Goal: Task Accomplishment & Management: Manage account settings

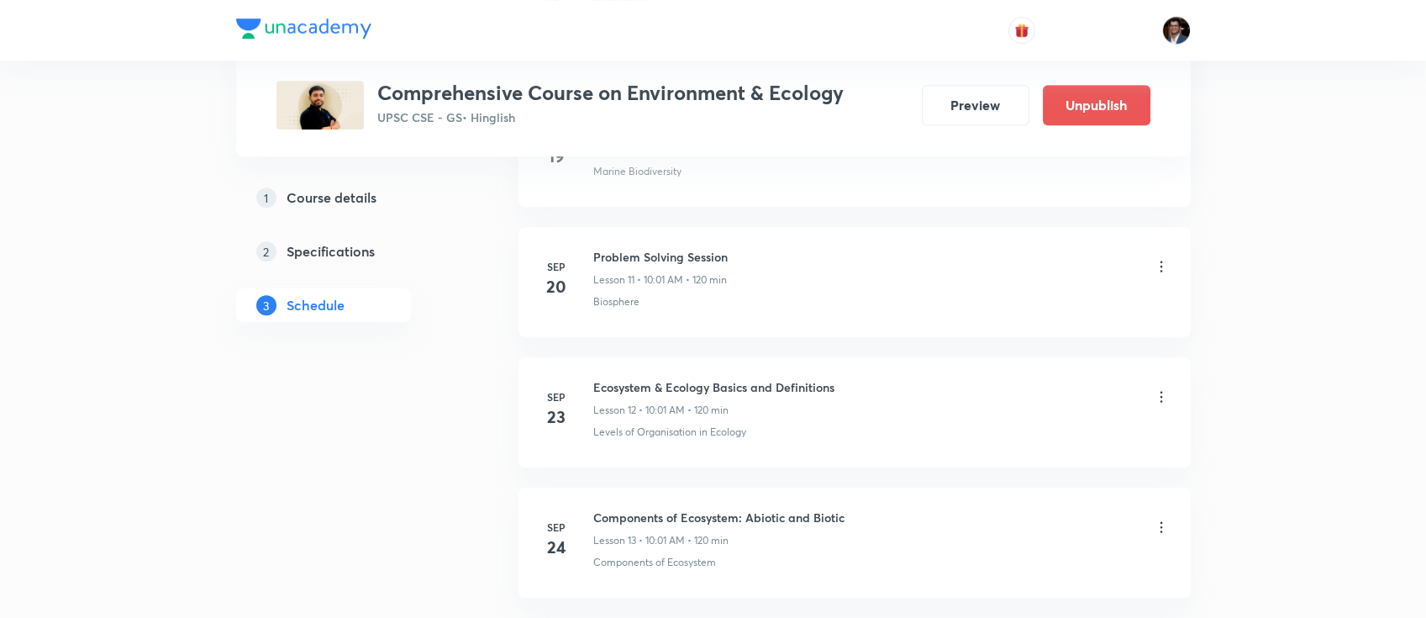
scroll to position [2194, 0]
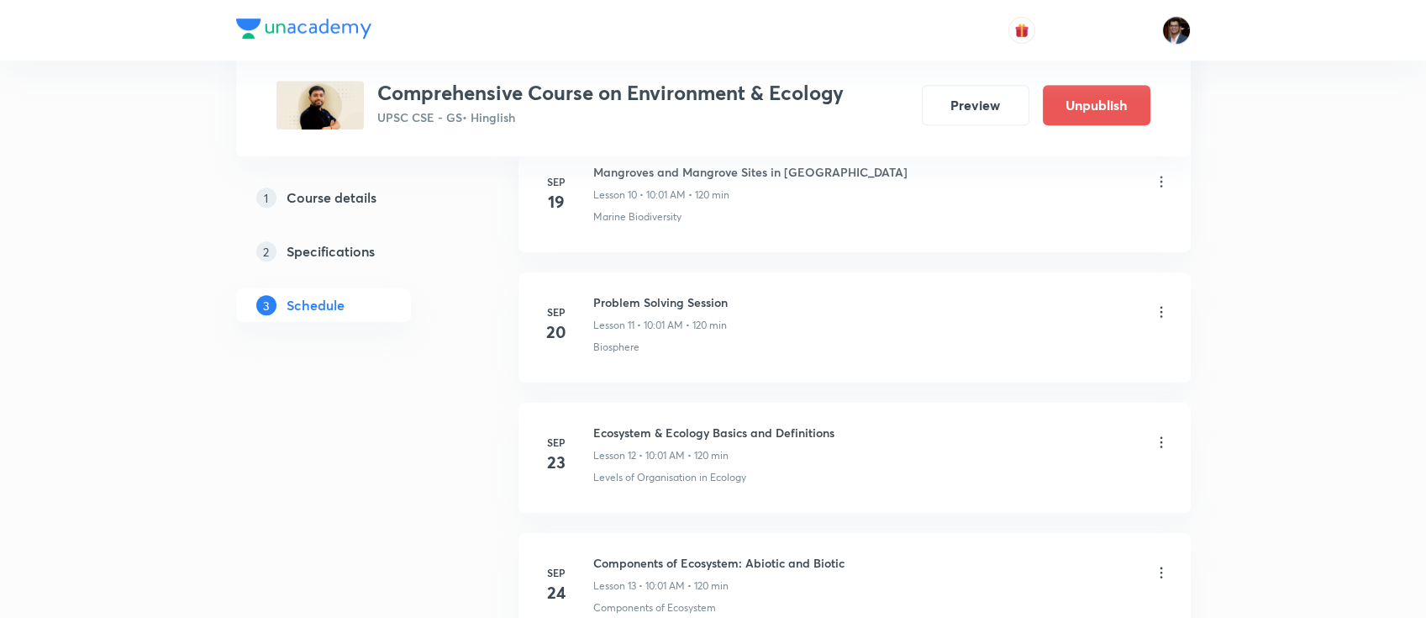
click at [1164, 303] on icon at bounding box center [1161, 311] width 17 height 17
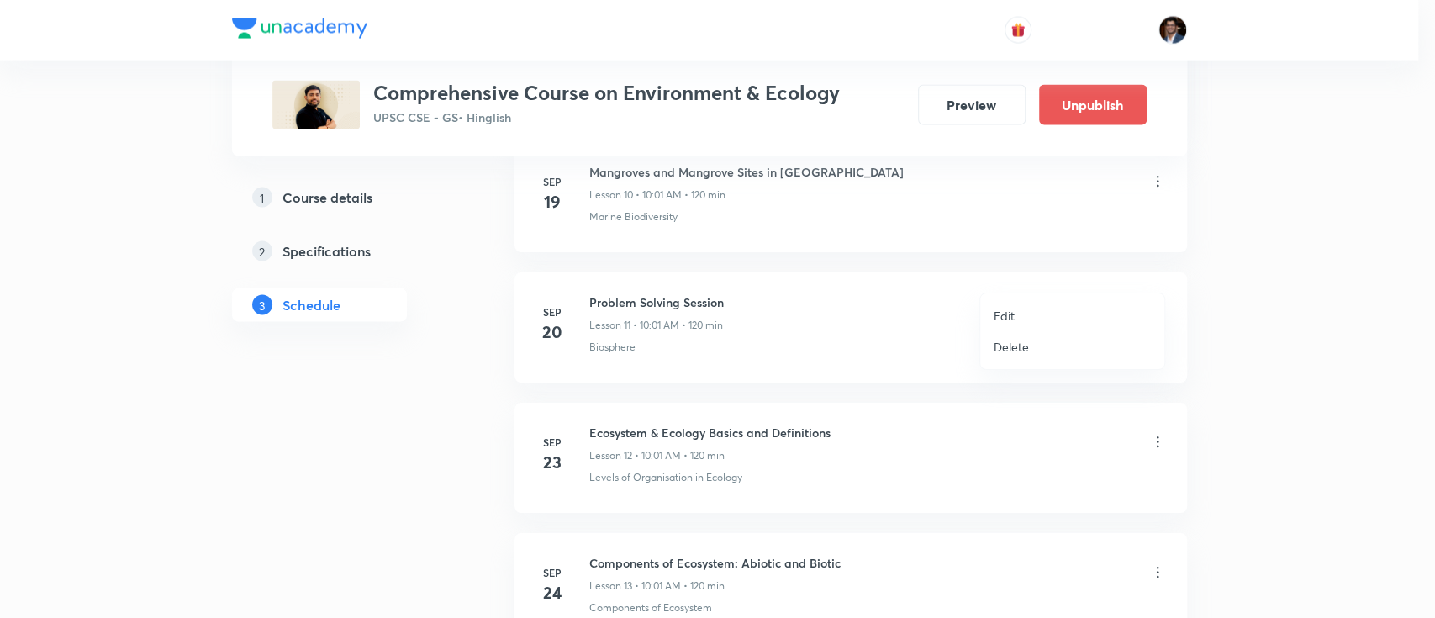
click at [1041, 304] on li "Edit" at bounding box center [1072, 315] width 184 height 31
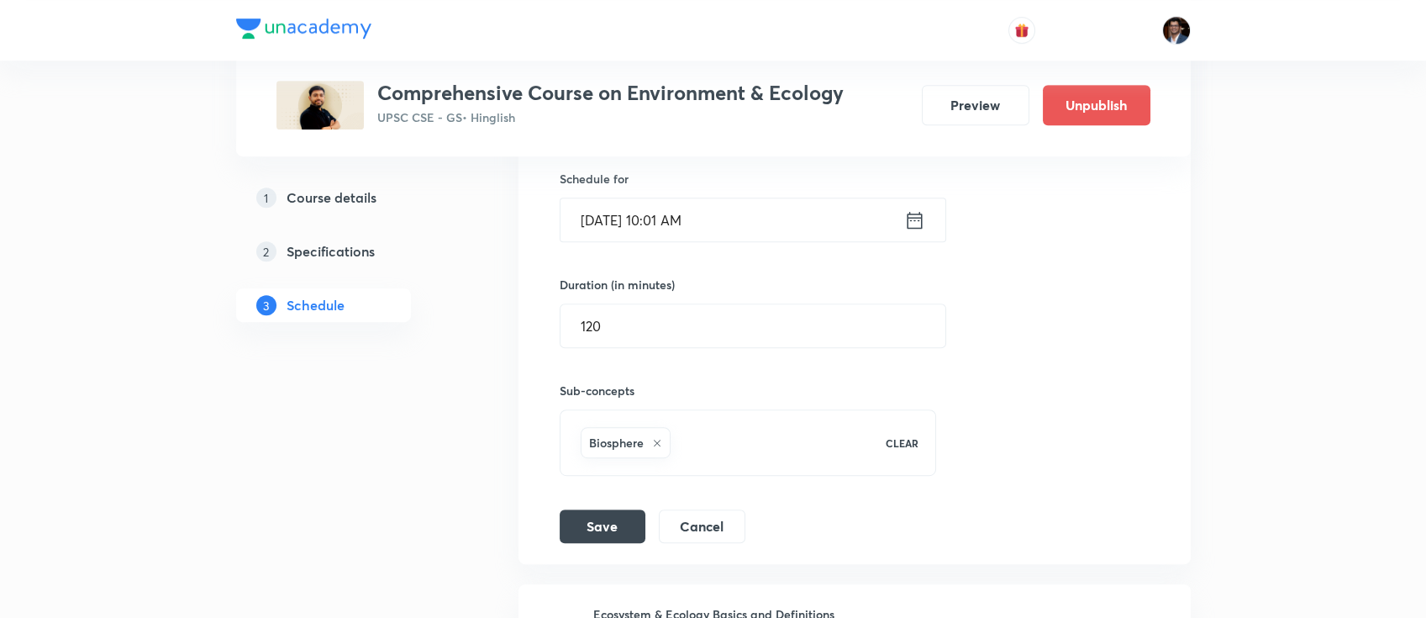
scroll to position [1876, 0]
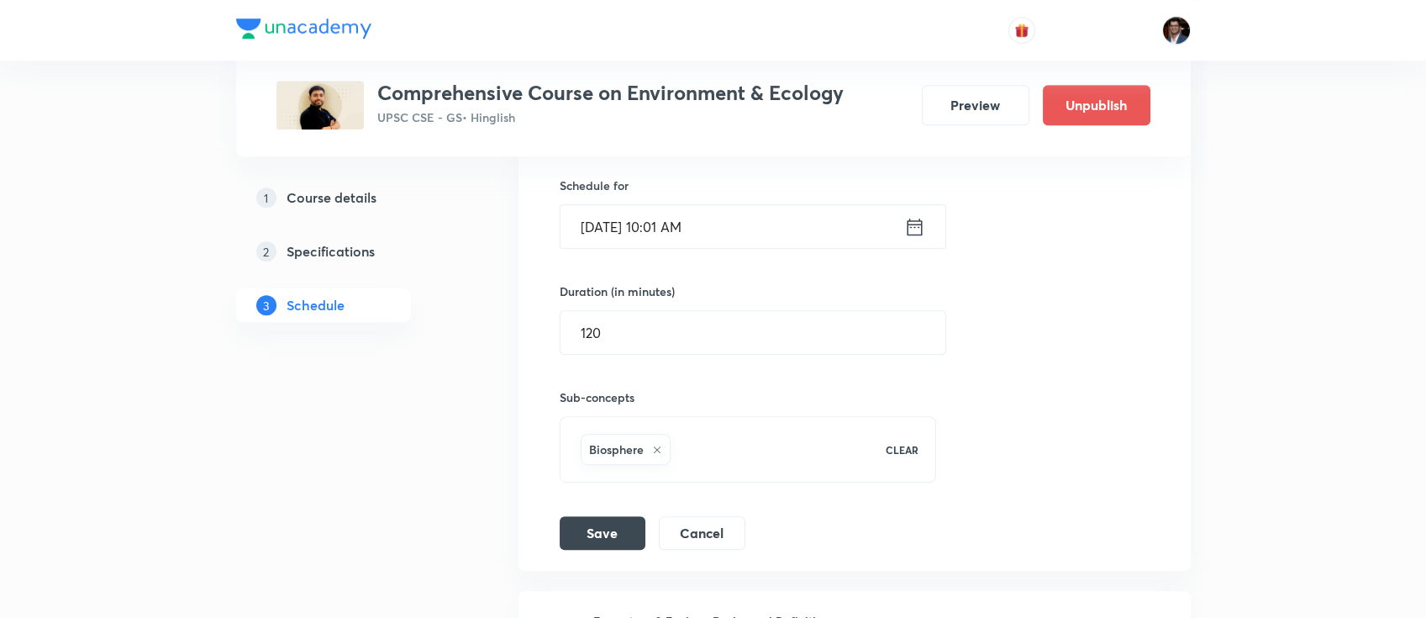
click at [780, 205] on input "[DATE] 10:01 AM" at bounding box center [733, 226] width 344 height 43
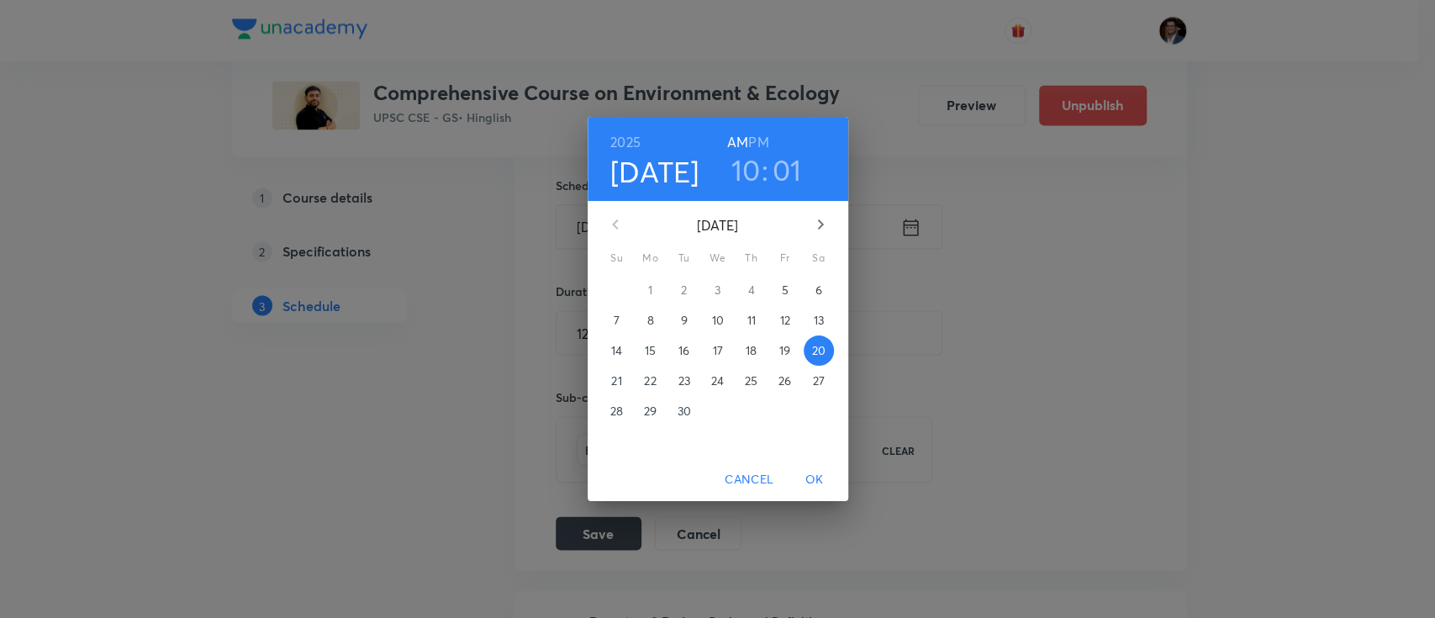
click at [647, 379] on p "22" at bounding box center [650, 380] width 12 height 17
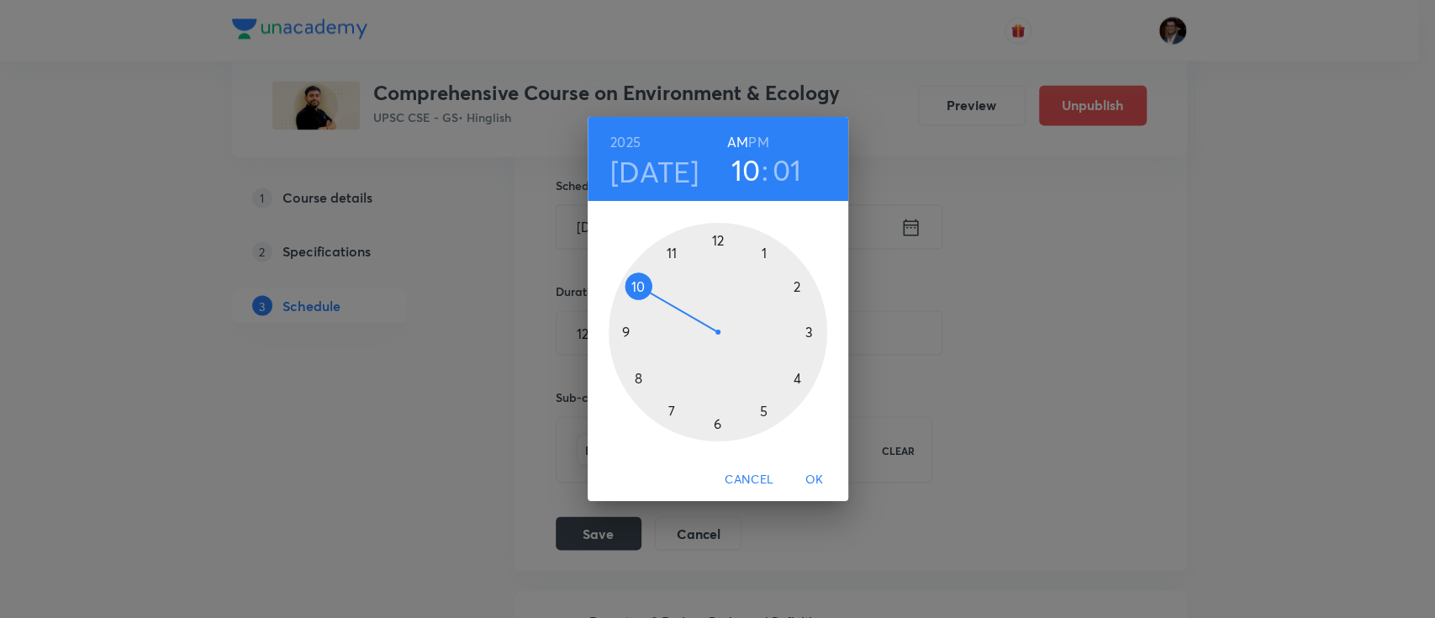
click at [827, 478] on span "OK" at bounding box center [814, 479] width 40 height 21
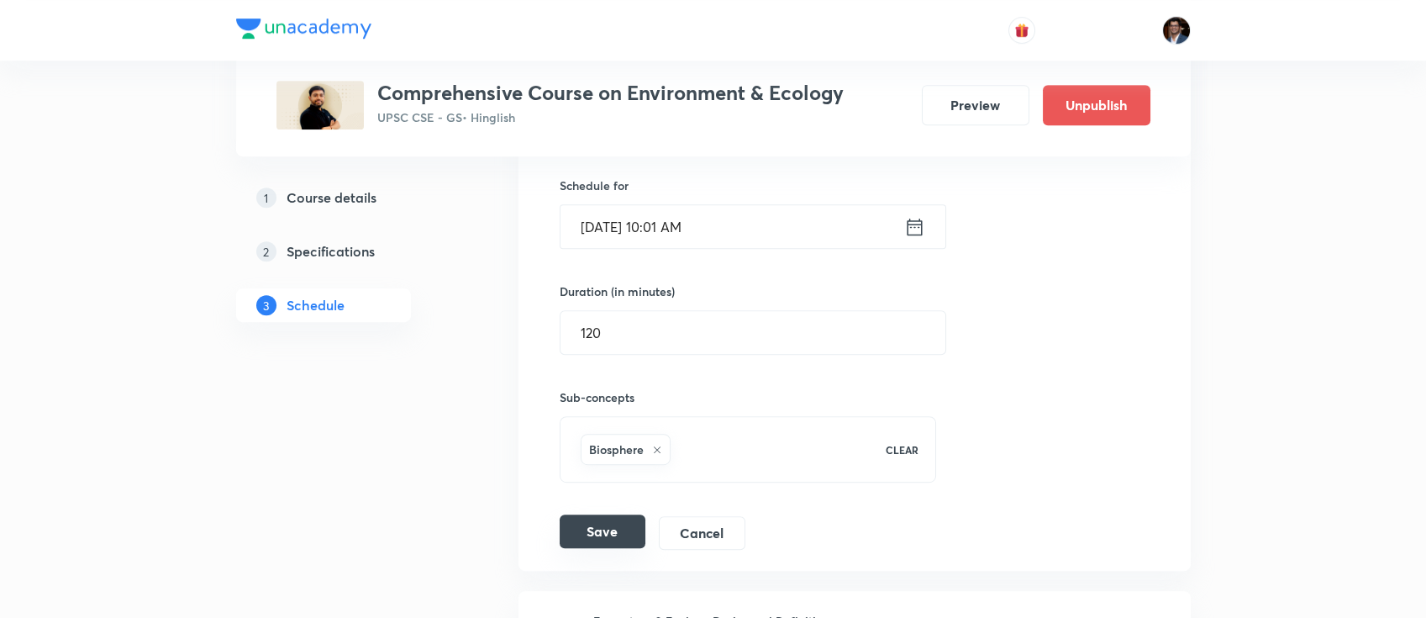
click at [591, 514] on button "Save" at bounding box center [603, 531] width 86 height 34
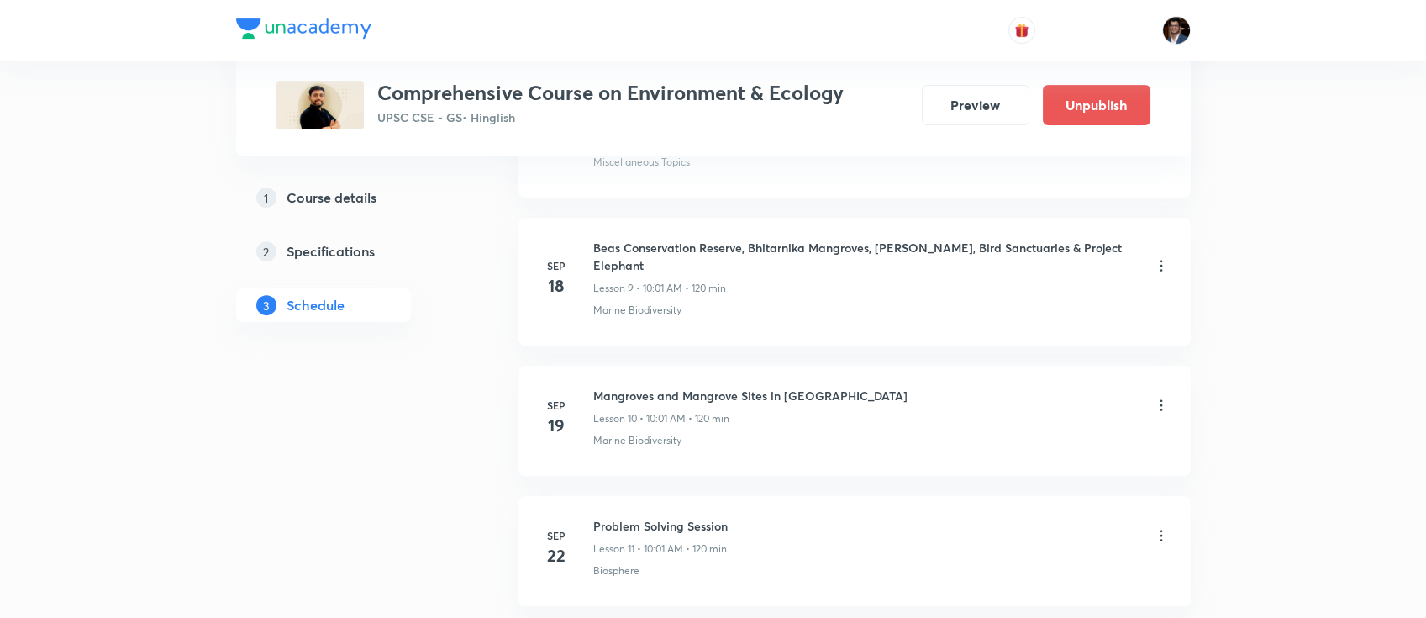
scroll to position [1392, 0]
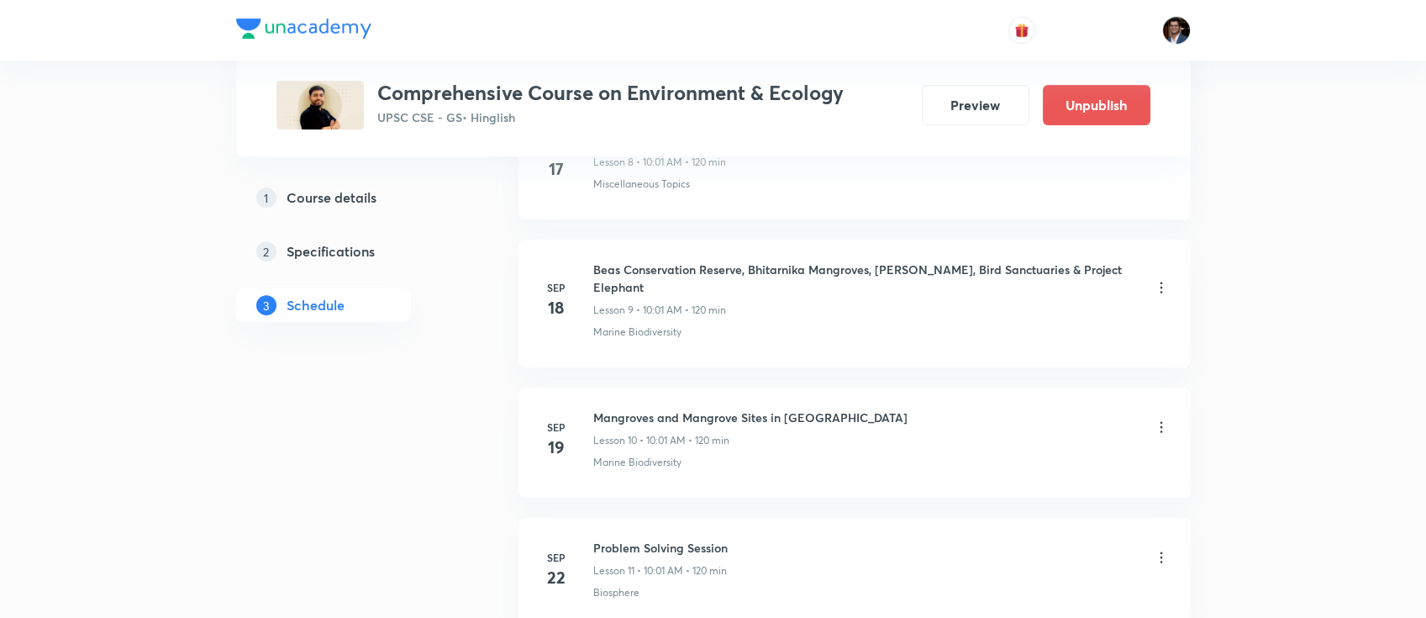
click at [1167, 419] on icon at bounding box center [1161, 427] width 17 height 17
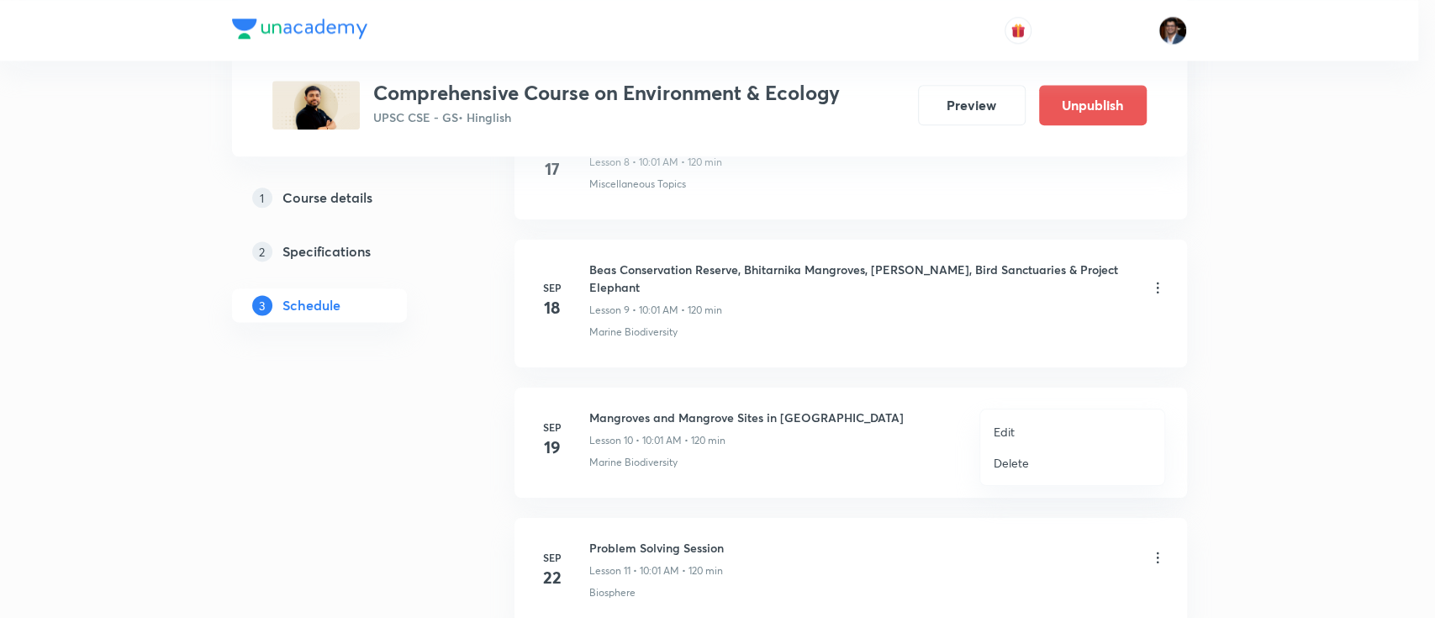
click at [1019, 416] on li "Edit" at bounding box center [1072, 431] width 184 height 31
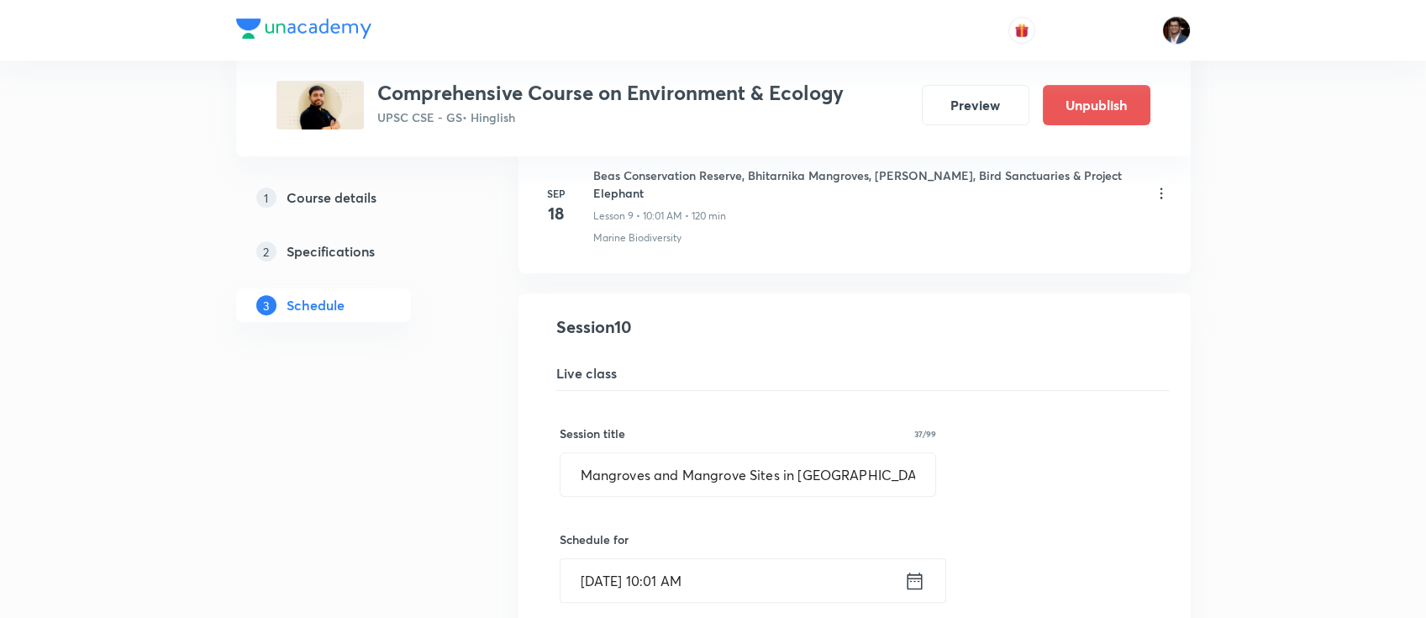
click at [751, 562] on input "[DATE] 10:01 AM" at bounding box center [733, 580] width 344 height 43
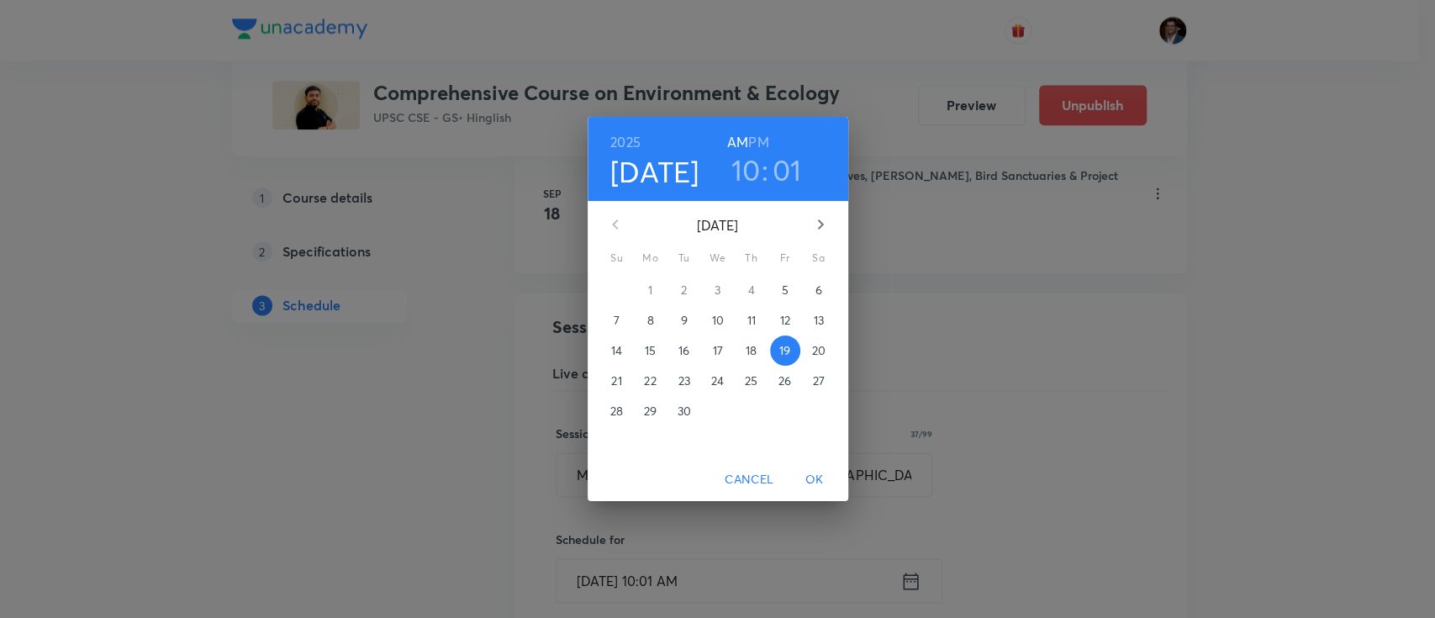
click at [818, 342] on p "20" at bounding box center [817, 350] width 13 height 17
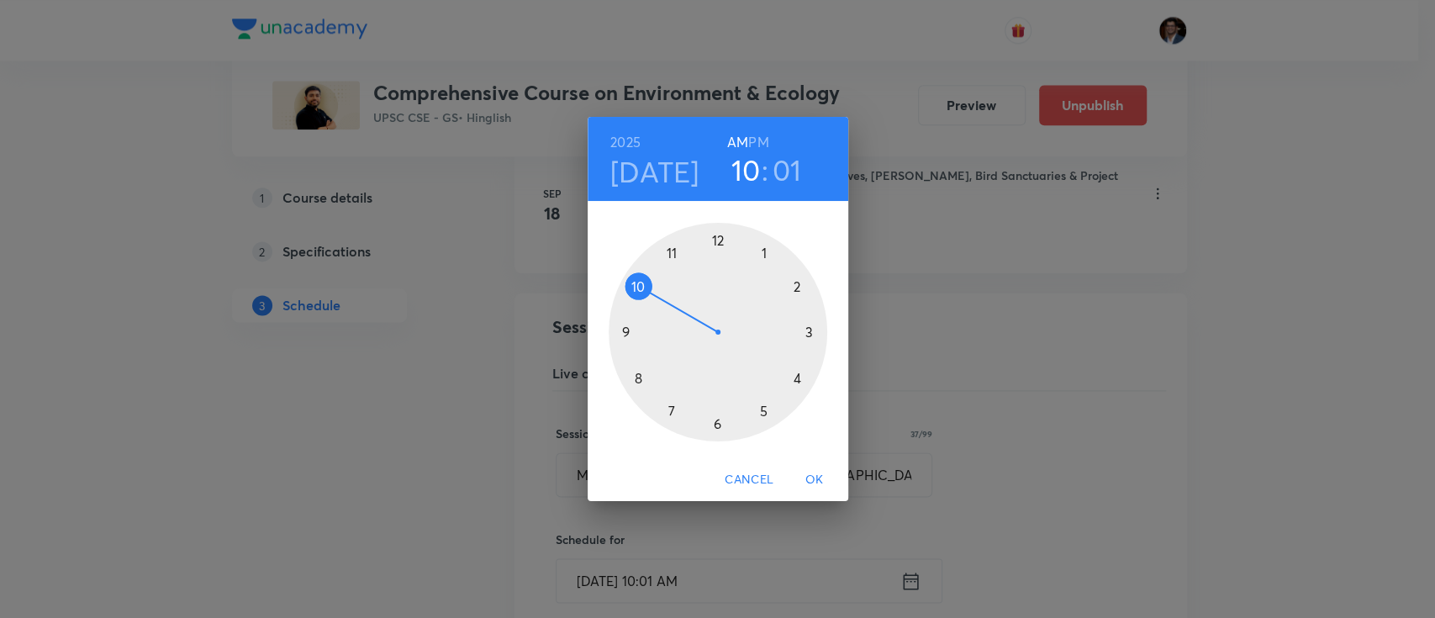
click at [805, 477] on span "OK" at bounding box center [814, 479] width 40 height 21
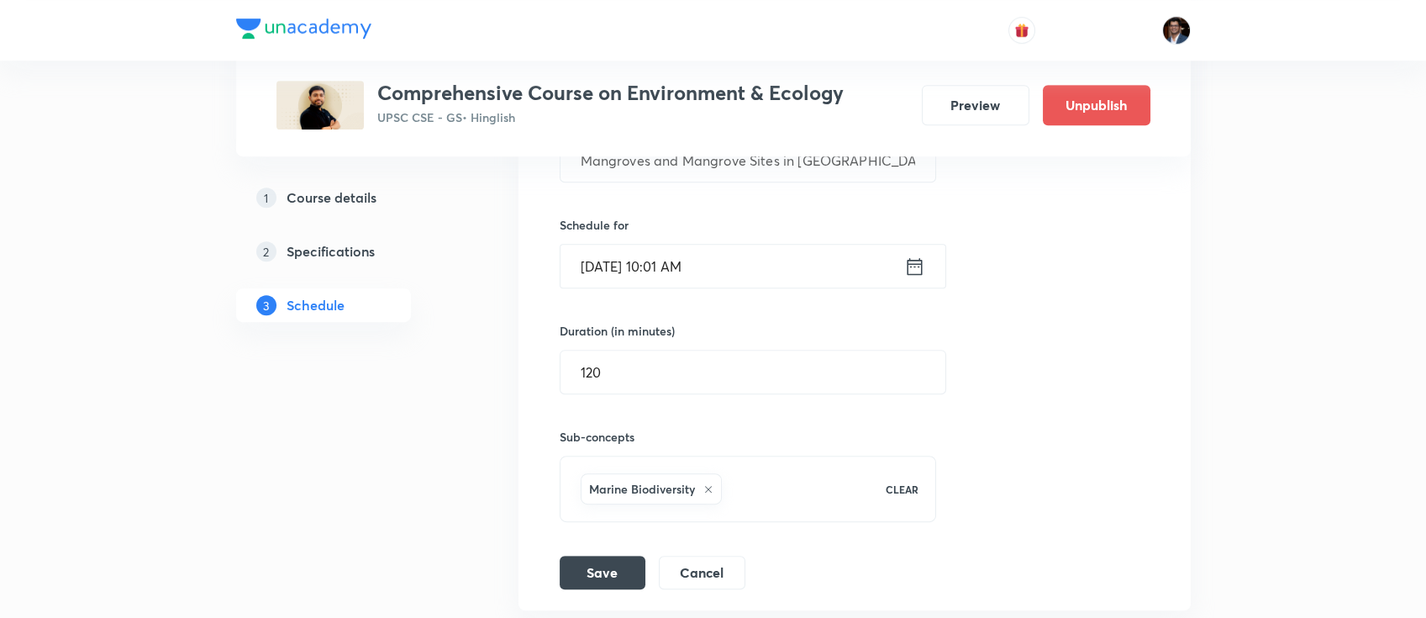
scroll to position [1708, 0]
click at [620, 552] on button "Save" at bounding box center [603, 569] width 86 height 34
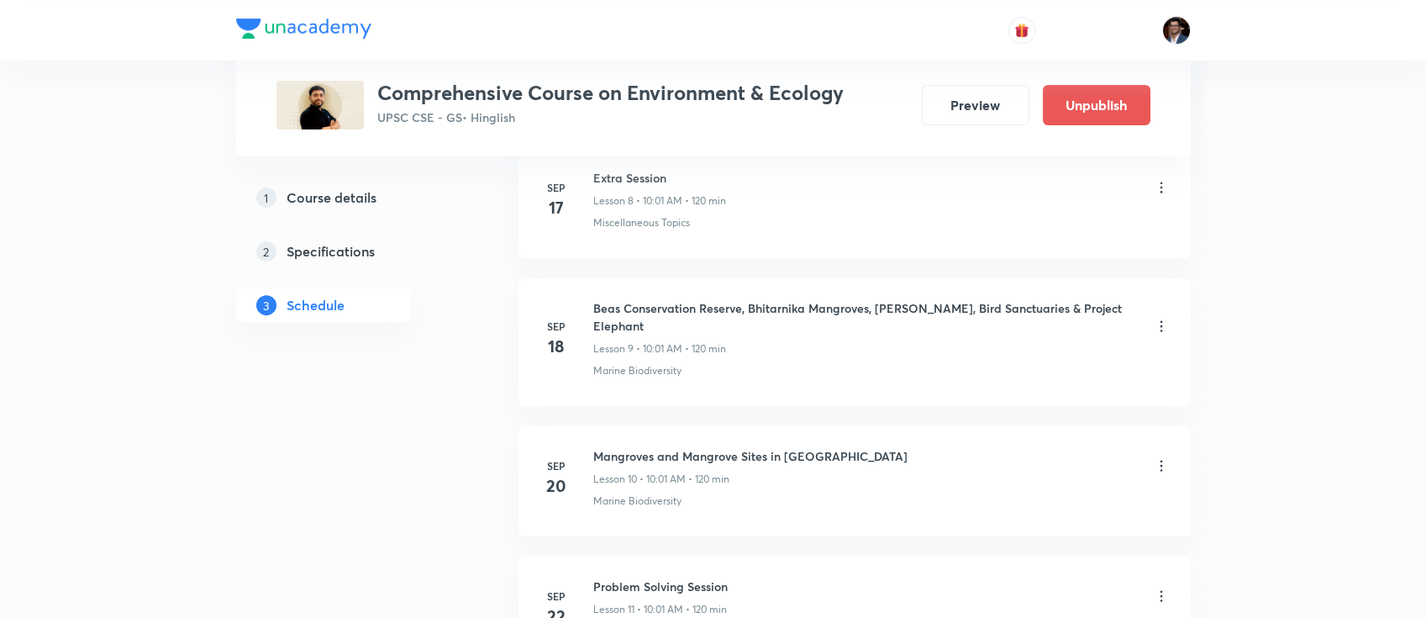
scroll to position [1350, 0]
click at [1159, 321] on icon at bounding box center [1161, 329] width 17 height 17
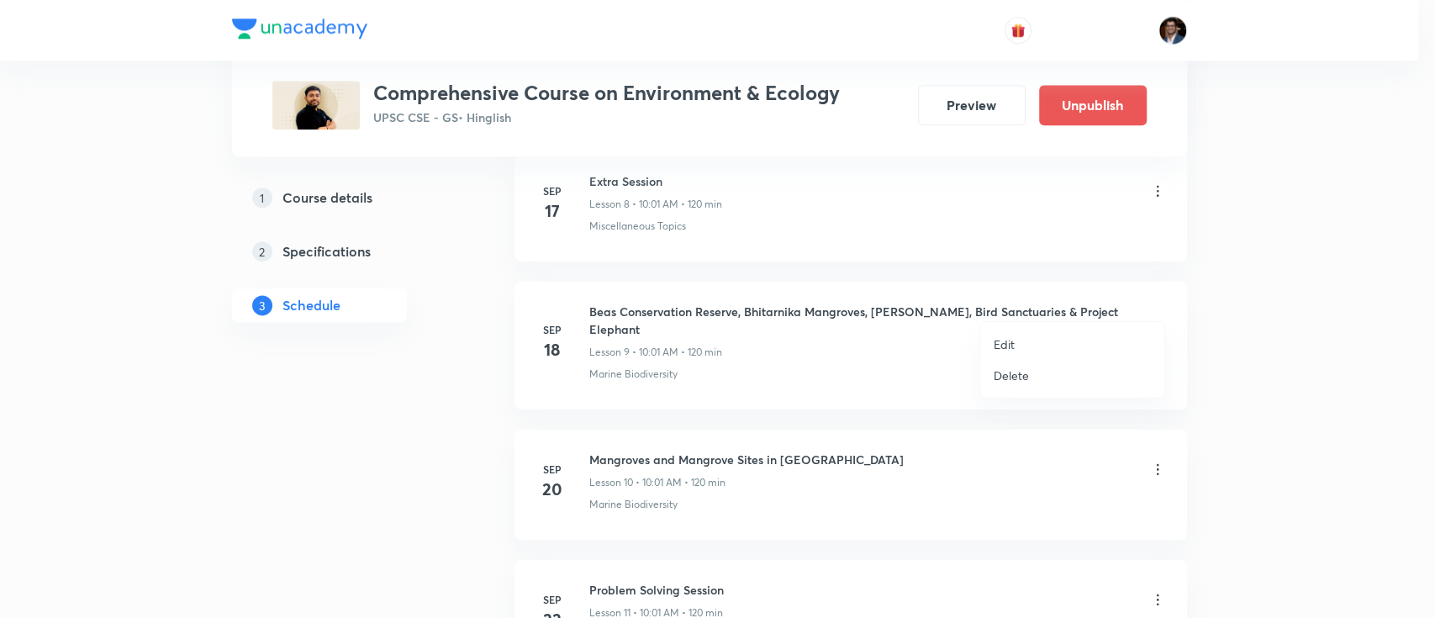
click at [1008, 340] on p "Edit" at bounding box center [1004, 344] width 21 height 18
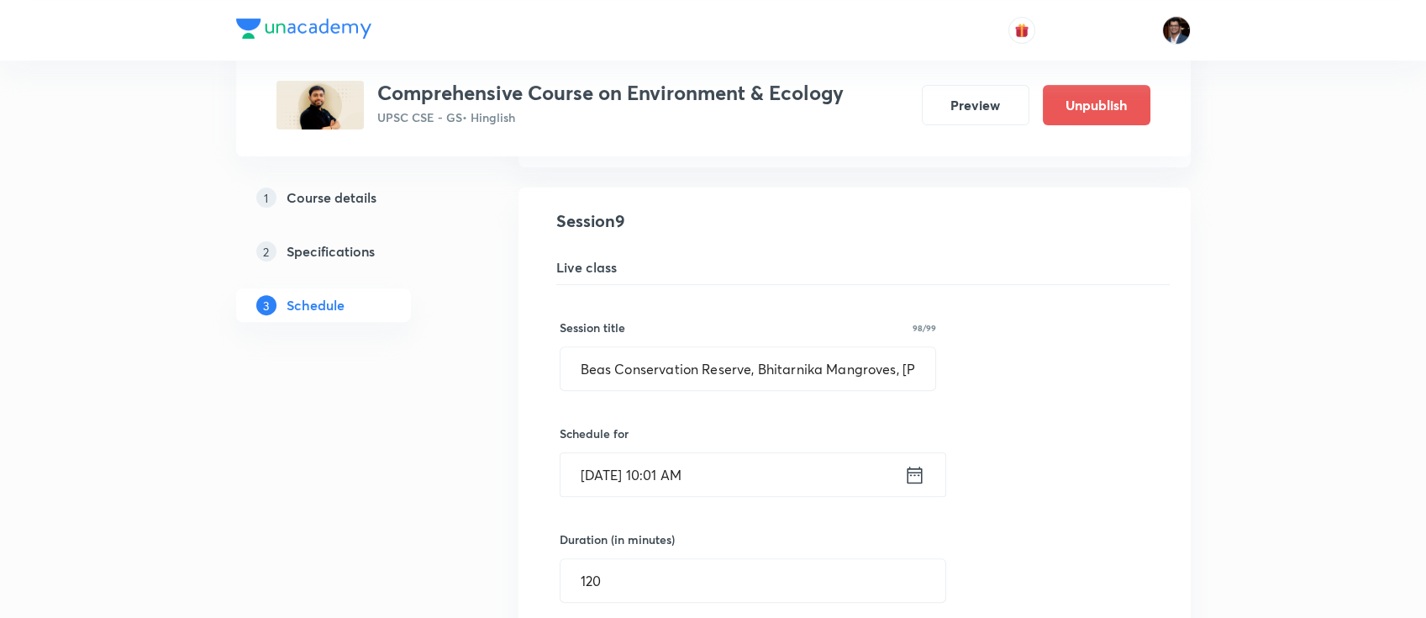
click at [769, 453] on input "[DATE] 10:01 AM" at bounding box center [733, 474] width 344 height 43
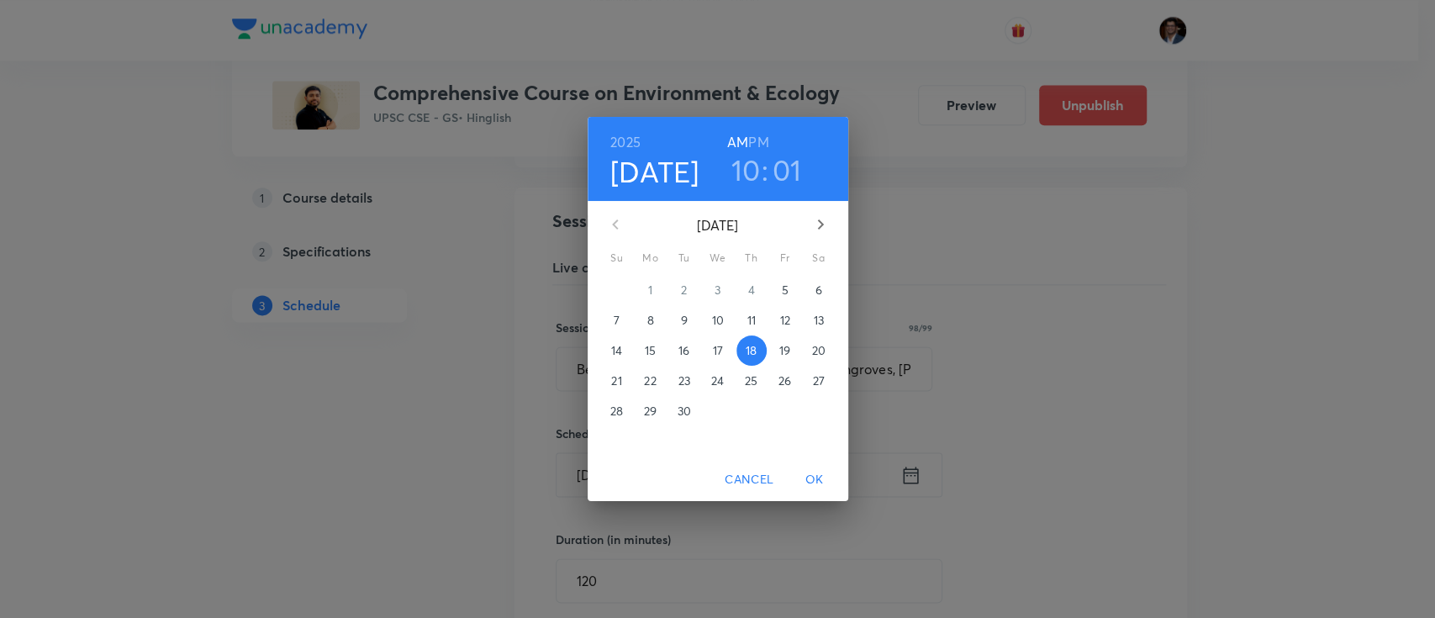
click at [781, 340] on button "19" at bounding box center [785, 350] width 30 height 30
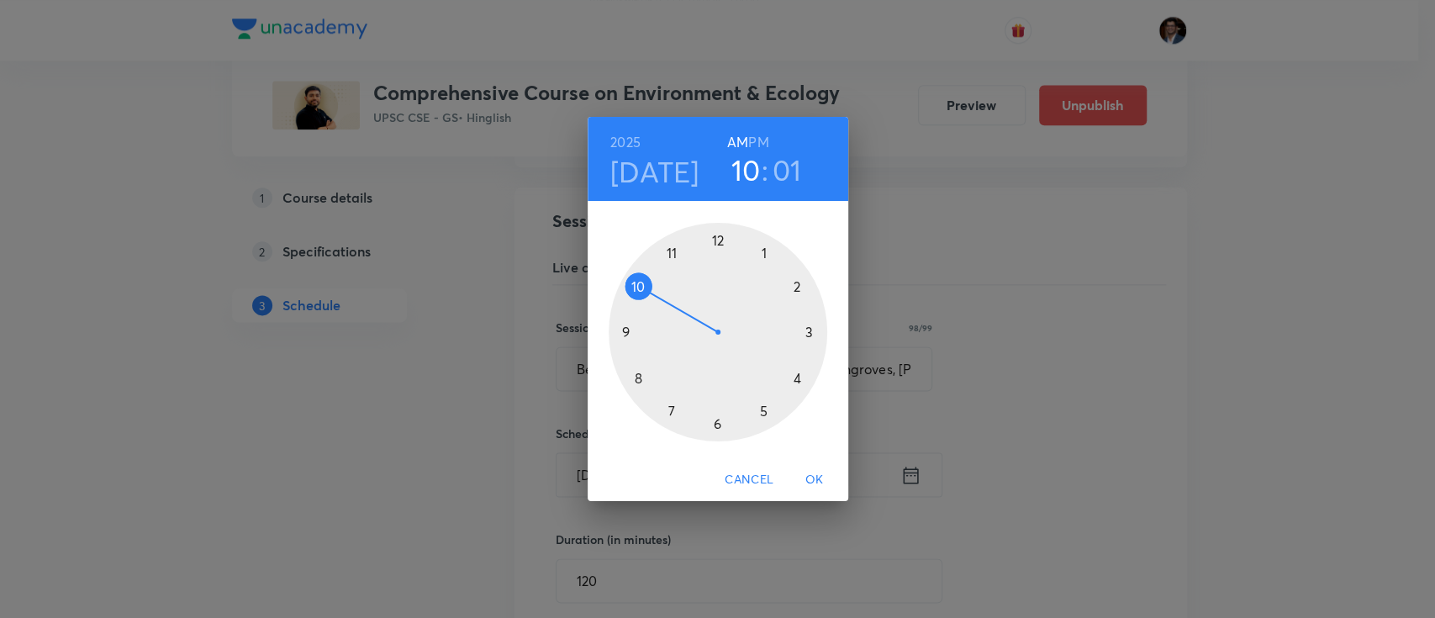
click at [809, 467] on button "OK" at bounding box center [815, 479] width 54 height 31
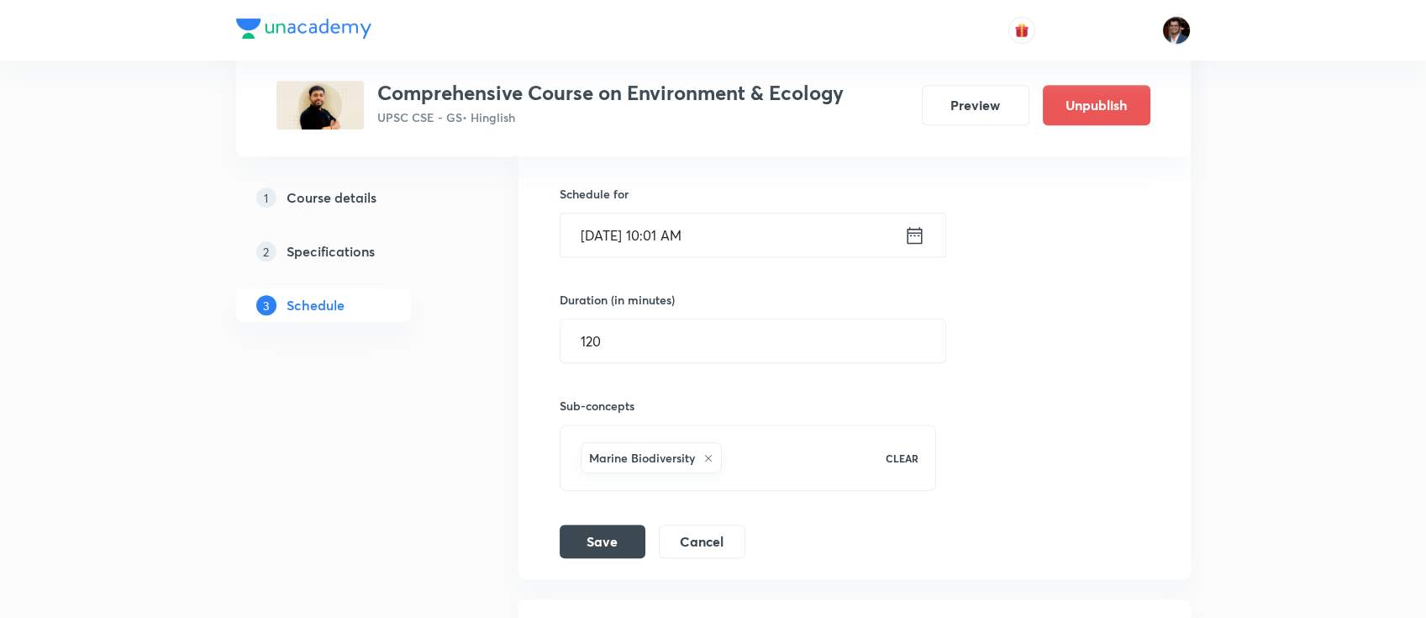
scroll to position [1600, 0]
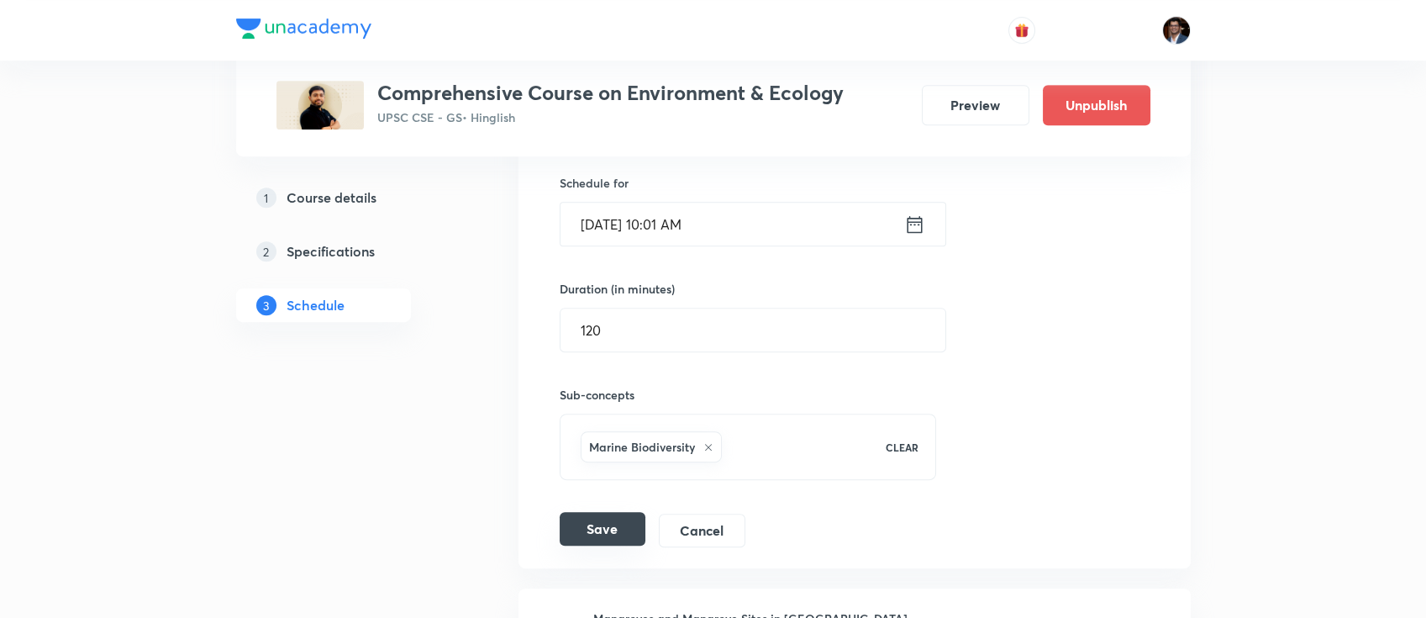
click at [585, 515] on button "Save" at bounding box center [603, 529] width 86 height 34
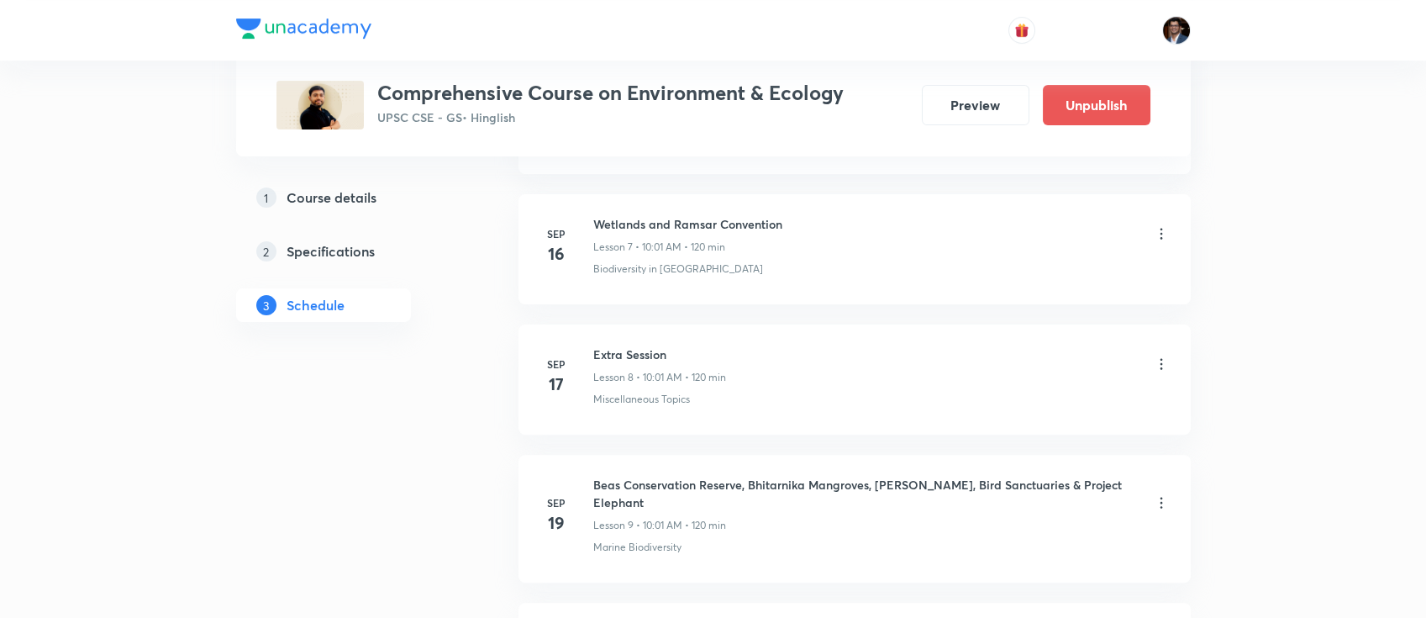
scroll to position [1181, 0]
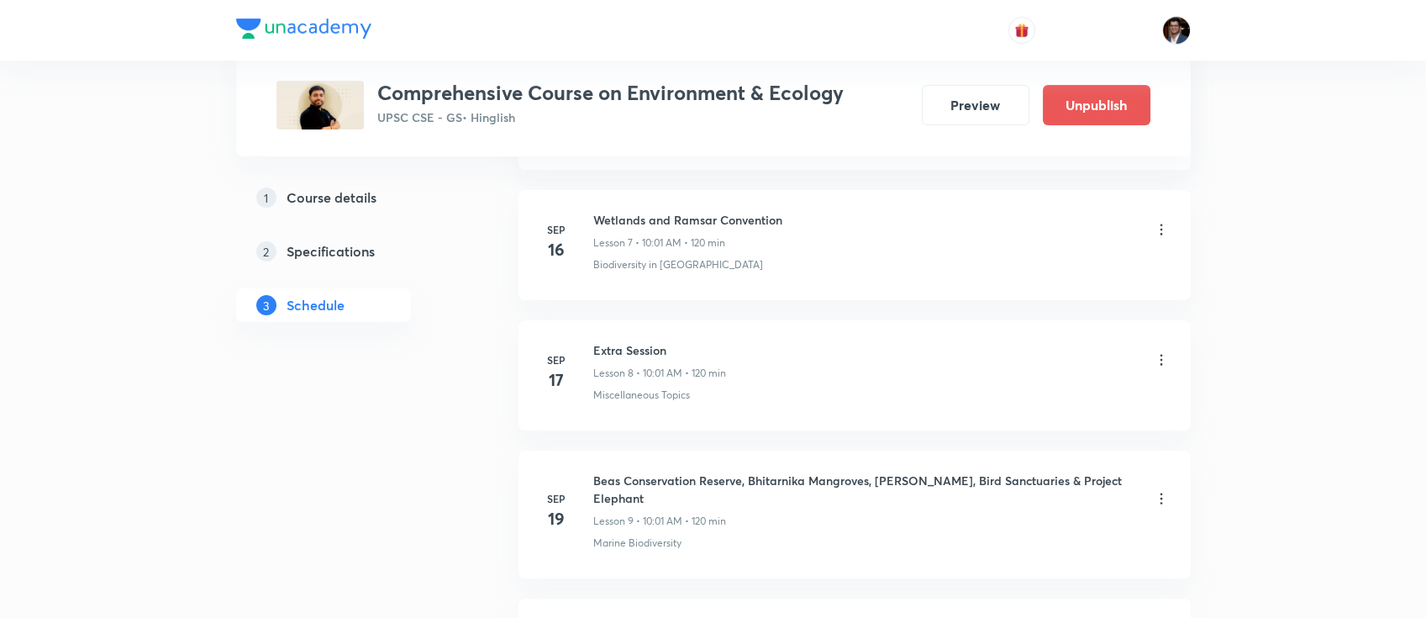
click at [1162, 354] on icon at bounding box center [1161, 359] width 3 height 11
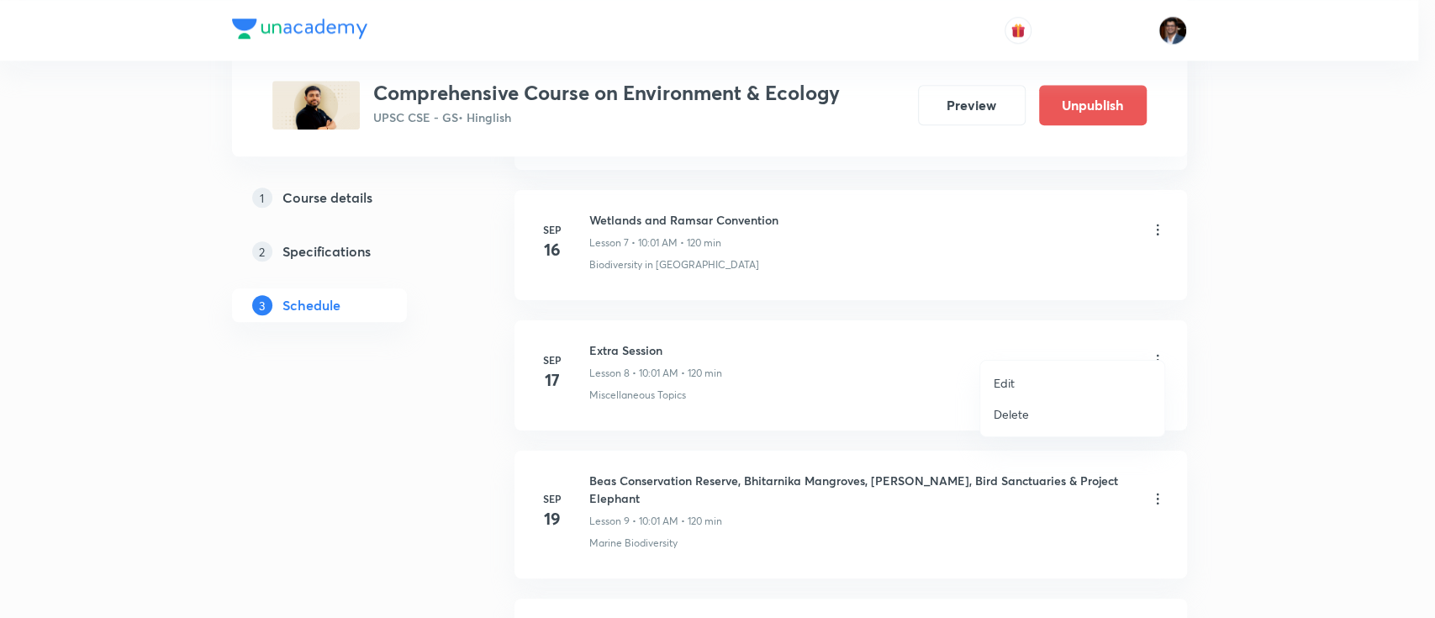
click at [1007, 380] on p "Edit" at bounding box center [1004, 383] width 21 height 18
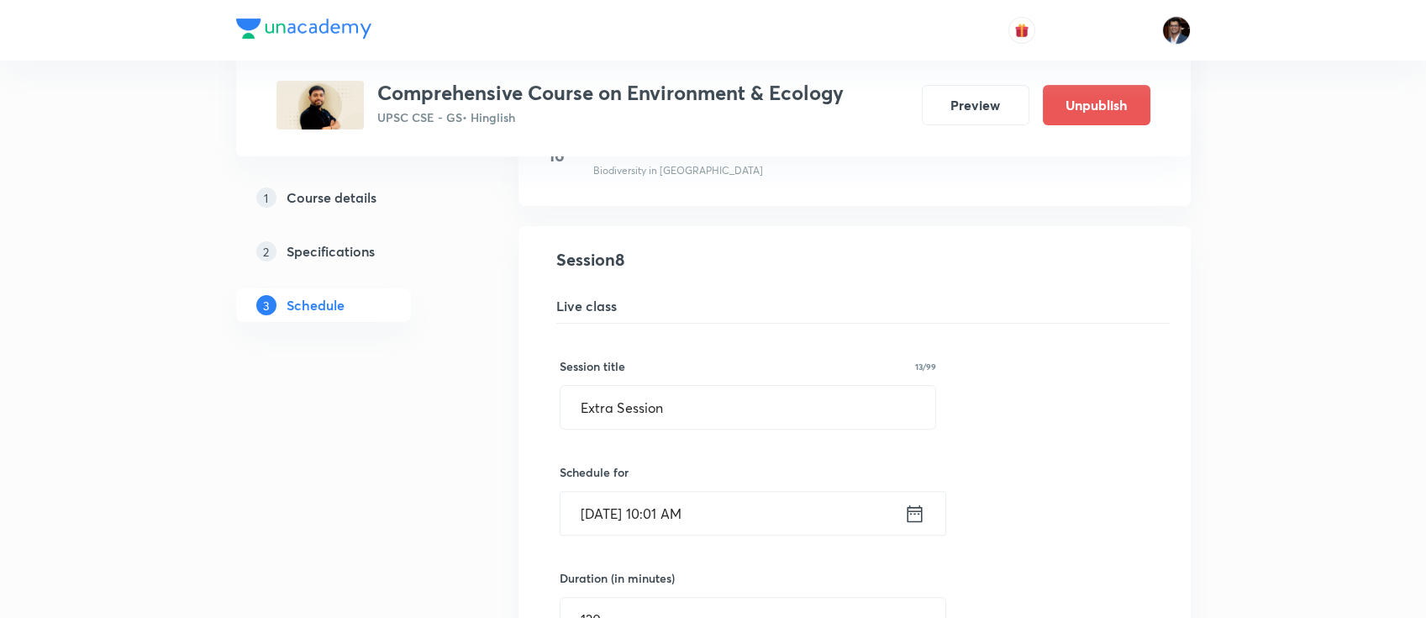
click at [693, 493] on input "[DATE] 10:01 AM" at bounding box center [733, 513] width 344 height 43
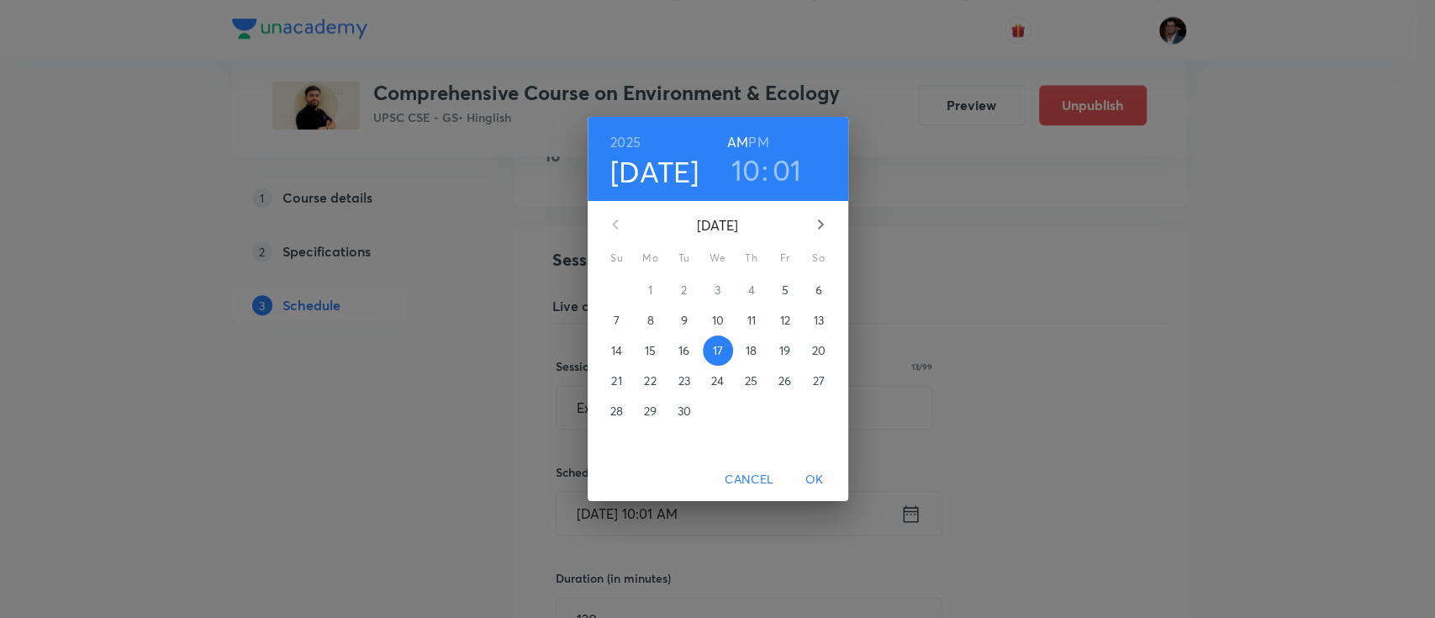
click at [748, 360] on button "18" at bounding box center [751, 350] width 30 height 30
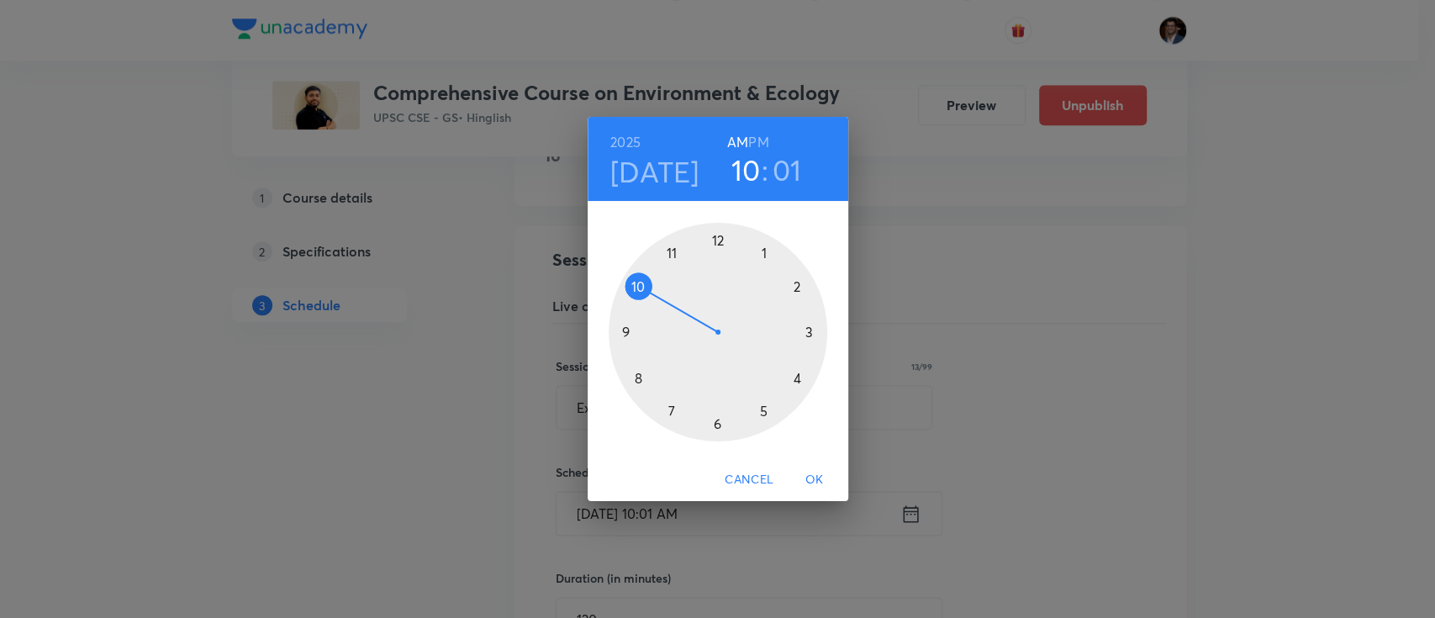
click at [813, 476] on span "OK" at bounding box center [814, 479] width 40 height 21
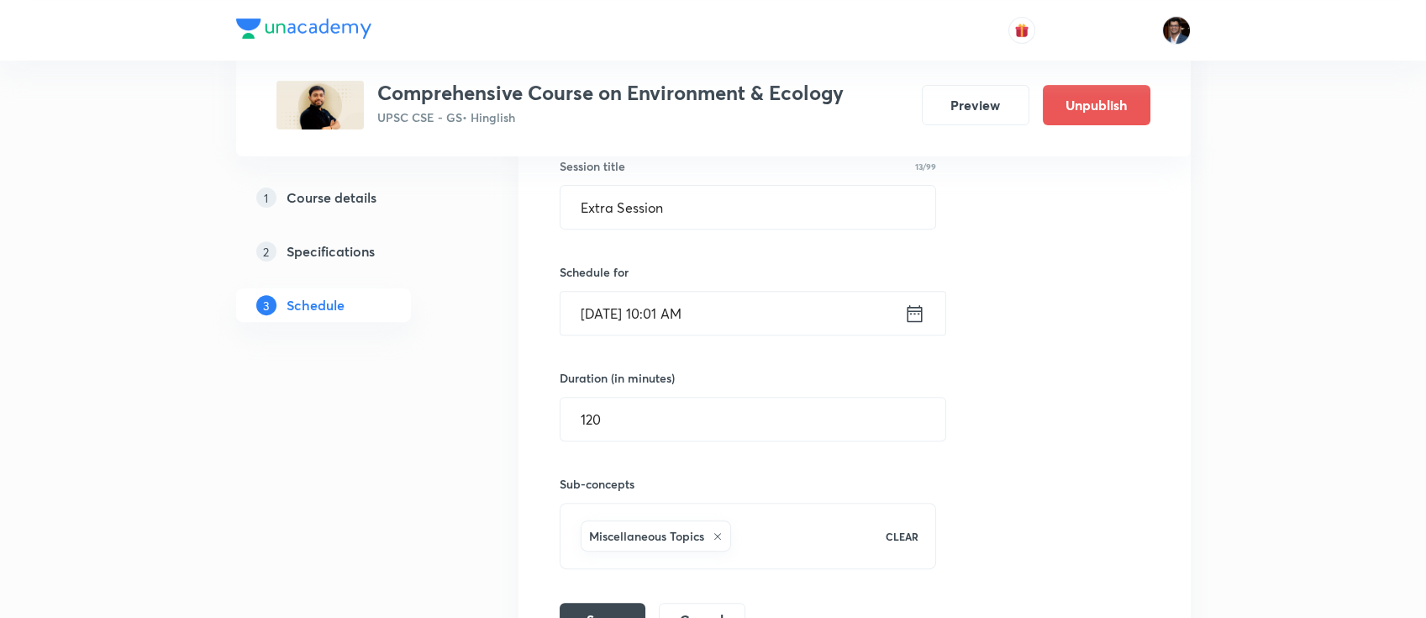
scroll to position [1383, 0]
click at [615, 599] on button "Save" at bounding box center [603, 616] width 86 height 34
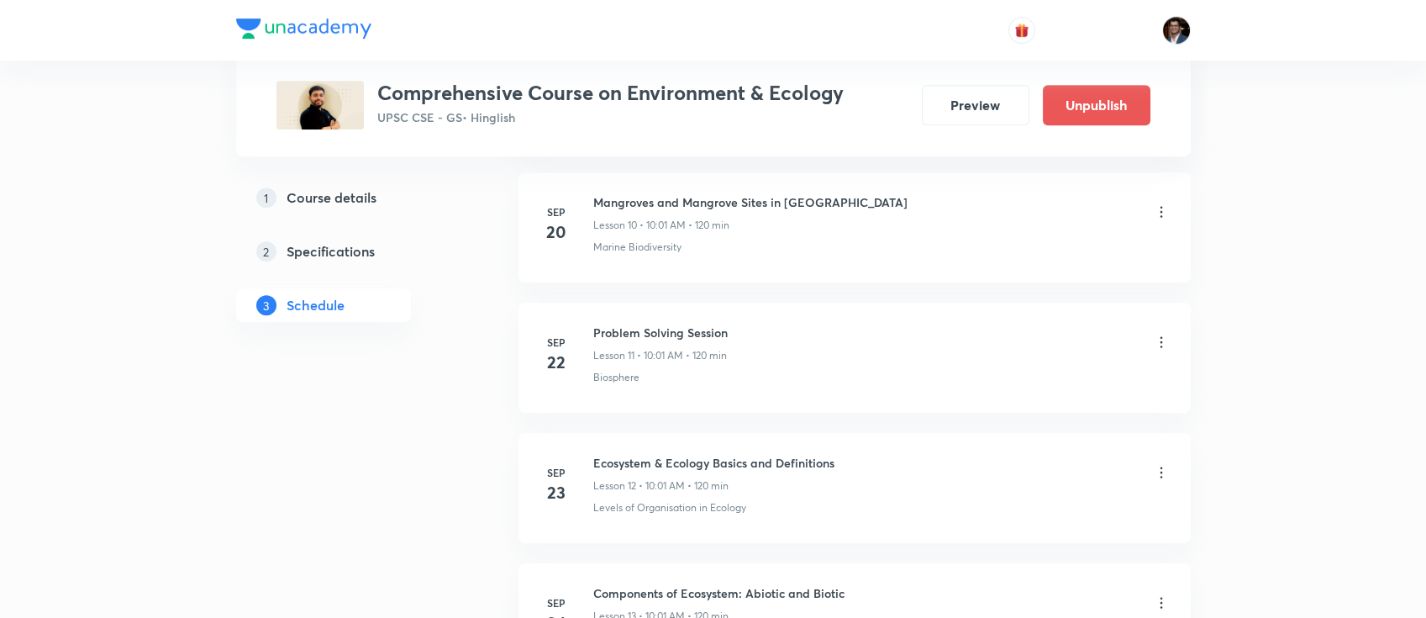
scroll to position [1505, 0]
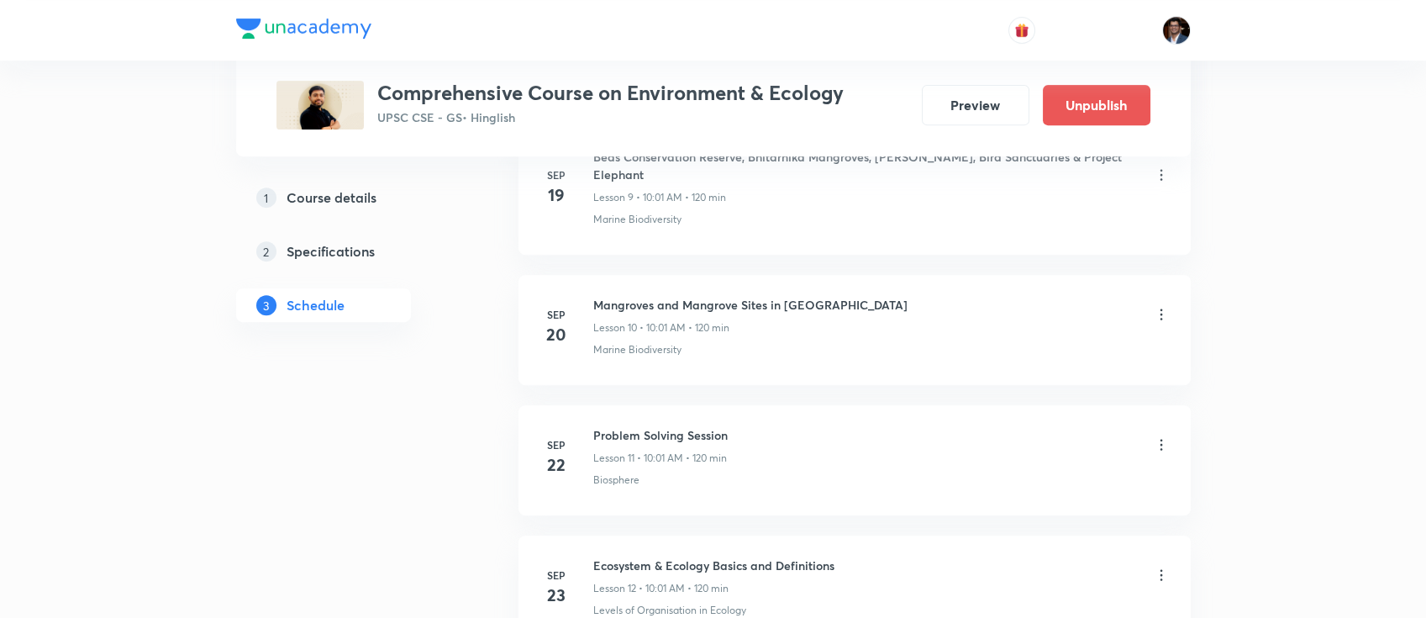
click at [1161, 306] on icon at bounding box center [1161, 314] width 17 height 17
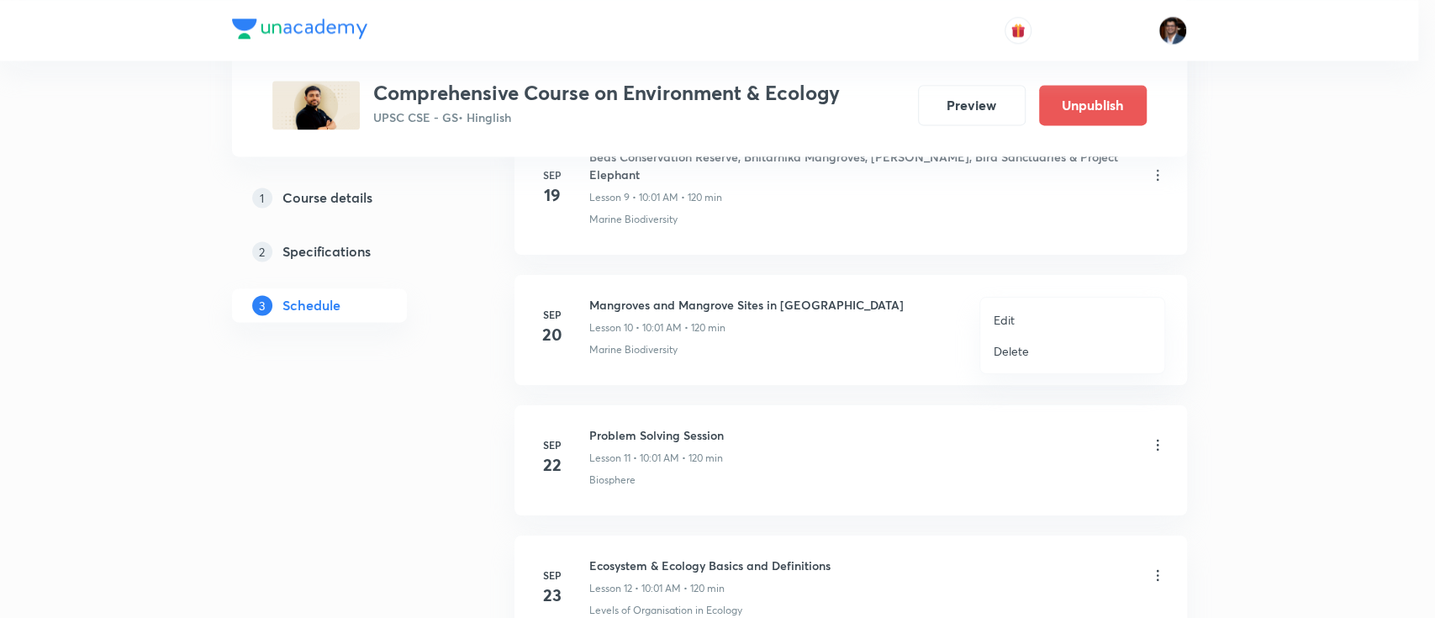
click at [995, 322] on p "Edit" at bounding box center [1004, 320] width 21 height 18
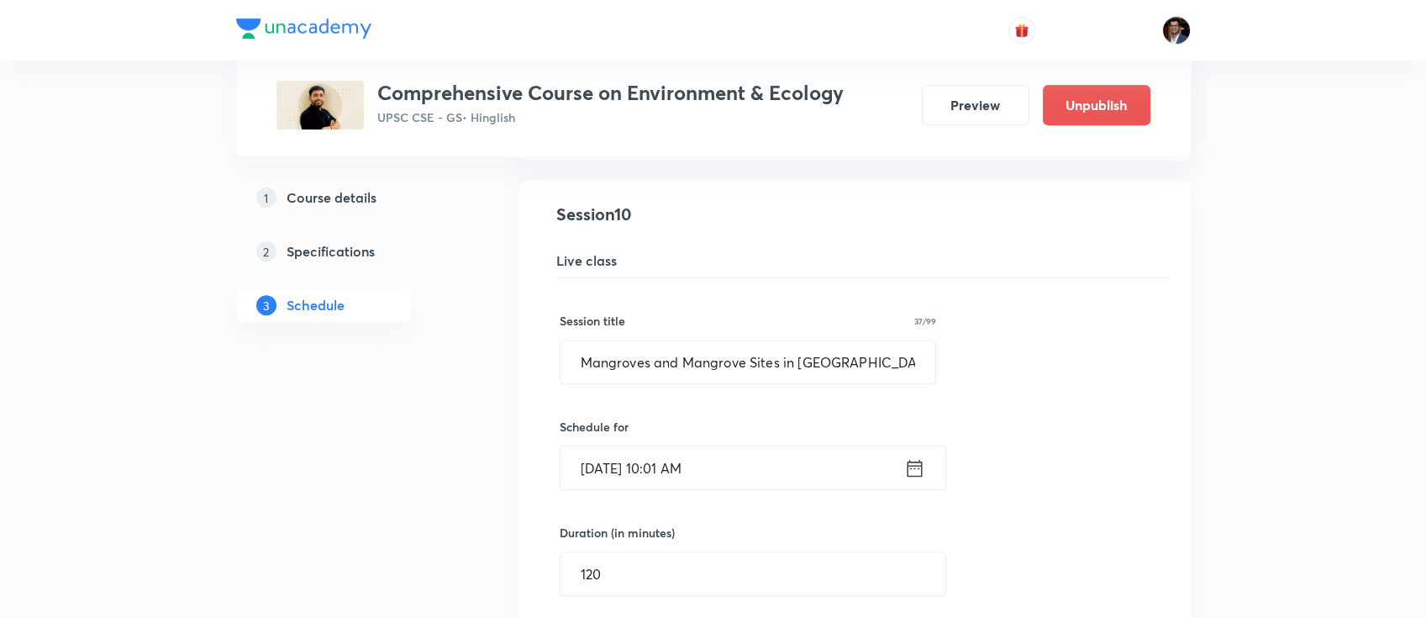
click at [698, 446] on input "[DATE] 10:01 AM" at bounding box center [733, 467] width 344 height 43
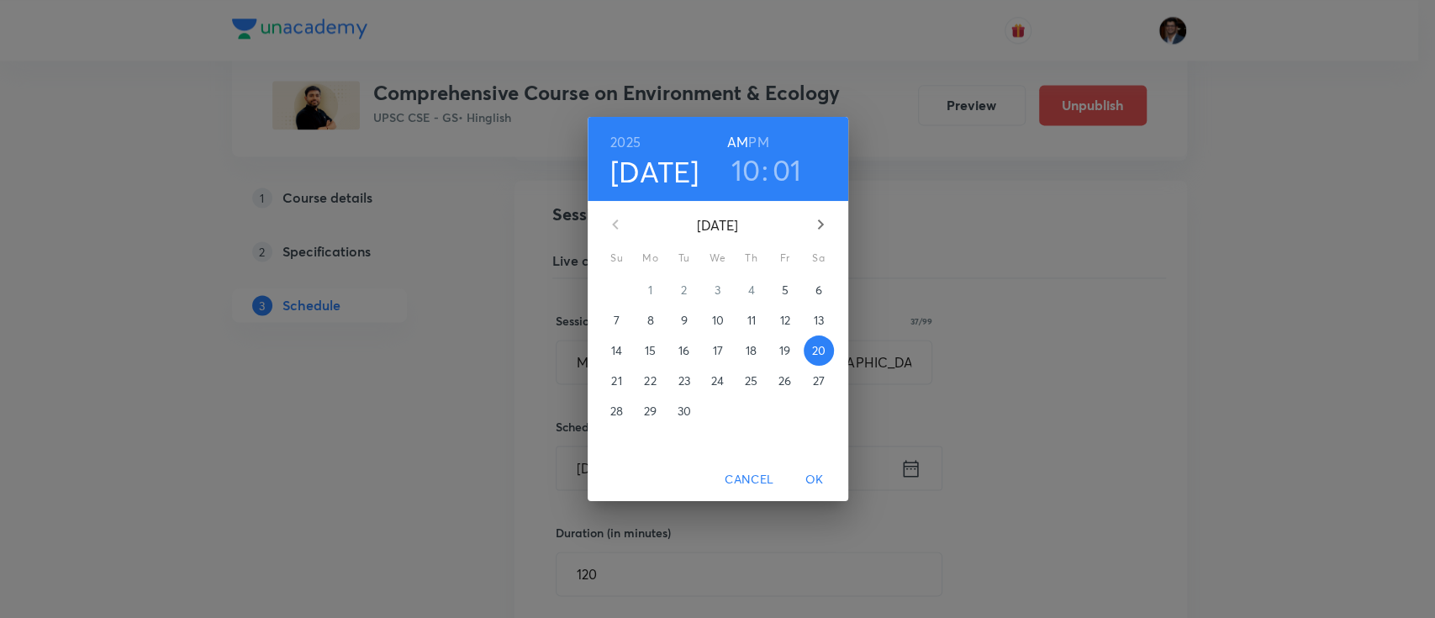
click at [963, 110] on div "[DATE] 10 : 01 AM PM [DATE] Su Mo Tu We Th Fr Sa 31 1 2 3 4 5 6 7 8 9 10 11 12 …" at bounding box center [717, 309] width 1435 height 618
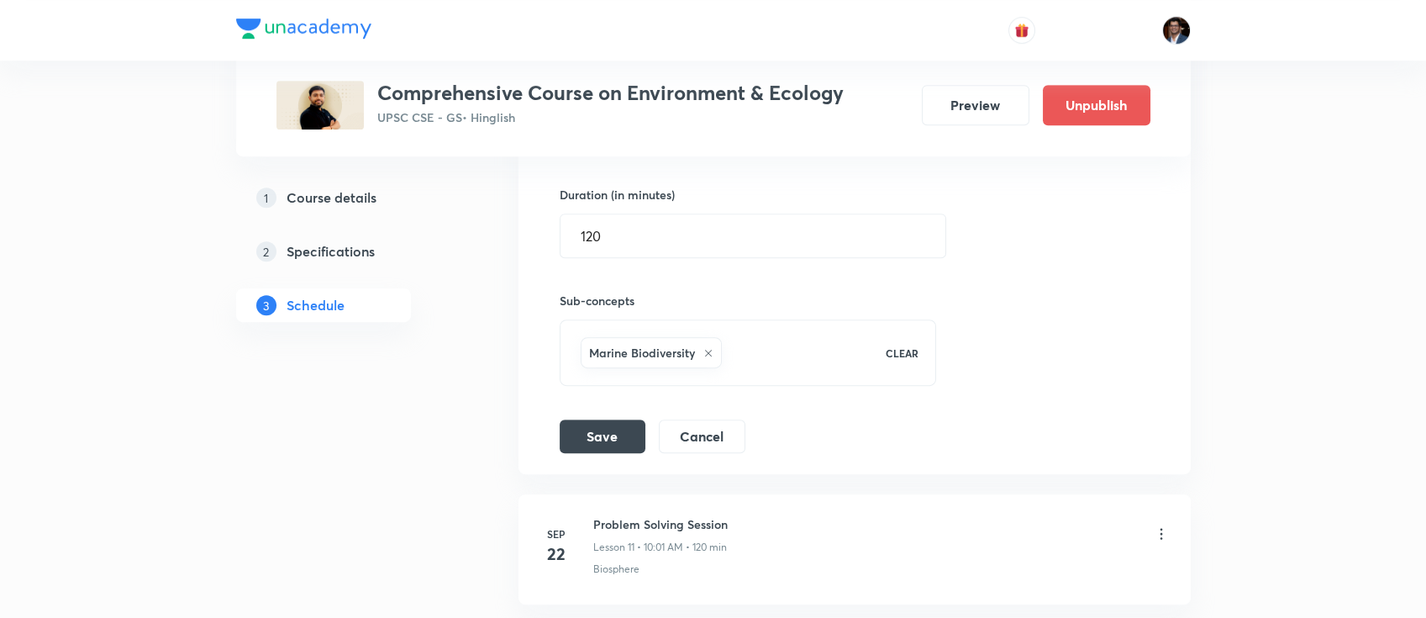
scroll to position [1863, 0]
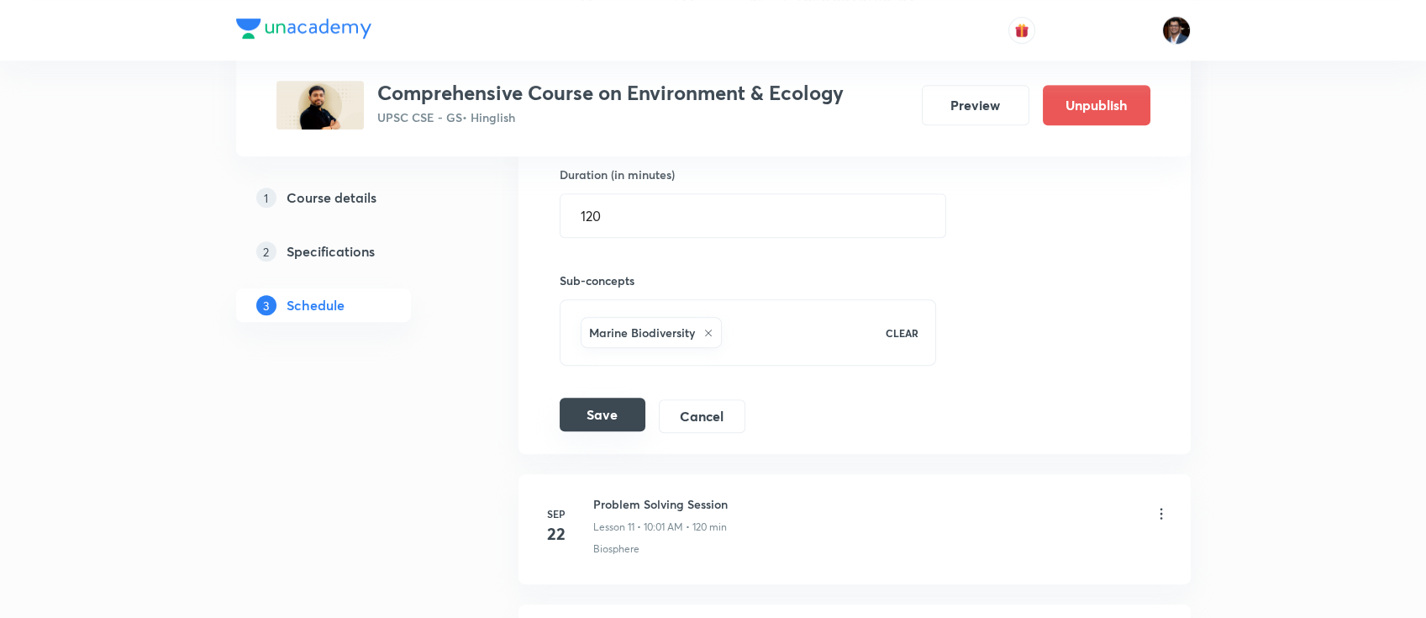
click at [583, 398] on button "Save" at bounding box center [603, 415] width 86 height 34
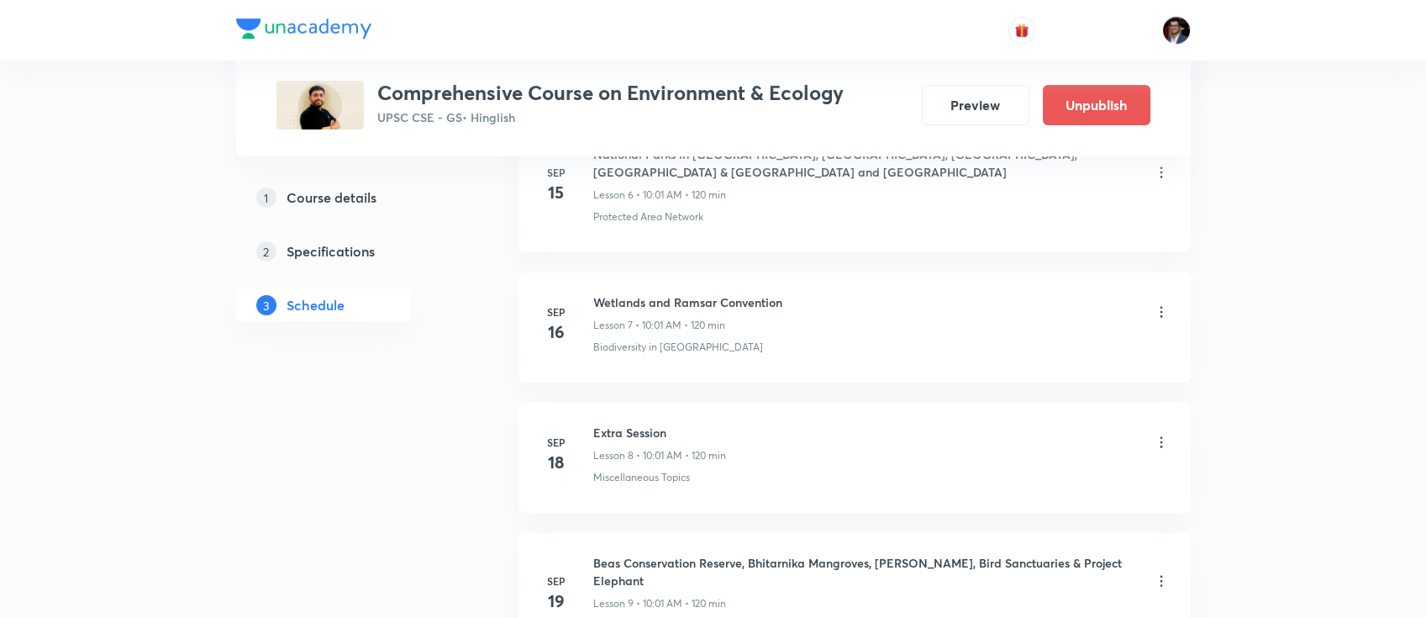
scroll to position [1083, 0]
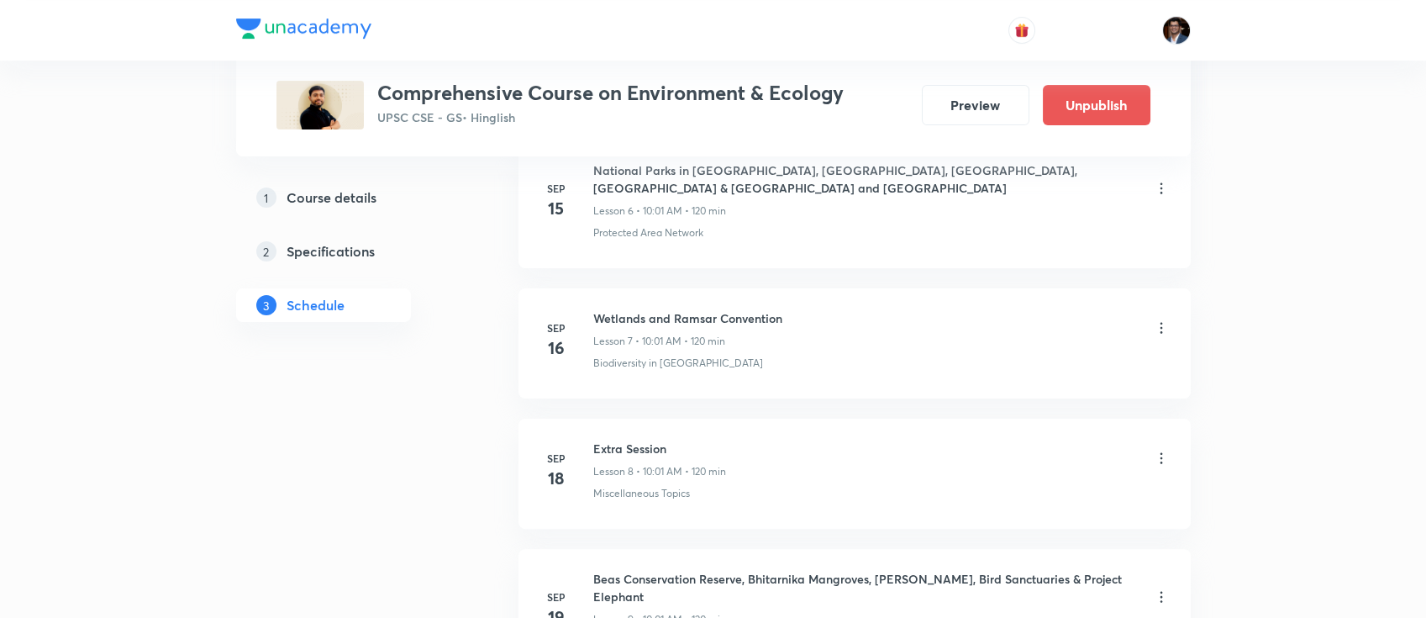
click at [1160, 319] on icon at bounding box center [1161, 327] width 17 height 17
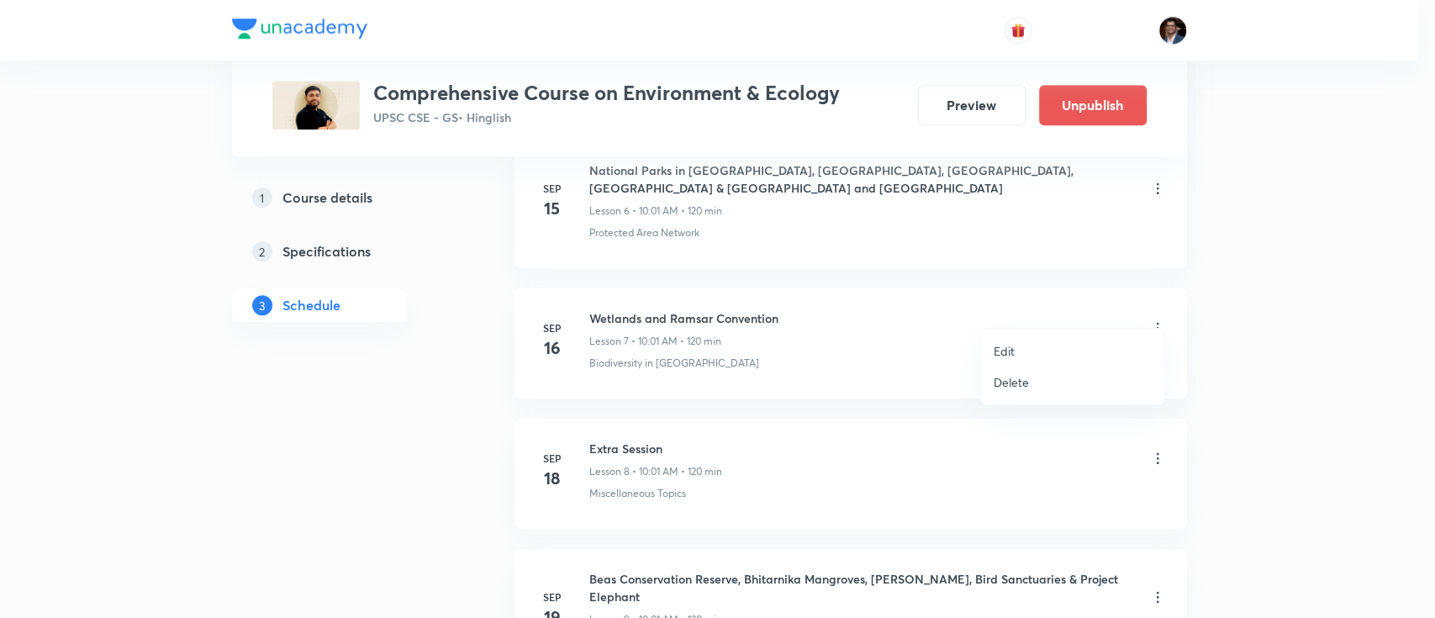
click at [1029, 335] on li "Edit" at bounding box center [1072, 350] width 184 height 31
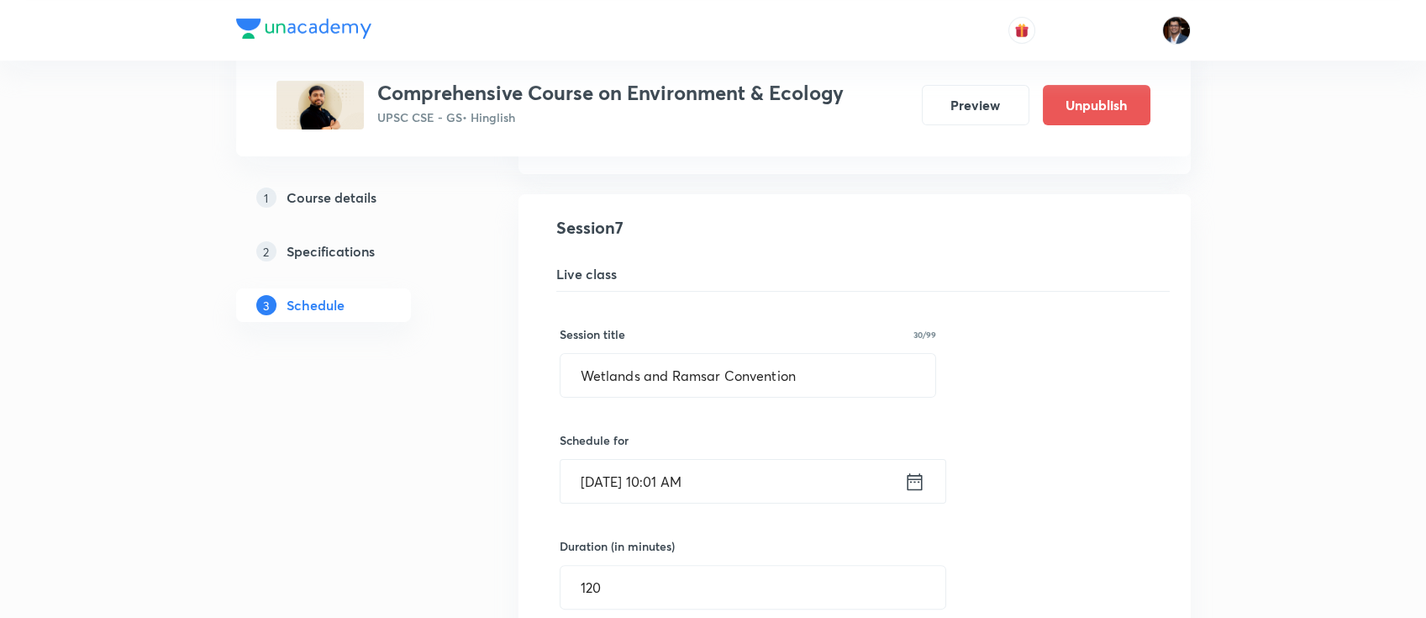
click at [705, 466] on input "[DATE] 10:01 AM" at bounding box center [733, 481] width 344 height 43
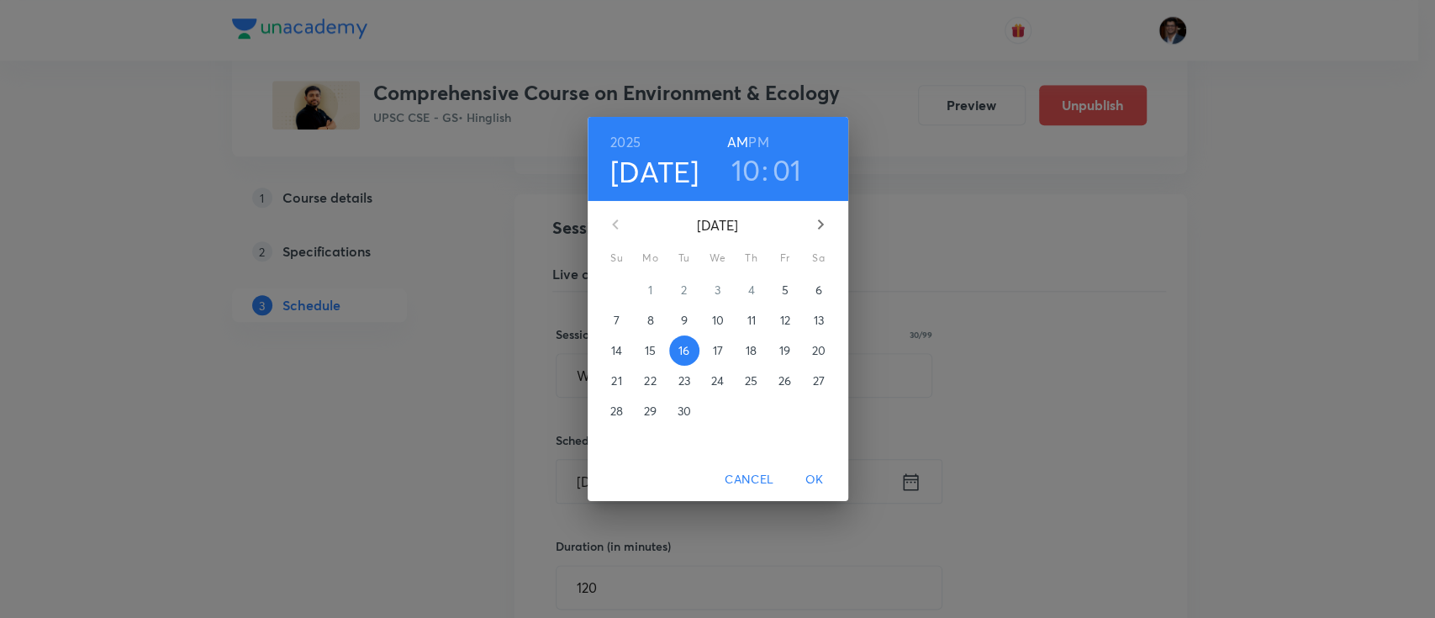
click at [709, 360] on button "17" at bounding box center [718, 350] width 30 height 30
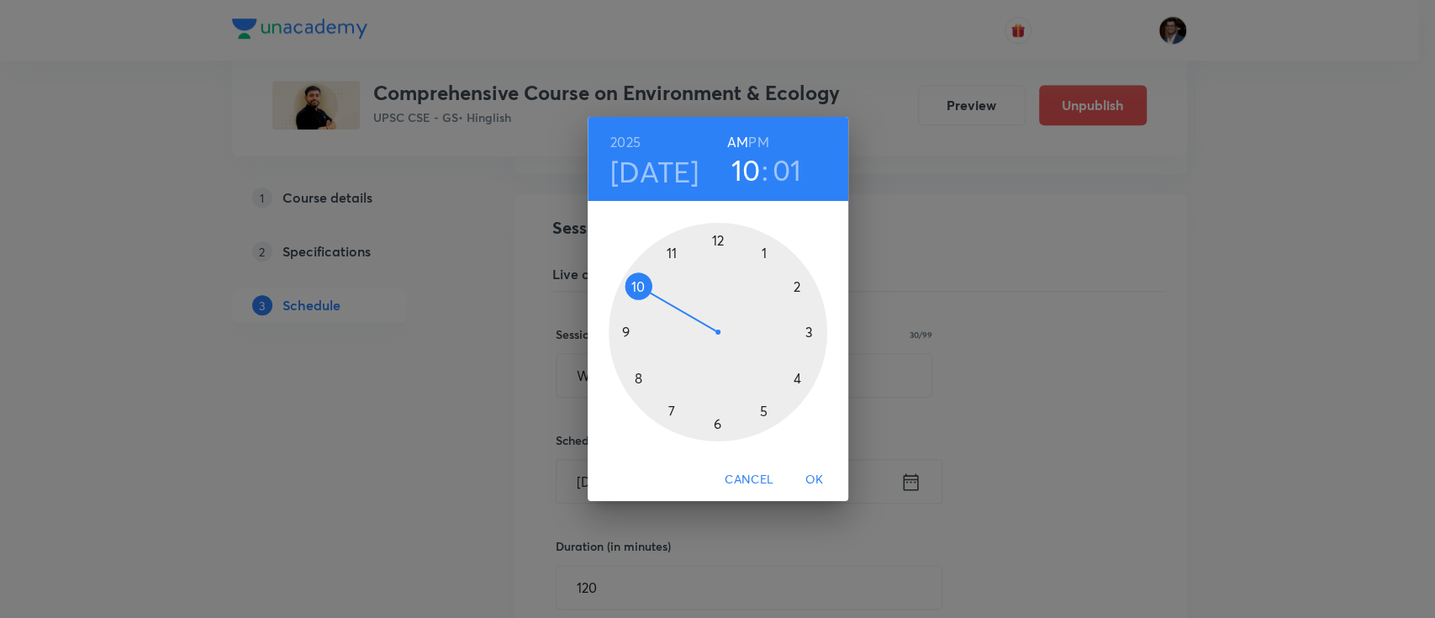
click at [807, 474] on span "OK" at bounding box center [814, 479] width 40 height 21
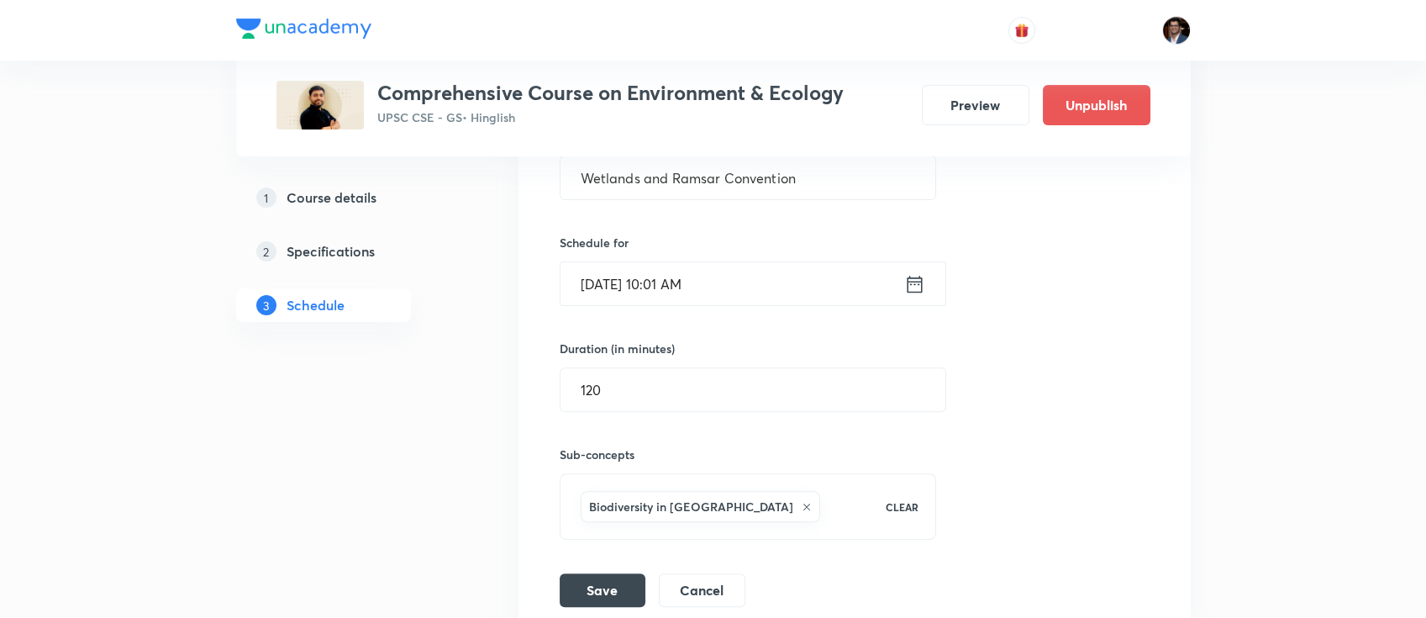
scroll to position [1294, 0]
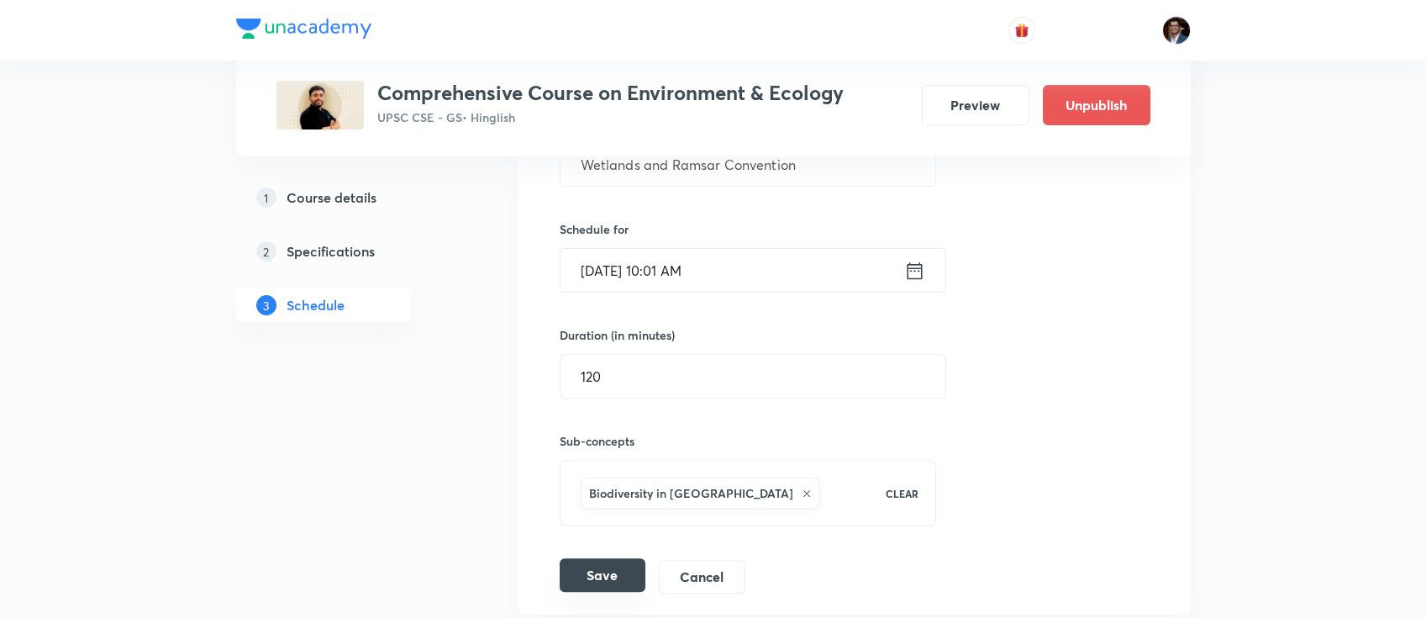
click at [614, 563] on button "Save" at bounding box center [603, 575] width 86 height 34
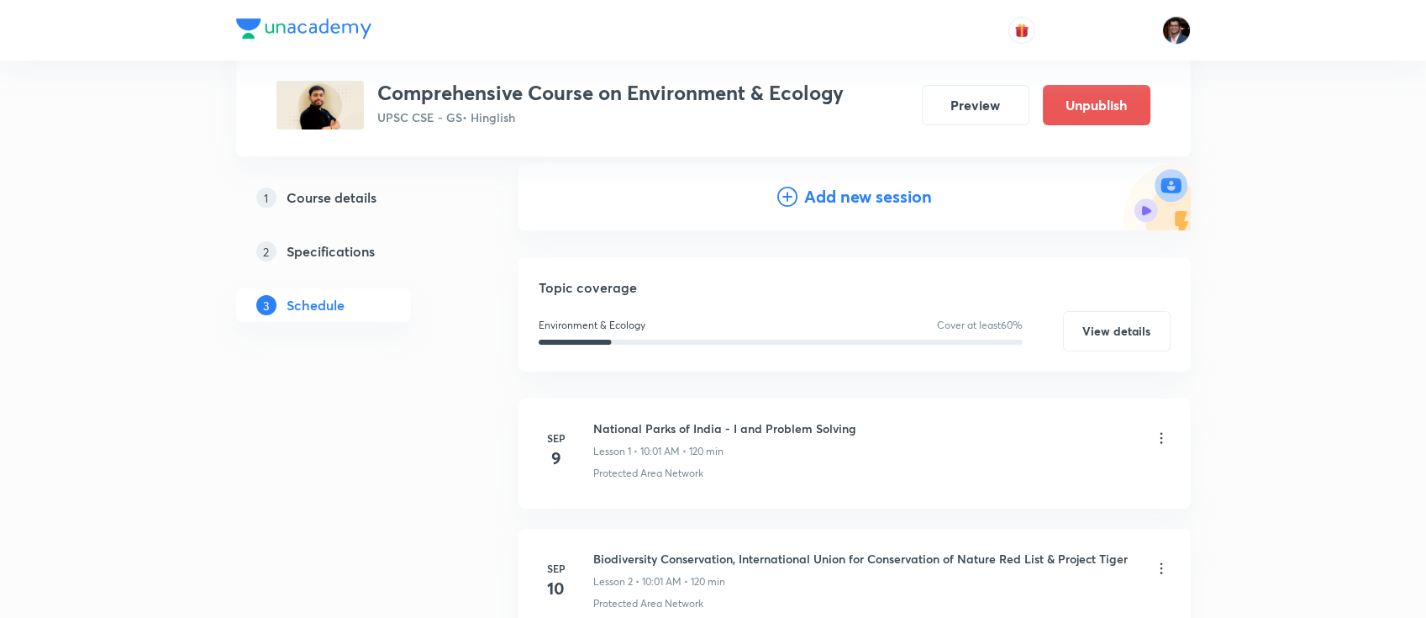
scroll to position [0, 0]
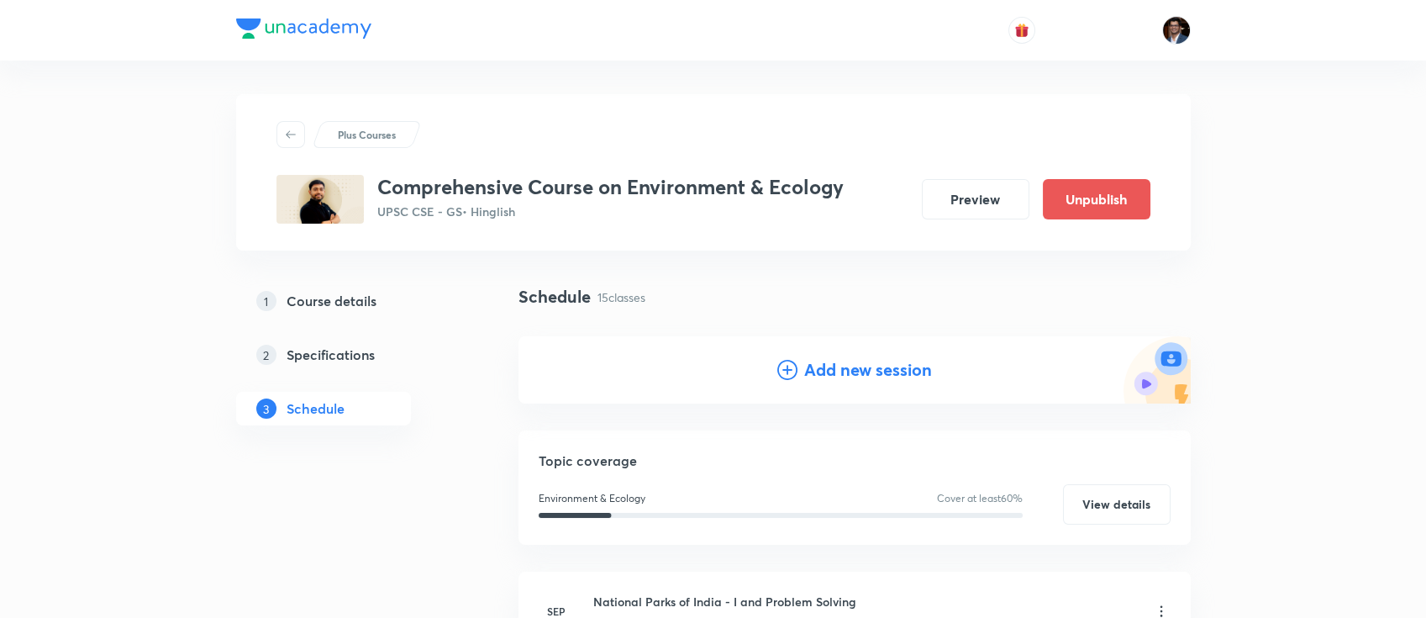
click at [824, 366] on h4 "Add new session" at bounding box center [868, 369] width 128 height 25
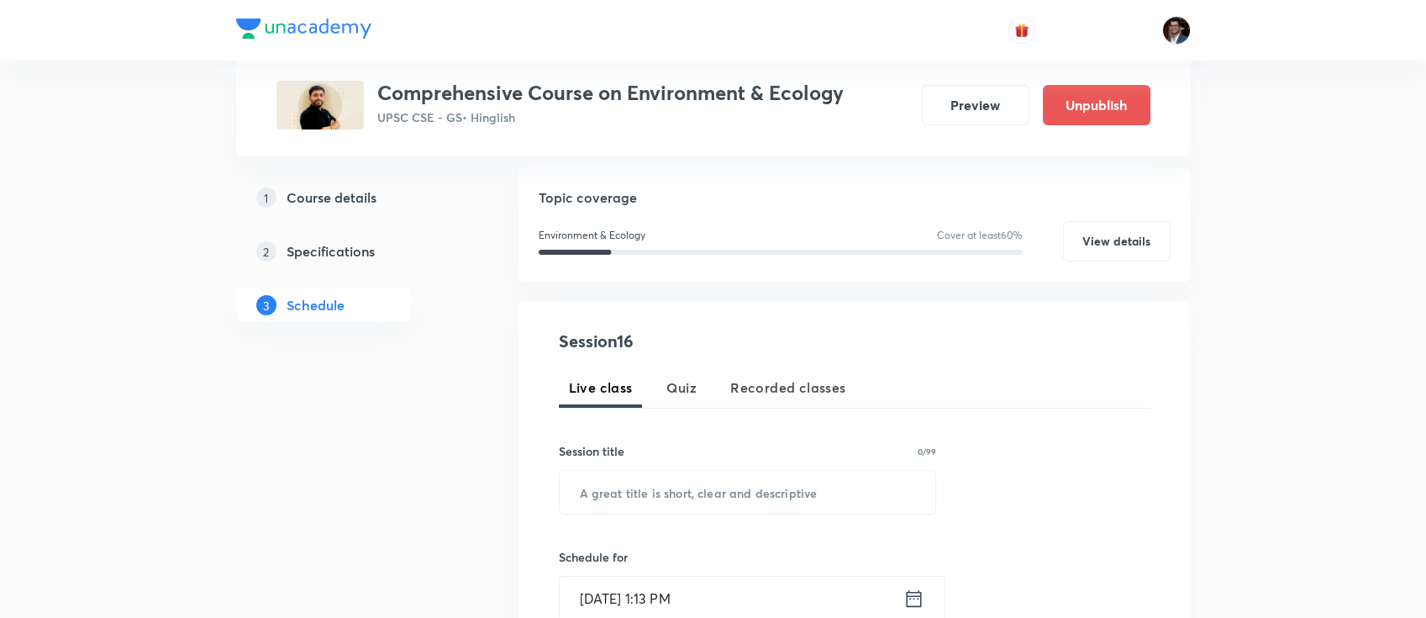
scroll to position [170, 0]
click at [653, 507] on input "text" at bounding box center [748, 491] width 377 height 43
paste input "Biosphere Reserves in [GEOGRAPHIC_DATA] and Biodiversity Hotspot"
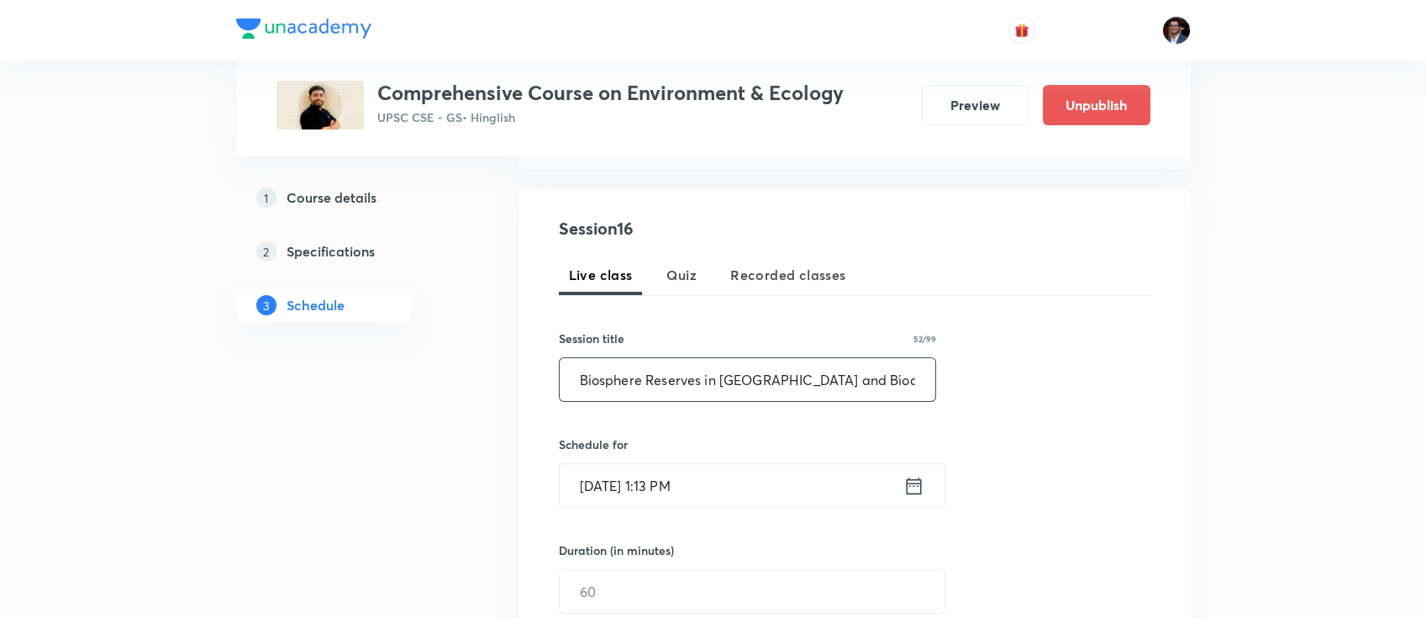
type input "Biosphere Reserves in [GEOGRAPHIC_DATA] and Biodiversity Hotspot"
click at [620, 488] on input "[DATE] 1:13 PM" at bounding box center [732, 485] width 344 height 43
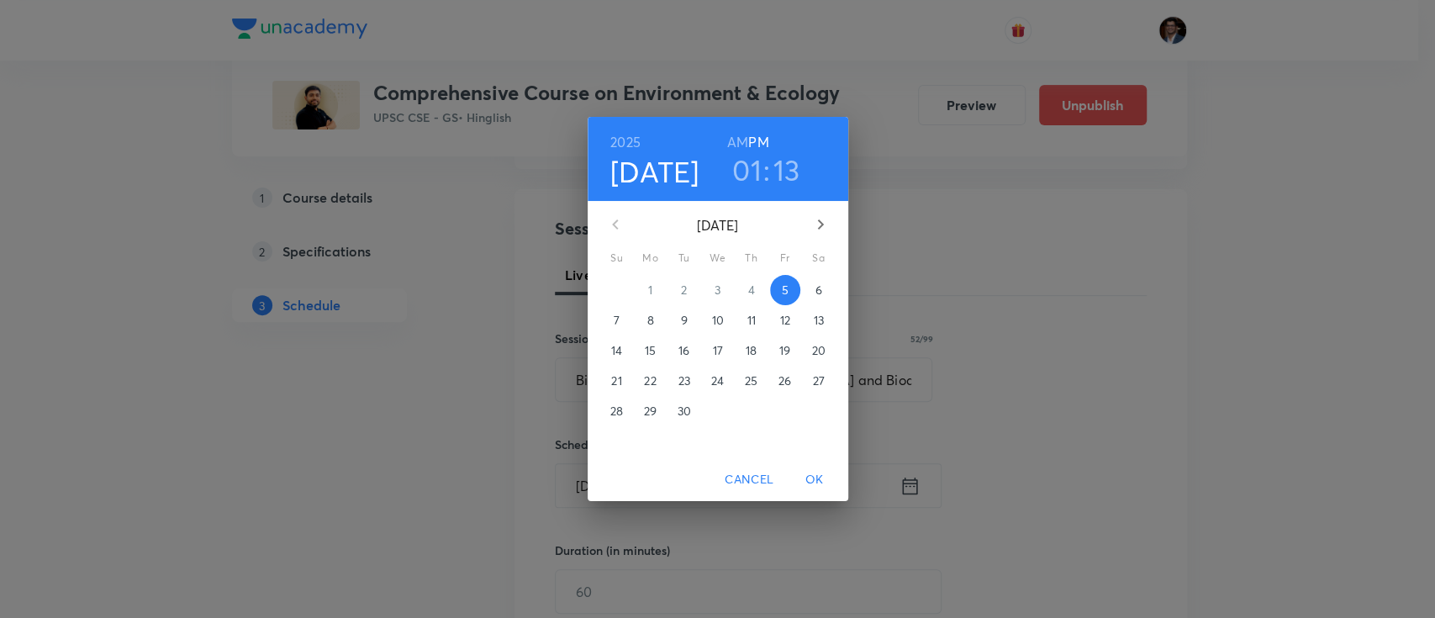
click at [683, 354] on p "16" at bounding box center [683, 350] width 11 height 17
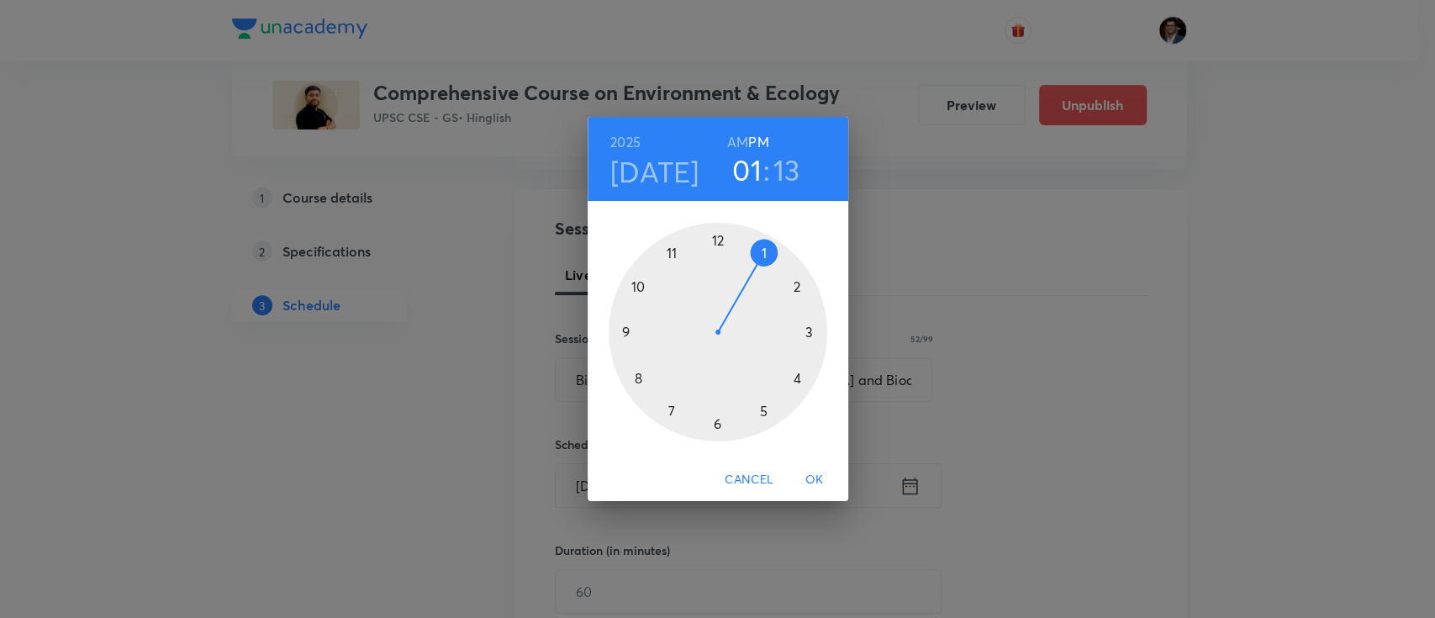
click at [638, 285] on div at bounding box center [718, 332] width 219 height 219
click at [721, 239] on div at bounding box center [718, 332] width 219 height 219
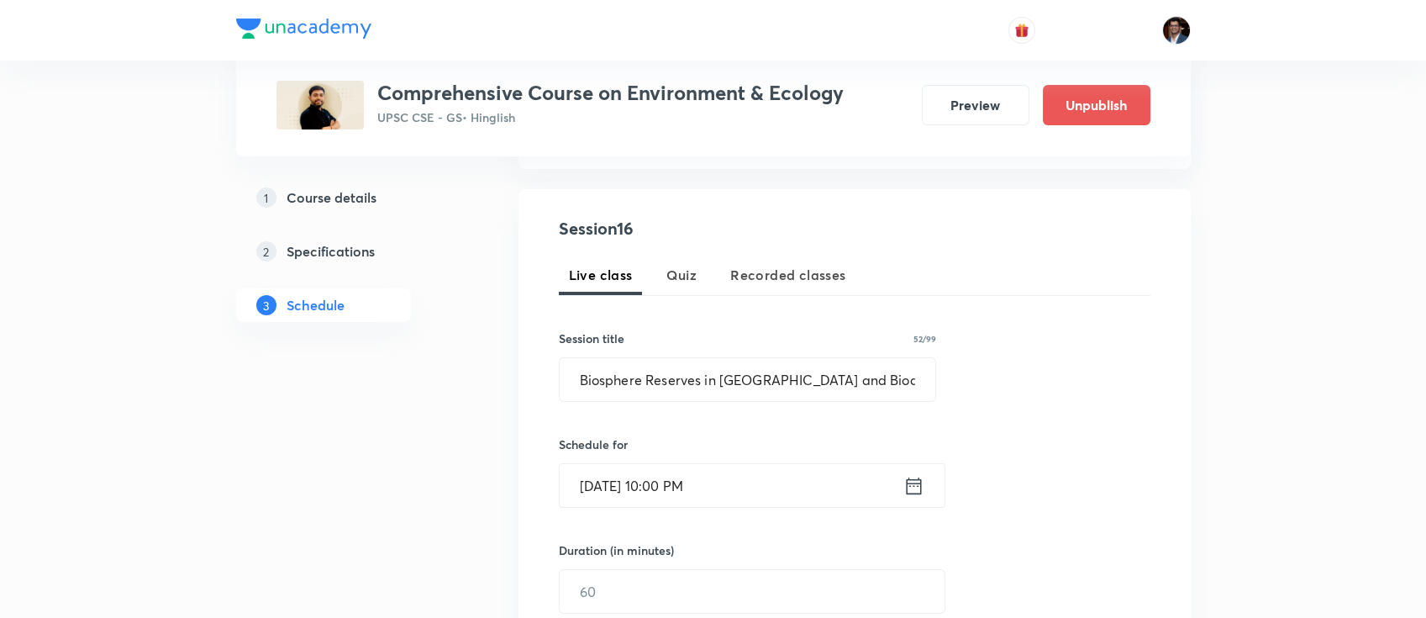
click at [689, 493] on input "[DATE] 10:00 PM" at bounding box center [732, 485] width 344 height 43
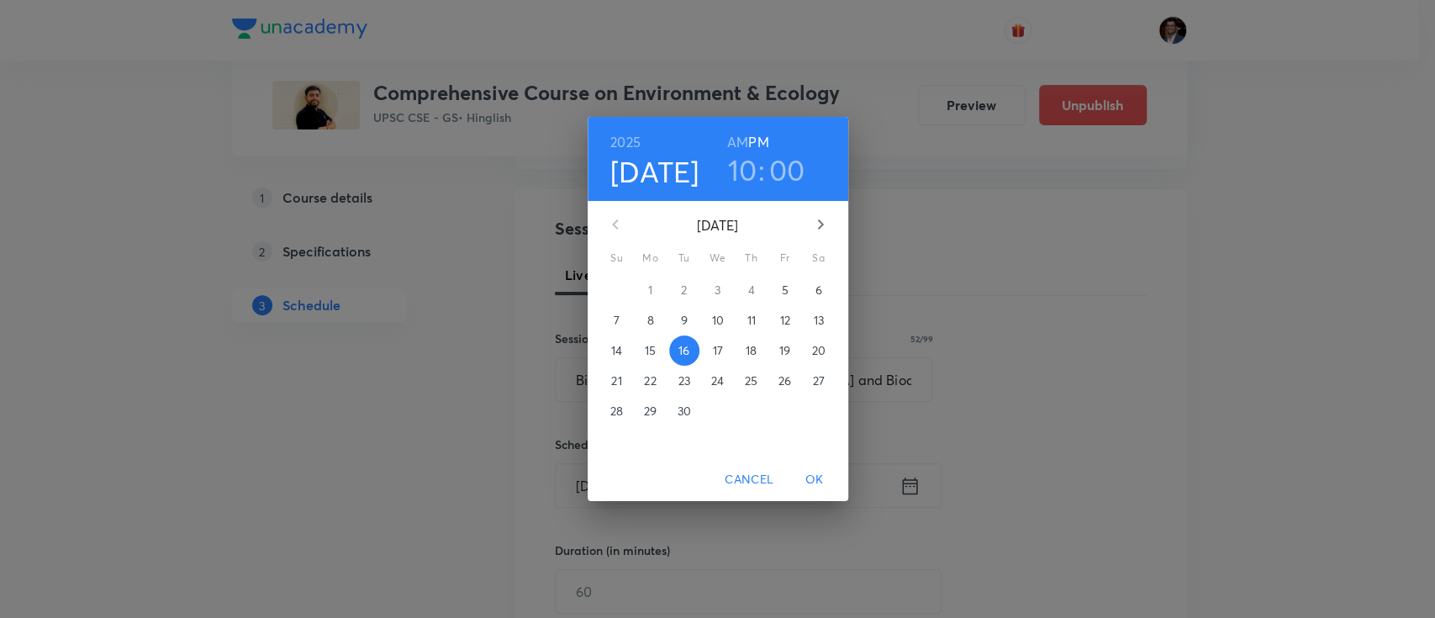
click at [784, 178] on h3 "00" at bounding box center [787, 169] width 36 height 35
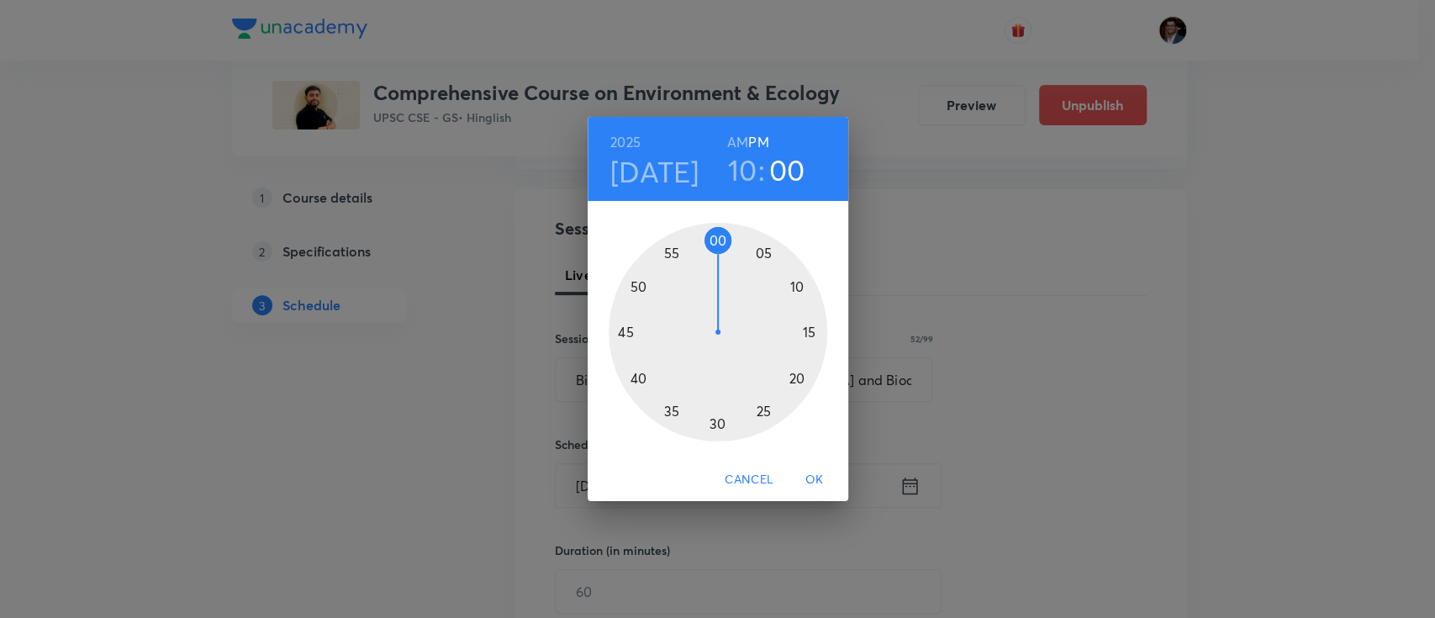
click at [726, 245] on div at bounding box center [718, 332] width 219 height 219
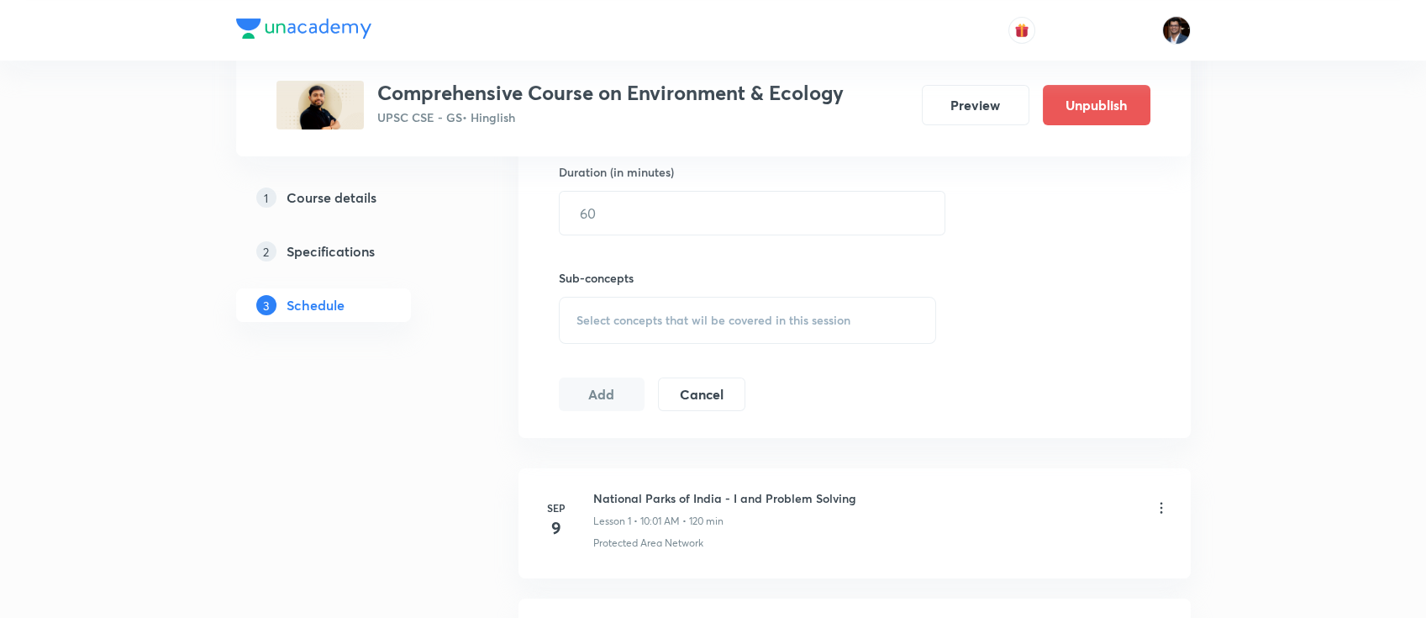
scroll to position [661, 0]
click at [625, 326] on div "Select concepts that wil be covered in this session" at bounding box center [748, 319] width 378 height 47
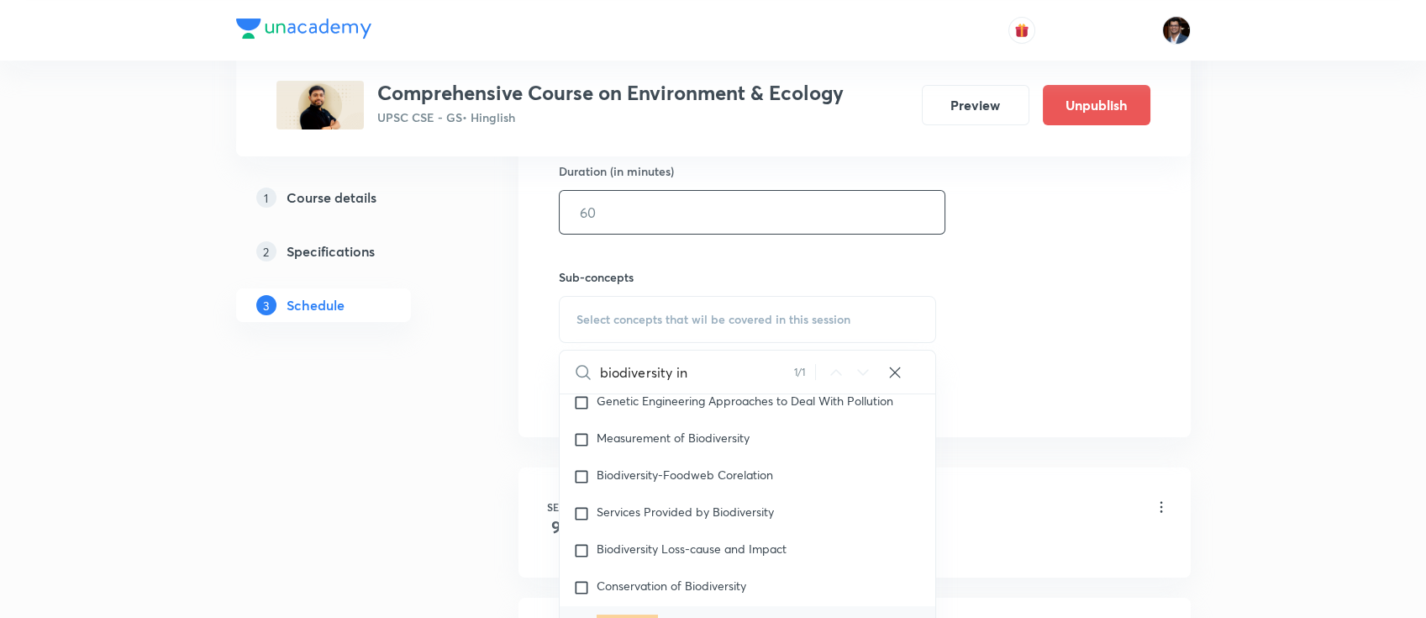
scroll to position [619, 0]
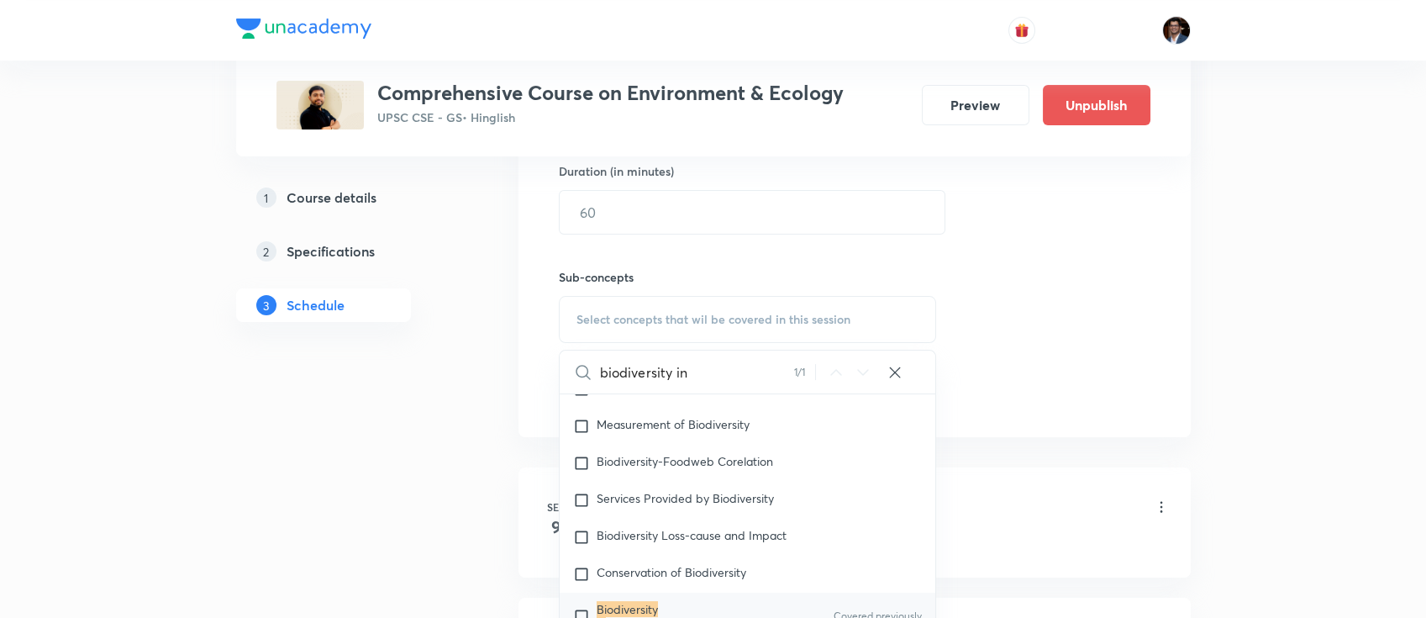
type input "biodiversity in"
click at [651, 607] on mark "Biodiversity in" at bounding box center [627, 615] width 61 height 29
checkbox input "true"
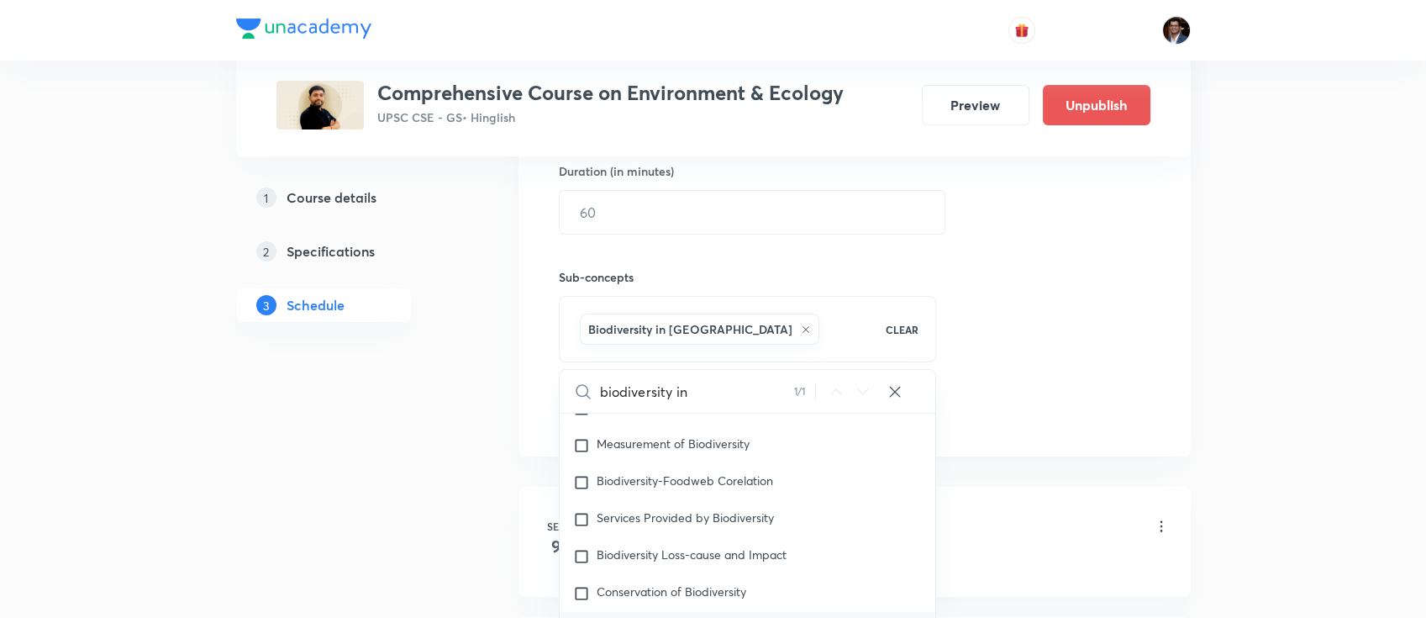
click at [1003, 331] on div "Session 16 Live class Quiz Recorded classes Session title 52/99 Biosphere Reser…" at bounding box center [855, 133] width 592 height 593
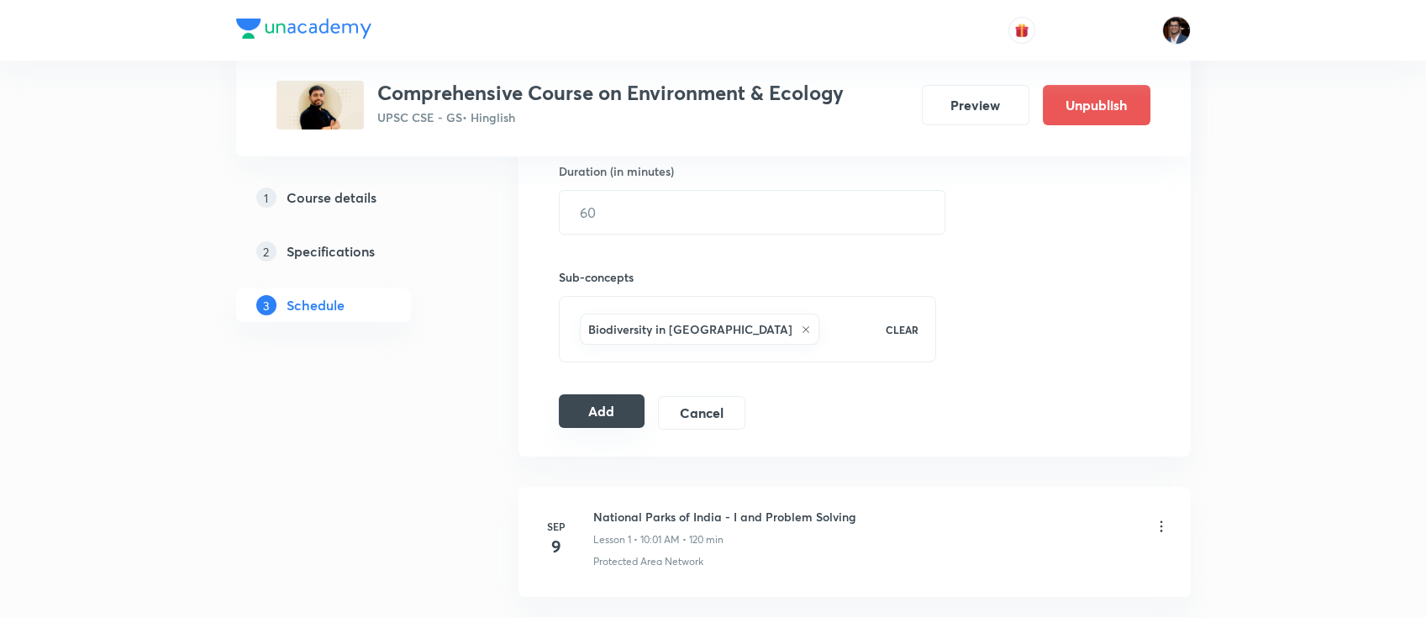
click at [620, 403] on button "Add" at bounding box center [602, 411] width 87 height 34
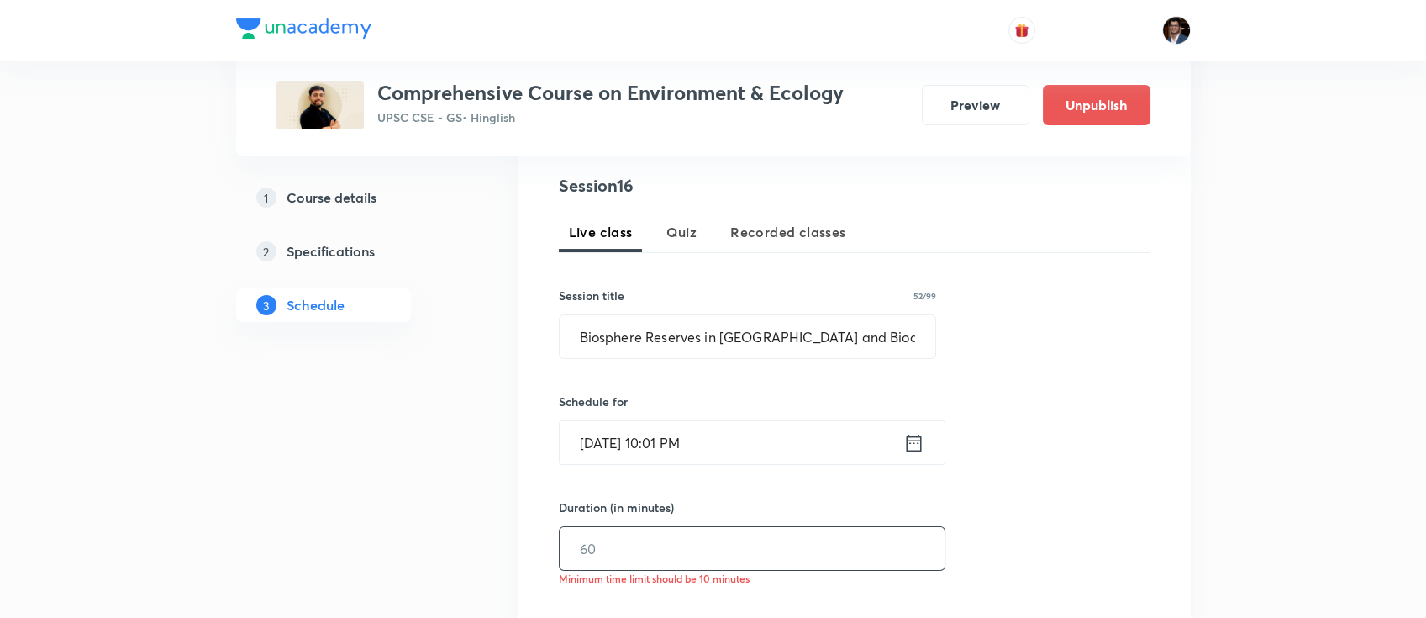
scroll to position [323, 0]
click at [588, 544] on input "text" at bounding box center [752, 550] width 385 height 43
click at [809, 225] on span "Recorded classes" at bounding box center [787, 234] width 115 height 20
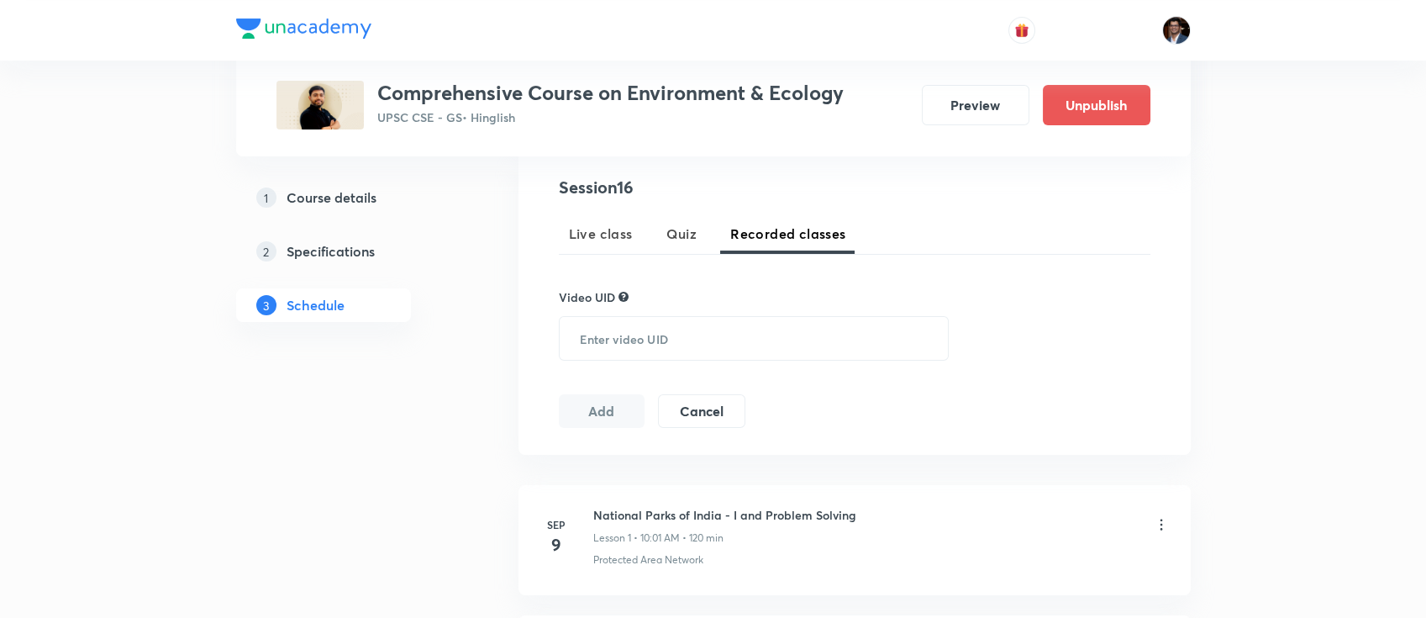
click at [609, 212] on div "Session 16 Live class Quiz Recorded classes Video UID ​ Add Cancel" at bounding box center [855, 301] width 592 height 253
click at [607, 242] on span "Live class" at bounding box center [601, 234] width 64 height 20
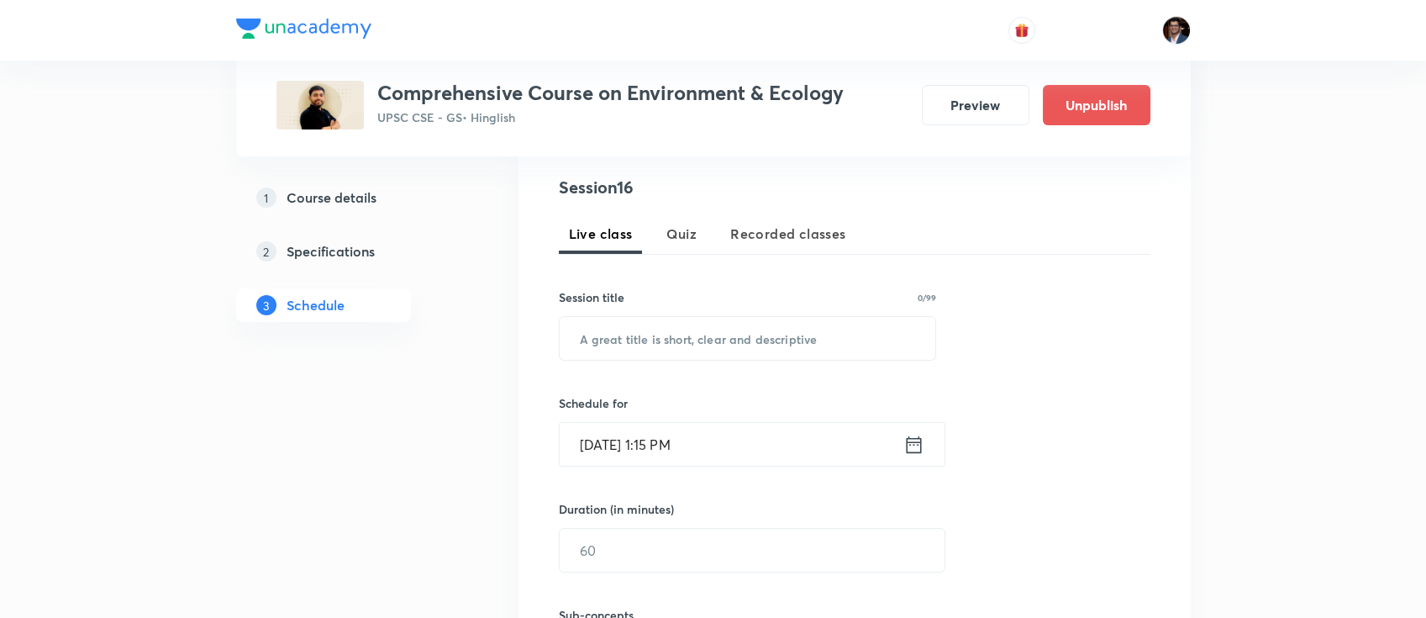
scroll to position [385, 0]
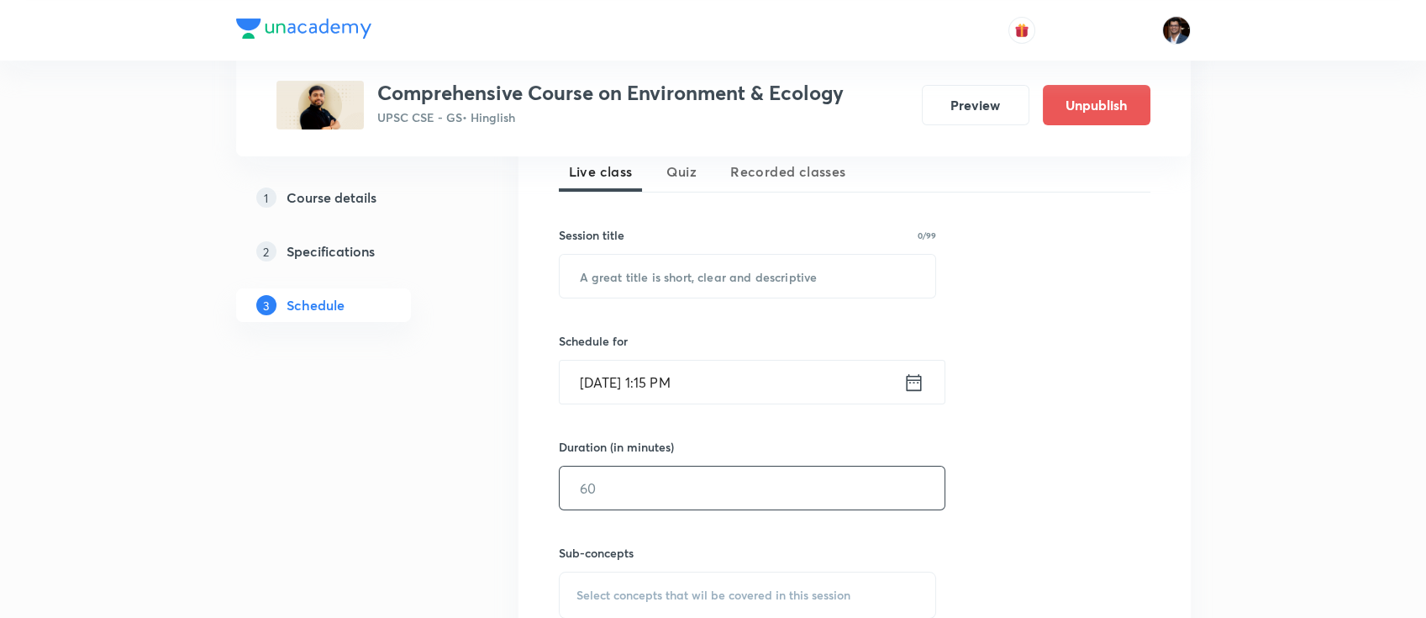
click at [605, 471] on input "text" at bounding box center [752, 488] width 385 height 43
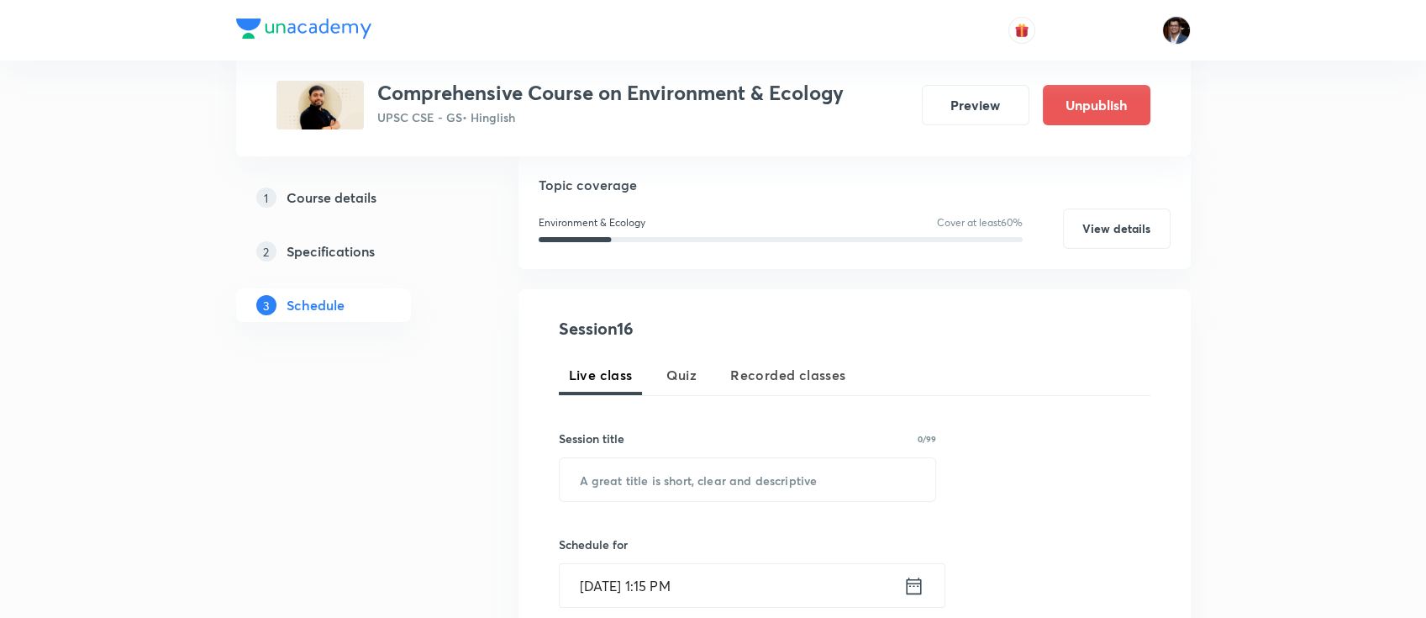
scroll to position [179, 0]
type input "60"
click at [646, 476] on input "text" at bounding box center [748, 482] width 377 height 43
paste input "Biosphere Reserves in [GEOGRAPHIC_DATA] and Biodiversity Hotspot"
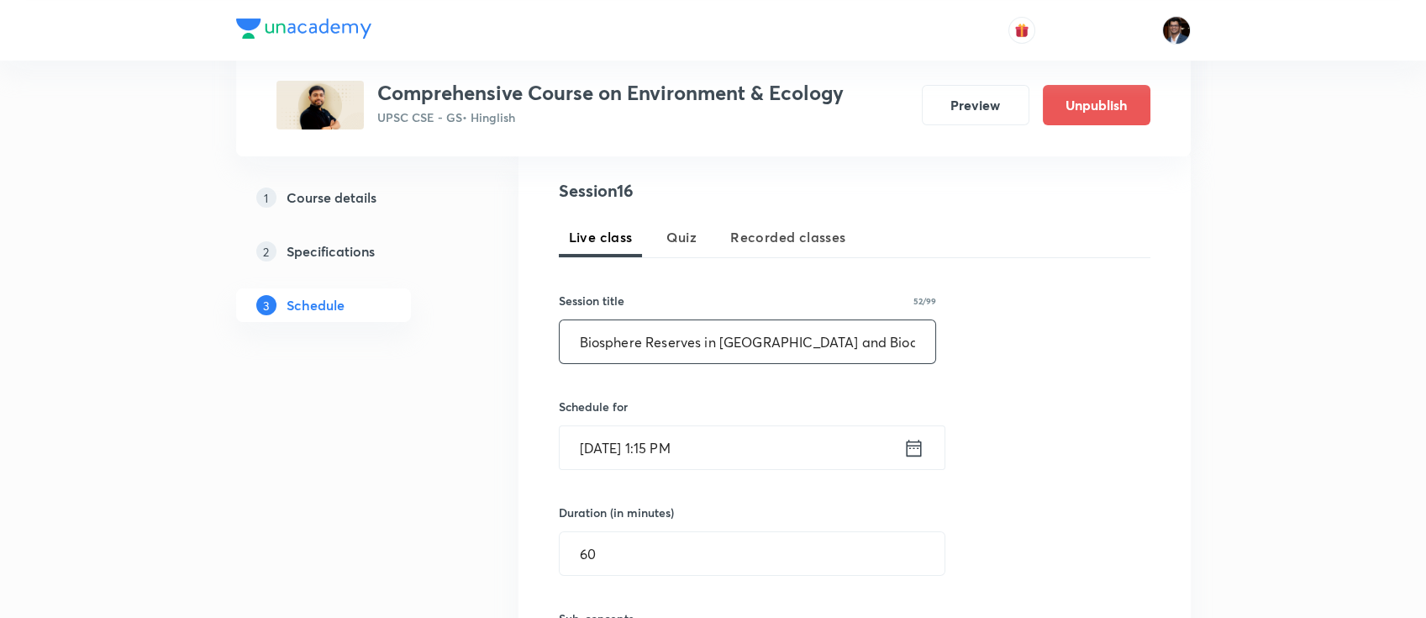
scroll to position [327, 0]
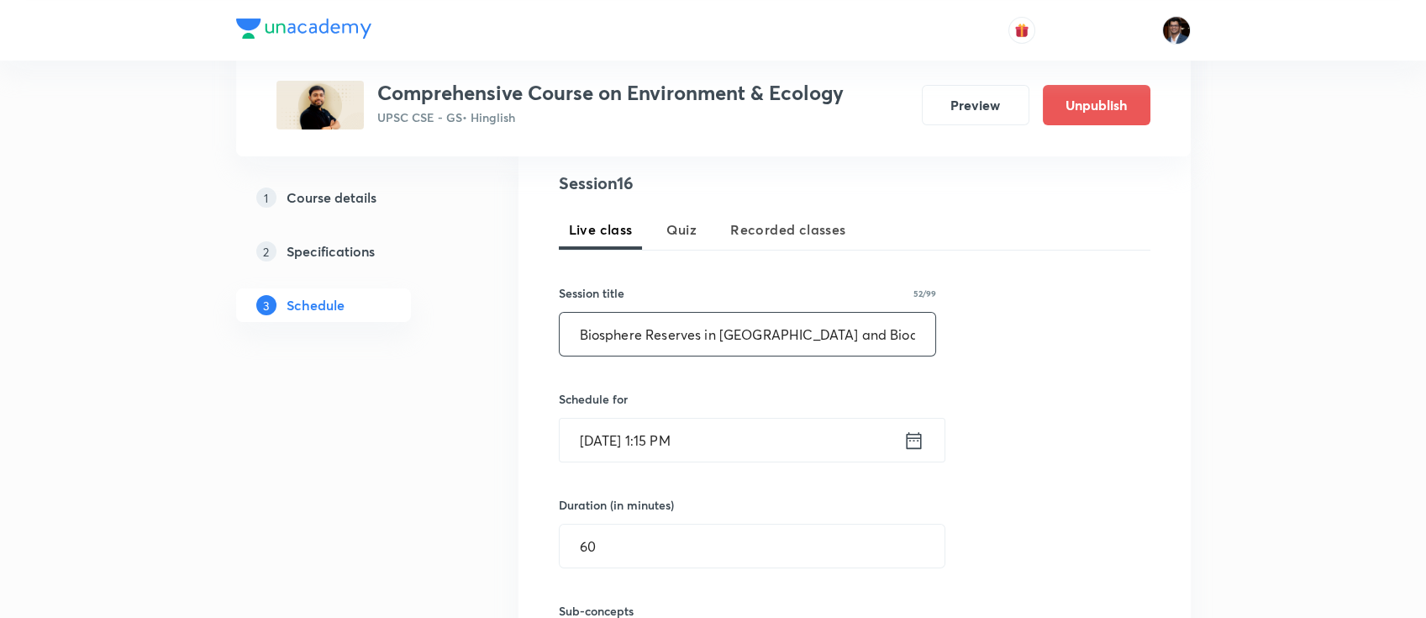
type input "Biosphere Reserves in [GEOGRAPHIC_DATA] and Biodiversity Hotspot"
click at [714, 441] on input "[DATE] 1:15 PM" at bounding box center [732, 440] width 344 height 43
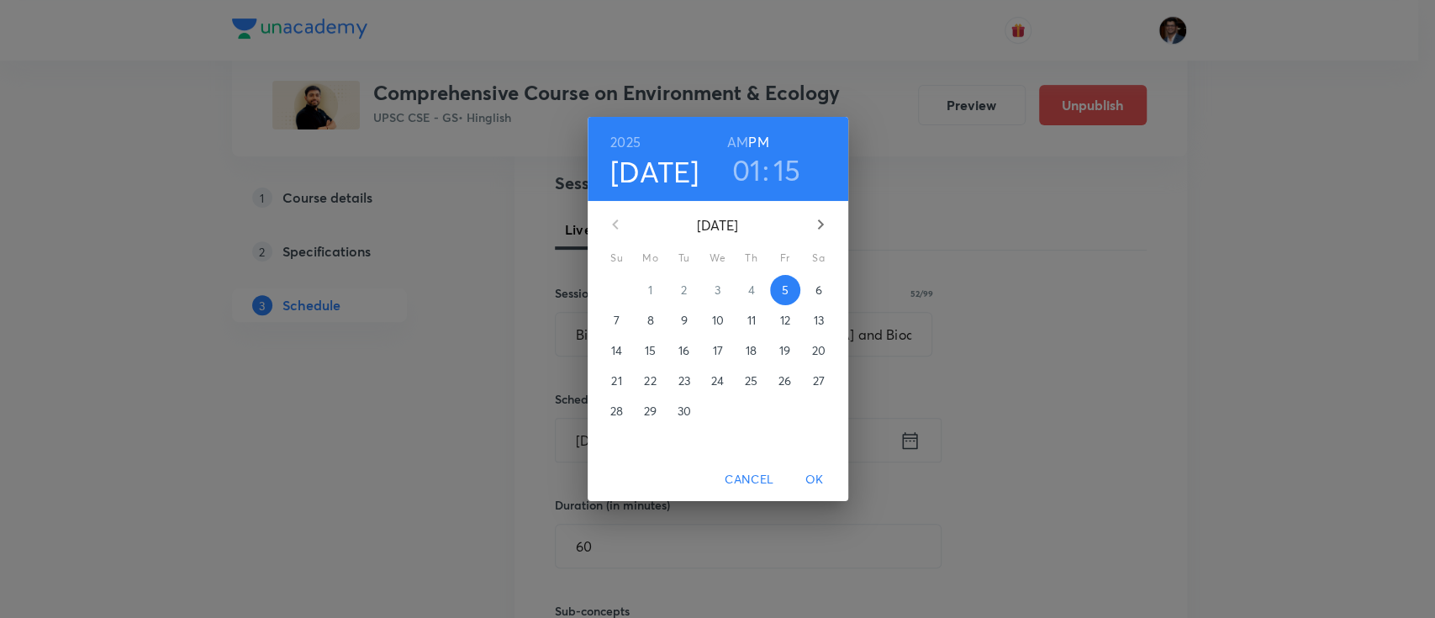
click at [679, 350] on p "16" at bounding box center [683, 350] width 11 height 17
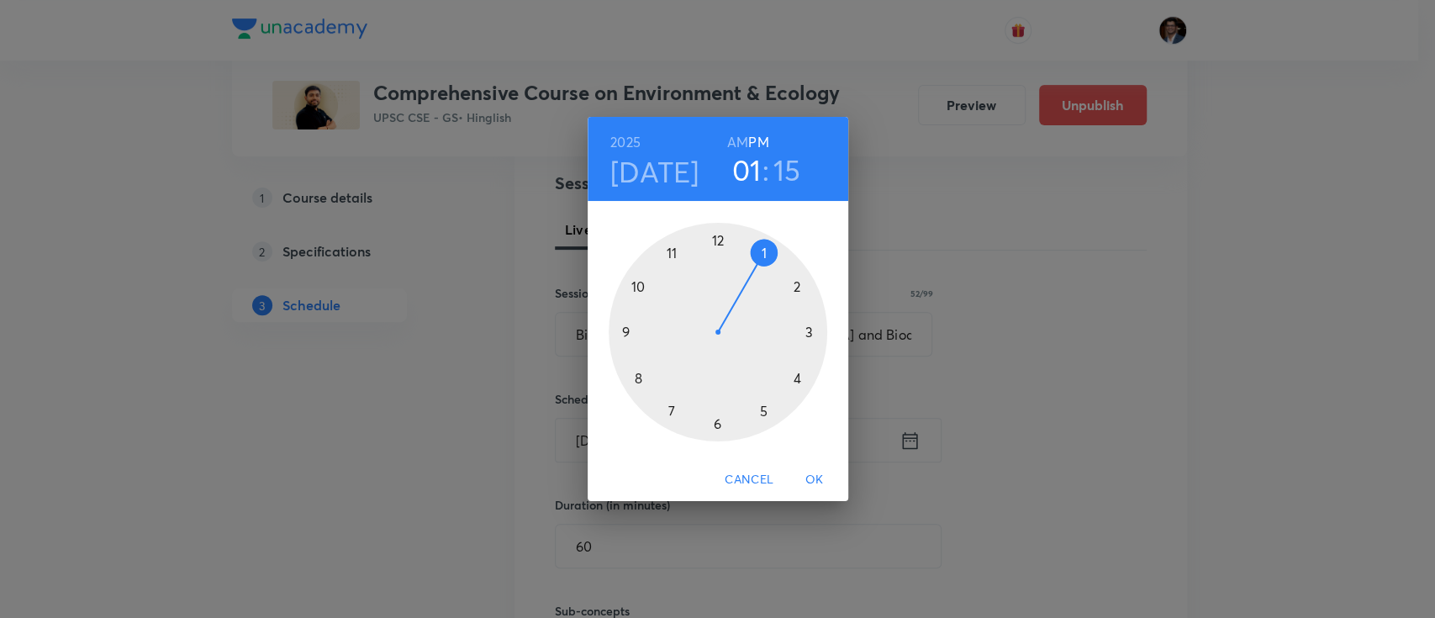
click at [634, 290] on div at bounding box center [718, 332] width 219 height 219
click at [721, 239] on div at bounding box center [718, 332] width 219 height 219
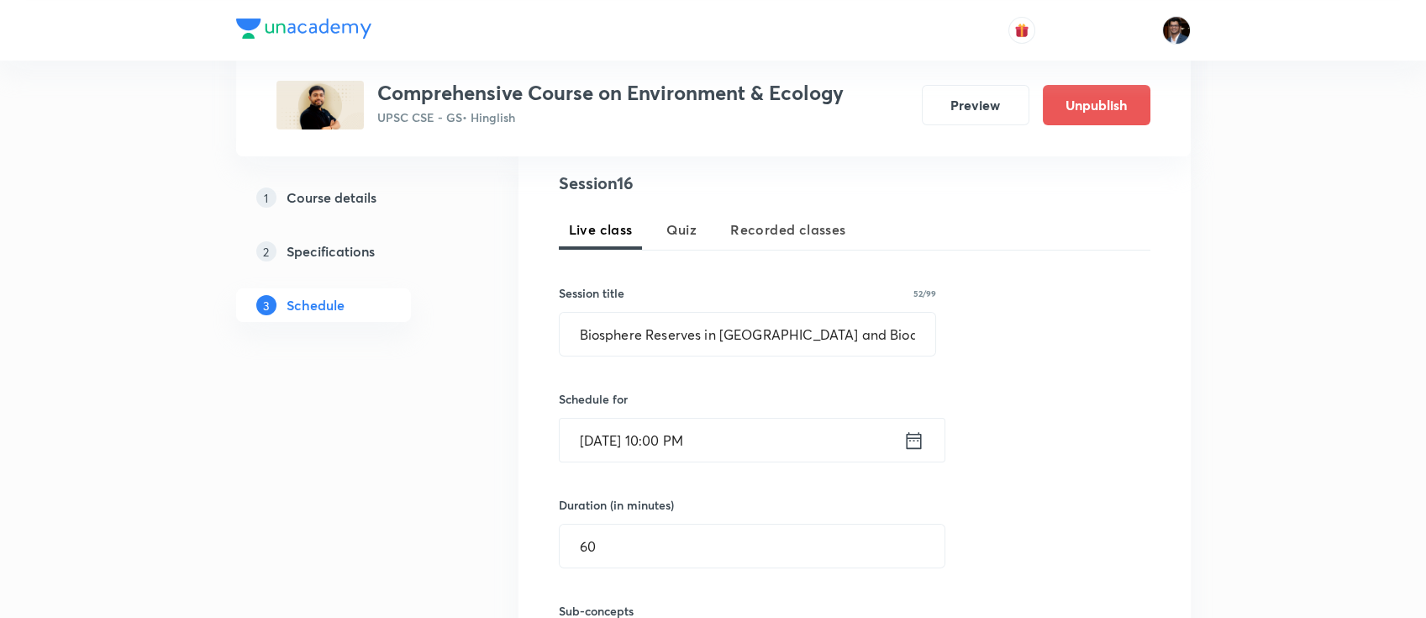
click at [722, 426] on input "[DATE] 10:00 PM" at bounding box center [732, 440] width 344 height 43
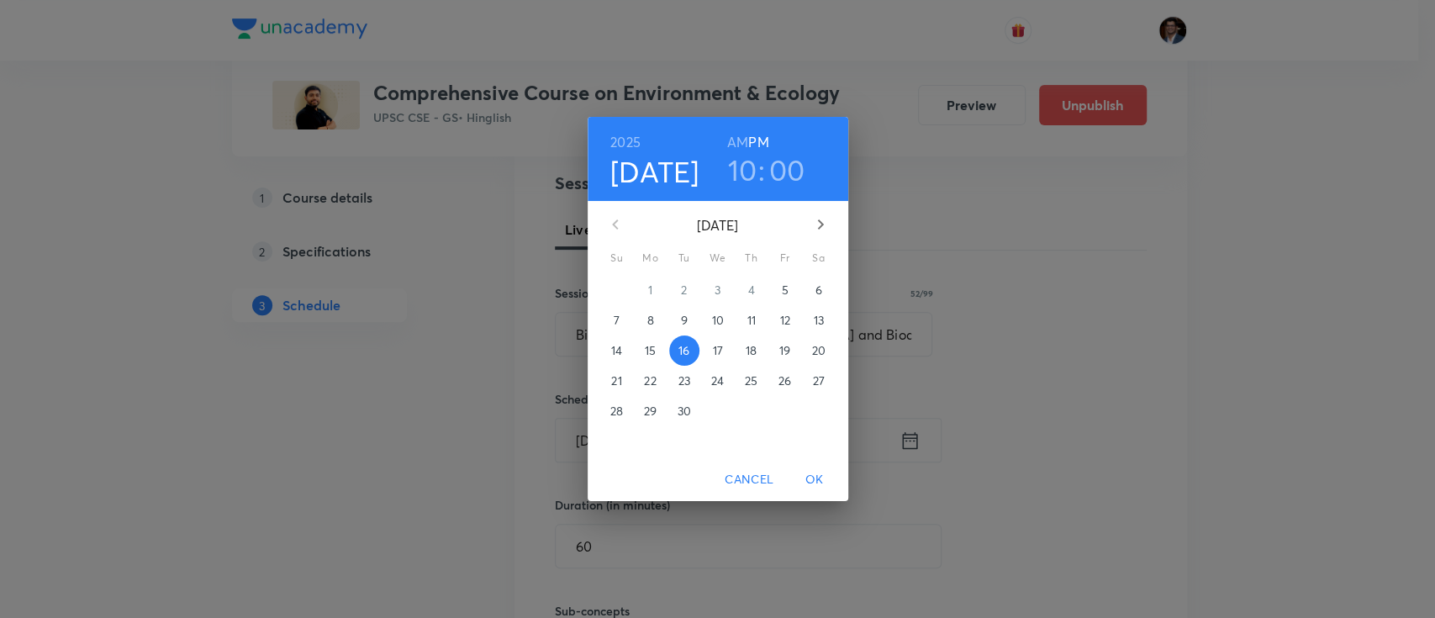
click at [780, 162] on h3 "00" at bounding box center [787, 169] width 36 height 35
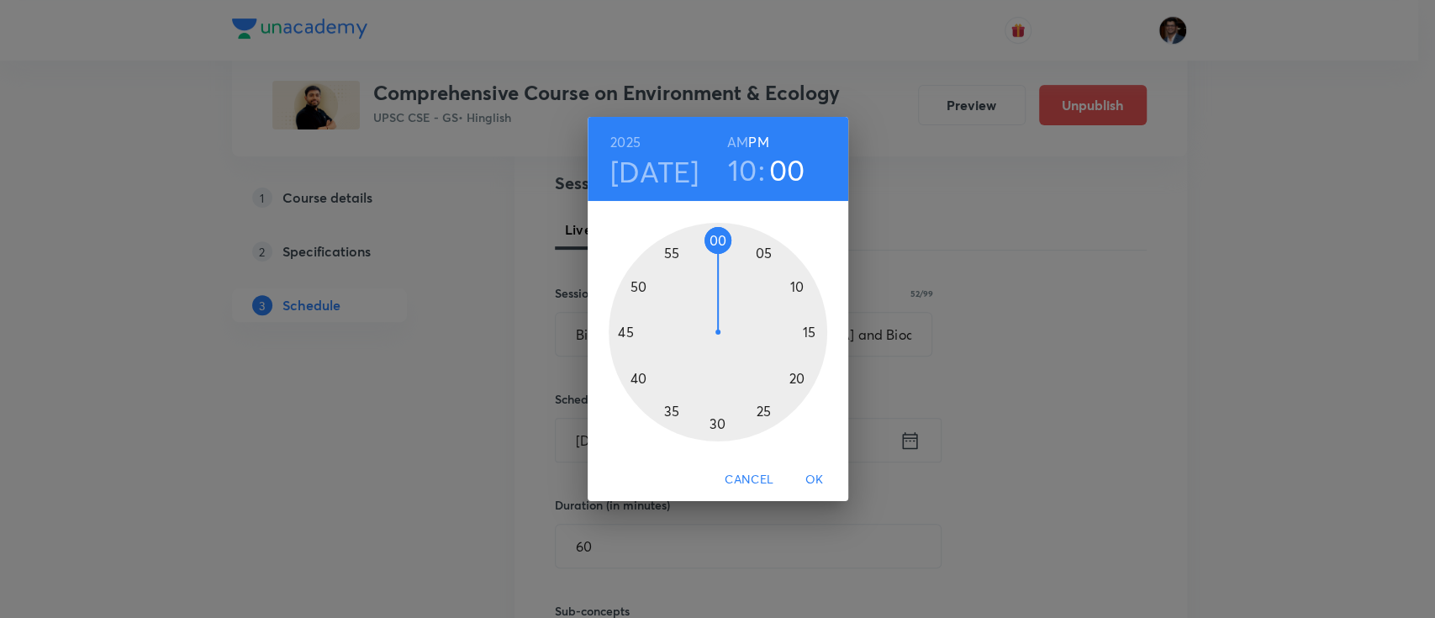
click at [730, 239] on div at bounding box center [718, 332] width 219 height 219
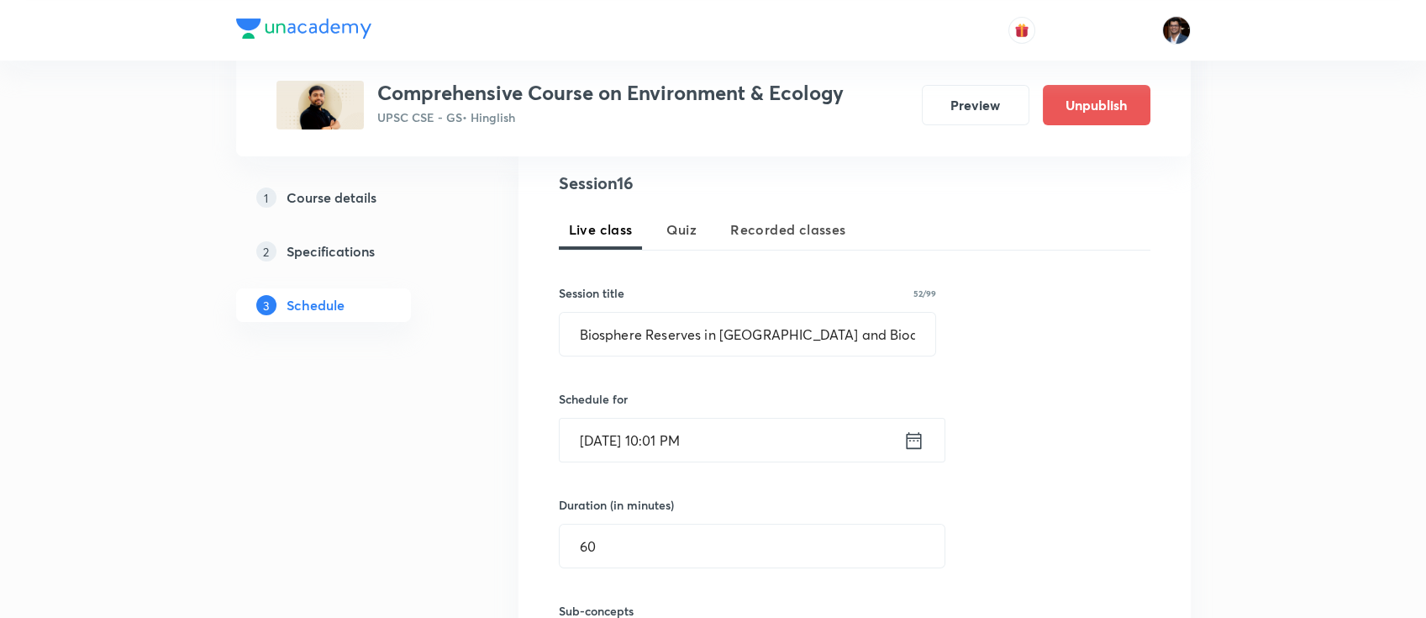
click at [719, 451] on input "[DATE] 10:01 PM" at bounding box center [732, 440] width 344 height 43
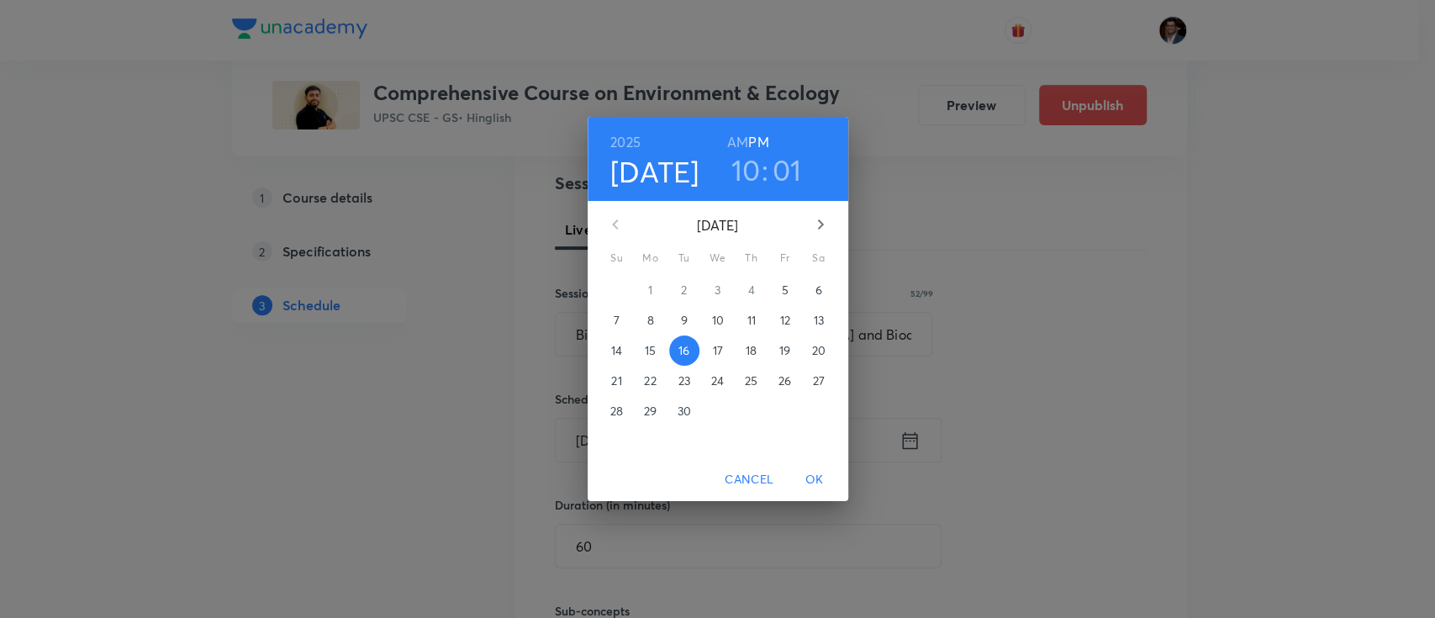
click at [743, 137] on h6 "AM" at bounding box center [737, 142] width 21 height 24
click at [818, 478] on span "OK" at bounding box center [814, 479] width 40 height 21
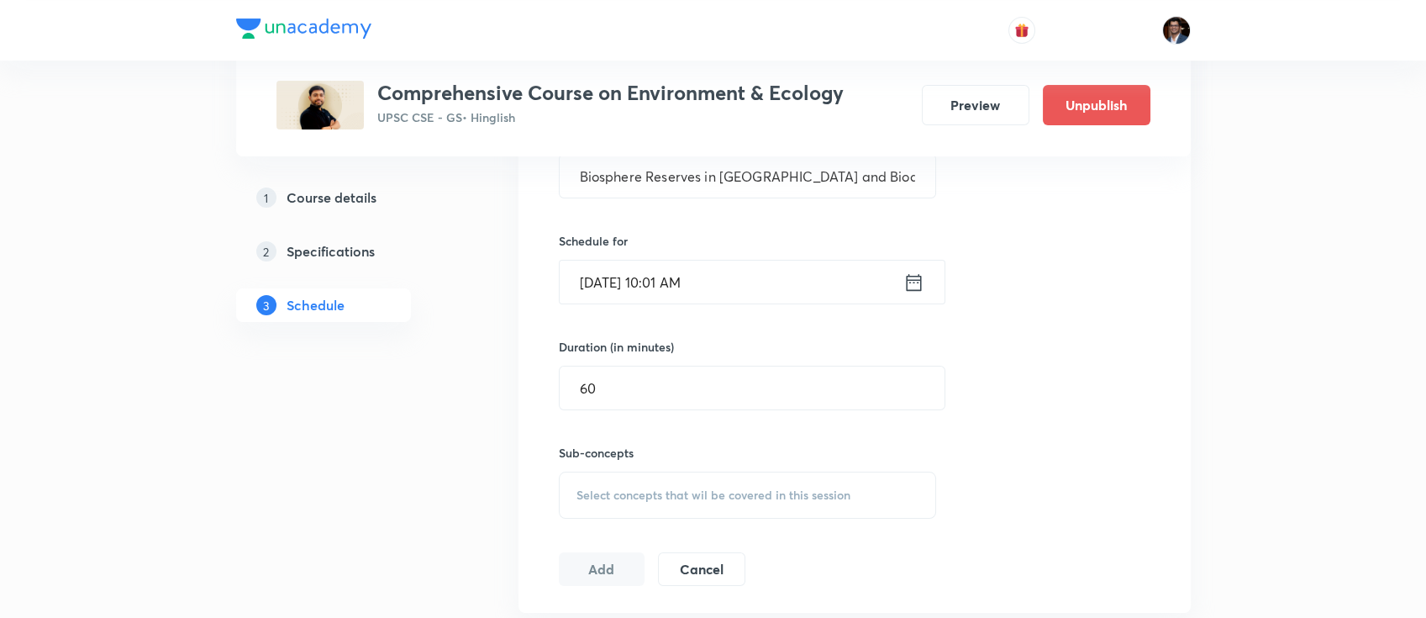
scroll to position [488, 0]
click at [693, 492] on span "Select concepts that wil be covered in this session" at bounding box center [714, 492] width 274 height 13
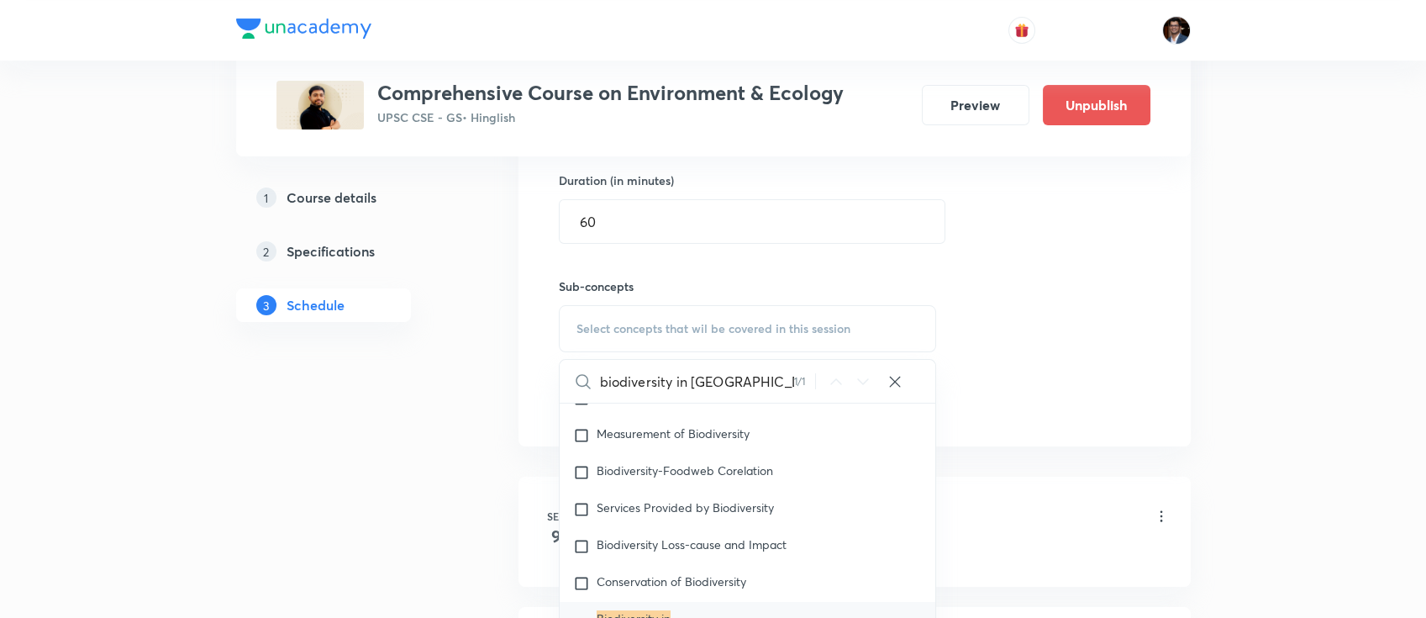
scroll to position [735, 0]
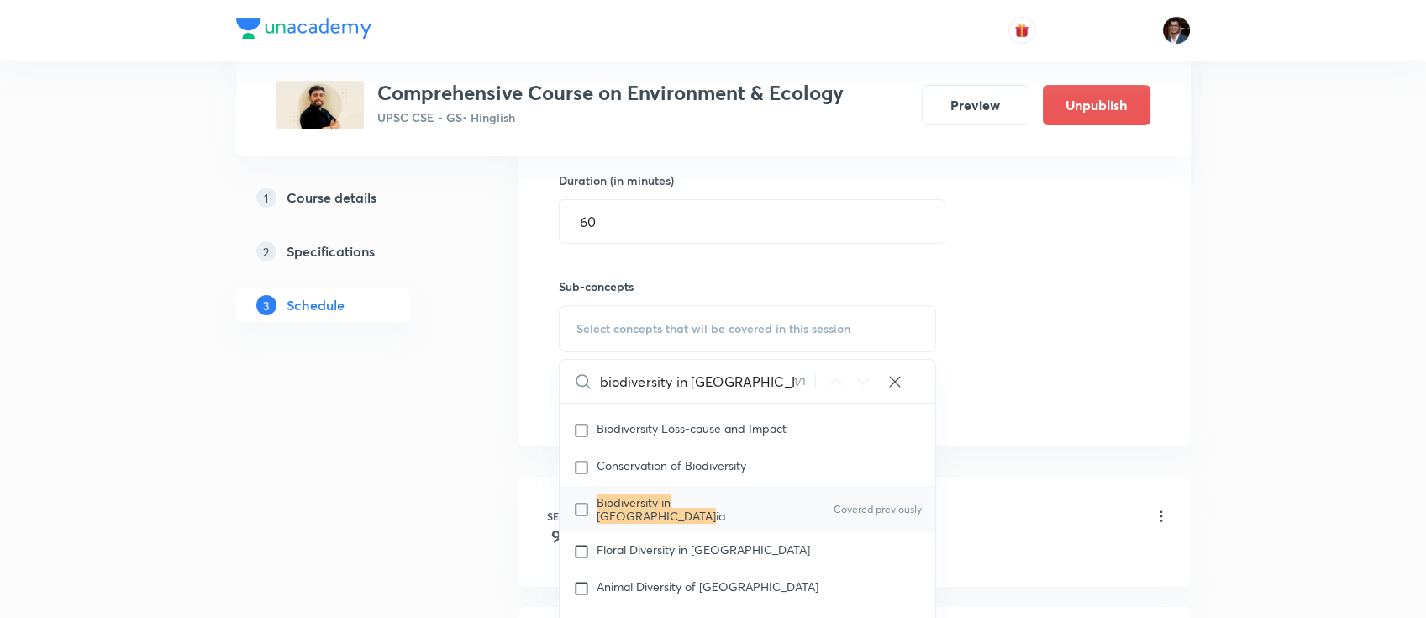
type input "biodiversity in [GEOGRAPHIC_DATA]"
click at [679, 498] on mark "Biodiversity in [GEOGRAPHIC_DATA]" at bounding box center [656, 508] width 119 height 29
checkbox input "true"
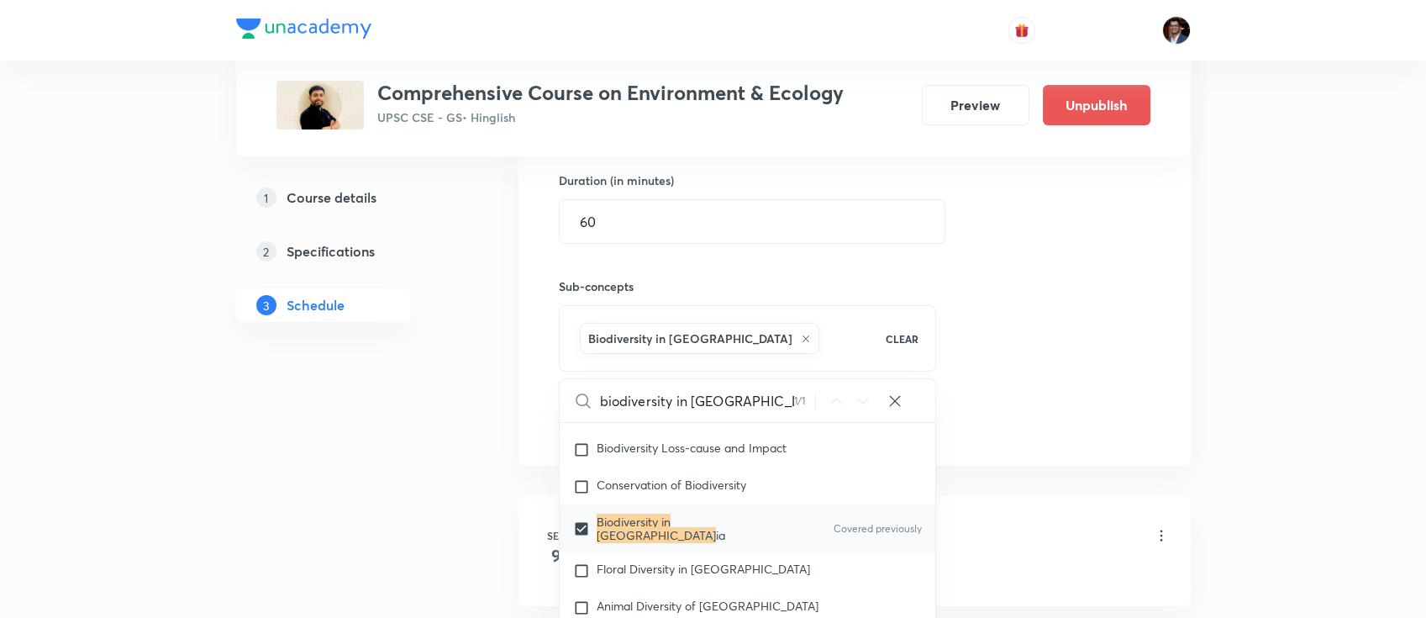
click at [1029, 372] on div "Session 16 Live class Quiz Recorded classes Session title 52/99 Biosphere Reser…" at bounding box center [855, 142] width 592 height 593
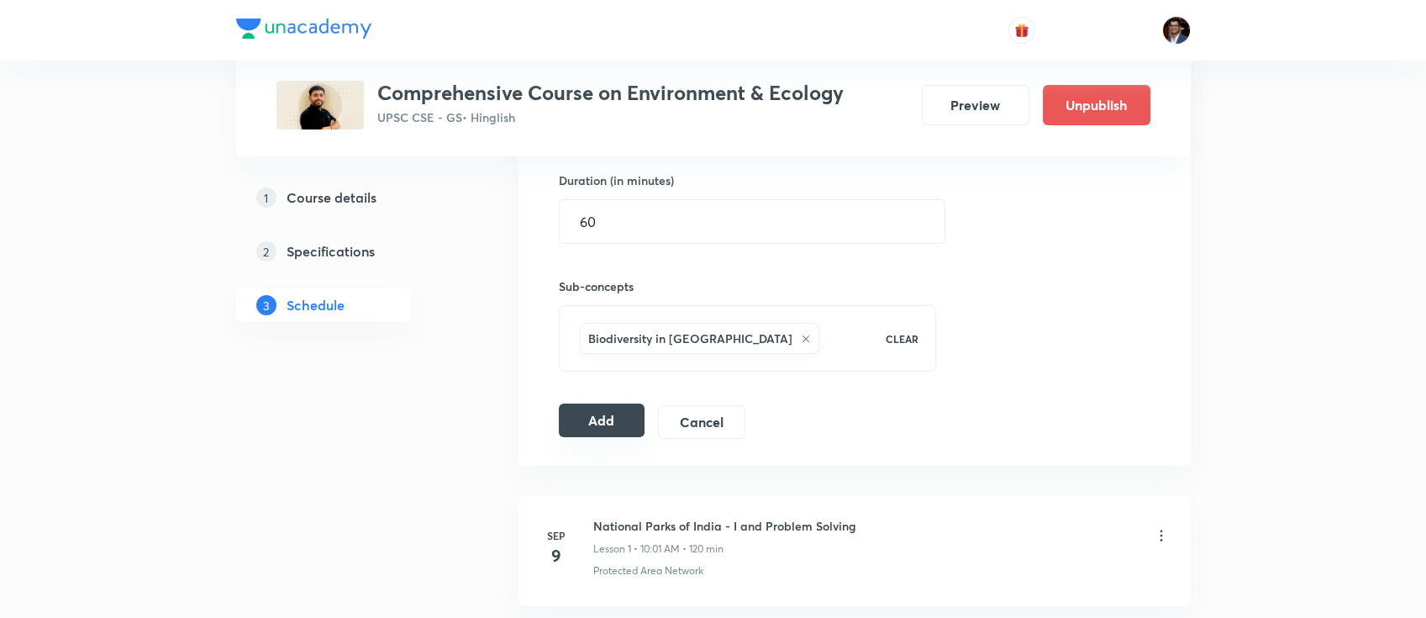
click at [585, 427] on button "Add" at bounding box center [602, 420] width 87 height 34
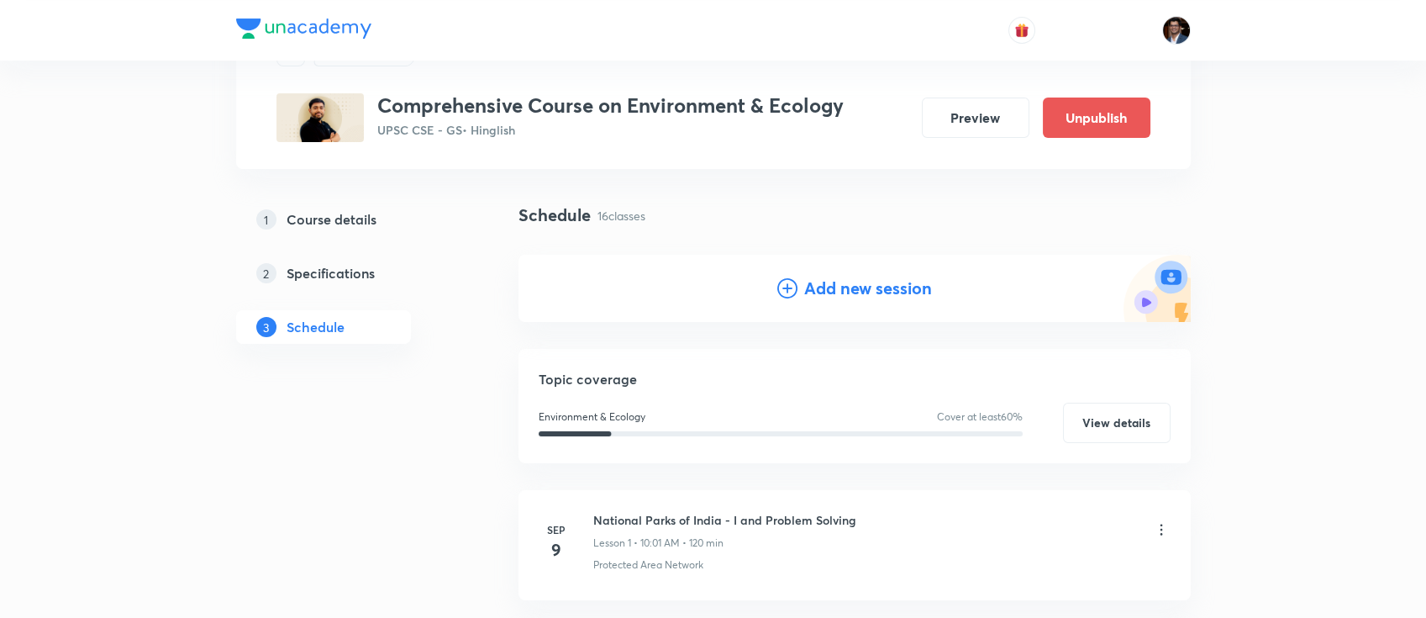
scroll to position [0, 0]
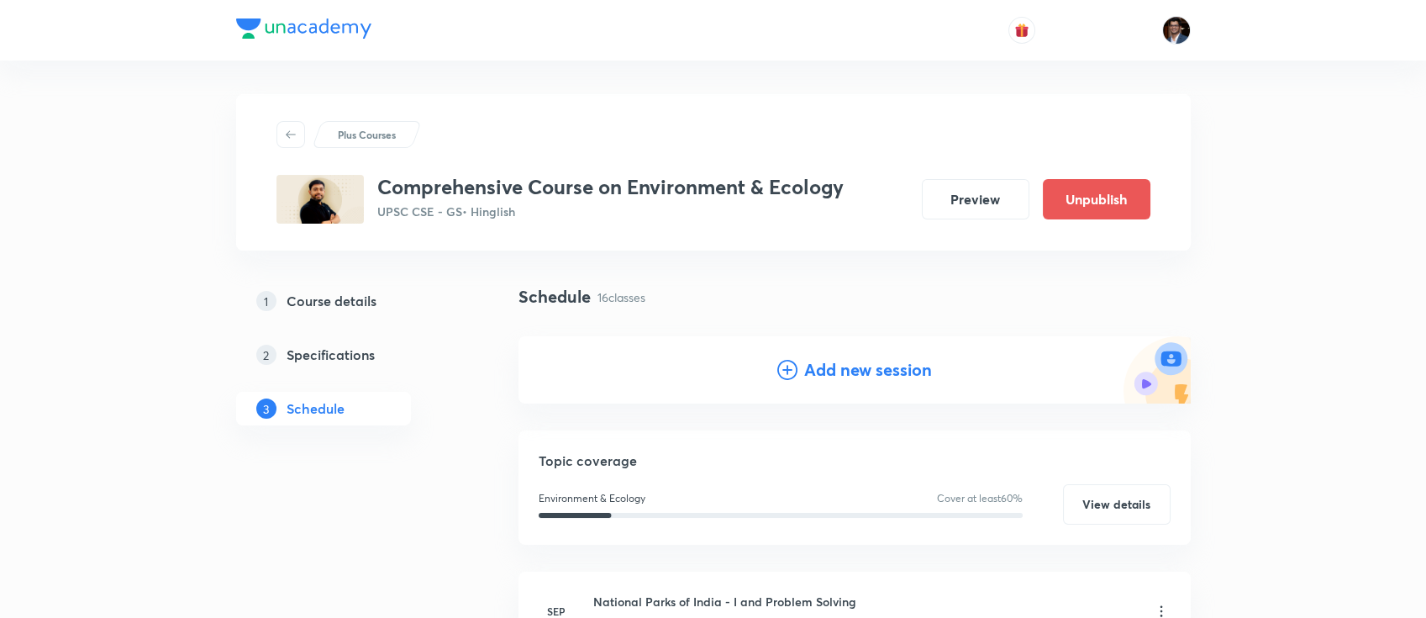
click at [846, 368] on h4 "Add new session" at bounding box center [868, 369] width 128 height 25
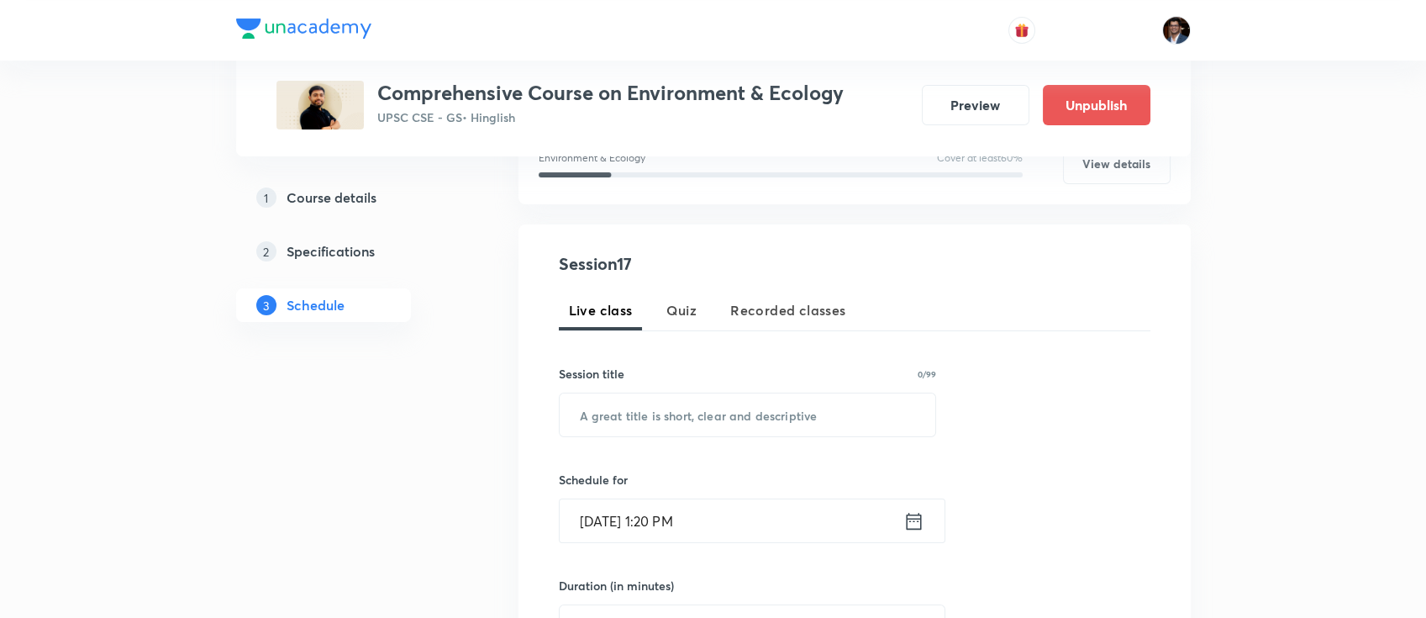
scroll to position [303, 0]
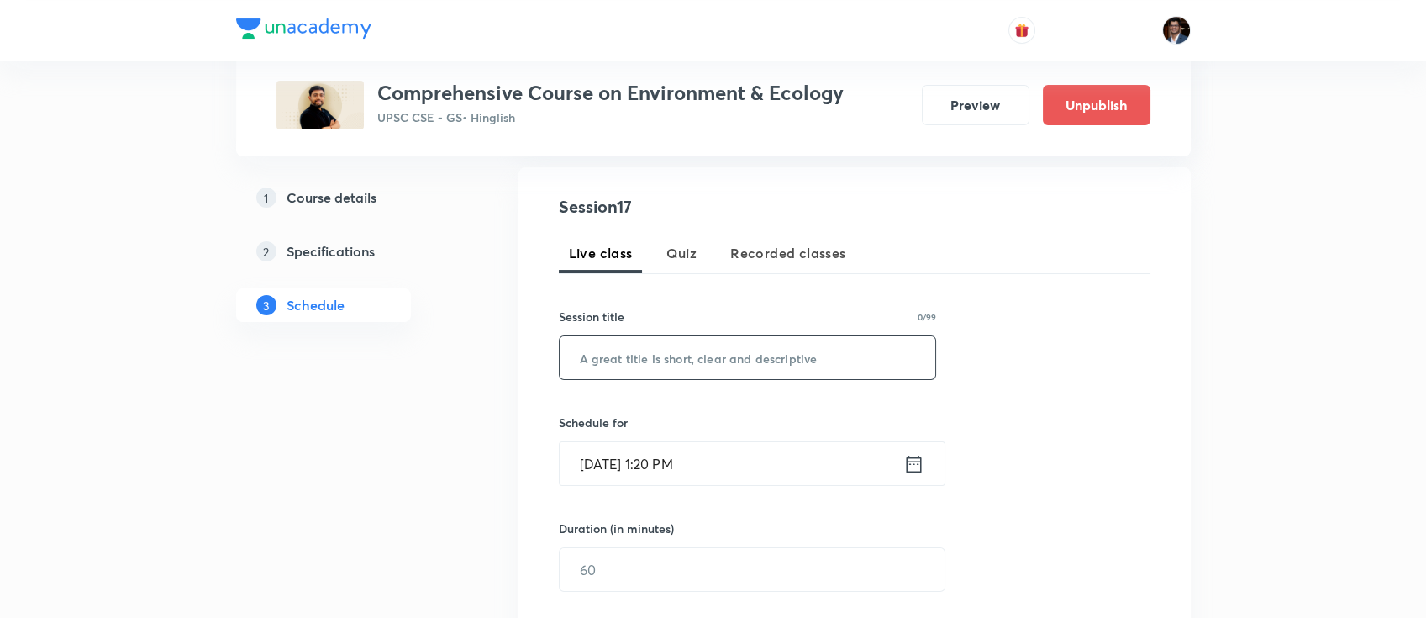
click at [761, 371] on input "text" at bounding box center [748, 357] width 377 height 43
paste input "Terrestrial Ecosystem"
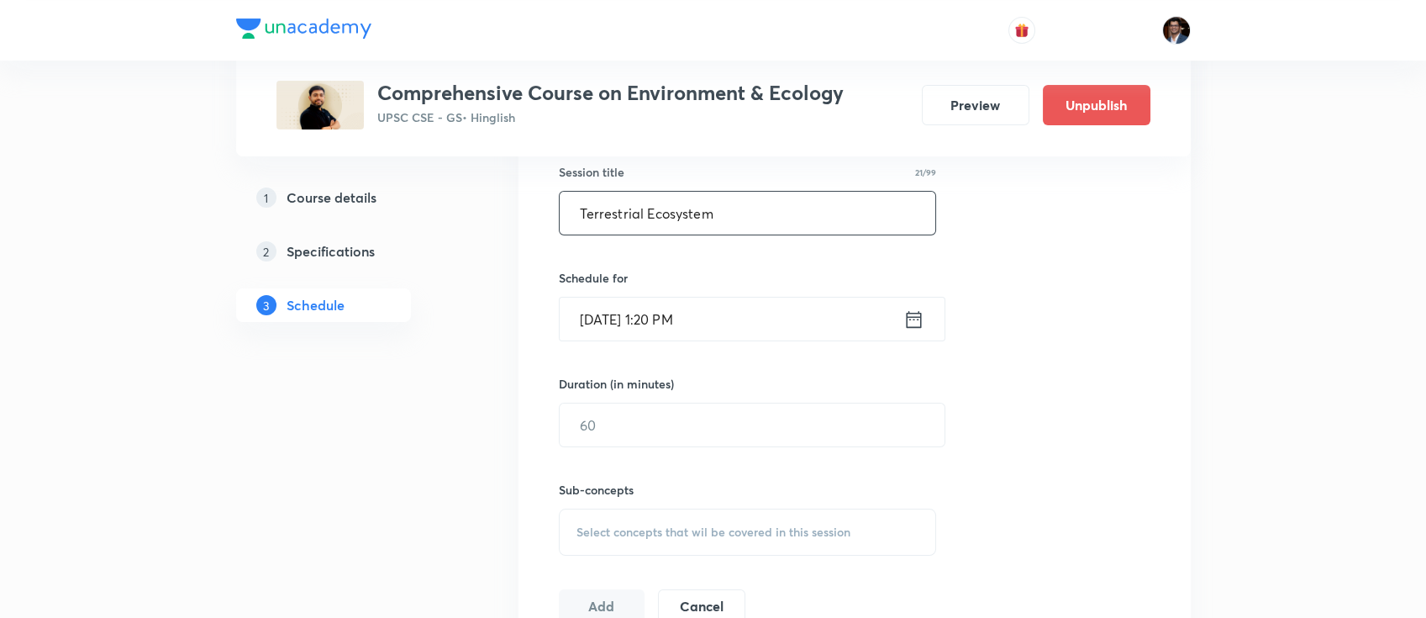
scroll to position [470, 0]
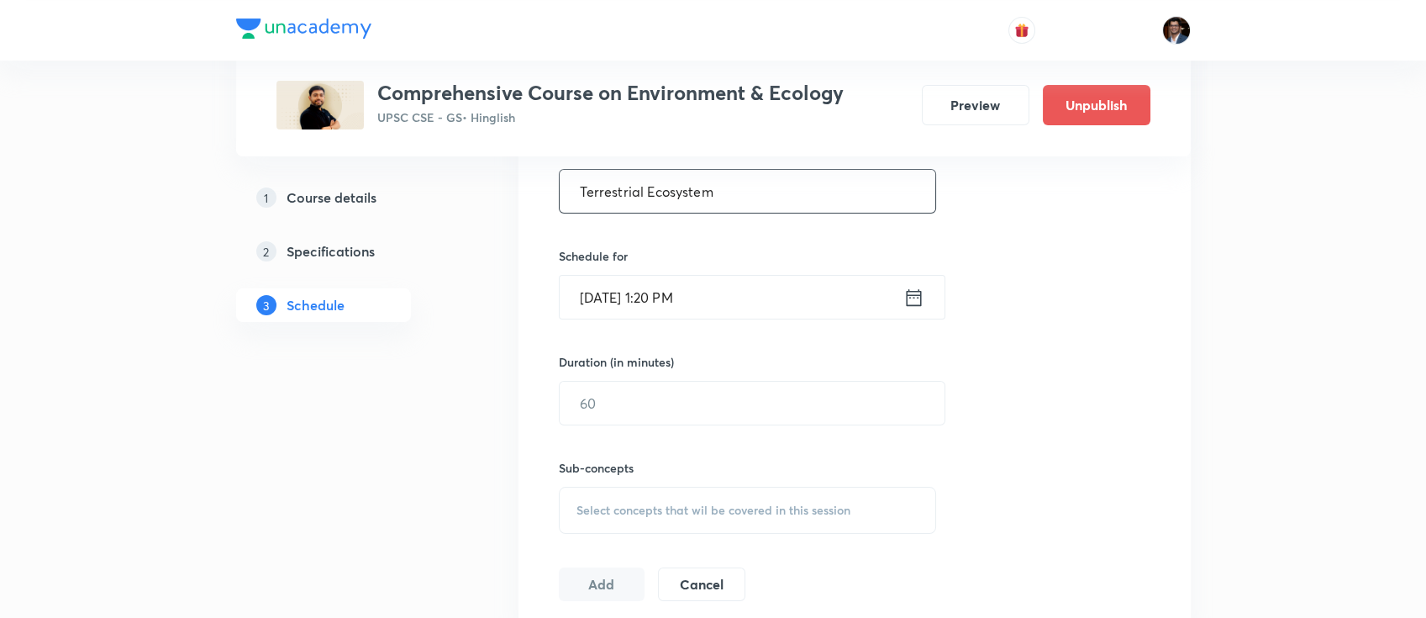
type input "Terrestrial Ecosystem"
click at [726, 303] on input "[DATE] 1:20 PM" at bounding box center [732, 297] width 344 height 43
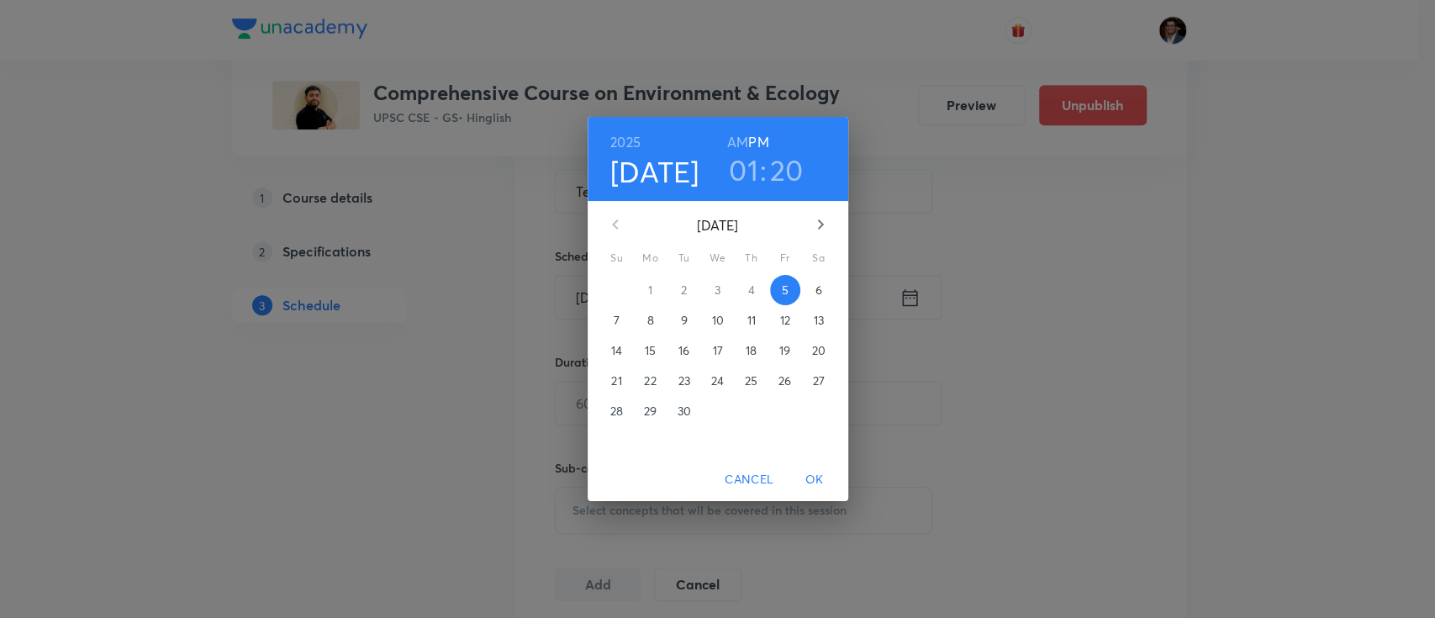
click at [809, 470] on span "OK" at bounding box center [814, 479] width 40 height 21
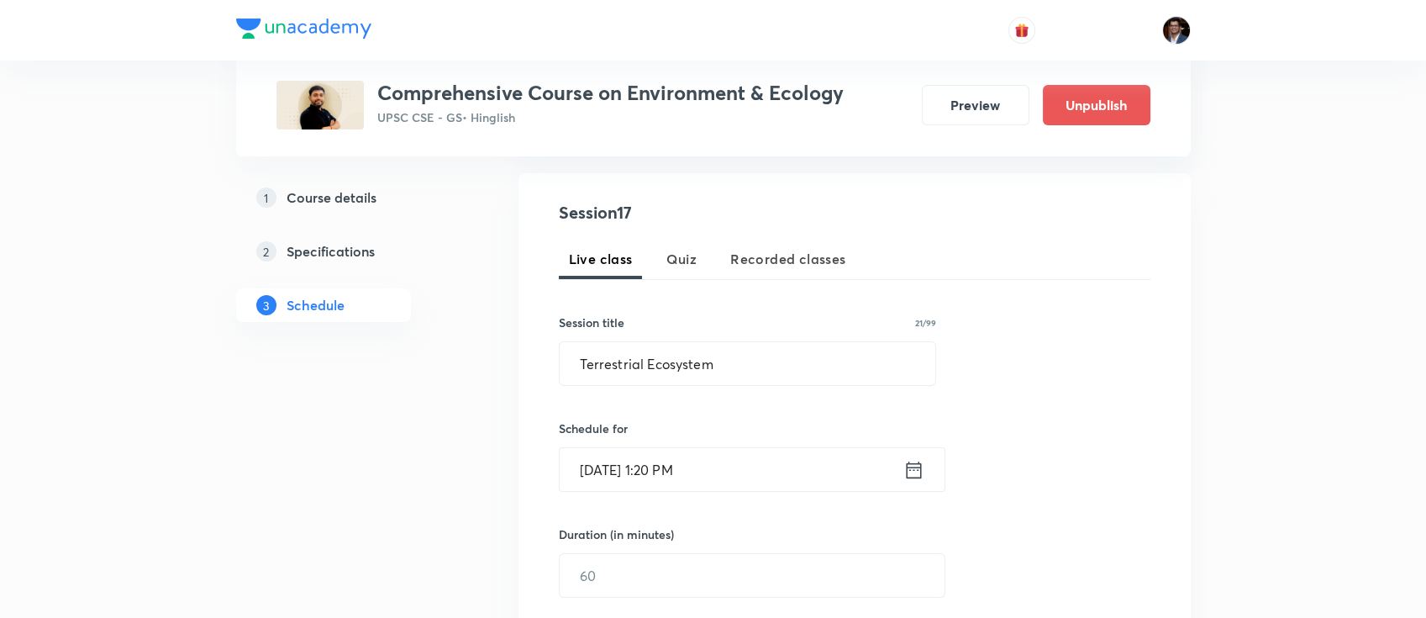
scroll to position [300, 0]
click at [766, 470] on input "[DATE] 1:20 PM" at bounding box center [732, 467] width 344 height 43
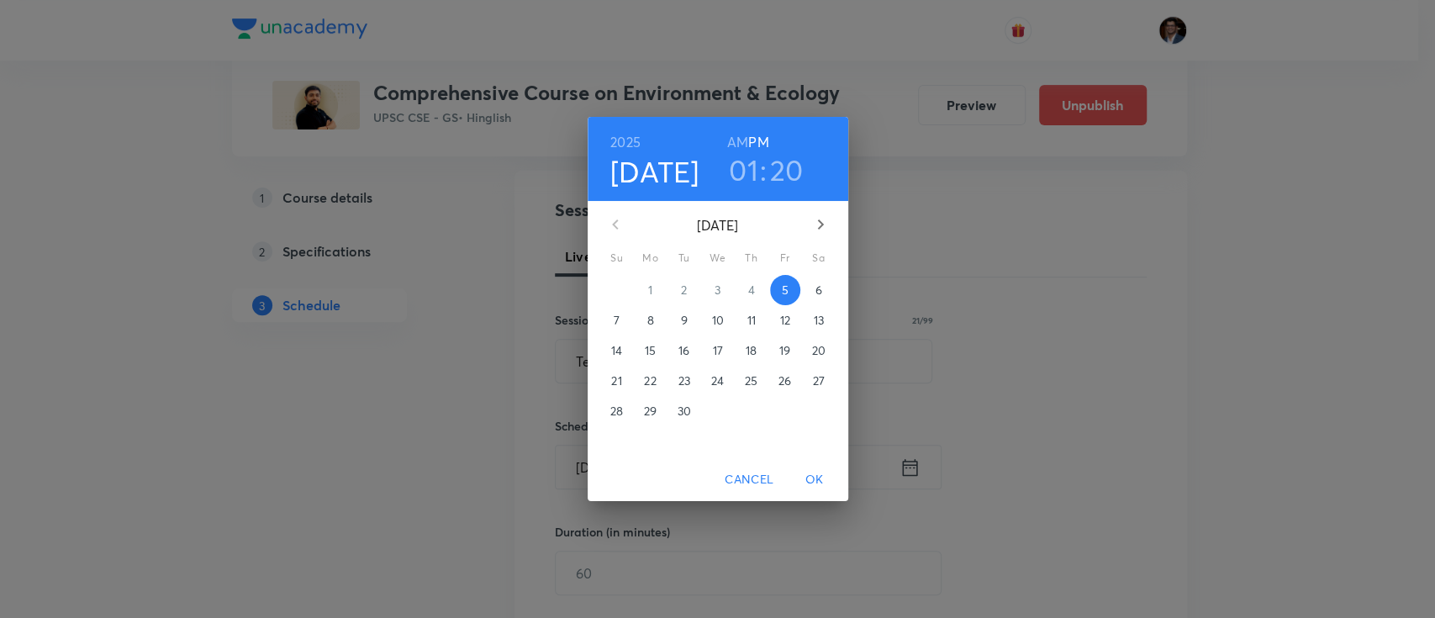
click at [924, 425] on div "[DATE] 01 : 20 AM PM [DATE] Su Mo Tu We Th Fr Sa 31 1 2 3 4 5 6 7 8 9 10 11 12 …" at bounding box center [717, 309] width 1435 height 618
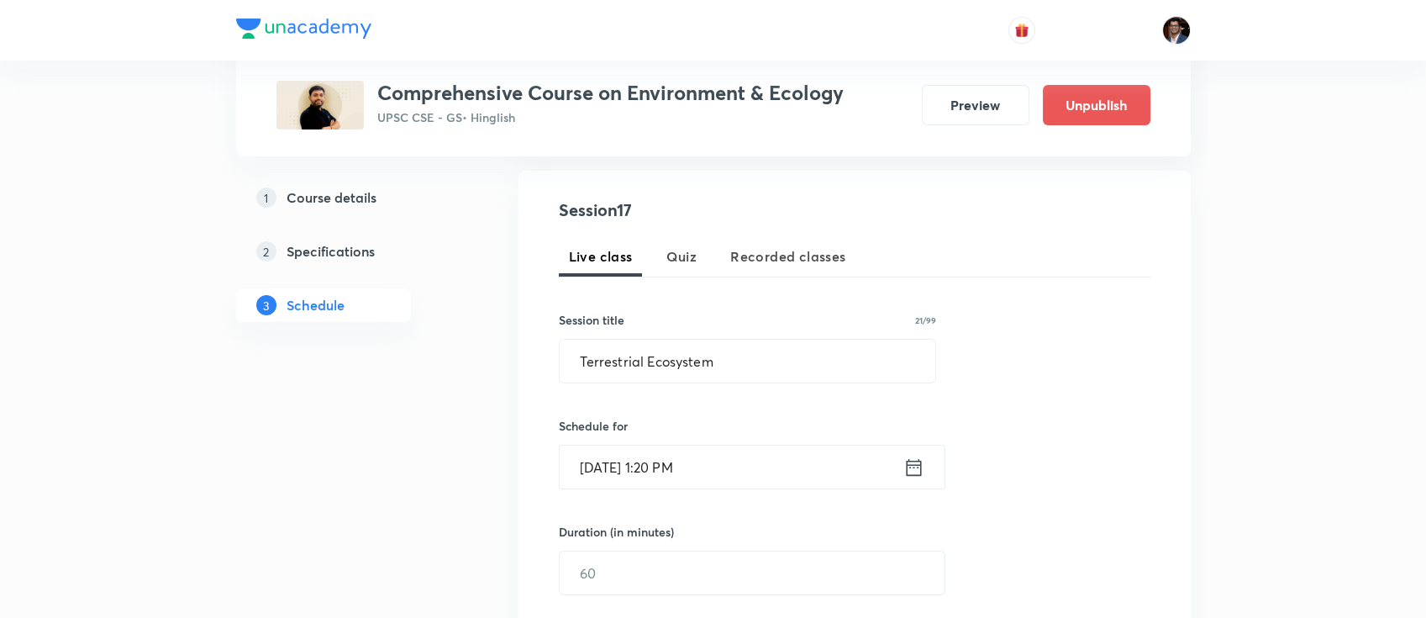
click at [924, 425] on h6 "Schedule for" at bounding box center [748, 426] width 378 height 18
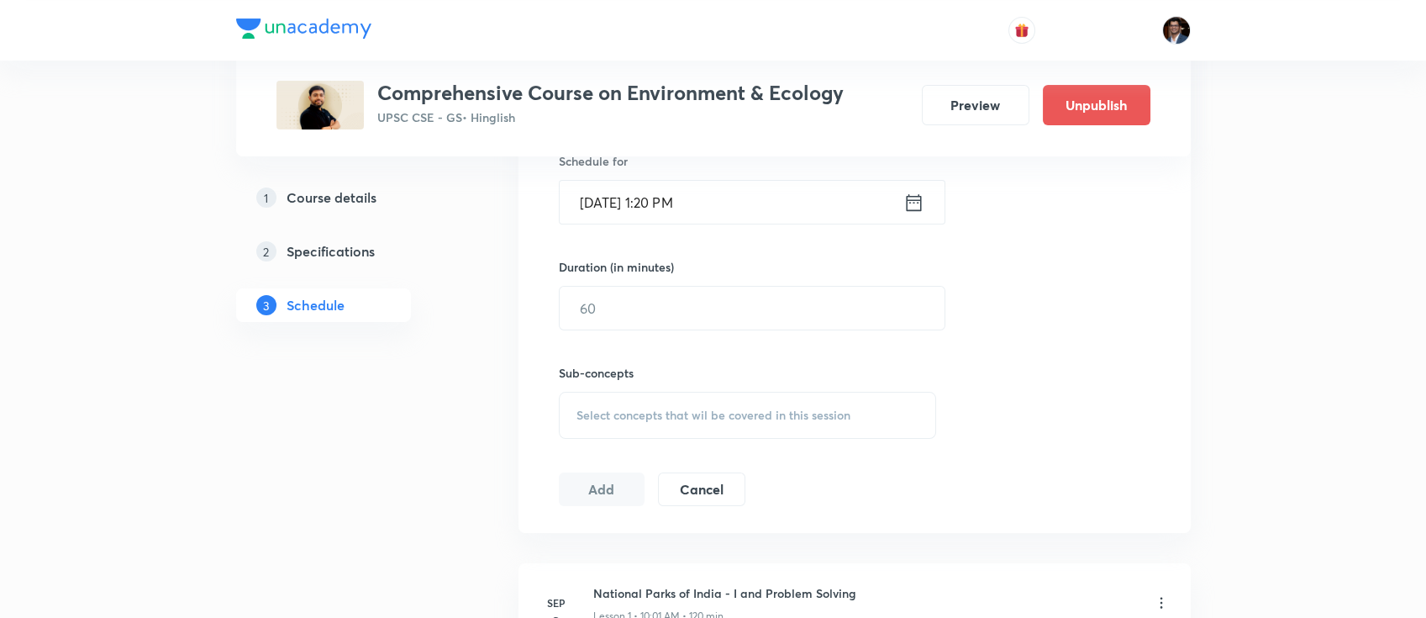
scroll to position [565, 0]
click at [787, 204] on input "[DATE] 1:20 PM" at bounding box center [732, 202] width 344 height 43
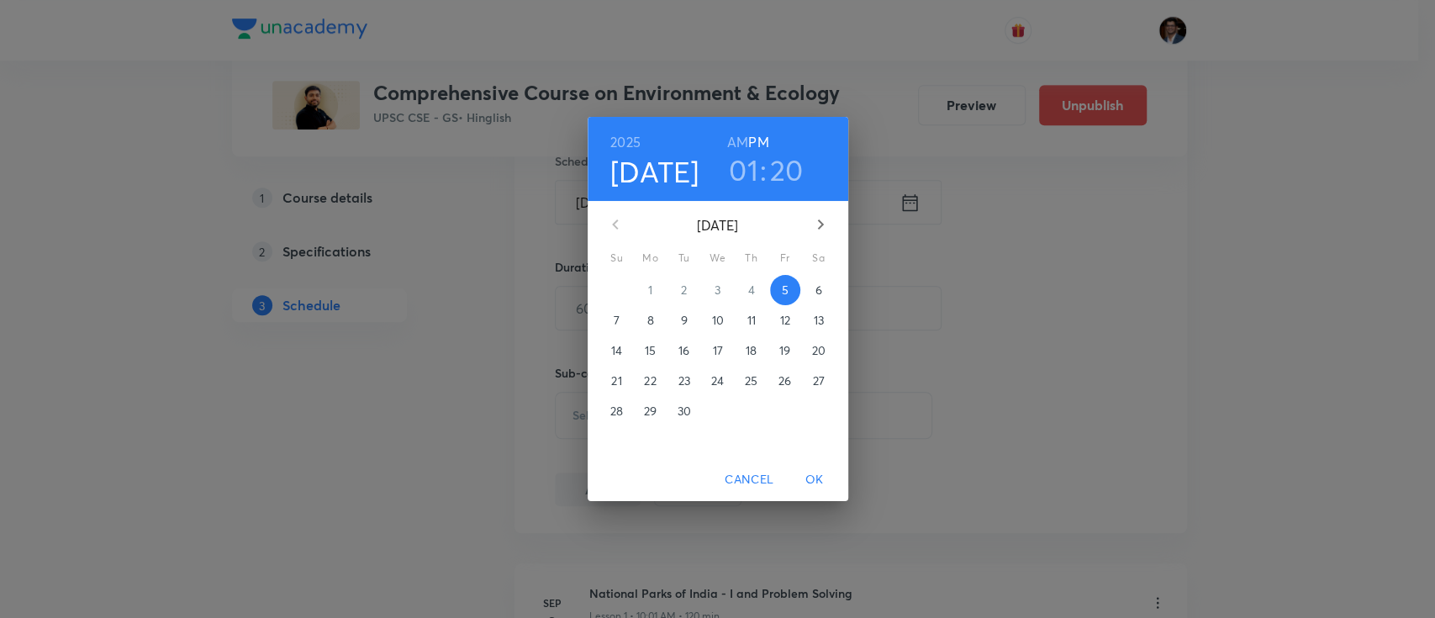
click at [824, 377] on p "27" at bounding box center [818, 380] width 12 height 17
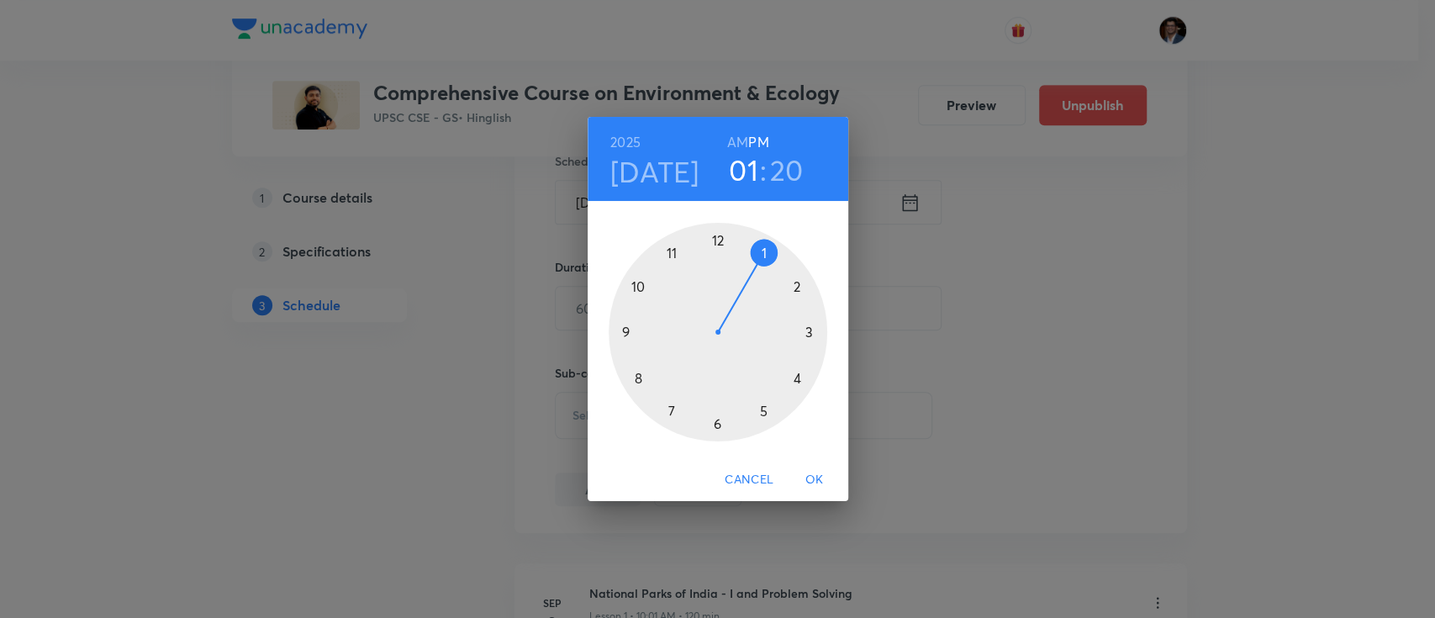
click at [641, 286] on div at bounding box center [718, 332] width 219 height 219
click at [722, 239] on div at bounding box center [718, 332] width 219 height 219
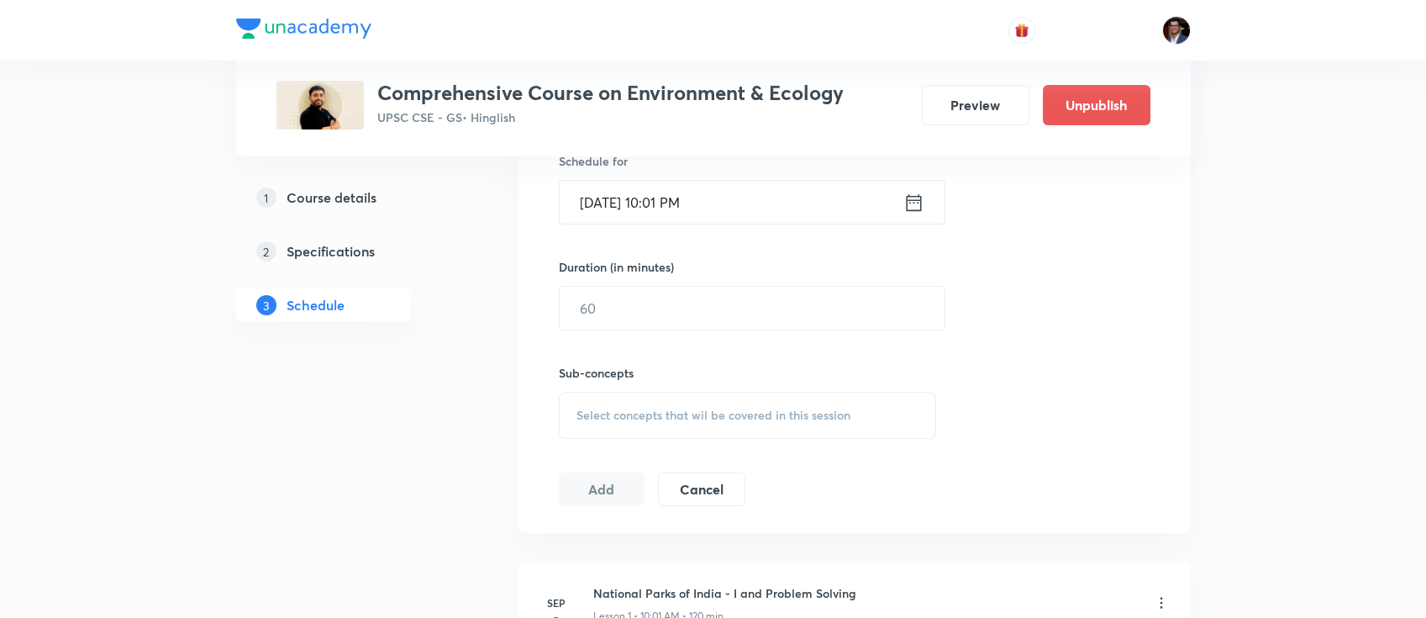
click at [743, 207] on input "[DATE] 10:01 PM" at bounding box center [732, 202] width 344 height 43
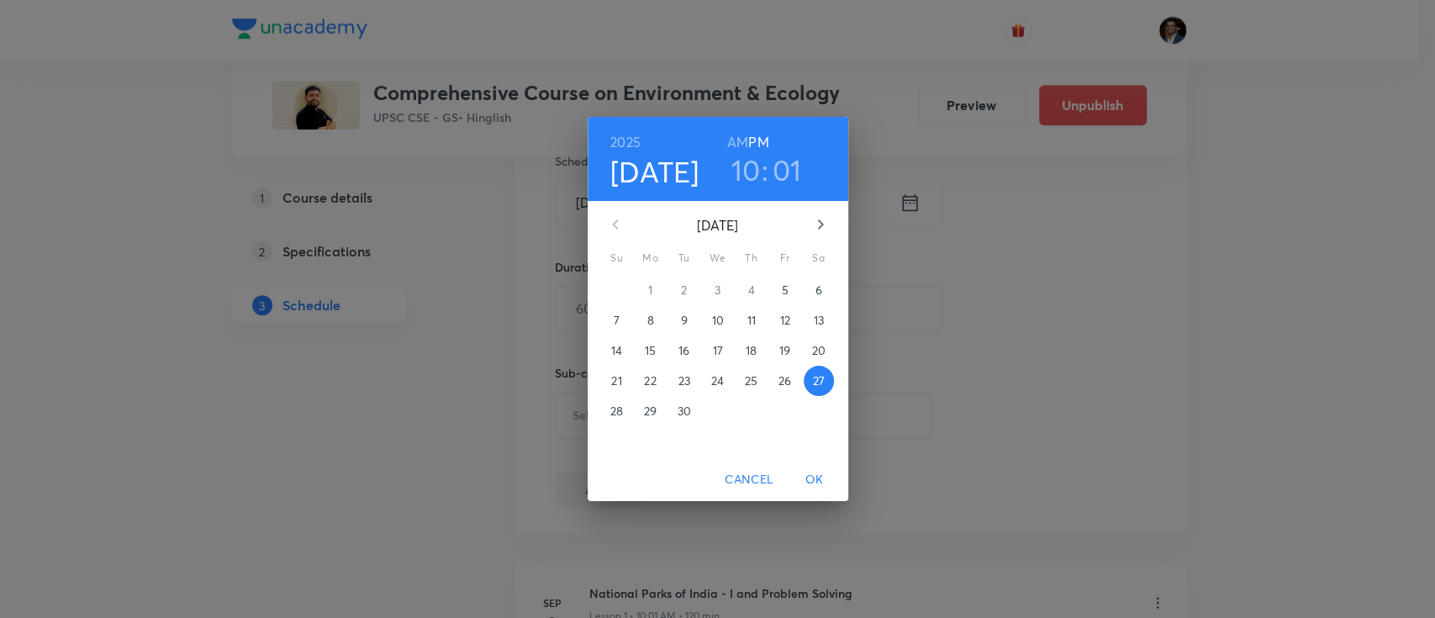
click at [733, 137] on h6 "AM" at bounding box center [737, 142] width 21 height 24
click at [812, 481] on span "OK" at bounding box center [814, 479] width 40 height 21
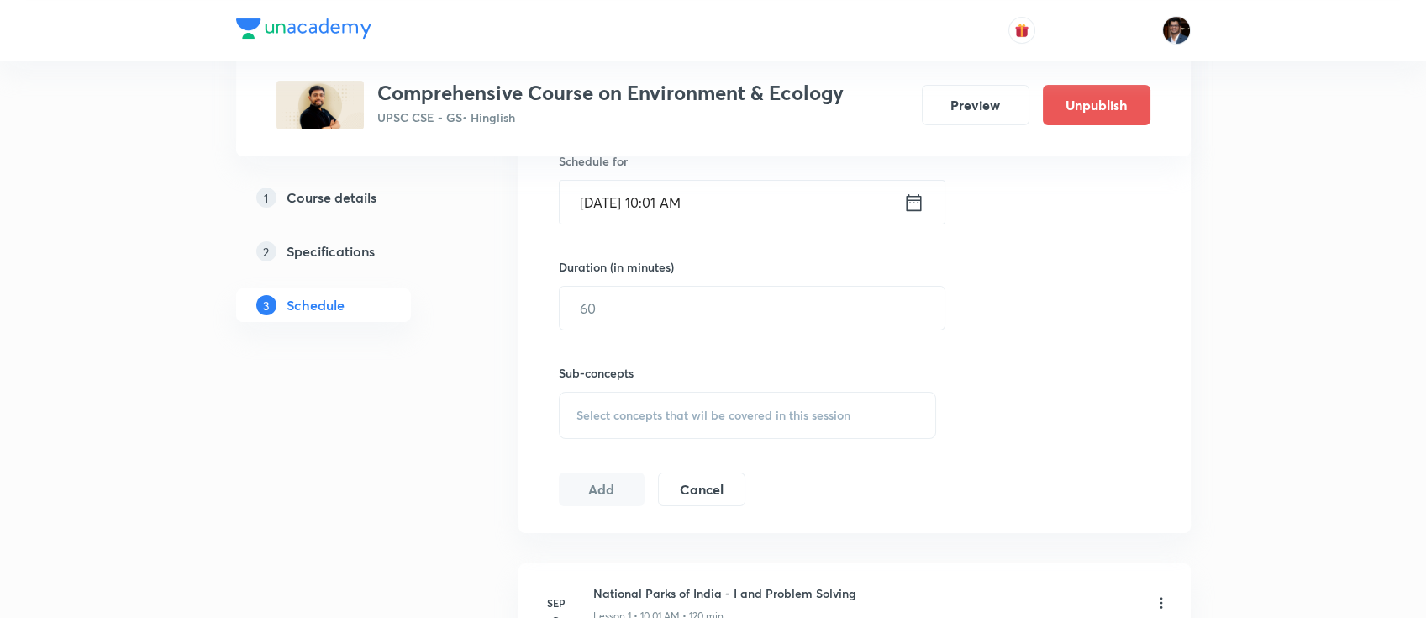
click at [709, 419] on span "Select concepts that wil be covered in this session" at bounding box center [714, 415] width 274 height 13
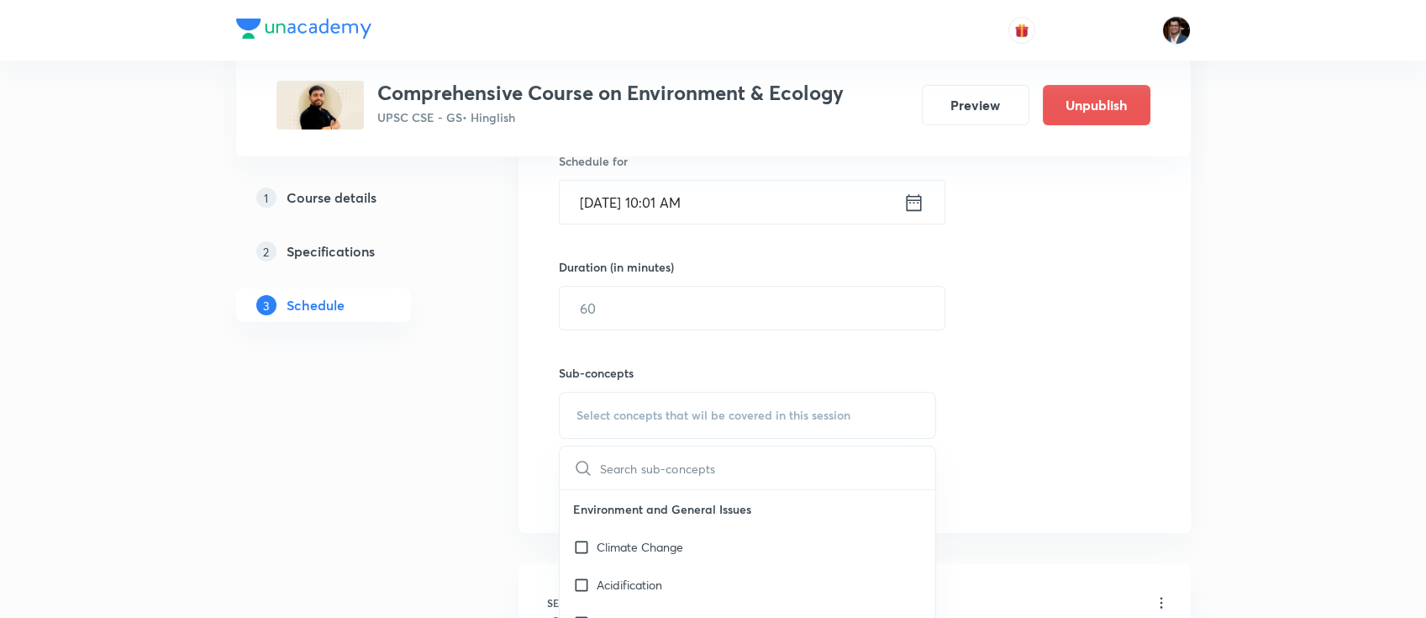
click at [1040, 455] on div "Session 17 Live class Quiz Recorded classes Session title 21/99 Terrestrial Eco…" at bounding box center [855, 219] width 592 height 573
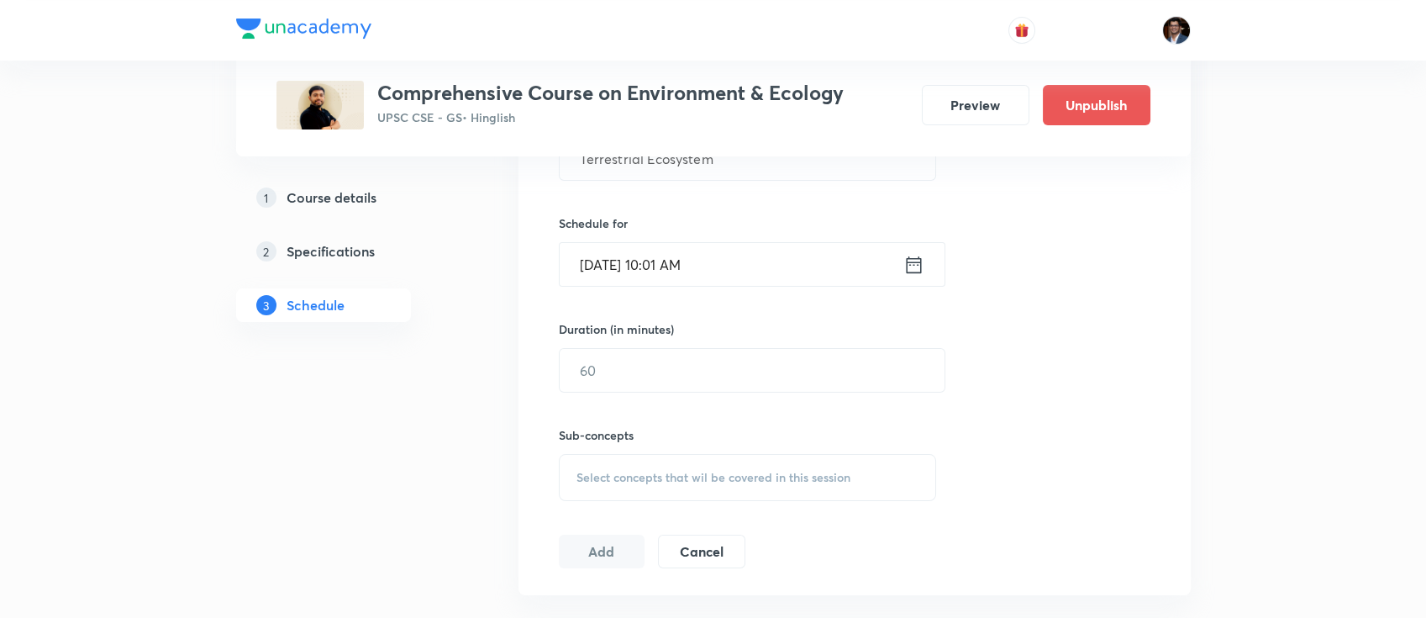
scroll to position [504, 0]
click at [647, 499] on div "Session 17 Live class Quiz Recorded classes Session title 21/99 Terrestrial Eco…" at bounding box center [855, 279] width 592 height 573
click at [646, 484] on div "Select concepts that wil be covered in this session" at bounding box center [748, 475] width 378 height 47
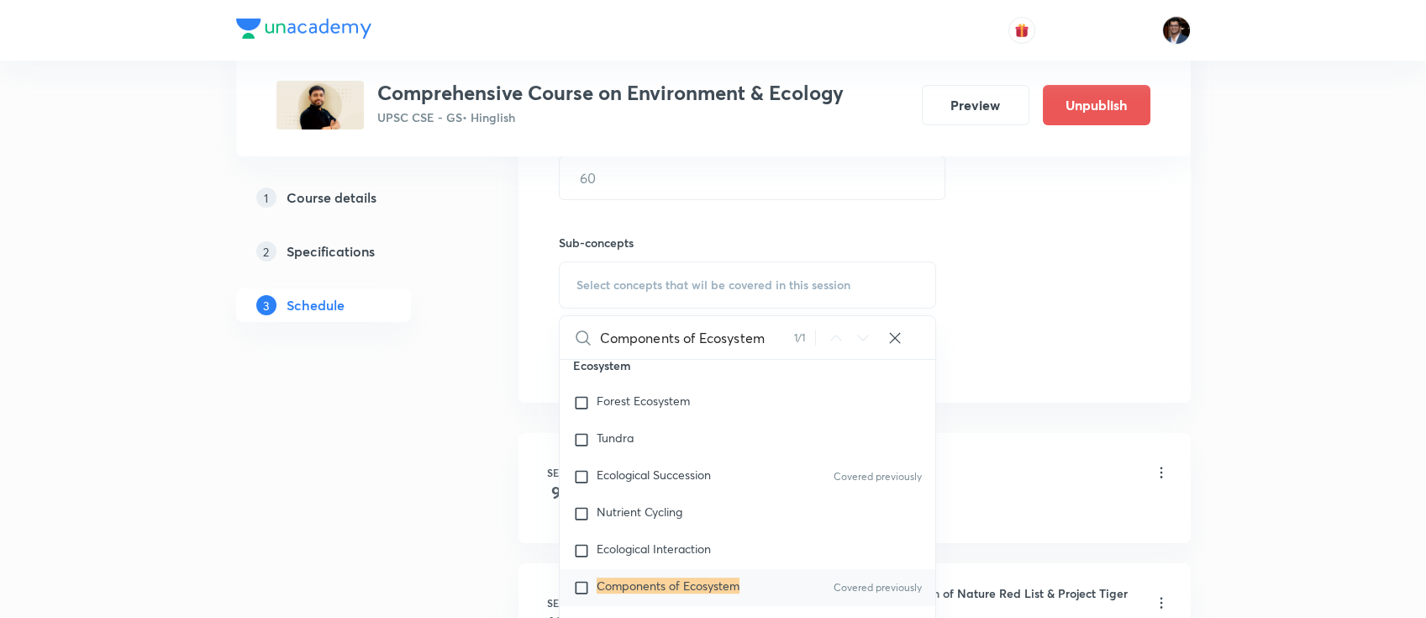
scroll to position [699, 0]
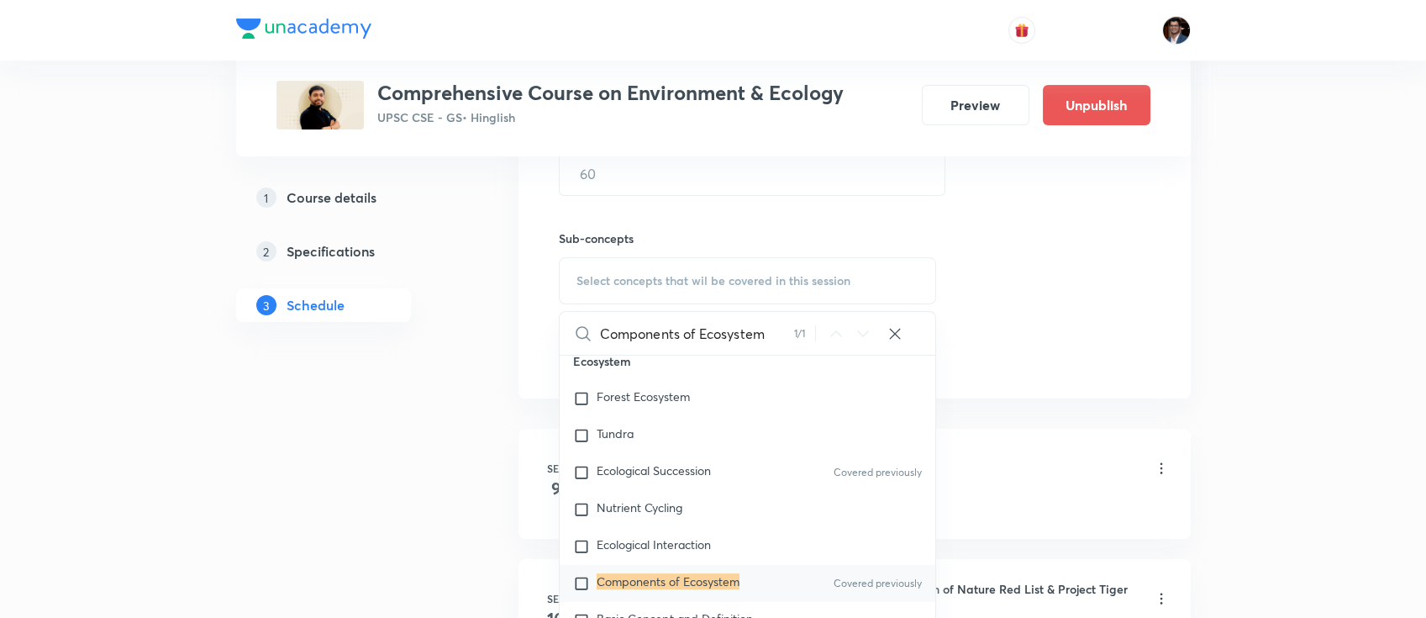
type input "Components of Ecosystem"
click at [666, 573] on mark "Components of Ecosystem" at bounding box center [668, 581] width 143 height 16
checkbox input "true"
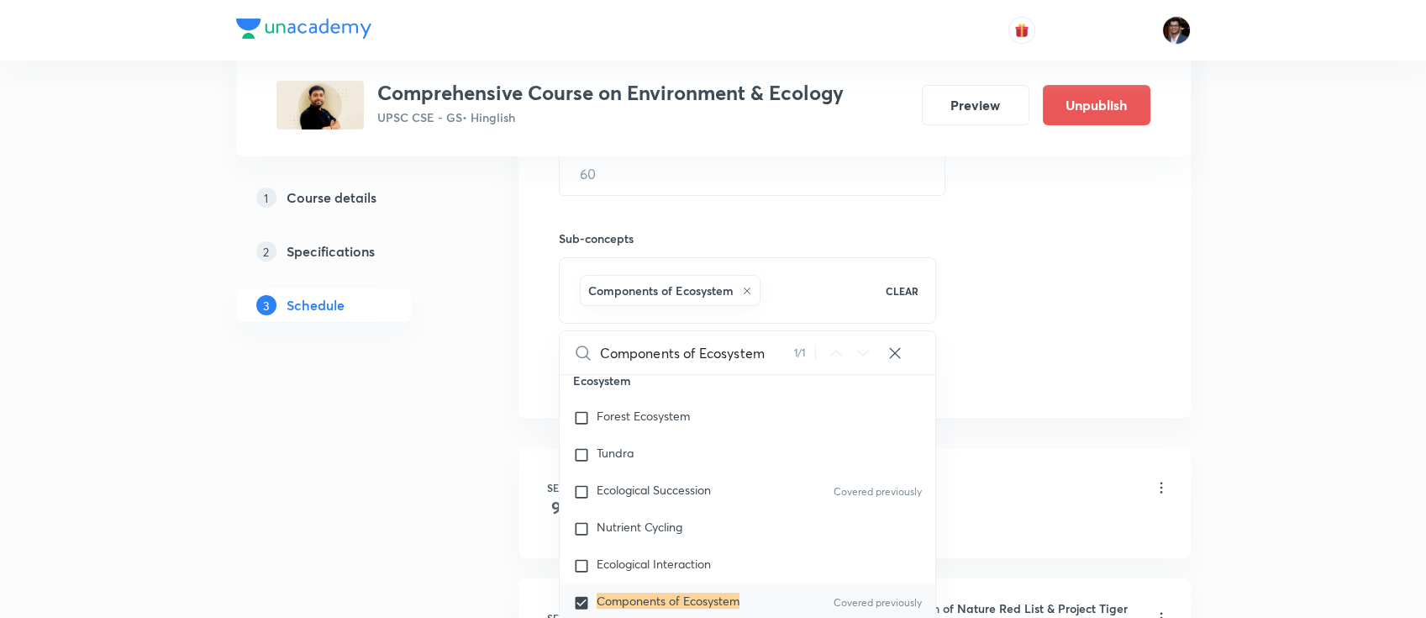
click at [1028, 448] on li "[DATE] National Parks of India - I and Problem Solving Lesson 1 • 10:01 AM • 12…" at bounding box center [855, 503] width 672 height 110
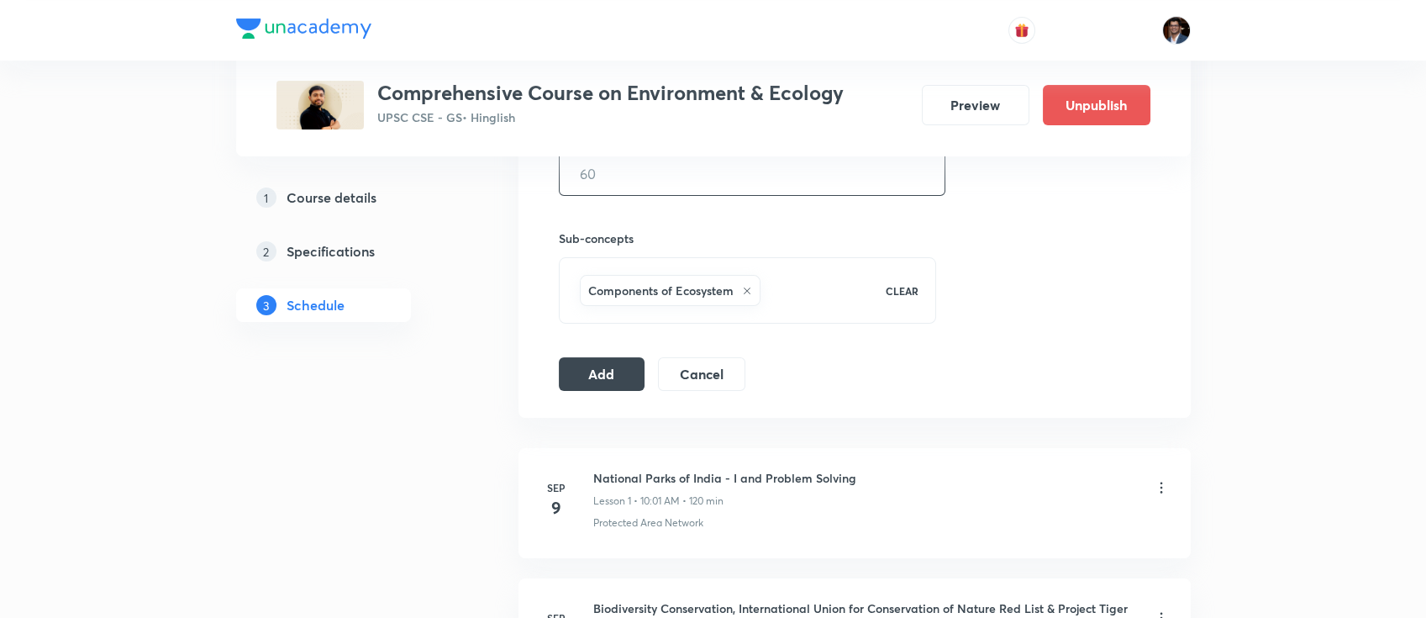
click at [619, 190] on input "text" at bounding box center [752, 173] width 385 height 43
type input "60"
click at [581, 362] on button "Add" at bounding box center [602, 373] width 87 height 34
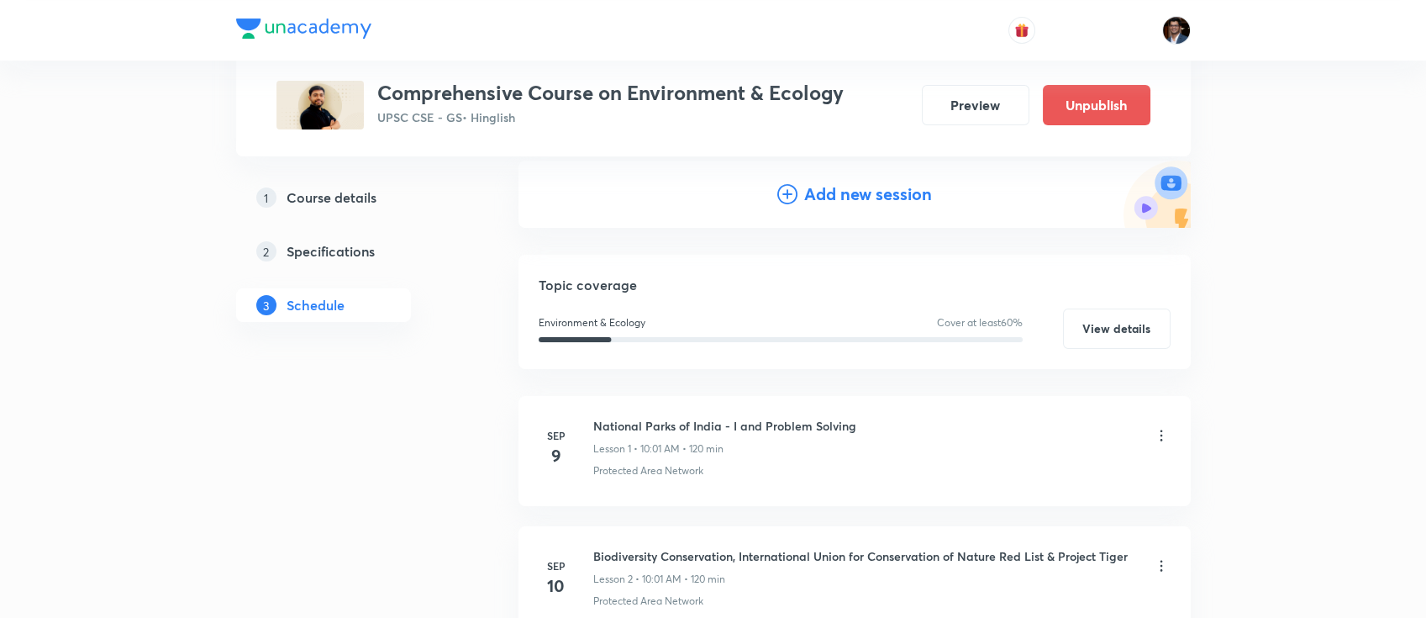
scroll to position [0, 0]
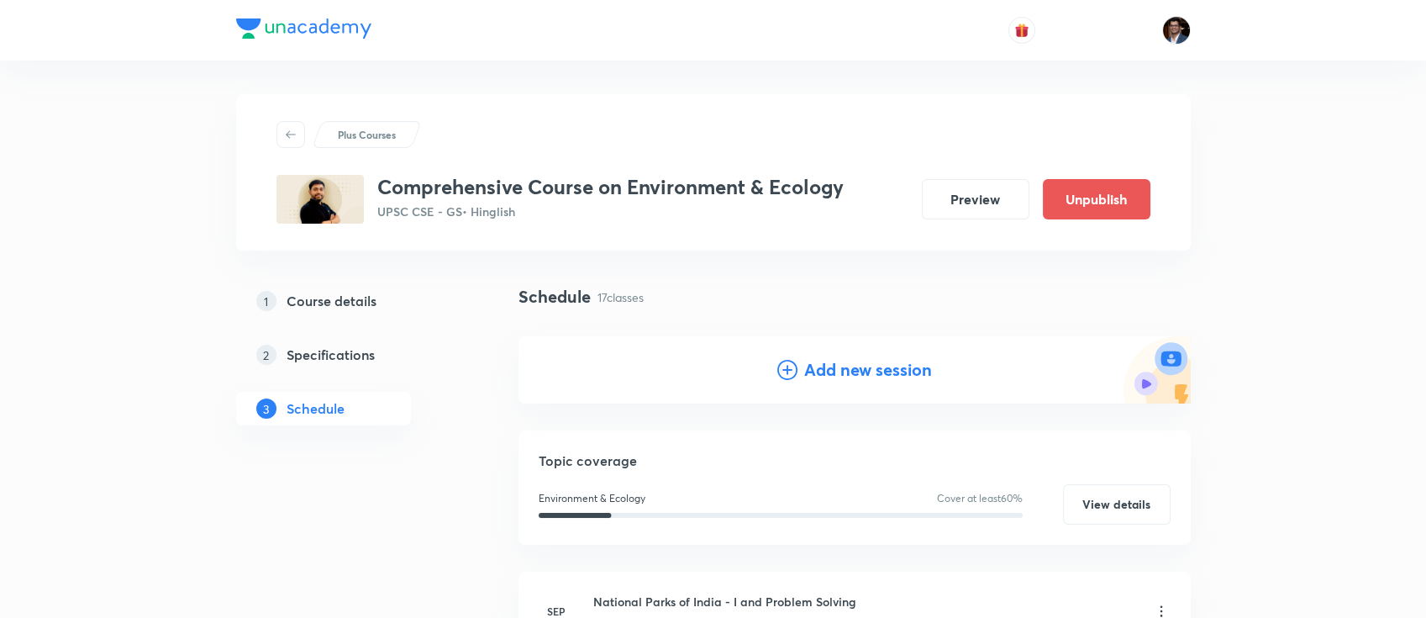
click at [862, 363] on h4 "Add new session" at bounding box center [868, 369] width 128 height 25
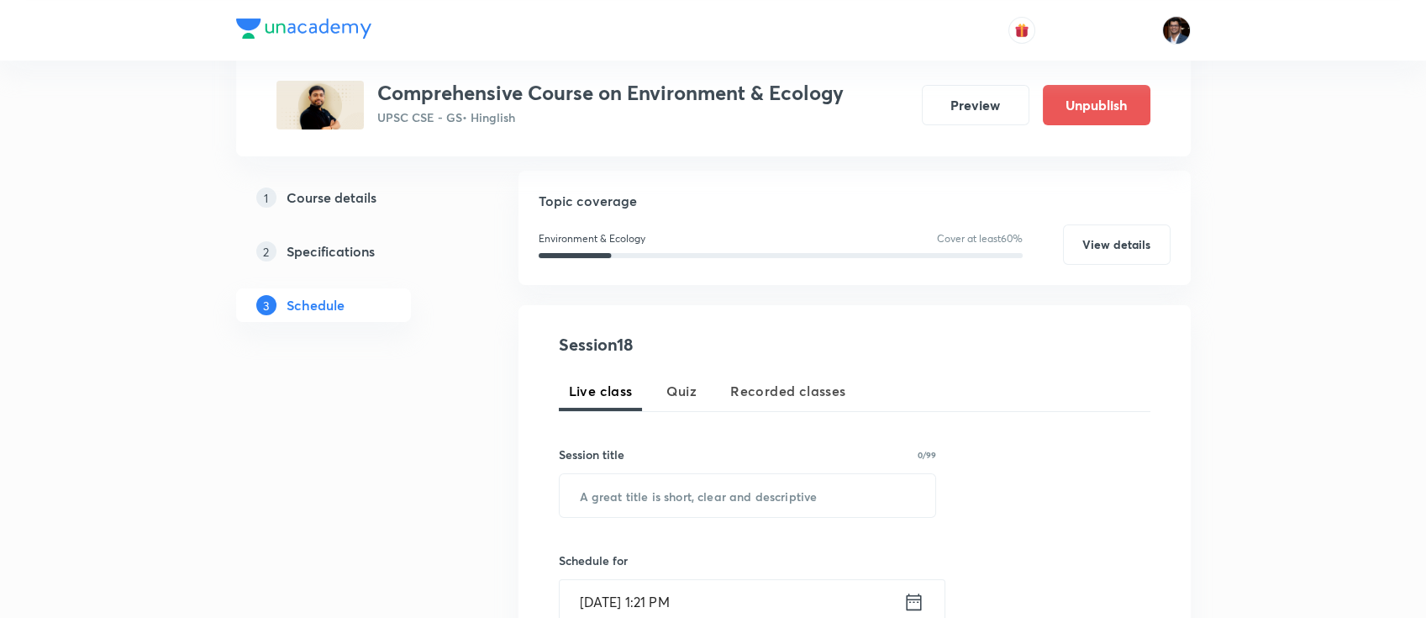
scroll to position [168, 0]
click at [695, 490] on input "text" at bounding box center [748, 493] width 377 height 43
paste input "Aquatic Ecosystem"
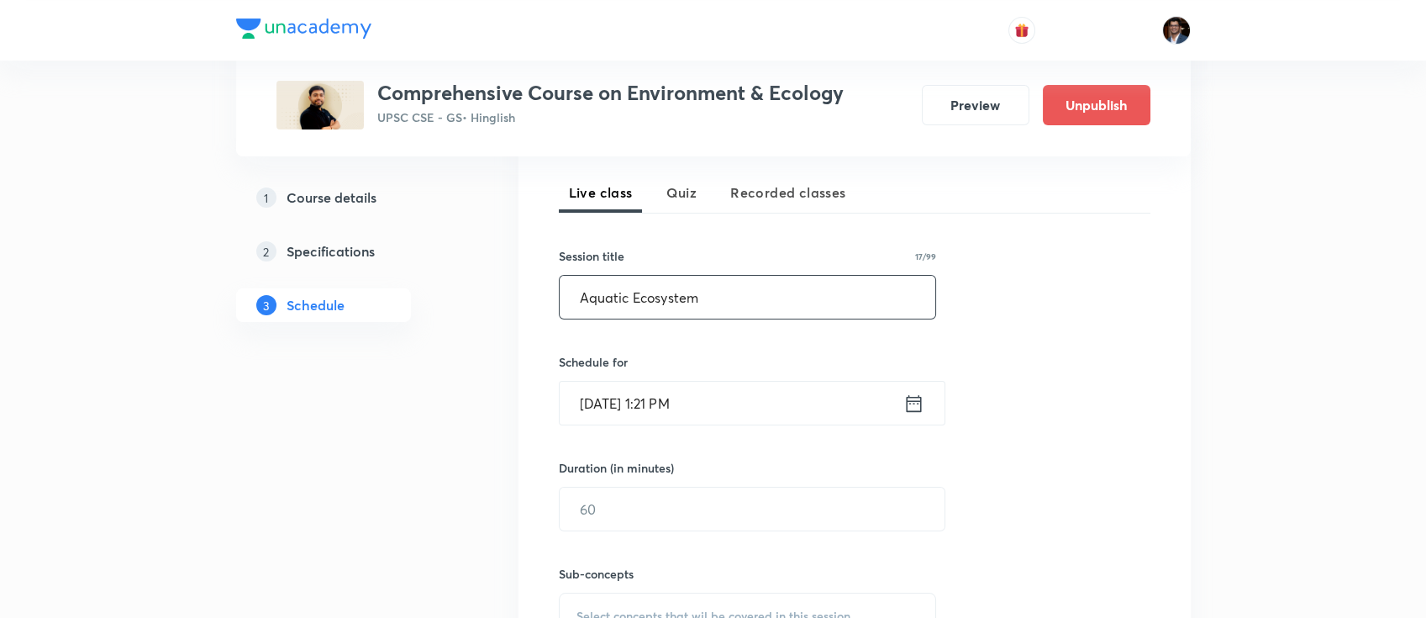
scroll to position [377, 0]
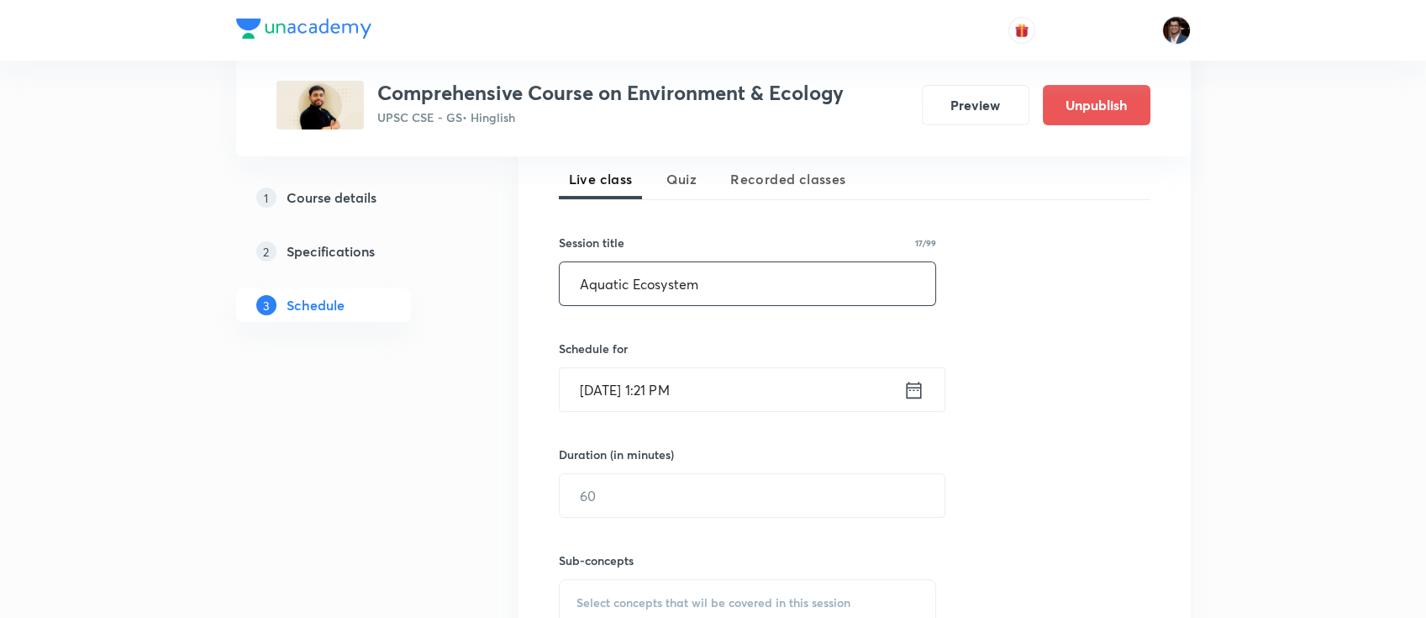
type input "Aquatic Ecosystem"
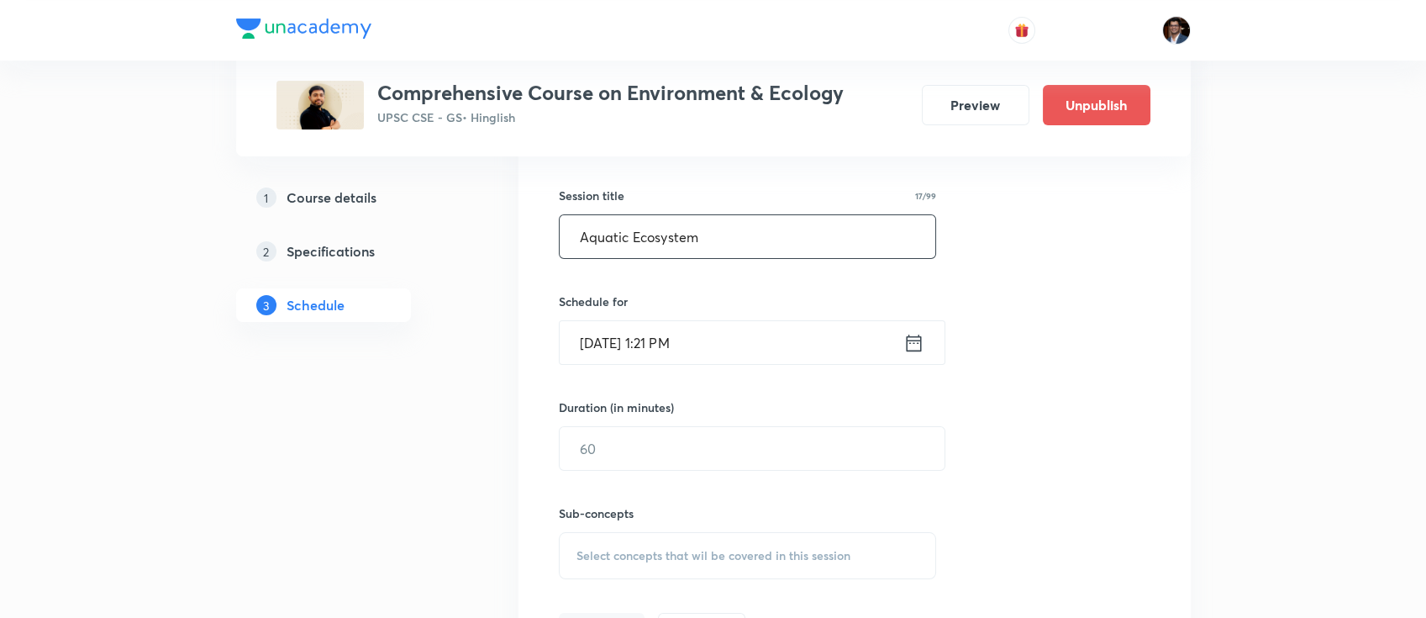
scroll to position [426, 0]
click at [698, 335] on input "[DATE] 1:21 PM" at bounding box center [732, 340] width 344 height 43
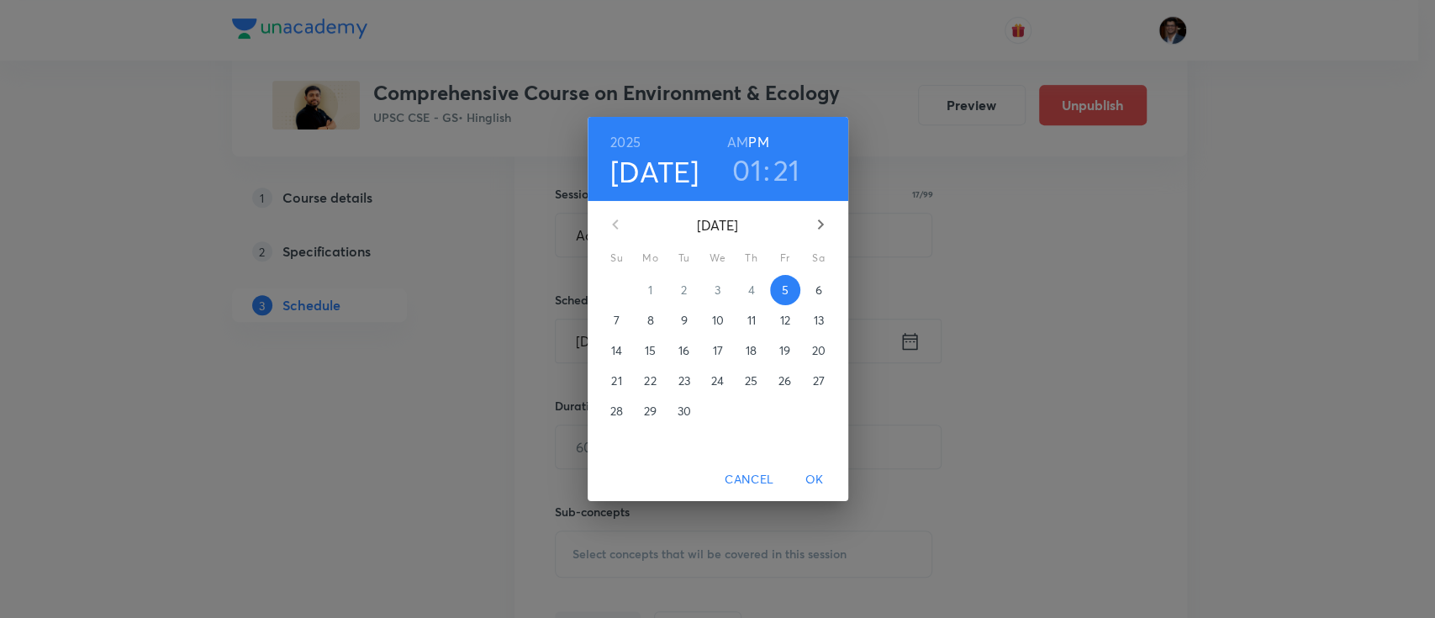
click at [646, 412] on p "29" at bounding box center [650, 411] width 13 height 17
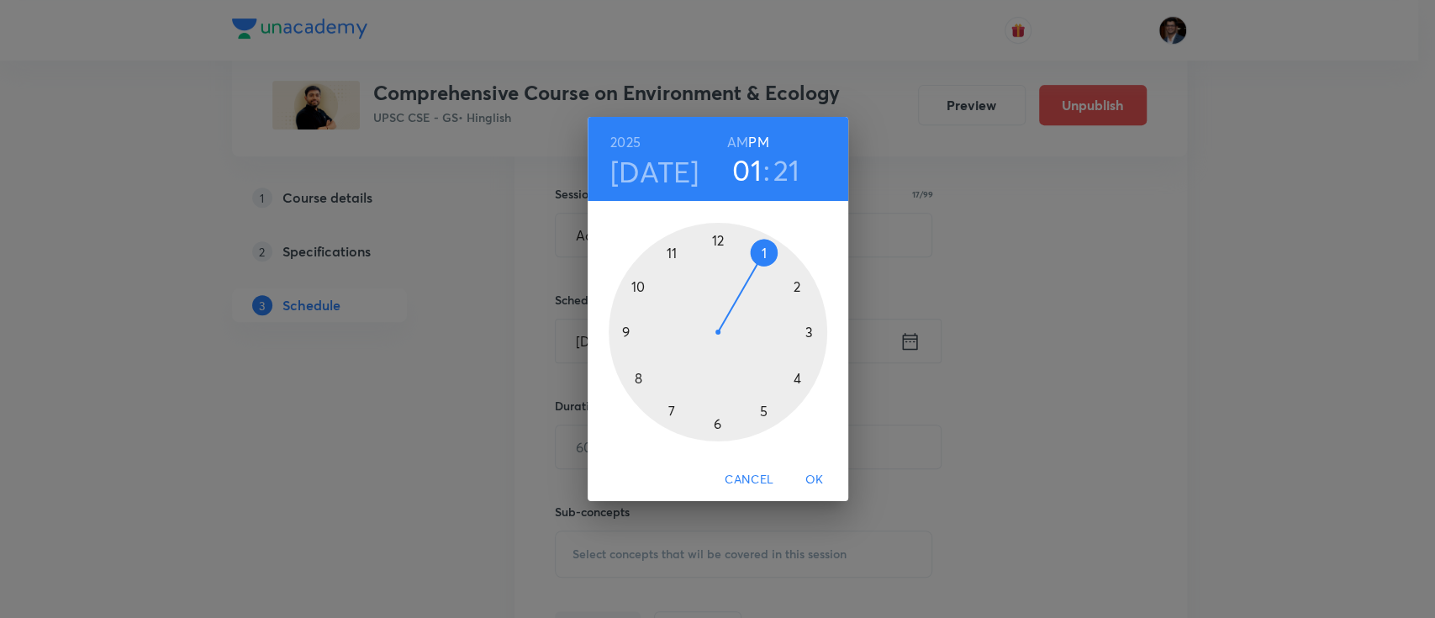
click at [638, 285] on div at bounding box center [718, 332] width 219 height 219
click at [723, 237] on div at bounding box center [718, 332] width 219 height 219
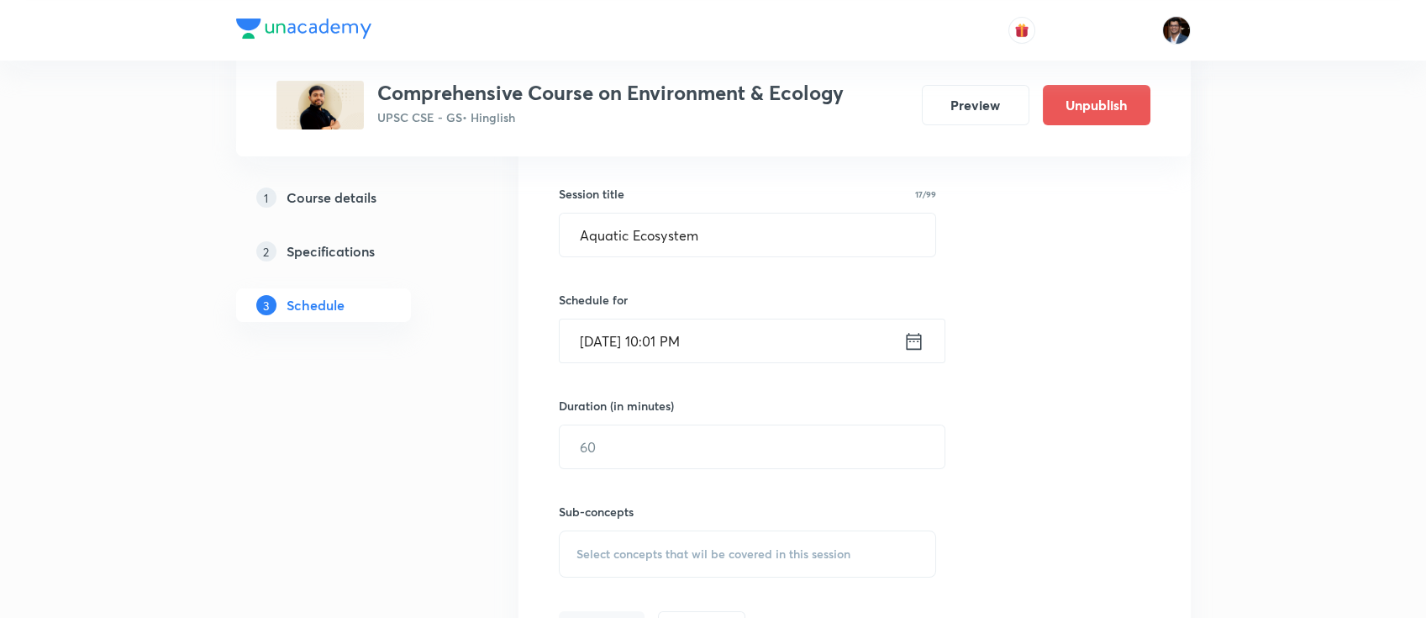
click at [729, 333] on input "[DATE] 10:01 PM" at bounding box center [732, 340] width 344 height 43
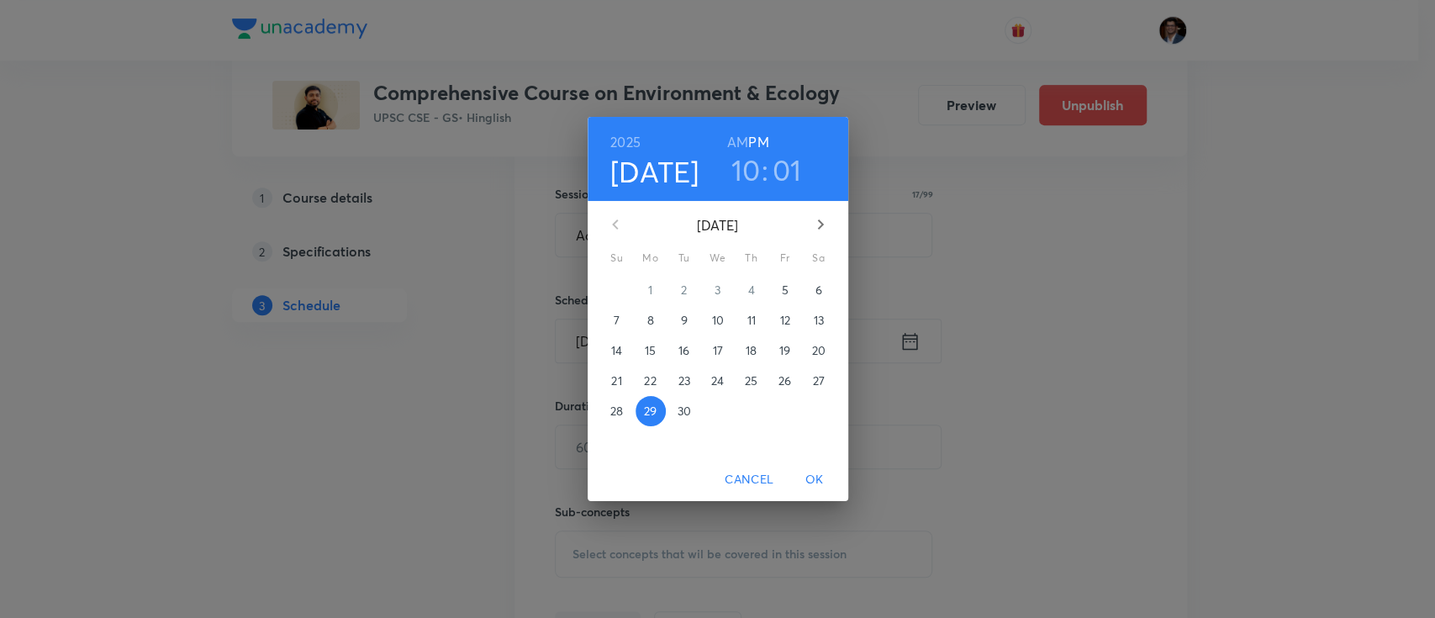
click at [740, 140] on h6 "AM" at bounding box center [737, 142] width 21 height 24
click at [807, 478] on span "OK" at bounding box center [814, 479] width 40 height 21
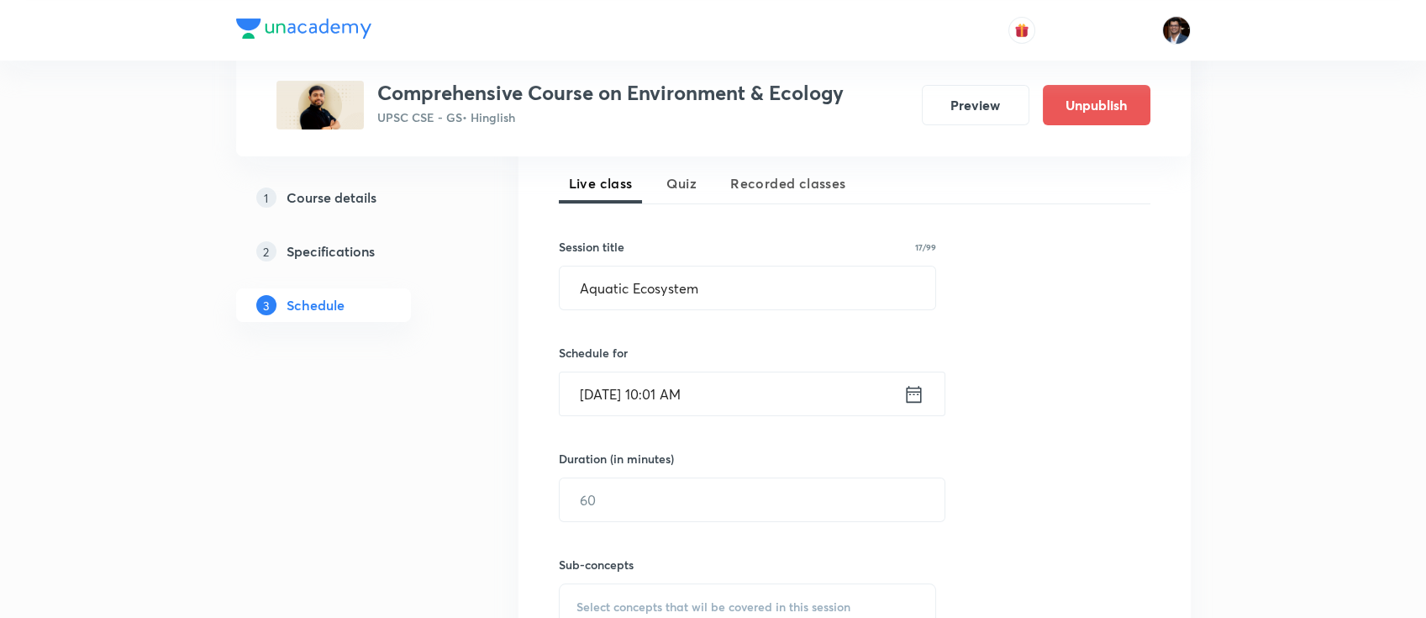
scroll to position [398, 0]
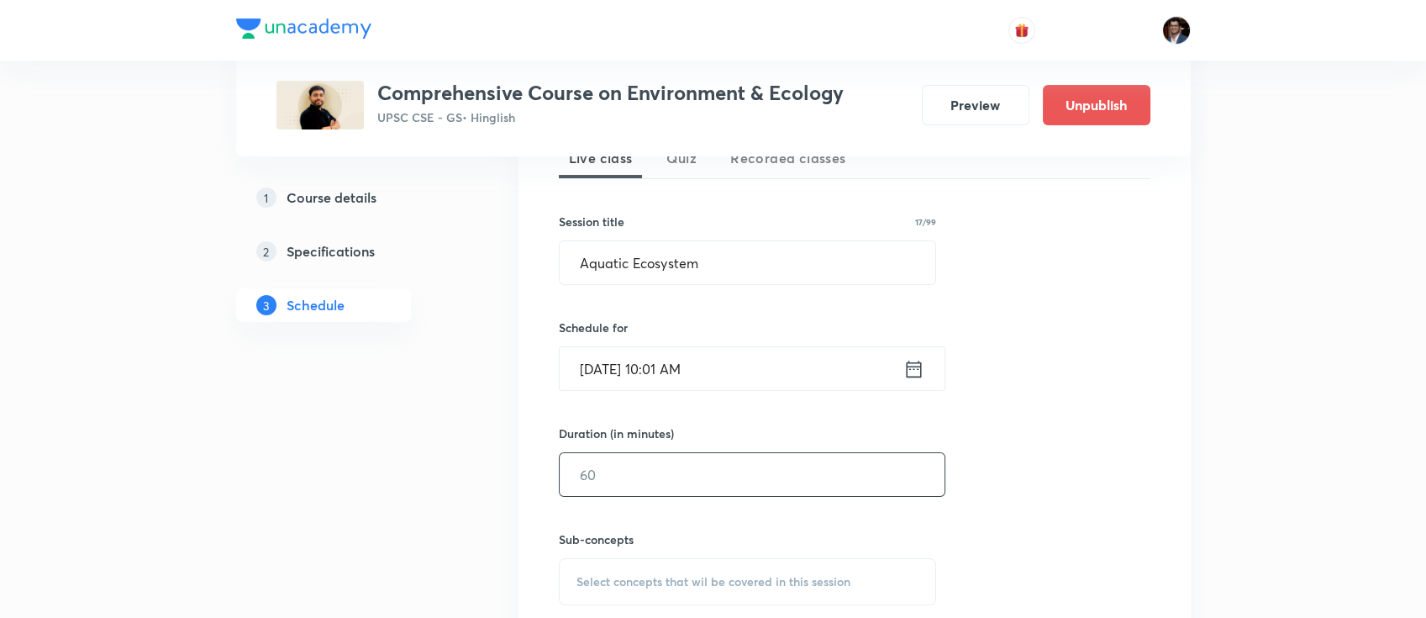
click at [678, 479] on input "text" at bounding box center [752, 474] width 385 height 43
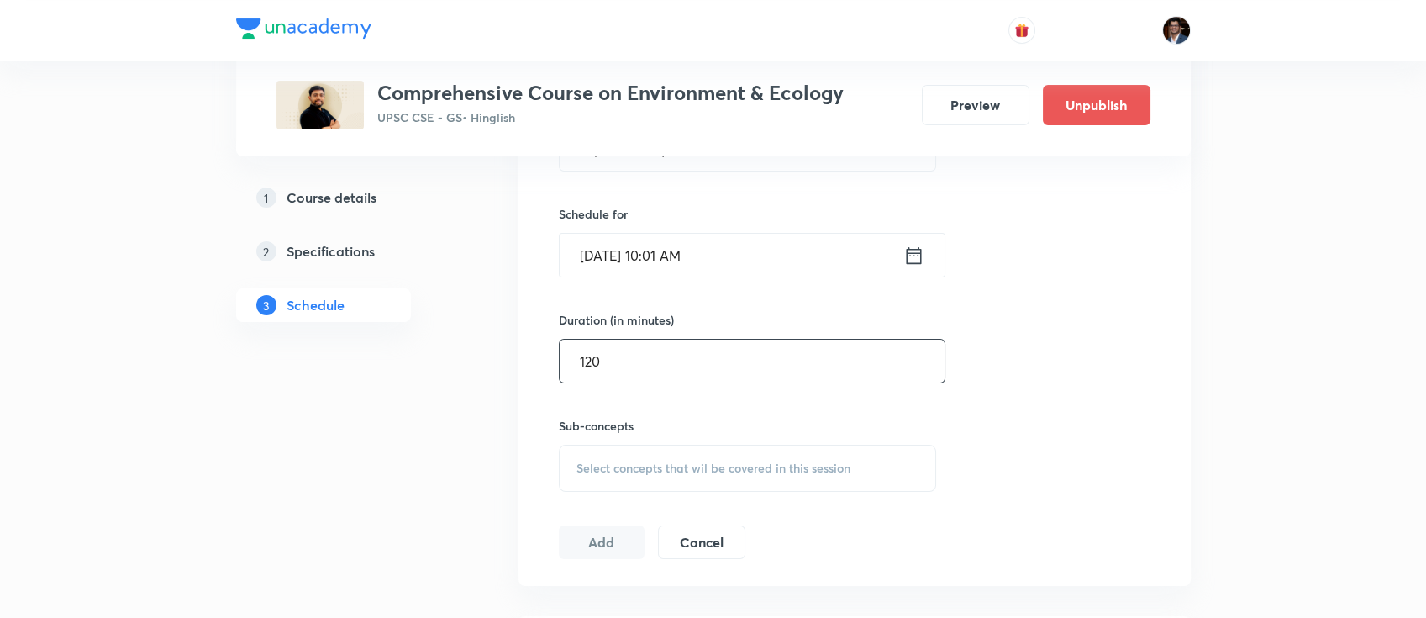
type input "120"
click at [592, 464] on span "Select concepts that wil be covered in this session" at bounding box center [714, 467] width 274 height 13
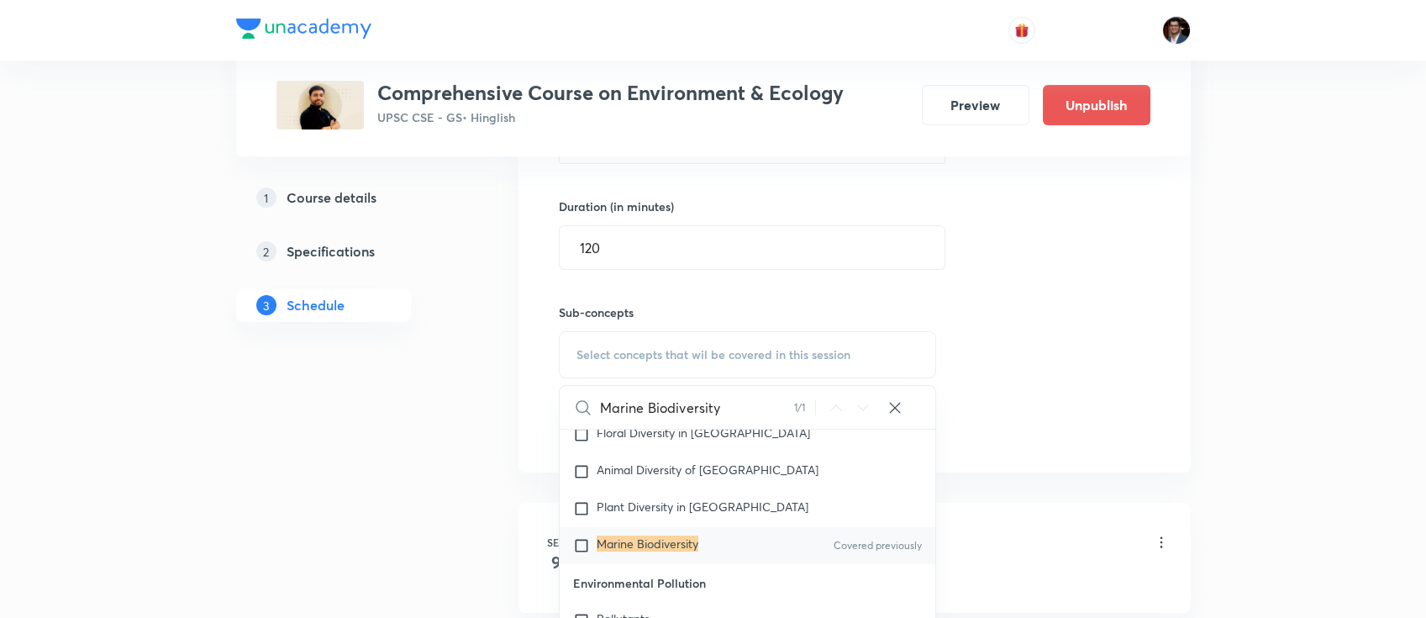
scroll to position [878, 0]
type input "Marine Biodiversity"
click at [646, 535] on mark "Marine Biodiversity" at bounding box center [648, 543] width 102 height 16
checkbox input "true"
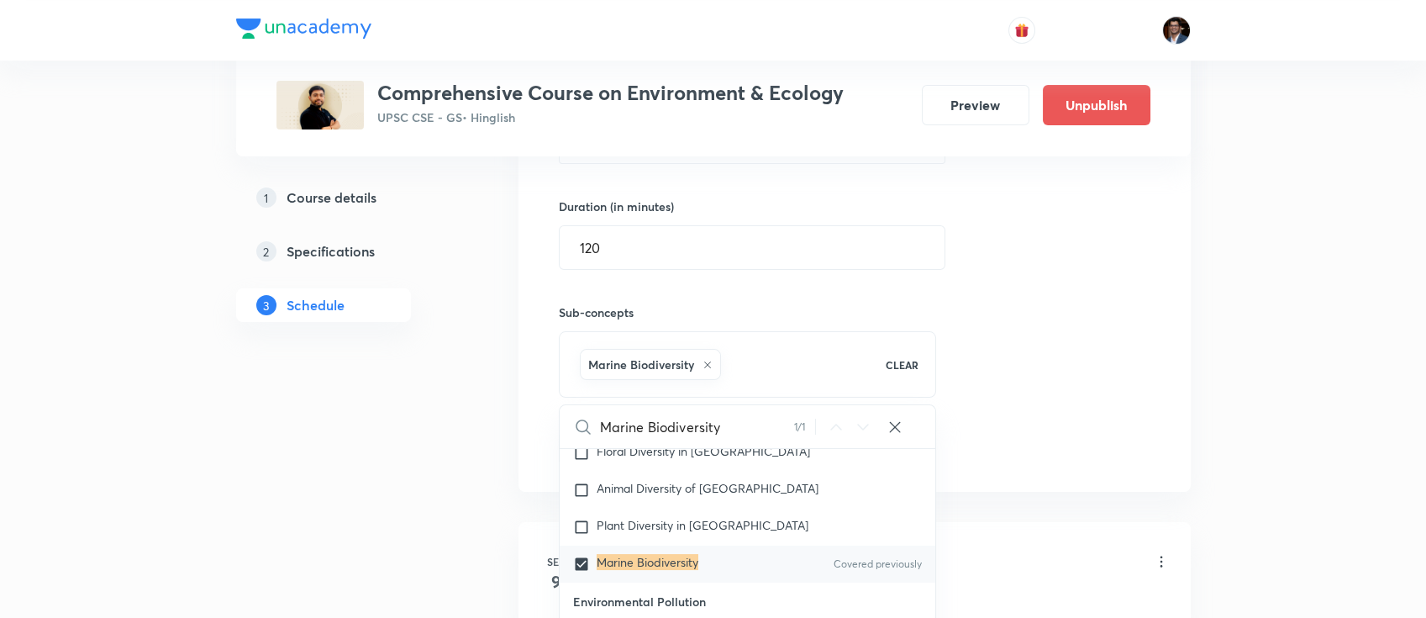
click at [1019, 445] on div "Session 18 Live class Quiz Recorded classes Session title 17/99 Aquatic Ecosyst…" at bounding box center [855, 168] width 592 height 593
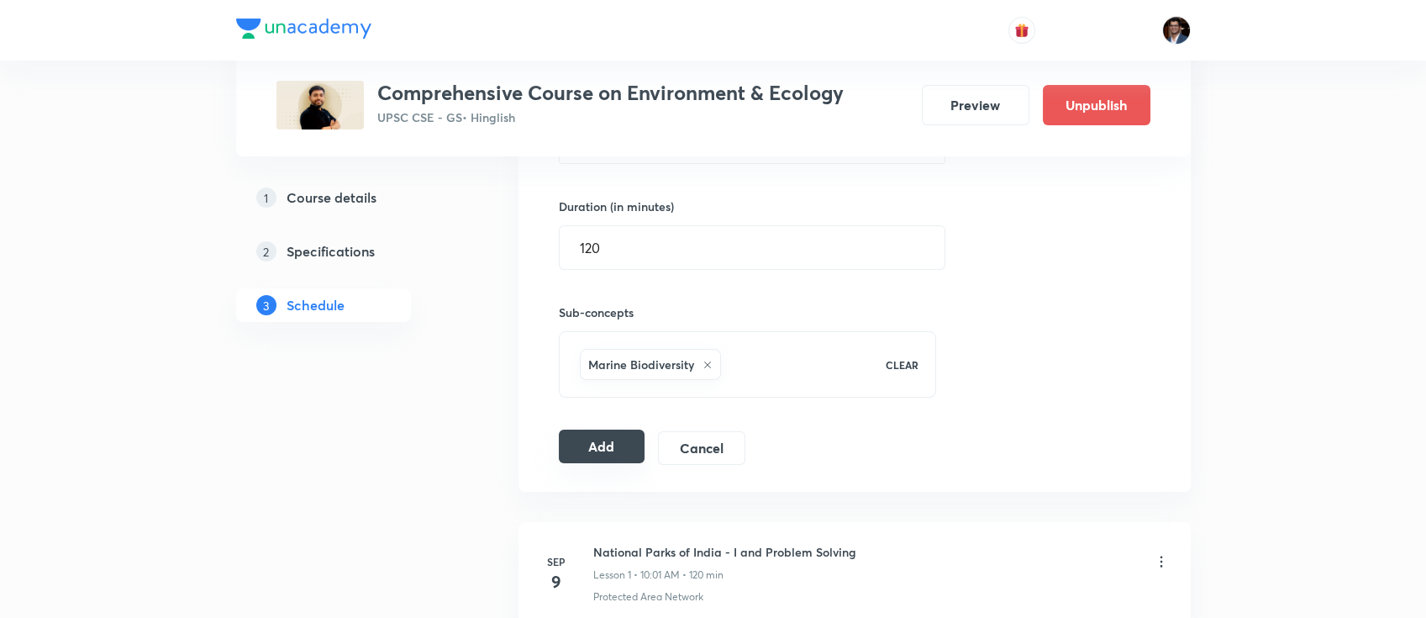
click at [592, 451] on button "Add" at bounding box center [602, 447] width 87 height 34
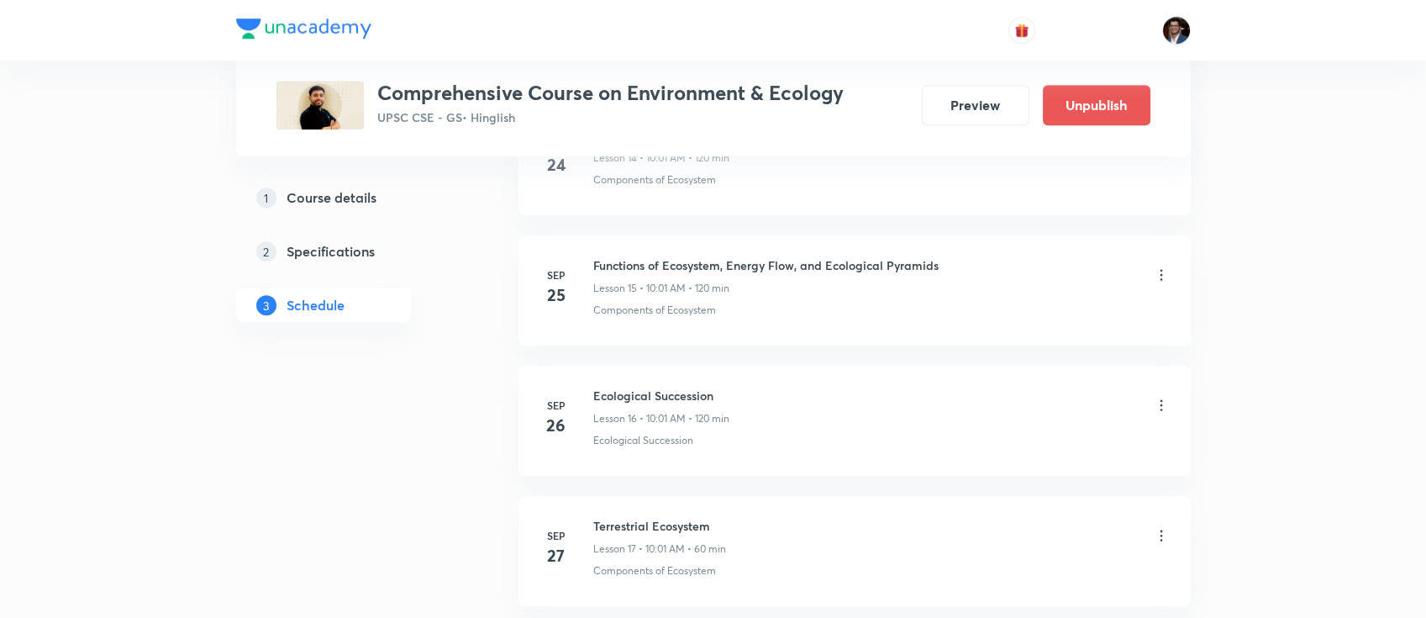
scroll to position [2303, 0]
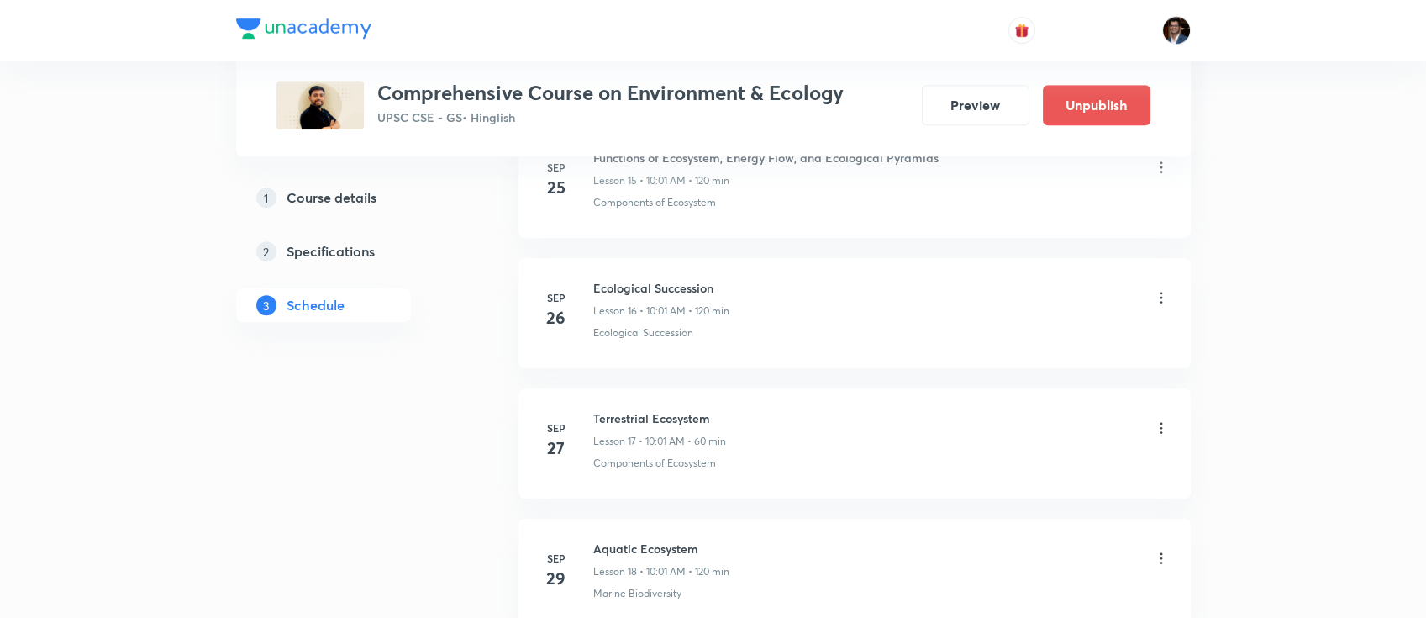
click at [1162, 289] on icon at bounding box center [1161, 297] width 17 height 17
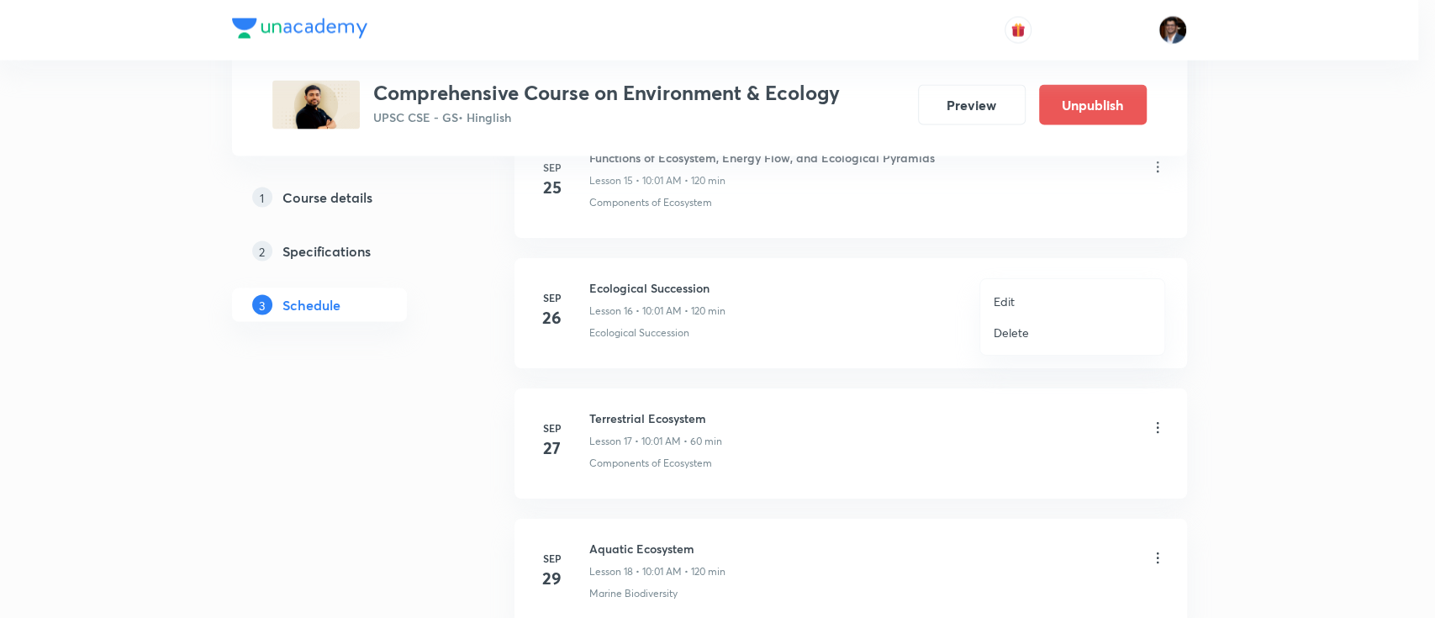
click at [1306, 346] on div at bounding box center [717, 309] width 1435 height 618
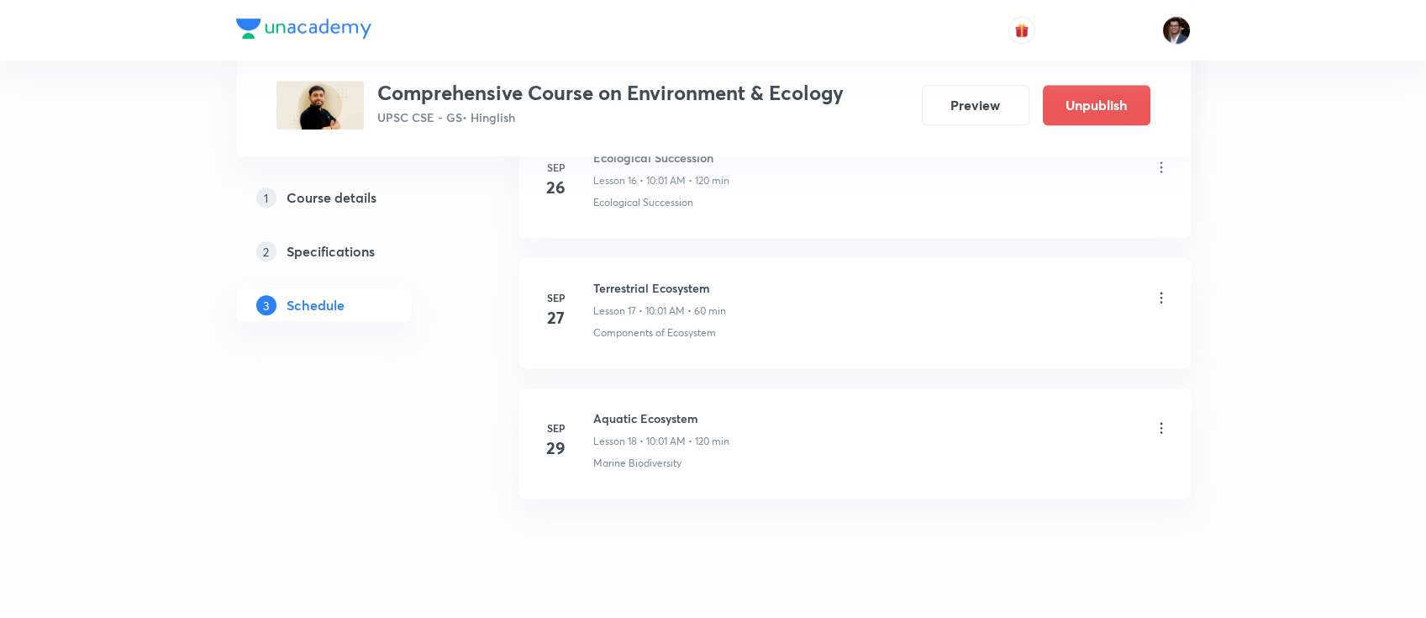
scroll to position [2360, 0]
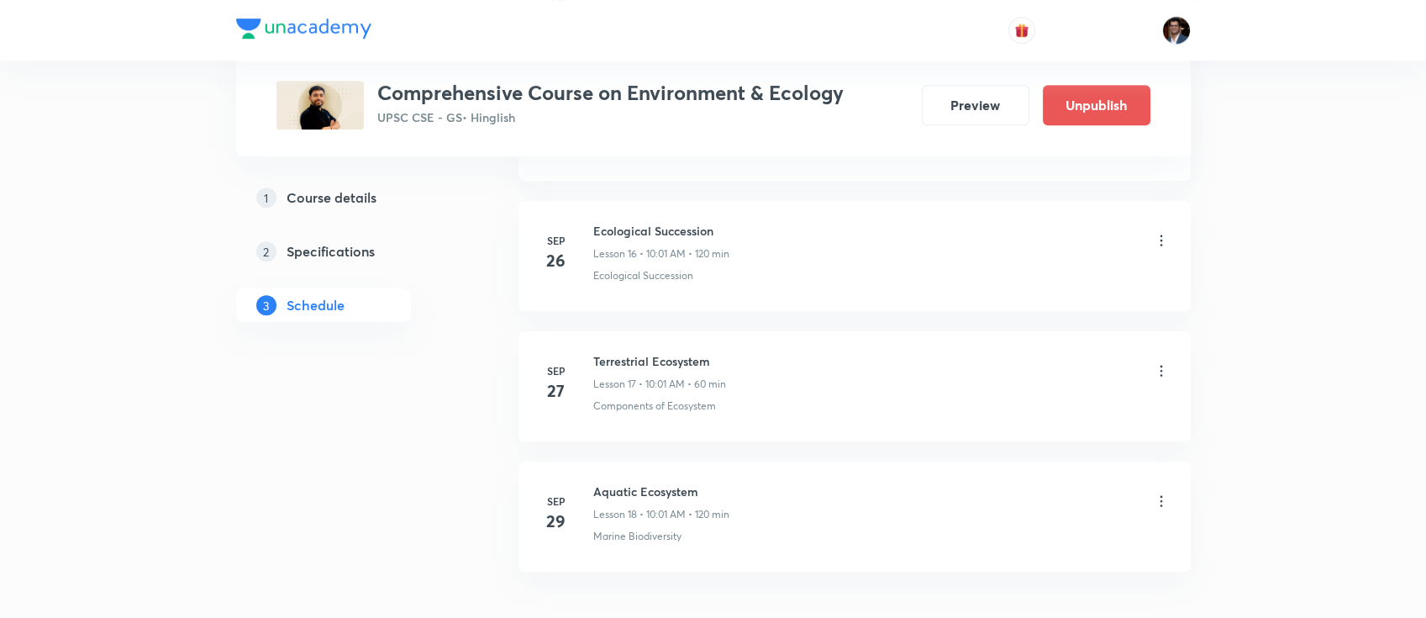
click at [1163, 362] on icon at bounding box center [1161, 370] width 17 height 17
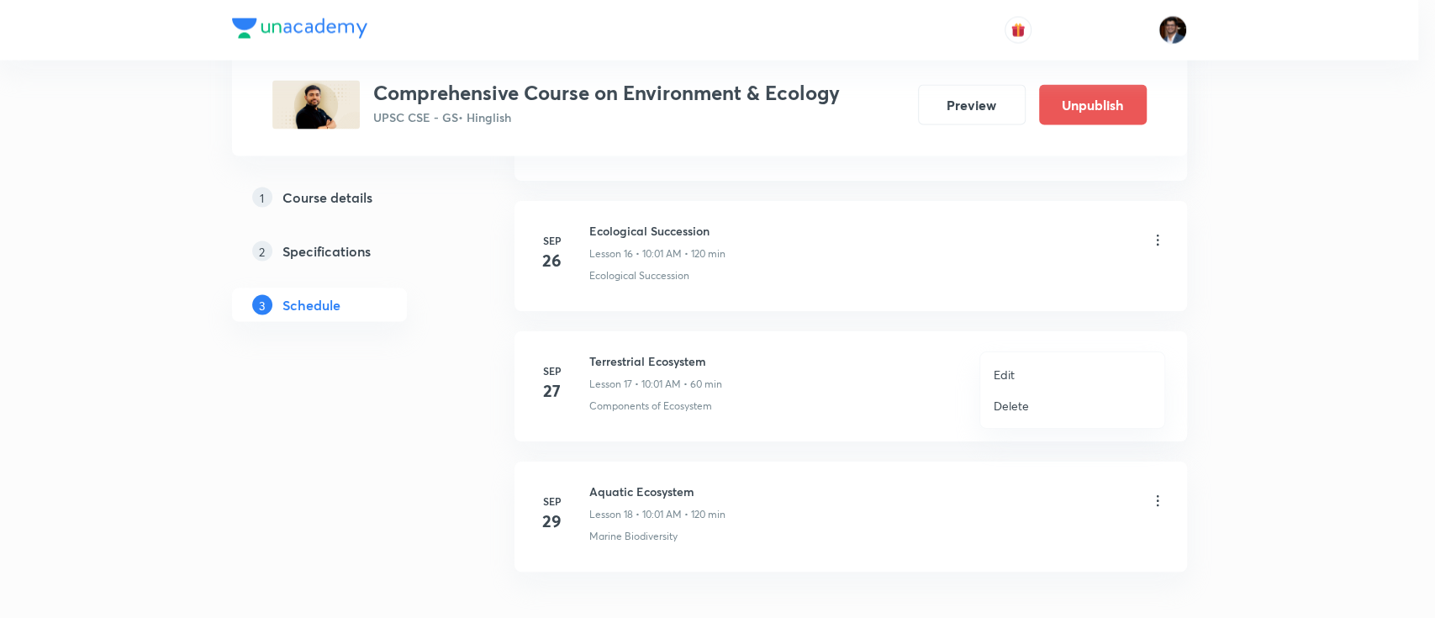
click at [1026, 373] on li "Edit" at bounding box center [1072, 374] width 184 height 31
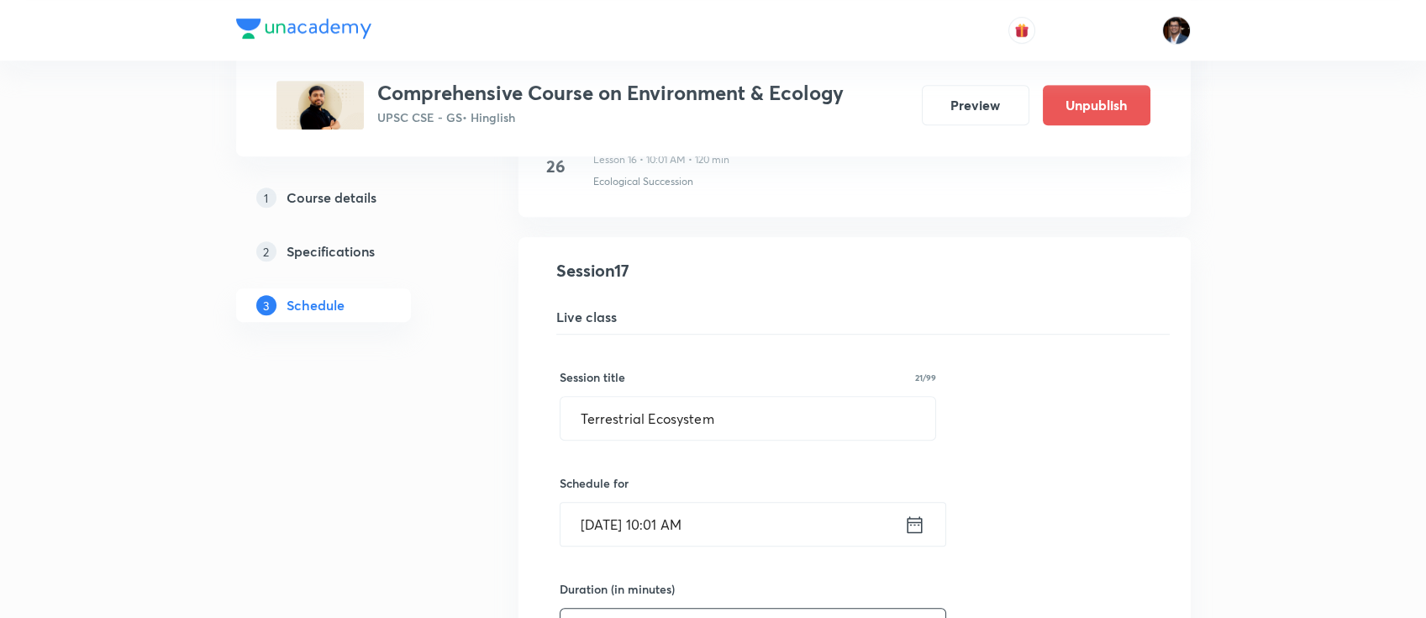
click at [632, 609] on input "60" at bounding box center [753, 630] width 385 height 43
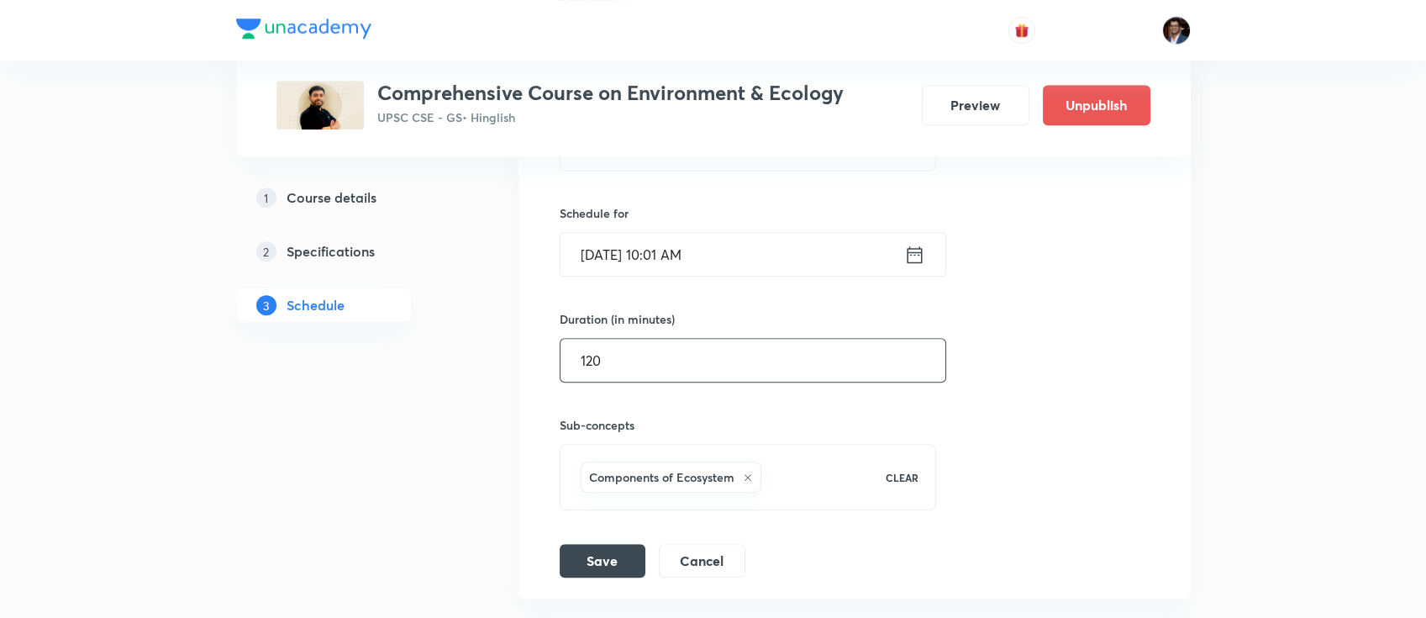
scroll to position [2632, 0]
type input "120"
click at [612, 540] on button "Save" at bounding box center [603, 557] width 86 height 34
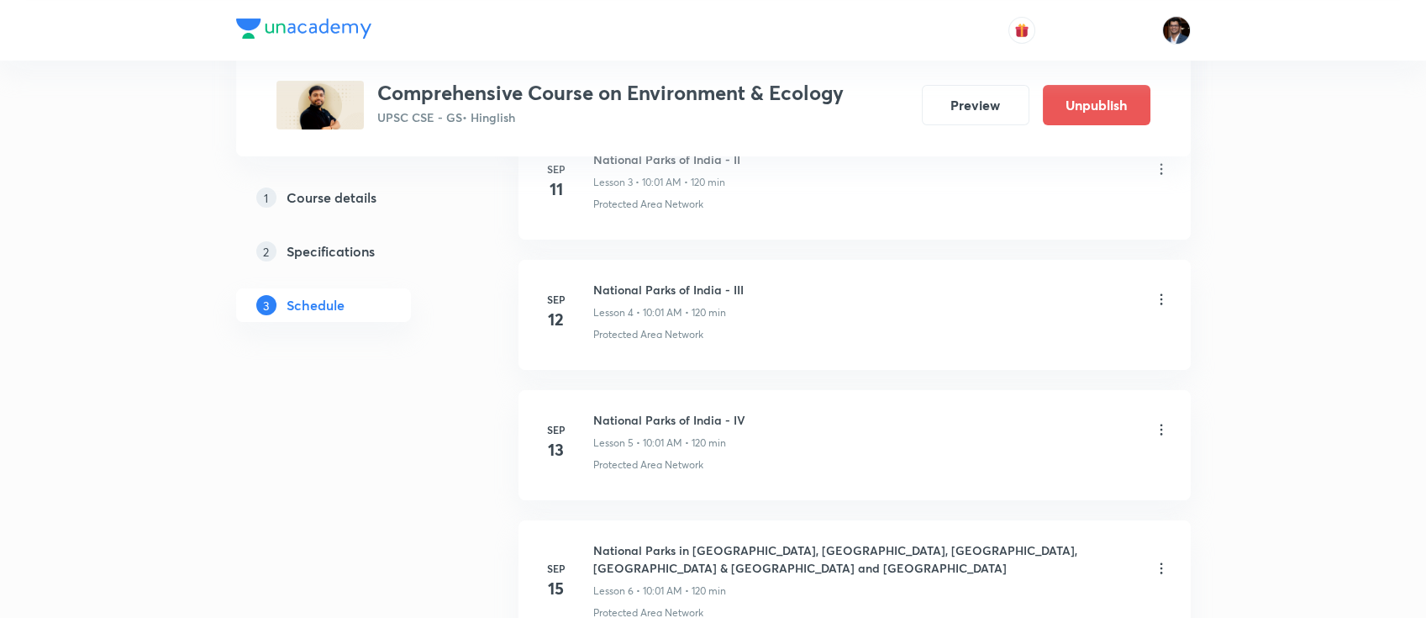
scroll to position [0, 0]
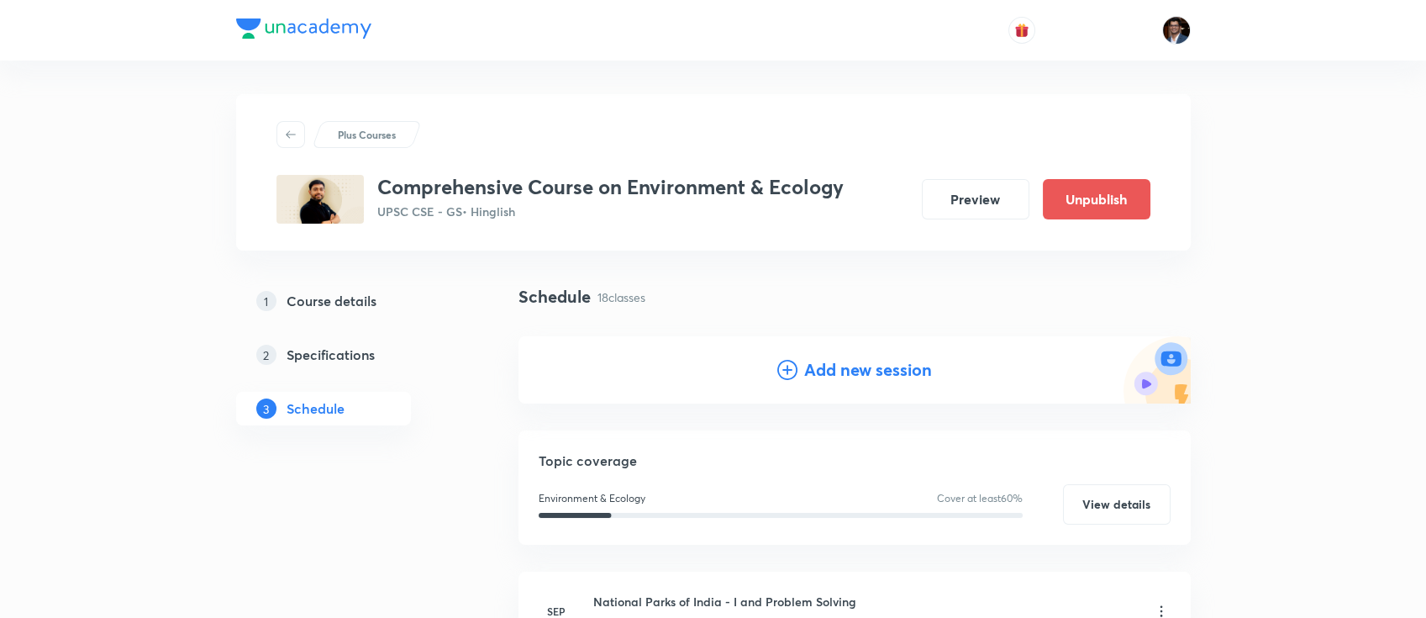
click at [830, 393] on div "Add new session" at bounding box center [855, 369] width 672 height 67
click at [827, 377] on h4 "Add new session" at bounding box center [868, 369] width 128 height 25
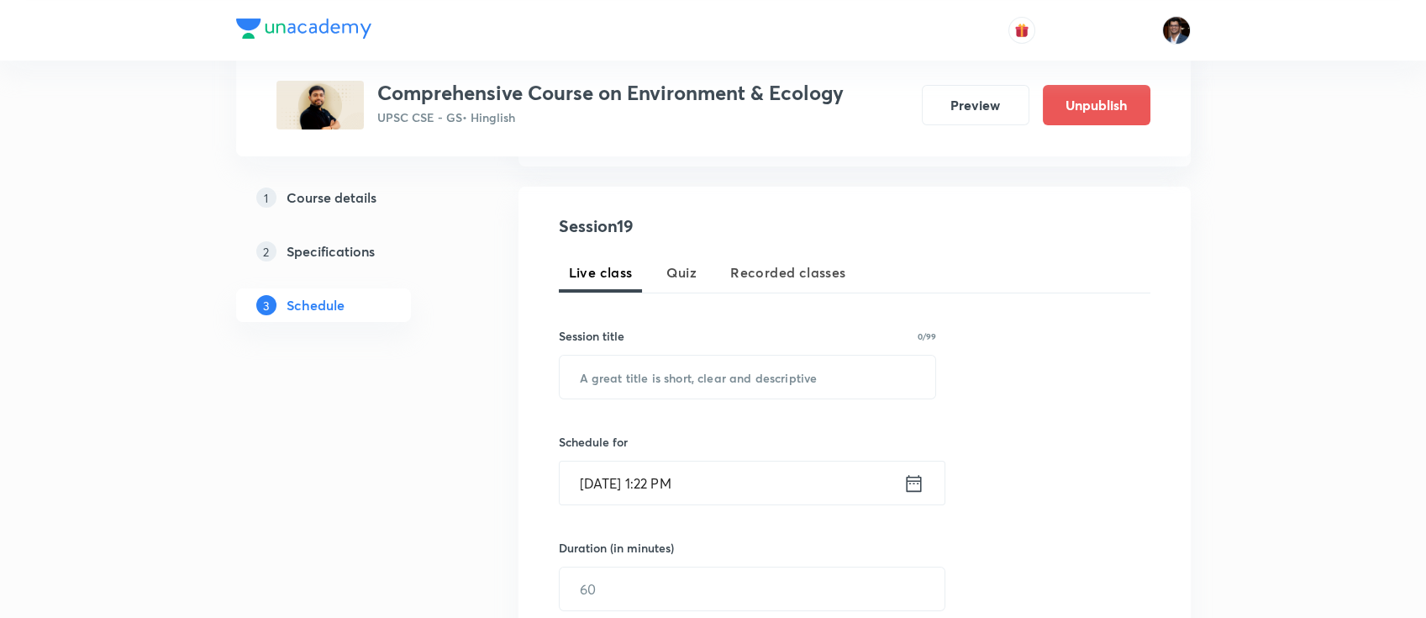
scroll to position [290, 0]
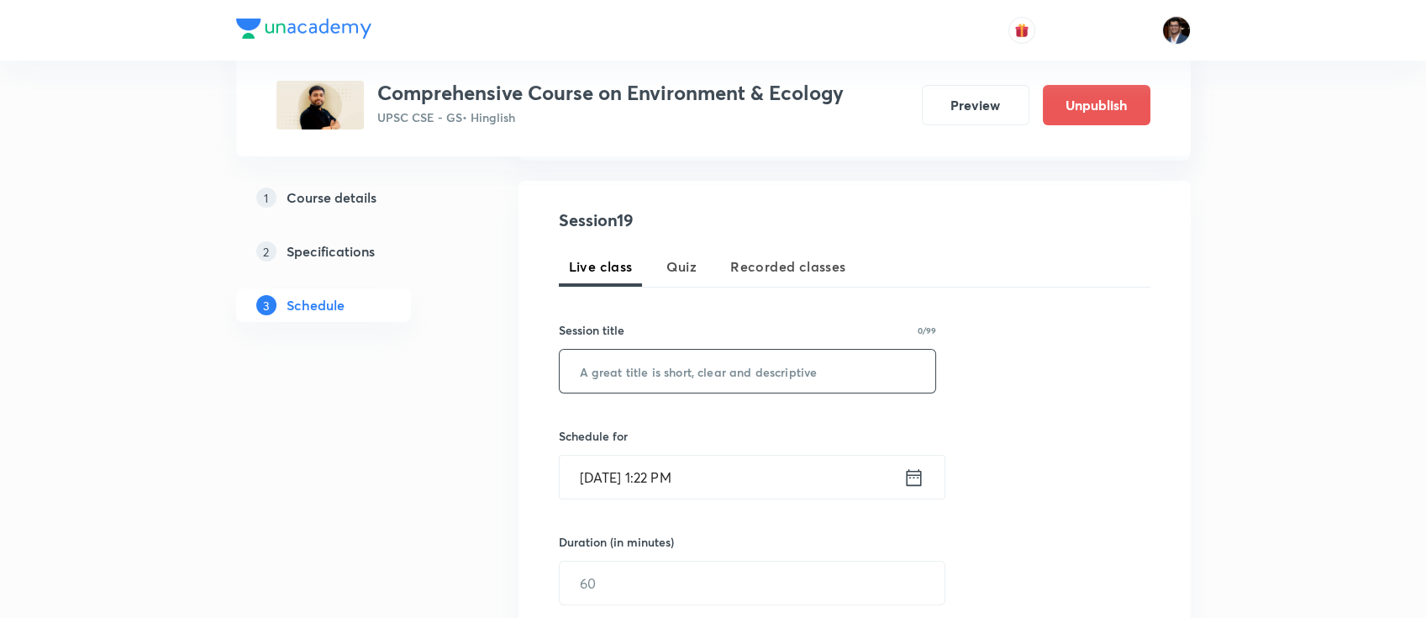
click at [672, 354] on input "text" at bounding box center [748, 371] width 377 height 43
paste input "Biodiversity"
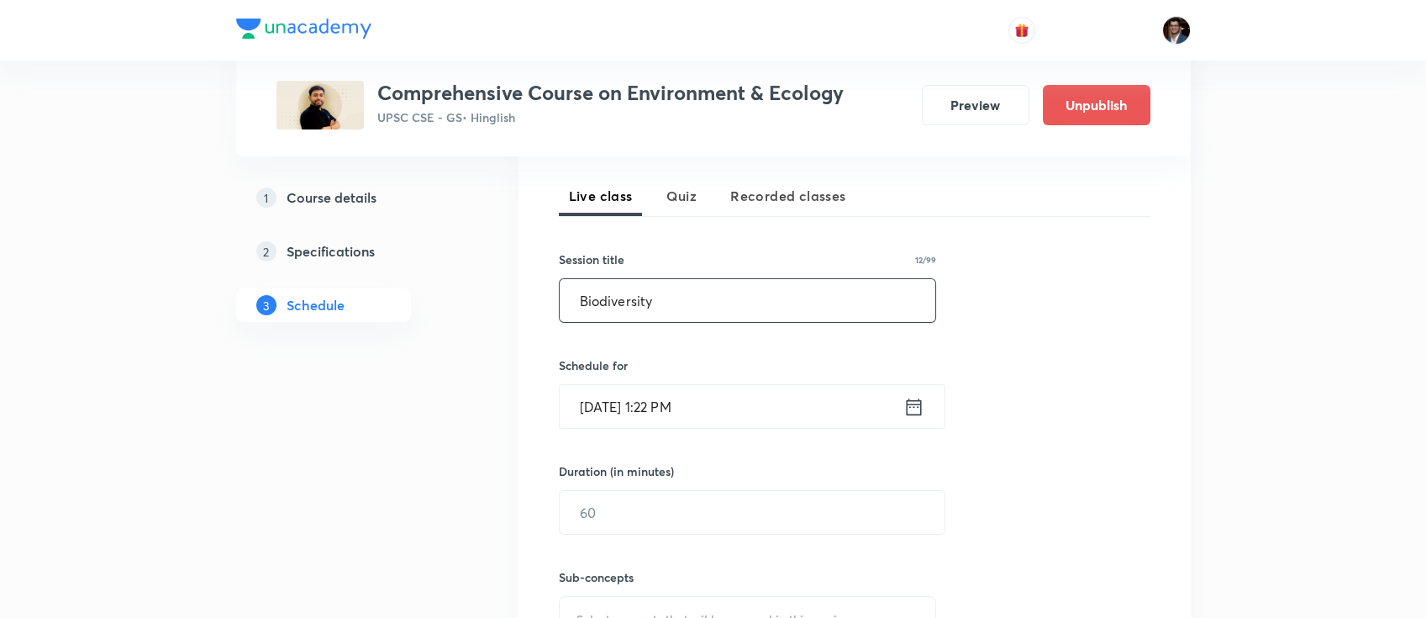
scroll to position [434, 0]
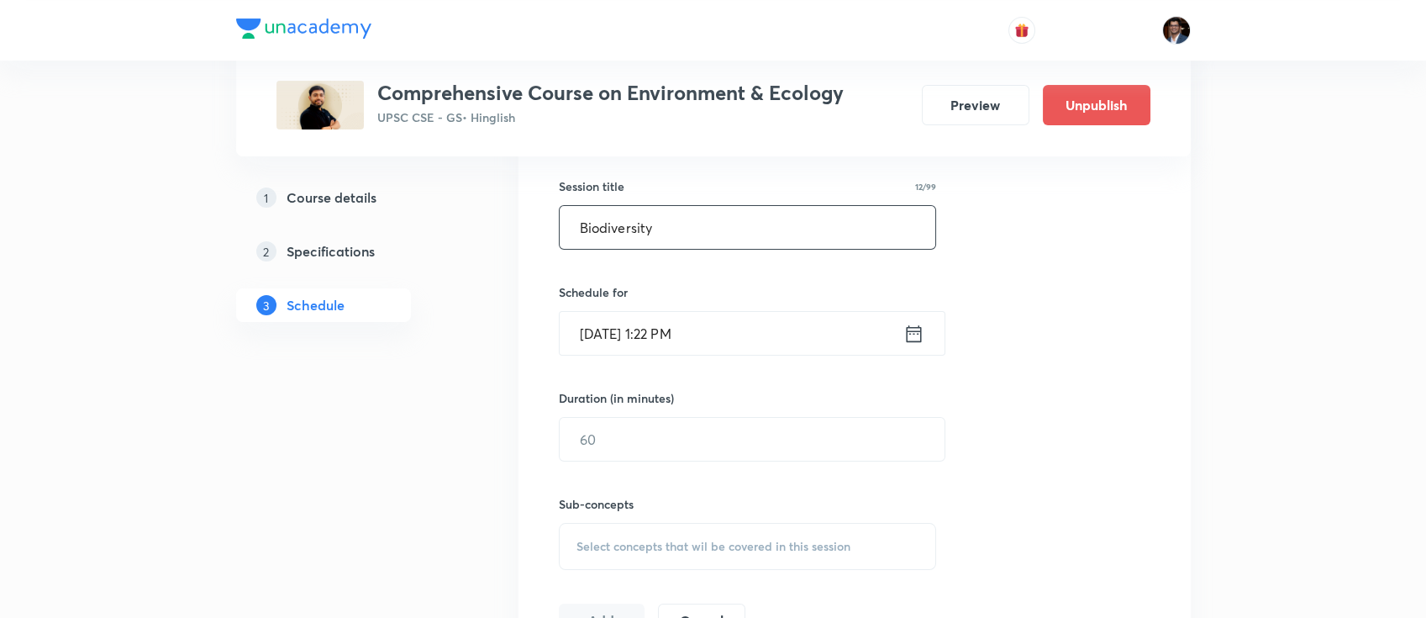
type input "Biodiversity"
click at [670, 333] on input "[DATE] 1:22 PM" at bounding box center [732, 333] width 344 height 43
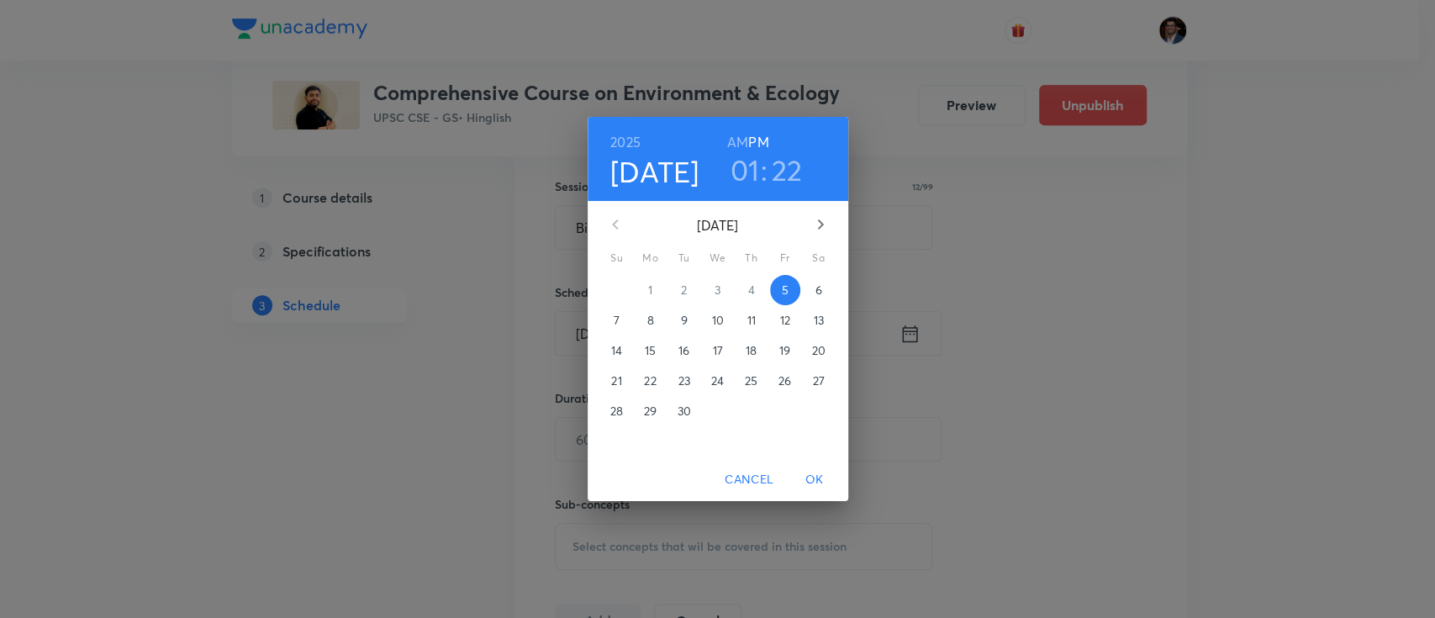
click at [680, 416] on p "30" at bounding box center [683, 411] width 13 height 17
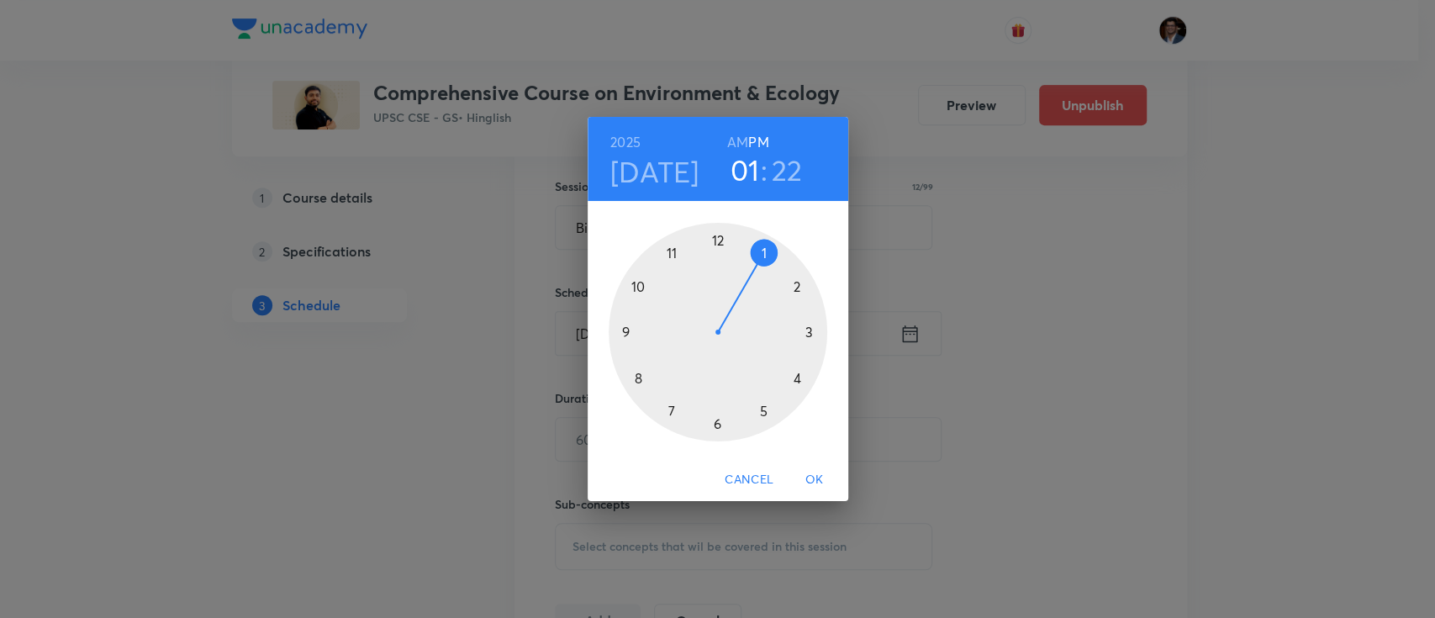
click at [639, 287] on div at bounding box center [718, 332] width 219 height 219
click at [724, 240] on div at bounding box center [718, 332] width 219 height 219
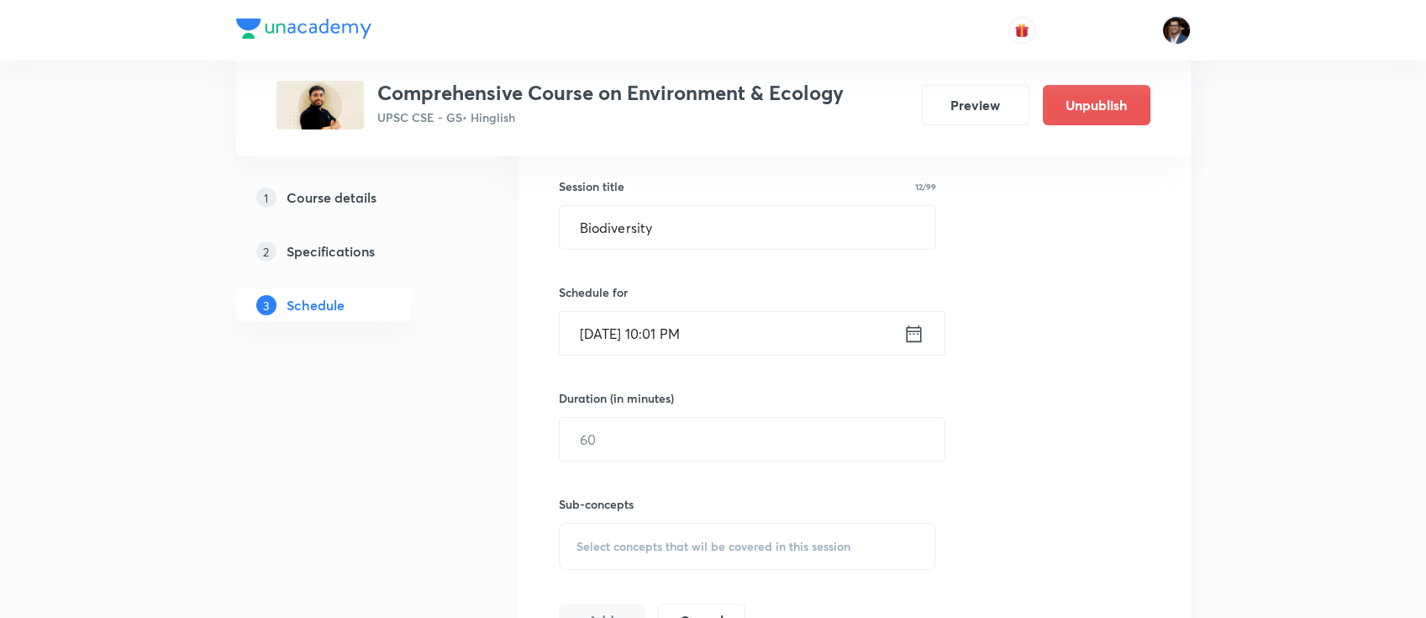
click at [725, 339] on input "[DATE] 10:01 PM" at bounding box center [732, 333] width 344 height 43
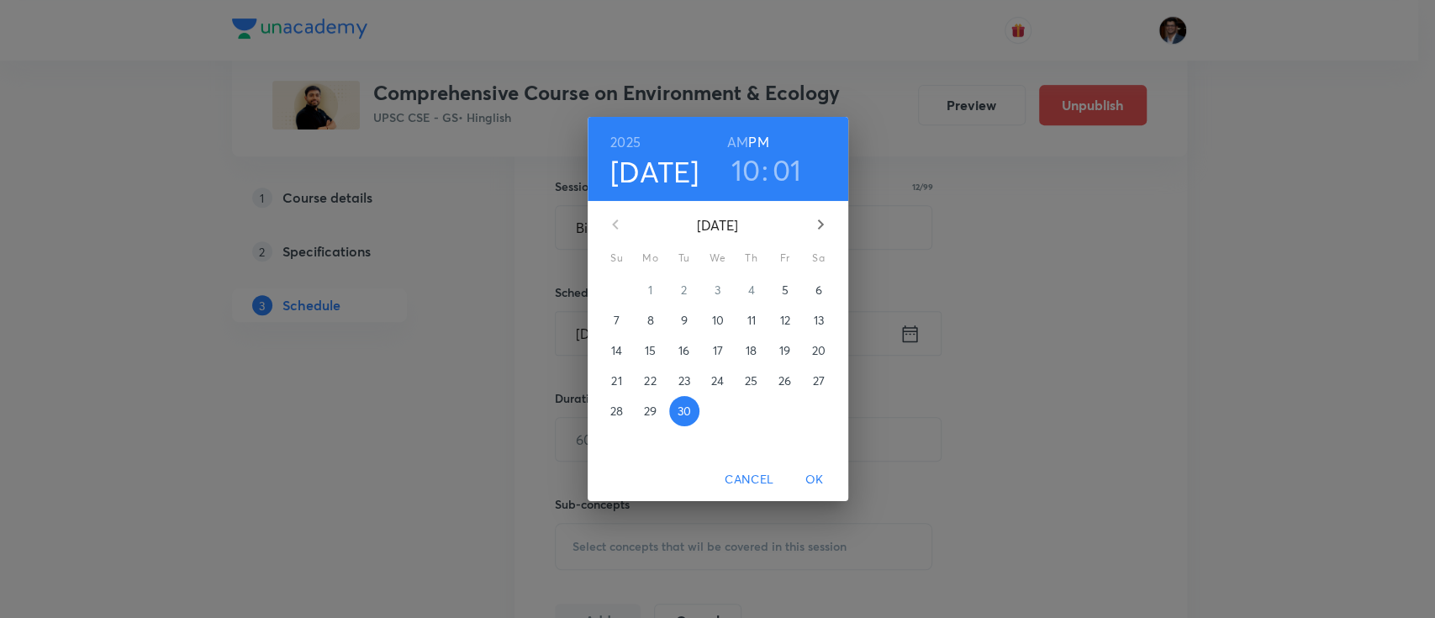
click at [739, 136] on h6 "AM" at bounding box center [737, 142] width 21 height 24
click at [828, 472] on span "OK" at bounding box center [814, 479] width 40 height 21
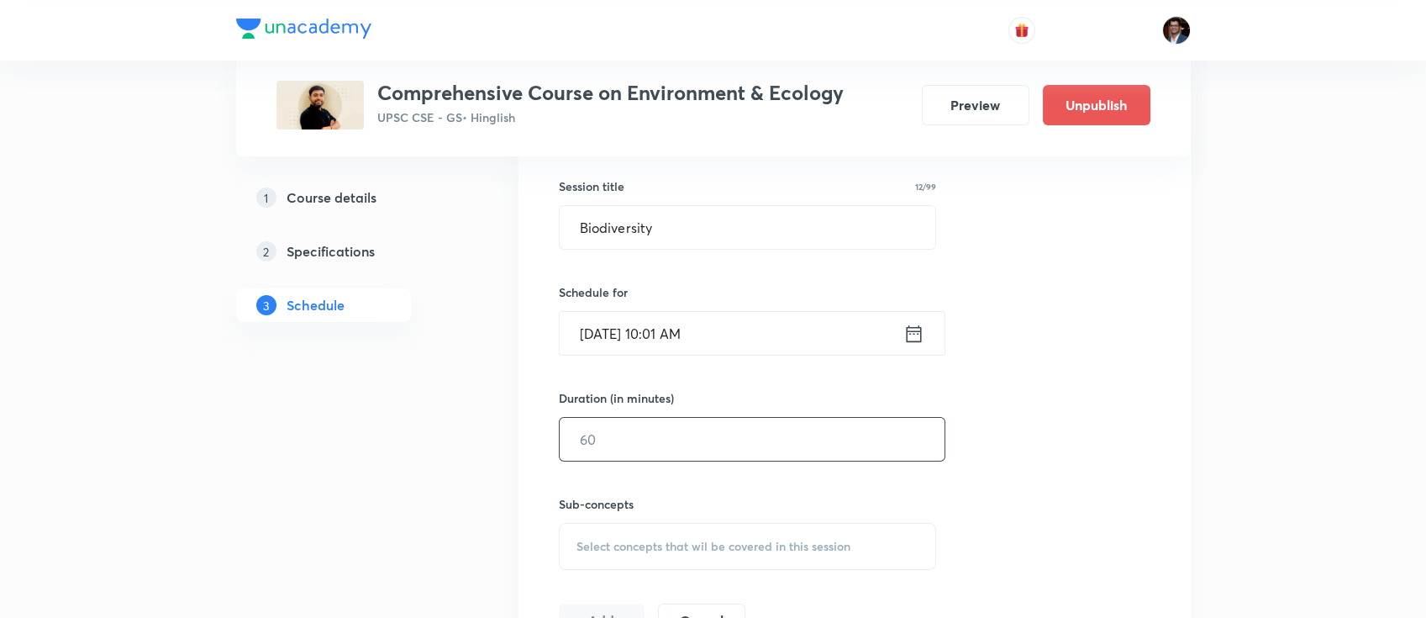
click at [767, 422] on input "text" at bounding box center [752, 439] width 385 height 43
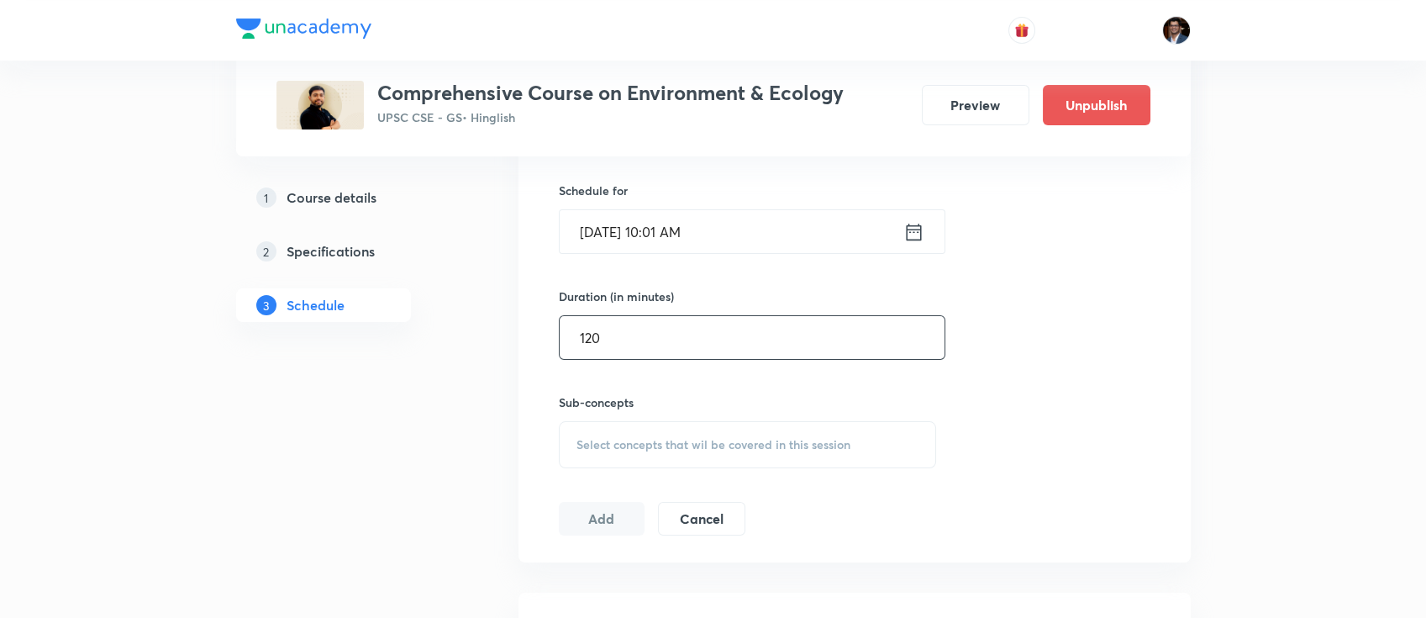
scroll to position [537, 0]
type input "120"
click at [659, 453] on div "Select concepts that wil be covered in this session" at bounding box center [748, 442] width 378 height 47
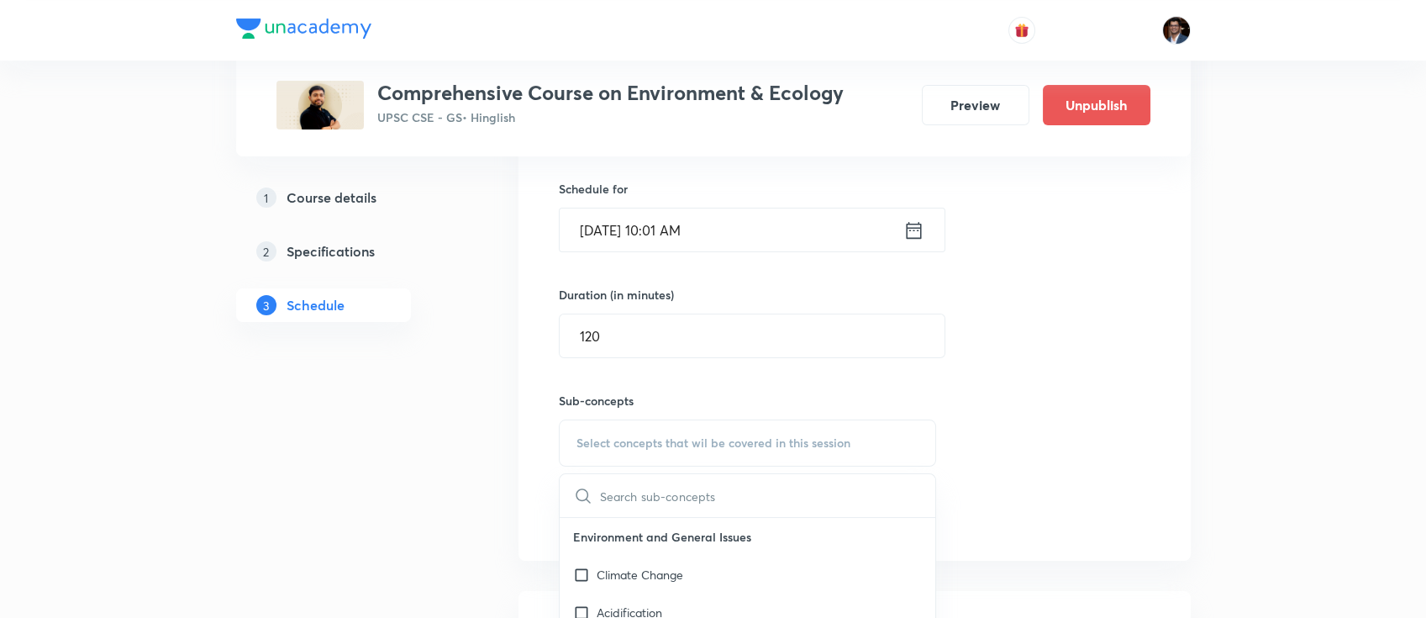
paste input "Biodiversity in [GEOGRAPHIC_DATA]"
type input "Biodiversity in [GEOGRAPHIC_DATA]"
click at [688, 609] on mark "Biodiversity in [GEOGRAPHIC_DATA]" at bounding box center [656, 617] width 119 height 29
checkbox input "true"
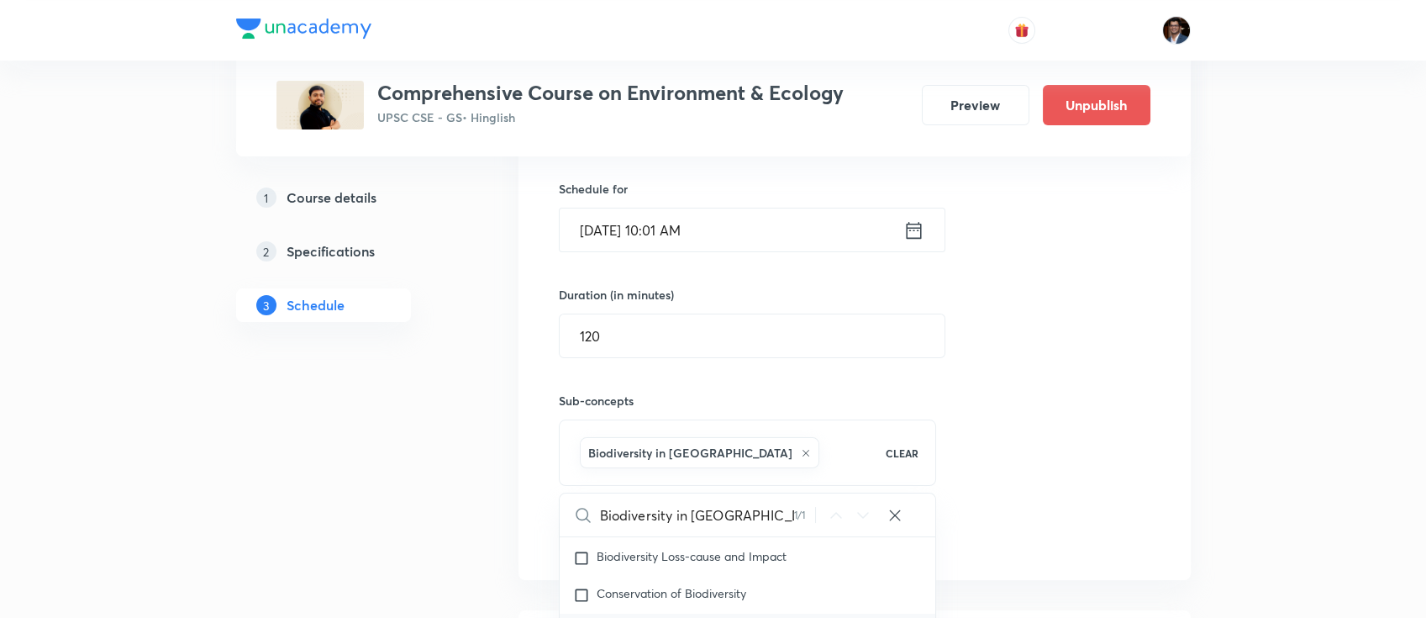
click at [1083, 328] on div "Session 19 Live class Quiz Recorded classes Session title 12/99 Biodiversity ​ …" at bounding box center [855, 256] width 592 height 593
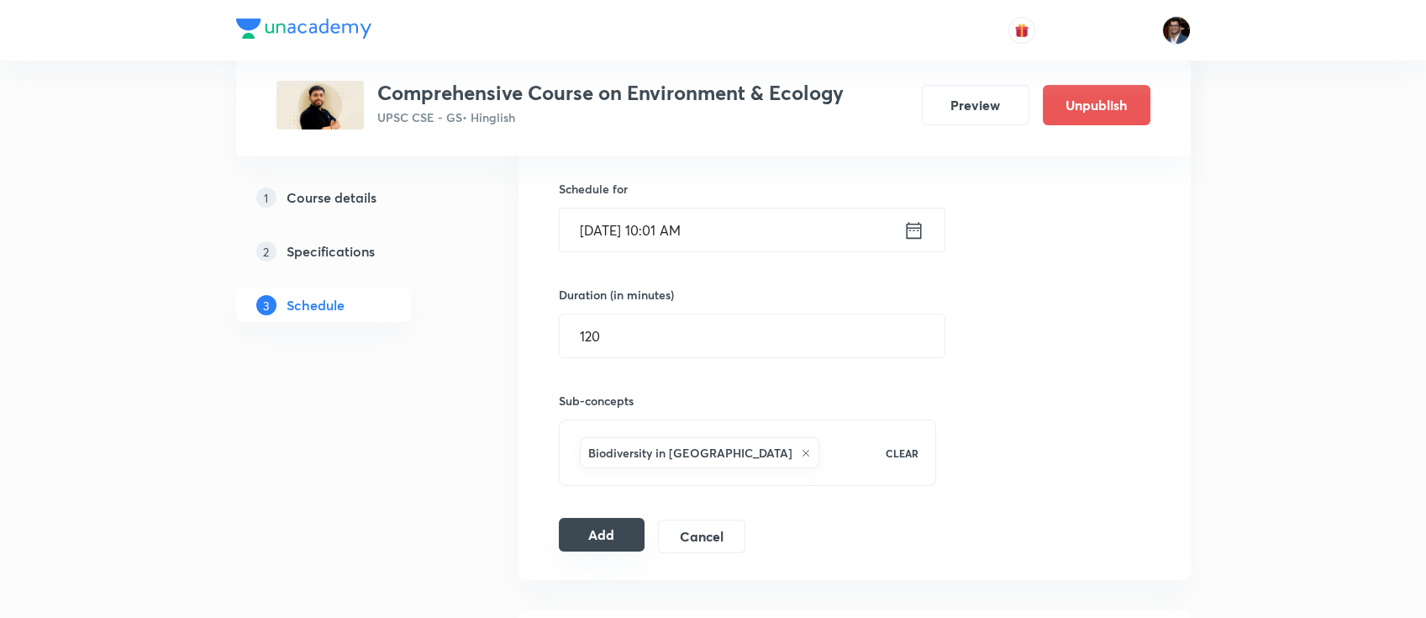
click at [608, 538] on button "Add" at bounding box center [602, 535] width 87 height 34
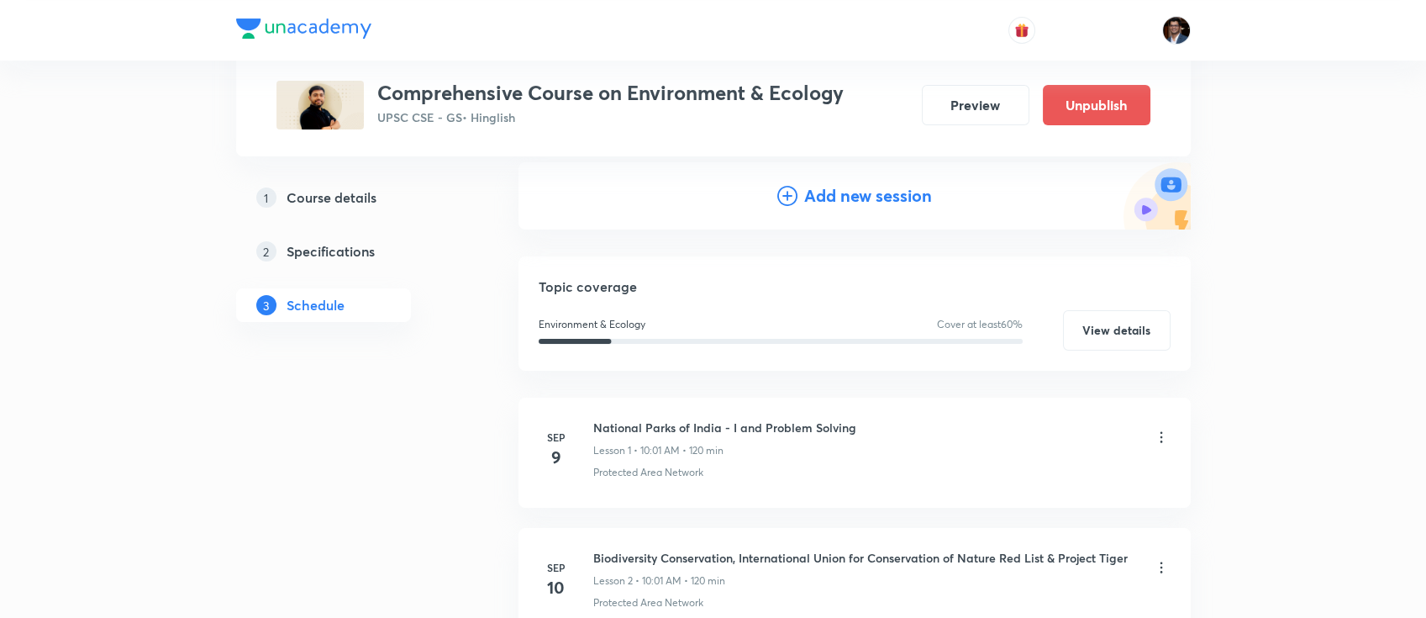
scroll to position [0, 0]
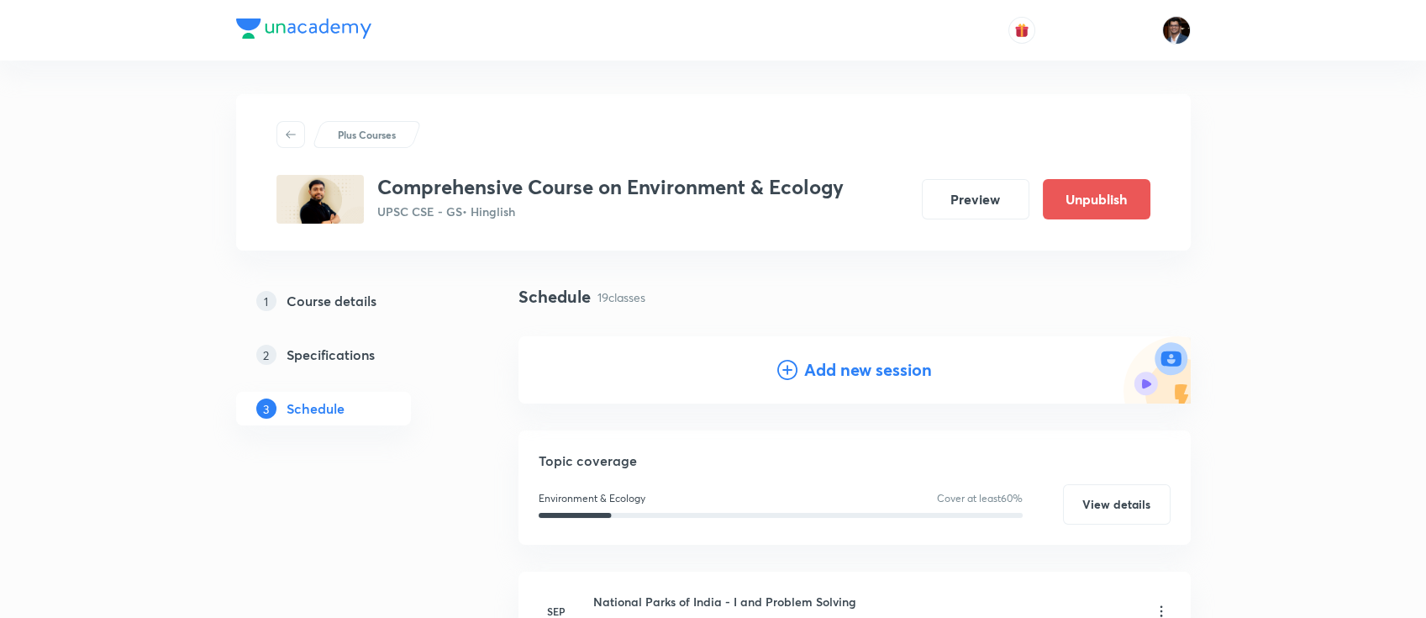
click at [824, 358] on h4 "Add new session" at bounding box center [868, 369] width 128 height 25
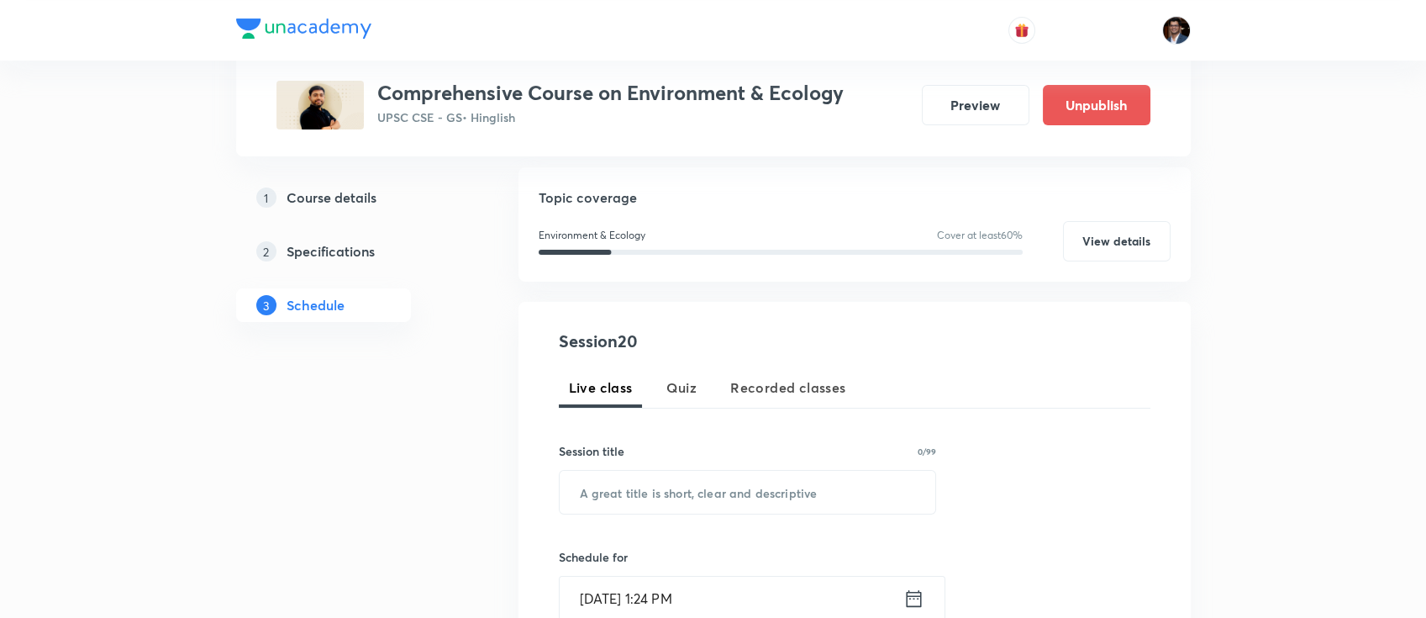
scroll to position [170, 0]
click at [683, 485] on input "text" at bounding box center [748, 491] width 377 height 43
paste input "Problem Solving Session"
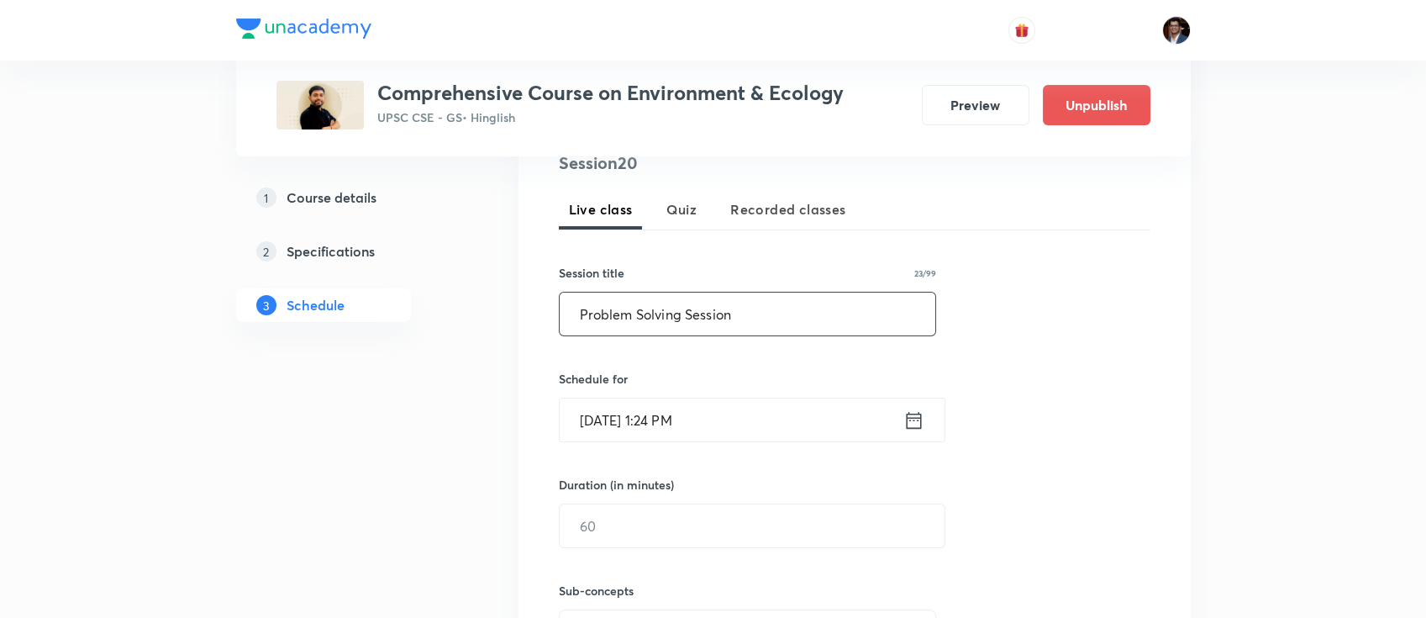
scroll to position [354, 0]
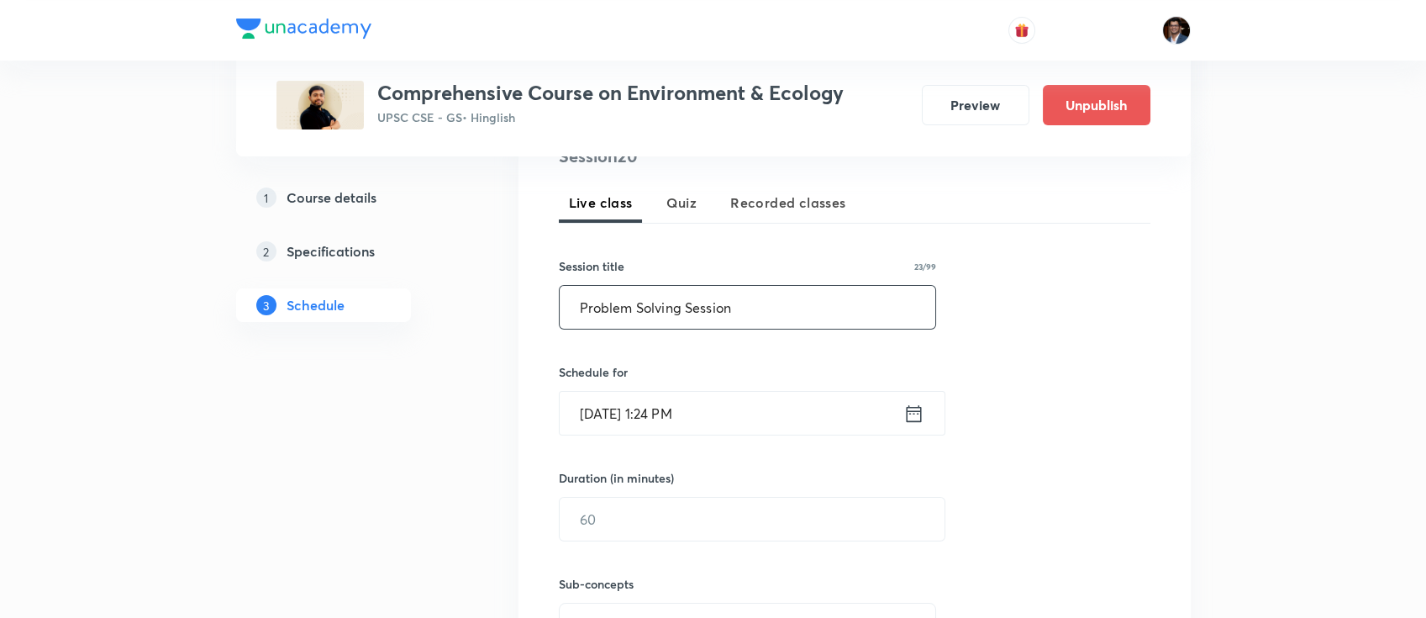
type input "Problem Solving Session"
click at [701, 415] on input "[DATE] 1:24 PM" at bounding box center [732, 413] width 344 height 43
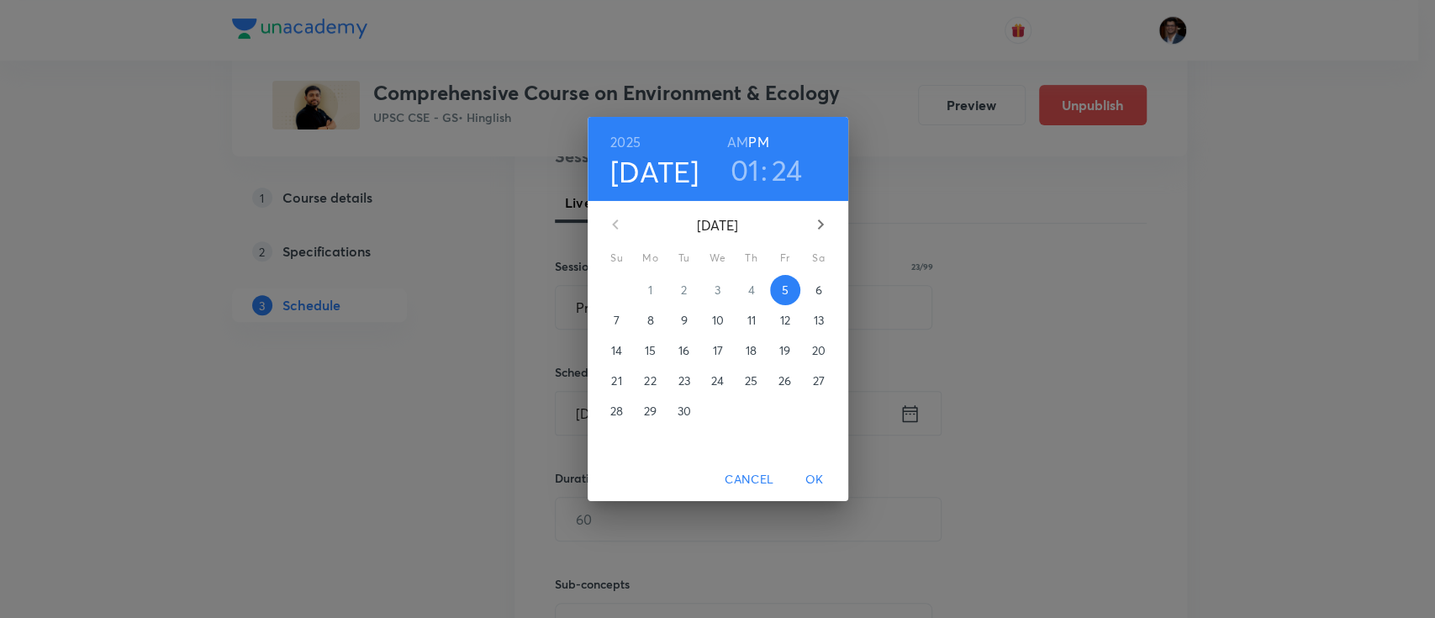
click at [819, 224] on icon "button" at bounding box center [820, 224] width 20 height 20
click at [713, 291] on span "1" at bounding box center [718, 290] width 30 height 17
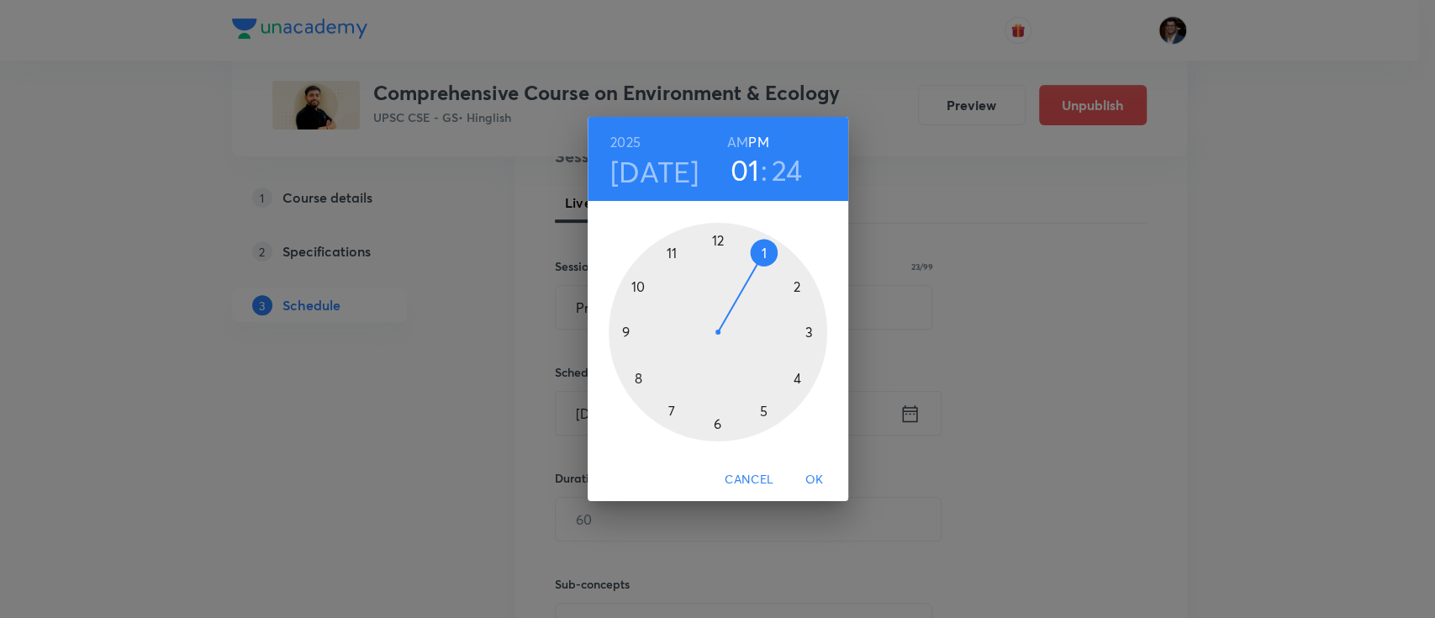
click at [736, 141] on h6 "AM" at bounding box center [737, 142] width 21 height 24
click at [636, 283] on div at bounding box center [718, 332] width 219 height 219
click at [722, 239] on div at bounding box center [718, 332] width 219 height 219
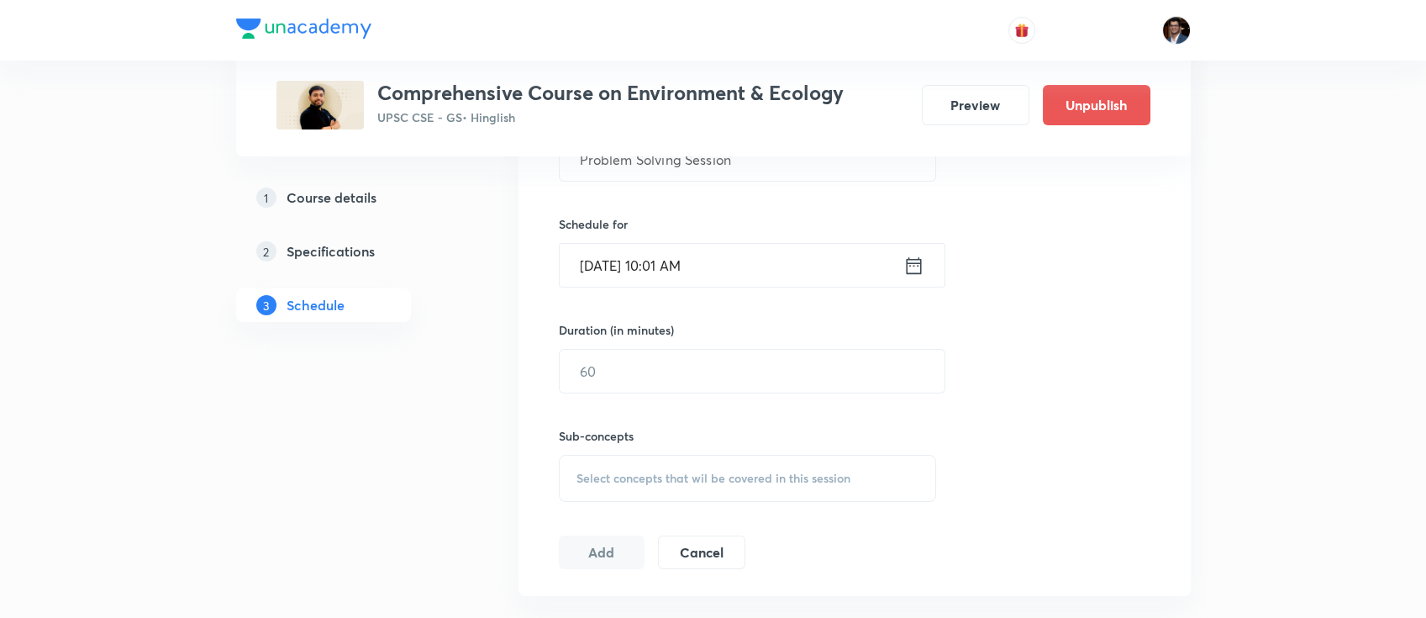
scroll to position [504, 0]
click at [665, 363] on input "text" at bounding box center [752, 368] width 385 height 43
type input "120"
click at [659, 484] on div "Select concepts that wil be covered in this session" at bounding box center [748, 475] width 378 height 47
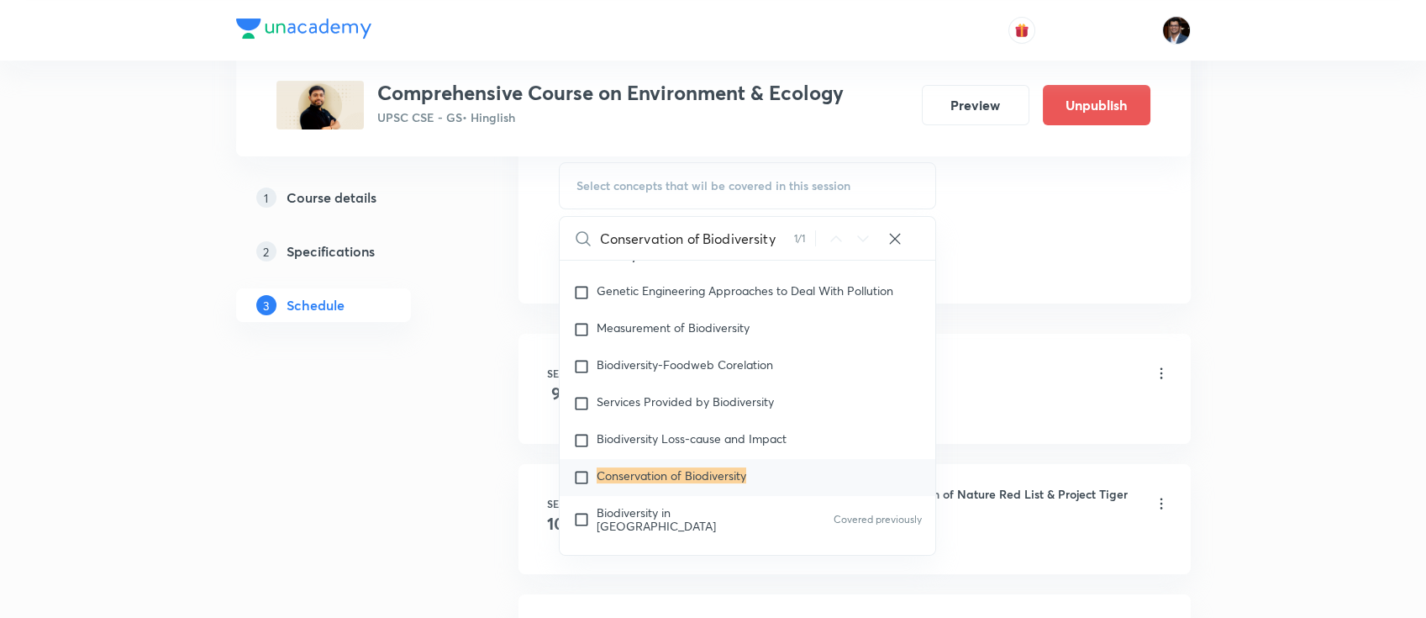
scroll to position [795, 0]
type input "Conservation of Biodiversity"
click at [646, 477] on mark "Conservation of Biodiversity" at bounding box center [672, 475] width 150 height 16
checkbox input "true"
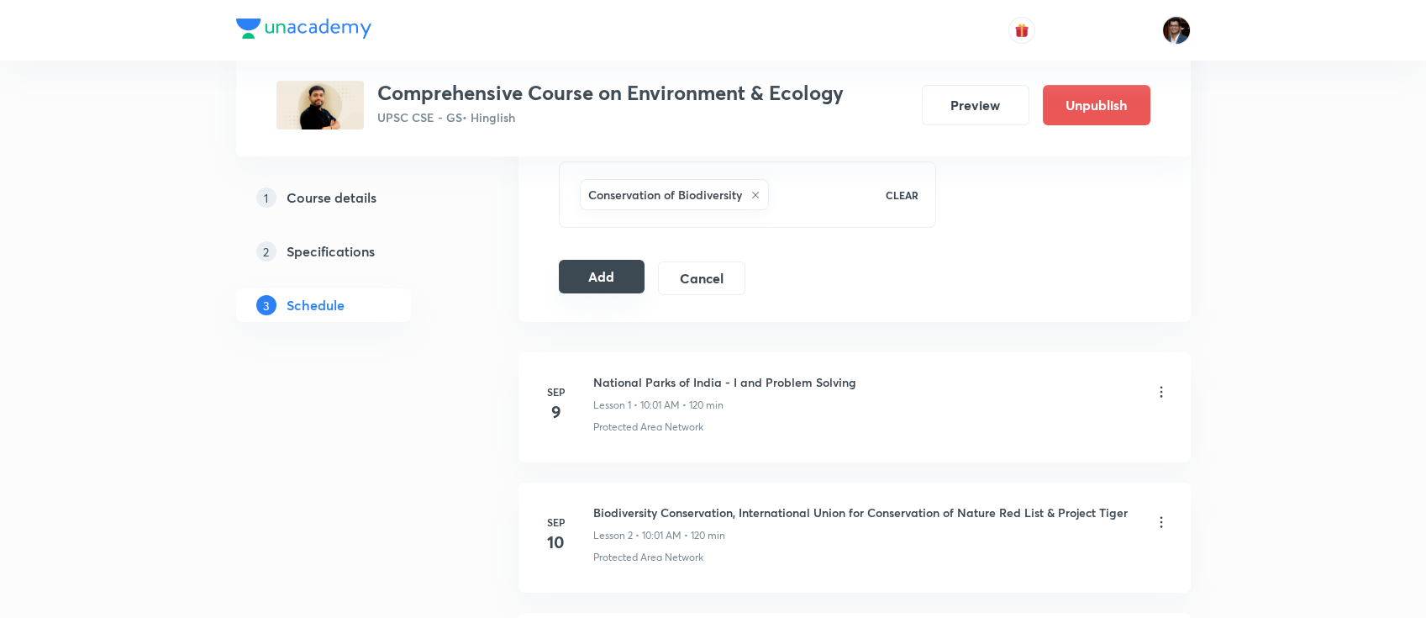
click at [610, 283] on button "Add" at bounding box center [602, 277] width 87 height 34
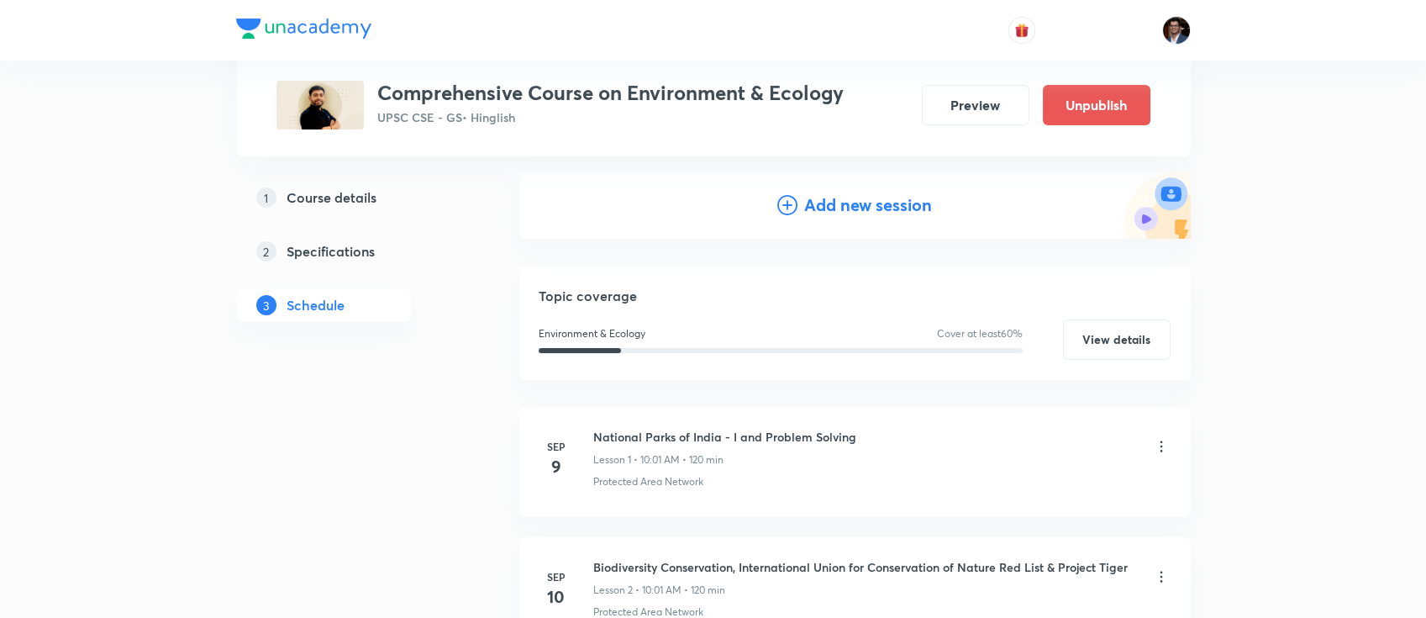
scroll to position [0, 0]
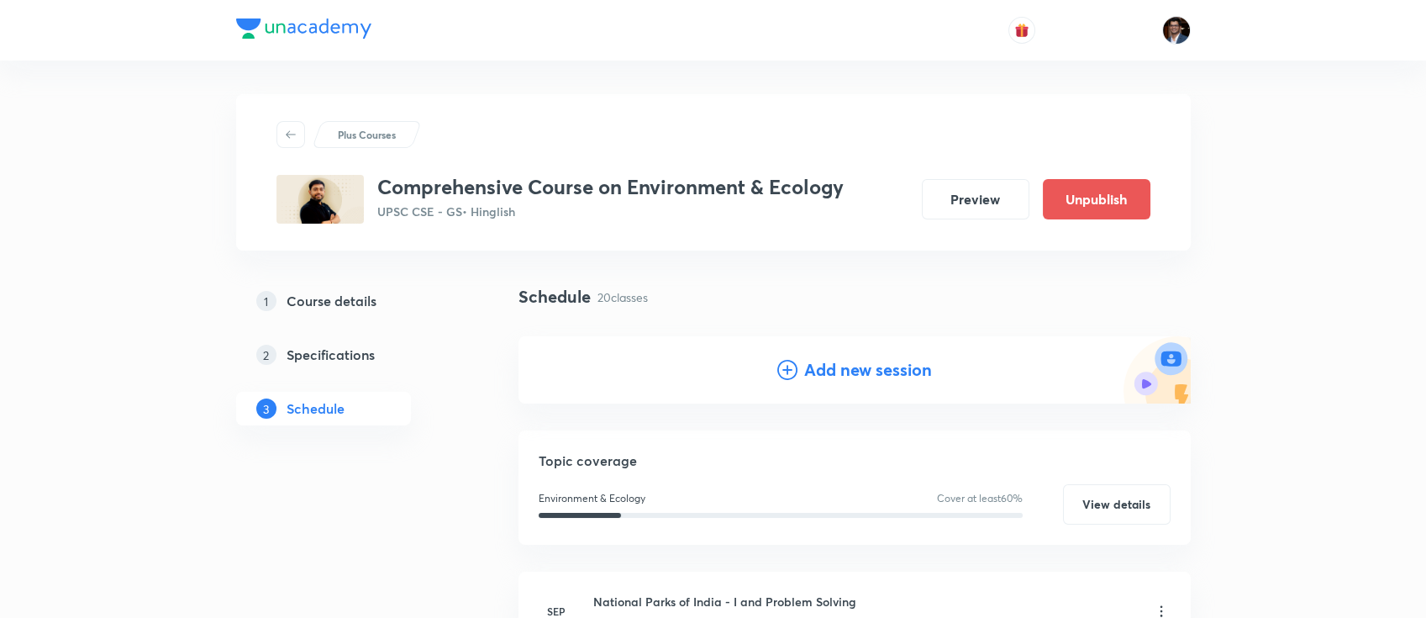
click at [816, 364] on h4 "Add new session" at bounding box center [868, 369] width 128 height 25
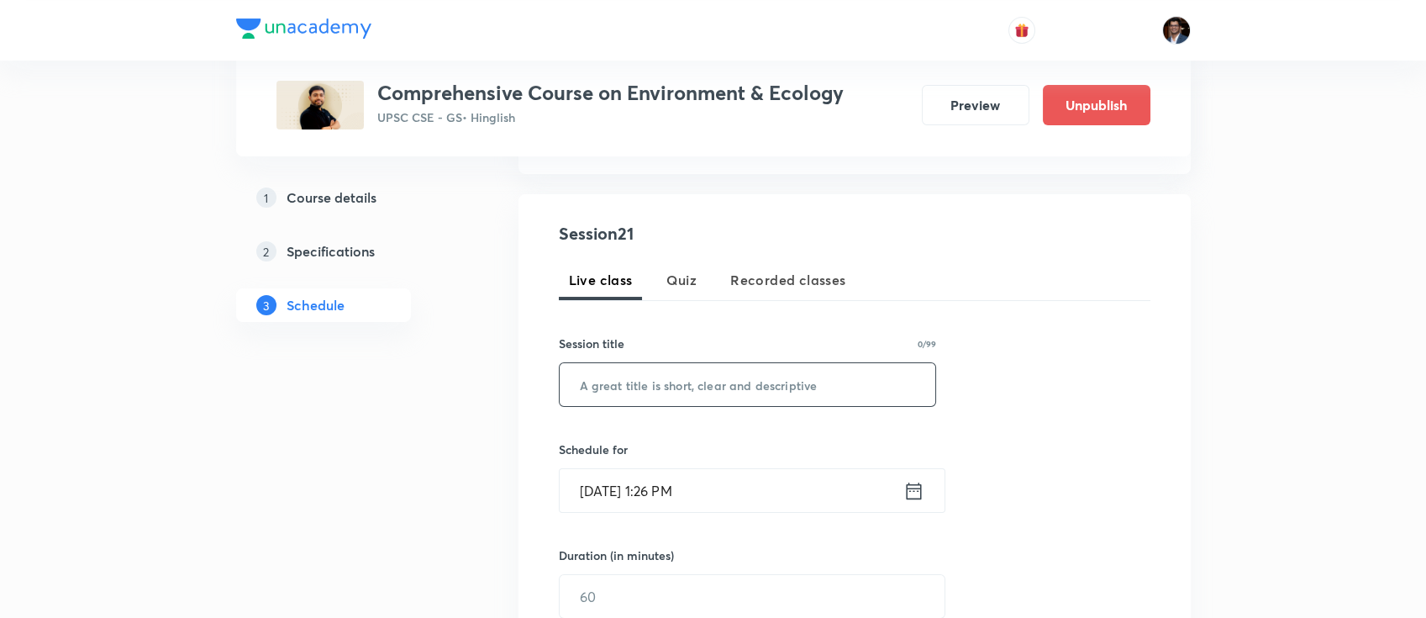
scroll to position [284, 0]
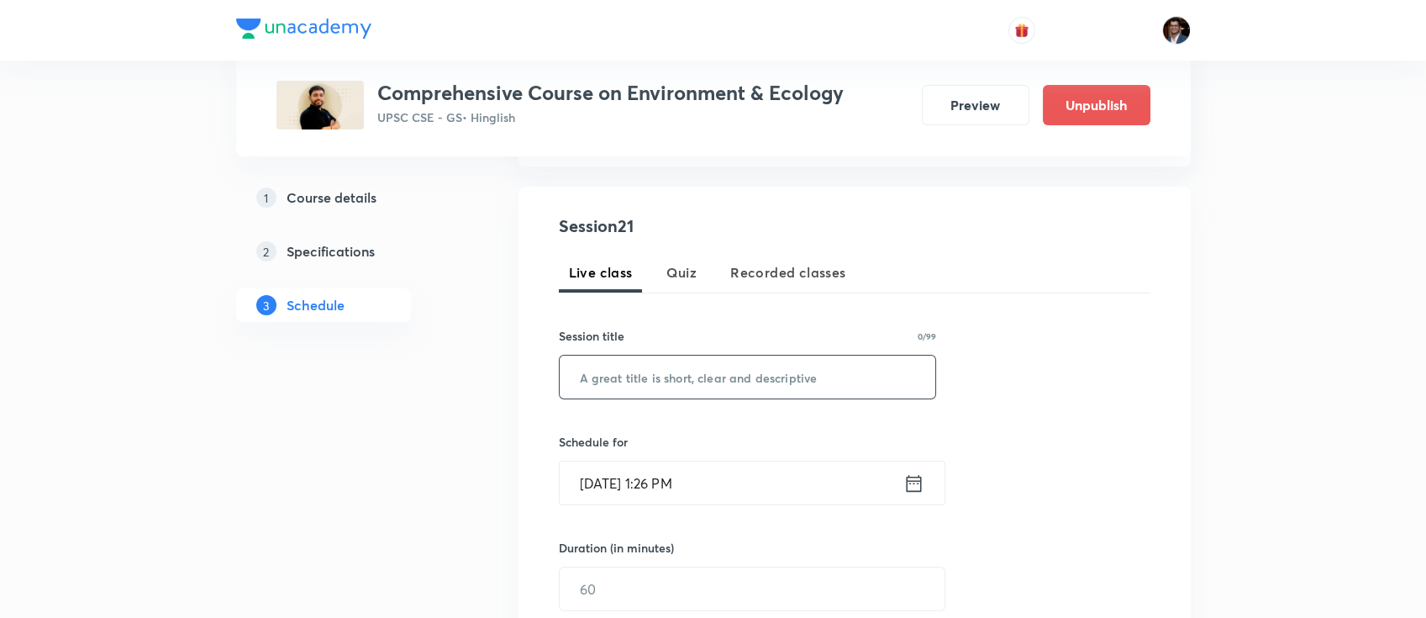
click at [711, 367] on input "text" at bounding box center [748, 377] width 377 height 43
paste input "Pollutants - I: Types, Examples & Effects"
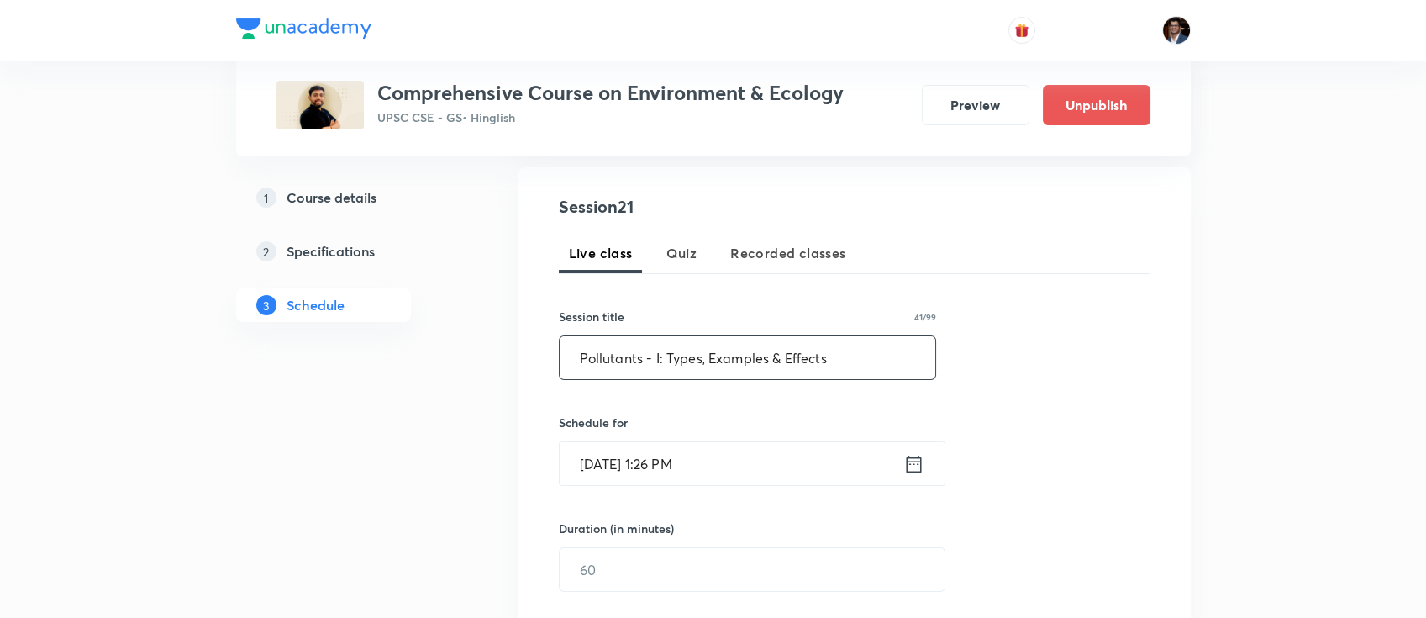
scroll to position [305, 0]
type input "Pollutants - I: Types, Examples & Effects"
click at [709, 451] on input "[DATE] 1:26 PM" at bounding box center [732, 461] width 344 height 43
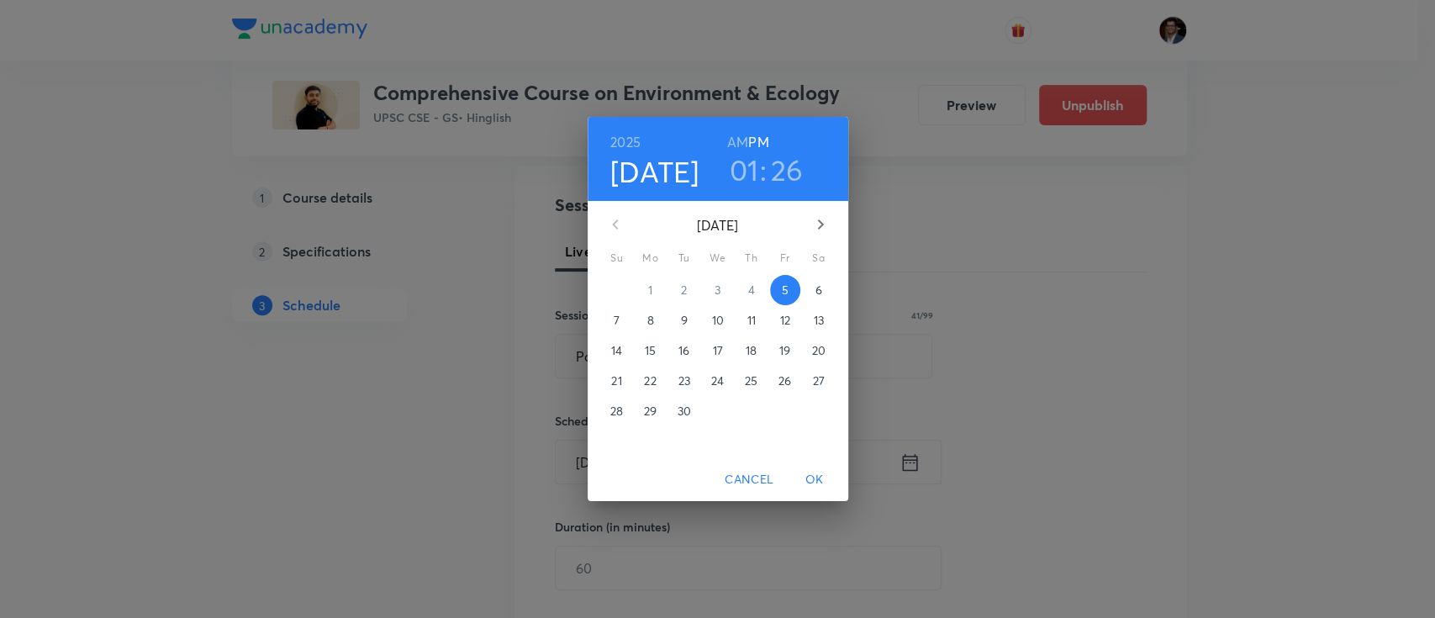
click at [812, 231] on icon "button" at bounding box center [820, 224] width 20 height 20
click at [760, 289] on span "2" at bounding box center [751, 290] width 30 height 17
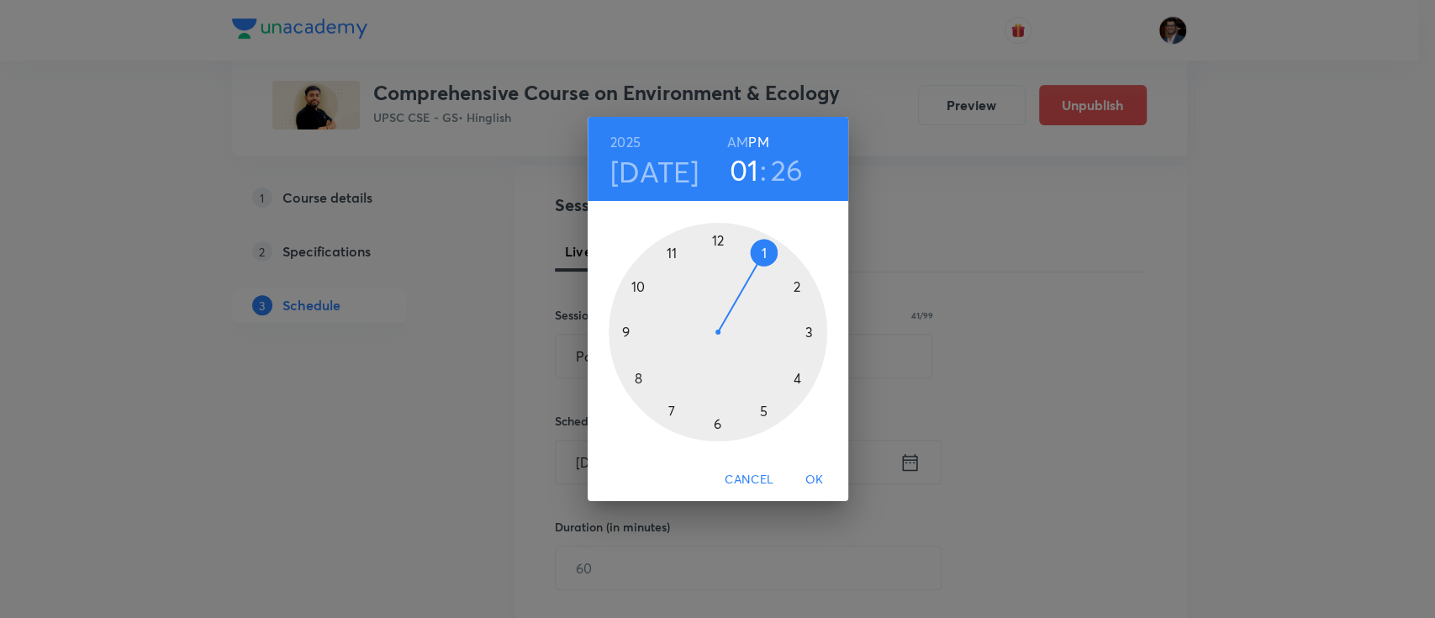
click at [733, 141] on h6 "AM" at bounding box center [737, 142] width 21 height 24
click at [632, 280] on div at bounding box center [718, 332] width 219 height 219
click at [722, 239] on div at bounding box center [718, 332] width 219 height 219
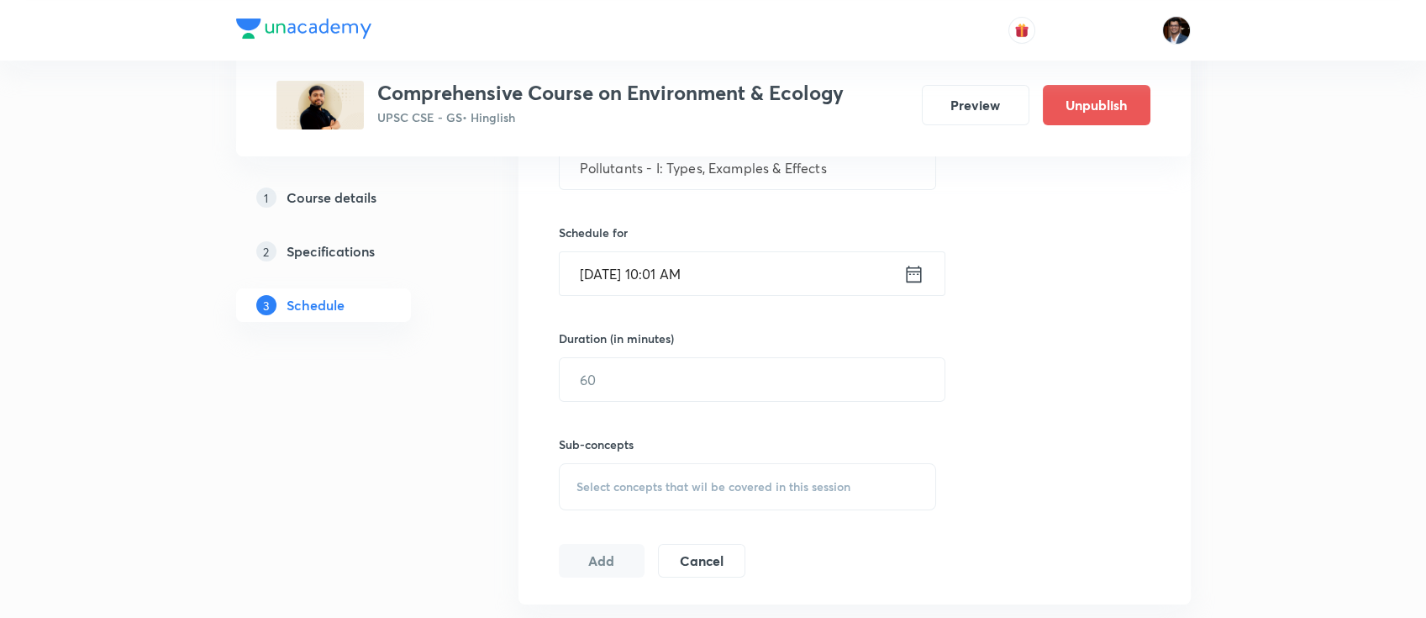
scroll to position [496, 0]
click at [661, 364] on input "text" at bounding box center [752, 377] width 385 height 43
type input "120"
click at [643, 488] on span "Select concepts that wil be covered in this session" at bounding box center [714, 483] width 274 height 13
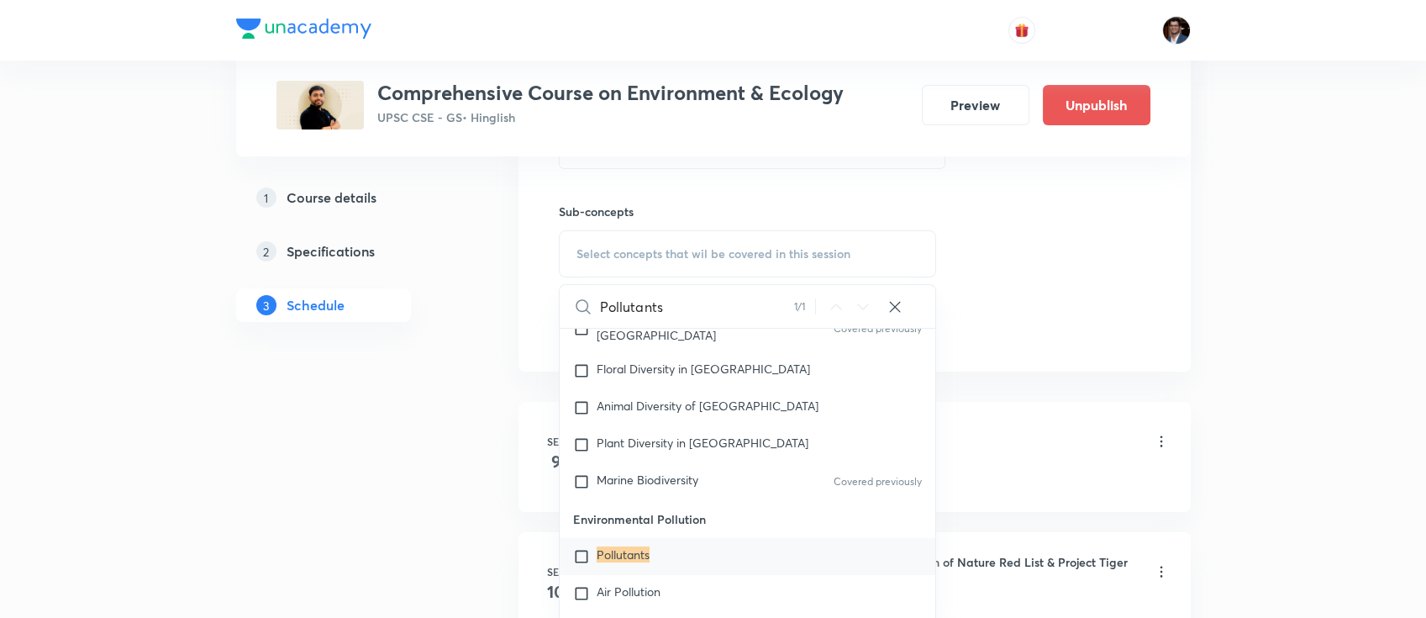
scroll to position [746, 0]
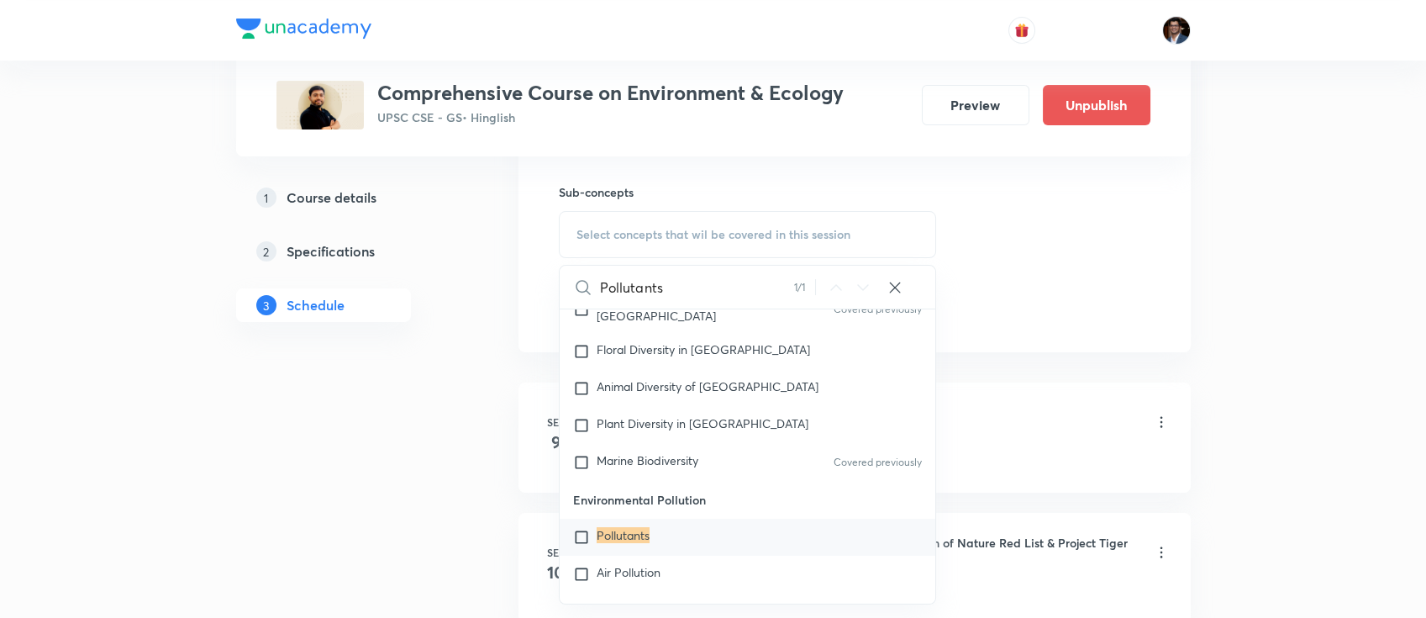
type input "Pollutants"
click at [623, 519] on div "Pollutants" at bounding box center [748, 537] width 377 height 37
checkbox input "true"
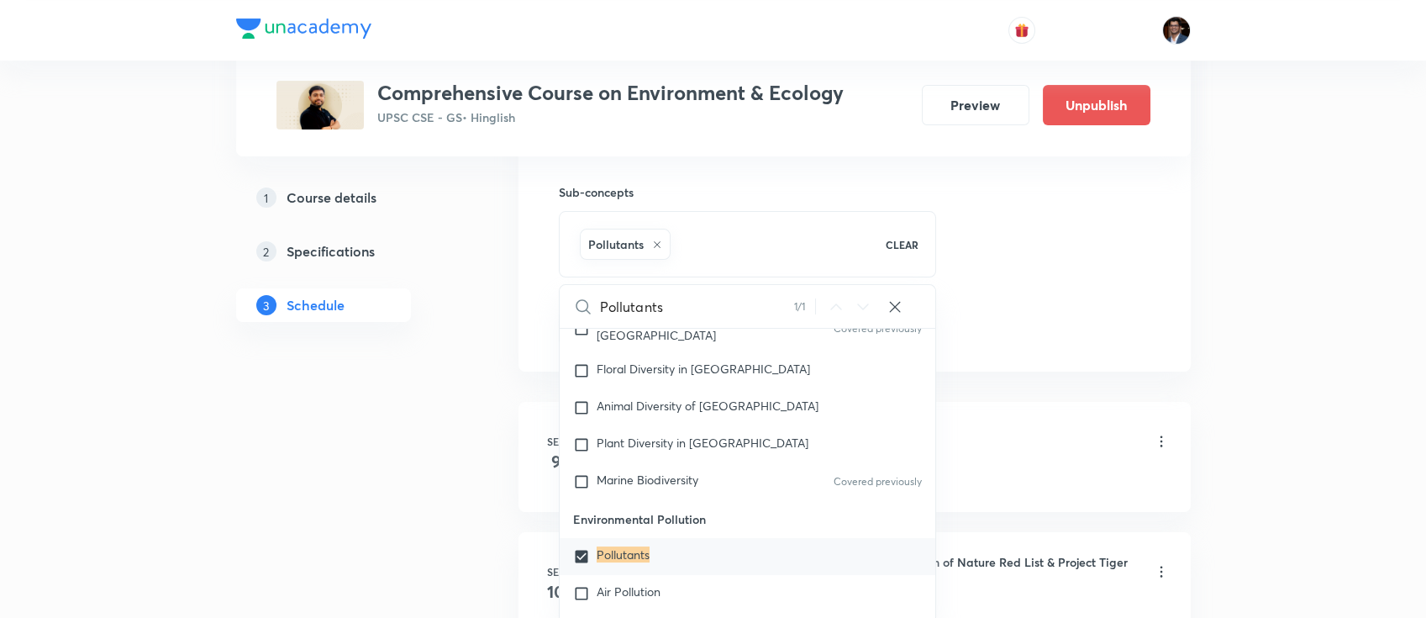
click at [1057, 293] on div "Session 21 Live class Quiz Recorded classes Session title 41/99 Pollutants - I:…" at bounding box center [855, 48] width 592 height 593
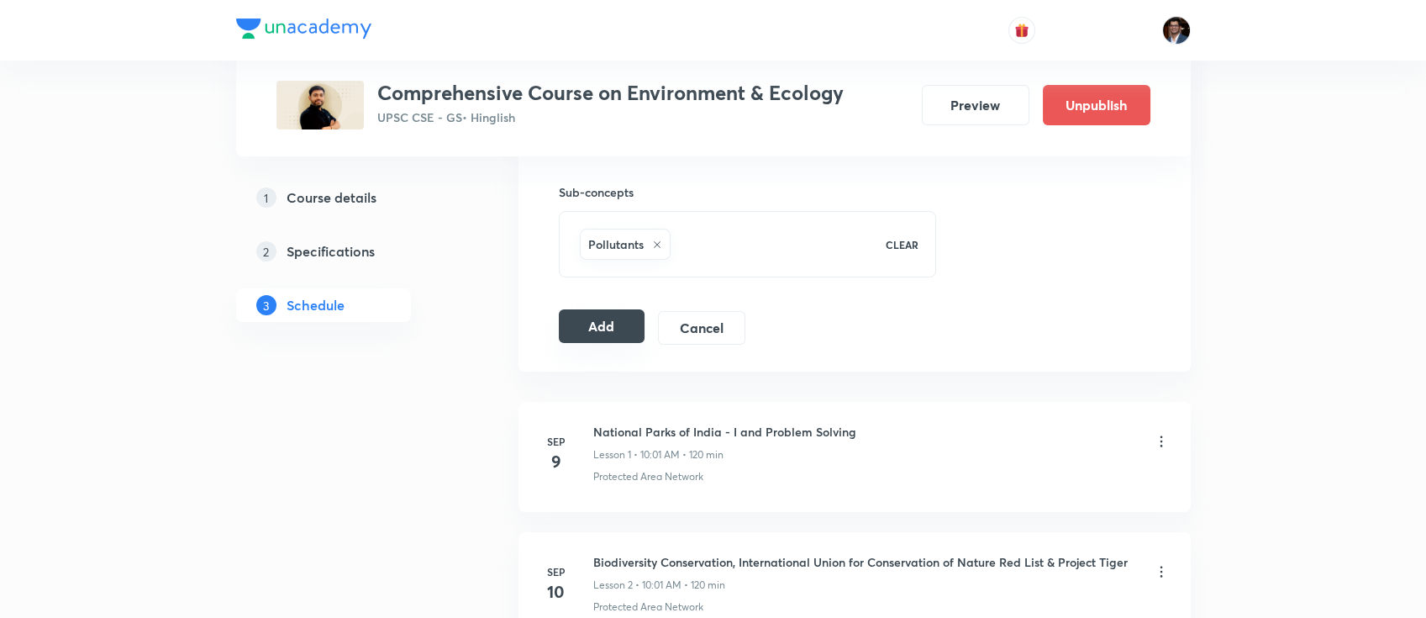
click at [608, 328] on button "Add" at bounding box center [602, 326] width 87 height 34
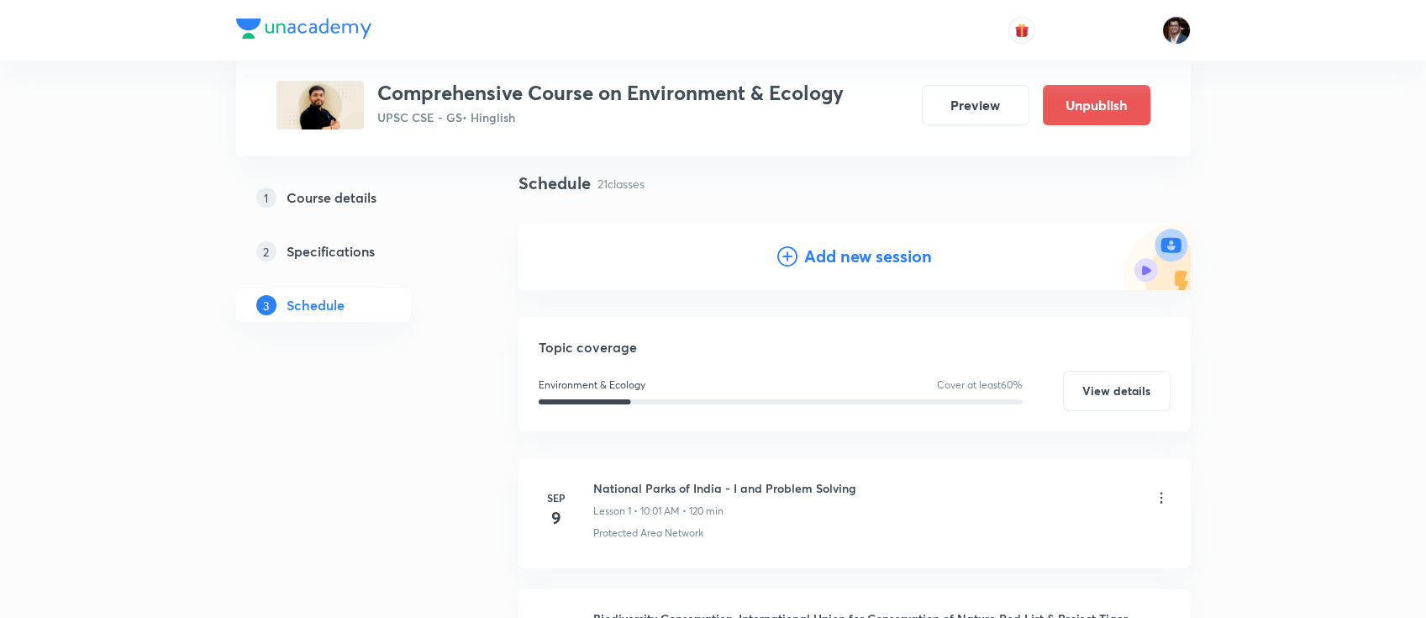
scroll to position [0, 0]
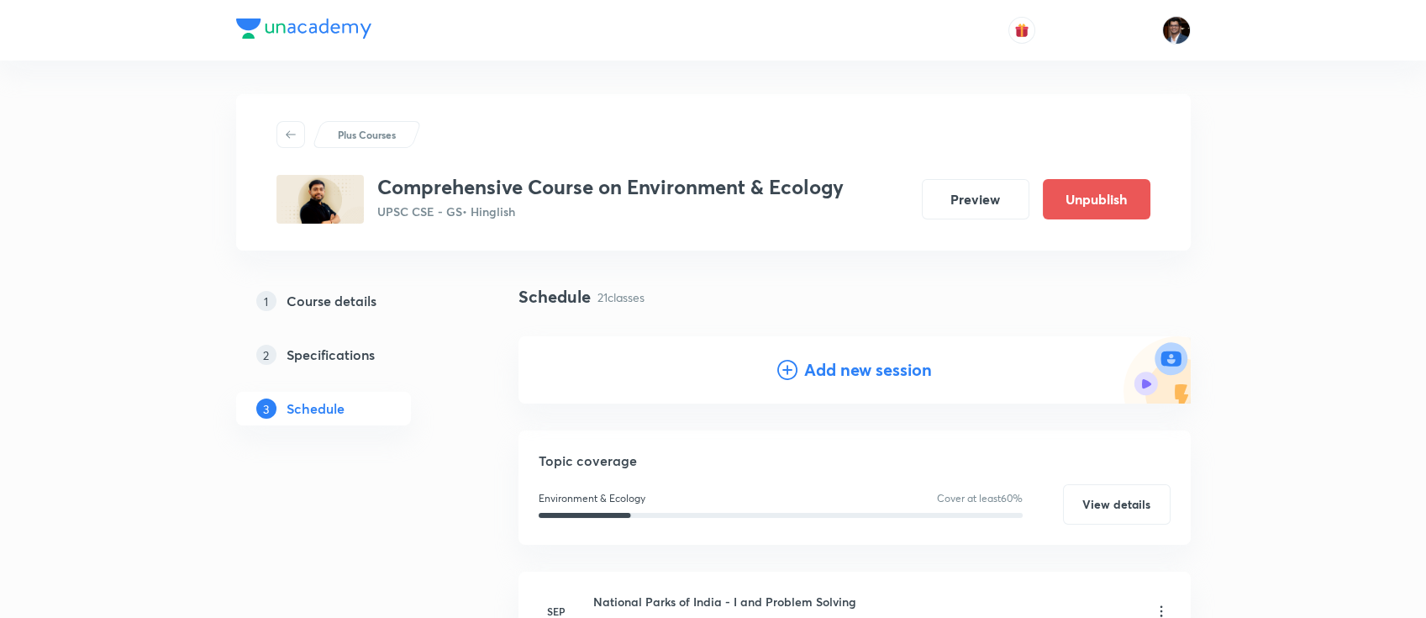
click at [841, 377] on h4 "Add new session" at bounding box center [868, 369] width 128 height 25
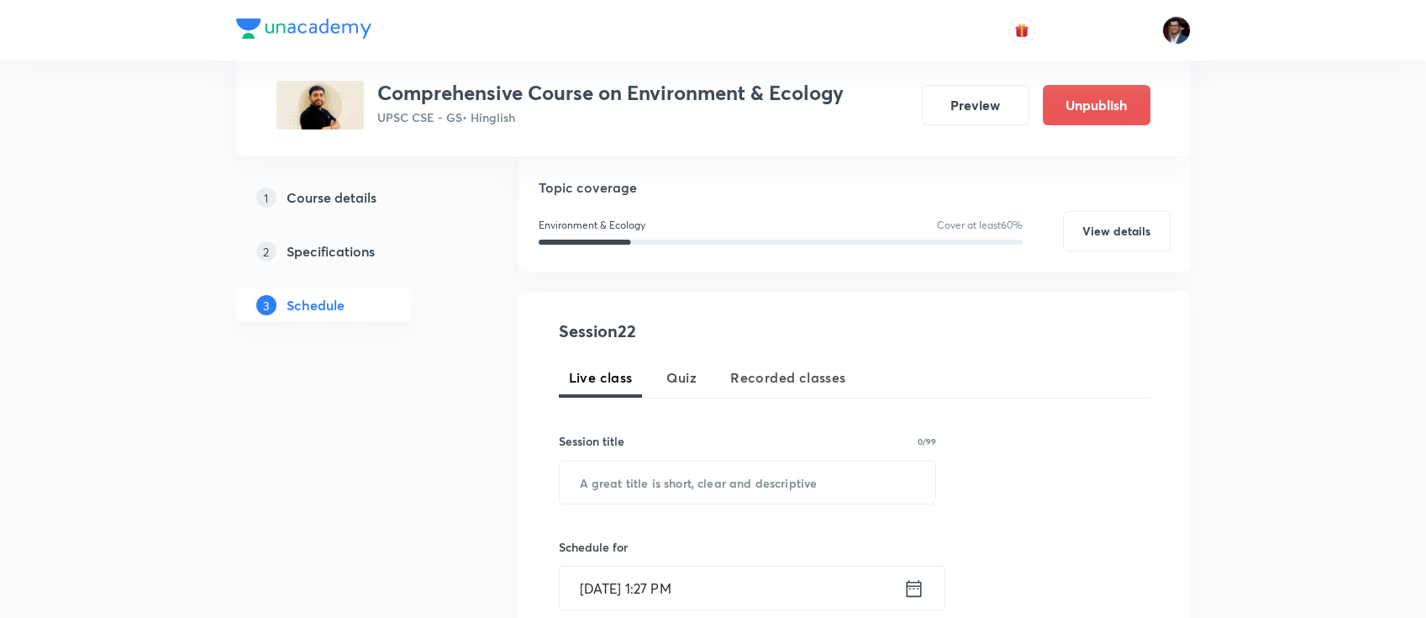
scroll to position [190, 0]
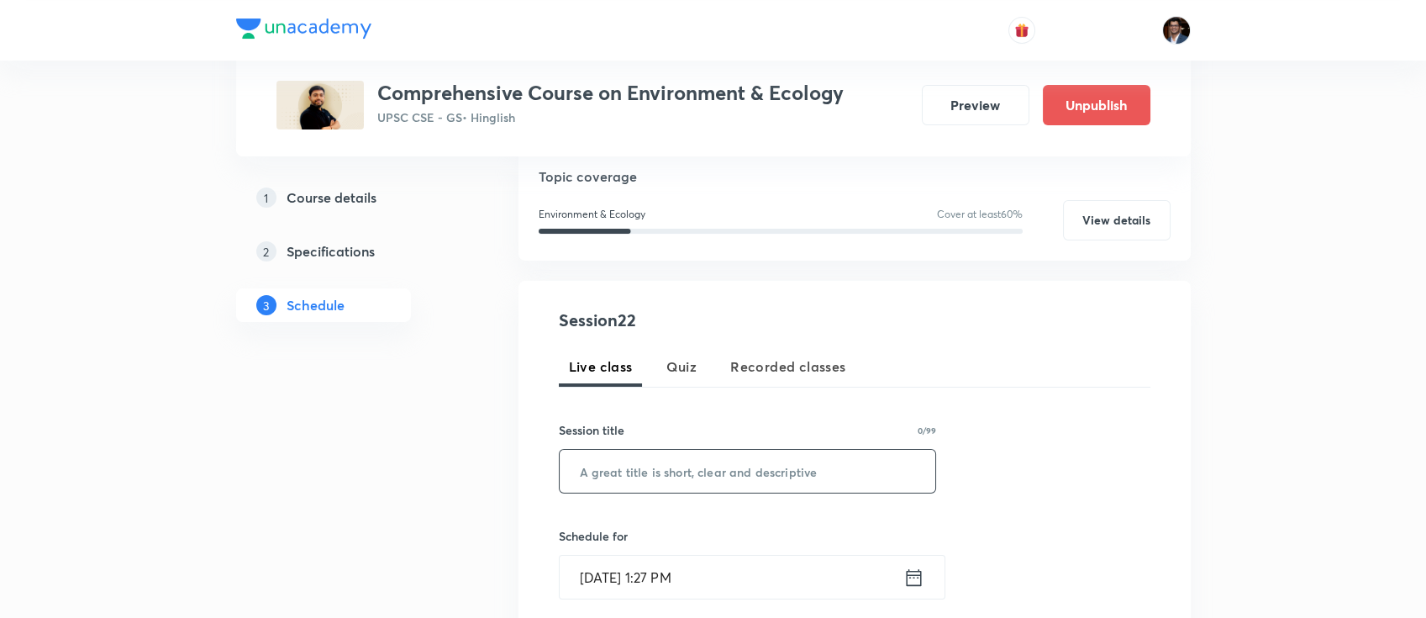
click at [683, 470] on input "text" at bounding box center [748, 471] width 377 height 43
paste input "Pollutants - II"
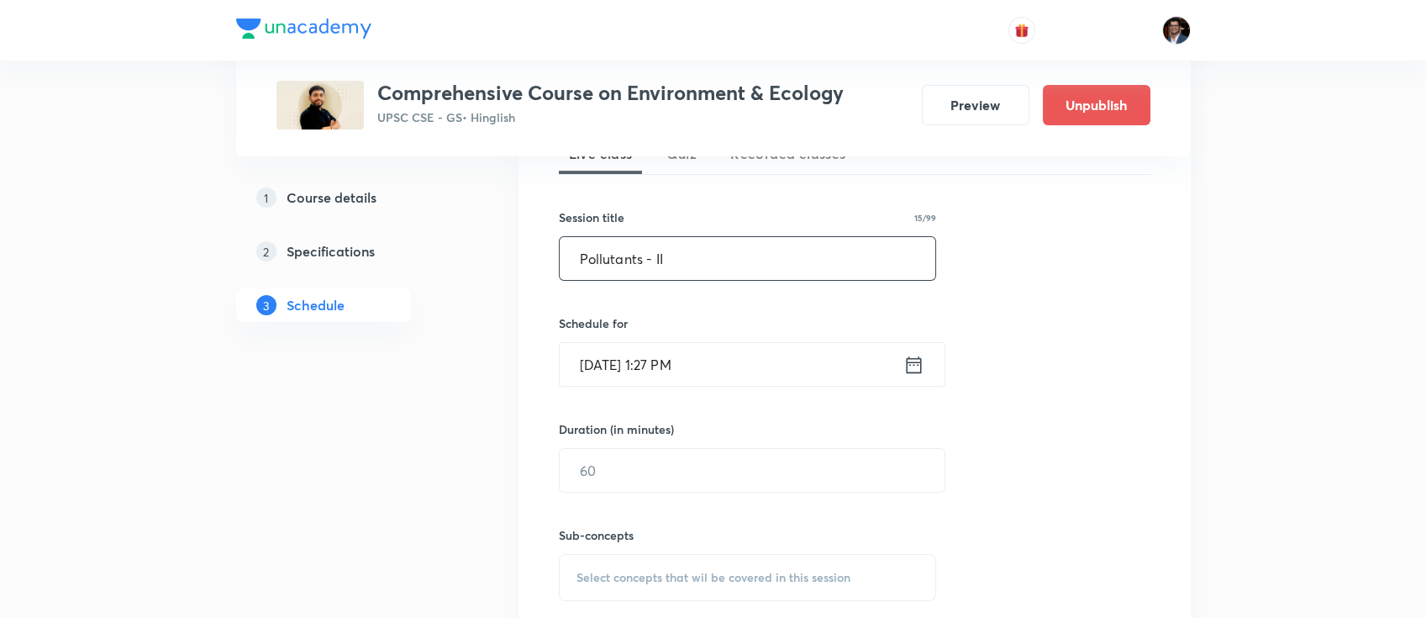
type input "Pollutants - II"
click at [714, 364] on input "[DATE] 1:27 PM" at bounding box center [732, 364] width 344 height 43
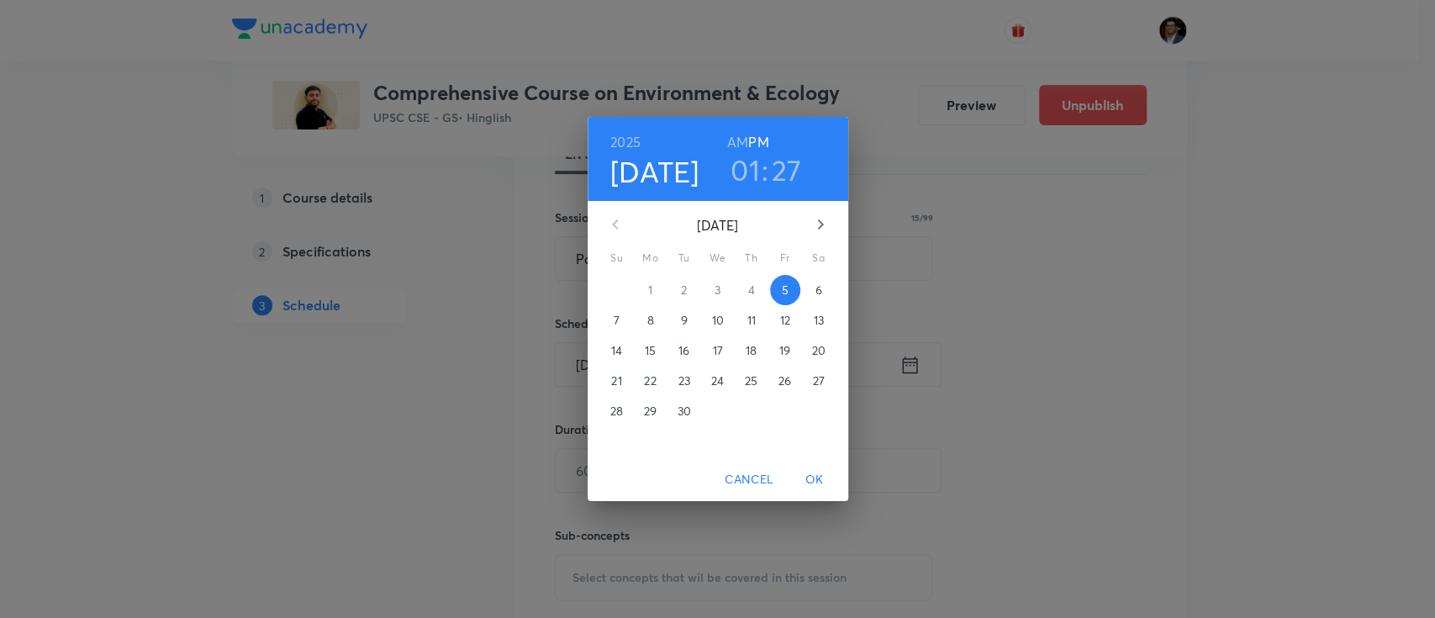
click at [817, 229] on icon "button" at bounding box center [820, 224] width 20 height 20
click at [782, 292] on p "3" at bounding box center [785, 290] width 6 height 17
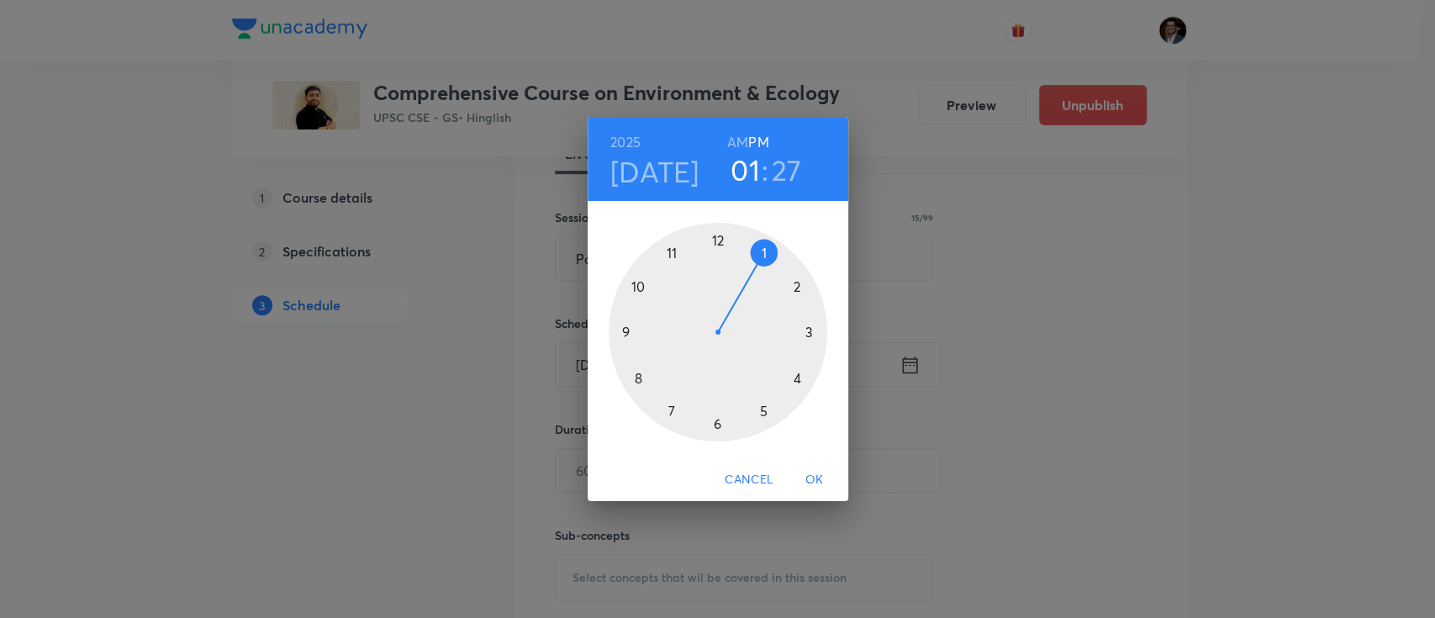
click at [737, 144] on h6 "AM" at bounding box center [737, 142] width 21 height 24
click at [641, 288] on div at bounding box center [718, 332] width 219 height 219
click at [722, 241] on div at bounding box center [718, 332] width 219 height 219
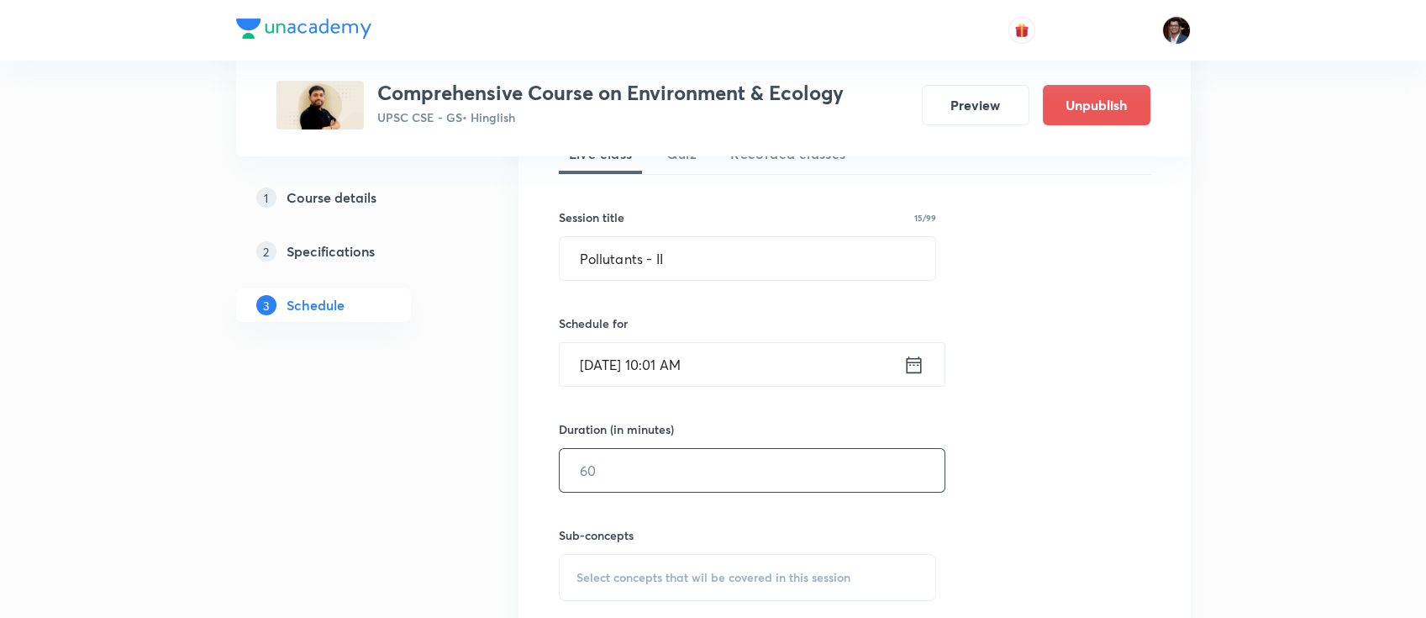
click at [706, 468] on input "text" at bounding box center [752, 470] width 385 height 43
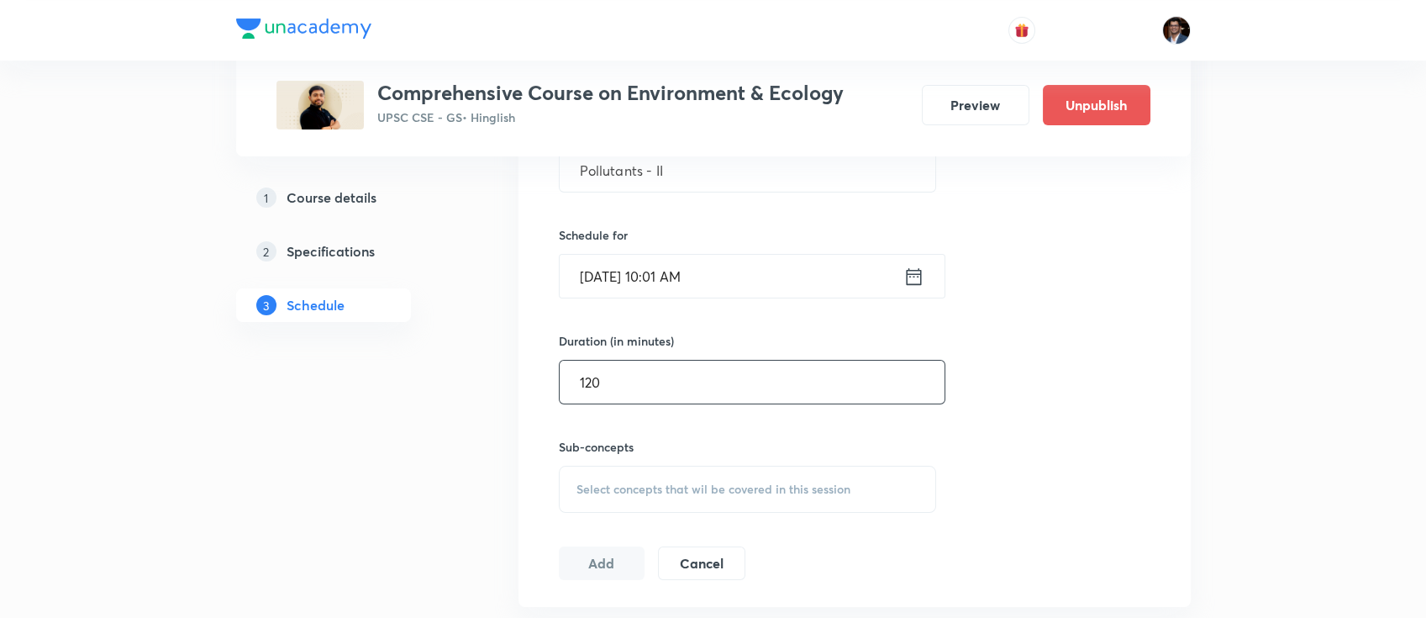
scroll to position [492, 0]
type input "120"
click at [693, 474] on div "Select concepts that wil be covered in this session" at bounding box center [748, 488] width 378 height 47
paste input "Pollutants"
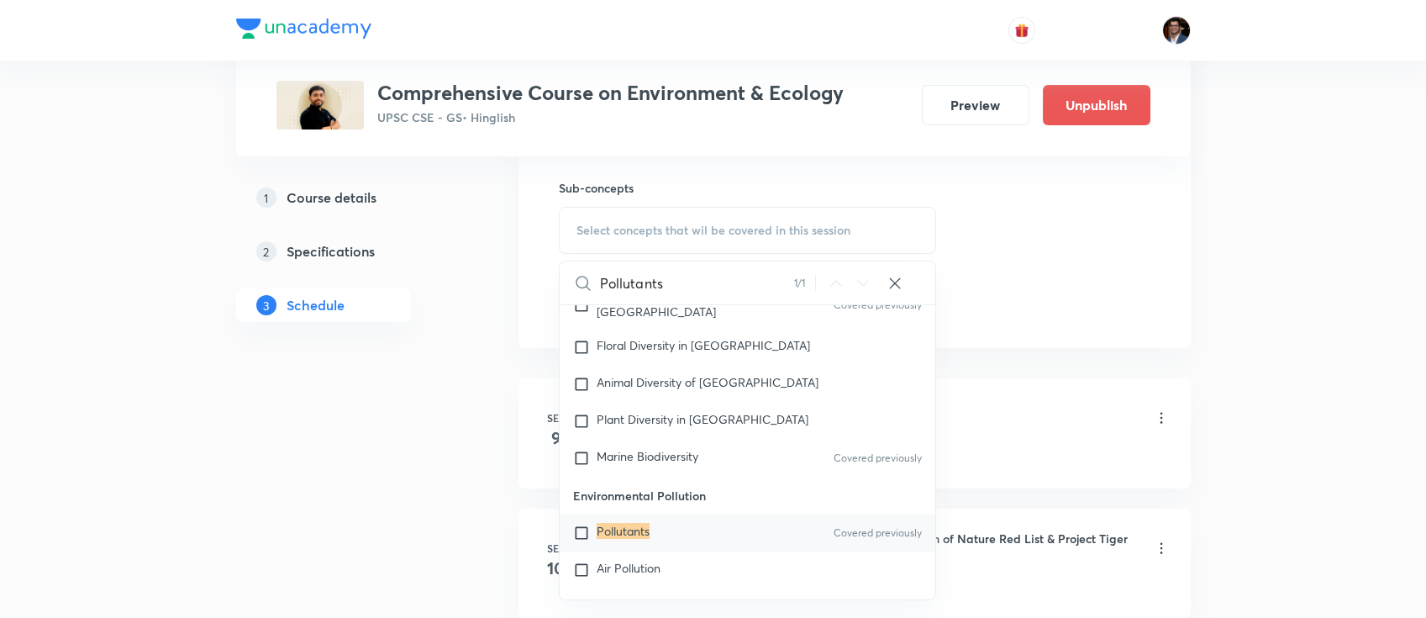
scroll to position [757, 0]
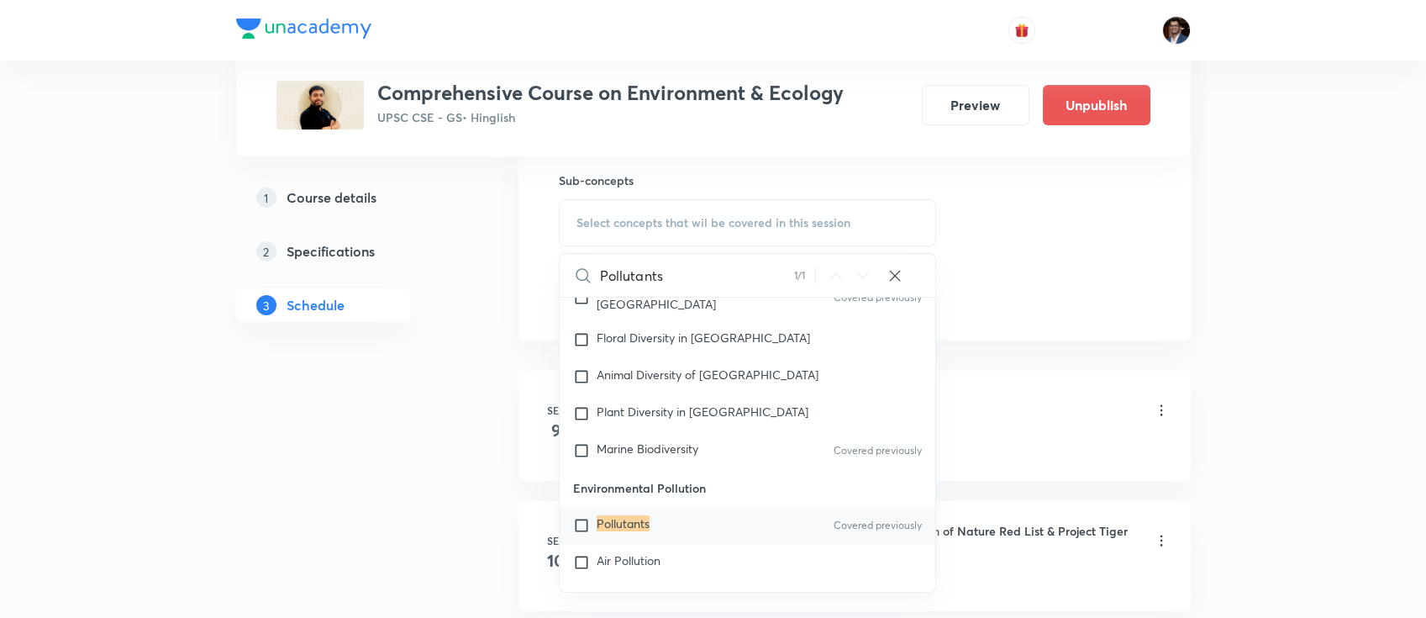
type input "Pollutants"
click at [639, 515] on mark "Pollutants" at bounding box center [623, 523] width 53 height 16
checkbox input "true"
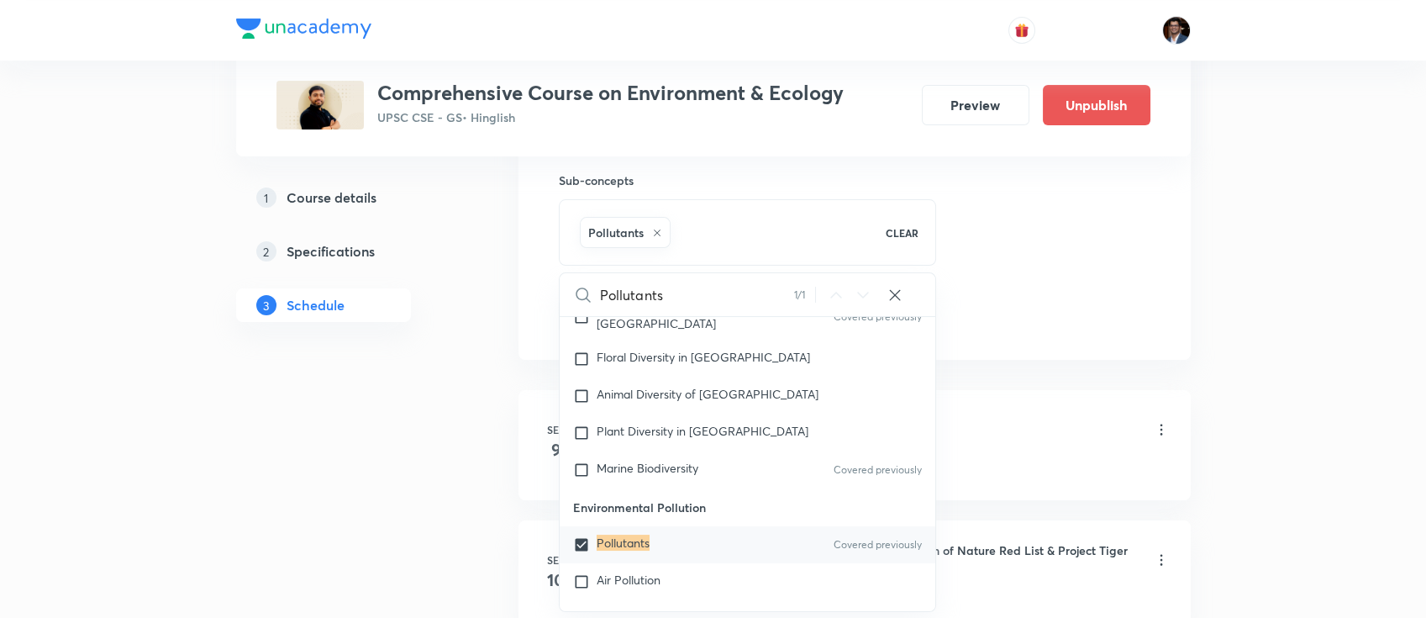
click at [1004, 346] on div "Session 22 Live class Quiz Recorded classes Session title 15/99 Pollutants - II…" at bounding box center [855, 36] width 672 height 646
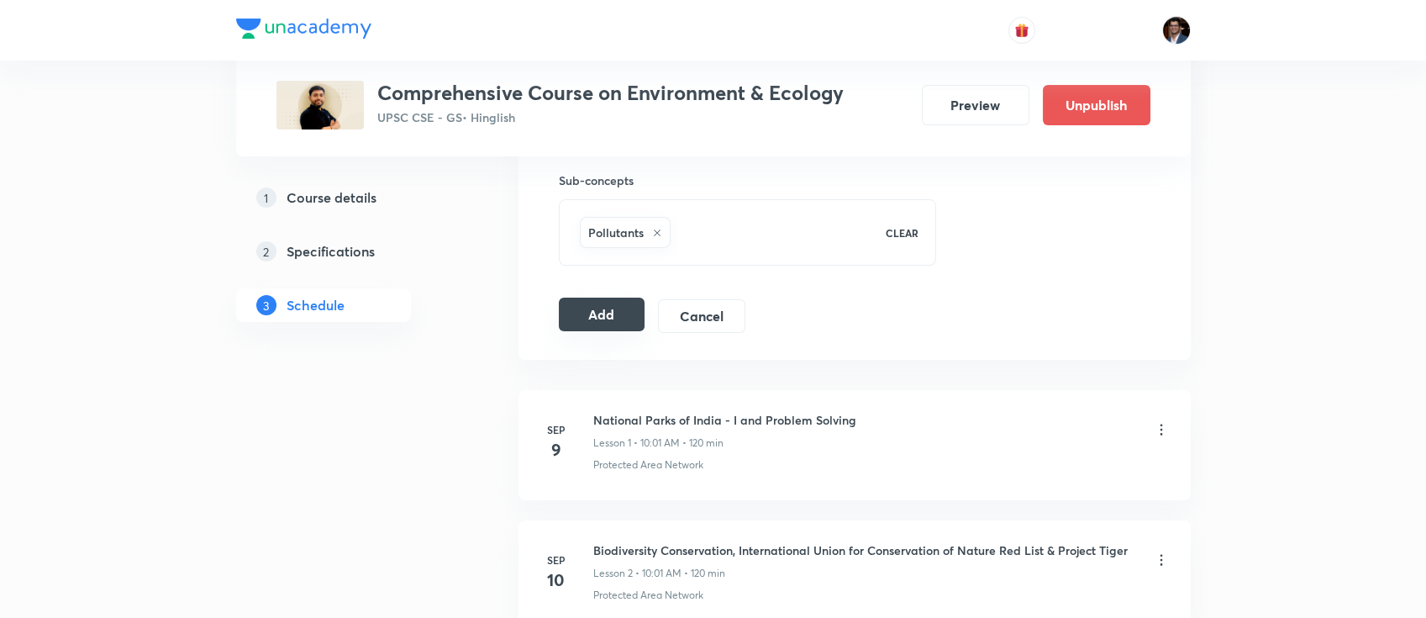
click at [626, 320] on button "Add" at bounding box center [602, 315] width 87 height 34
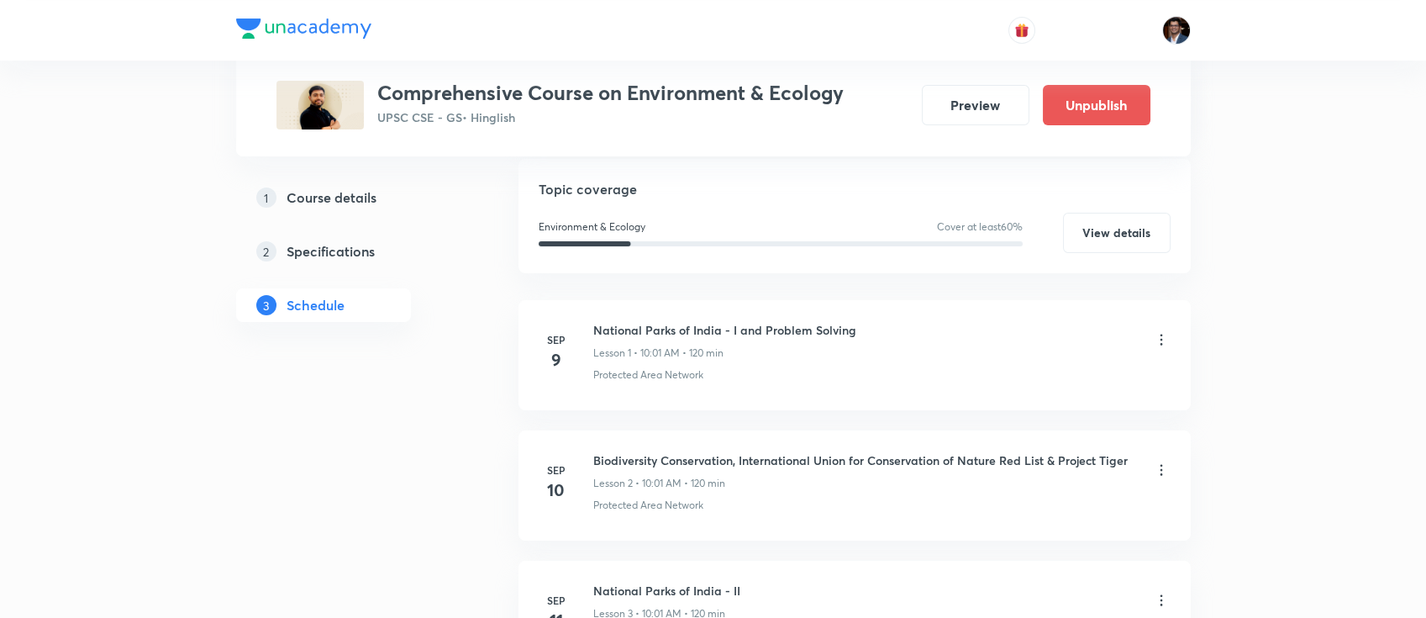
scroll to position [0, 0]
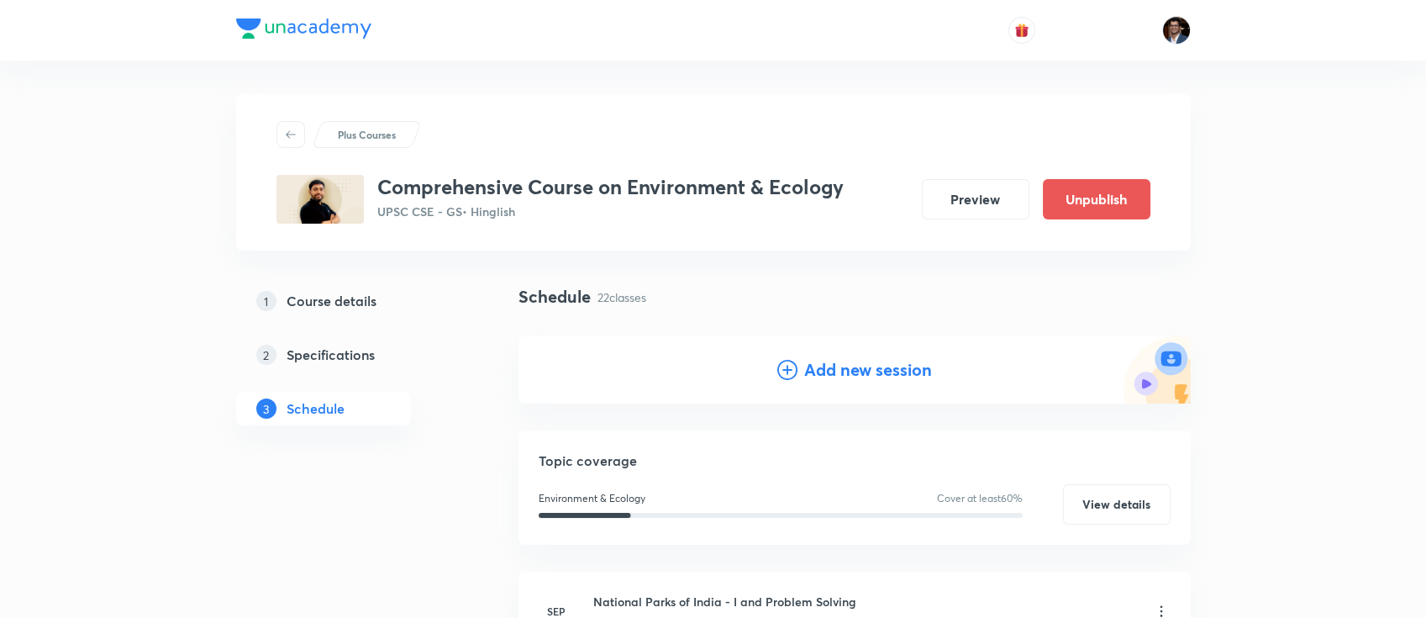
click at [830, 381] on h4 "Add new session" at bounding box center [868, 369] width 128 height 25
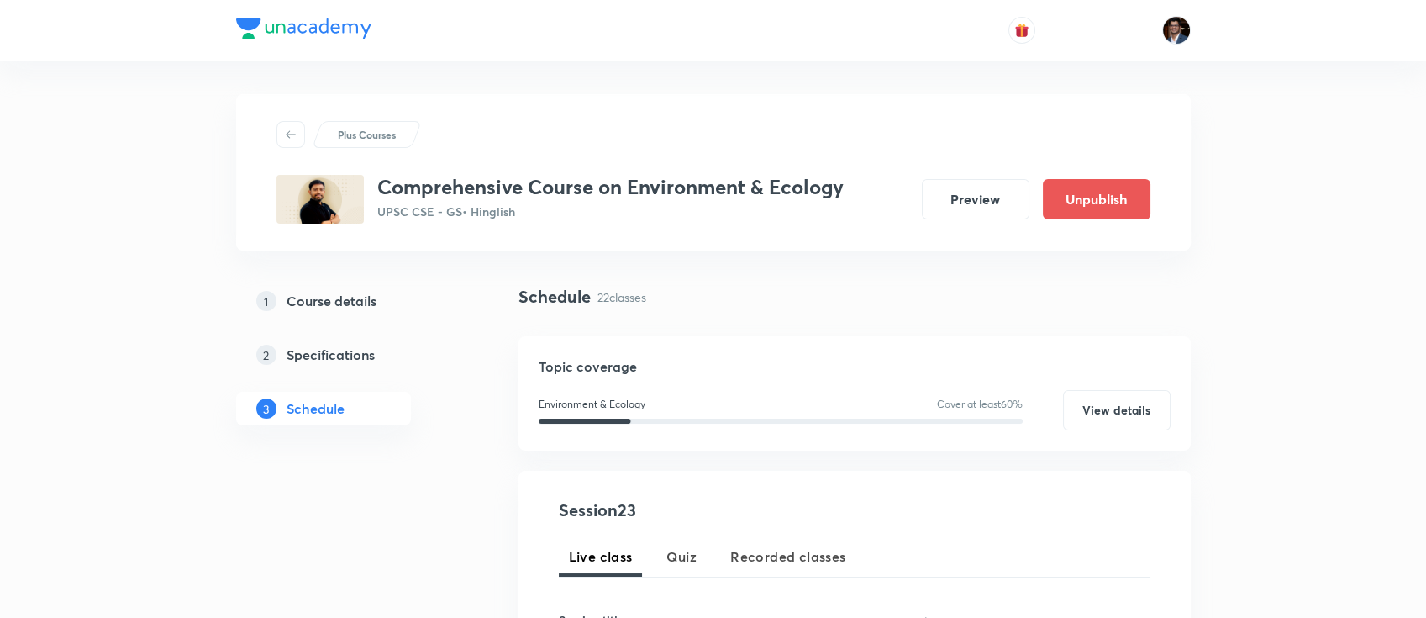
scroll to position [205, 0]
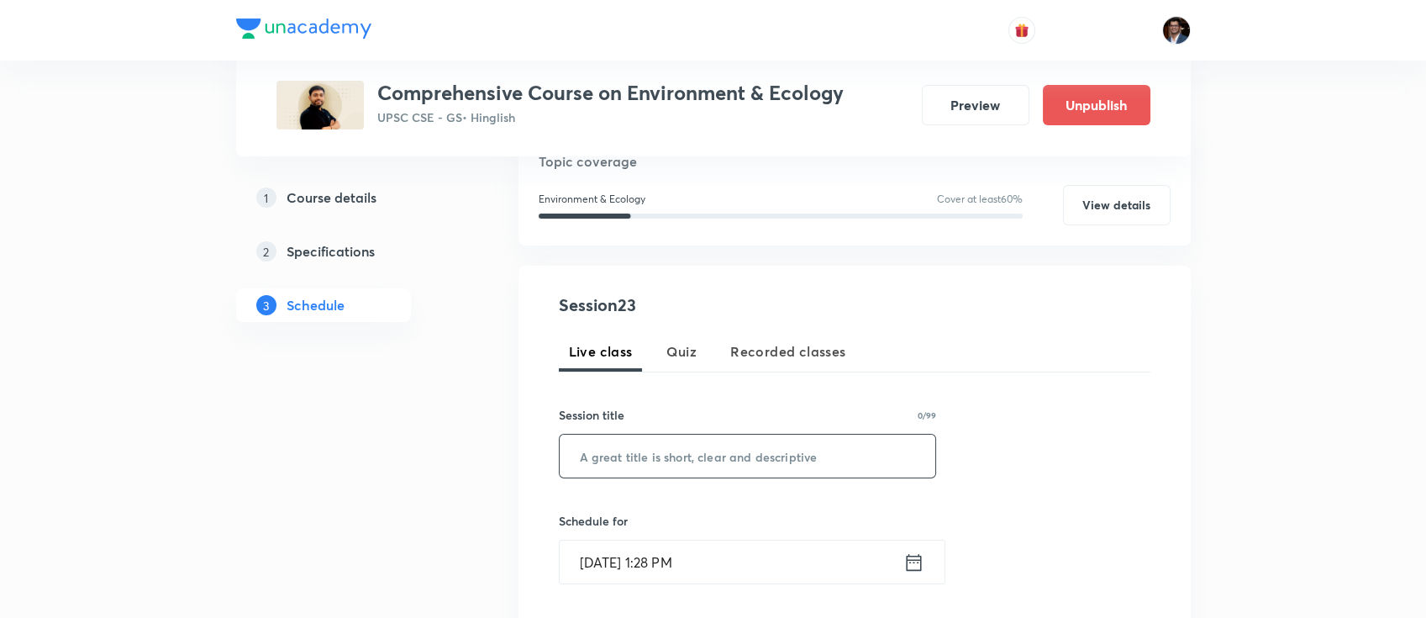
click at [644, 457] on input "text" at bounding box center [748, 456] width 377 height 43
paste input "Water Pollution"
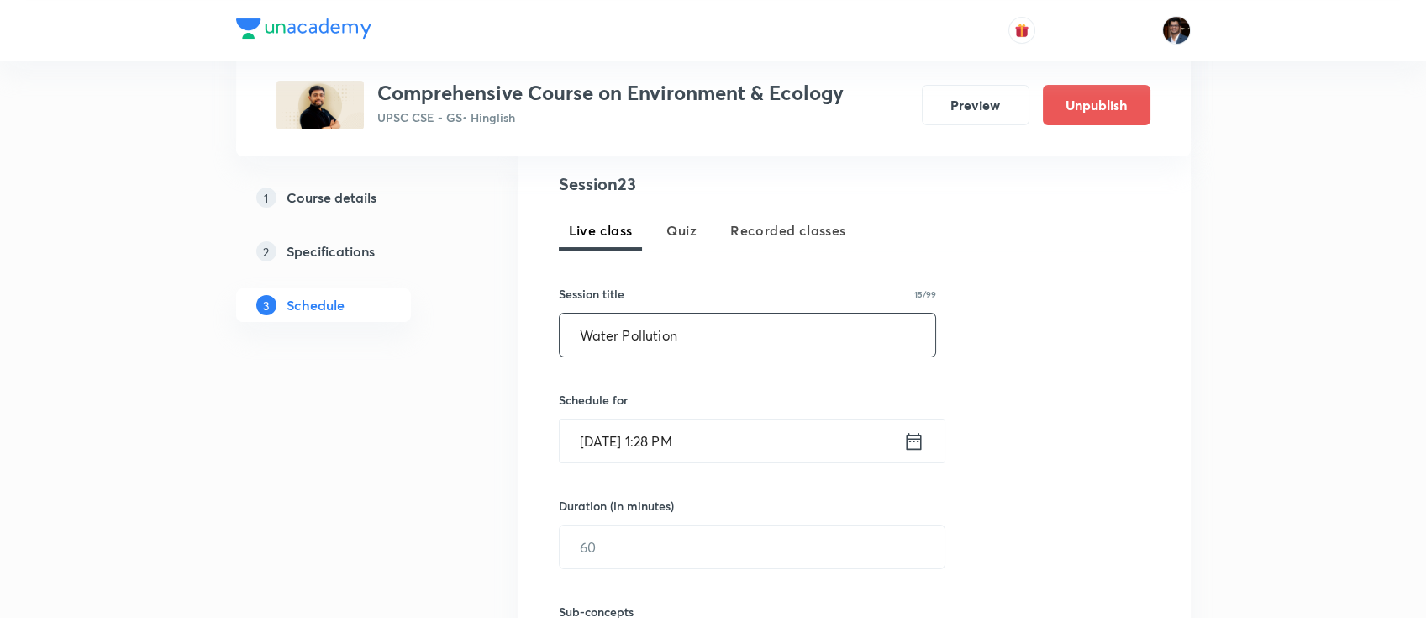
type input "Water Pollution"
click at [644, 437] on input "[DATE] 1:28 PM" at bounding box center [732, 440] width 344 height 43
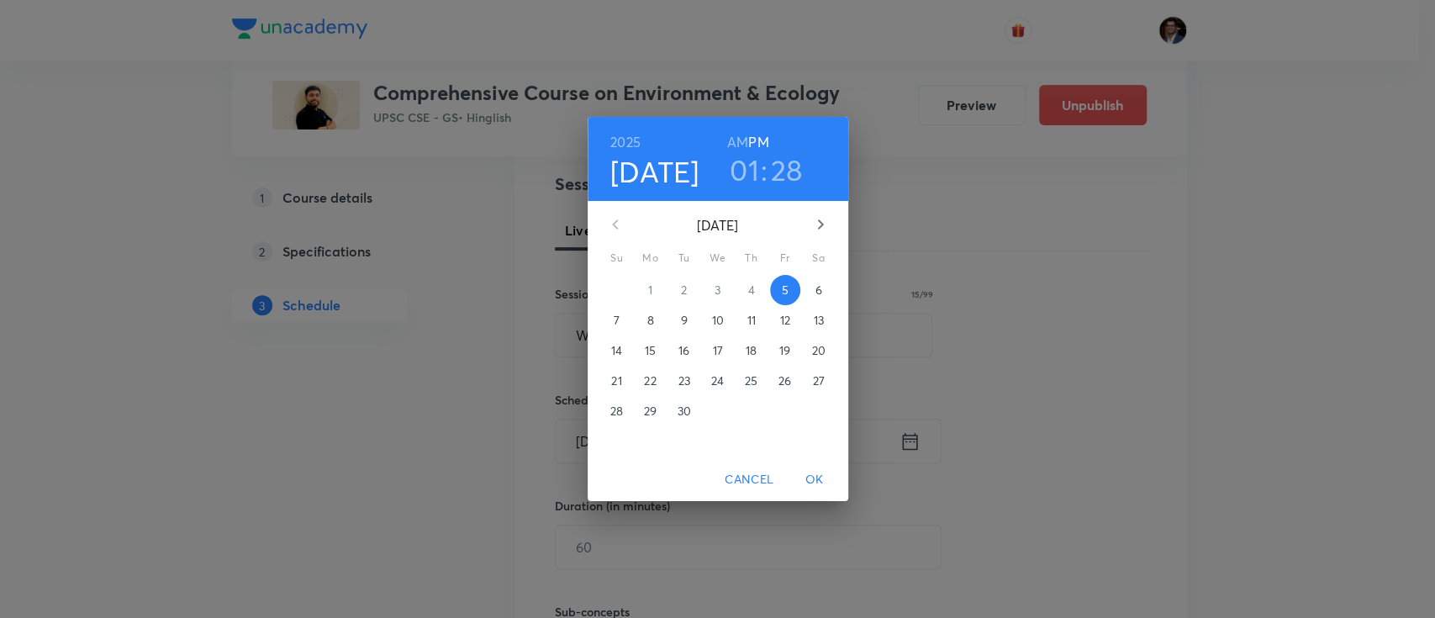
click at [820, 237] on button "button" at bounding box center [820, 224] width 40 height 40
click at [821, 288] on span "4" at bounding box center [819, 290] width 30 height 17
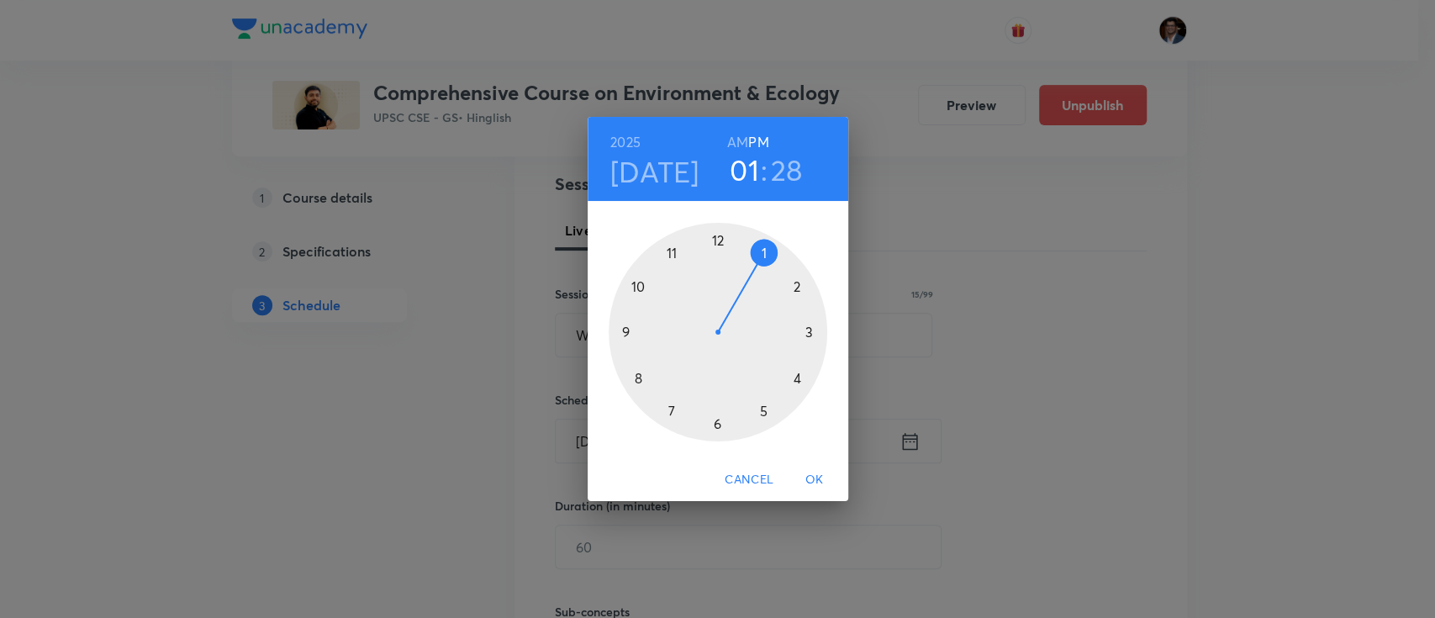
click at [739, 135] on h6 "AM" at bounding box center [737, 142] width 21 height 24
click at [636, 288] on div at bounding box center [718, 332] width 219 height 219
click at [724, 236] on div at bounding box center [718, 332] width 219 height 219
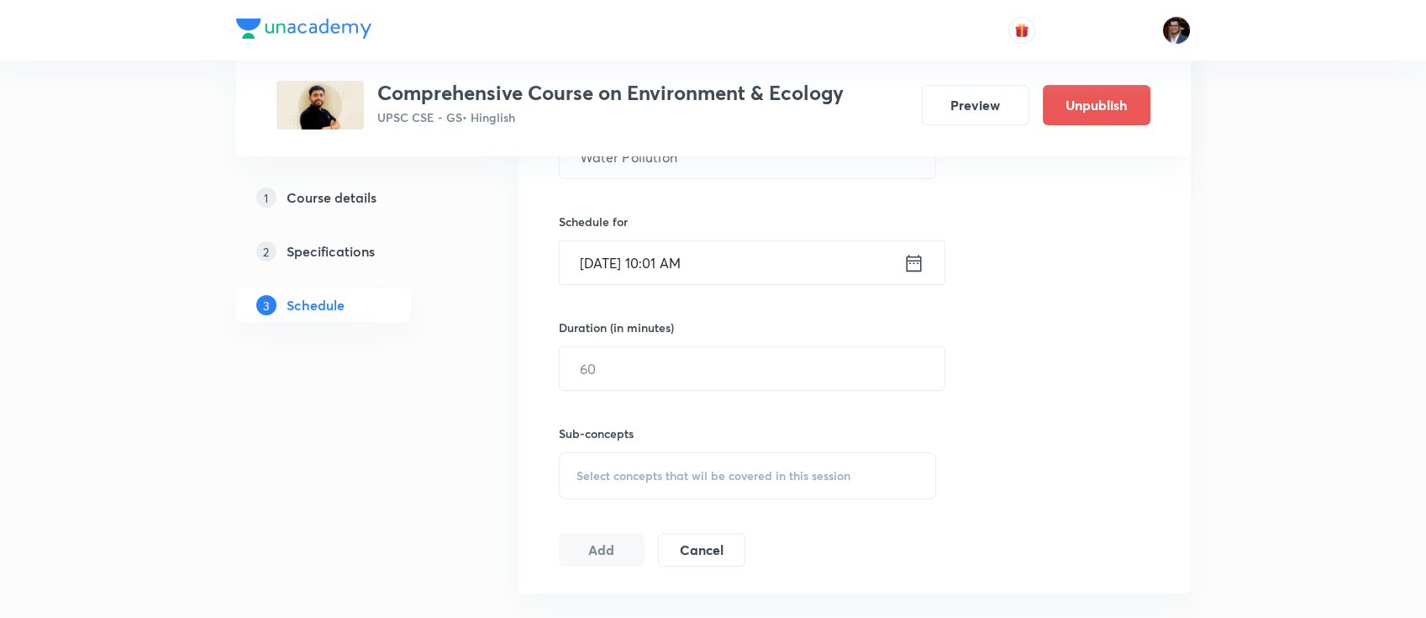
scroll to position [505, 0]
click at [656, 373] on input "text" at bounding box center [752, 367] width 385 height 43
type input "120"
click at [651, 479] on span "Select concepts that wil be covered in this session" at bounding box center [714, 474] width 274 height 13
paste input "Water Pollution"
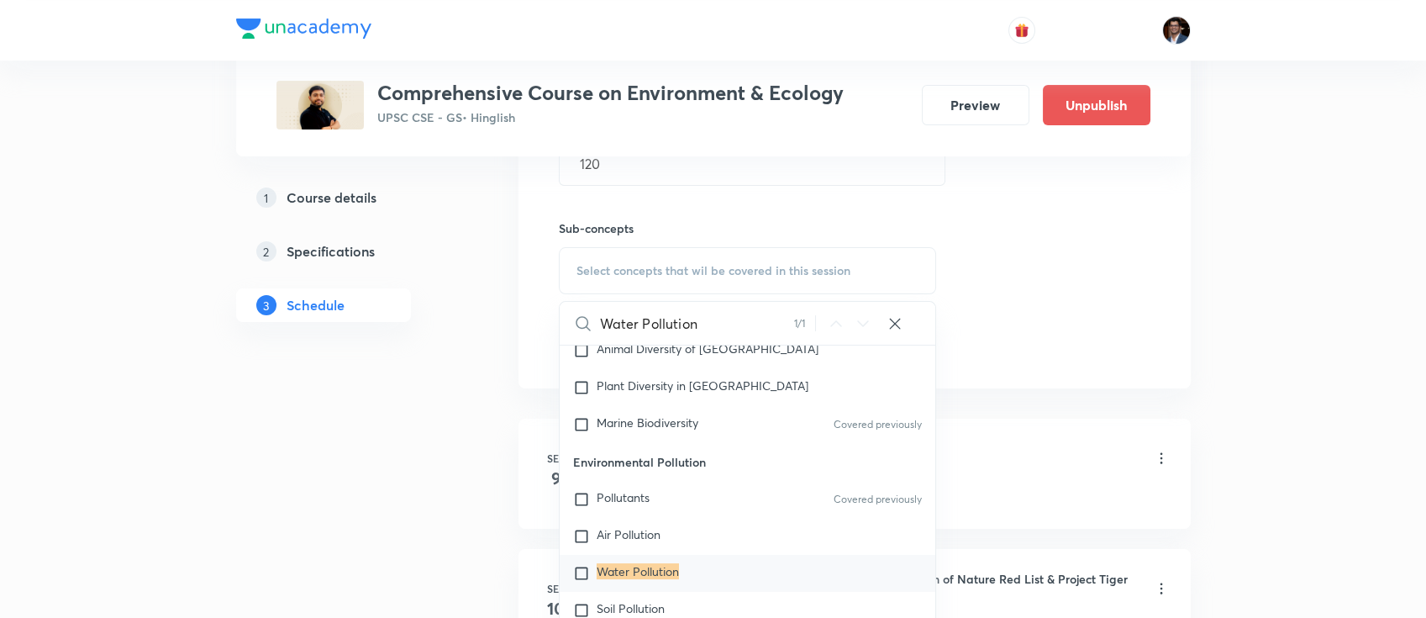
scroll to position [721, 0]
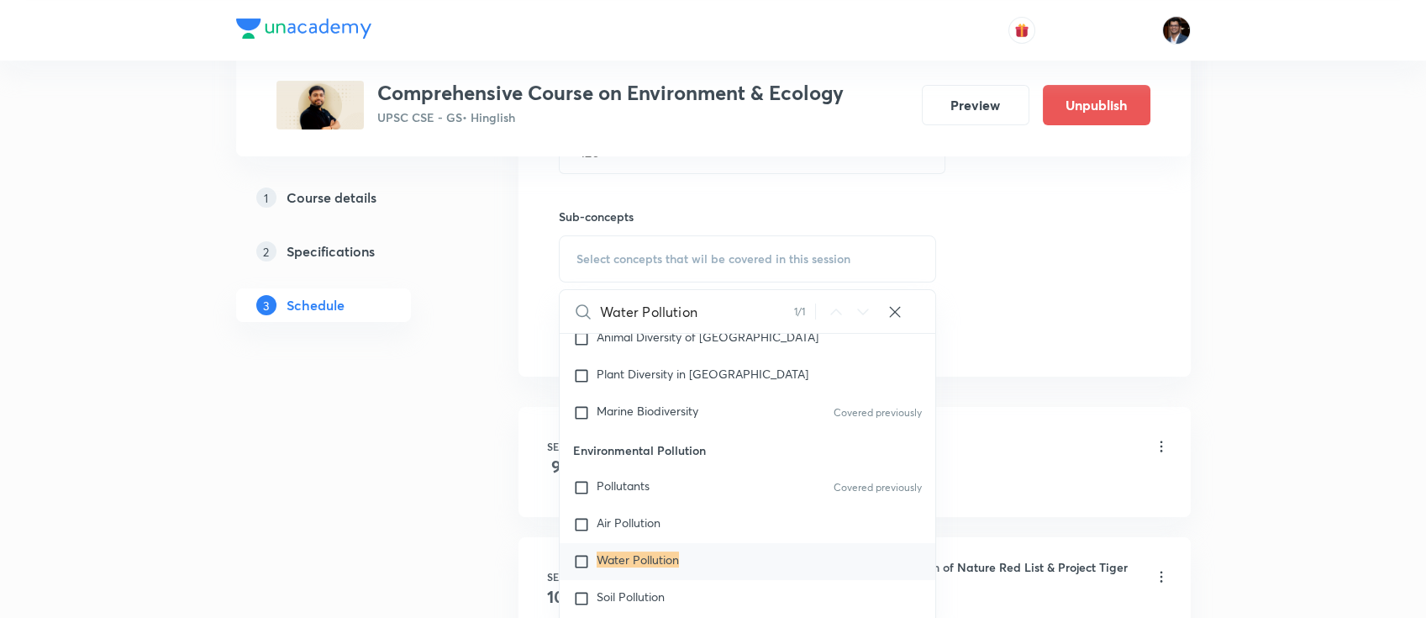
type input "Water Pollution"
click at [577, 553] on input "checkbox" at bounding box center [585, 561] width 24 height 17
checkbox input "true"
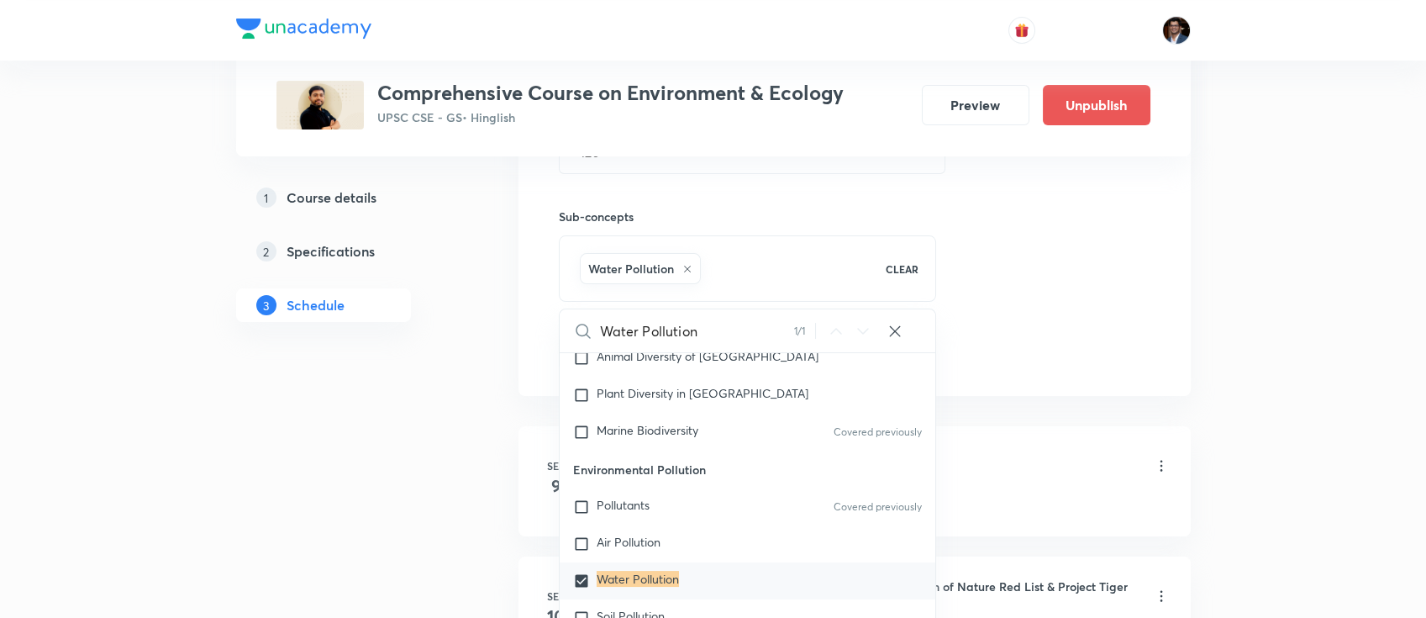
click at [1048, 339] on div "Session 23 Live class Quiz Recorded classes Session title 15/99 Water Pollution…" at bounding box center [855, 72] width 592 height 593
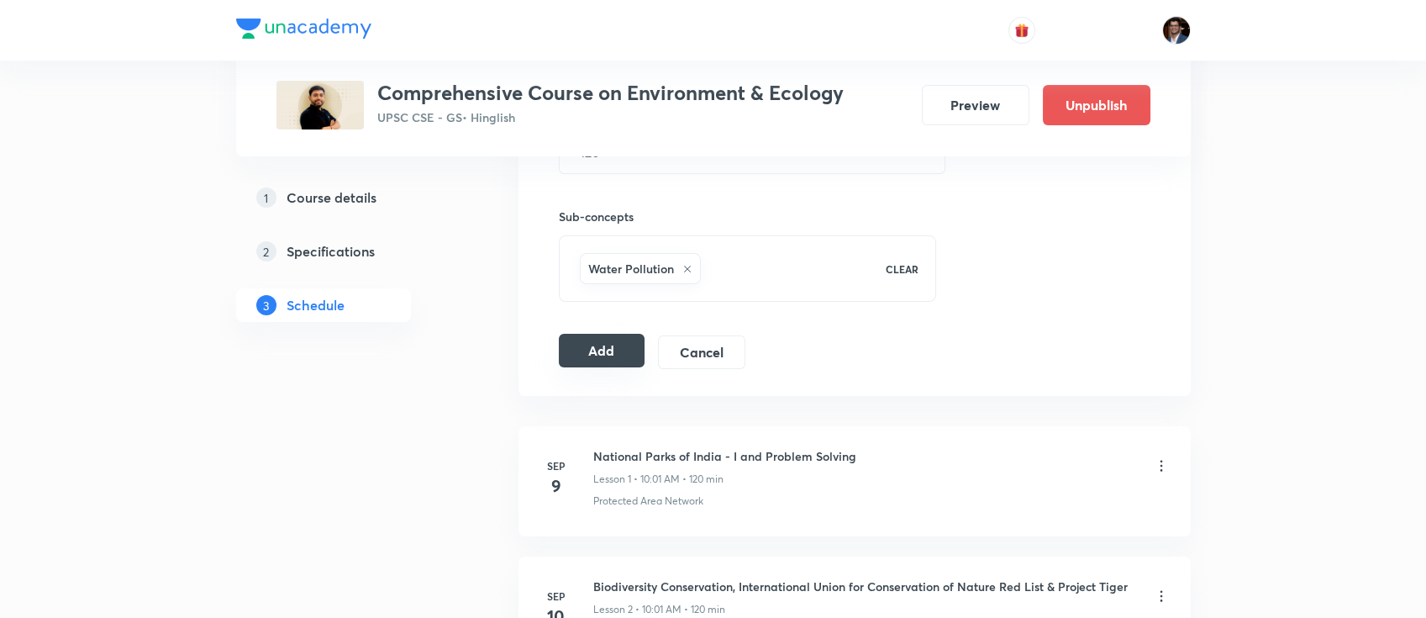
click at [609, 355] on button "Add" at bounding box center [602, 351] width 87 height 34
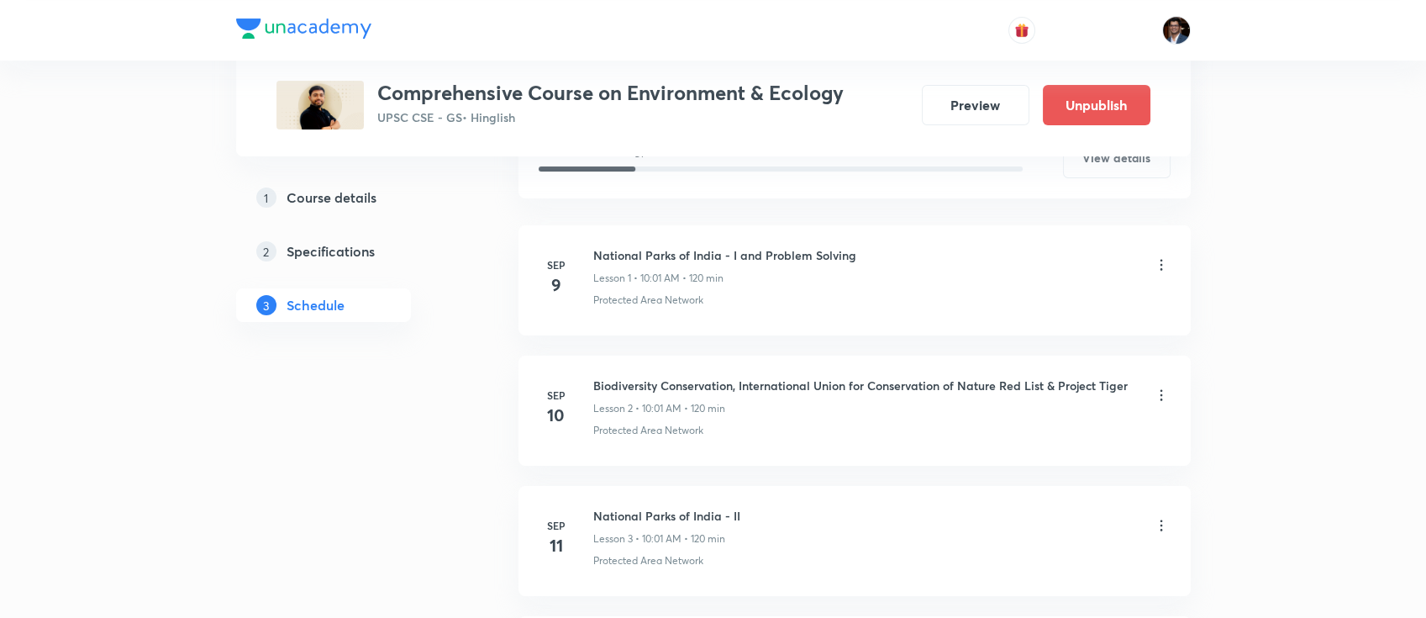
scroll to position [0, 0]
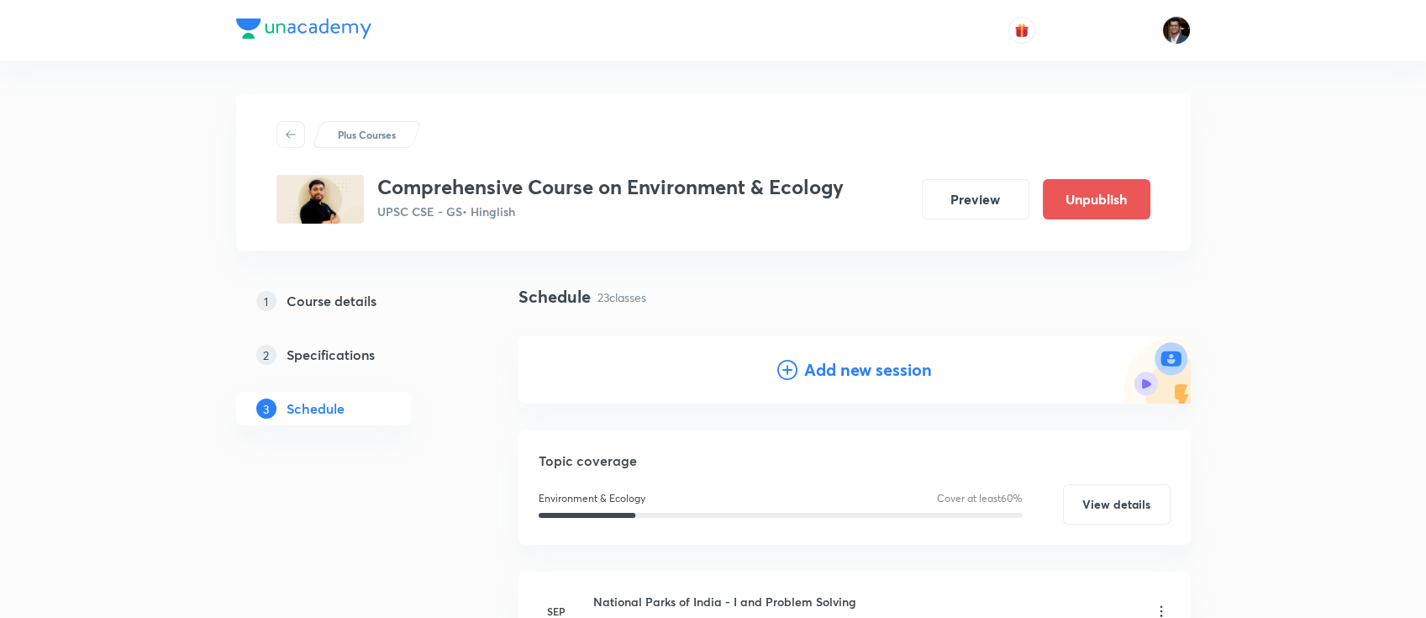
click at [845, 370] on h4 "Add new session" at bounding box center [868, 369] width 128 height 25
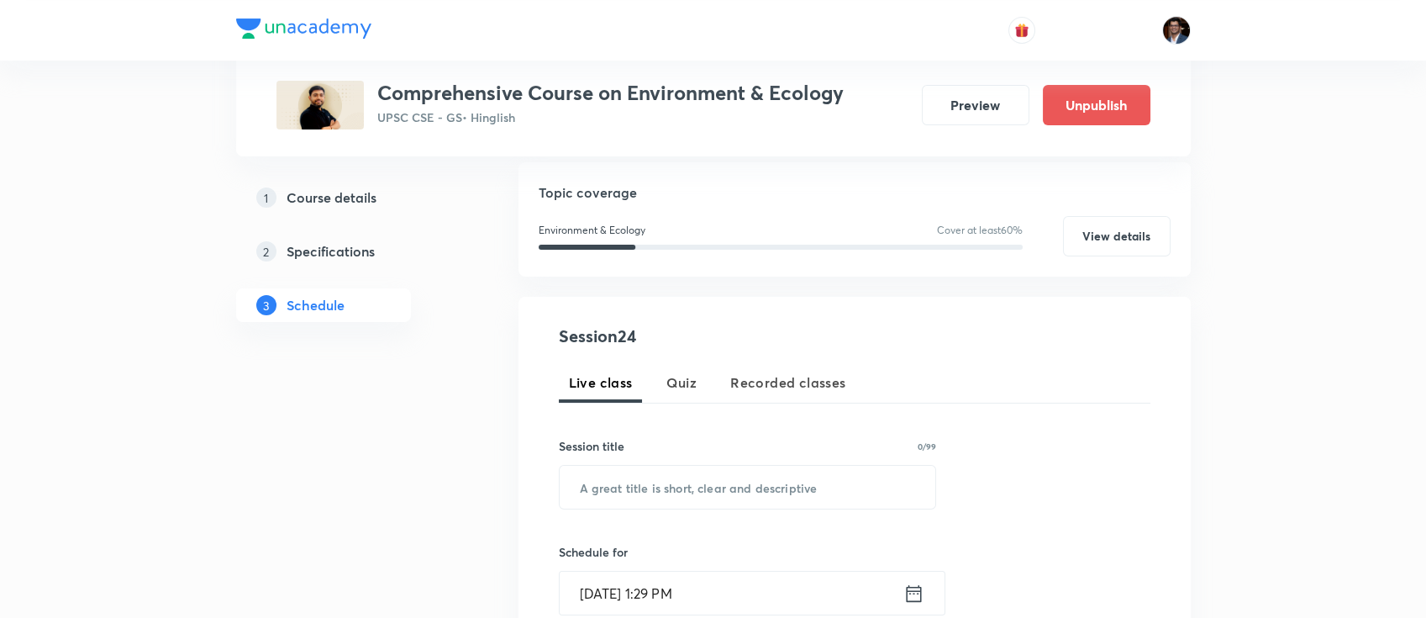
scroll to position [175, 0]
click at [661, 467] on input "text" at bounding box center [748, 486] width 377 height 43
paste input "Soil & Noise Pollution"
type input "Soil & Noise Pollution"
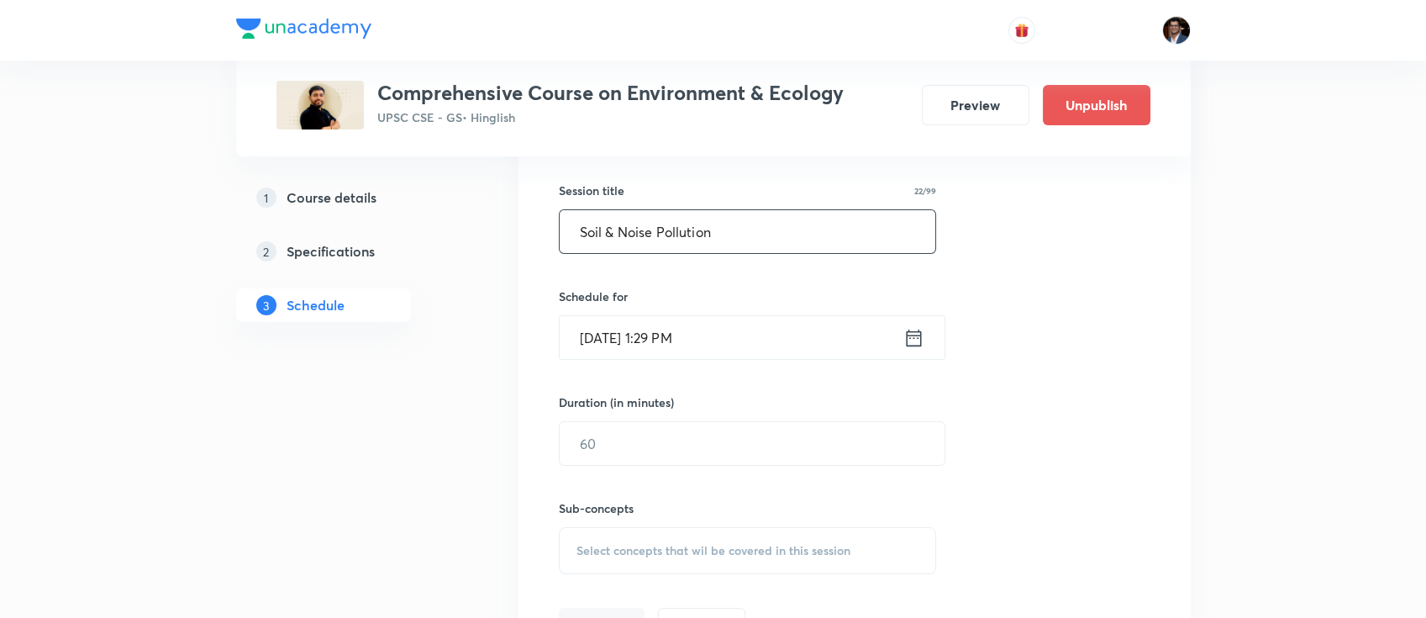
scroll to position [430, 0]
click at [714, 319] on input "[DATE] 1:29 PM" at bounding box center [732, 336] width 344 height 43
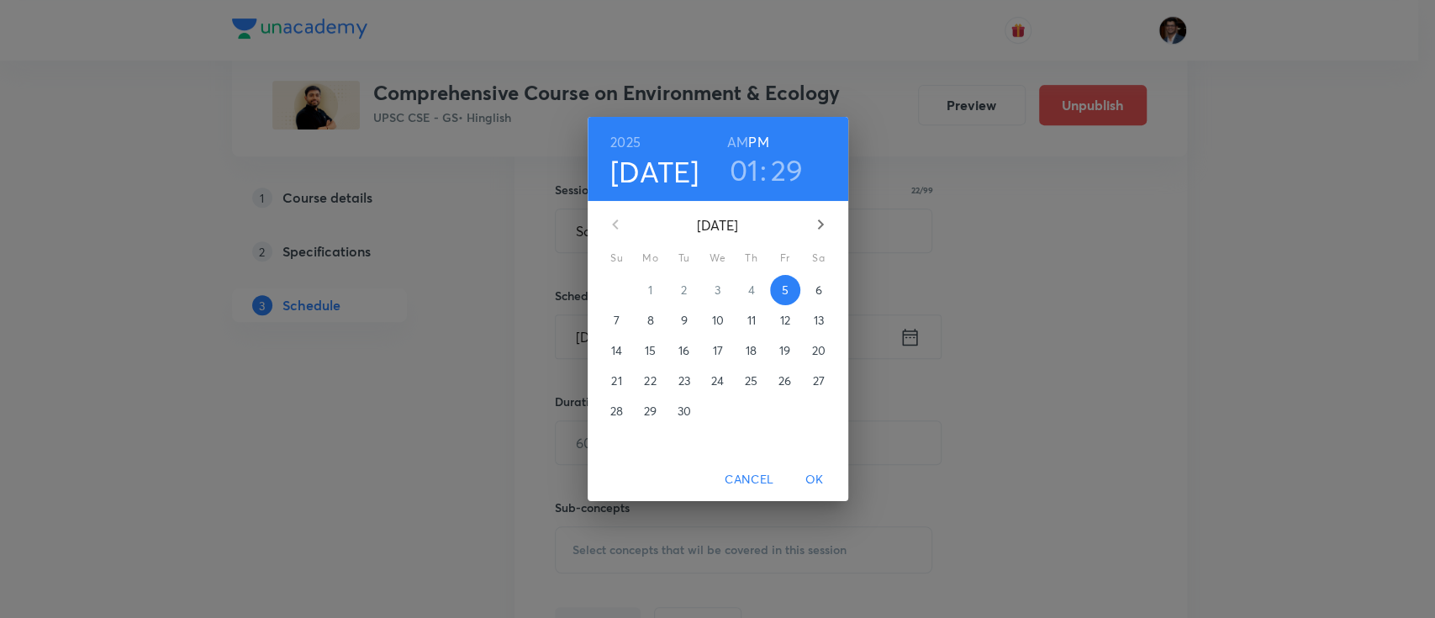
click at [823, 219] on icon "button" at bounding box center [820, 224] width 20 height 20
click at [650, 319] on p "6" at bounding box center [649, 320] width 7 height 17
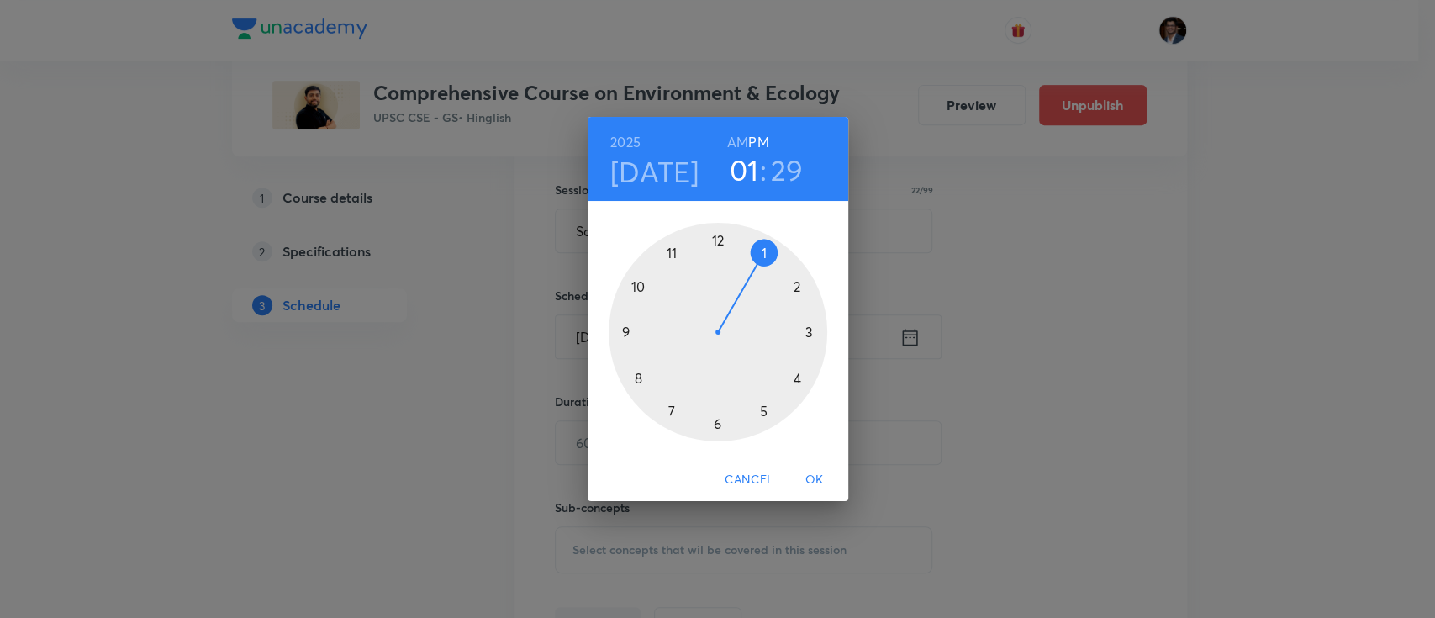
click at [736, 145] on h6 "AM" at bounding box center [737, 142] width 21 height 24
click at [639, 288] on div at bounding box center [718, 332] width 219 height 219
click at [722, 235] on div at bounding box center [718, 332] width 219 height 219
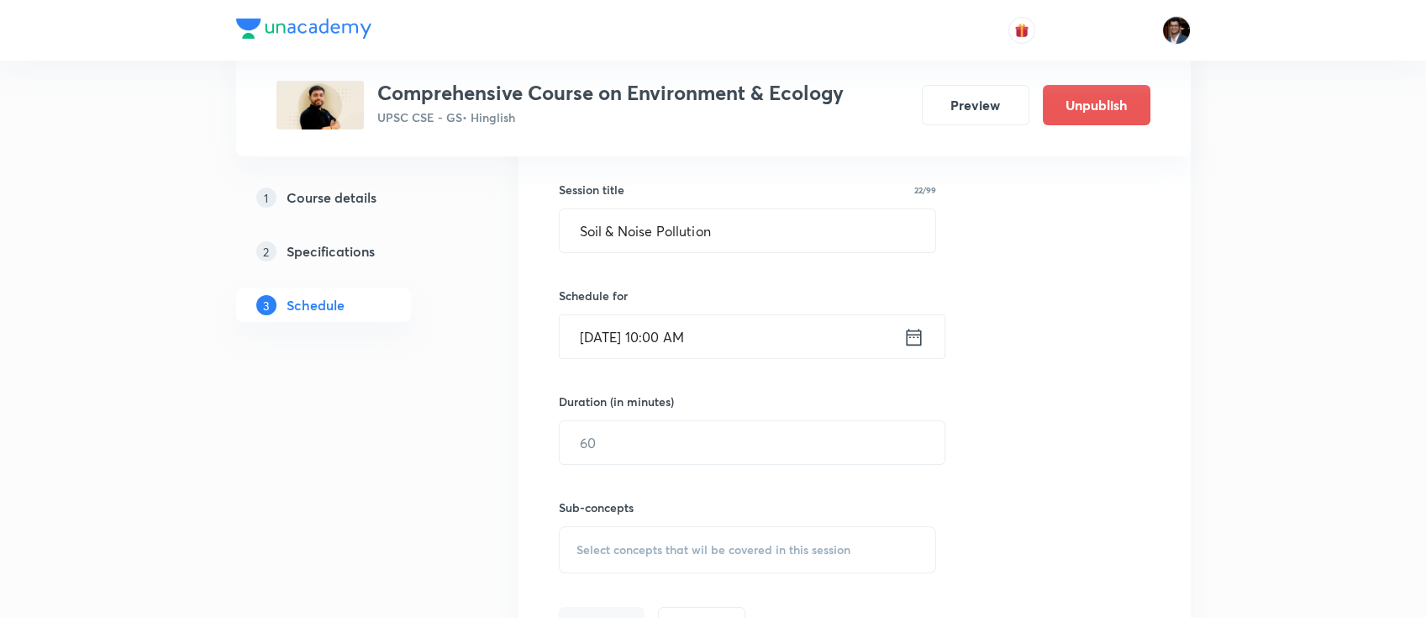
click at [739, 343] on input "[DATE] 10:00 AM" at bounding box center [732, 336] width 344 height 43
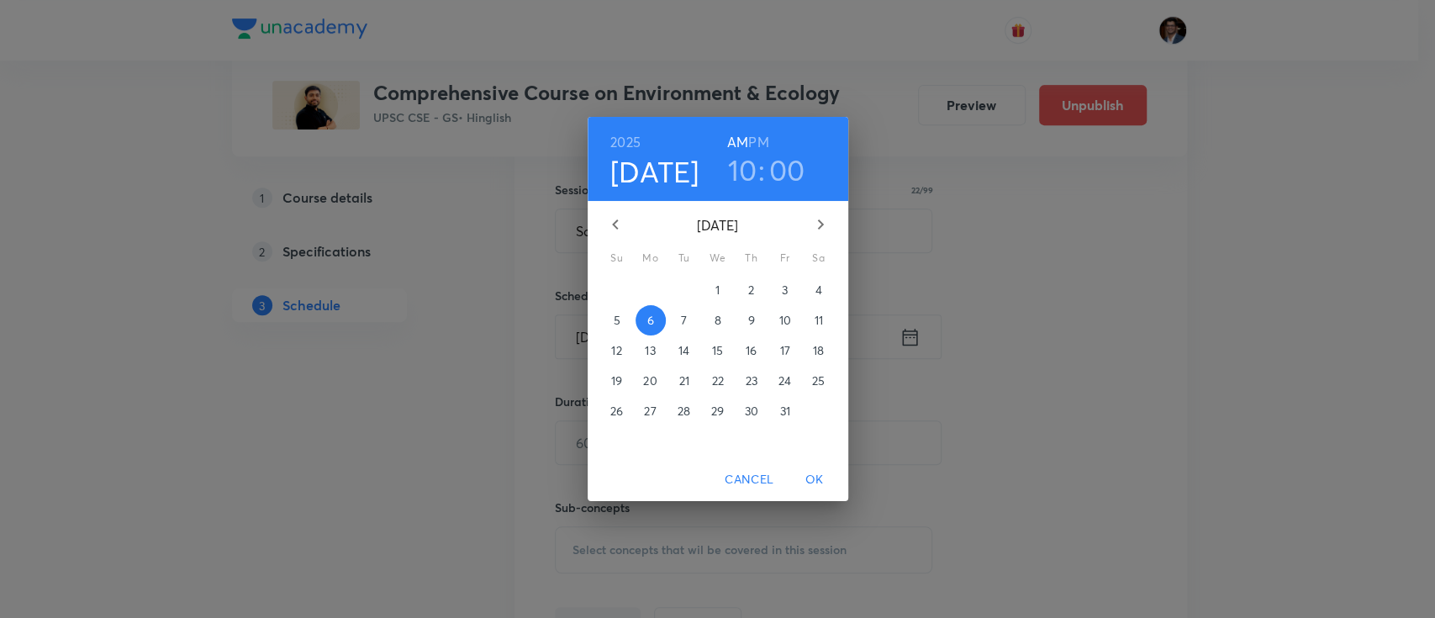
click at [791, 174] on h3 "00" at bounding box center [787, 169] width 36 height 35
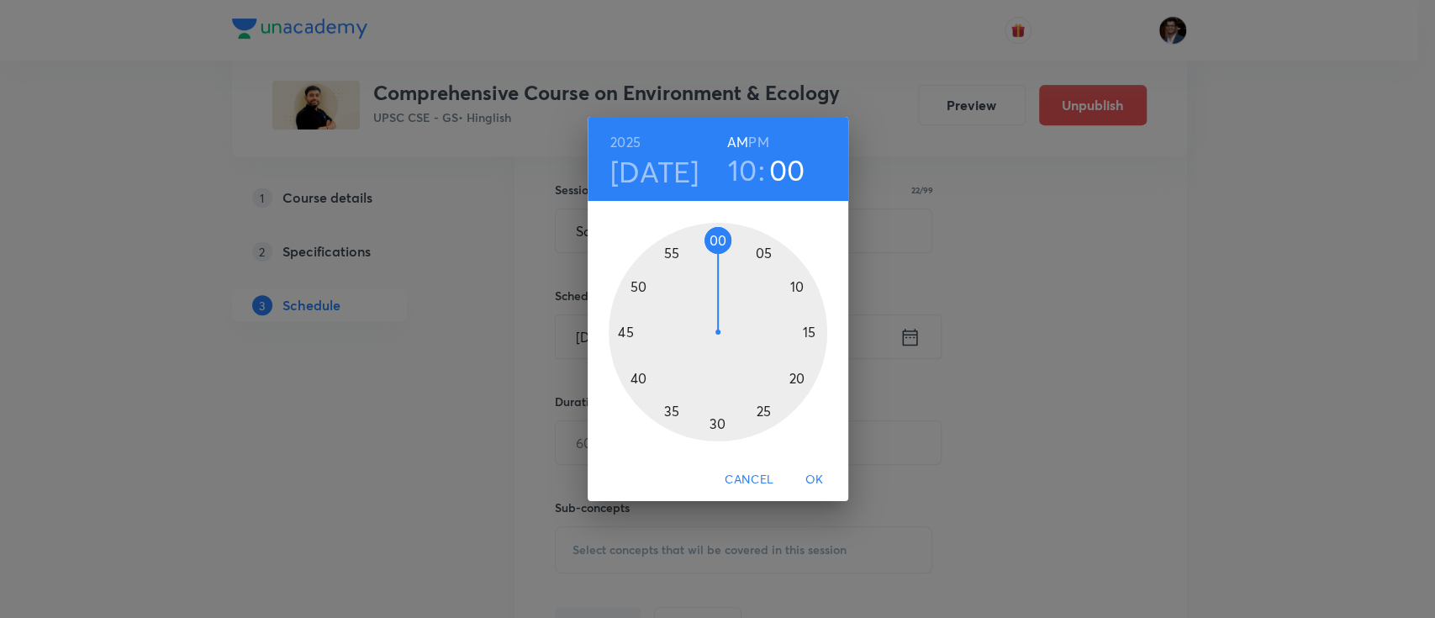
click at [728, 237] on div at bounding box center [718, 332] width 219 height 219
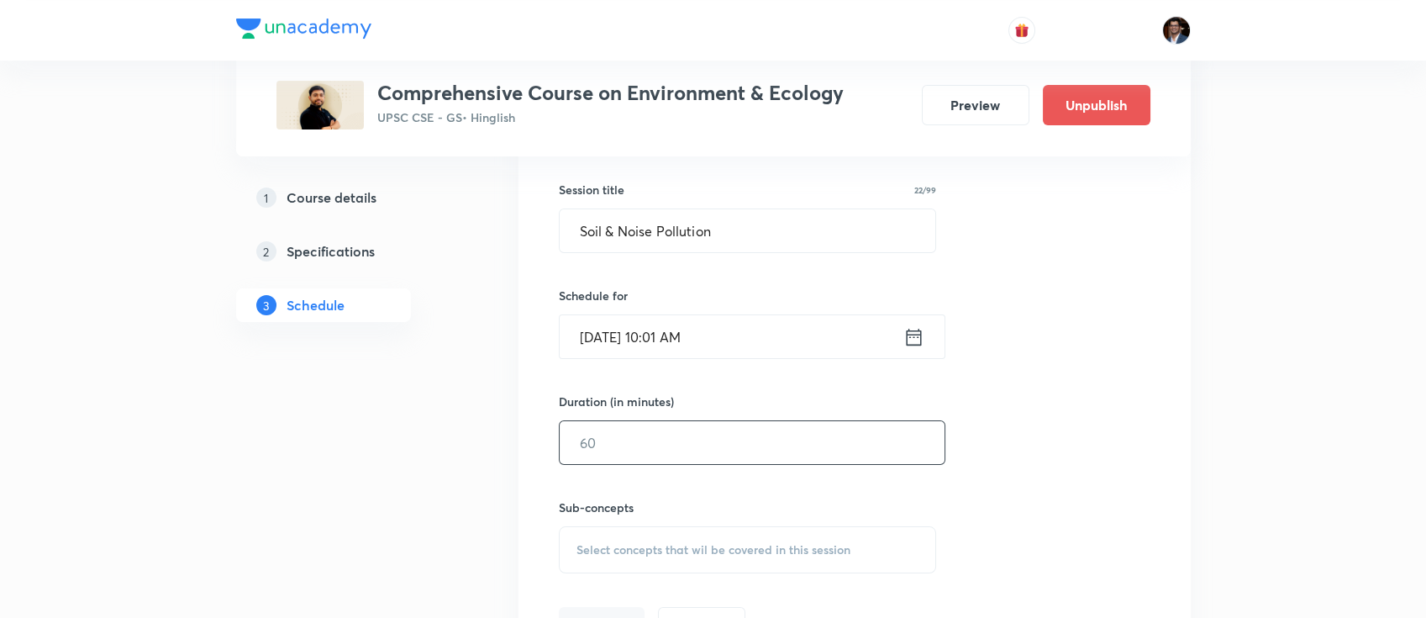
click at [693, 454] on input "text" at bounding box center [752, 442] width 385 height 43
type input "120"
click at [625, 546] on span "Select concepts that wil be covered in this session" at bounding box center [714, 549] width 274 height 13
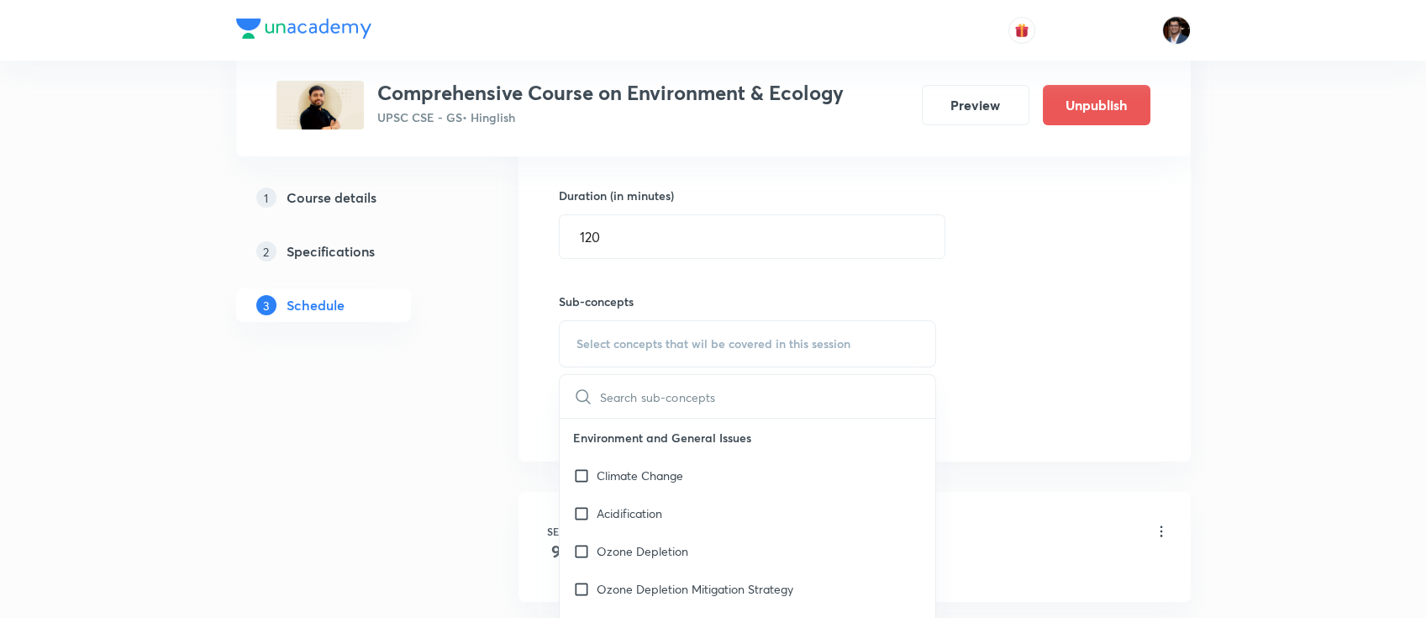
scroll to position [639, 0]
paste input "Soil Pollution"
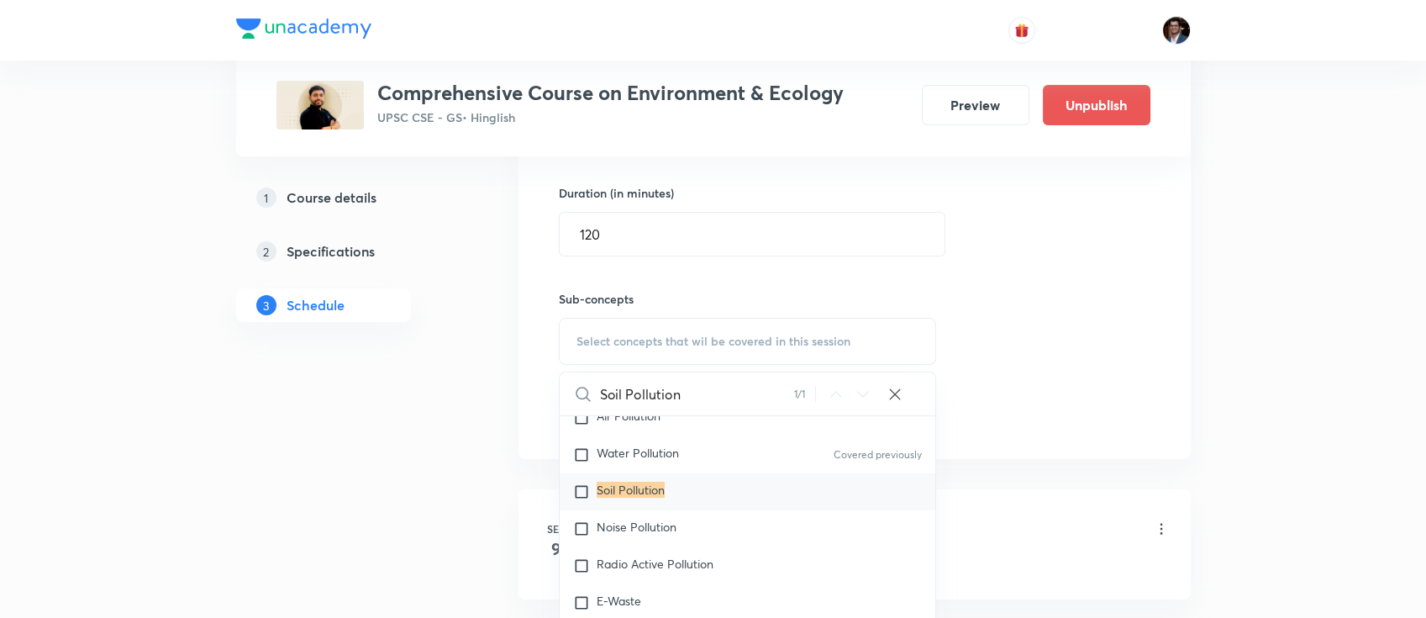
scroll to position [1105, 0]
type input "Soil Pollution"
click at [581, 472] on div "Soil Pollution" at bounding box center [748, 490] width 377 height 37
checkbox input "true"
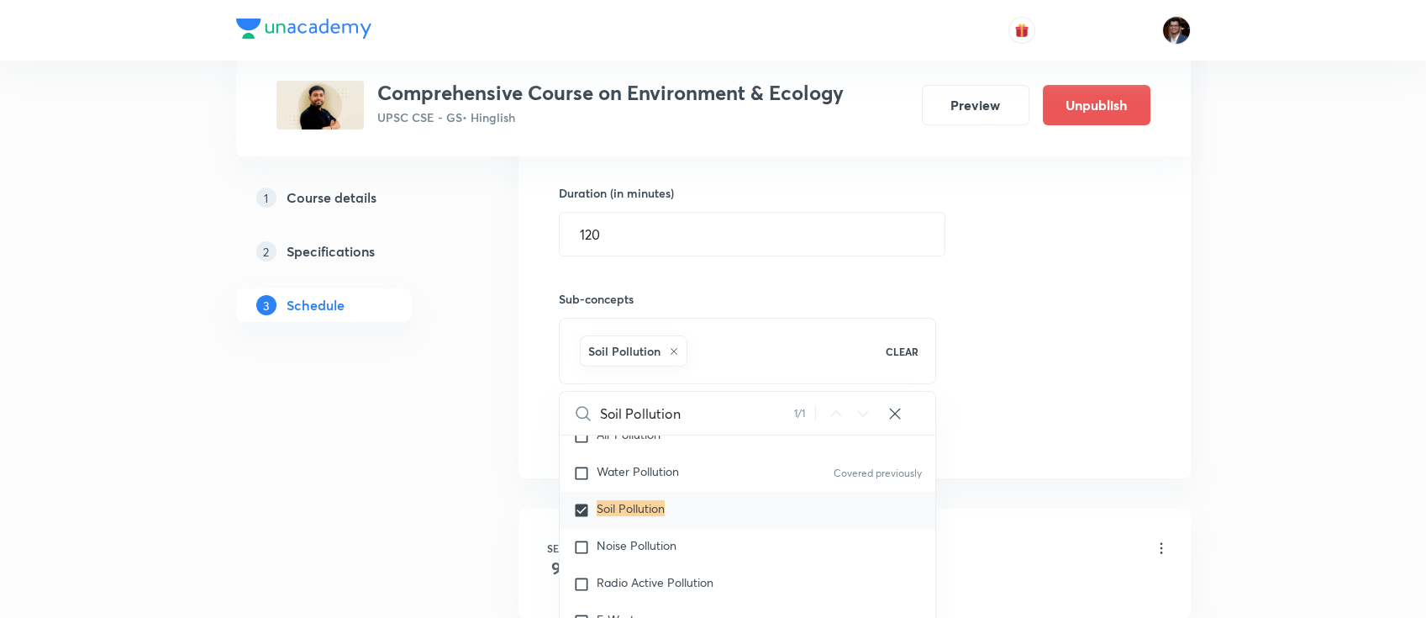
click at [1080, 308] on div "Session 24 Live class Quiz Recorded classes Session title 22/99 Soil & Noise Po…" at bounding box center [855, 155] width 592 height 593
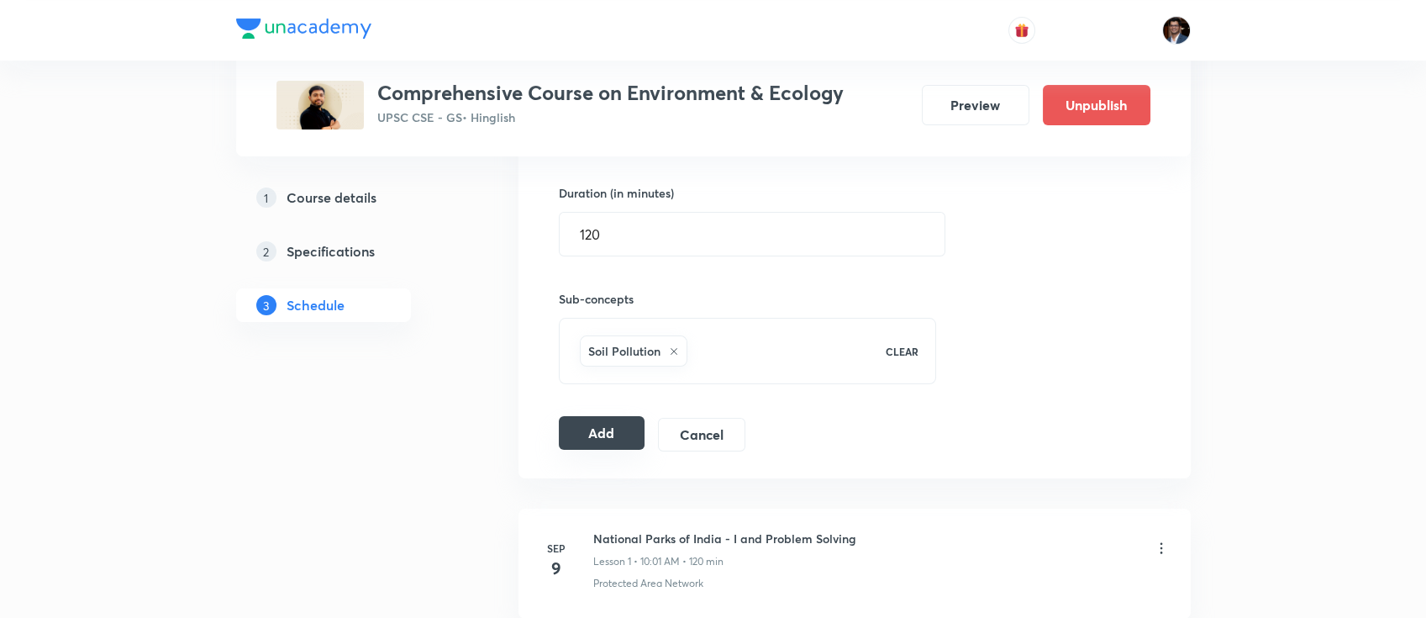
click at [585, 434] on button "Add" at bounding box center [602, 433] width 87 height 34
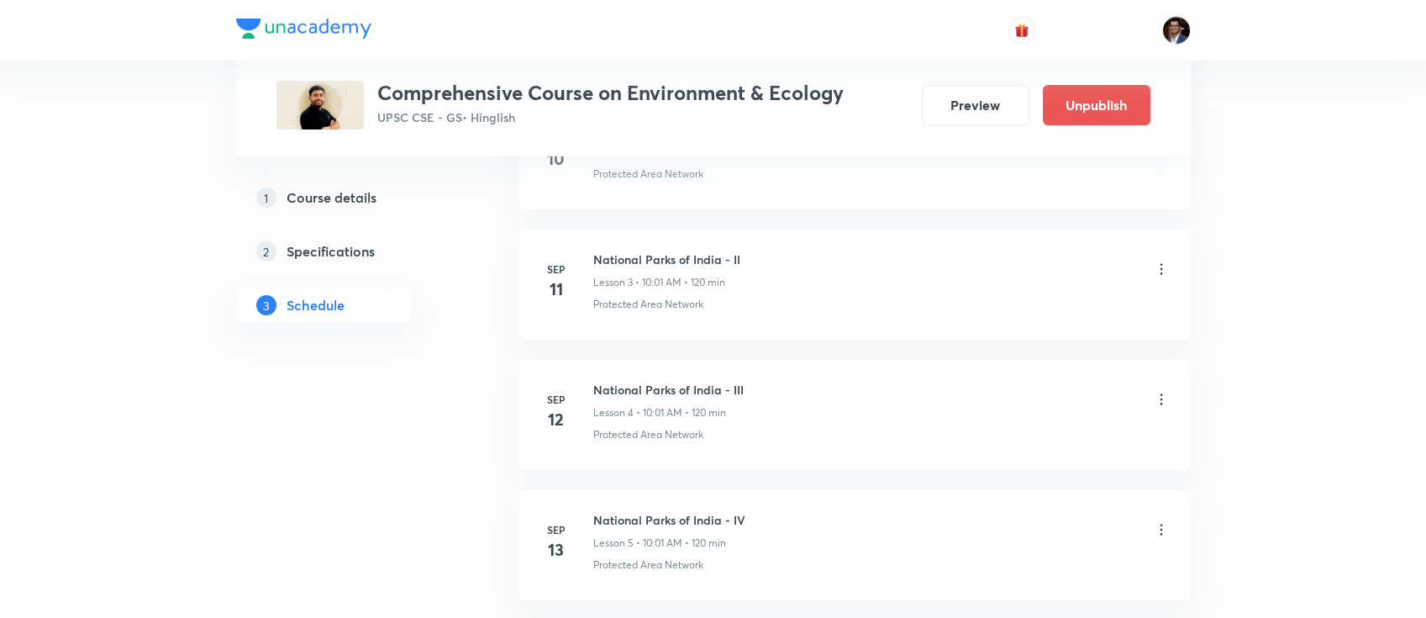
scroll to position [0, 0]
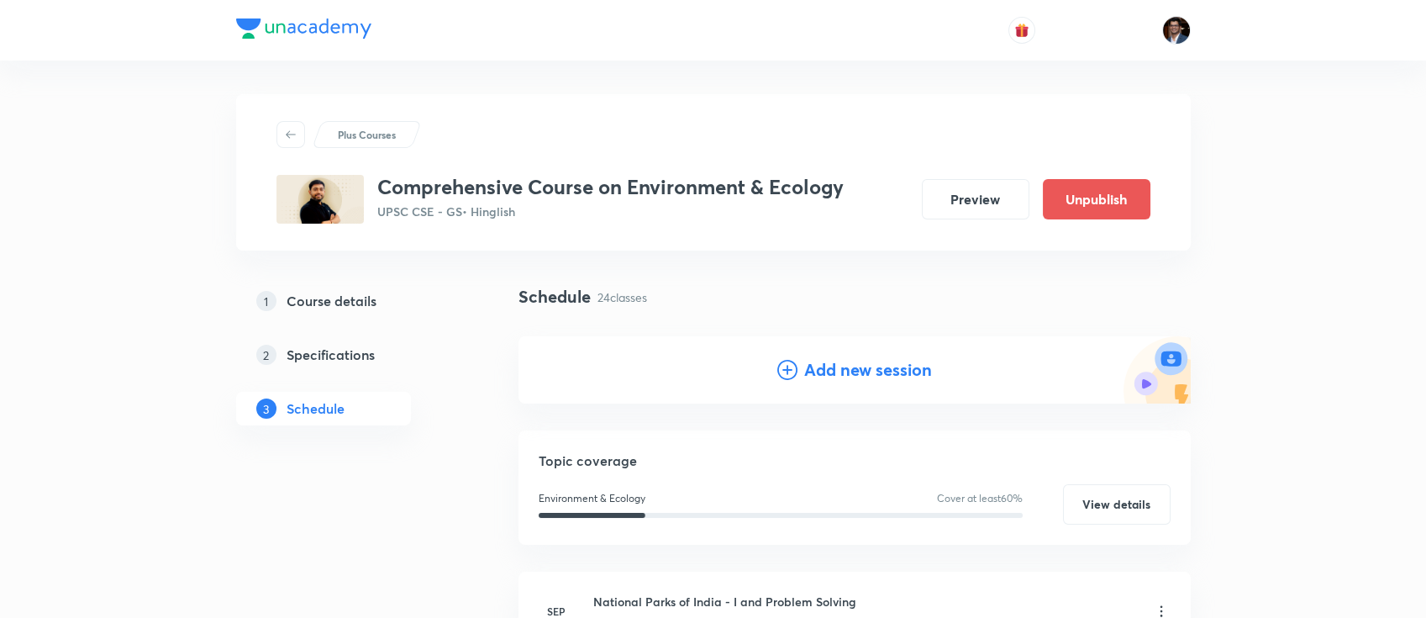
click at [836, 374] on h4 "Add new session" at bounding box center [868, 369] width 128 height 25
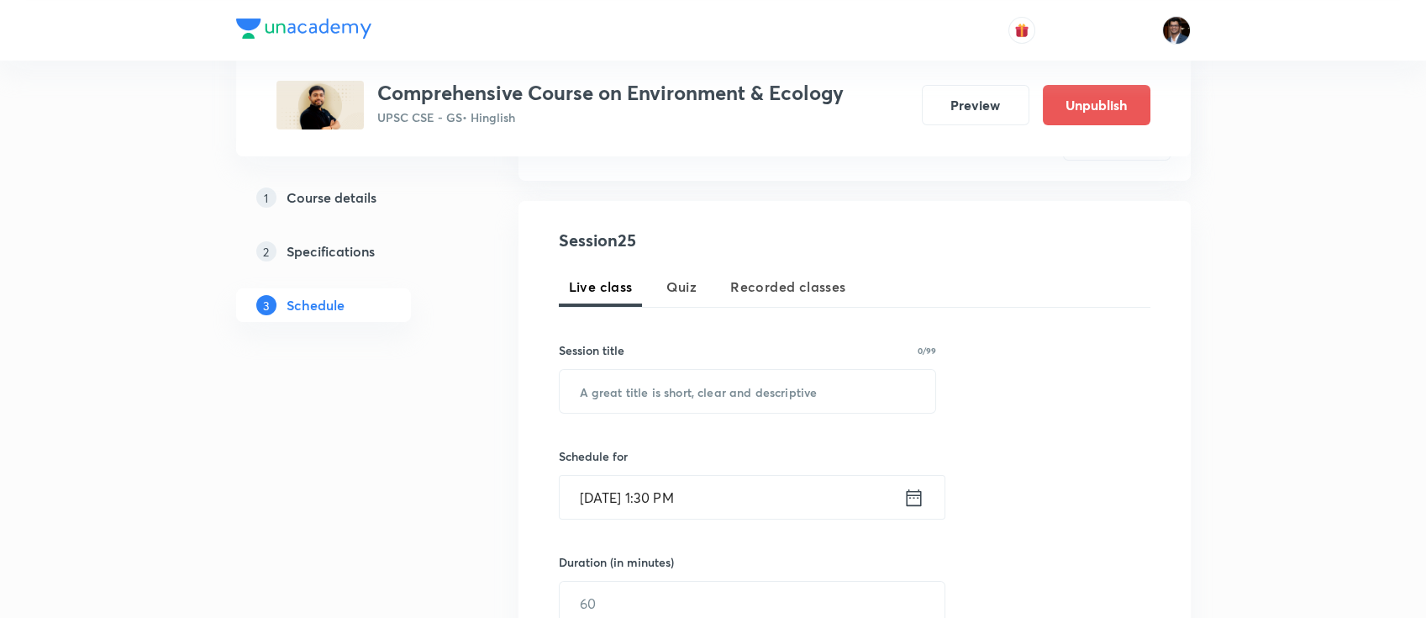
scroll to position [297, 0]
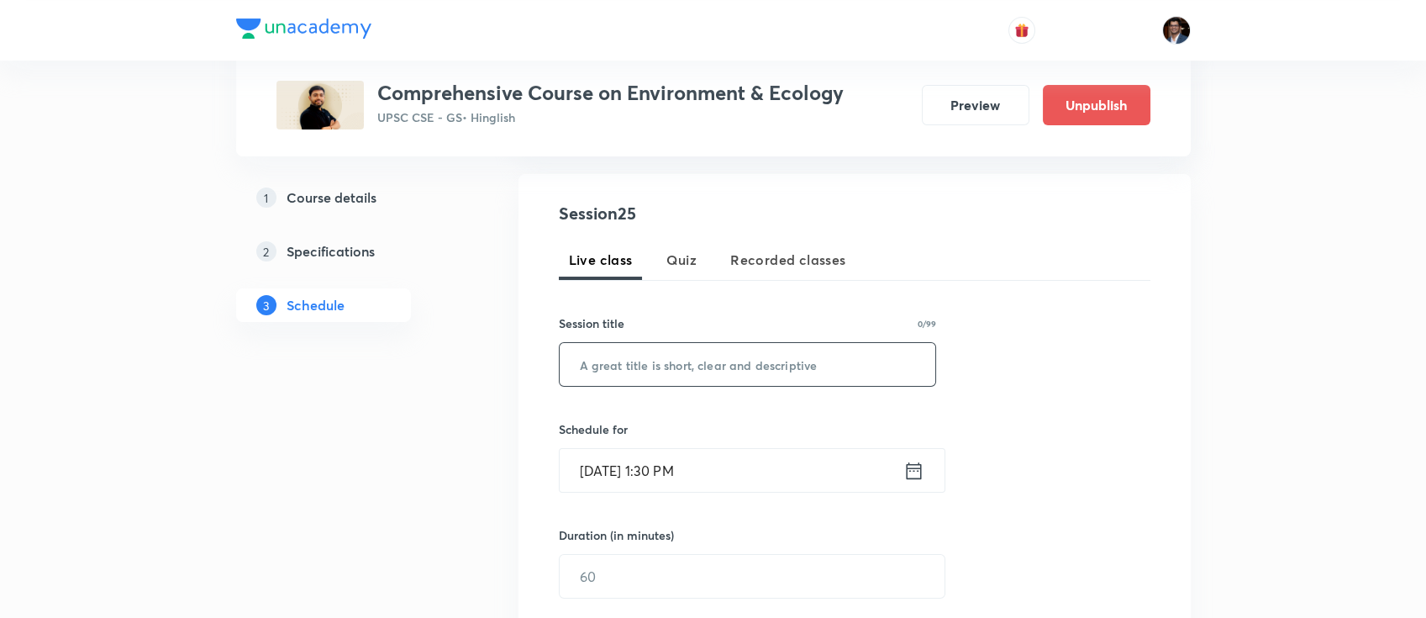
click at [651, 357] on input "text" at bounding box center [748, 364] width 377 height 43
paste input "Problem Solving Session"
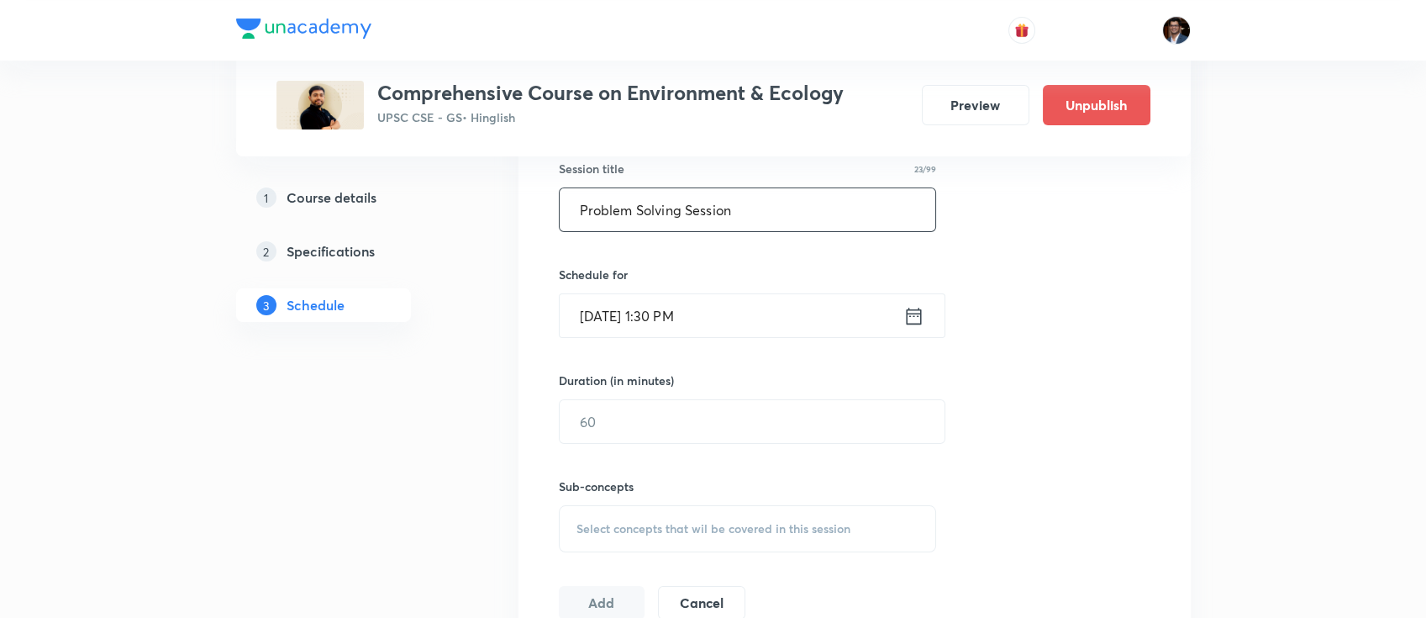
type input "Problem Solving Session"
click at [698, 309] on input "[DATE] 1:30 PM" at bounding box center [732, 315] width 344 height 43
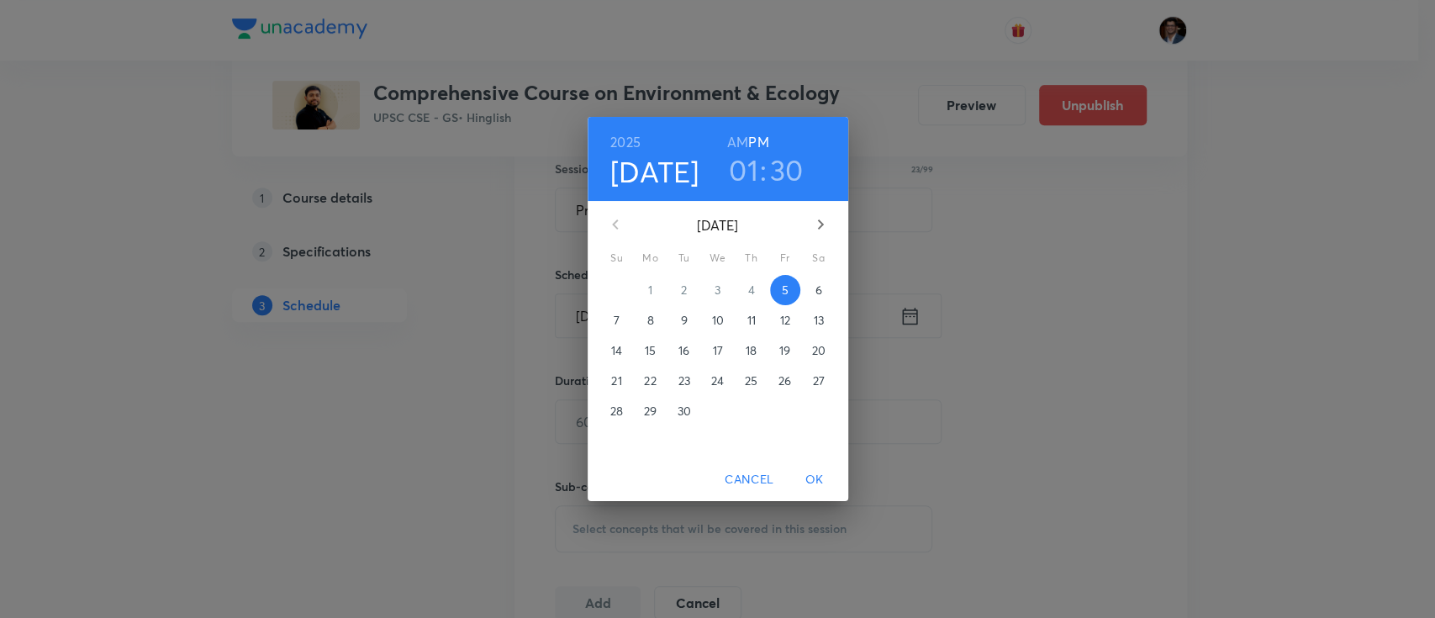
click at [817, 224] on icon "button" at bounding box center [820, 224] width 20 height 20
click at [682, 319] on p "7" at bounding box center [684, 320] width 6 height 17
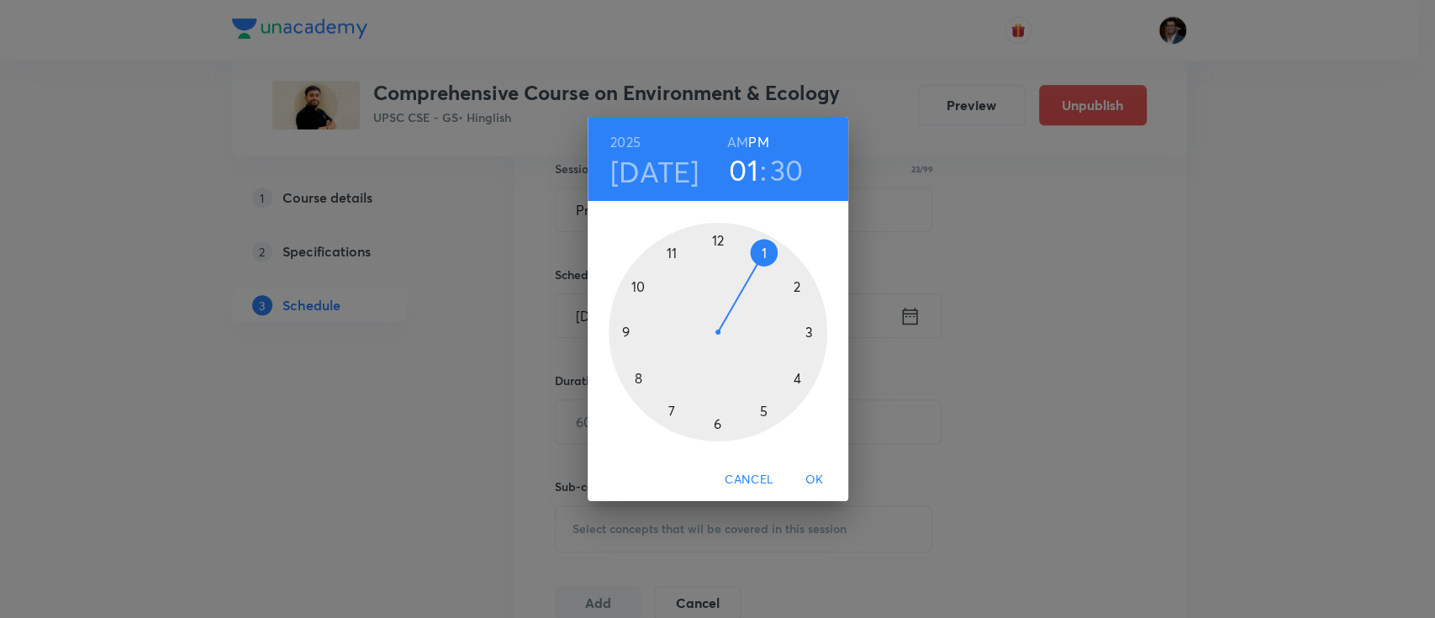
click at [732, 127] on div "[DATE] 01 : 30 AM PM" at bounding box center [718, 159] width 261 height 84
click at [737, 138] on h6 "AM" at bounding box center [737, 142] width 21 height 24
click at [639, 286] on div at bounding box center [718, 332] width 219 height 219
click at [724, 238] on div at bounding box center [718, 332] width 219 height 219
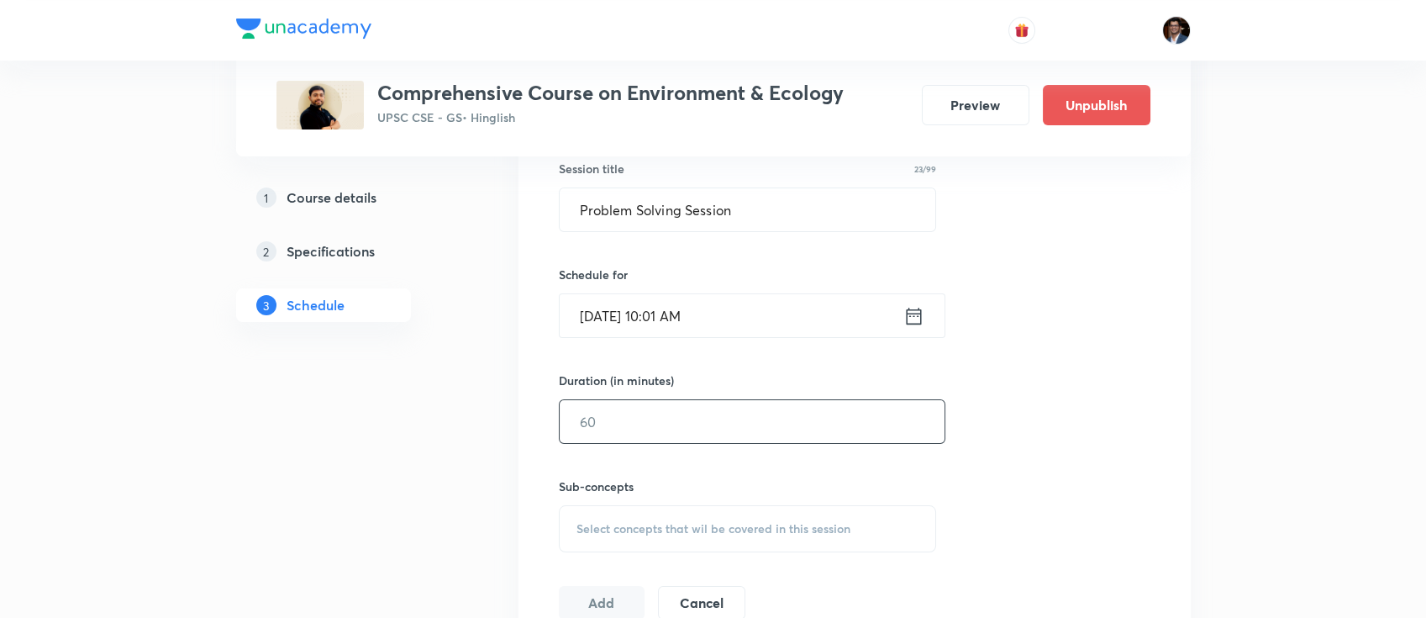
click at [710, 418] on input "text" at bounding box center [752, 421] width 385 height 43
type input "120"
click at [662, 528] on span "Select concepts that wil be covered in this session" at bounding box center [714, 528] width 274 height 13
paste input "Biodiversity in [GEOGRAPHIC_DATA]"
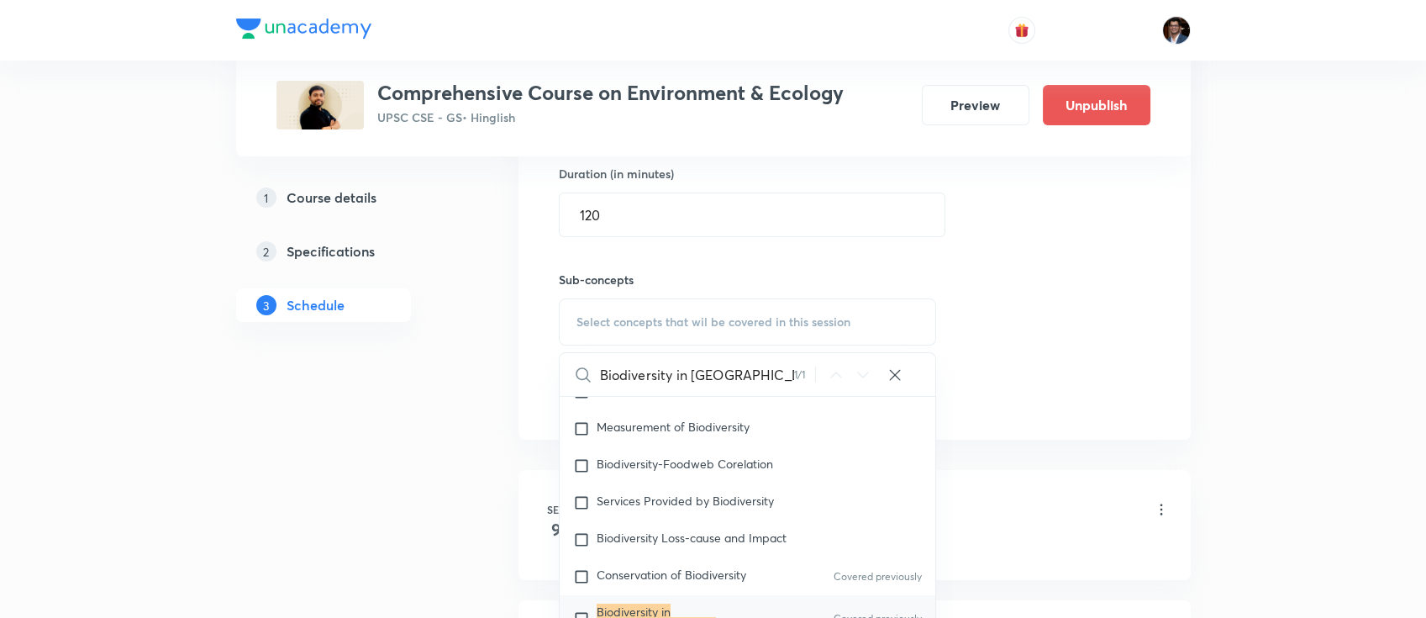
scroll to position [706, 0]
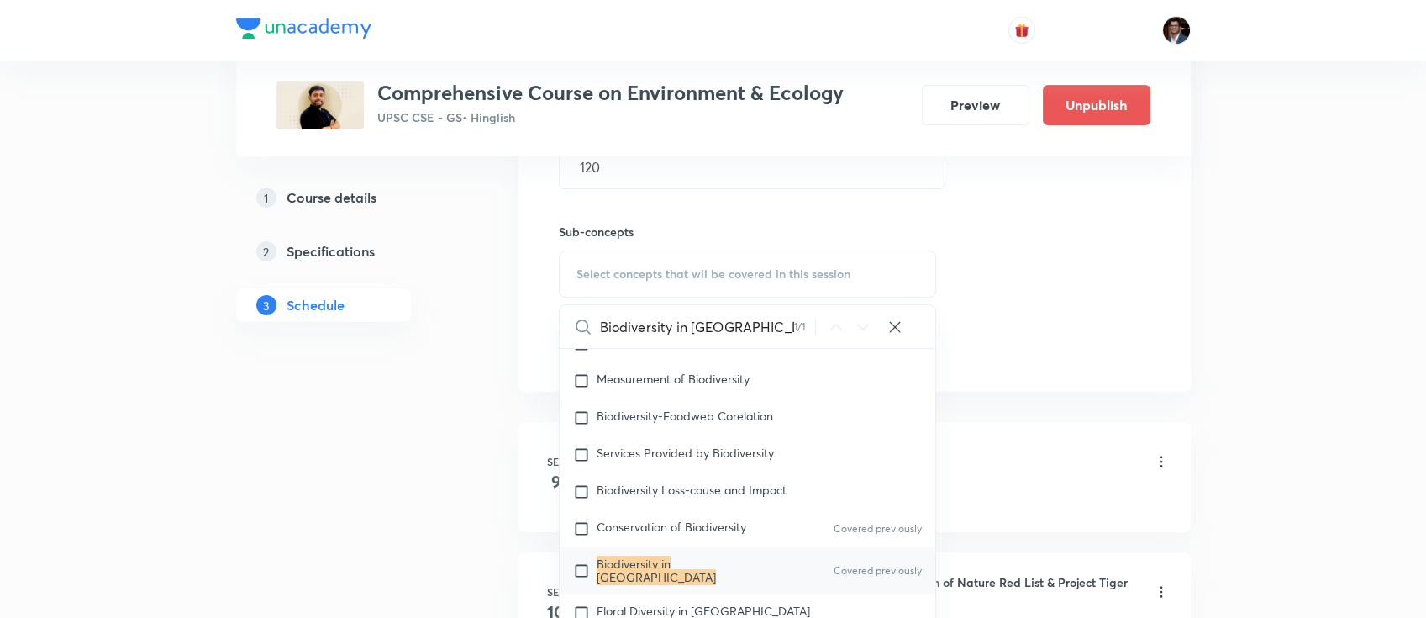
type input "Biodiversity in [GEOGRAPHIC_DATA]"
click at [583, 561] on input "checkbox" at bounding box center [585, 570] width 24 height 27
checkbox input "true"
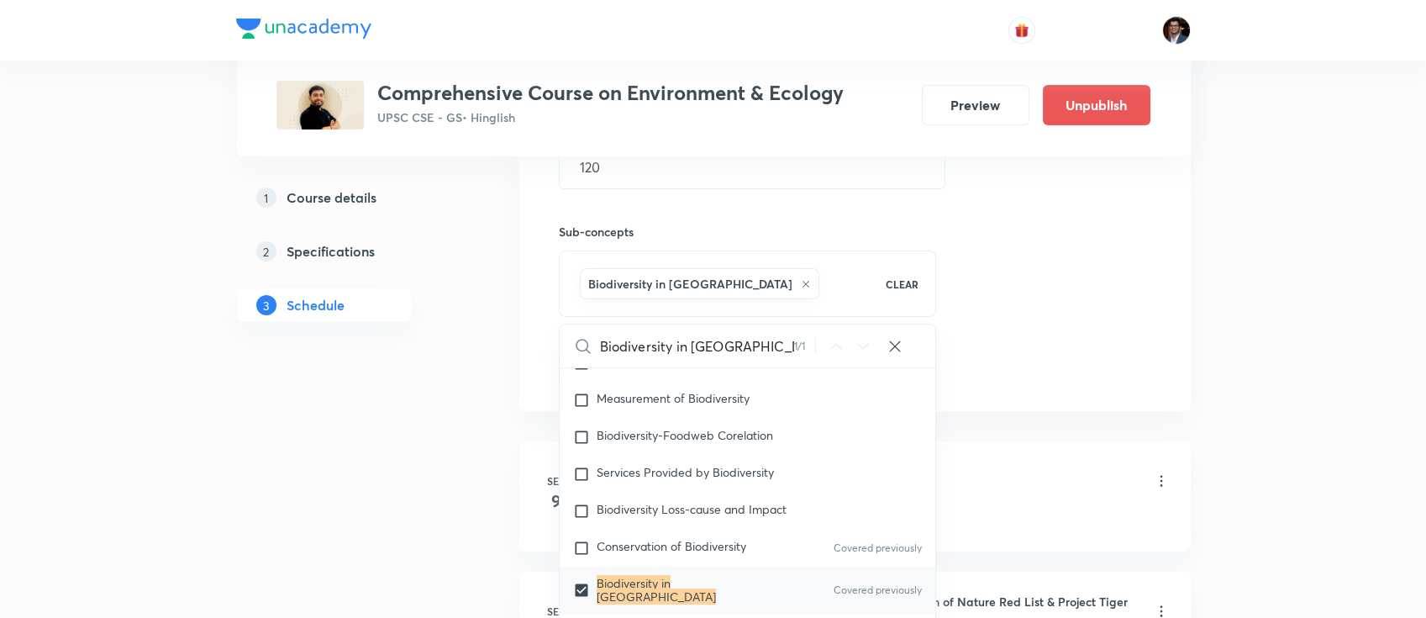
click at [1027, 364] on div "Session 25 Live class Quiz Recorded classes Session title 23/99 Problem Solving…" at bounding box center [855, 88] width 592 height 593
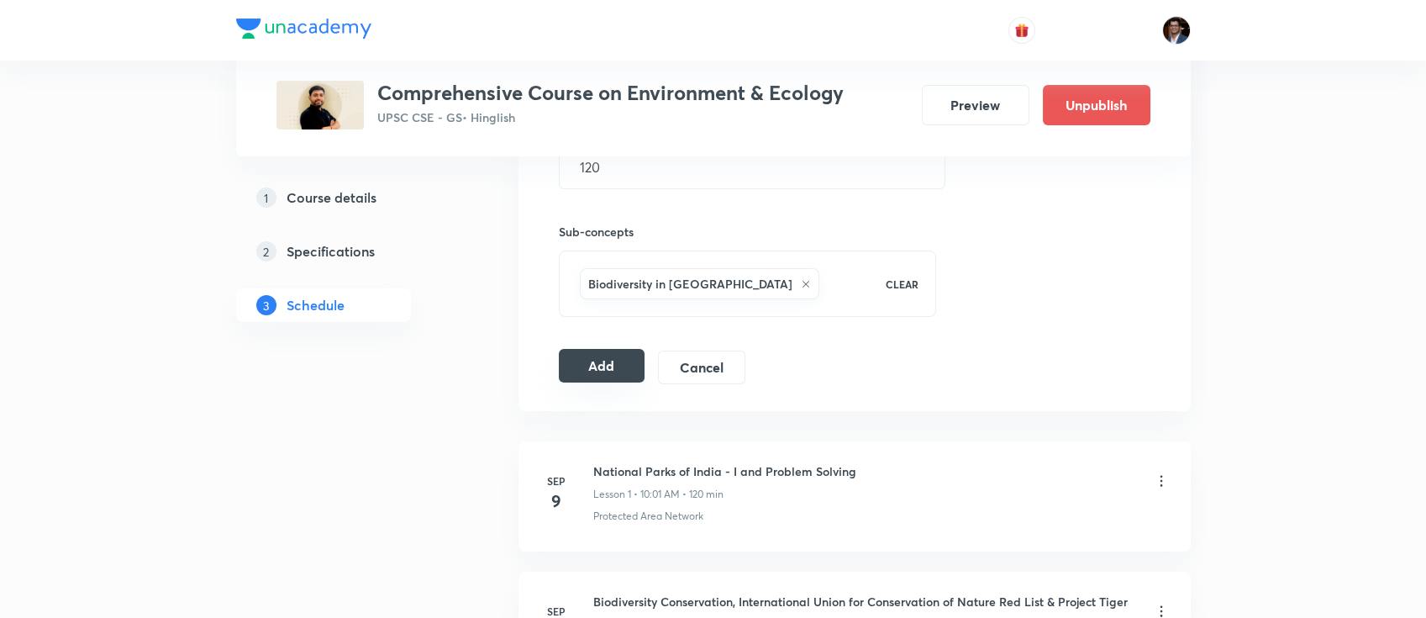
click at [591, 361] on button "Add" at bounding box center [602, 366] width 87 height 34
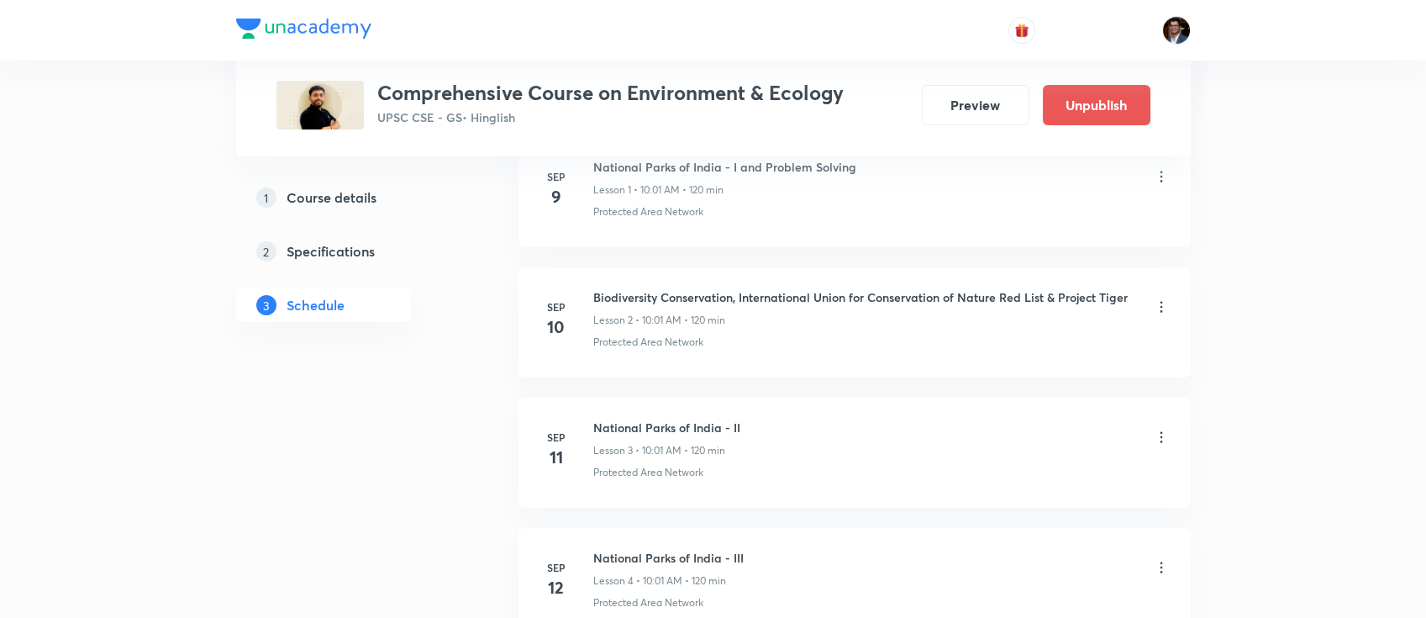
scroll to position [0, 0]
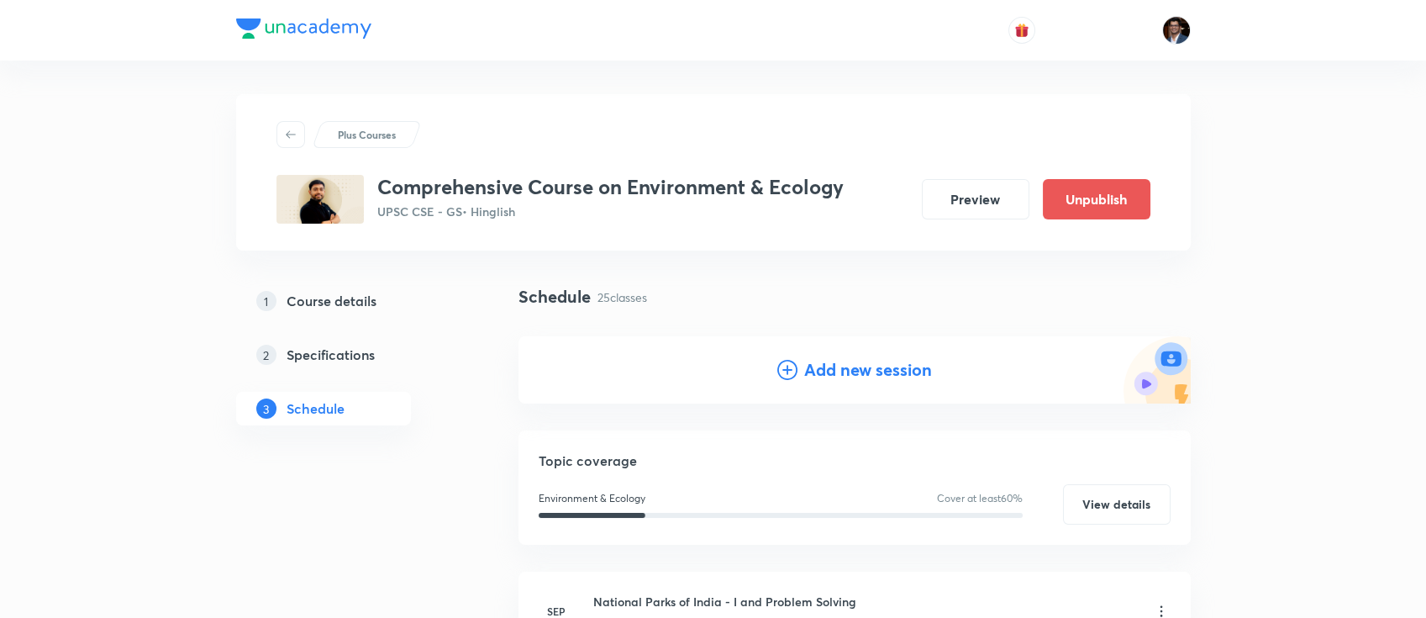
click at [856, 359] on h4 "Add new session" at bounding box center [868, 369] width 128 height 25
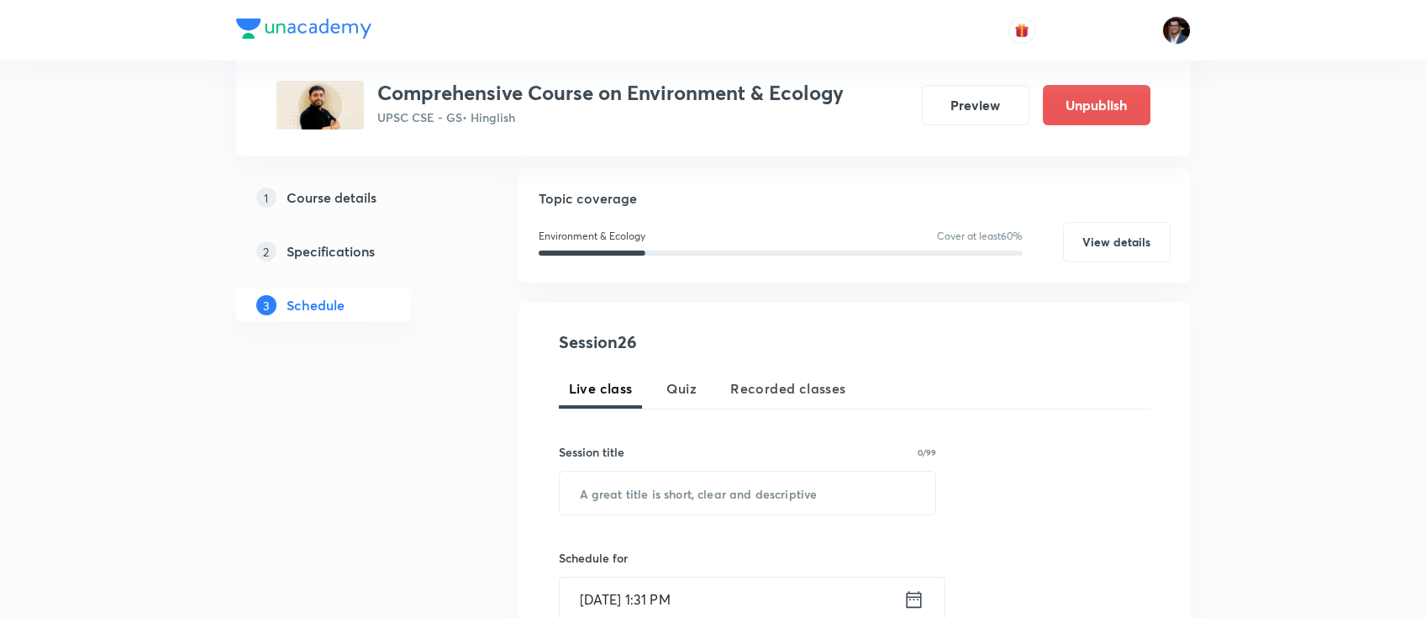
scroll to position [171, 0]
click at [698, 475] on input "text" at bounding box center [748, 489] width 377 height 43
paste input "Concept of Climate Change"
type input "Concept of Climate Change"
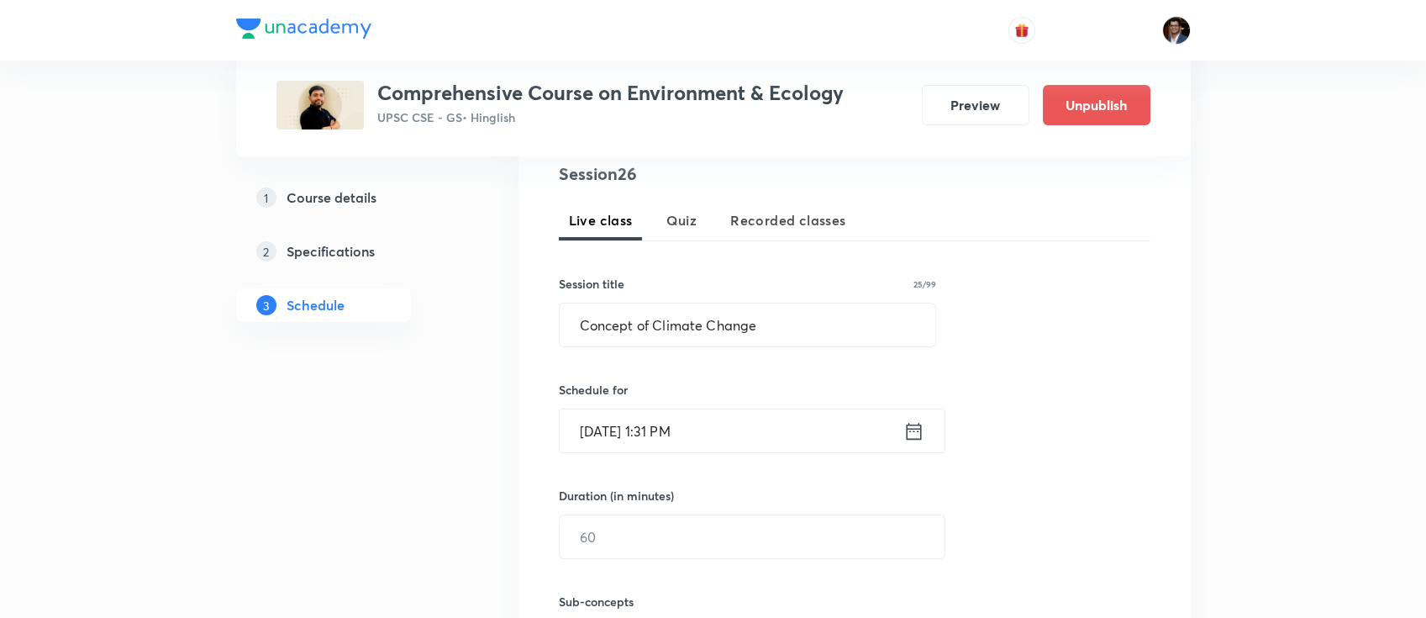
click at [672, 453] on div "Session 26 Live class Quiz Recorded classes Session title 25/99 Concept of Clim…" at bounding box center [855, 447] width 592 height 573
click at [673, 427] on input "[DATE] 1:31 PM" at bounding box center [732, 430] width 344 height 43
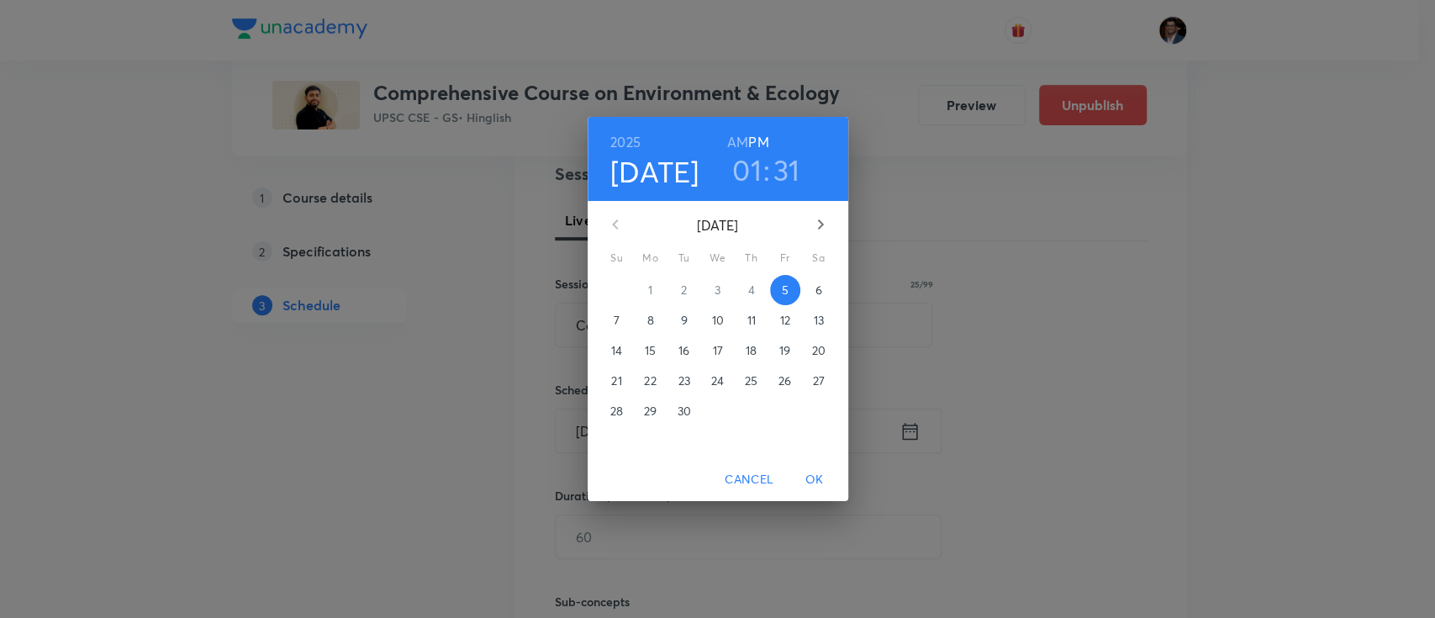
click at [820, 224] on icon "button" at bounding box center [820, 224] width 20 height 20
click at [715, 326] on p "8" at bounding box center [717, 320] width 7 height 17
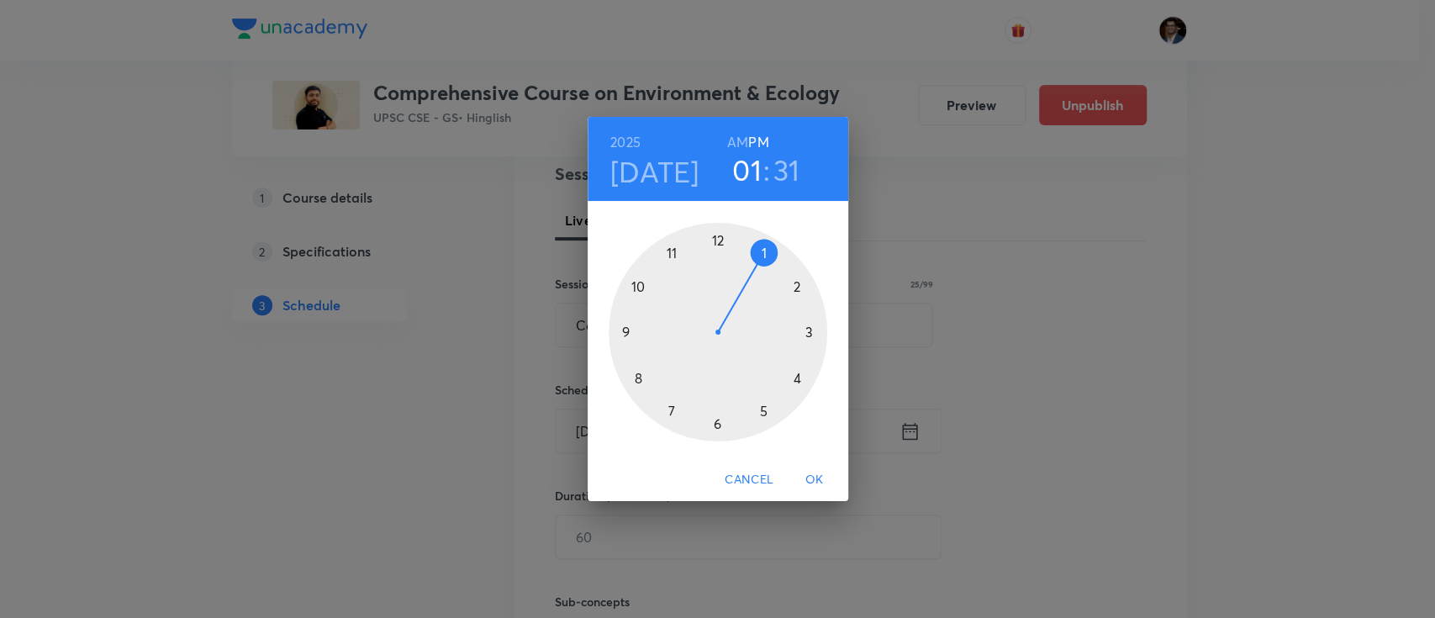
click at [739, 142] on h6 "AM" at bounding box center [737, 142] width 21 height 24
click at [631, 293] on div at bounding box center [718, 332] width 219 height 219
click at [724, 238] on div at bounding box center [718, 332] width 219 height 219
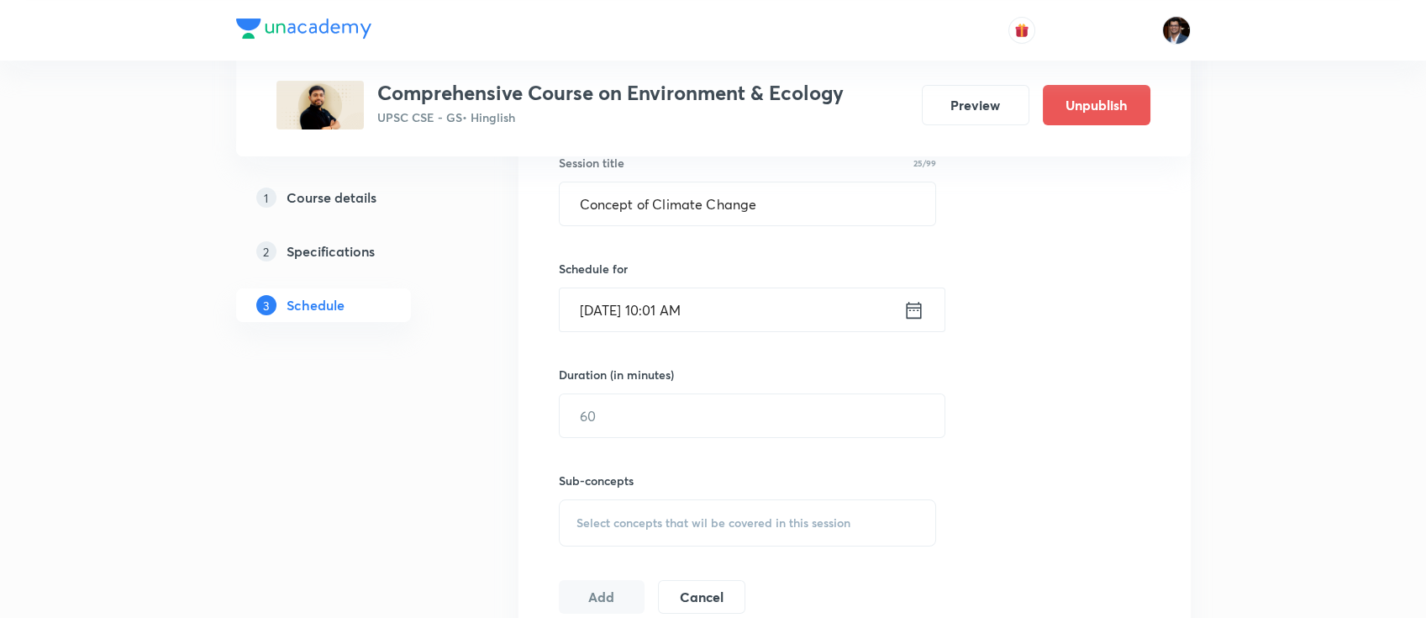
scroll to position [493, 0]
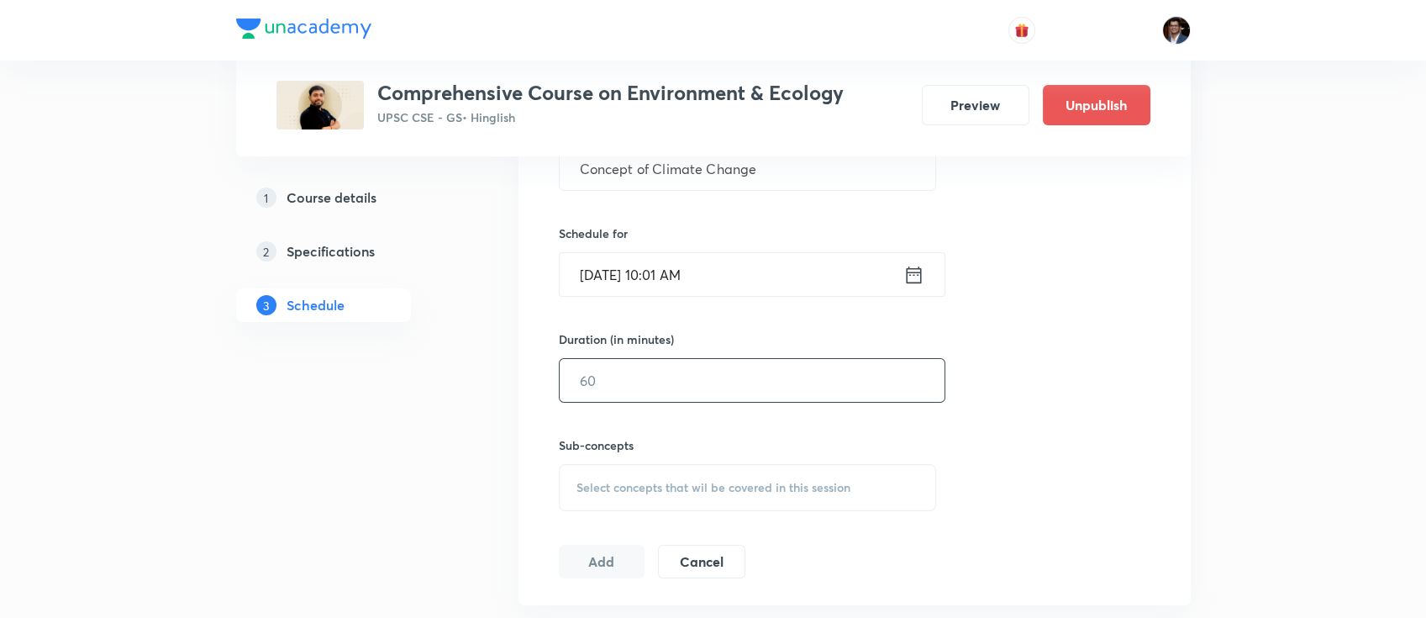
click at [675, 368] on input "text" at bounding box center [752, 380] width 385 height 43
type input "120"
click at [649, 470] on div "Select concepts that wil be covered in this session" at bounding box center [748, 487] width 378 height 47
paste input "Climate Change"
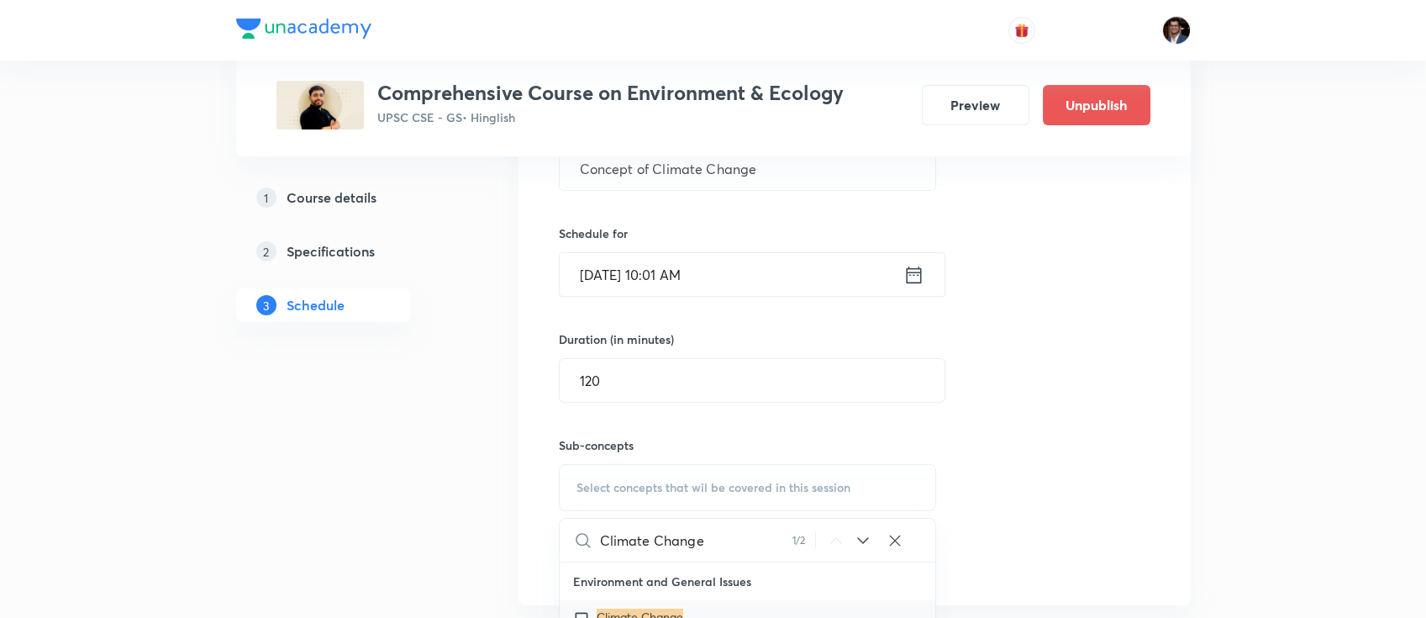
scroll to position [751, 0]
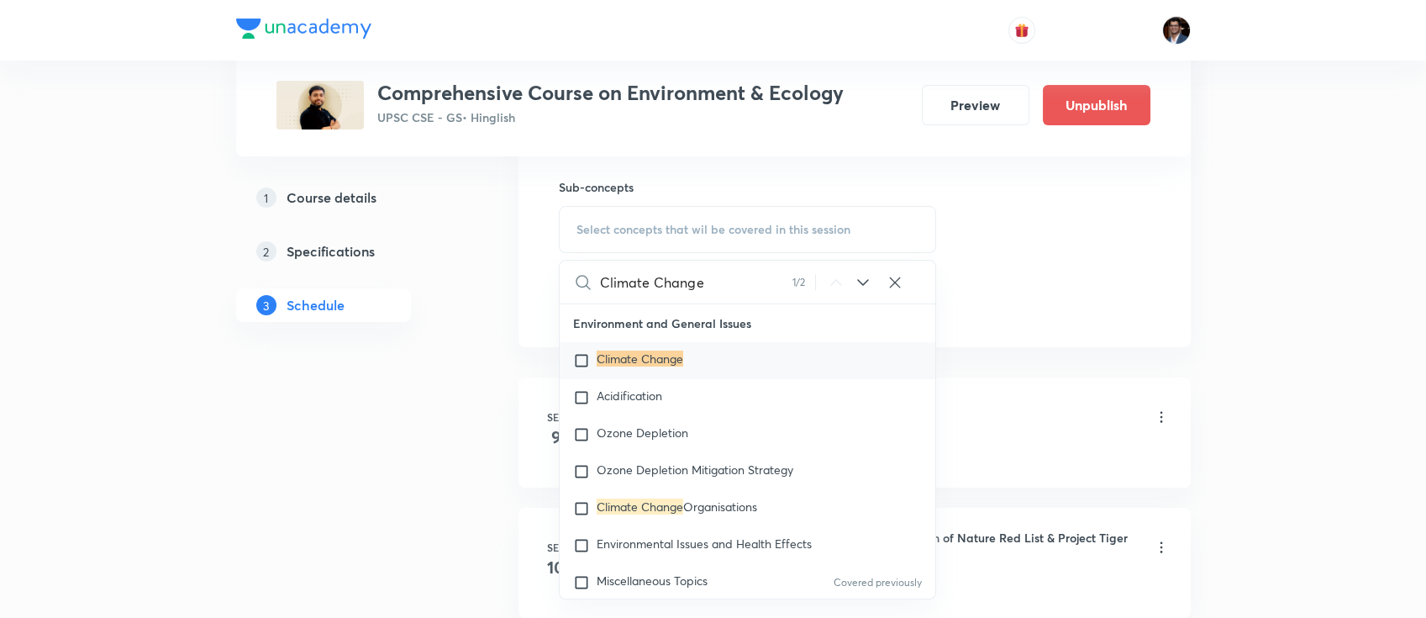
type input "Climate Change"
click at [651, 361] on mark "Climate Change" at bounding box center [640, 359] width 87 height 16
checkbox input "true"
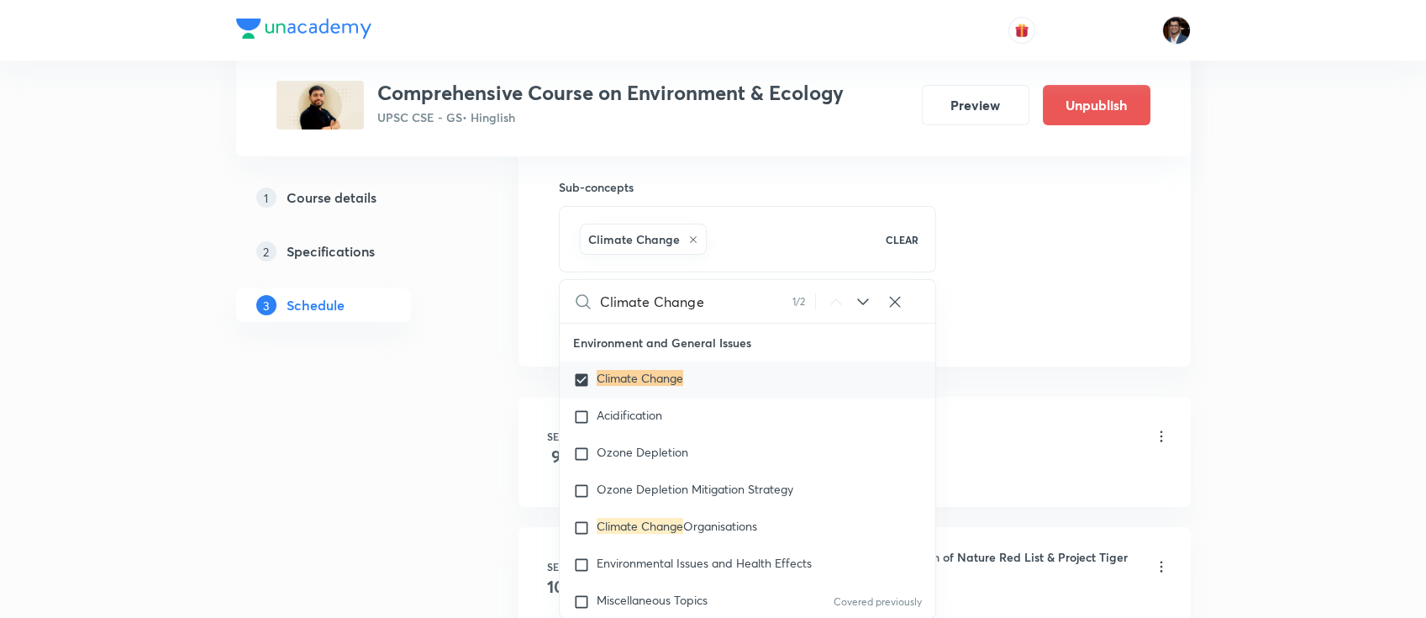
click at [1046, 294] on div "Session 26 Live class Quiz Recorded classes Session title 25/99 Concept of Clim…" at bounding box center [855, 43] width 592 height 593
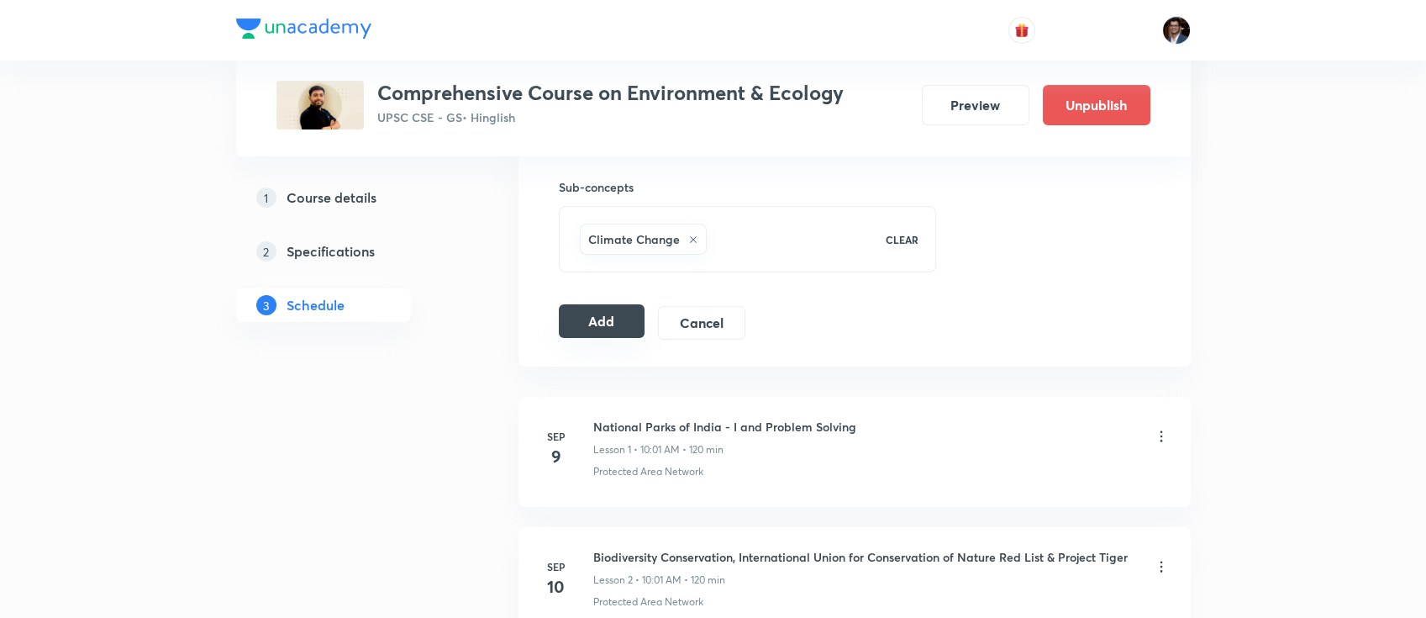
click at [581, 334] on button "Add" at bounding box center [602, 321] width 87 height 34
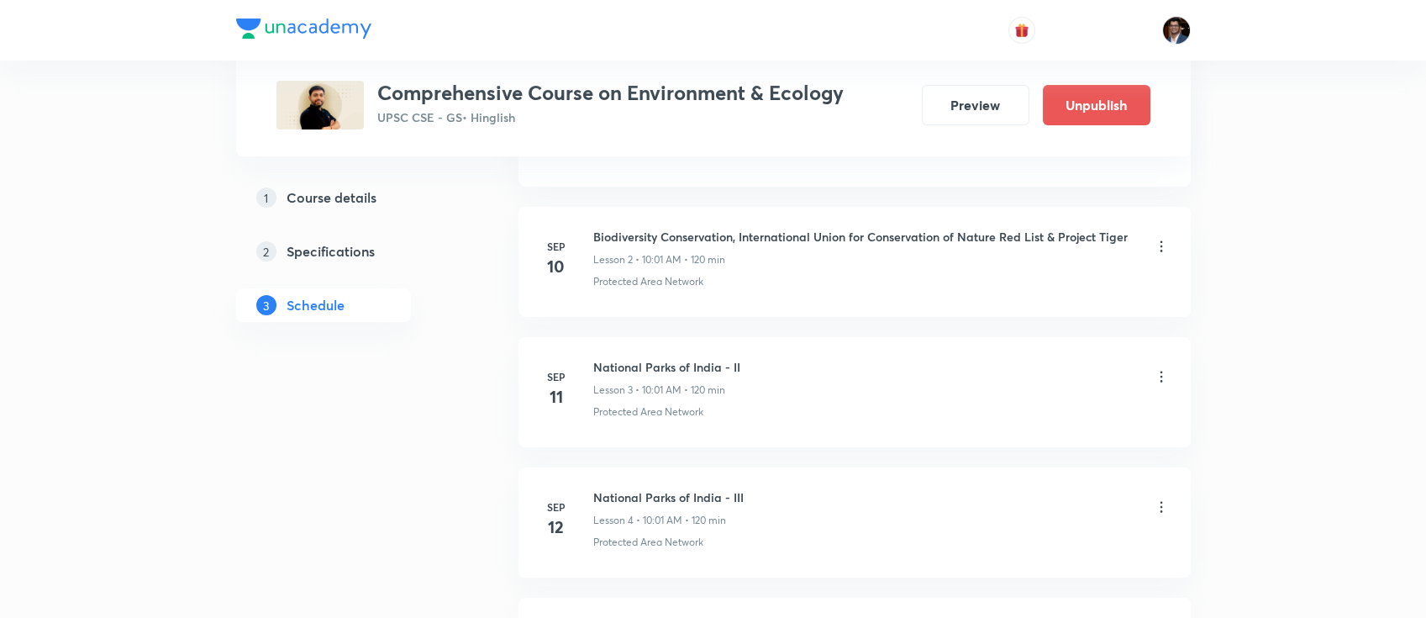
scroll to position [0, 0]
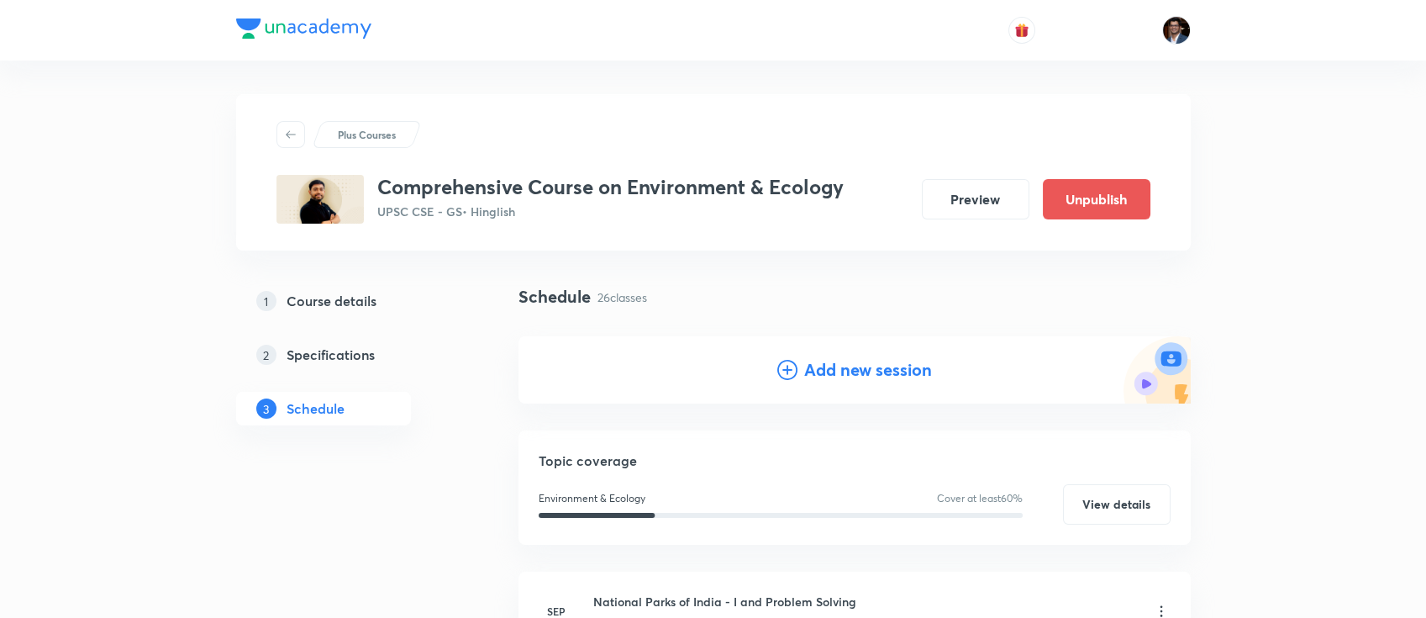
click at [902, 363] on h4 "Add new session" at bounding box center [868, 369] width 128 height 25
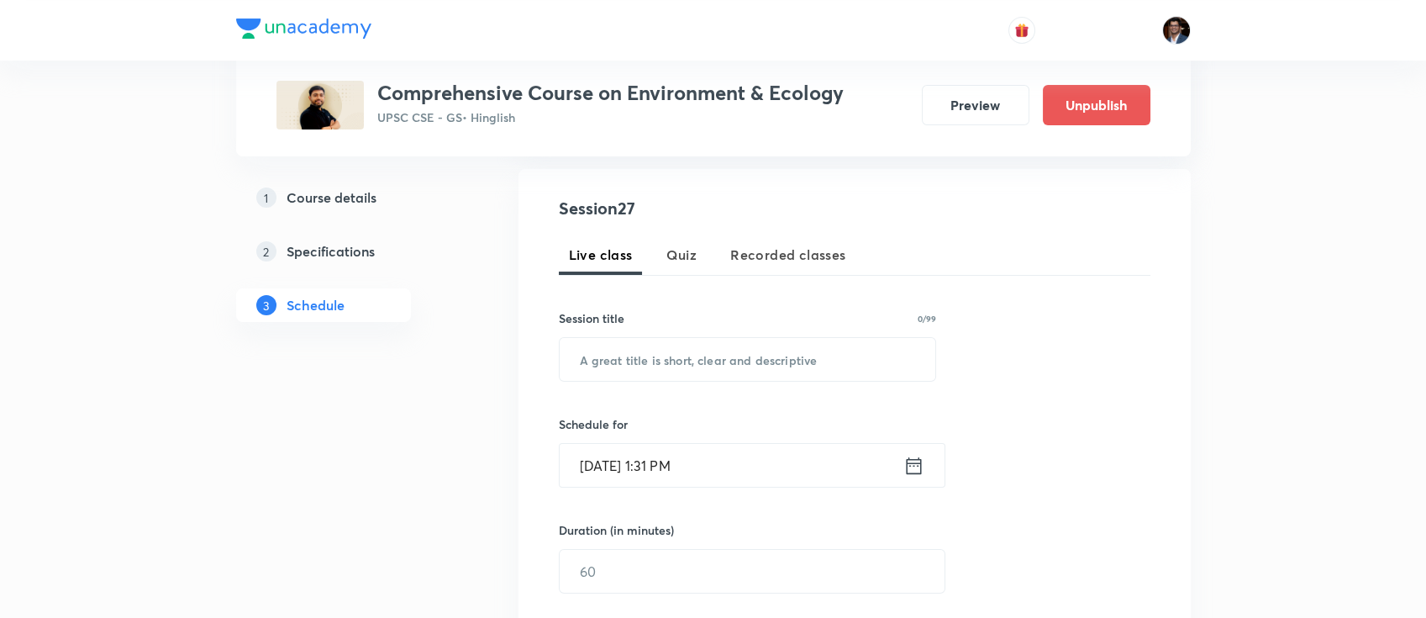
scroll to position [324, 0]
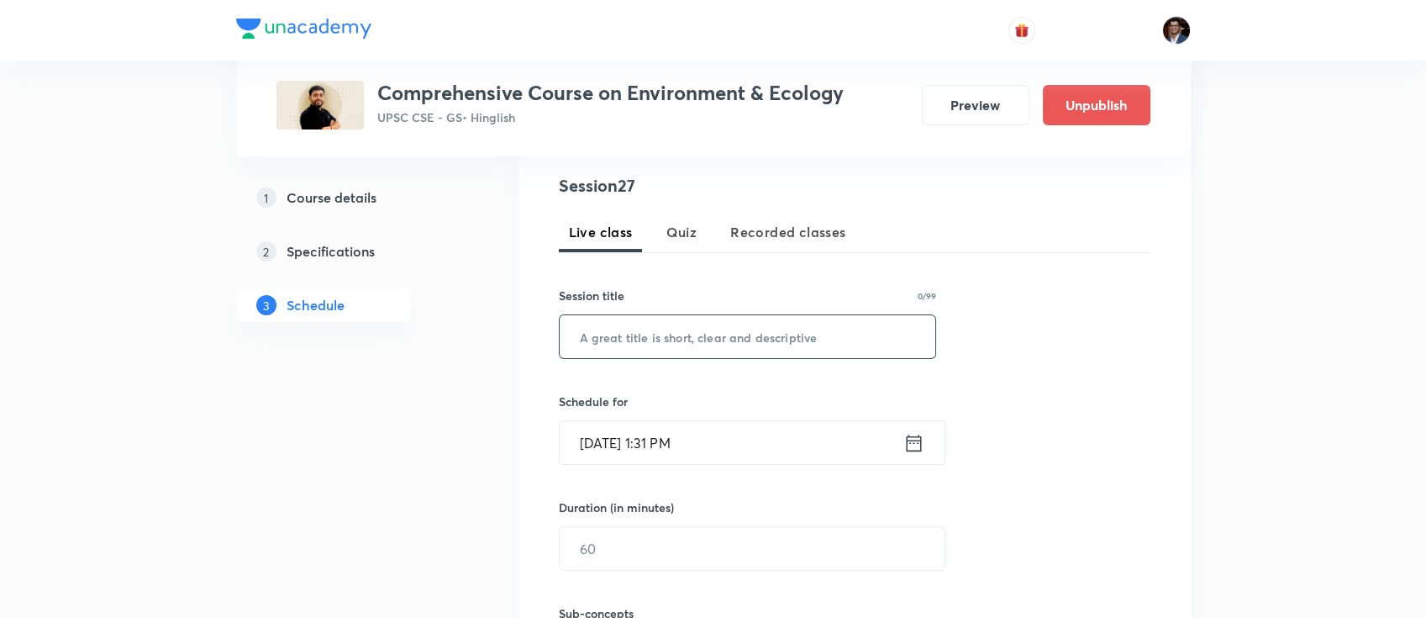
click at [641, 333] on input "text" at bounding box center [748, 336] width 377 height 43
paste input "Natural Greenhouse Effect, Human Enhanced Greenhouse Effect, Ocean Acidificatio…"
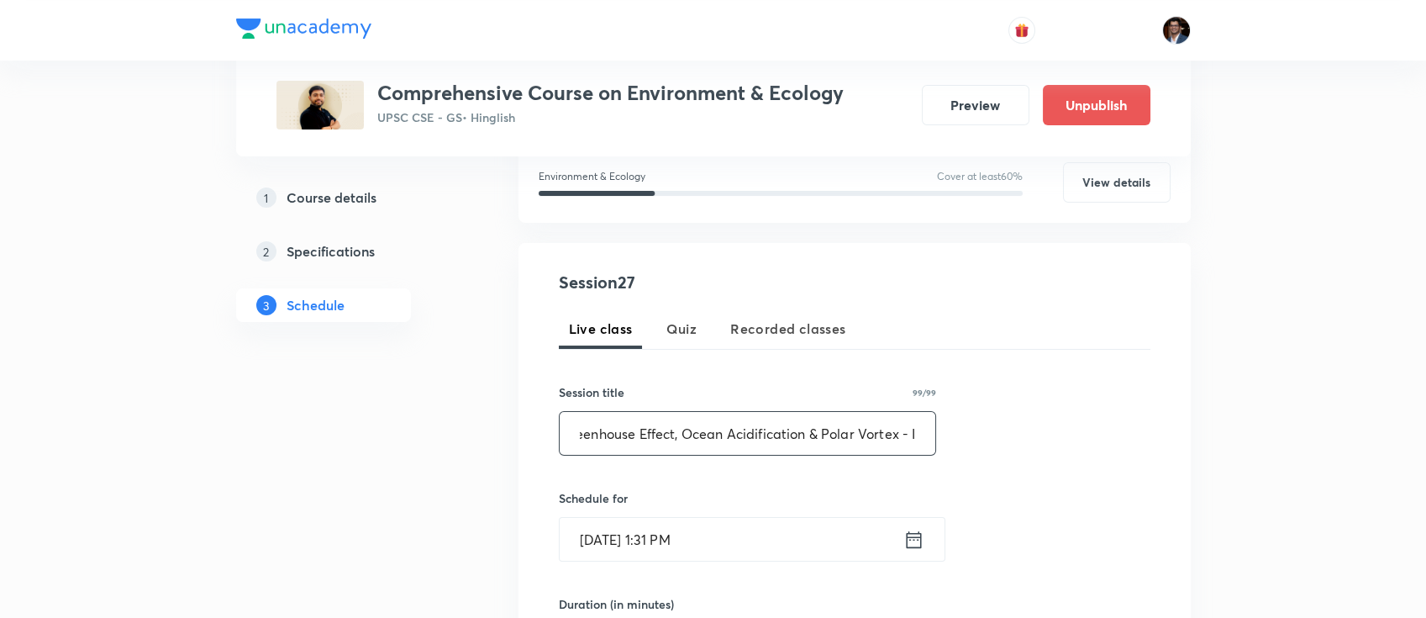
scroll to position [229, 0]
type input "Natural Greenhouse Effect, Human Enhanced Greenhouse Effect, Ocean Acidificatio…"
click at [691, 553] on input "[DATE] 1:31 PM" at bounding box center [732, 538] width 344 height 43
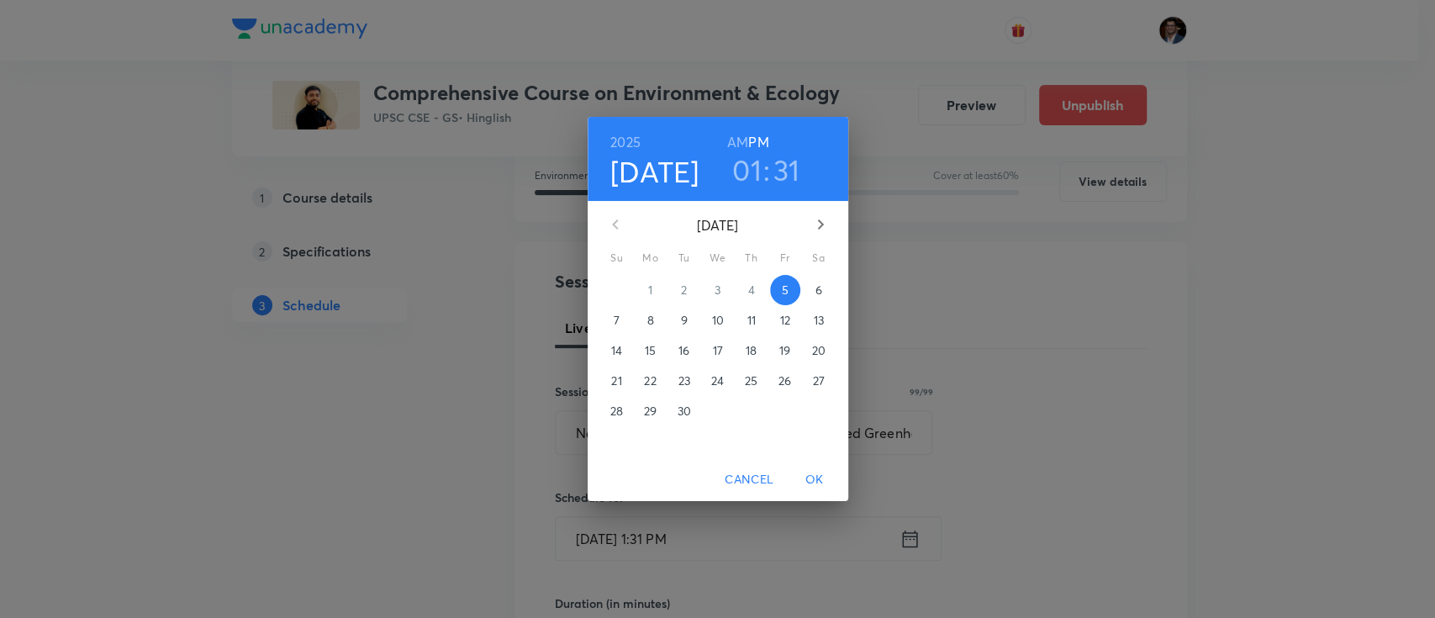
click at [822, 230] on icon "button" at bounding box center [820, 224] width 20 height 20
click at [605, 229] on icon "button" at bounding box center [615, 224] width 20 height 20
click at [747, 325] on p "9" at bounding box center [750, 320] width 7 height 17
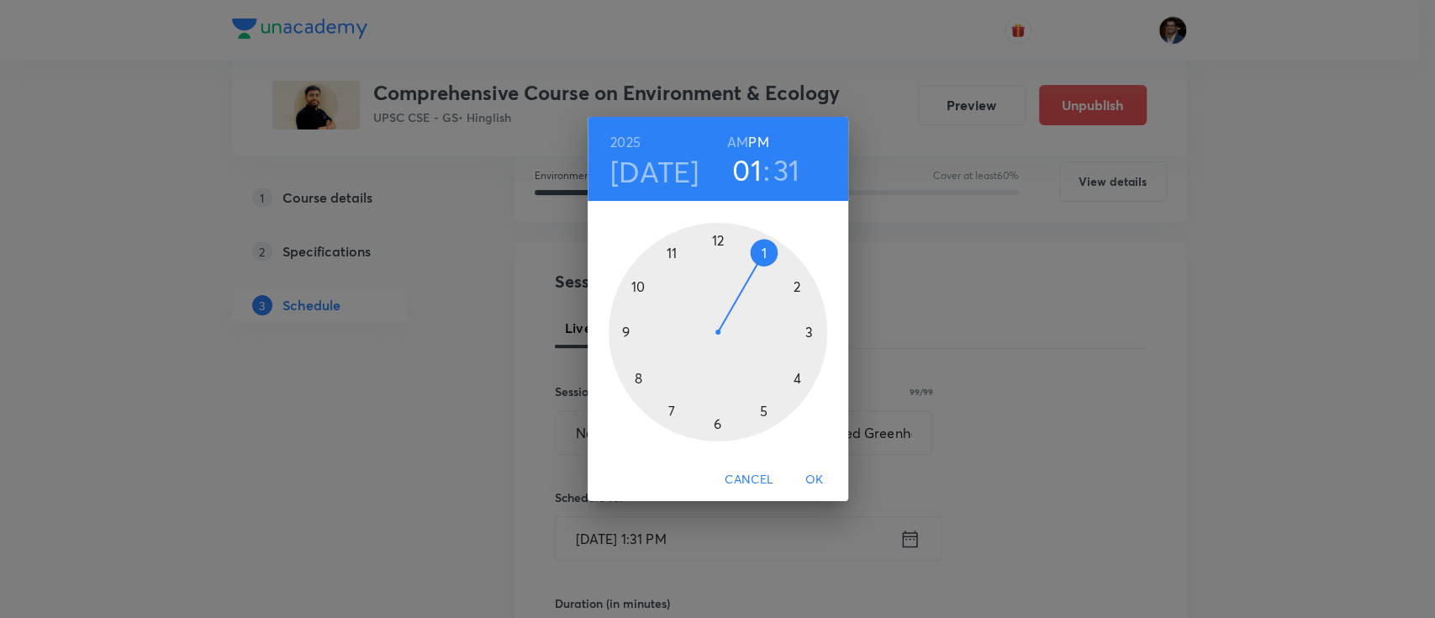
click at [736, 134] on h6 "AM" at bounding box center [737, 142] width 21 height 24
click at [641, 289] on div at bounding box center [718, 332] width 219 height 219
click at [725, 235] on div at bounding box center [718, 332] width 219 height 219
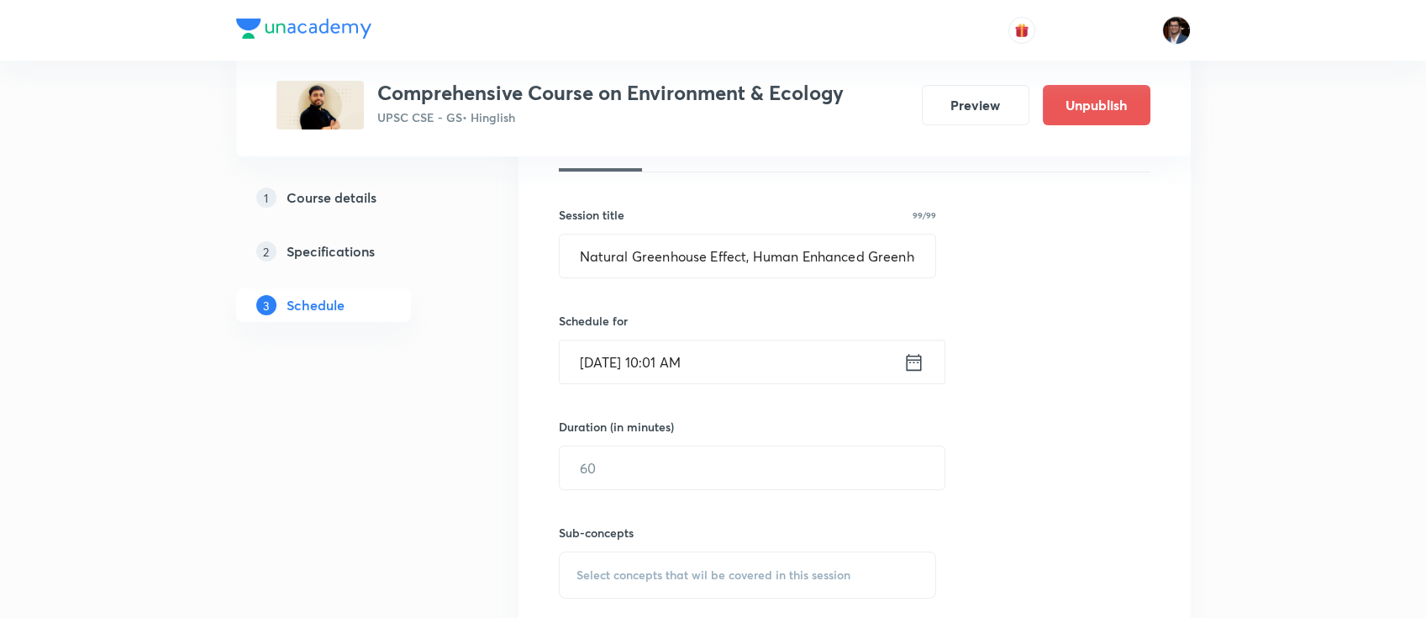
scroll to position [411, 0]
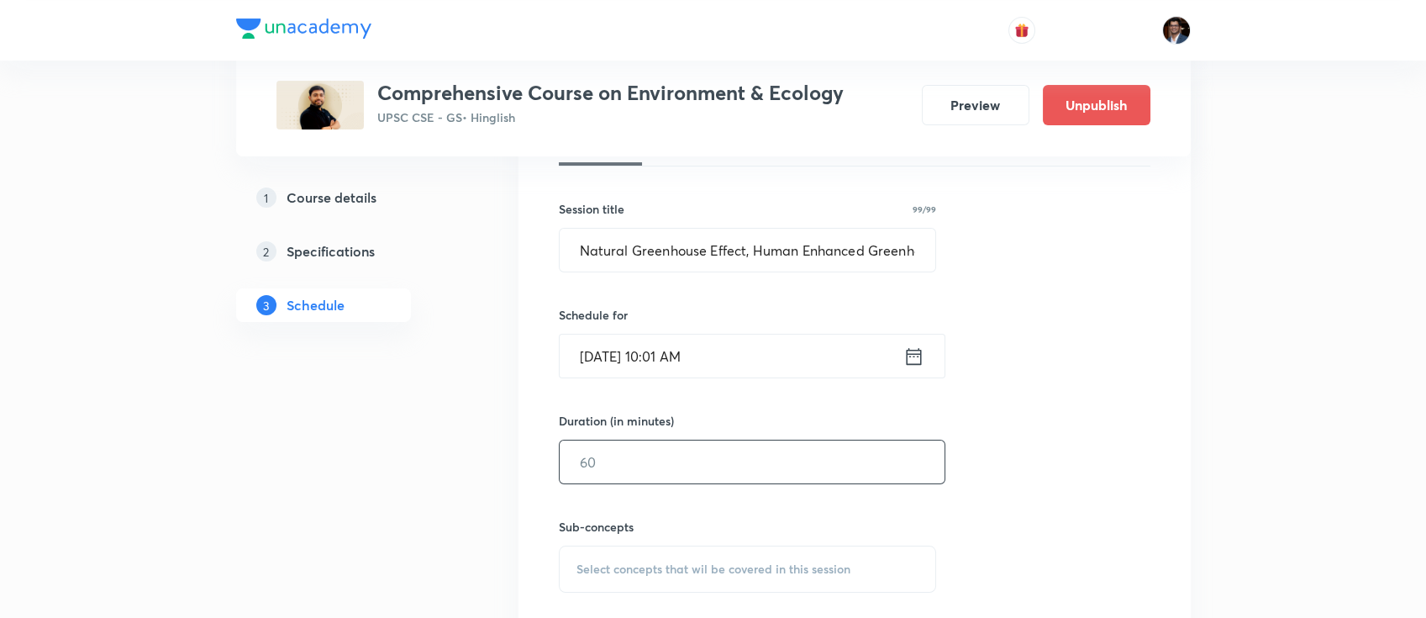
click at [638, 454] on input "text" at bounding box center [752, 461] width 385 height 43
type input "120"
click at [621, 562] on span "Select concepts that wil be covered in this session" at bounding box center [714, 568] width 274 height 13
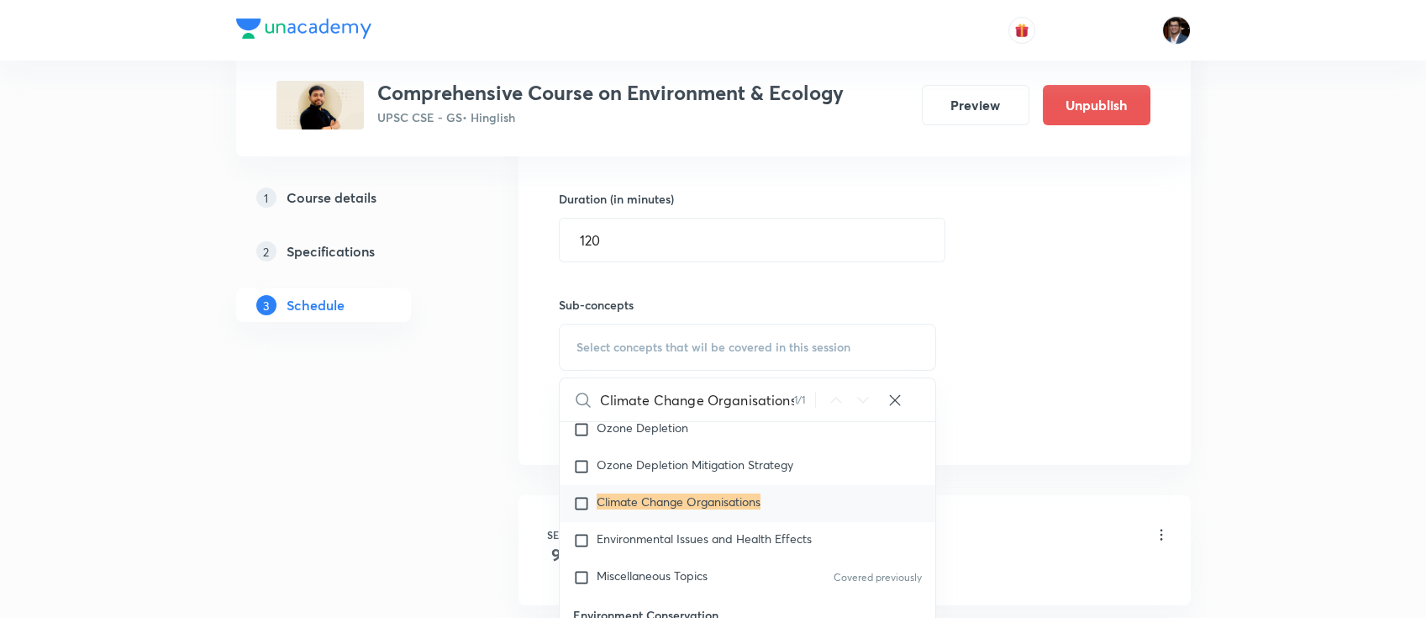
scroll to position [124, 0]
type input "Climate Change Organisations"
click at [746, 488] on div "Climate Change Organisations" at bounding box center [748, 501] width 377 height 37
checkbox input "true"
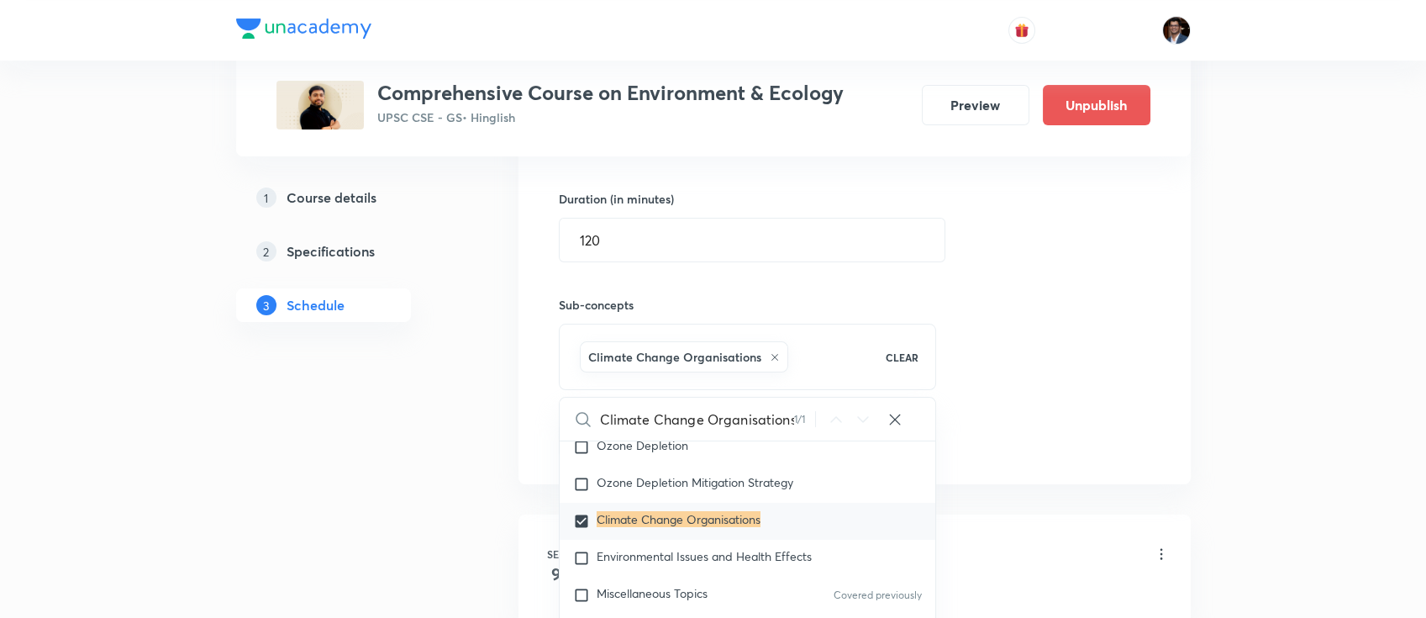
click at [1002, 364] on div "Session 27 Live class Quiz Recorded classes Session title 99/99 Natural Greenho…" at bounding box center [855, 161] width 592 height 593
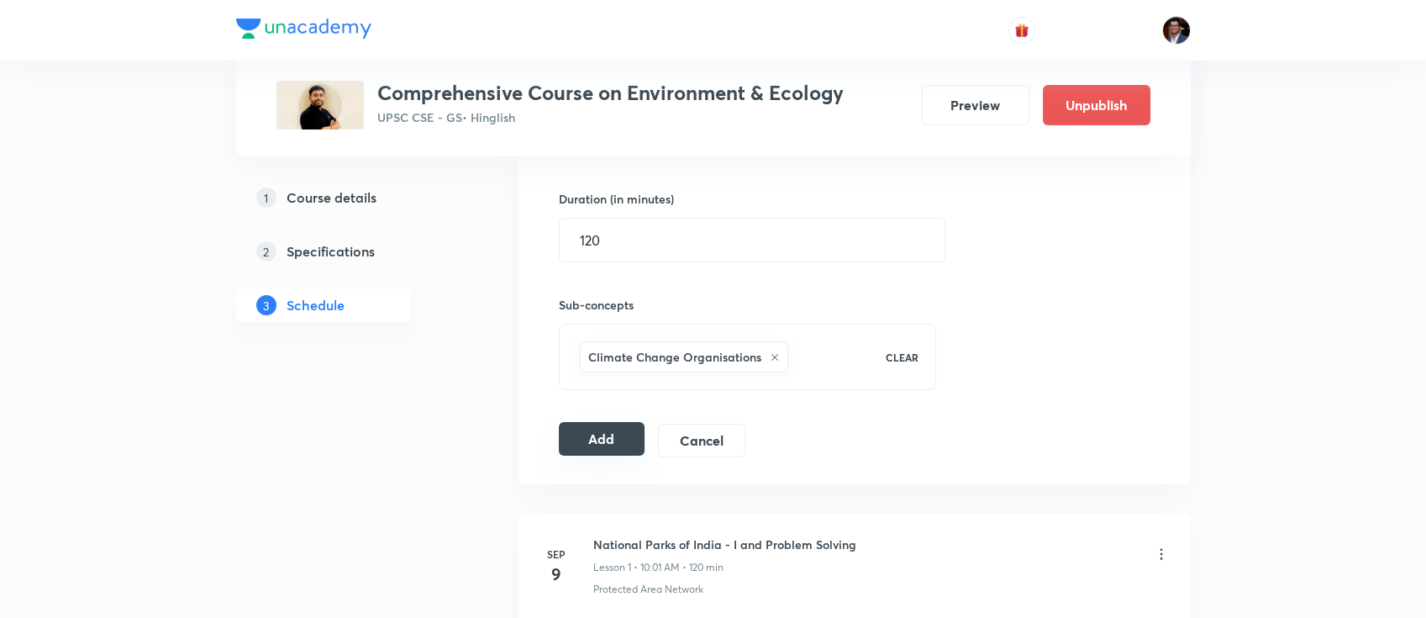
click at [587, 435] on button "Add" at bounding box center [602, 439] width 87 height 34
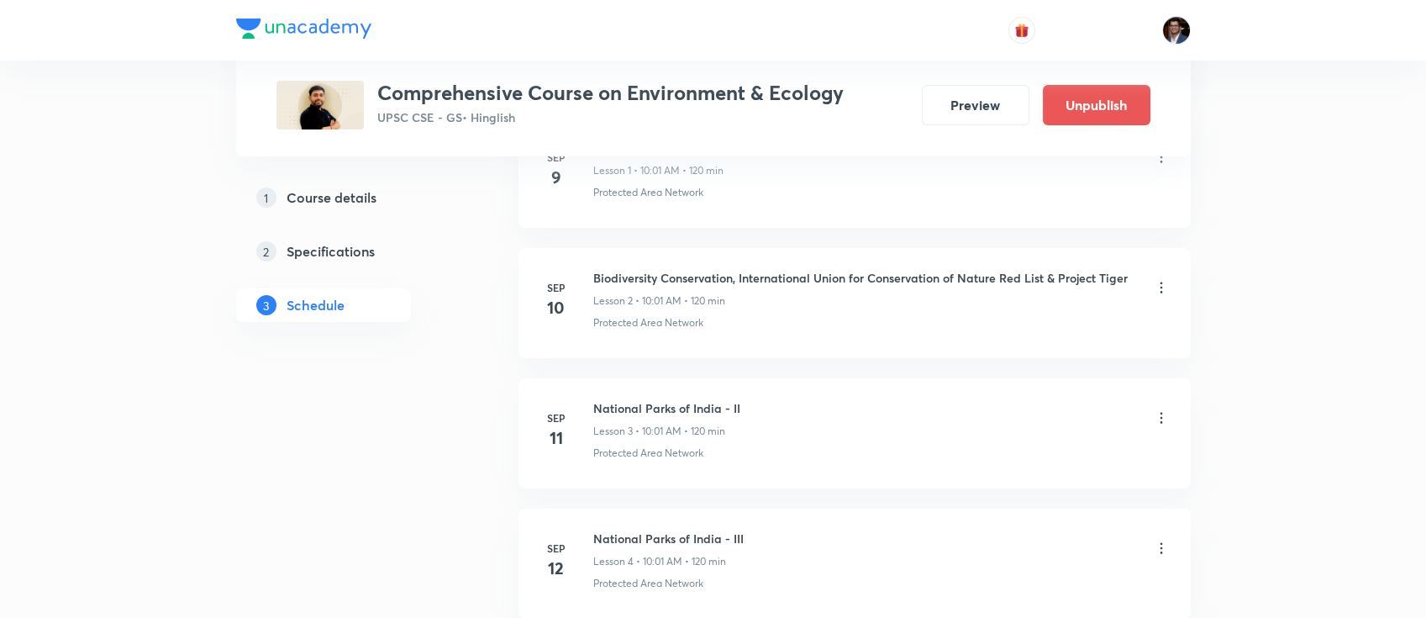
scroll to position [0, 0]
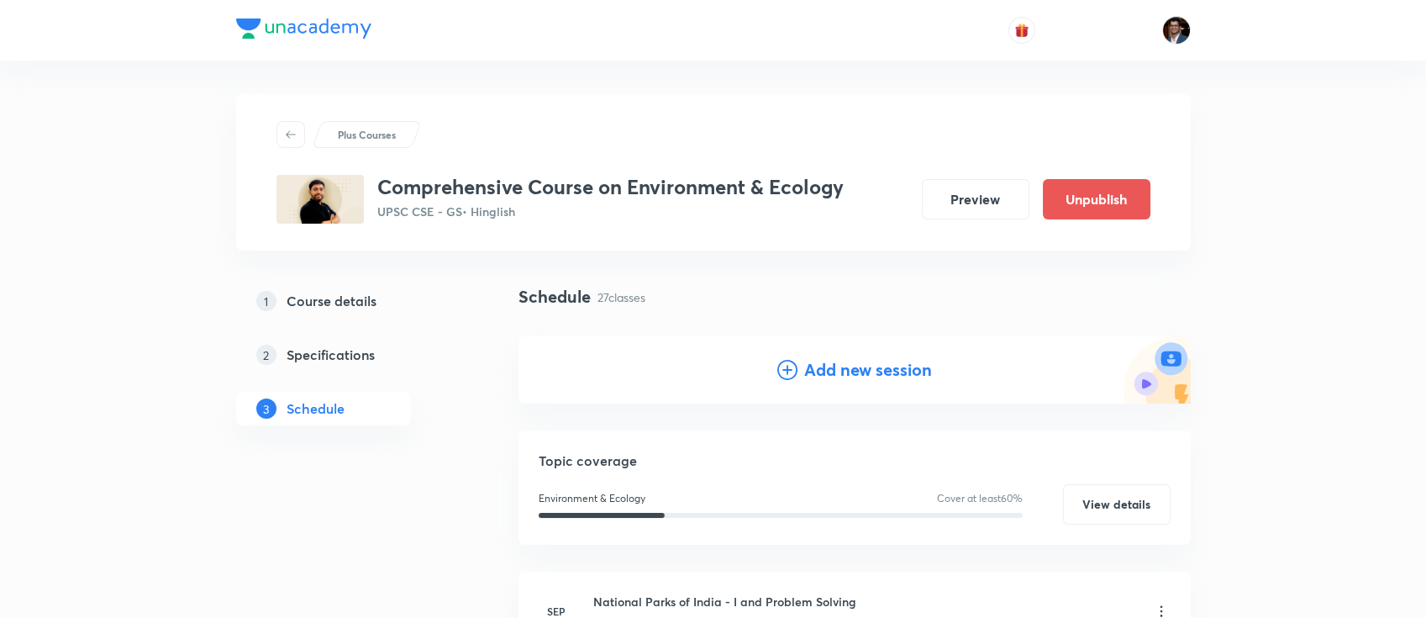
click at [856, 373] on h4 "Add new session" at bounding box center [868, 369] width 128 height 25
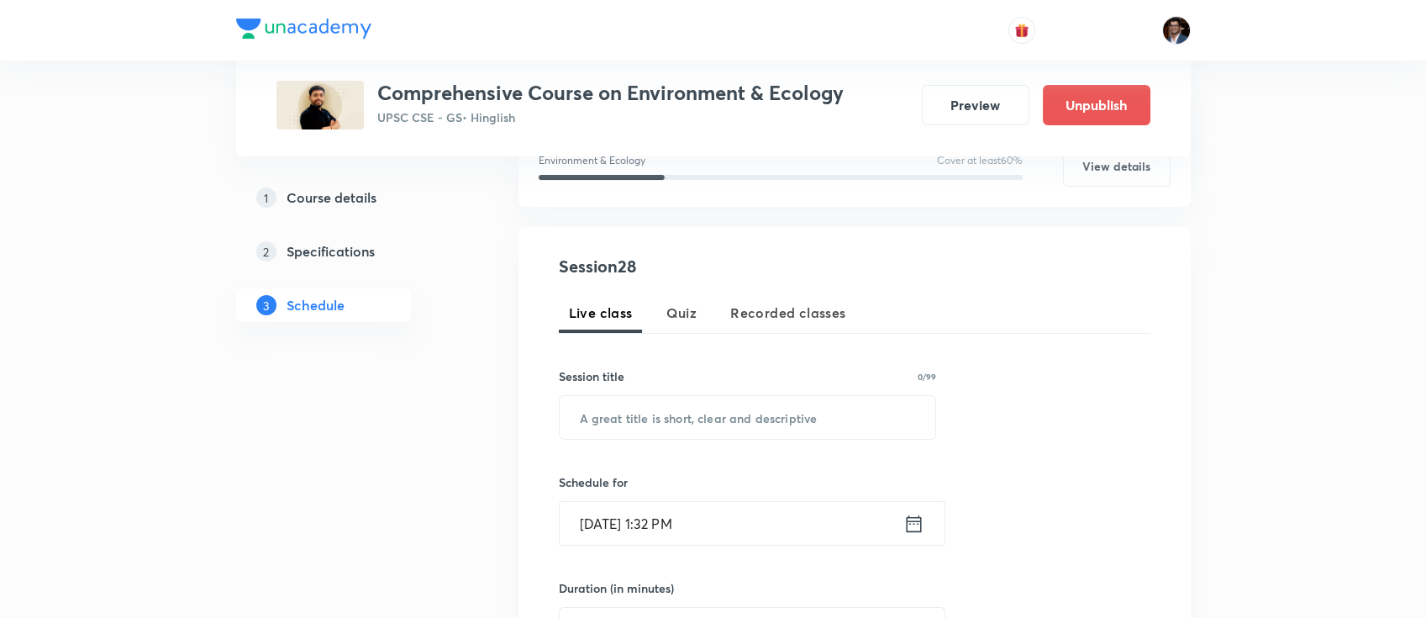
scroll to position [246, 0]
click at [754, 413] on input "text" at bounding box center [748, 414] width 377 height 43
paste input "Polar Vortex - II, Vienna Convention & Montreal Protocol"
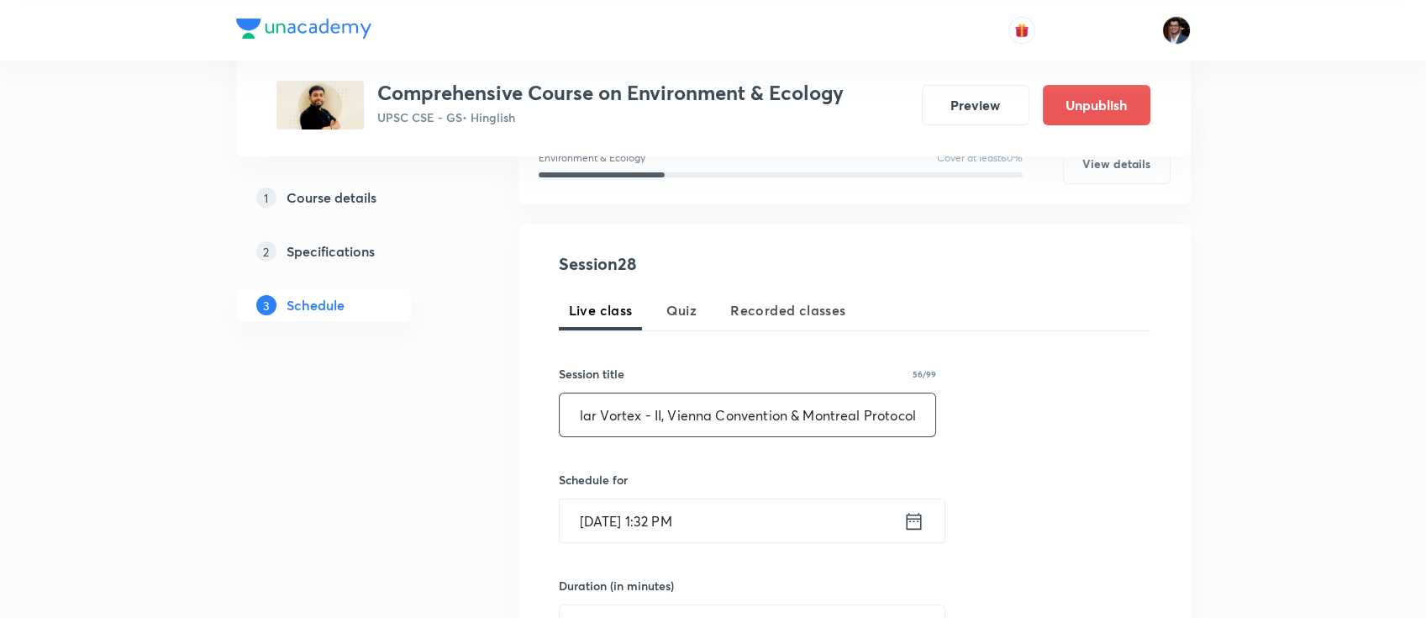
scroll to position [393, 0]
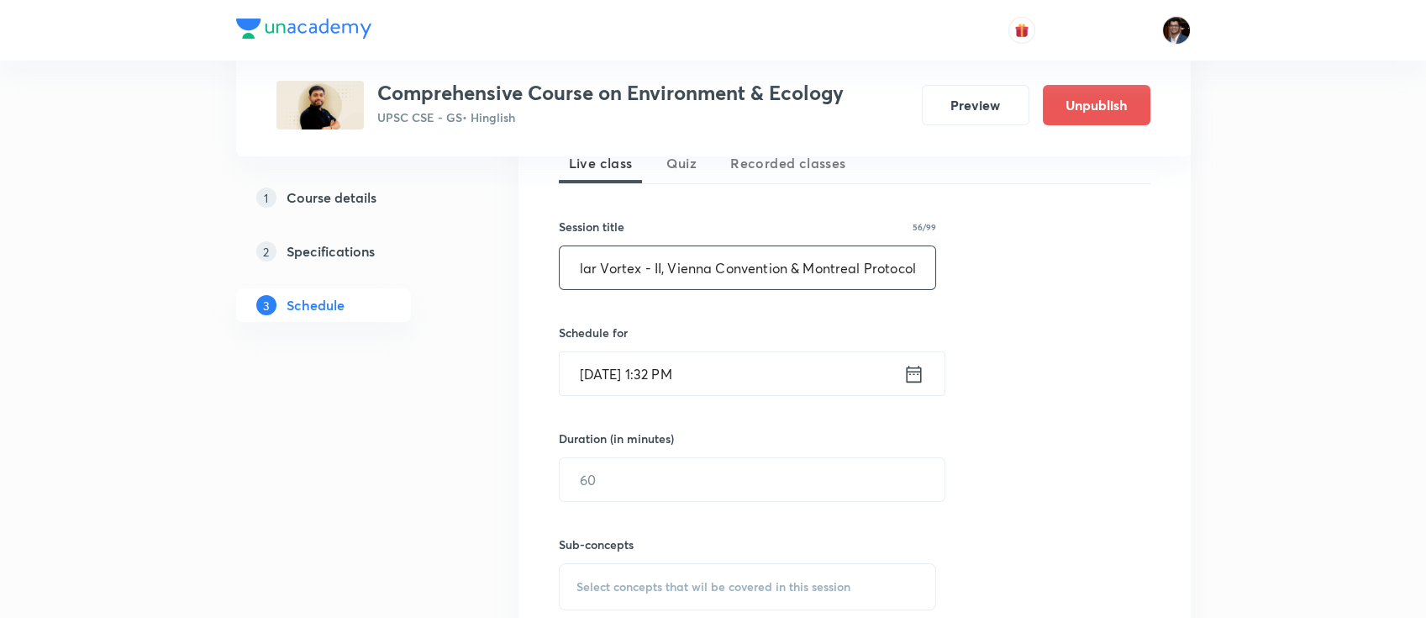
type input "Polar Vortex - II, Vienna Convention & Montreal Protocol"
click at [736, 377] on input "[DATE] 1:32 PM" at bounding box center [732, 373] width 344 height 43
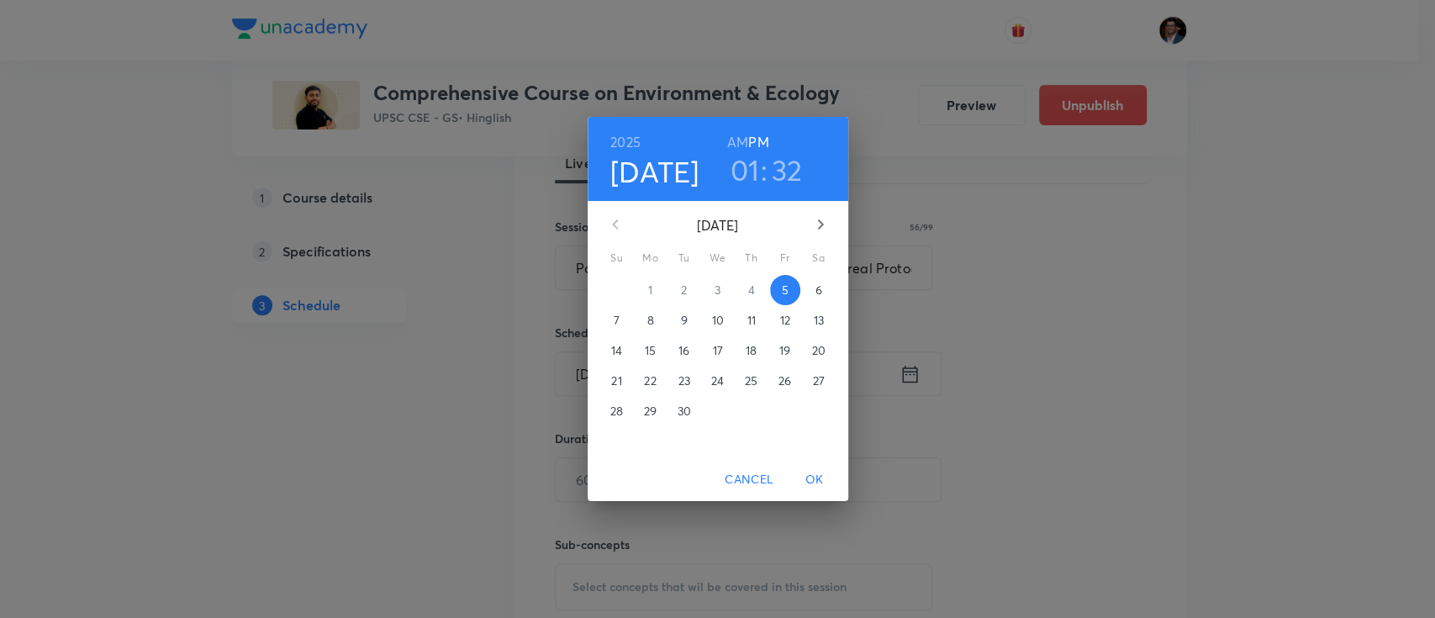
click at [810, 227] on icon "button" at bounding box center [820, 224] width 20 height 20
click at [782, 326] on p "10" at bounding box center [784, 320] width 12 height 17
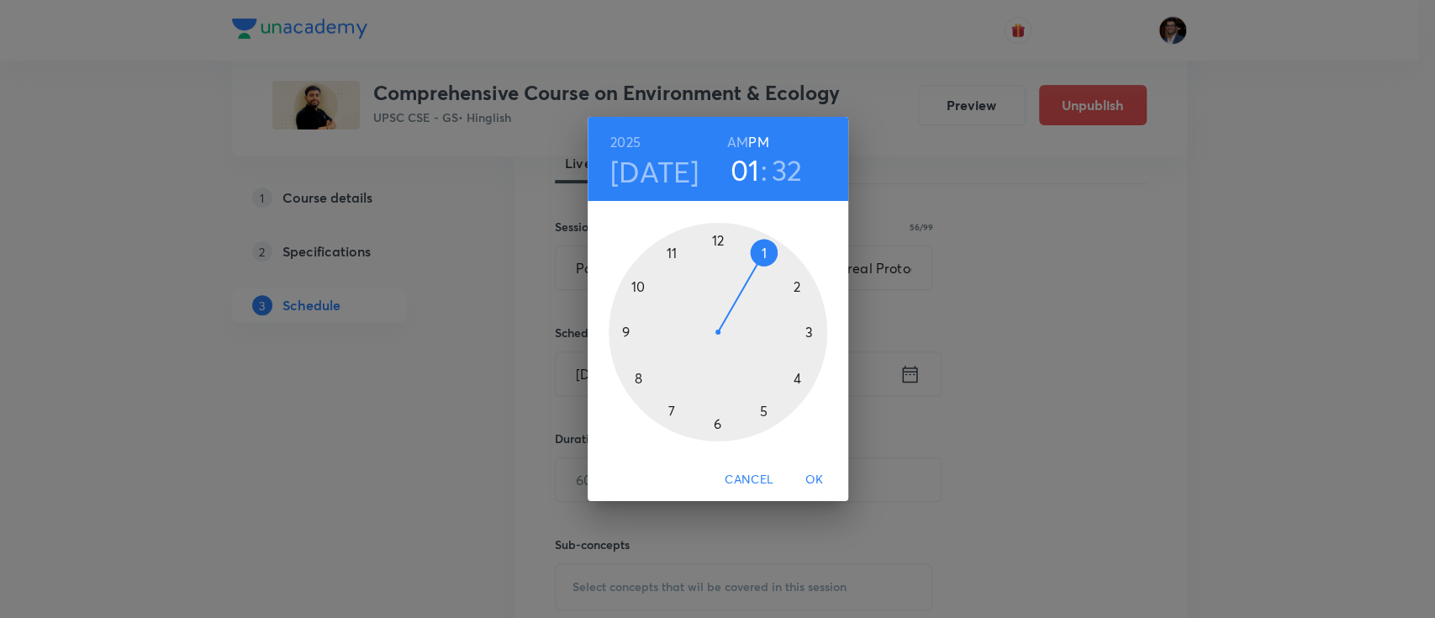
click at [733, 139] on h6 "AM" at bounding box center [737, 142] width 21 height 24
click at [641, 286] on div at bounding box center [718, 332] width 219 height 219
click at [724, 239] on div at bounding box center [718, 332] width 219 height 219
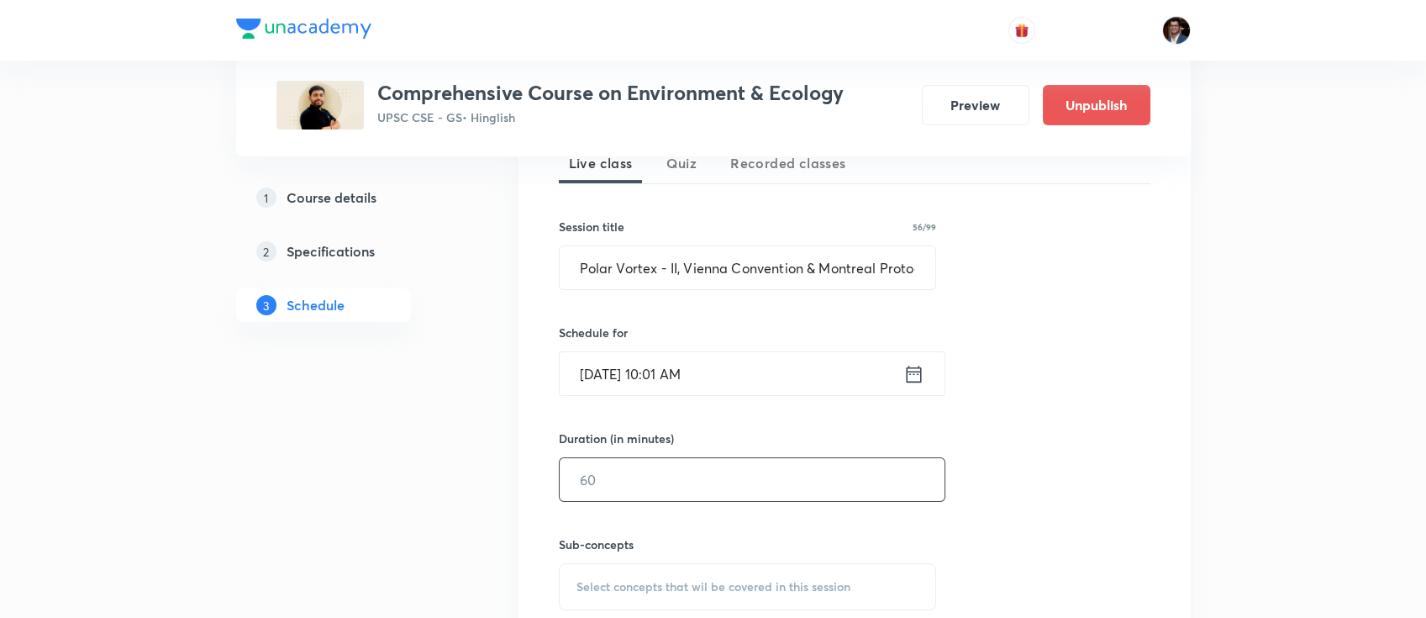
click at [670, 474] on input "text" at bounding box center [752, 479] width 385 height 43
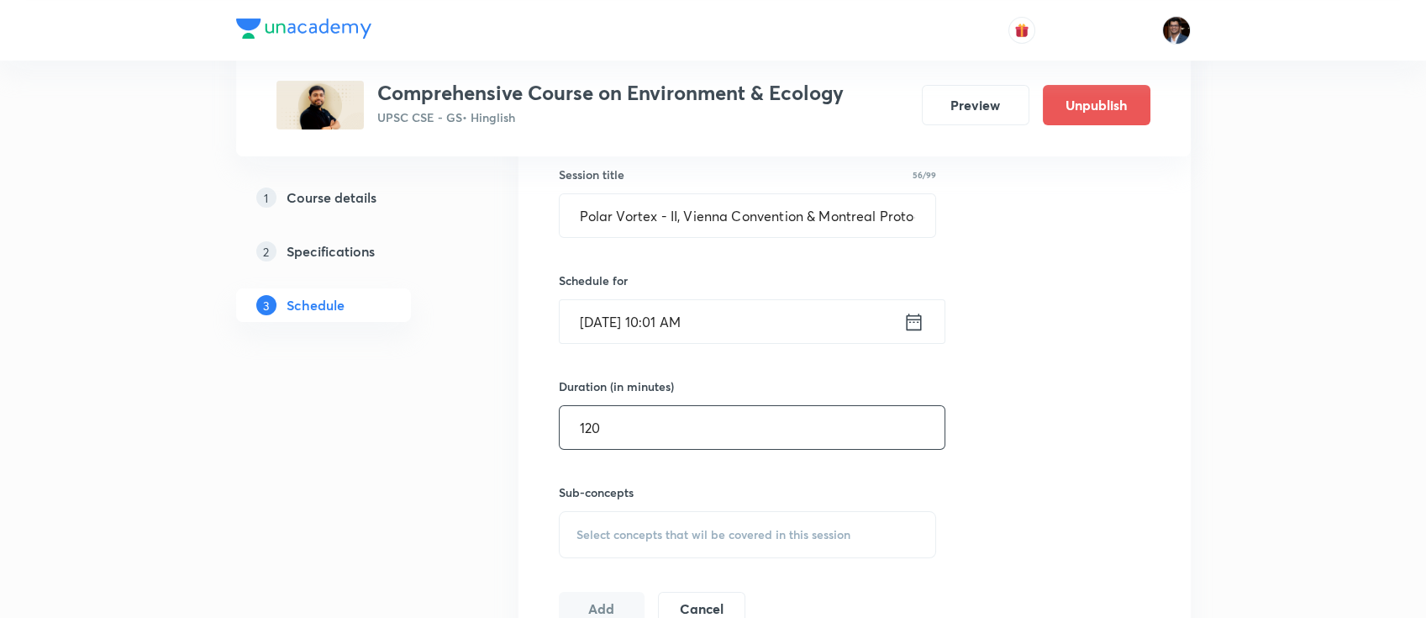
type input "120"
click at [666, 528] on span "Select concepts that wil be covered in this session" at bounding box center [714, 534] width 274 height 13
paste input "Climate Change"
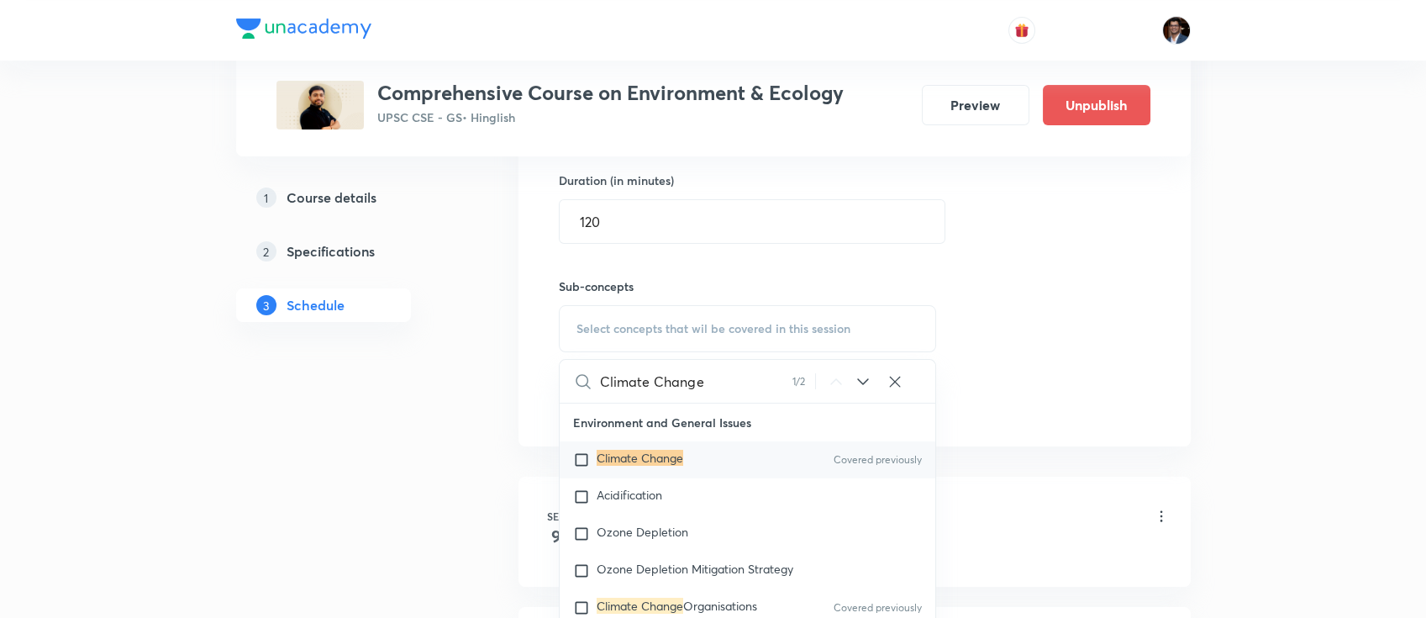
scroll to position [652, 0]
type input "Climate Change"
click at [740, 452] on div "Climate Change Covered previously" at bounding box center [748, 458] width 377 height 37
checkbox input "true"
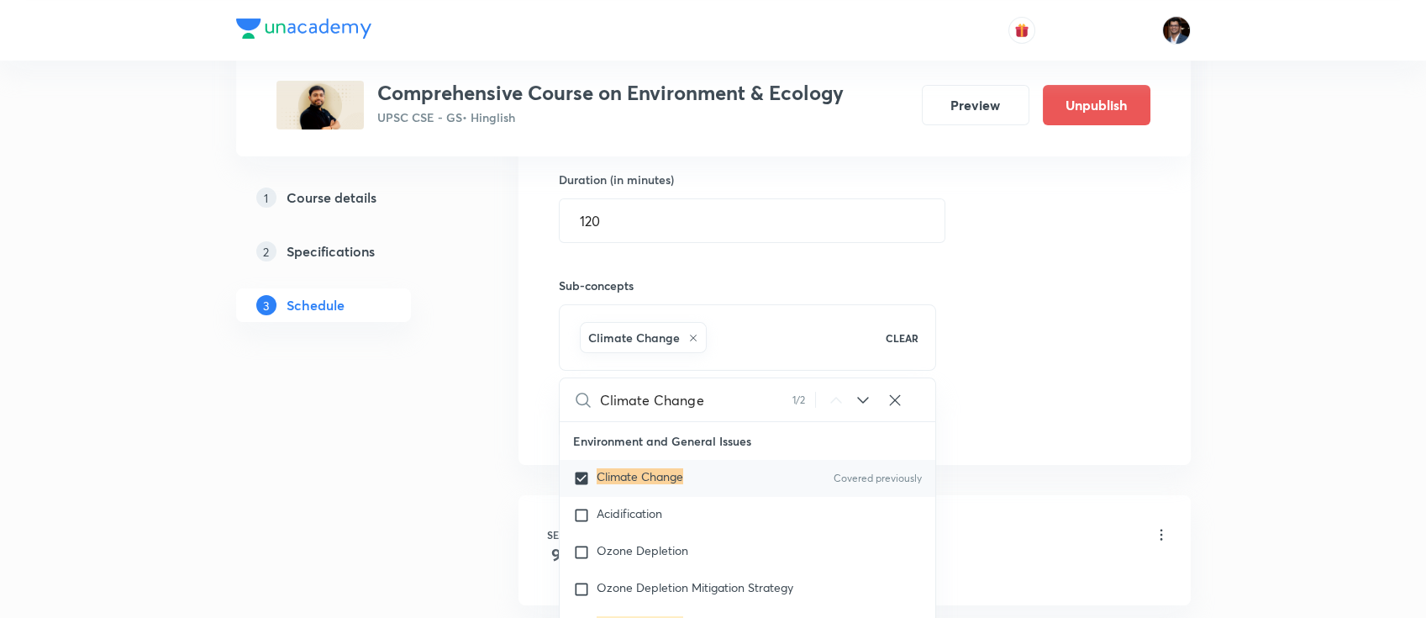
click at [1050, 298] on div "Session 28 Live class Quiz Recorded classes Session title 56/99 Polar Vortex - …" at bounding box center [855, 141] width 592 height 593
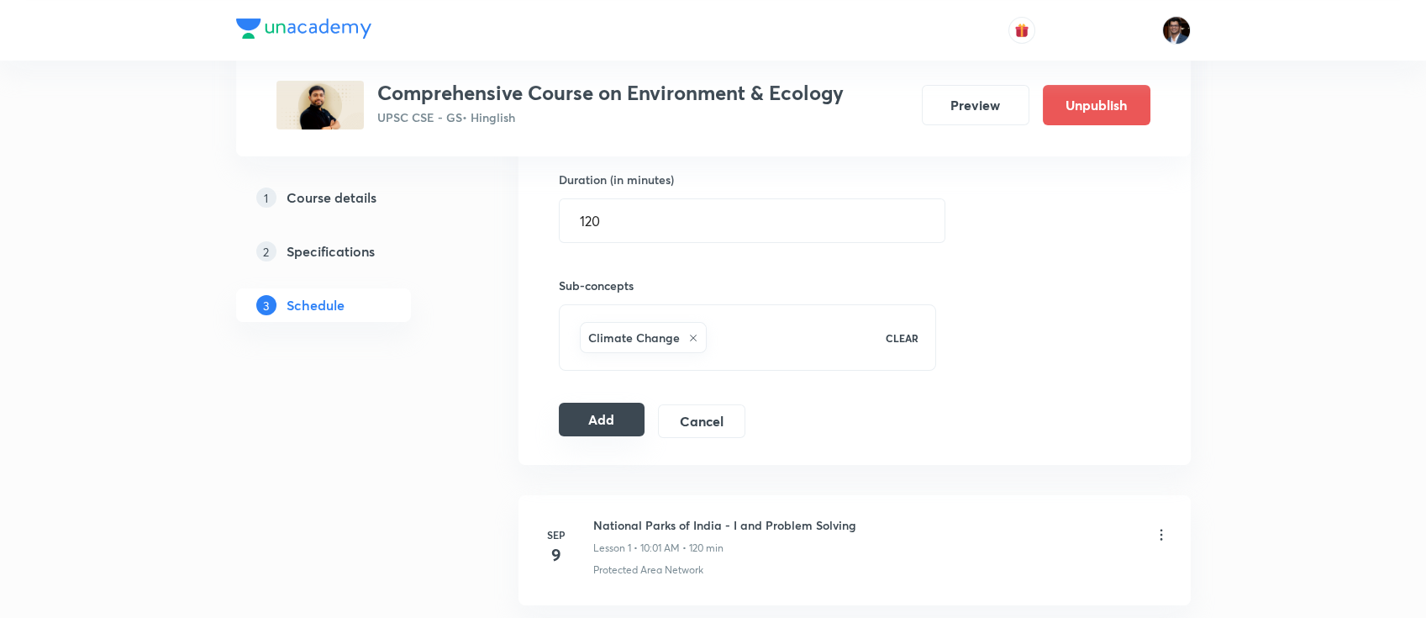
click at [599, 419] on button "Add" at bounding box center [602, 420] width 87 height 34
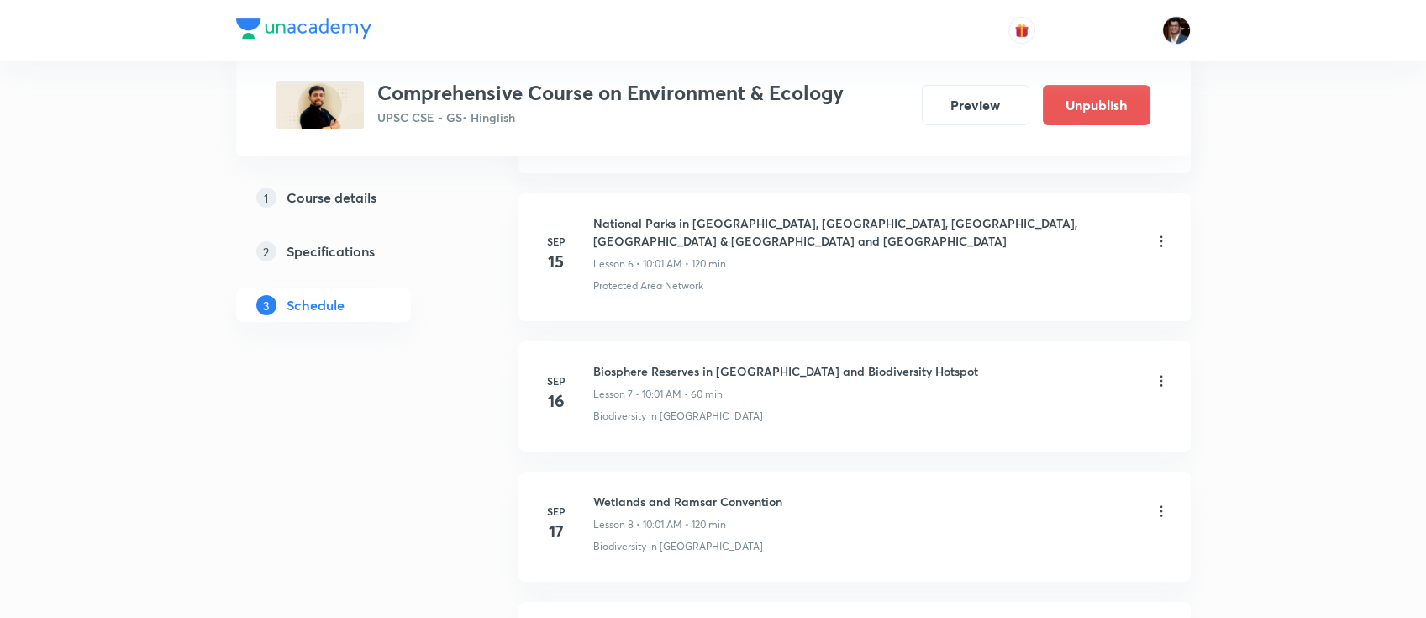
scroll to position [1028, 0]
click at [1168, 374] on icon at bounding box center [1161, 382] width 17 height 17
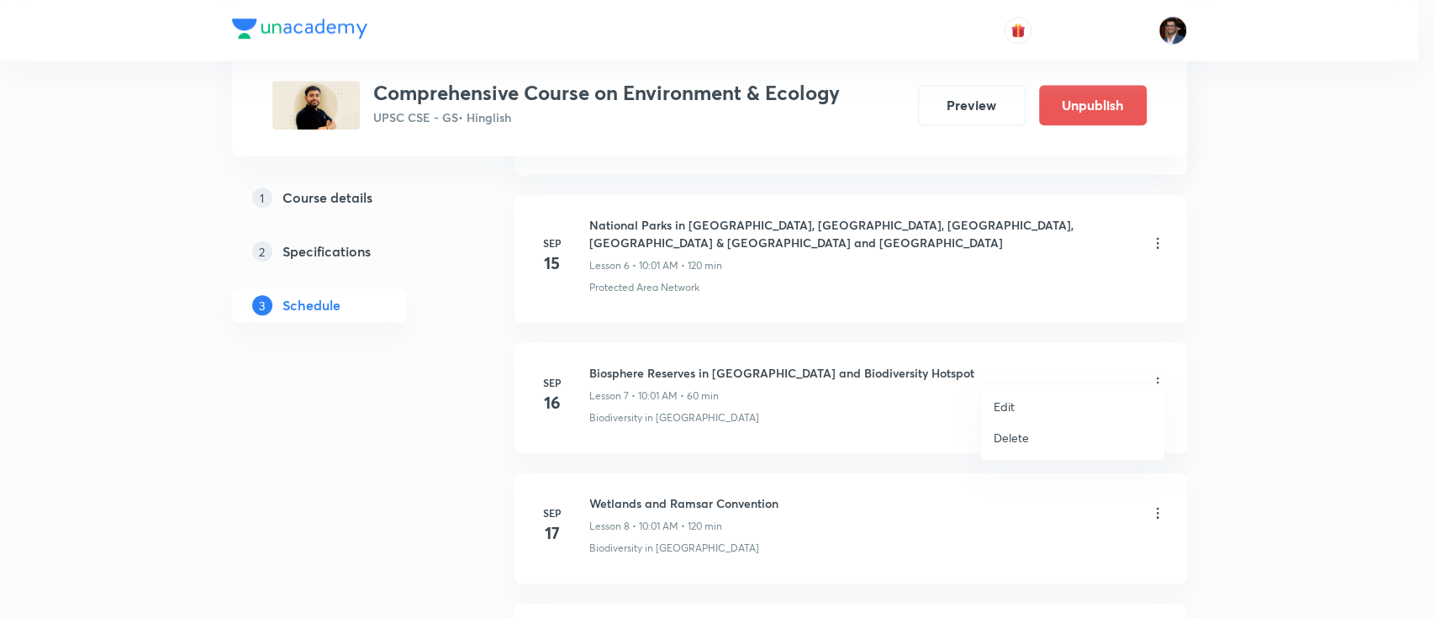
click at [1046, 396] on li "Edit" at bounding box center [1072, 406] width 184 height 31
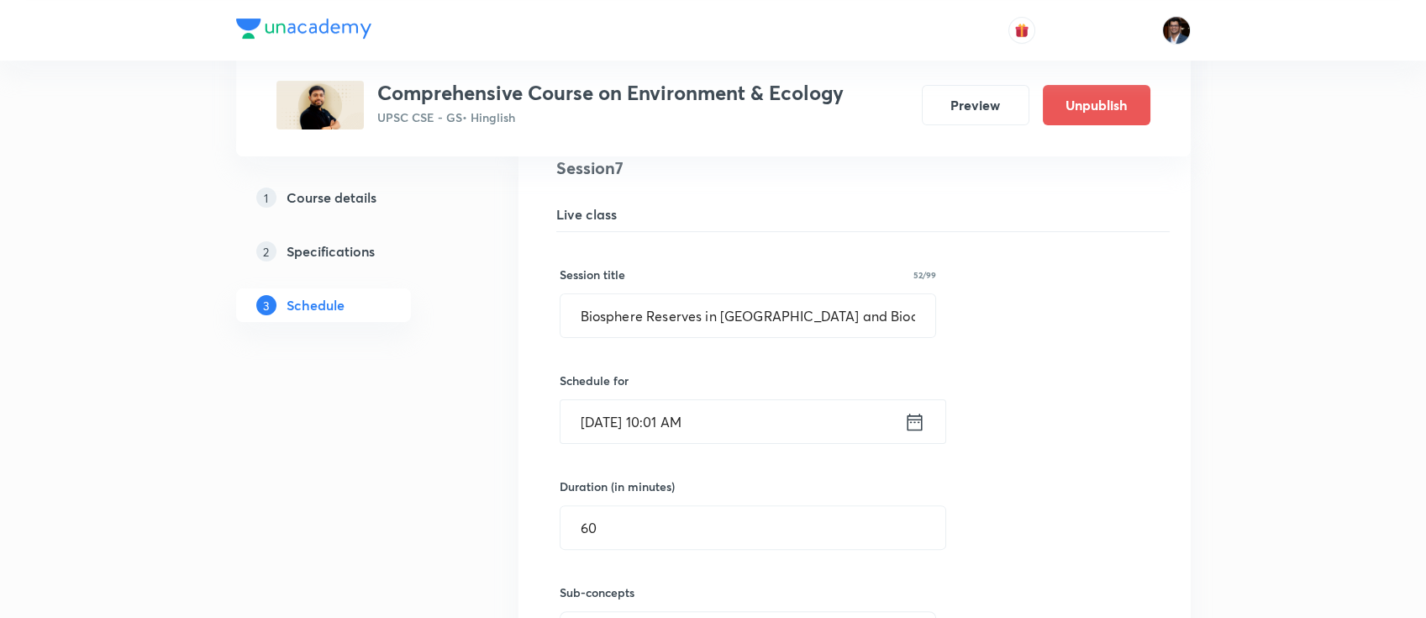
scroll to position [1143, 0]
drag, startPoint x: 635, startPoint y: 504, endPoint x: 498, endPoint y: 525, distance: 138.6
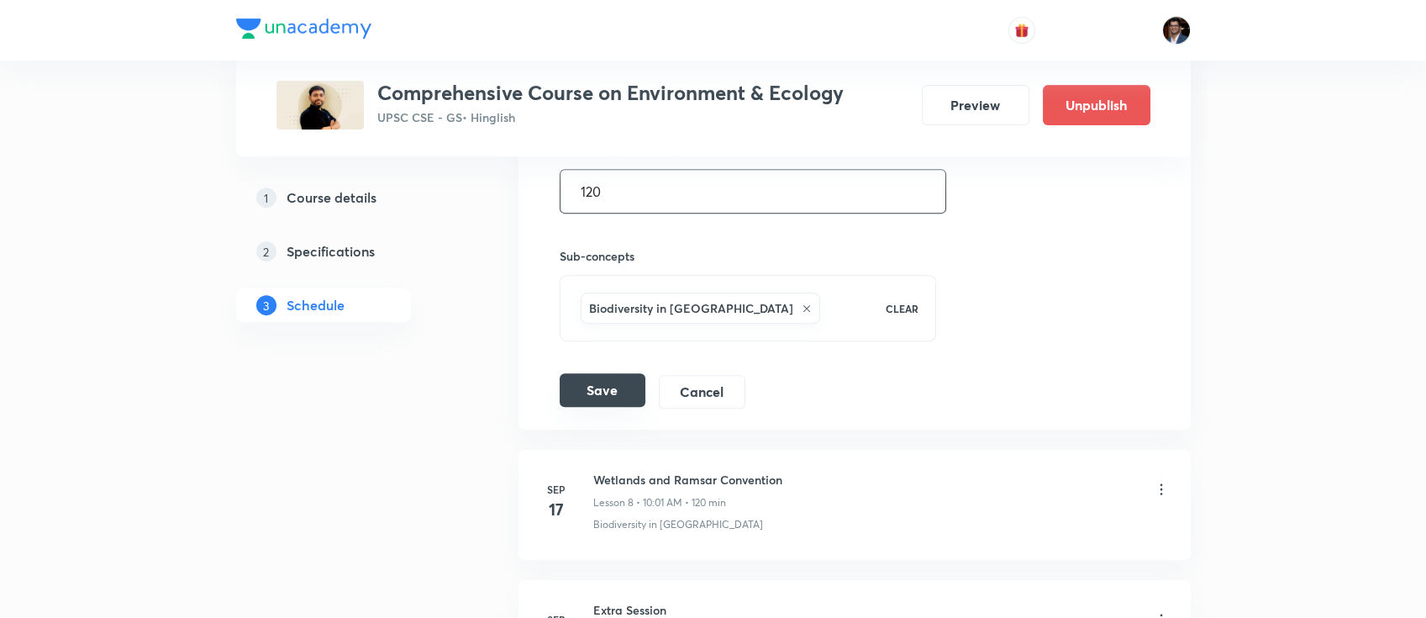
type input "120"
click at [578, 373] on button "Save" at bounding box center [603, 390] width 86 height 34
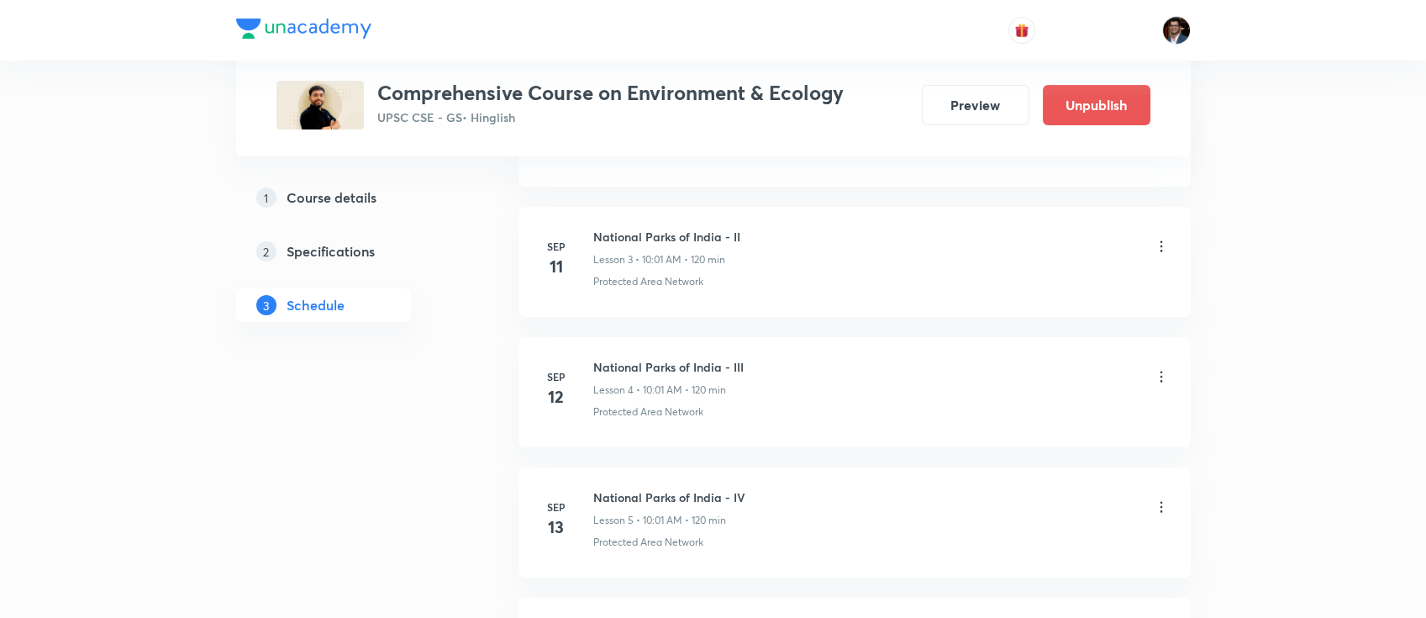
scroll to position [0, 0]
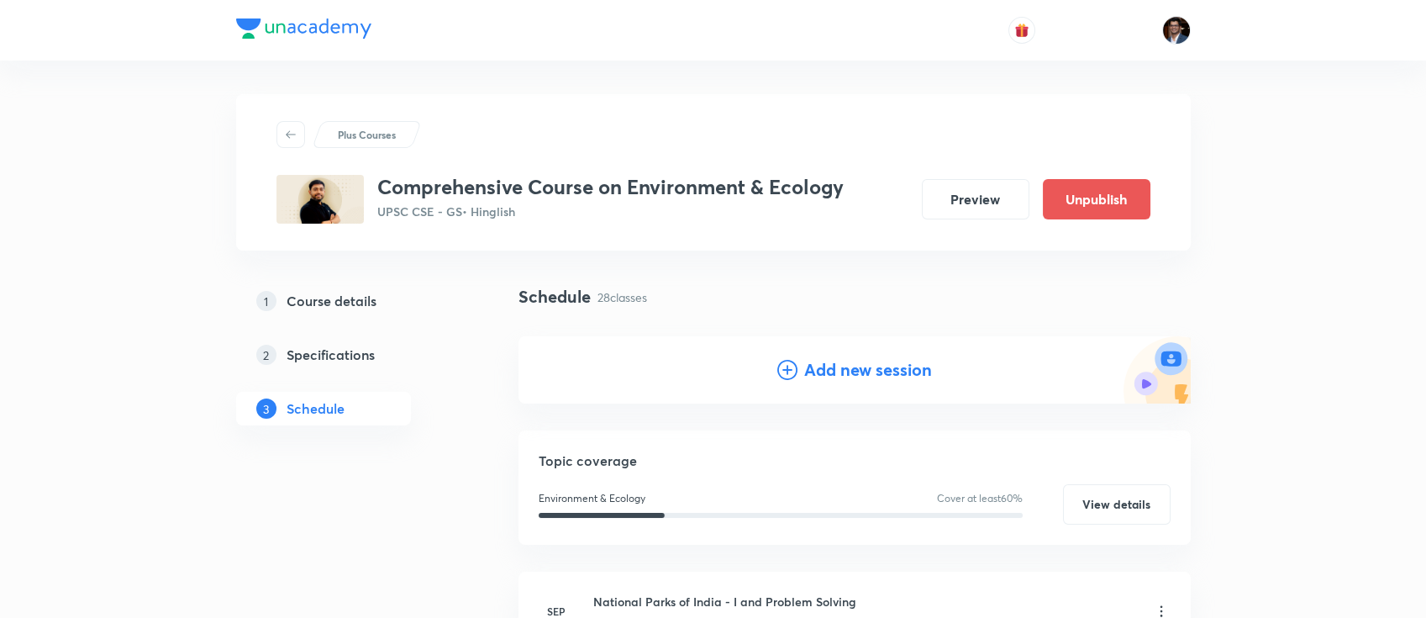
click at [846, 365] on h4 "Add new session" at bounding box center [868, 369] width 128 height 25
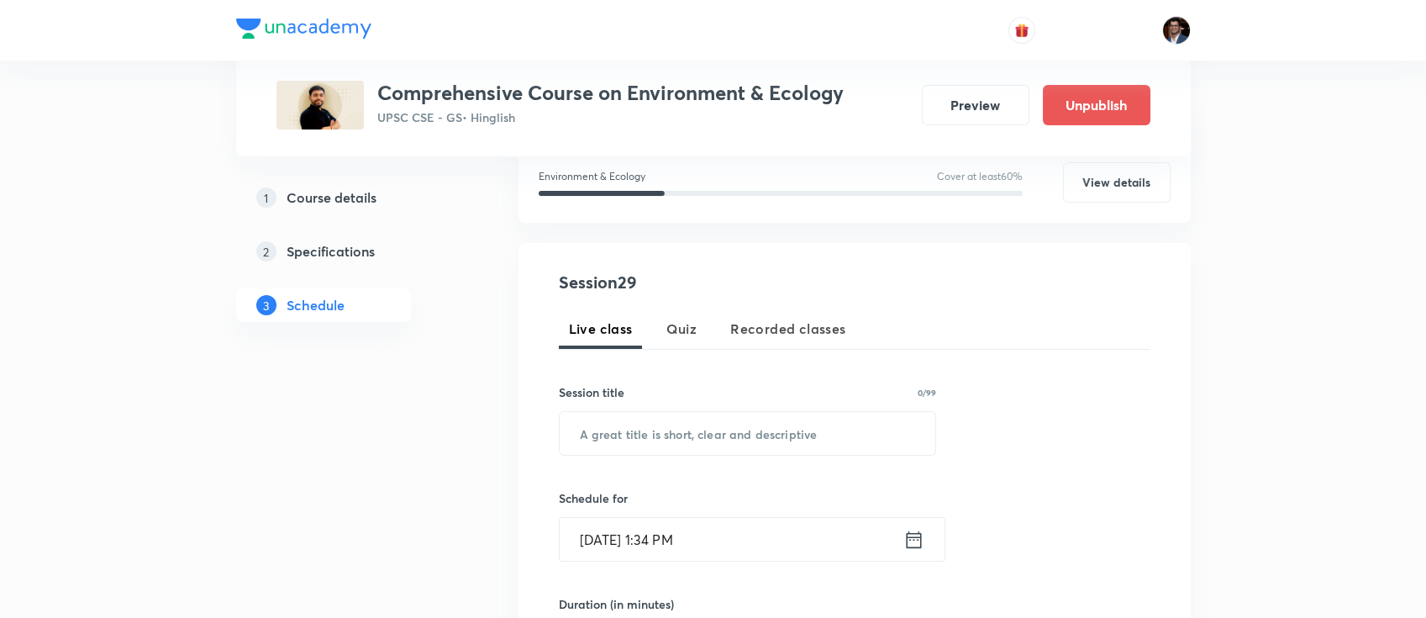
scroll to position [229, 0]
click at [647, 446] on input "text" at bounding box center [748, 432] width 377 height 43
paste input "Greenhouse Gas and Climate Change"
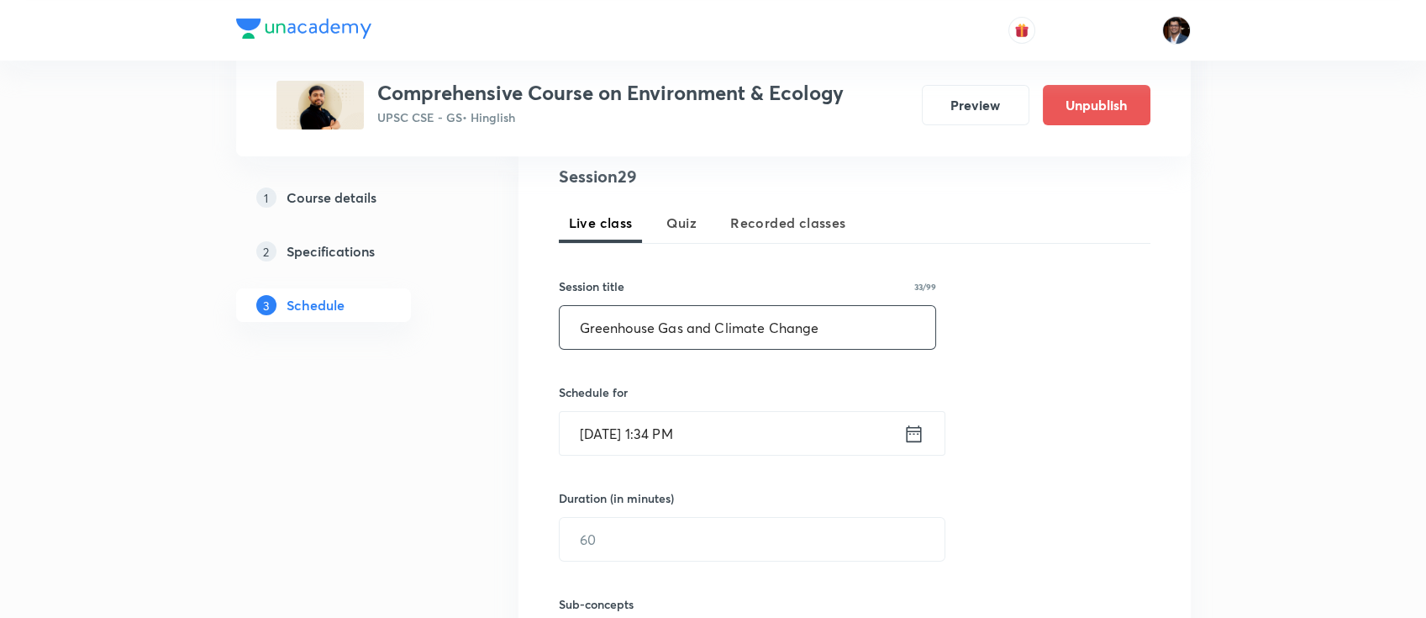
type input "Greenhouse Gas and Climate Change"
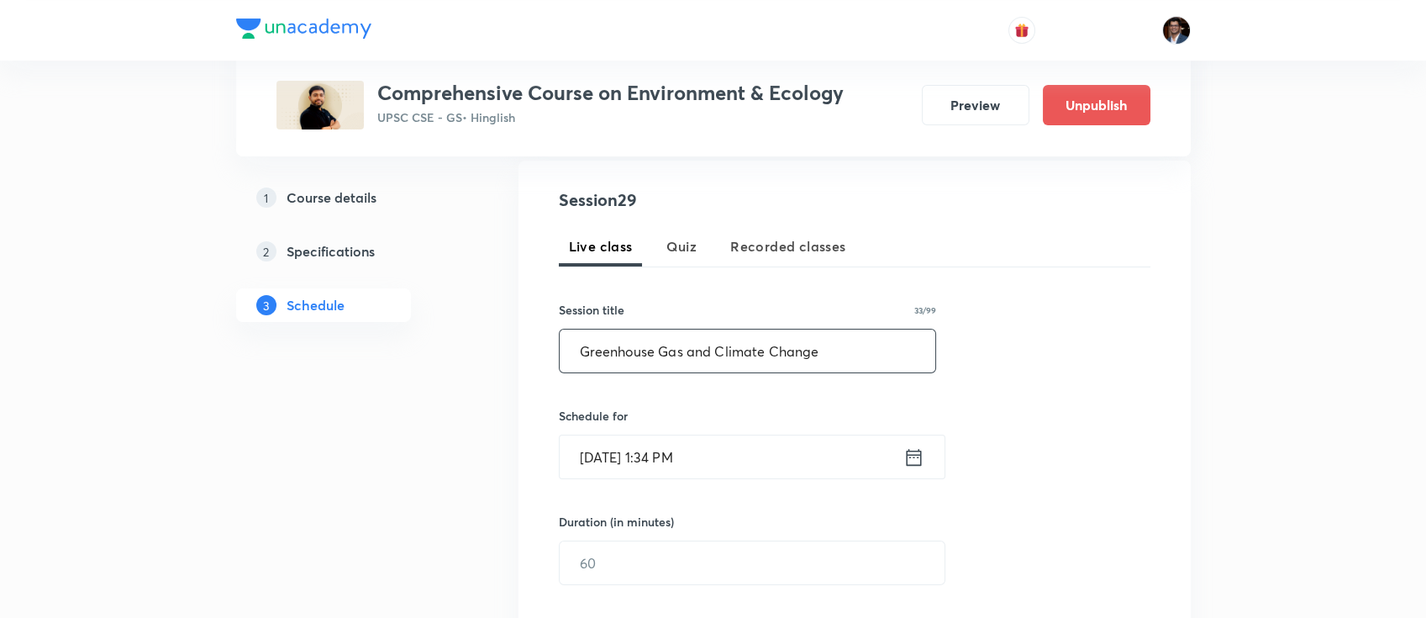
scroll to position [361, 0]
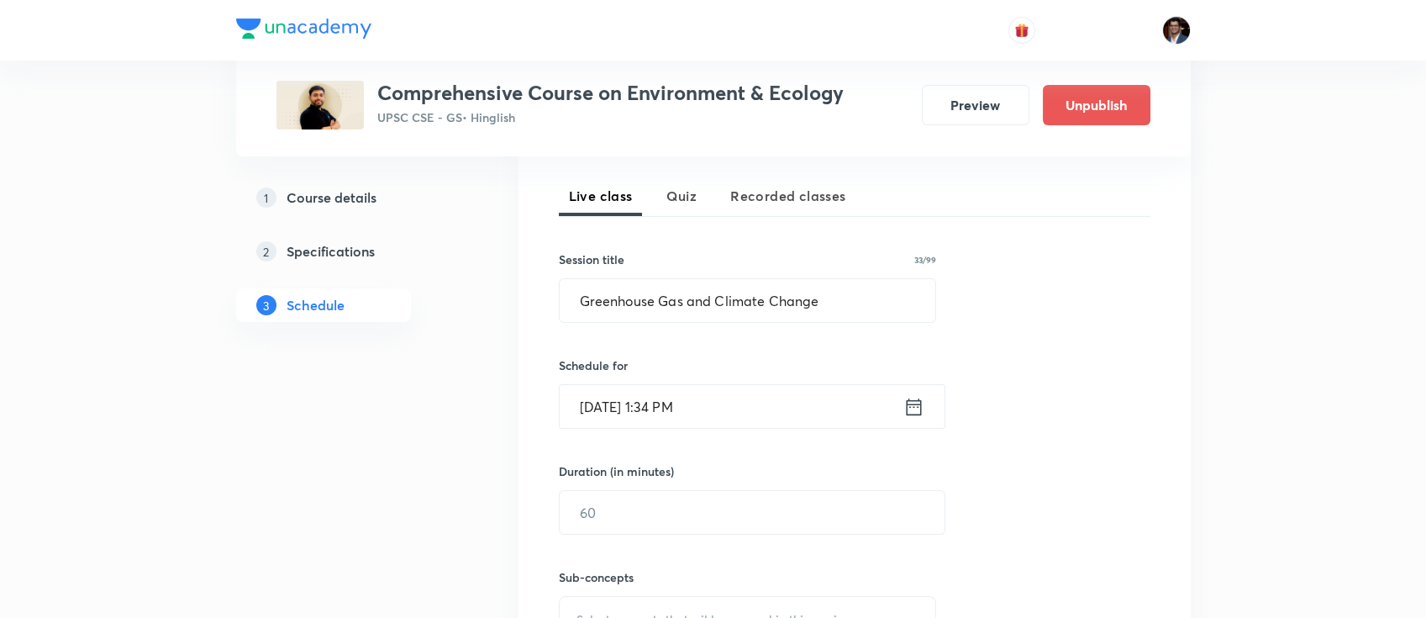
click at [705, 396] on input "[DATE] 1:34 PM" at bounding box center [732, 406] width 344 height 43
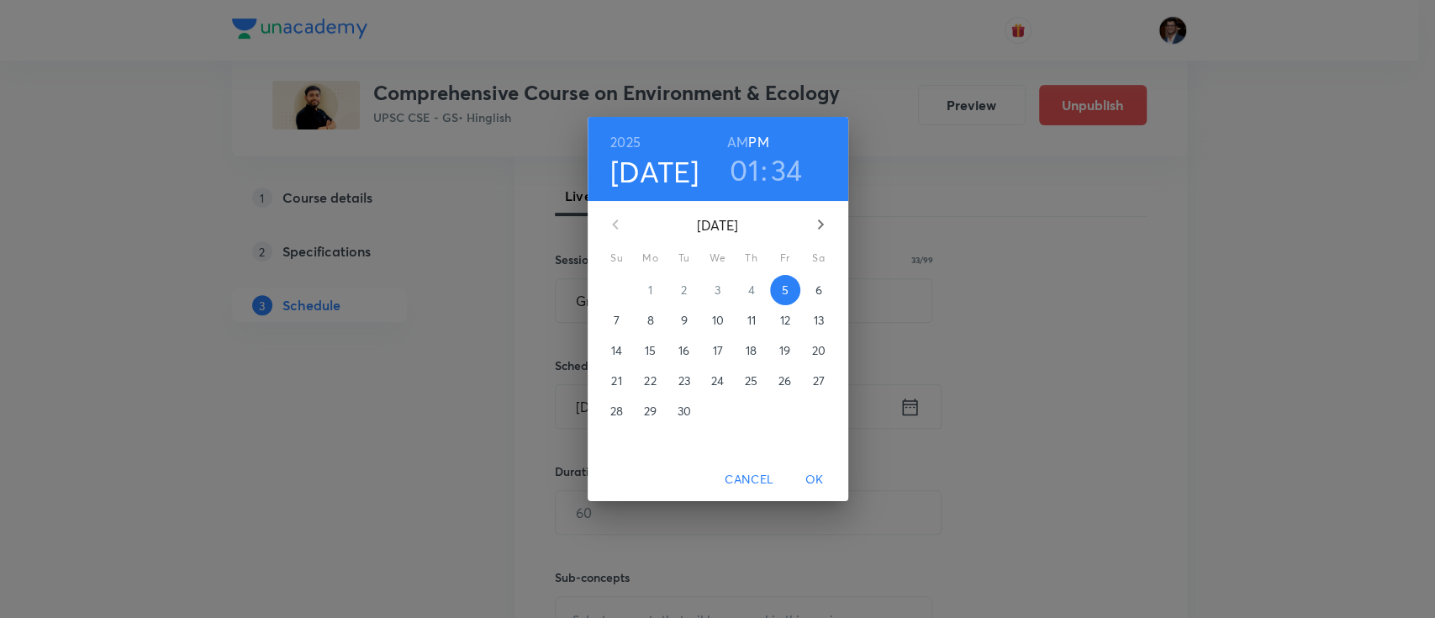
click at [833, 220] on button "button" at bounding box center [820, 224] width 40 height 40
click at [819, 319] on p "11" at bounding box center [818, 320] width 8 height 17
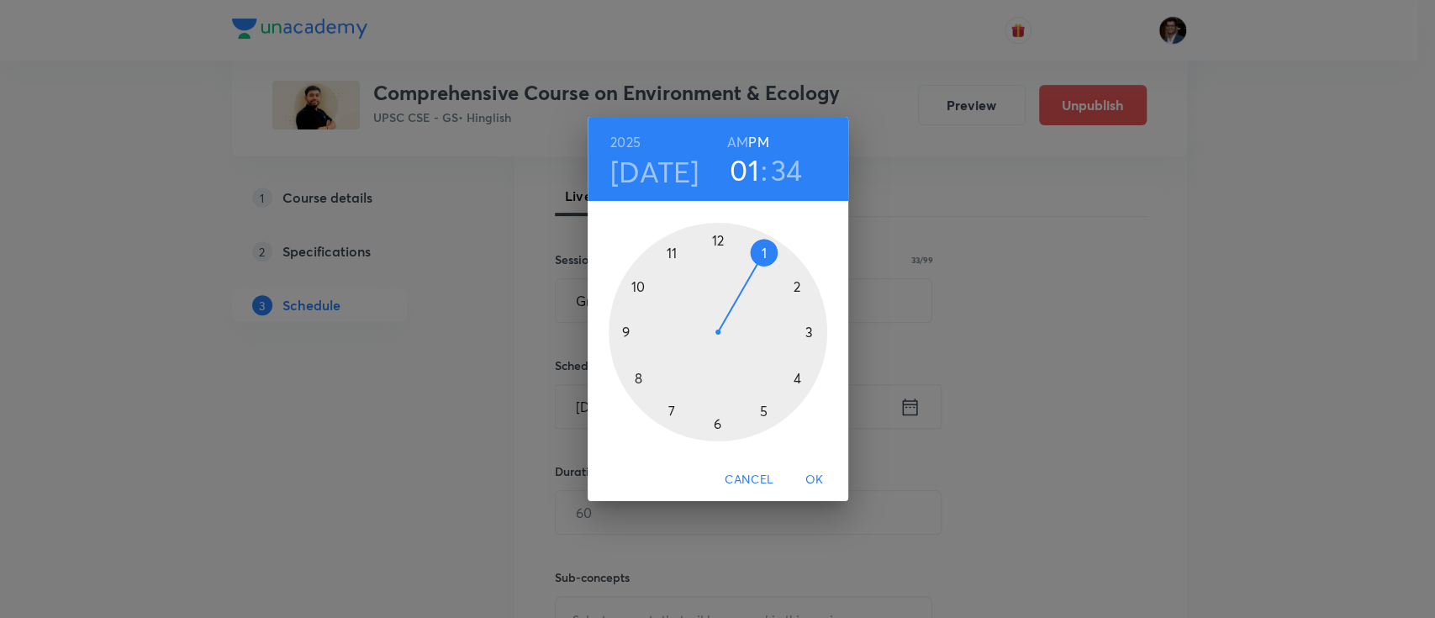
click at [743, 150] on h6 "AM" at bounding box center [737, 142] width 21 height 24
click at [640, 286] on div at bounding box center [718, 332] width 219 height 219
click at [723, 237] on div at bounding box center [718, 332] width 219 height 219
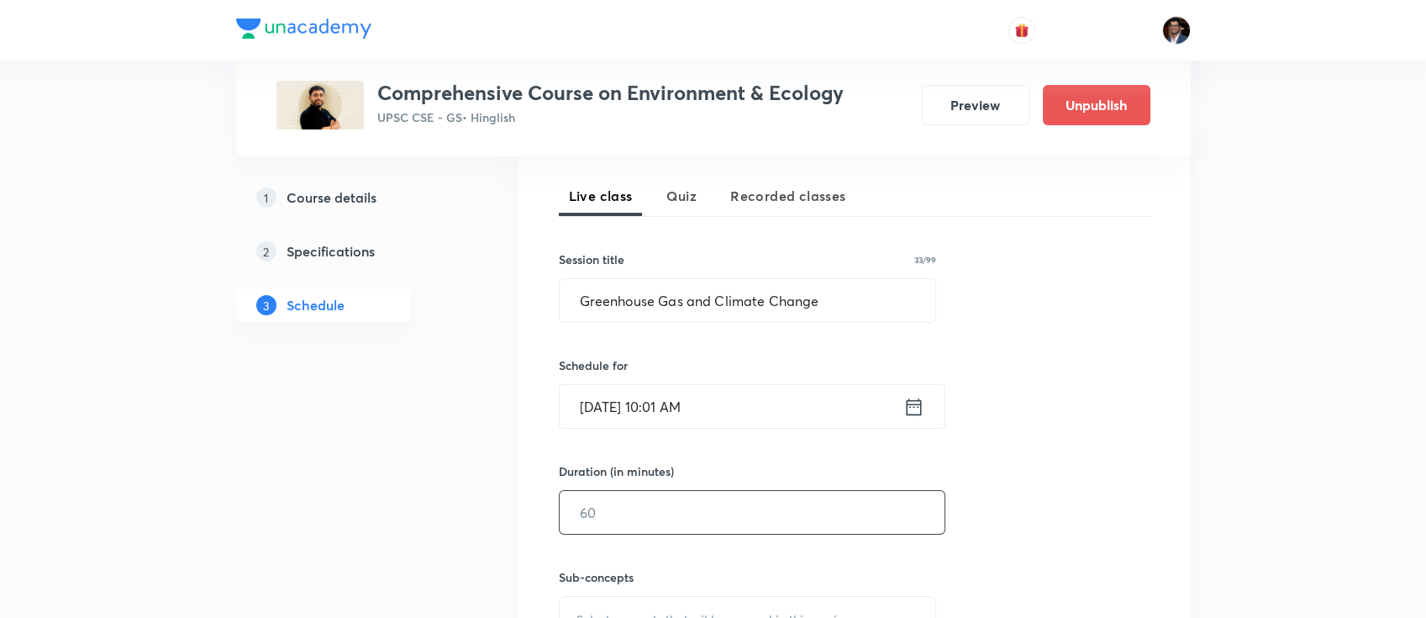
click at [697, 506] on input "text" at bounding box center [752, 512] width 385 height 43
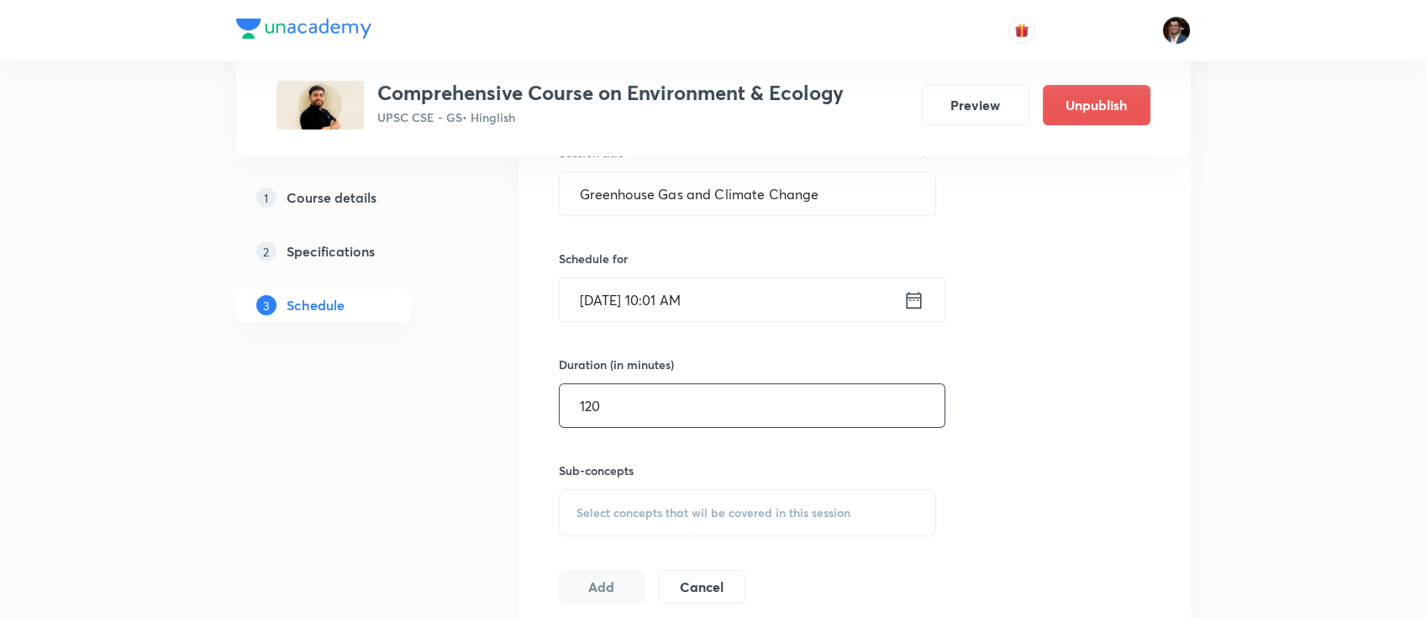
scroll to position [468, 0]
type input "120"
click at [697, 506] on span "Select concepts that wil be covered in this session" at bounding box center [714, 511] width 274 height 13
paste input "Climate Change Organisations"
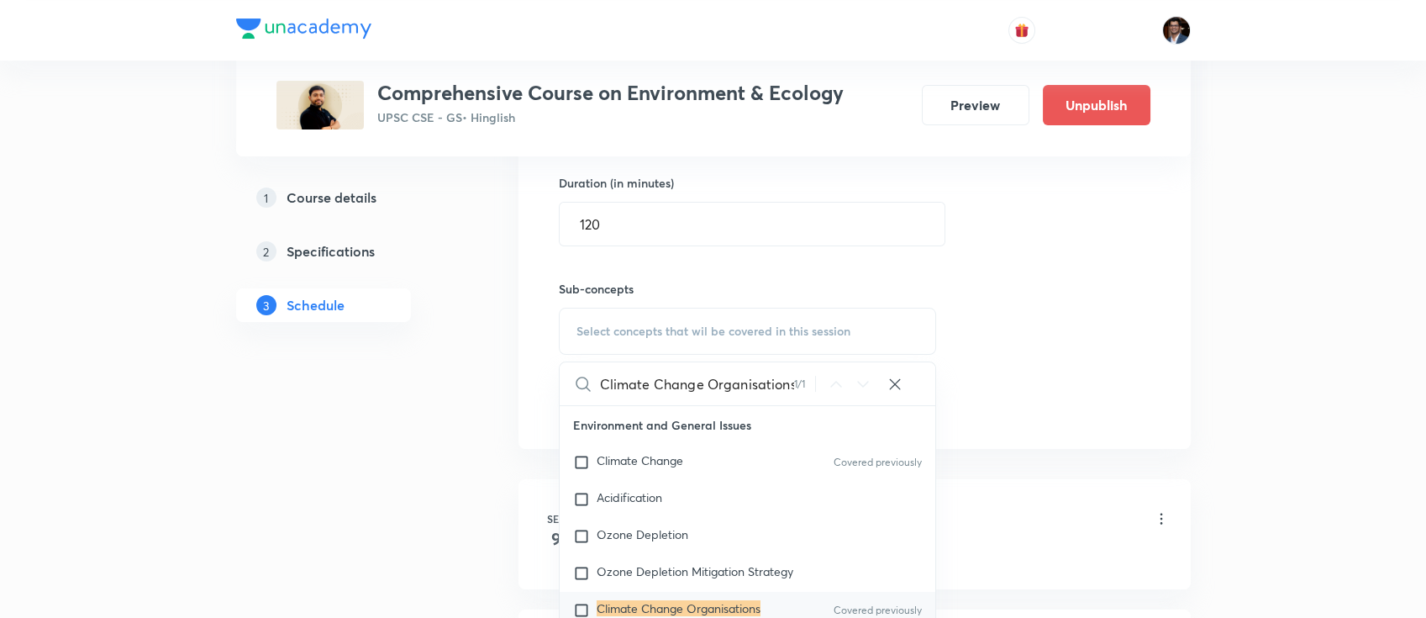
scroll to position [650, 0]
type input "Climate Change Organisations"
click at [619, 600] on mark "Climate Change Organisations" at bounding box center [679, 607] width 164 height 16
checkbox input "true"
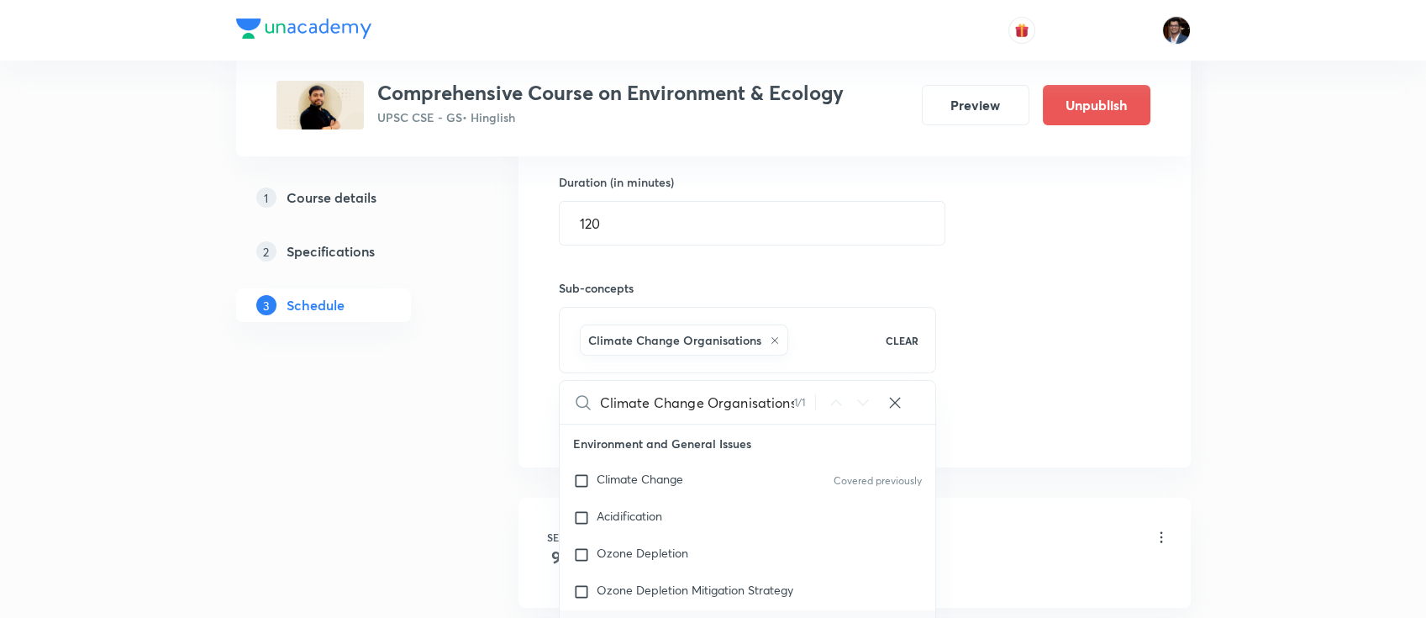
click at [1117, 266] on div "Session 29 Live class Quiz Recorded classes Session title 33/99 Greenhouse Gas …" at bounding box center [855, 144] width 592 height 593
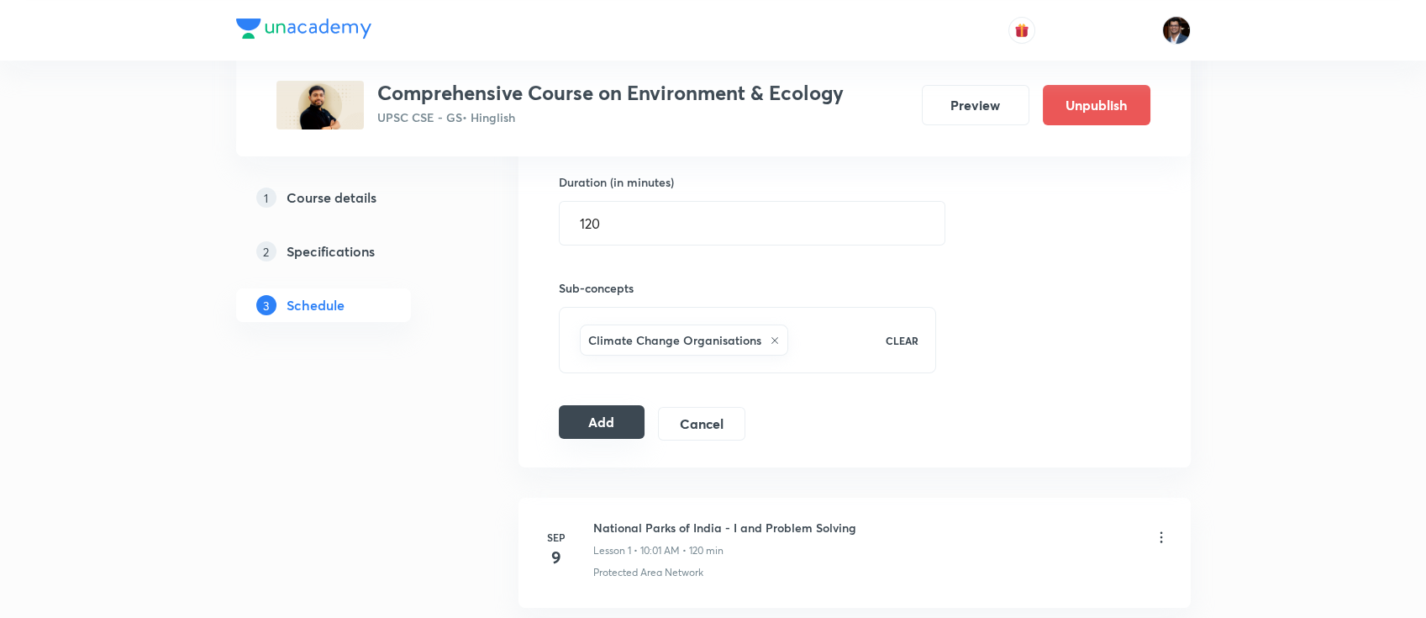
click at [605, 430] on button "Add" at bounding box center [602, 422] width 87 height 34
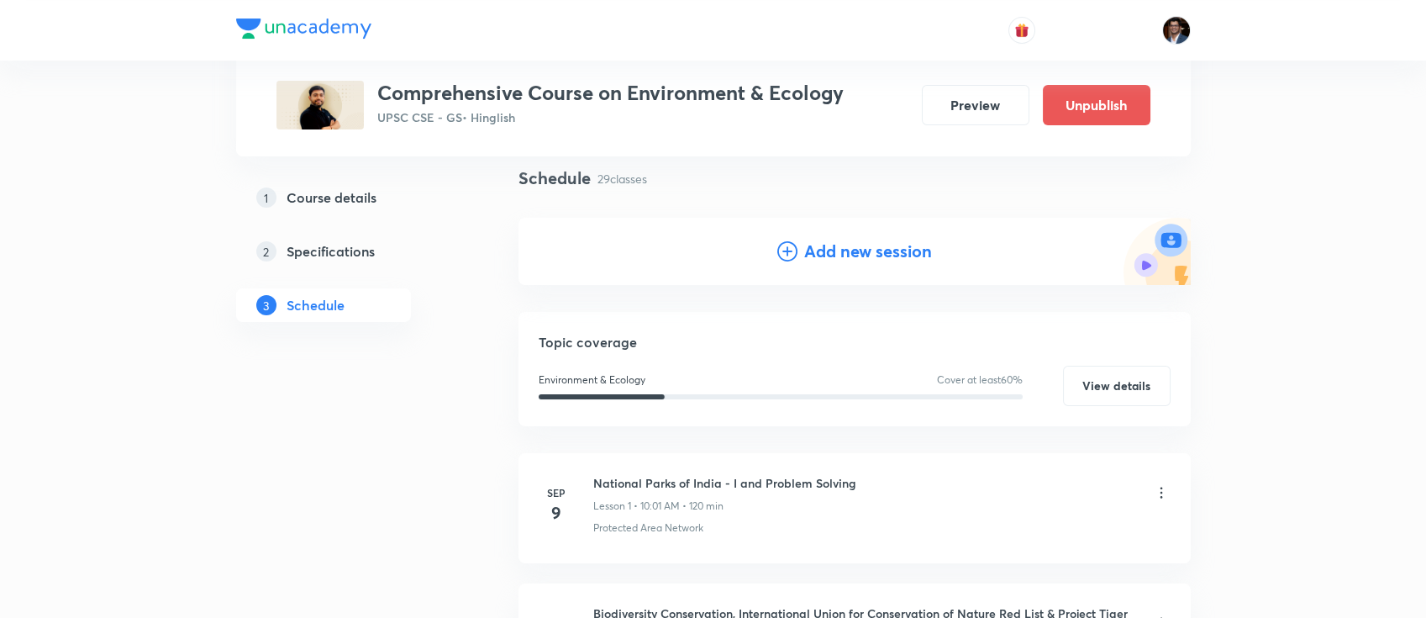
scroll to position [0, 0]
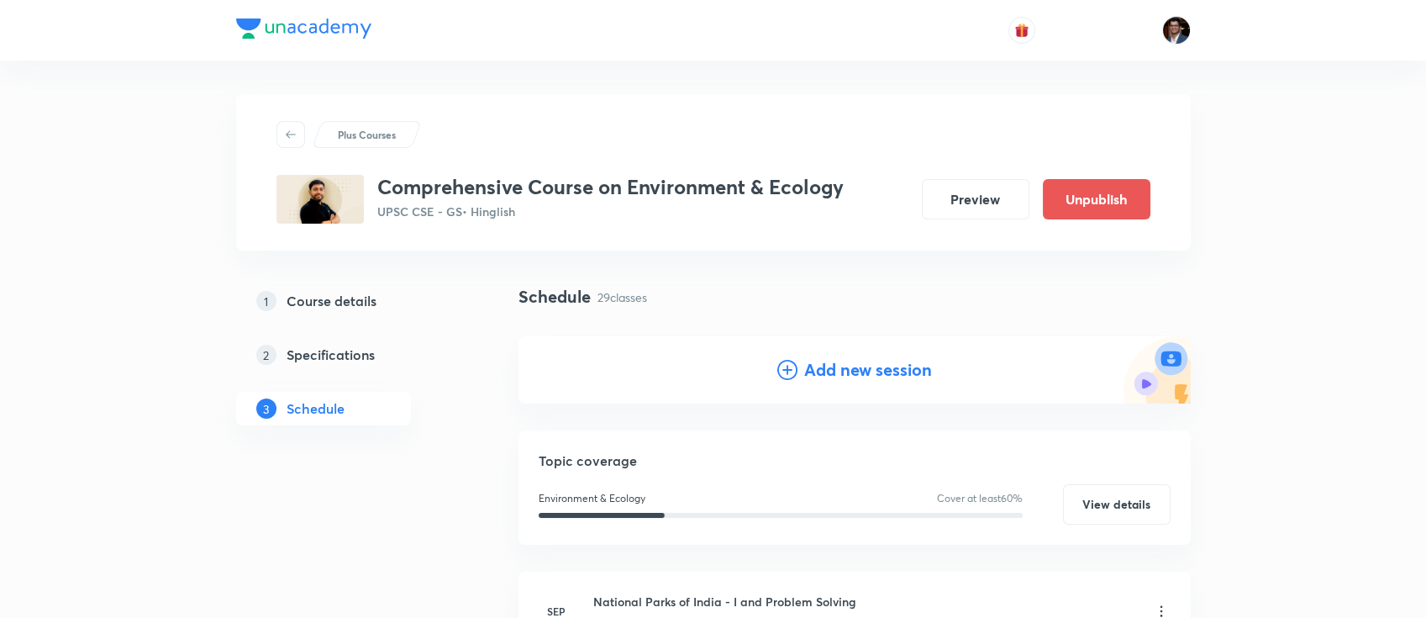
click at [841, 358] on h4 "Add new session" at bounding box center [868, 369] width 128 height 25
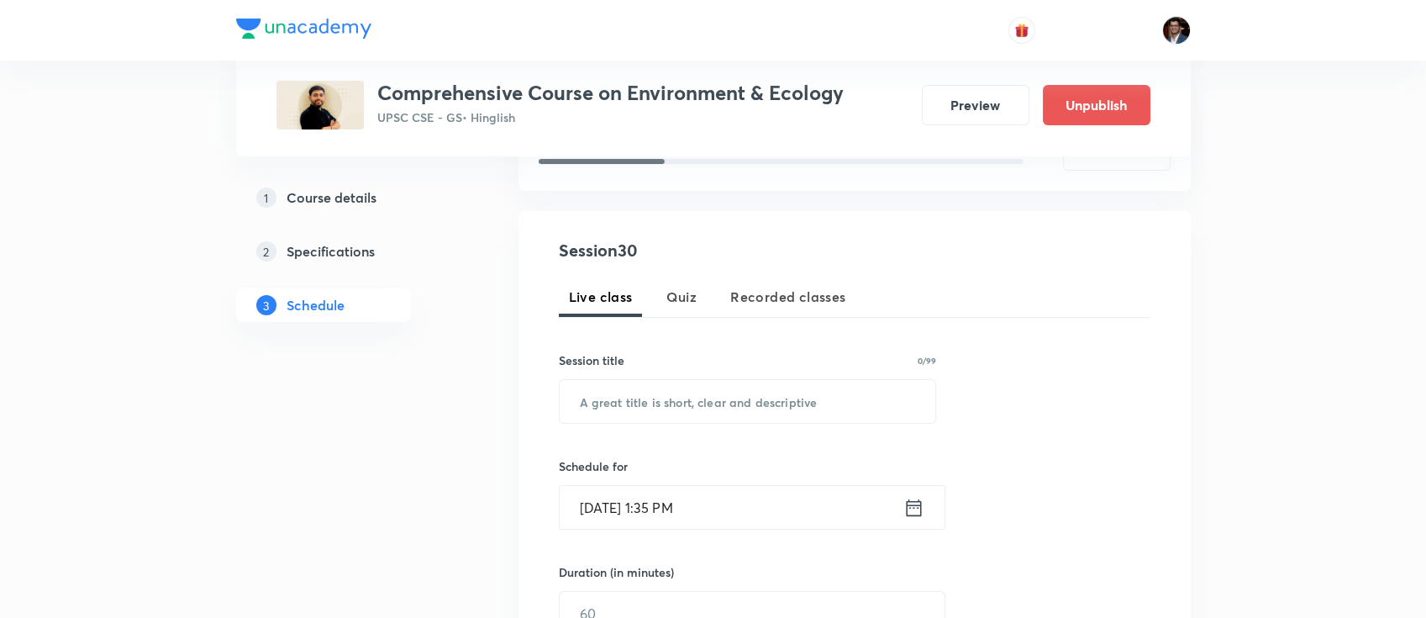
scroll to position [280, 0]
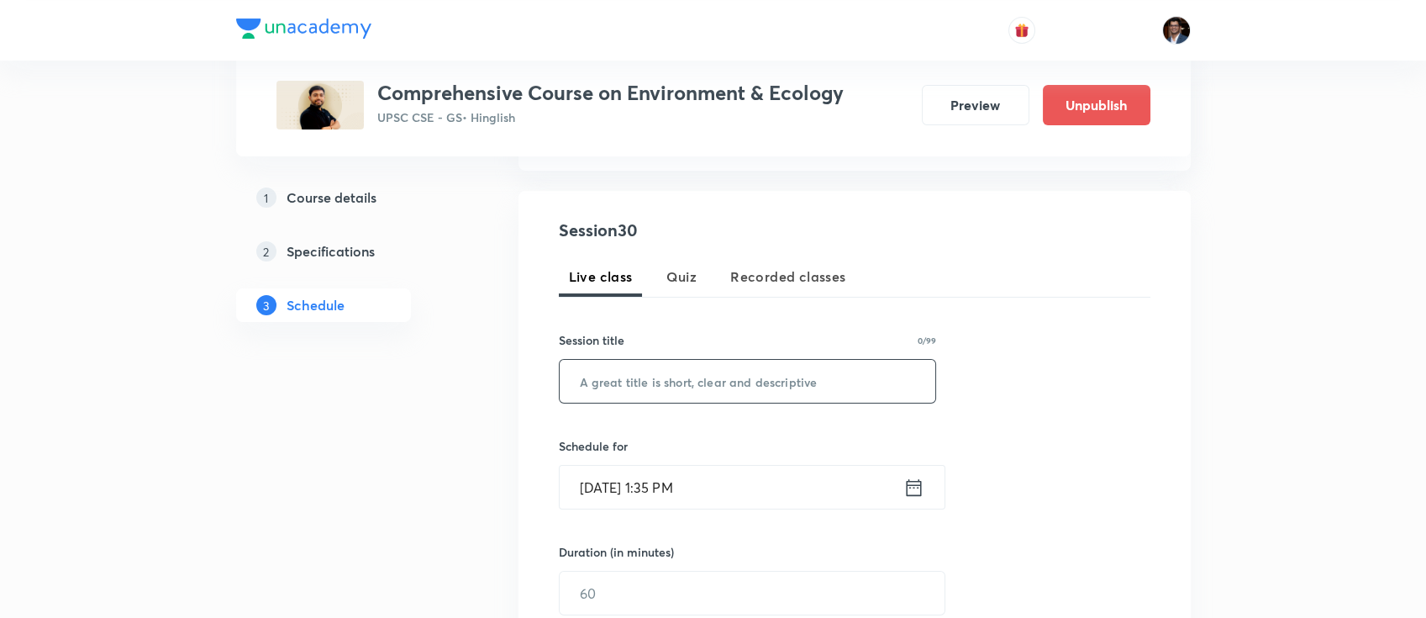
click at [754, 367] on input "text" at bounding box center [748, 381] width 377 height 43
paste input "International Mechanism To Combat Climate Change"
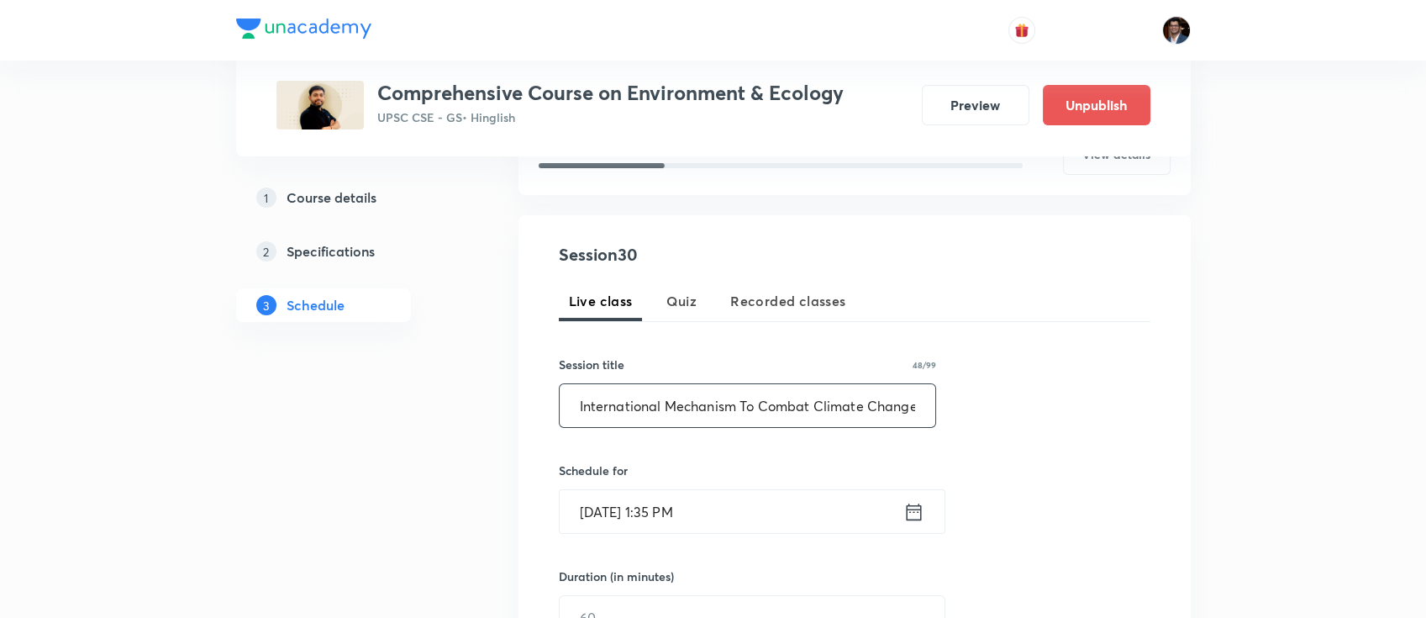
scroll to position [263, 0]
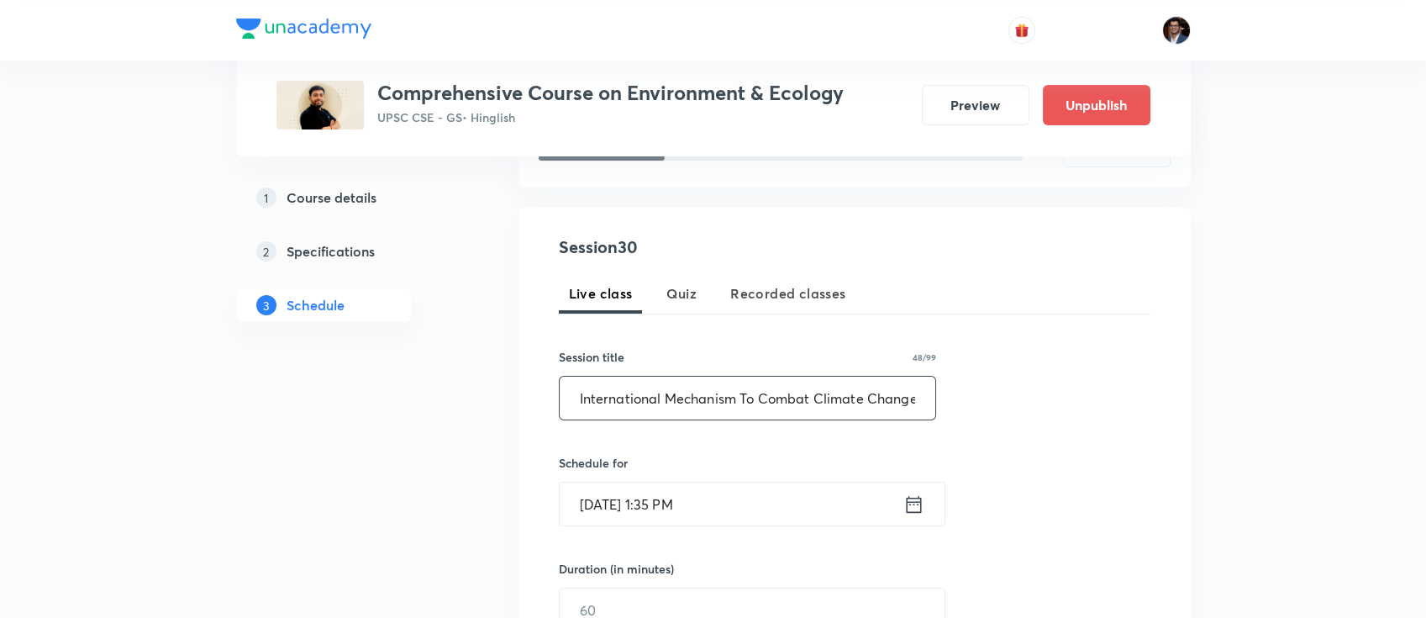
type input "International Mechanism To Combat Climate Change"
click at [698, 523] on input "[DATE] 1:35 PM" at bounding box center [732, 503] width 344 height 43
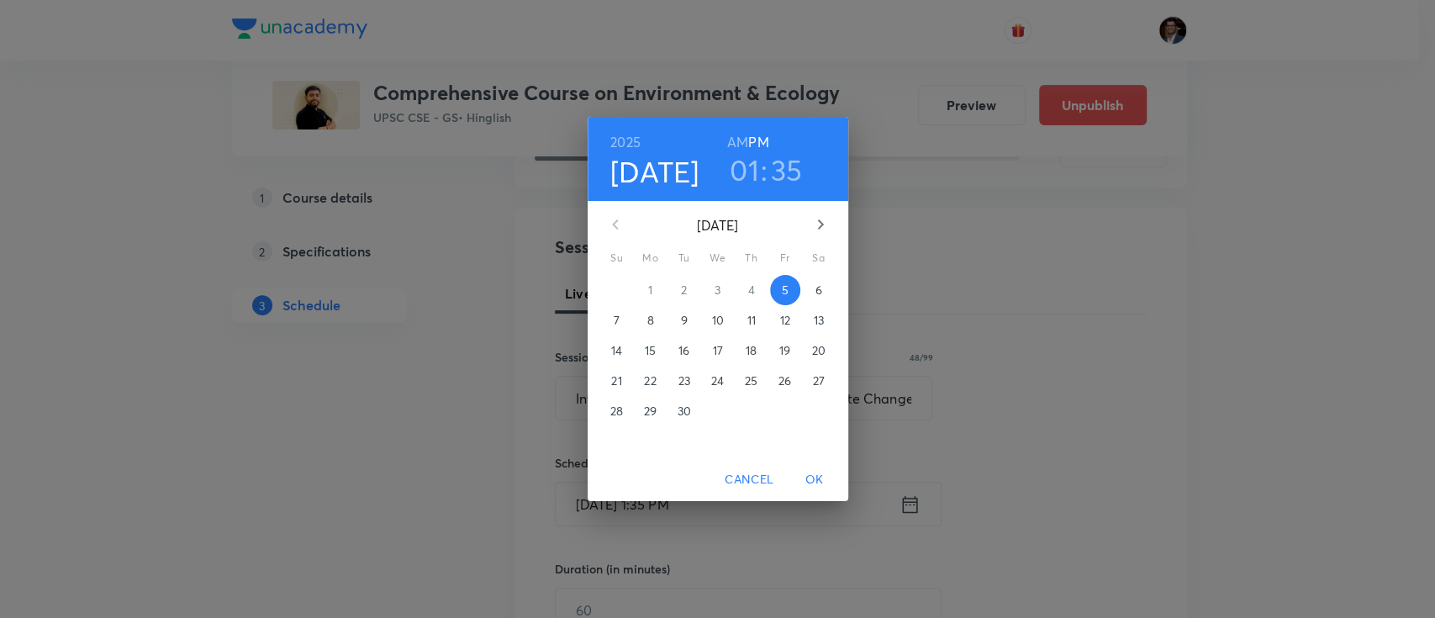
click at [820, 224] on icon "button" at bounding box center [820, 224] width 20 height 20
click at [651, 350] on p "13" at bounding box center [650, 350] width 10 height 17
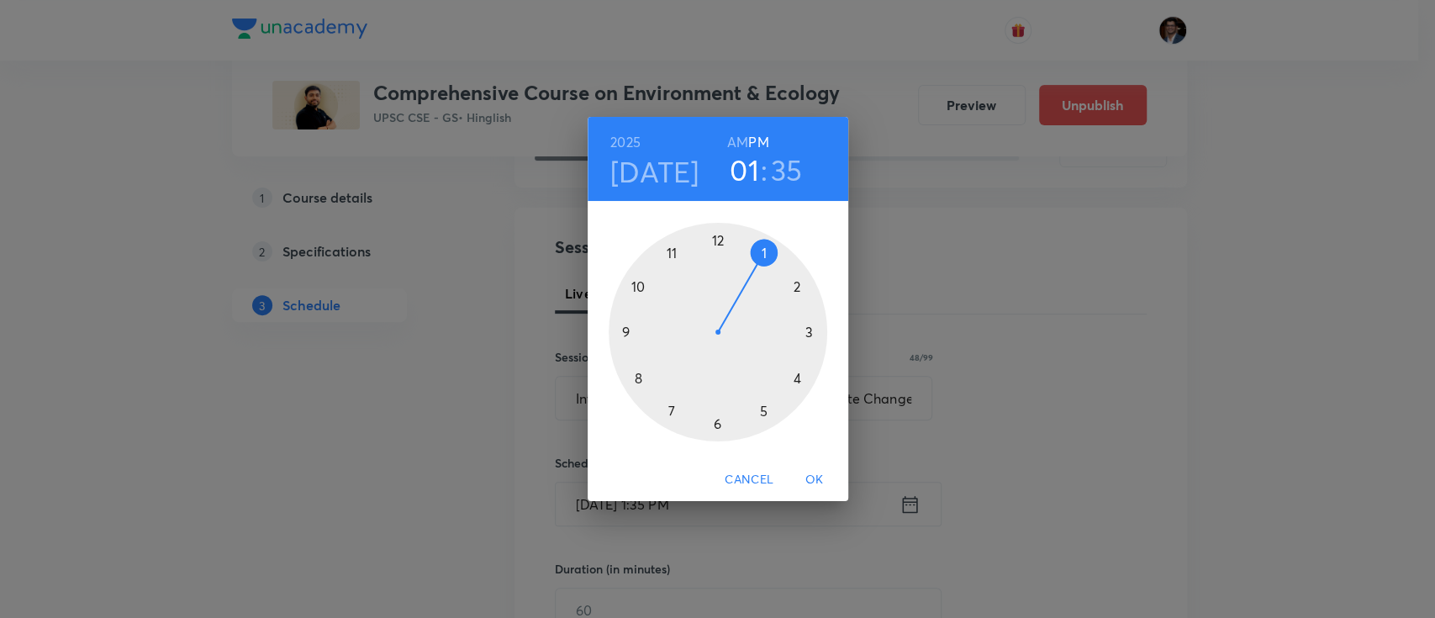
click at [734, 146] on h6 "AM" at bounding box center [737, 142] width 21 height 24
click at [640, 287] on div at bounding box center [718, 332] width 219 height 219
click at [725, 238] on div at bounding box center [718, 332] width 219 height 219
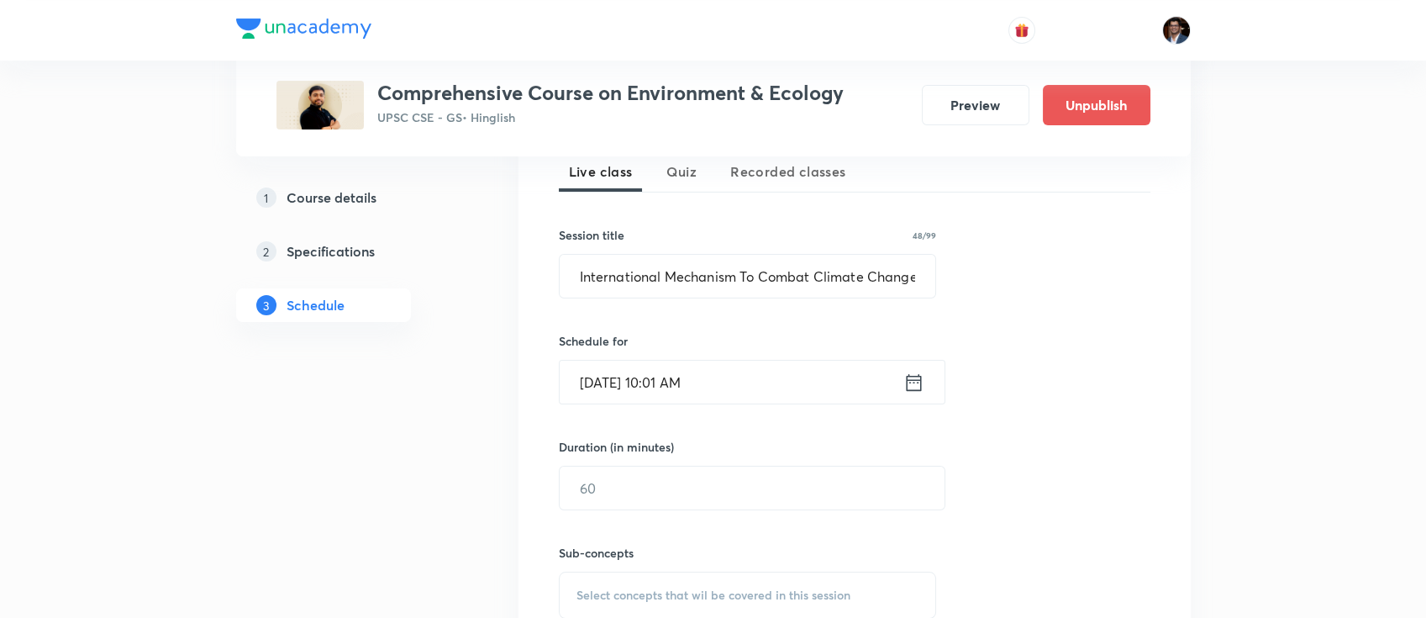
scroll to position [390, 0]
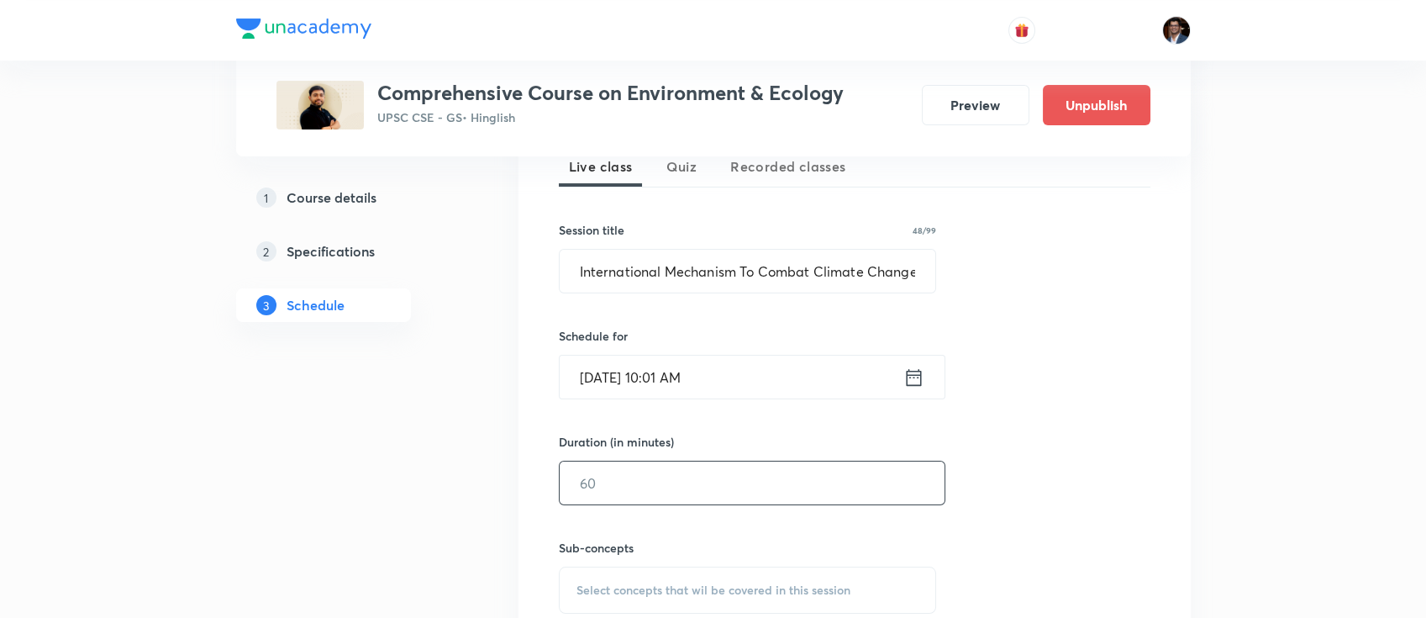
click at [664, 476] on input "text" at bounding box center [752, 482] width 385 height 43
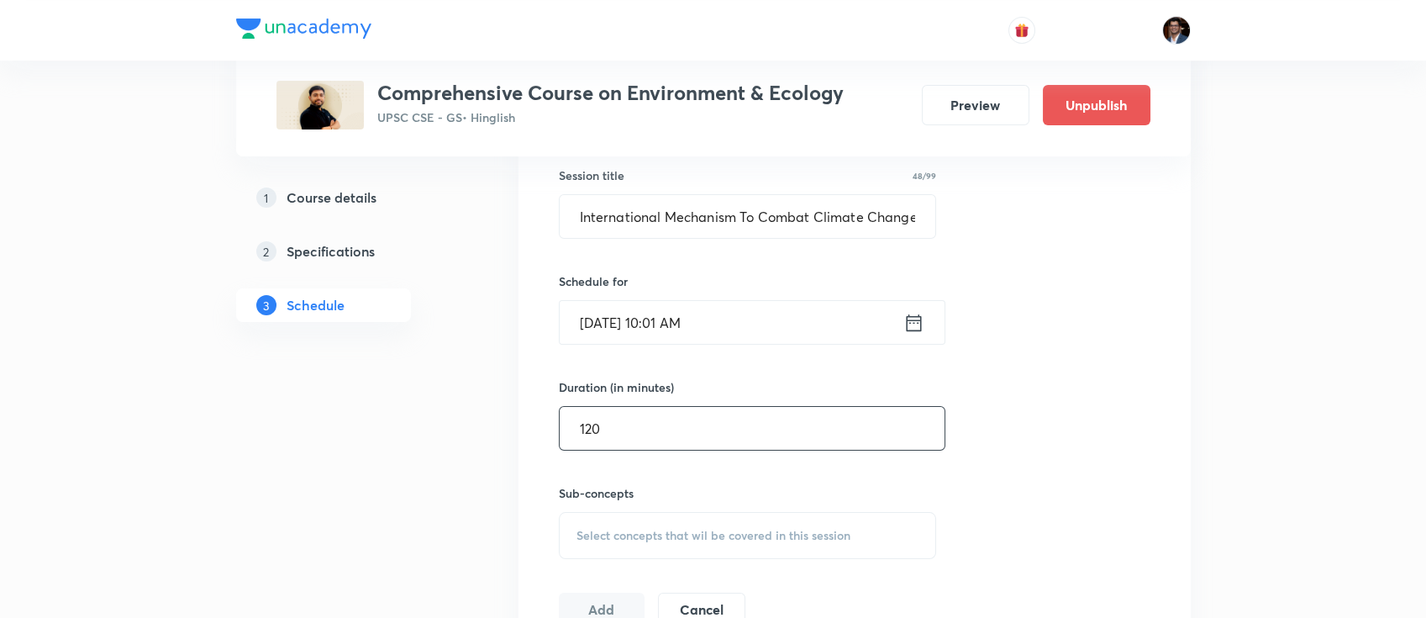
type input "120"
click at [651, 529] on span "Select concepts that wil be covered in this session" at bounding box center [714, 535] width 274 height 13
paste input "International Environmental Conservation"
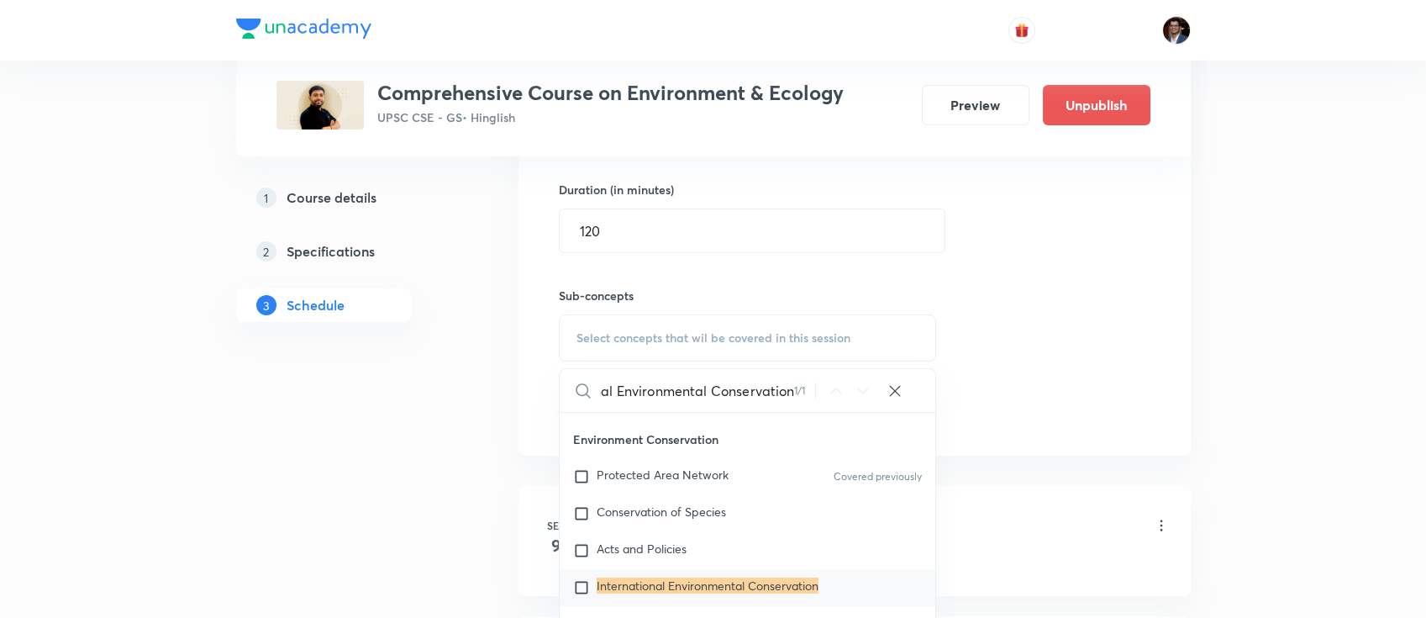
scroll to position [290, 0]
type input "International Environmental Conservation"
click at [651, 579] on mark "International Environmental Conservation" at bounding box center [708, 585] width 222 height 16
checkbox input "true"
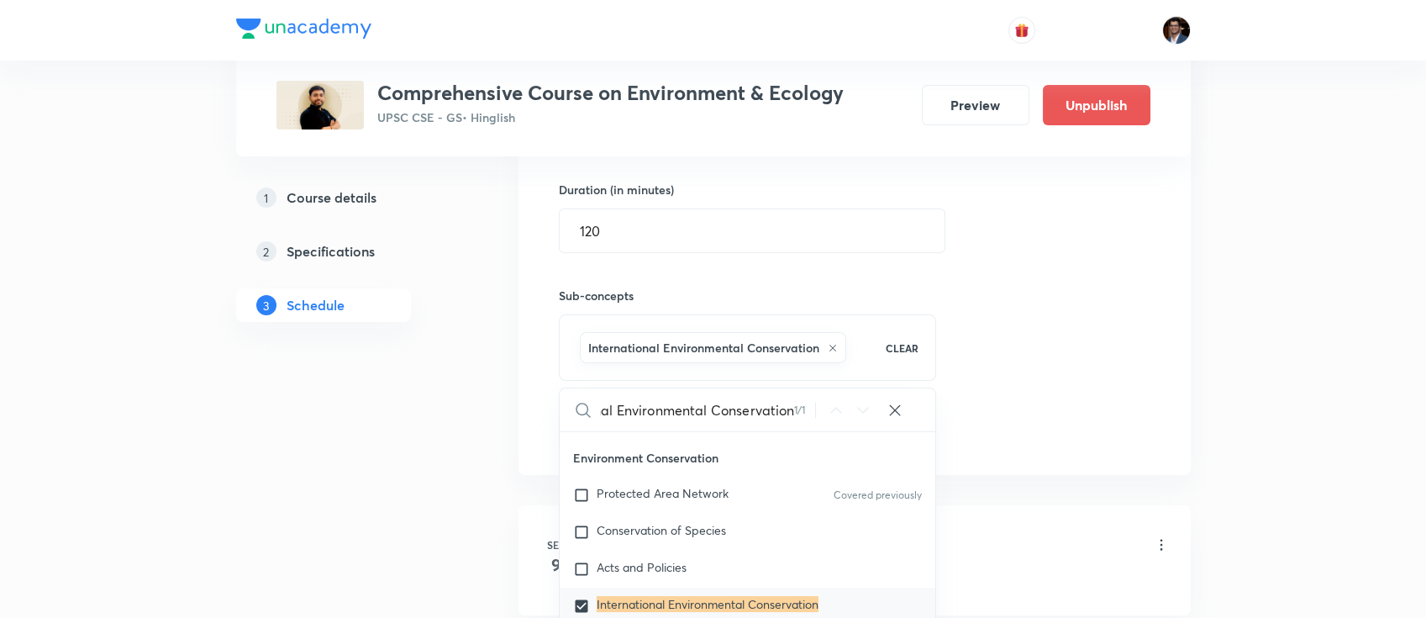
scroll to position [0, 0]
click at [1027, 375] on div "Session 30 Live class Quiz Recorded classes Session title 48/99 International M…" at bounding box center [855, 151] width 592 height 593
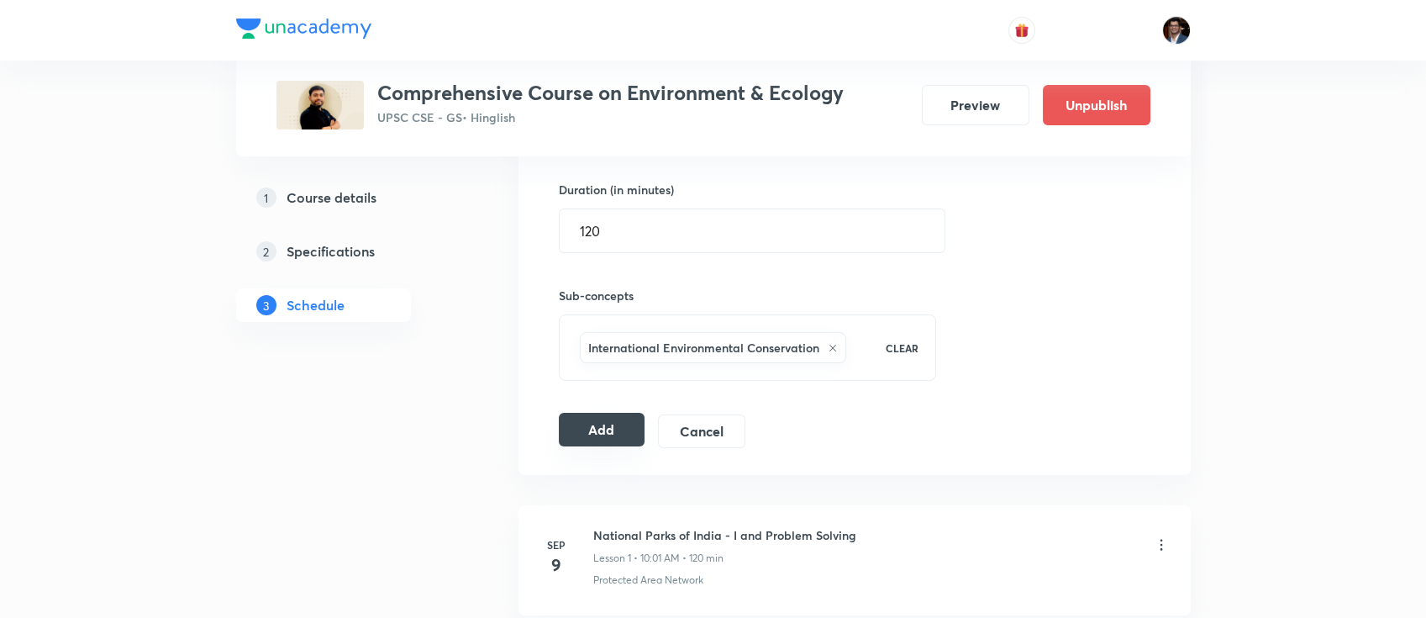
click at [598, 420] on button "Add" at bounding box center [602, 430] width 87 height 34
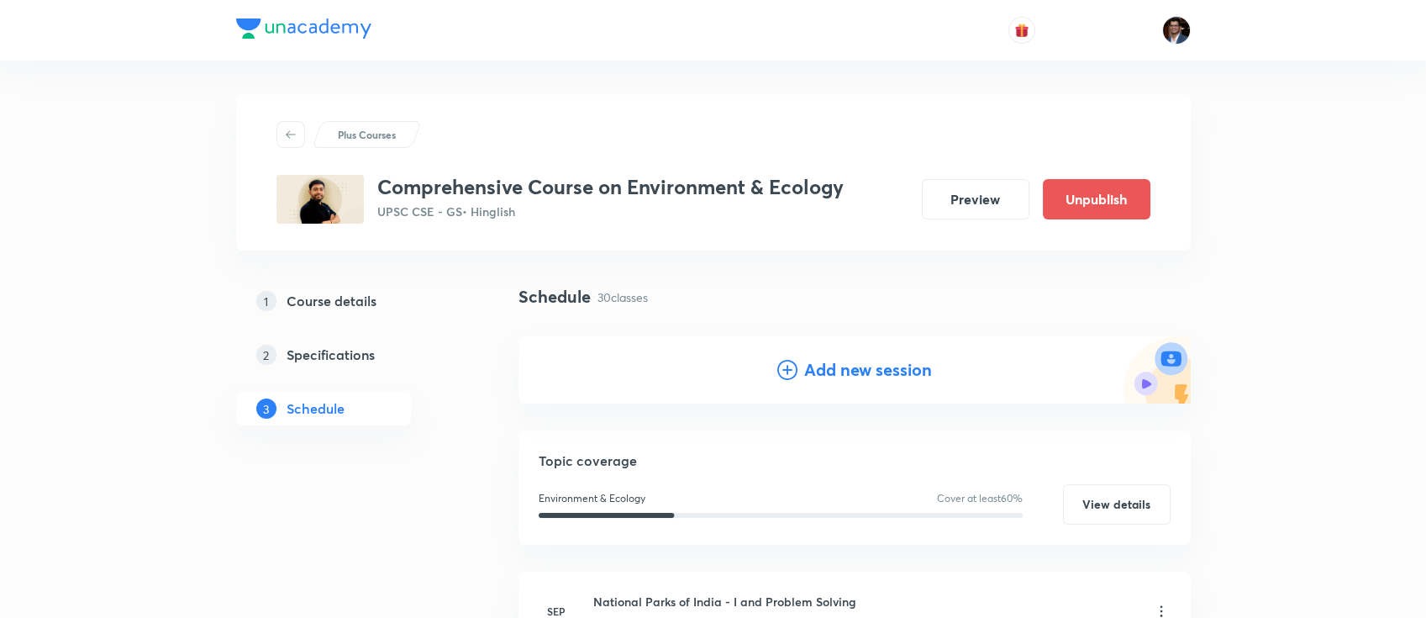
click at [862, 372] on h4 "Add new session" at bounding box center [868, 369] width 128 height 25
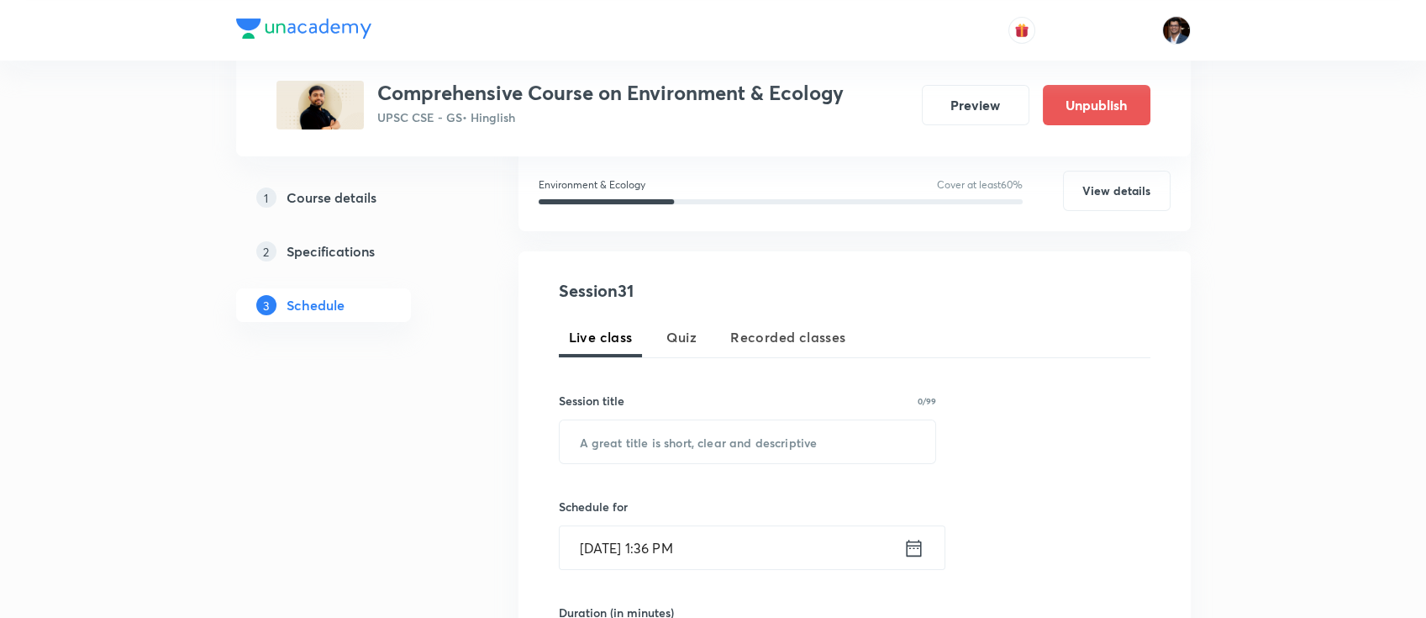
scroll to position [222, 0]
click at [672, 451] on input "text" at bounding box center [748, 439] width 377 height 43
paste input "India’s Initiatives To Combat Climate Change"
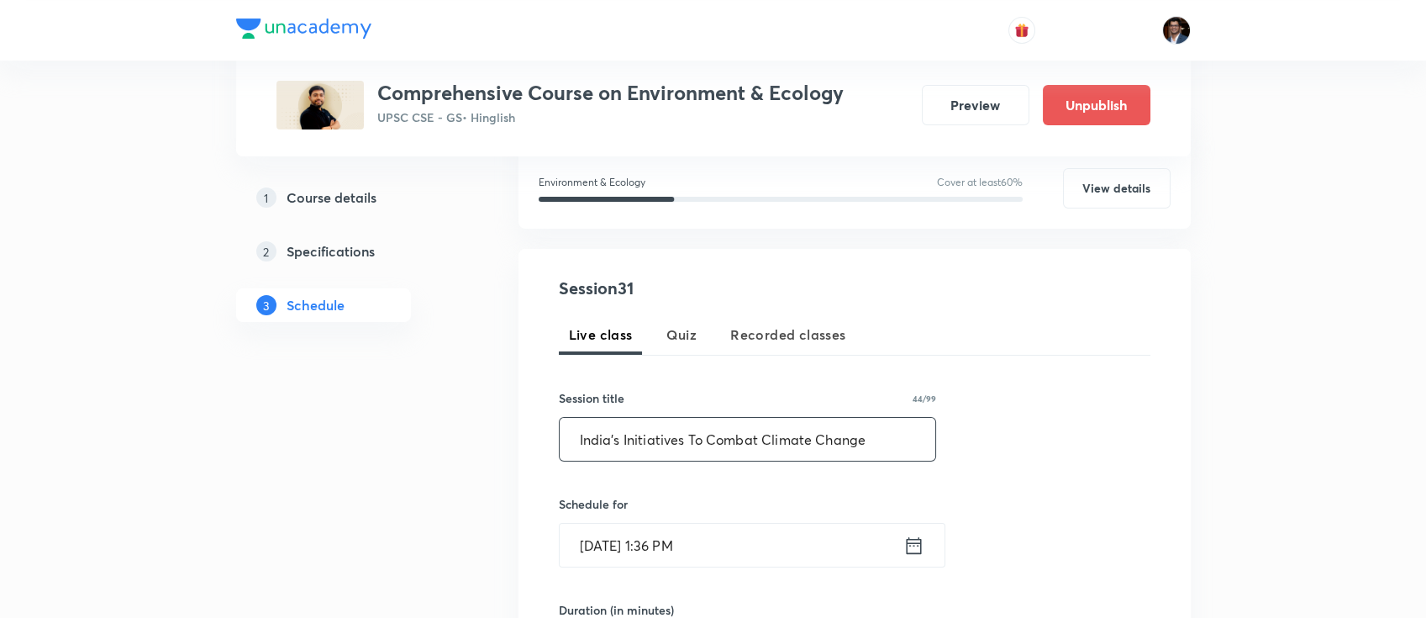
scroll to position [330, 0]
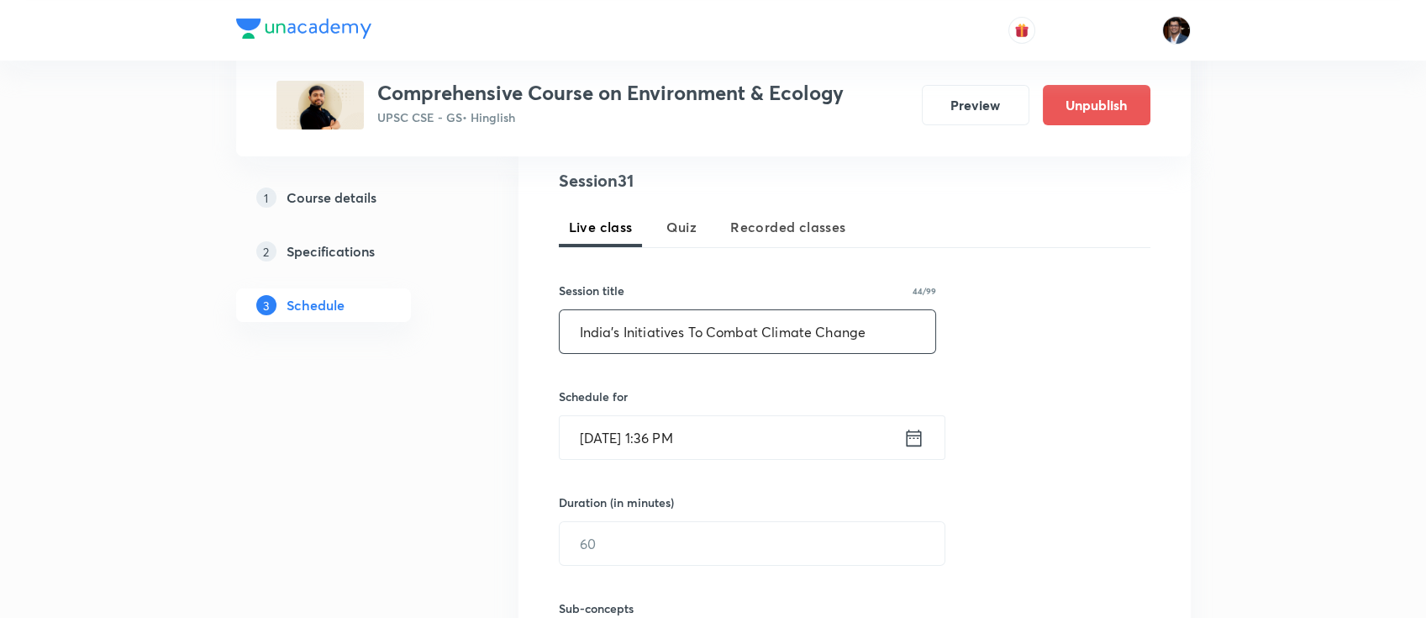
type input "India’s Initiatives To Combat Climate Change"
click at [735, 444] on input "[DATE] 1:36 PM" at bounding box center [732, 437] width 344 height 43
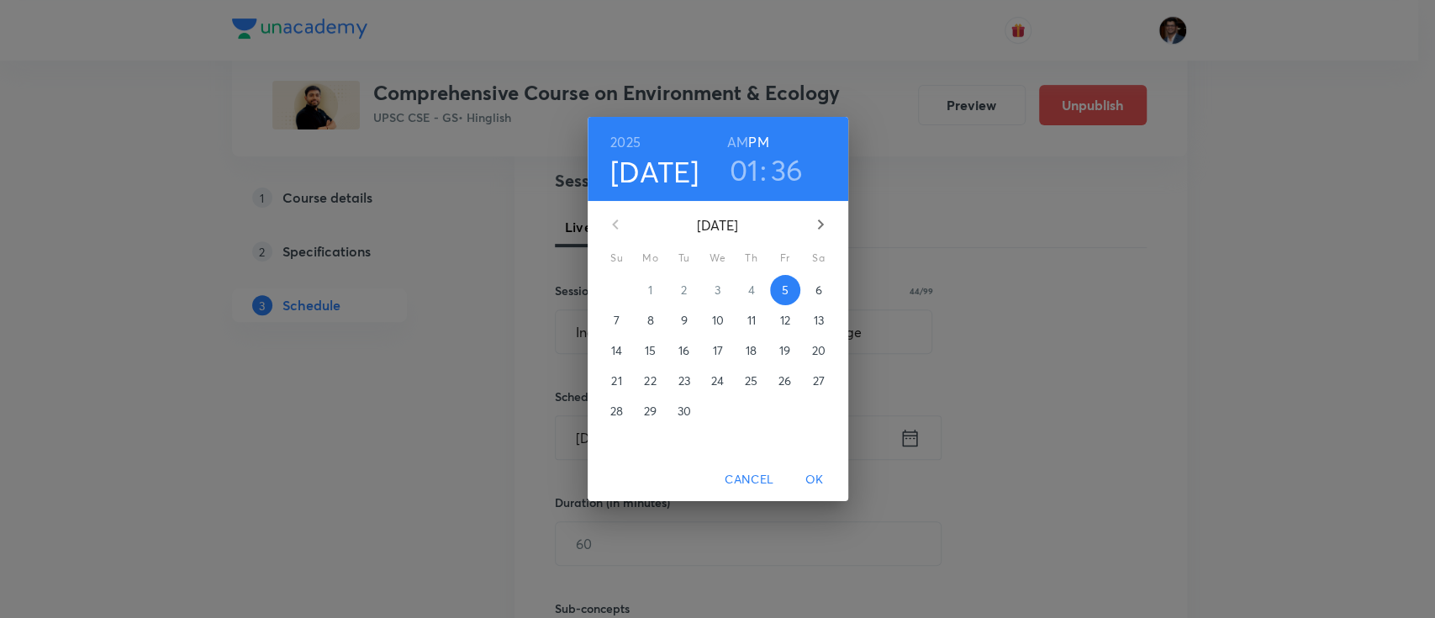
click at [815, 220] on icon "button" at bounding box center [820, 224] width 20 height 20
click at [689, 346] on span "14" at bounding box center [684, 350] width 30 height 17
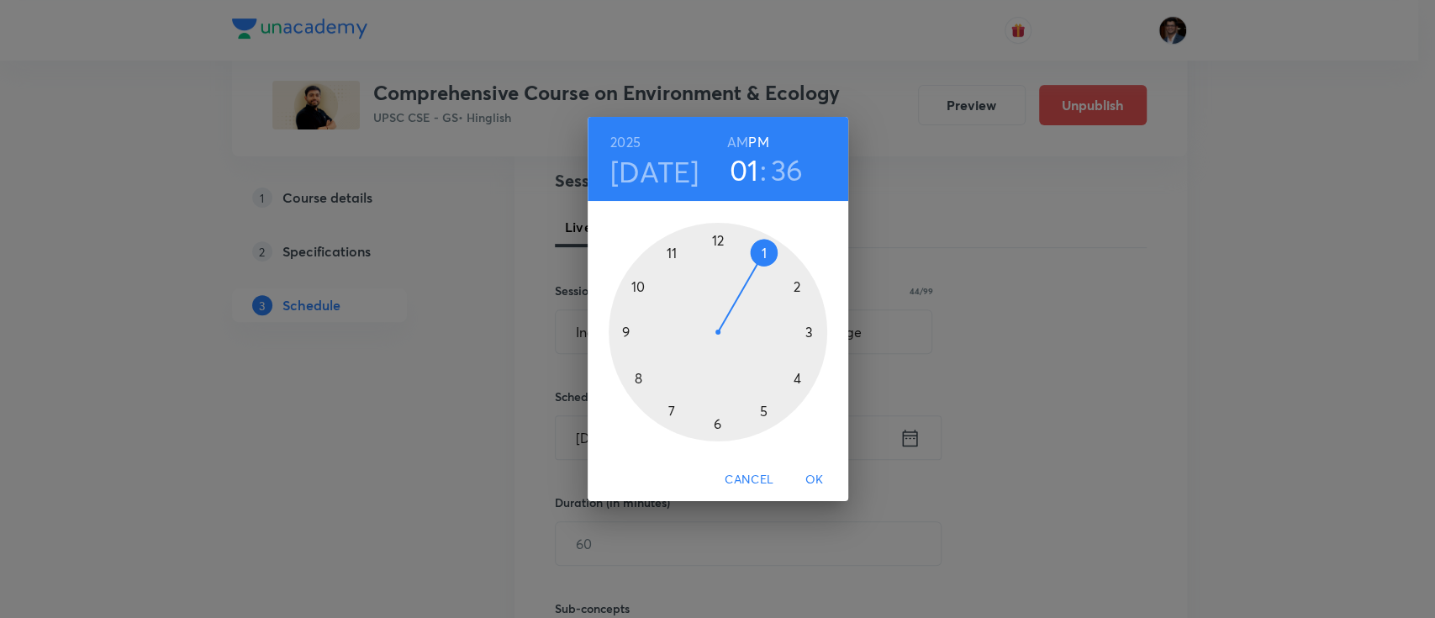
click at [736, 133] on h6 "AM" at bounding box center [737, 142] width 21 height 24
click at [639, 284] on div at bounding box center [718, 332] width 219 height 219
click at [724, 237] on div at bounding box center [718, 332] width 219 height 219
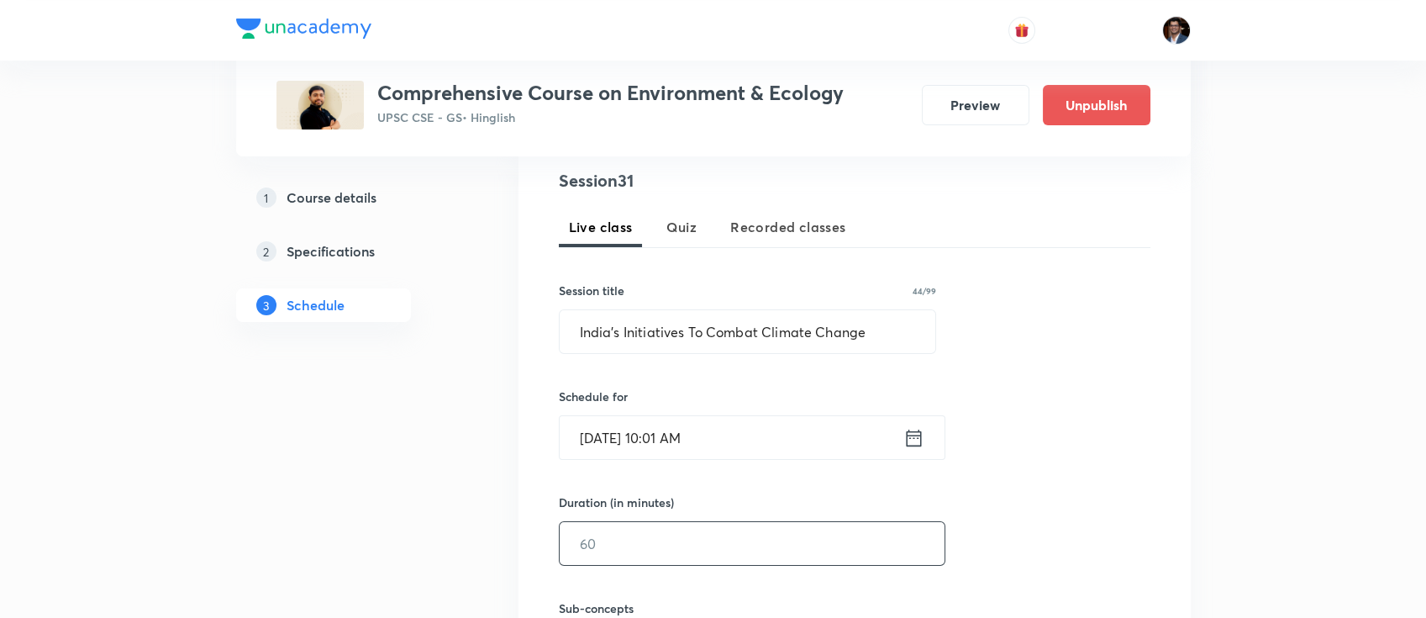
click at [667, 563] on input "text" at bounding box center [752, 543] width 385 height 43
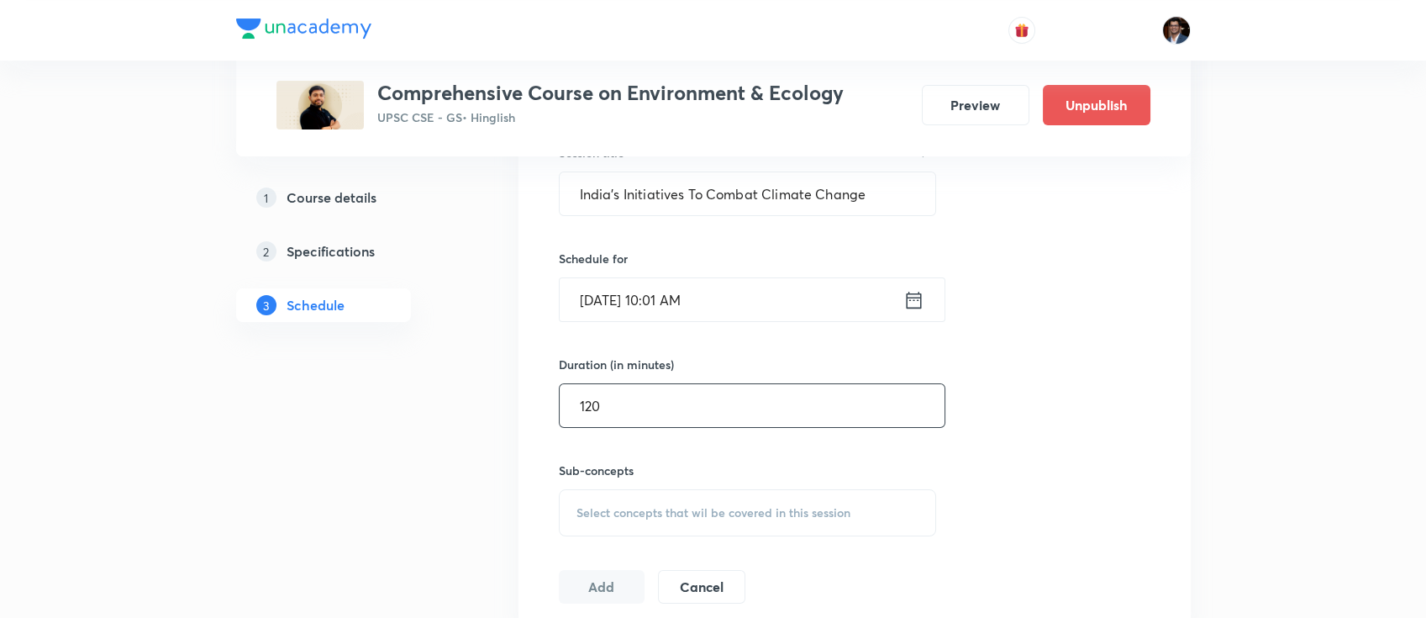
type input "120"
click at [666, 509] on span "Select concepts that wil be covered in this session" at bounding box center [714, 512] width 274 height 13
paste input "Climate Change Organisations"
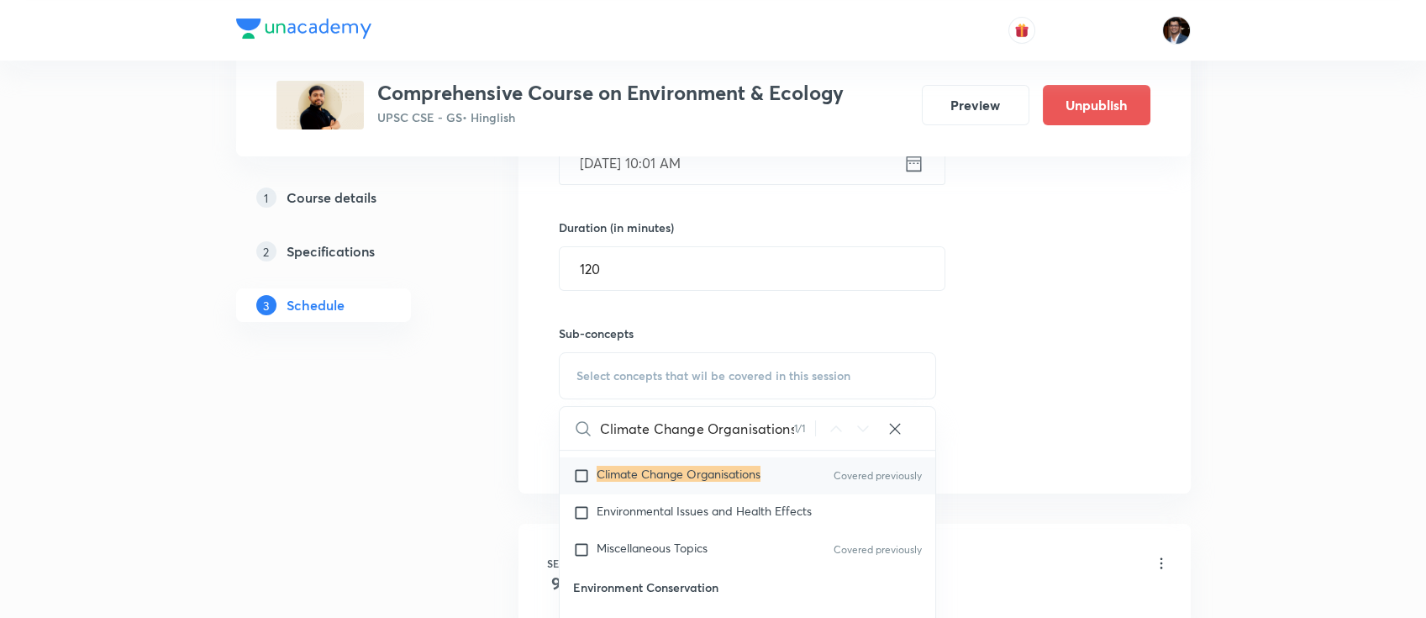
scroll to position [195, 0]
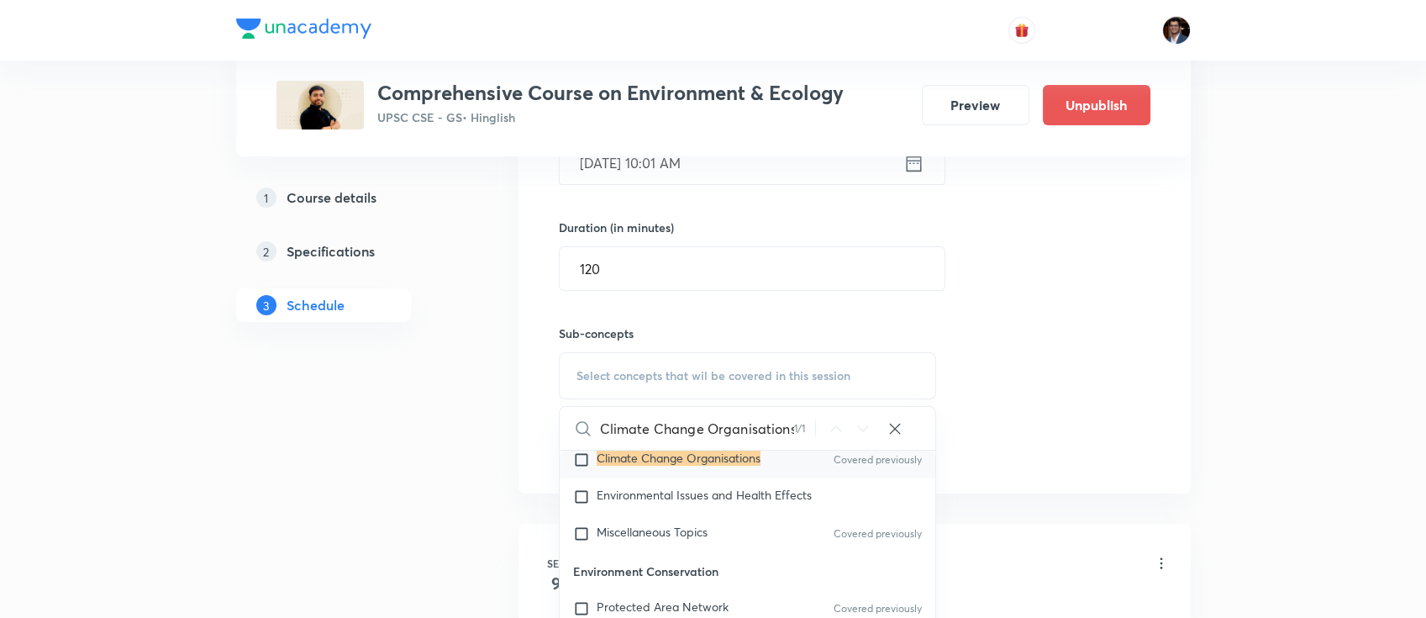
type input "Climate Change Organisations"
click at [677, 461] on mark "Climate Change Organisations" at bounding box center [679, 458] width 164 height 16
checkbox input "true"
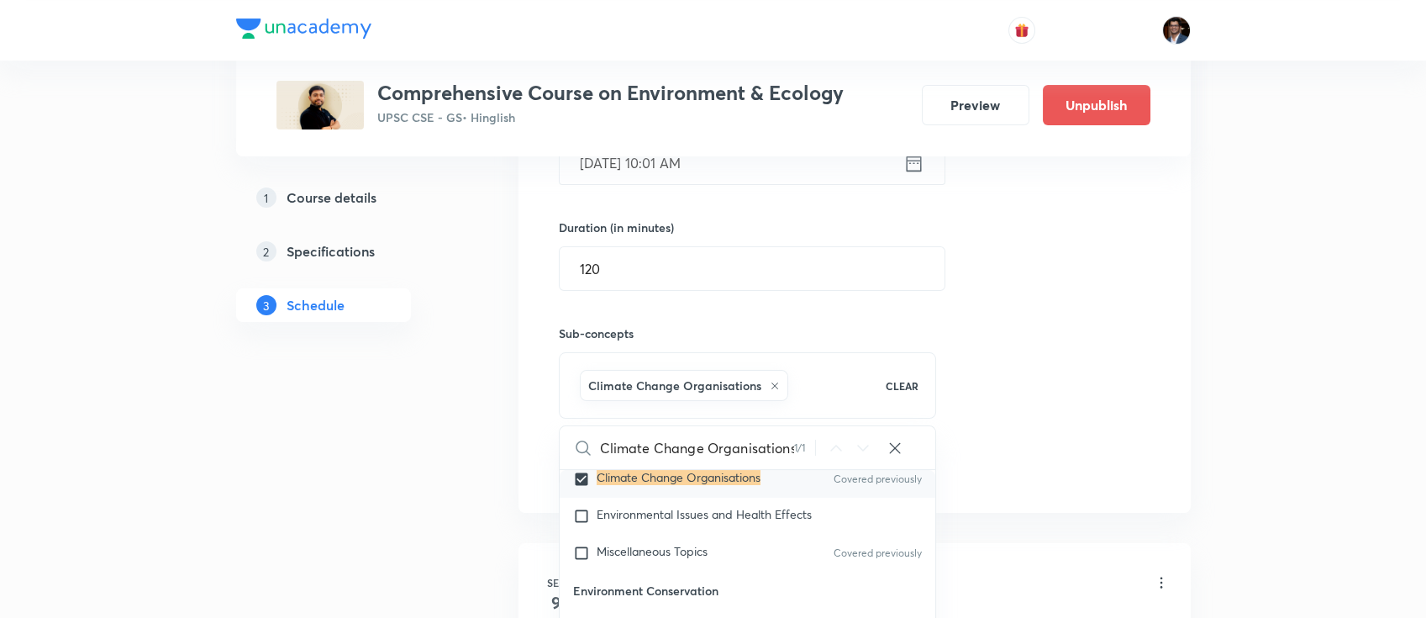
click at [952, 392] on div "Session 31 Live class Quiz Recorded classes Session title 44/99 India’s Initiat…" at bounding box center [855, 189] width 592 height 593
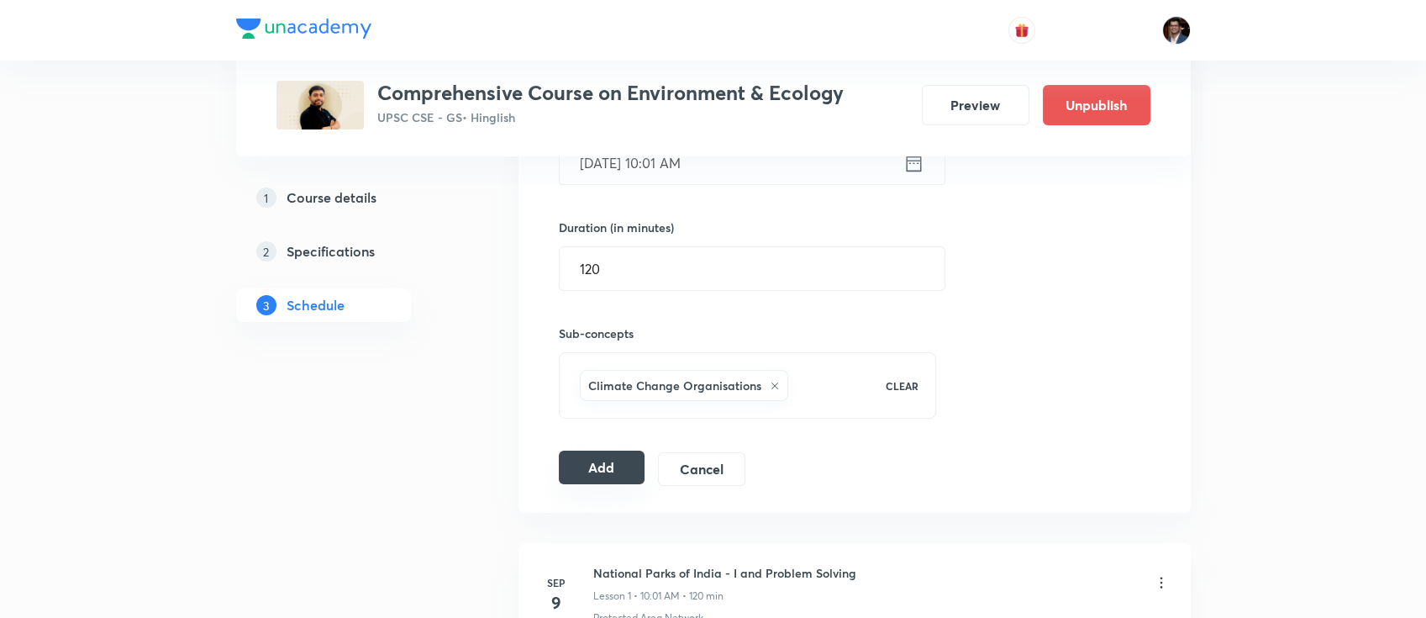
click at [621, 456] on button "Add" at bounding box center [602, 468] width 87 height 34
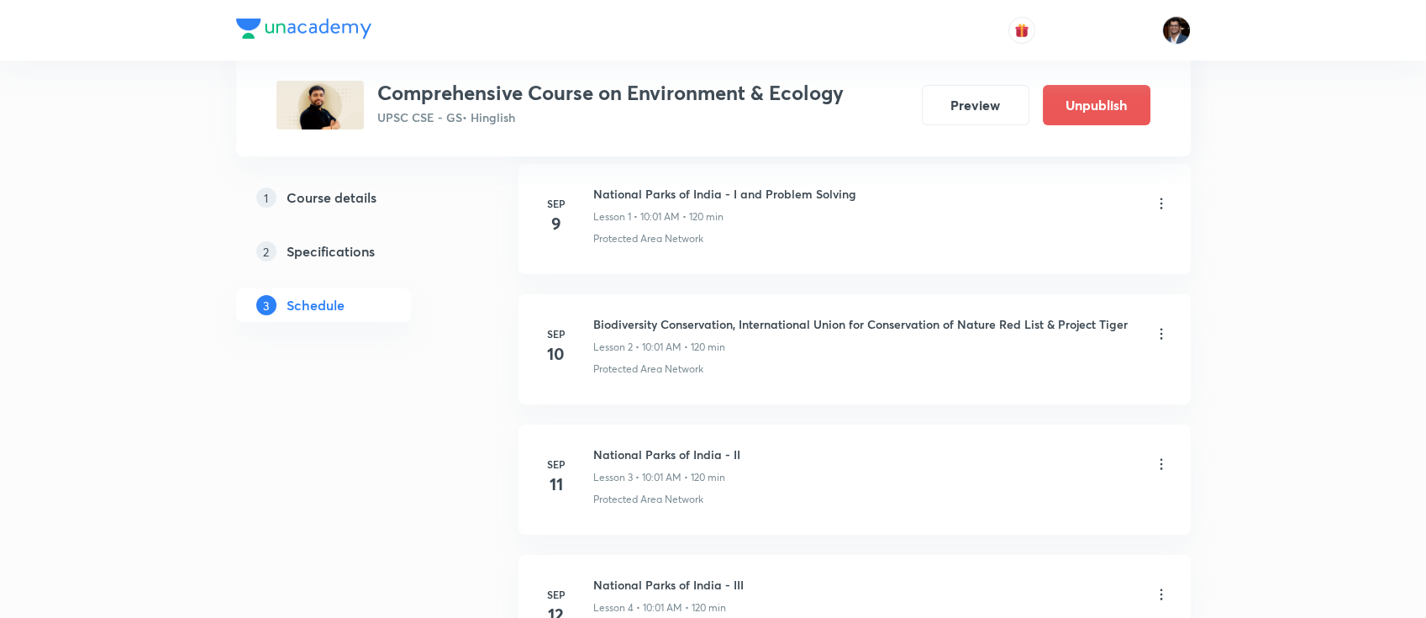
scroll to position [0, 0]
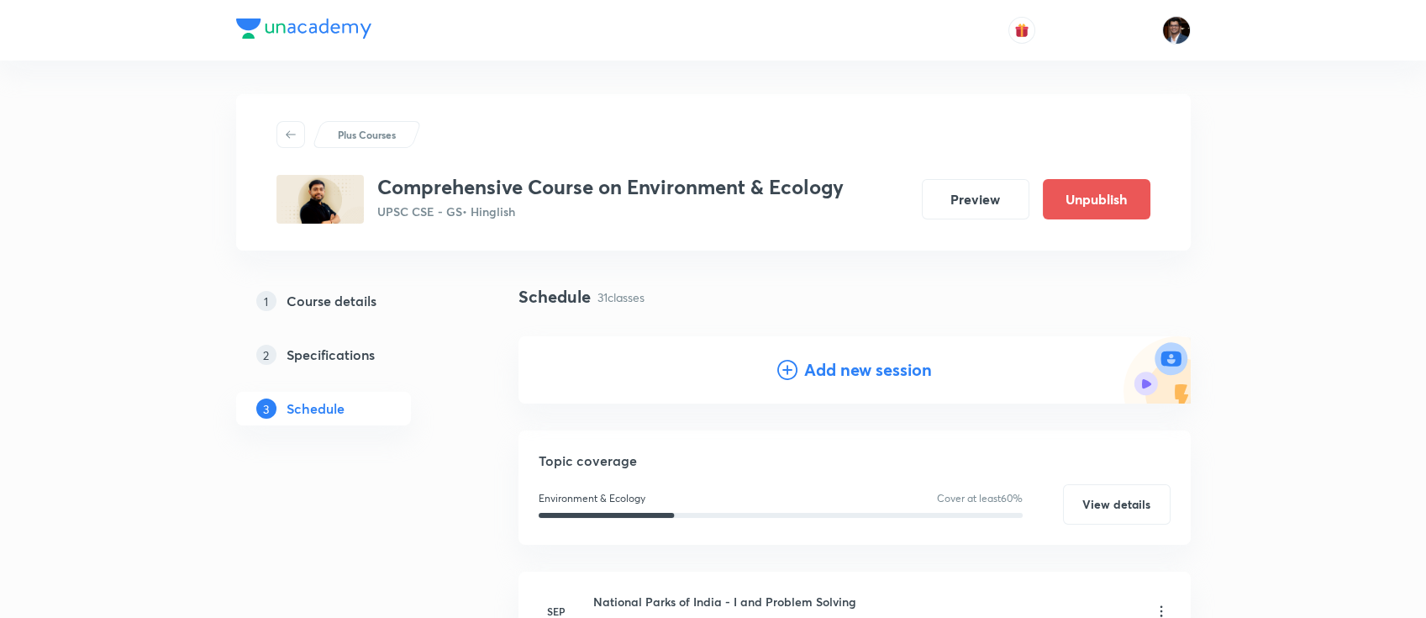
click at [820, 382] on div "Add new session" at bounding box center [855, 369] width 672 height 67
click at [833, 370] on h4 "Add new session" at bounding box center [868, 369] width 128 height 25
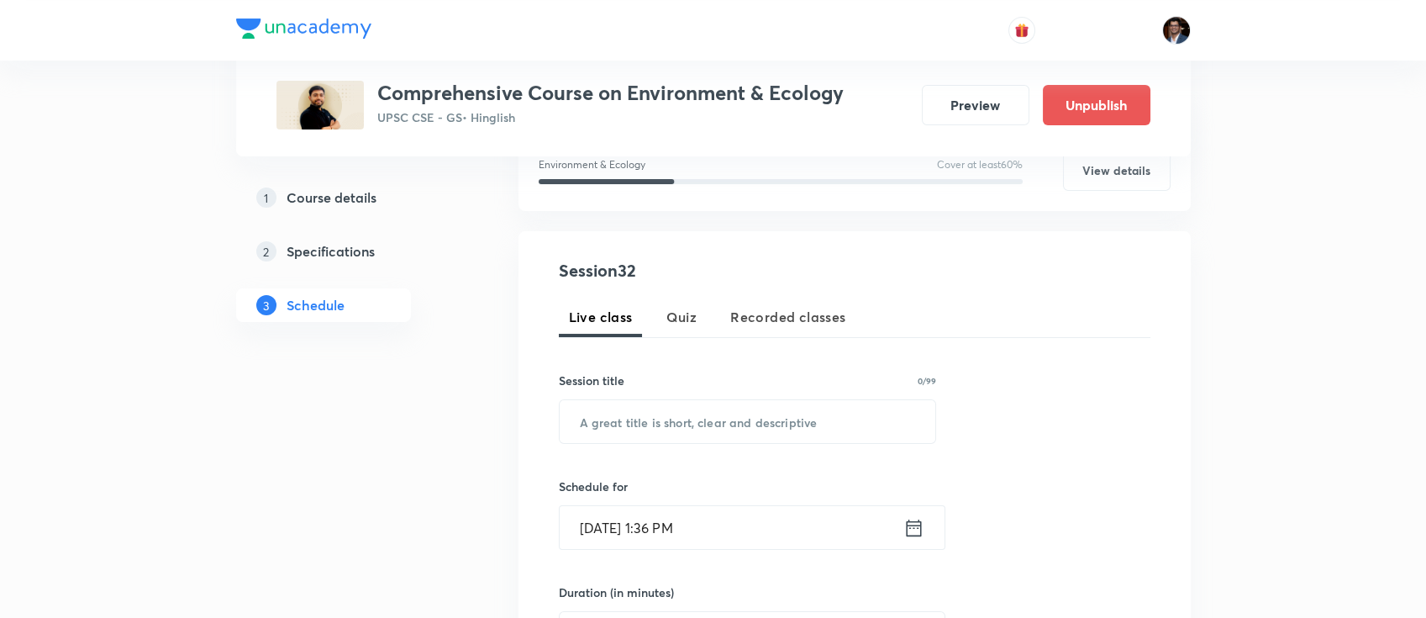
scroll to position [242, 0]
click at [643, 423] on input "text" at bounding box center [748, 419] width 377 height 43
paste input "Conventions on Pollutants & Biological Diversity - I"
type input "Conventions on Pollutants & Biological Diversity - I"
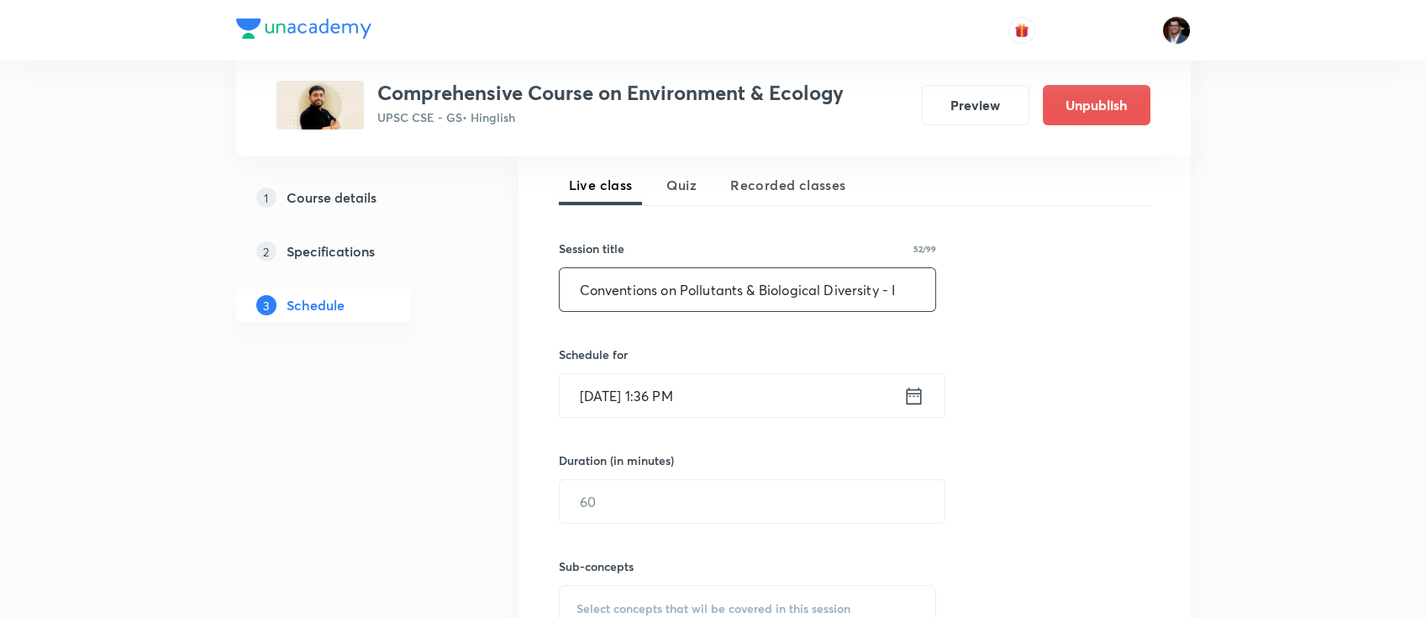
click at [697, 387] on input "[DATE] 1:36 PM" at bounding box center [732, 395] width 344 height 43
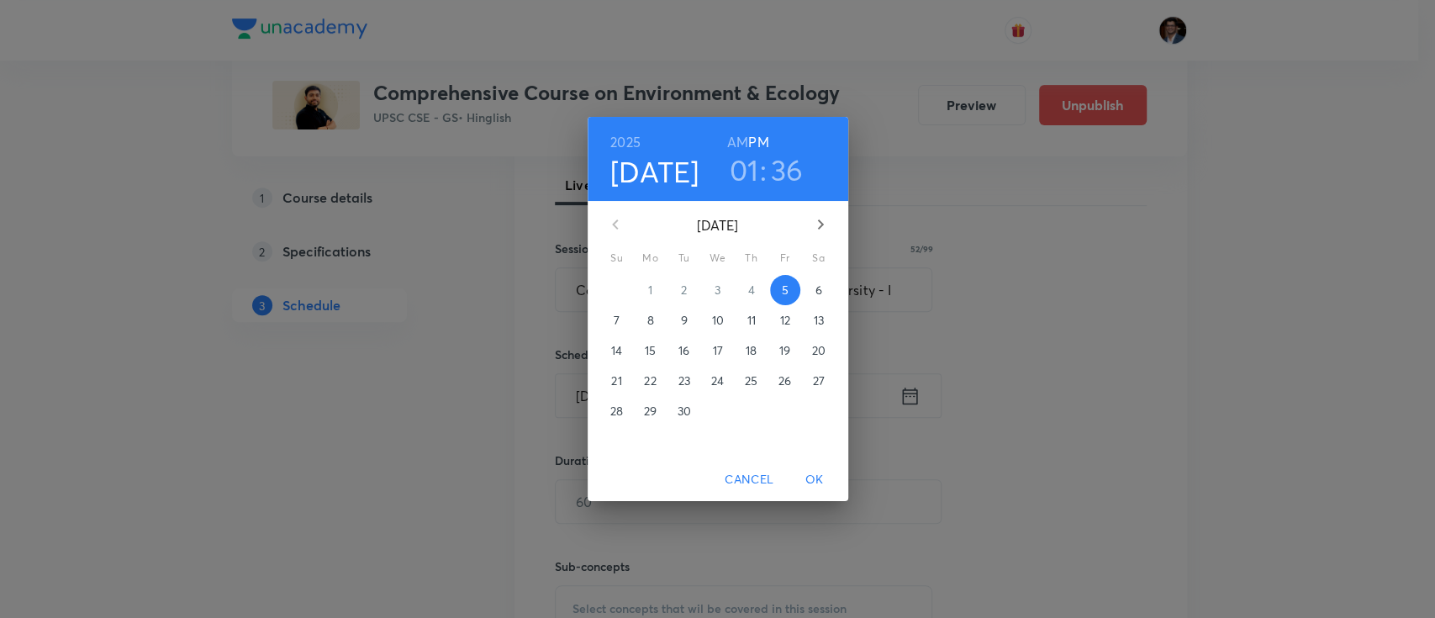
click at [819, 229] on icon "button" at bounding box center [820, 224] width 20 height 20
click at [723, 347] on span "15" at bounding box center [718, 350] width 30 height 17
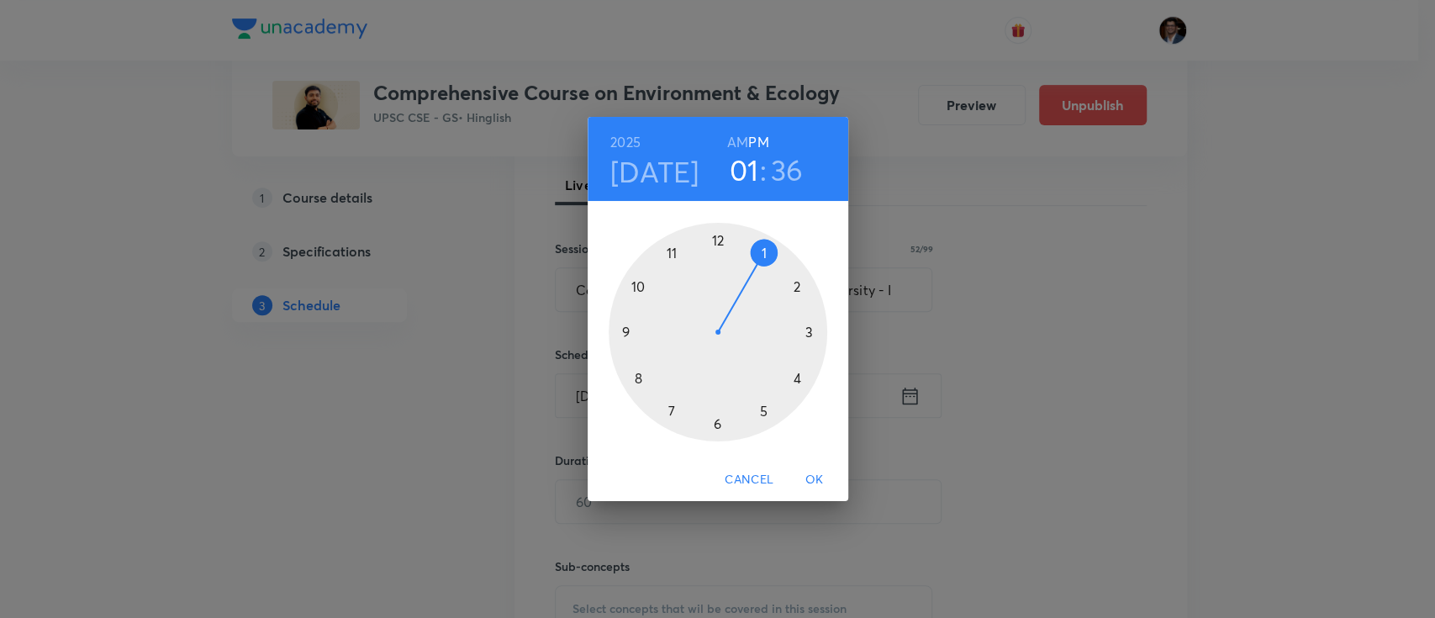
click at [741, 141] on h6 "AM" at bounding box center [737, 142] width 21 height 24
click at [635, 285] on div at bounding box center [718, 332] width 219 height 219
click at [723, 237] on div at bounding box center [718, 332] width 219 height 219
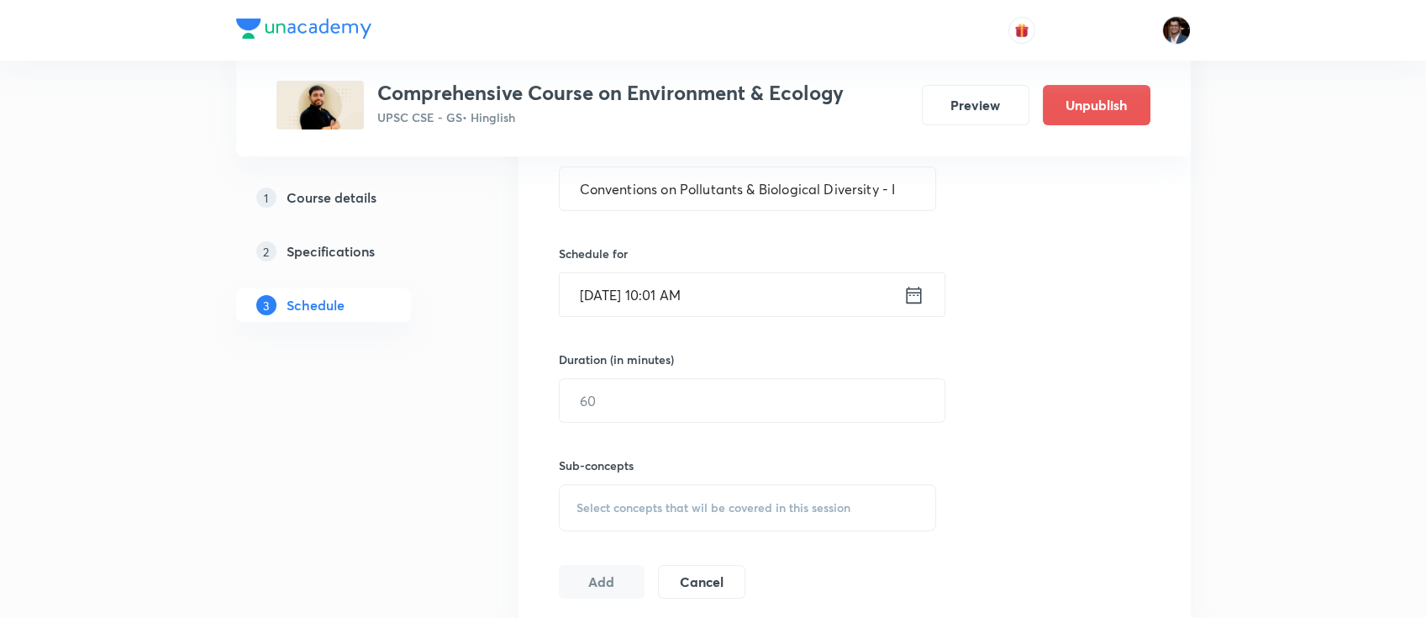
scroll to position [474, 0]
click at [686, 409] on input "text" at bounding box center [752, 398] width 385 height 43
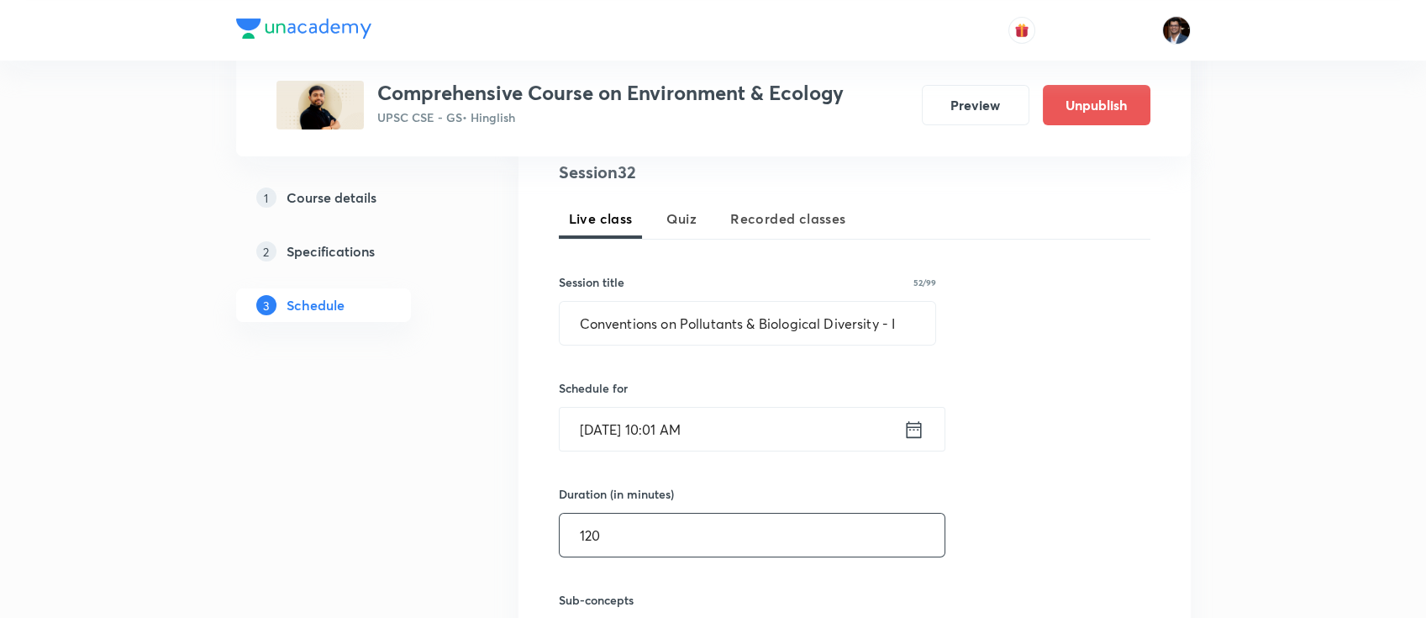
scroll to position [504, 0]
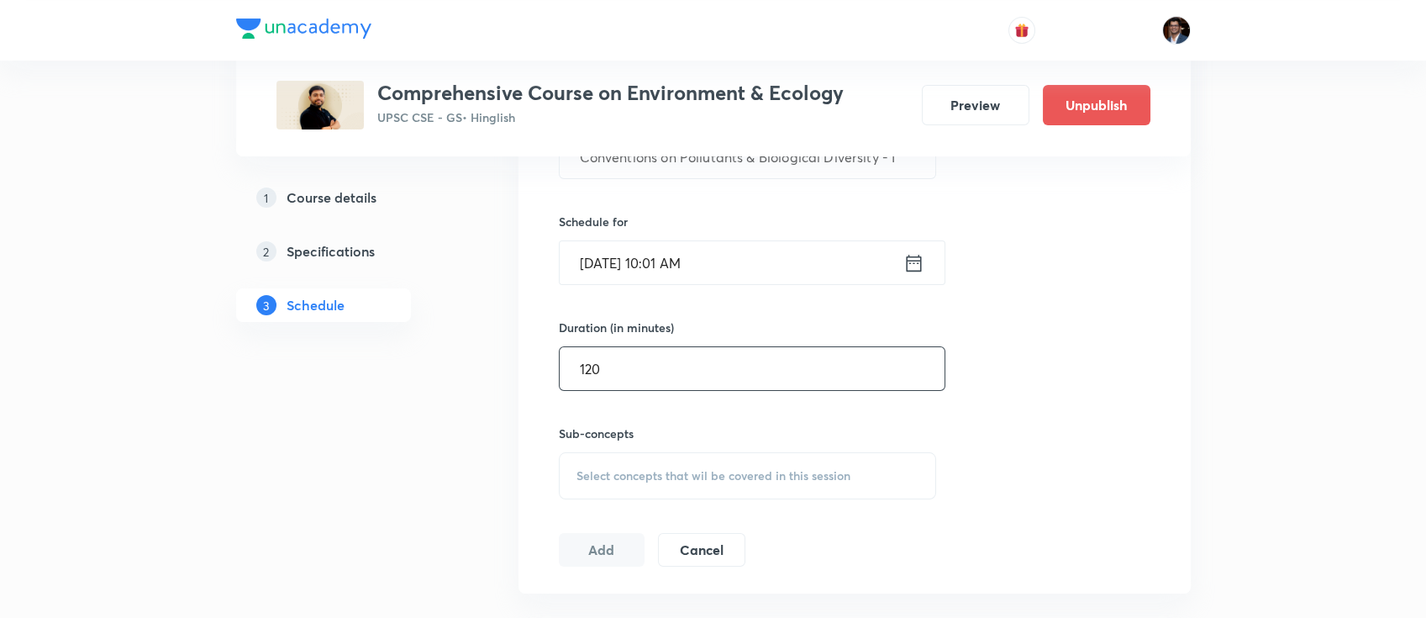
type input "120"
click at [660, 464] on div "Select concepts that wil be covered in this session" at bounding box center [748, 475] width 378 height 47
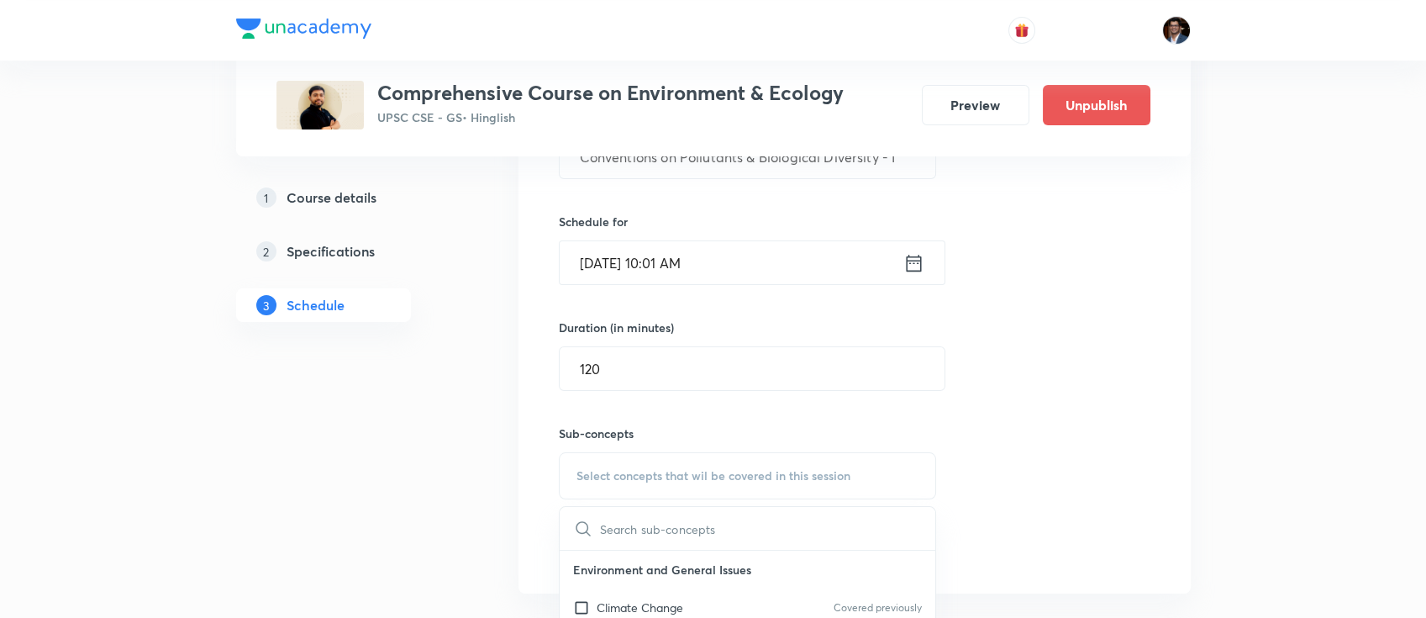
paste input "Climate Change Organisations"
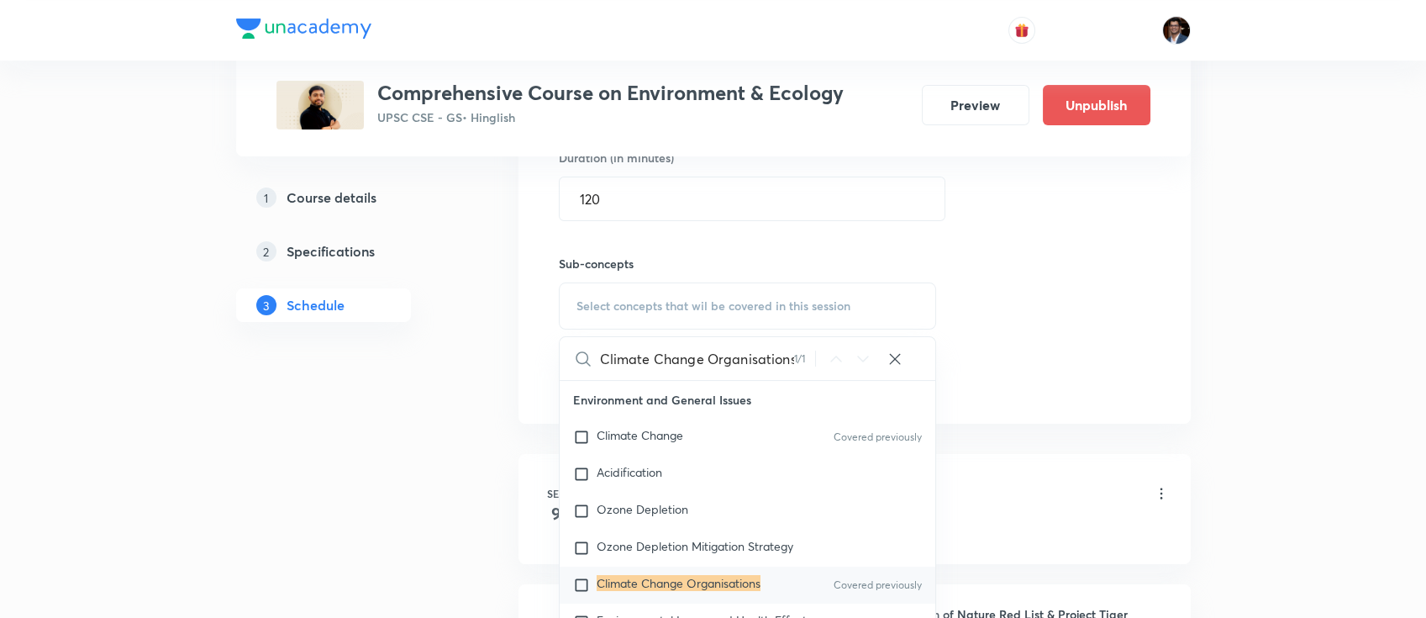
scroll to position [676, 0]
type input "Climate Change Organisations"
click at [652, 588] on mark "Climate Change Organisations" at bounding box center [679, 581] width 164 height 16
checkbox input "true"
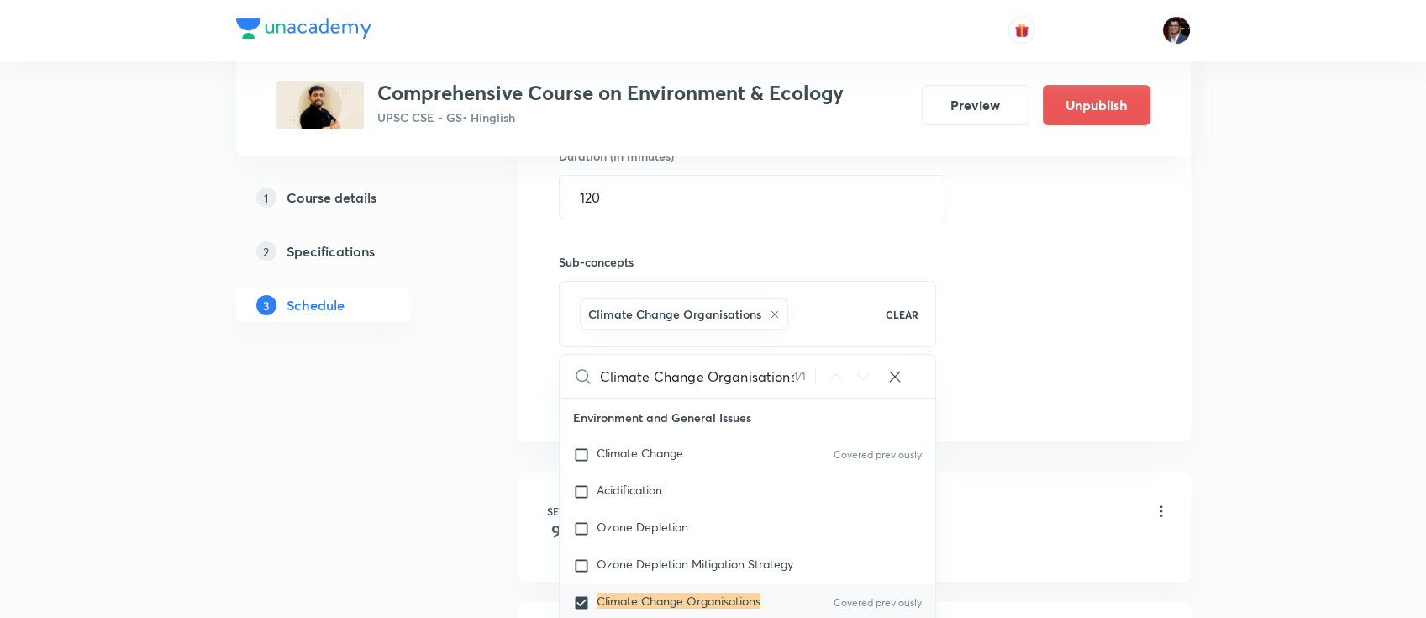
click at [1041, 332] on div "Session 32 Live class Quiz Recorded classes Session title 52/99 Conventions on …" at bounding box center [855, 118] width 592 height 593
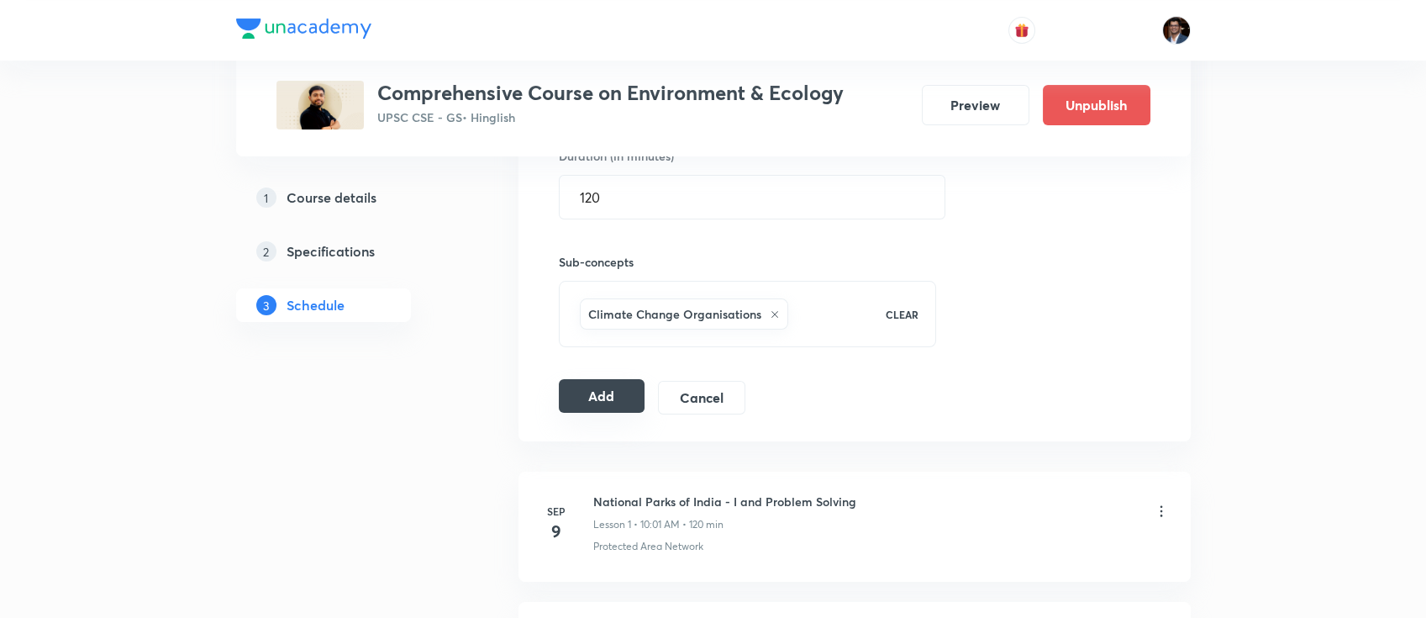
click at [615, 387] on button "Add" at bounding box center [602, 396] width 87 height 34
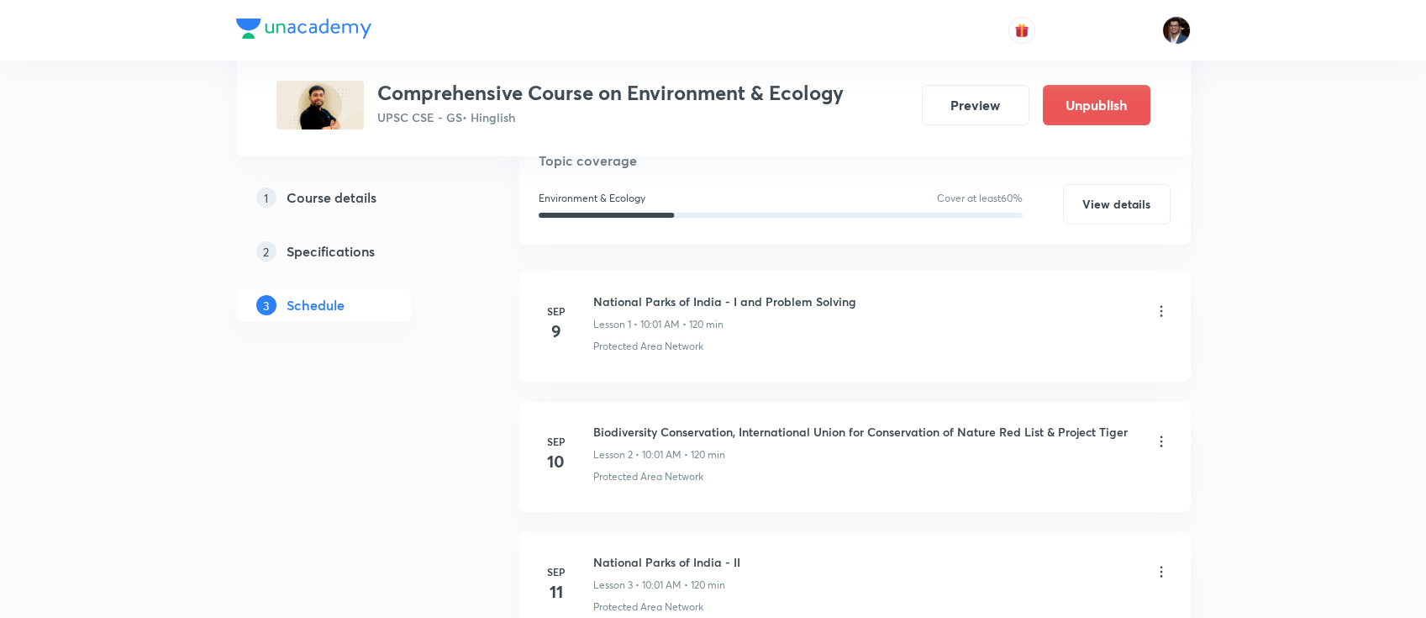
scroll to position [0, 0]
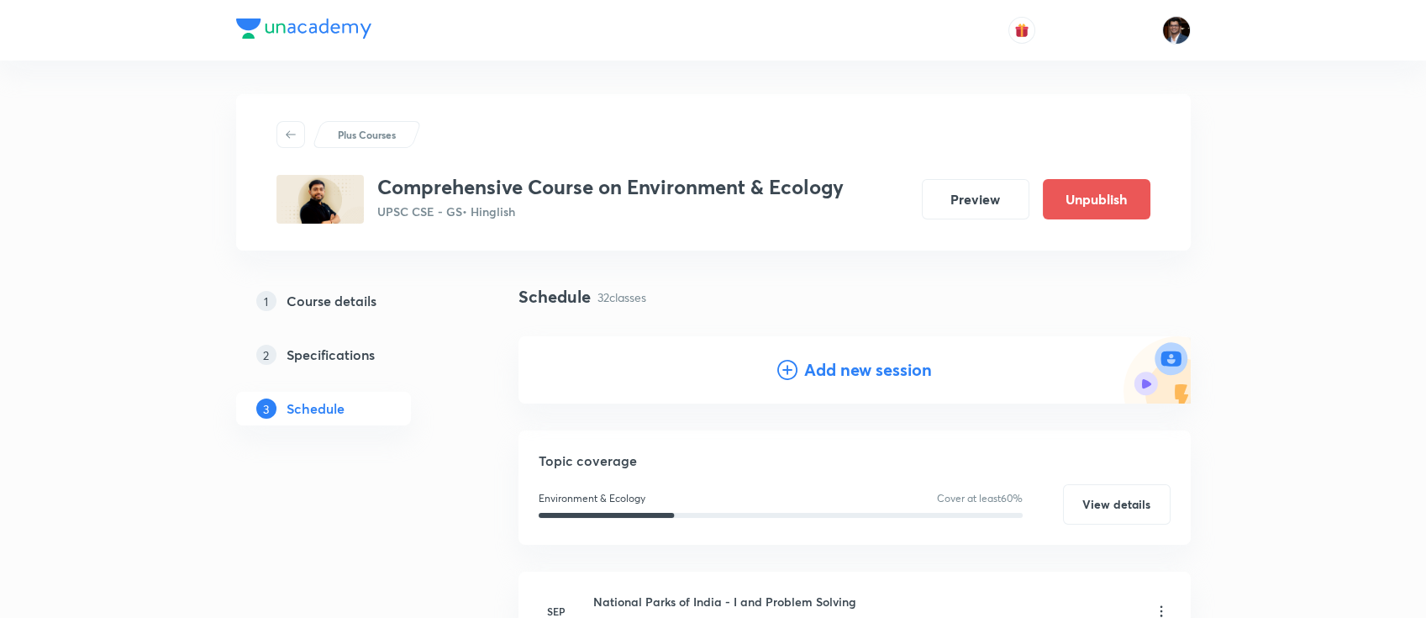
click at [849, 371] on h4 "Add new session" at bounding box center [868, 369] width 128 height 25
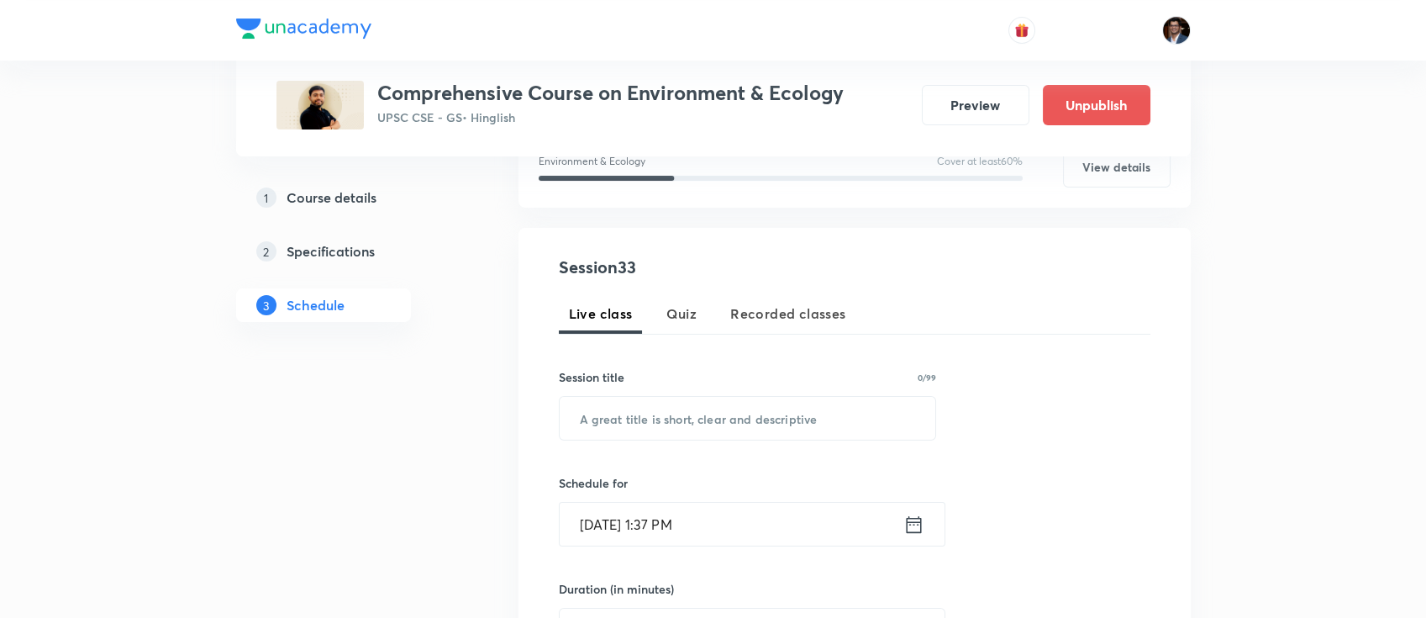
scroll to position [244, 0]
click at [683, 434] on input "text" at bounding box center [748, 417] width 377 height 43
paste input "Conservation International & Biodiversity Finance Initiative"
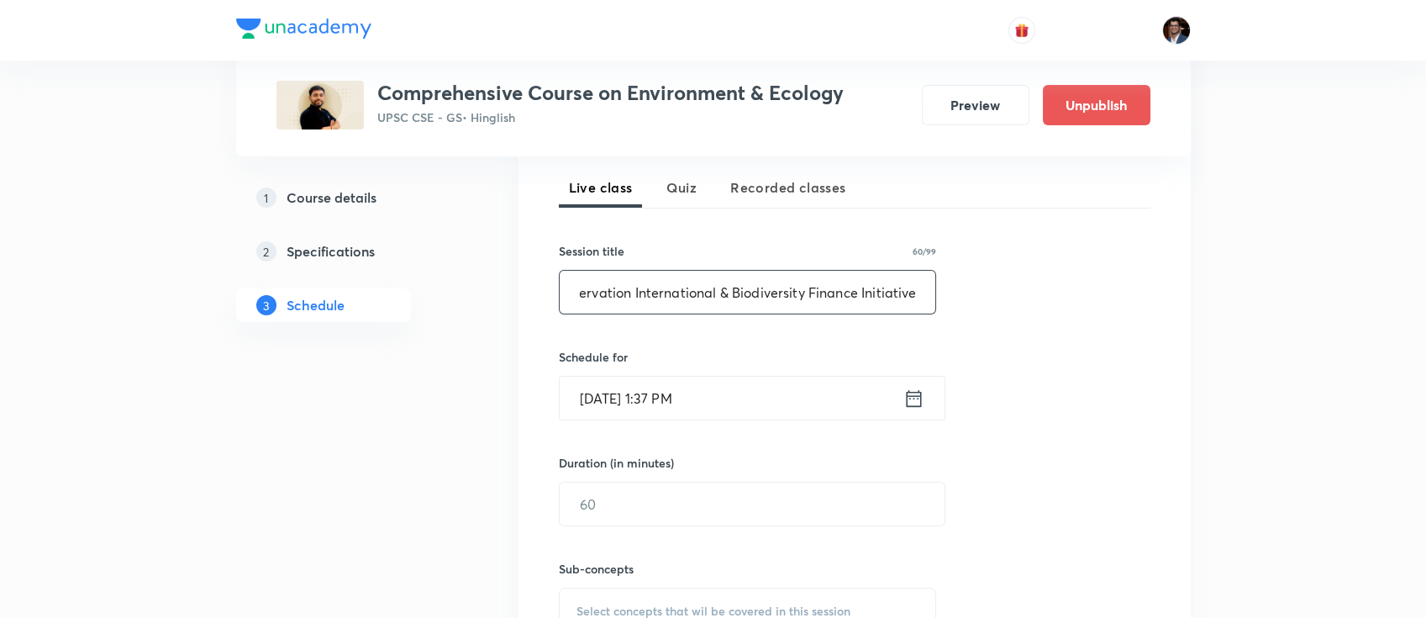
scroll to position [370, 0]
type input "Conservation International & Biodiversity Finance Initiative"
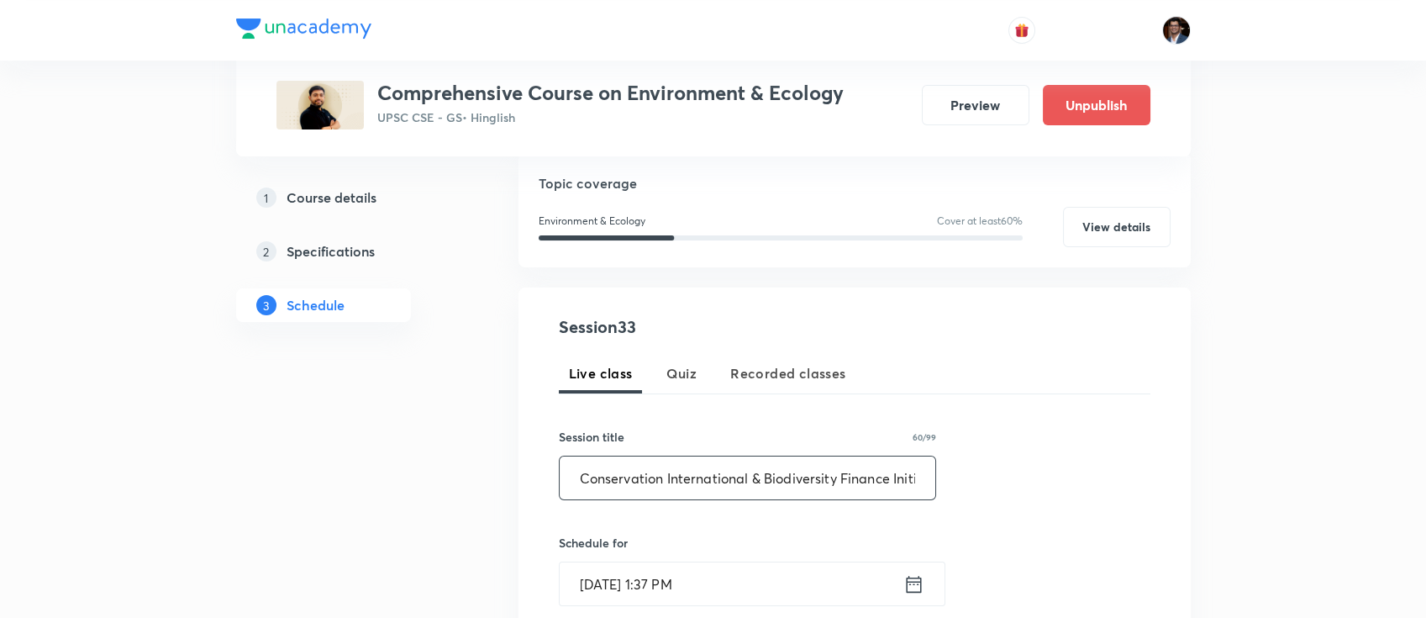
scroll to position [203, 0]
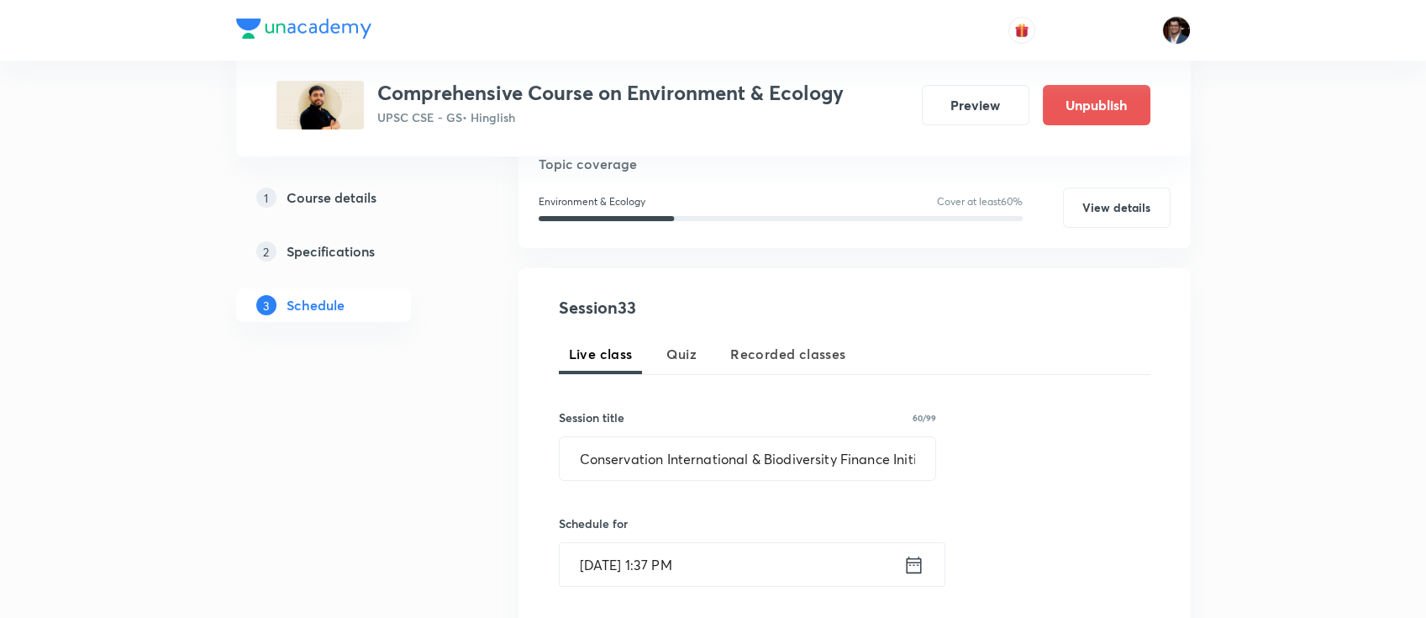
click at [725, 577] on input "[DATE] 1:37 PM" at bounding box center [732, 564] width 344 height 43
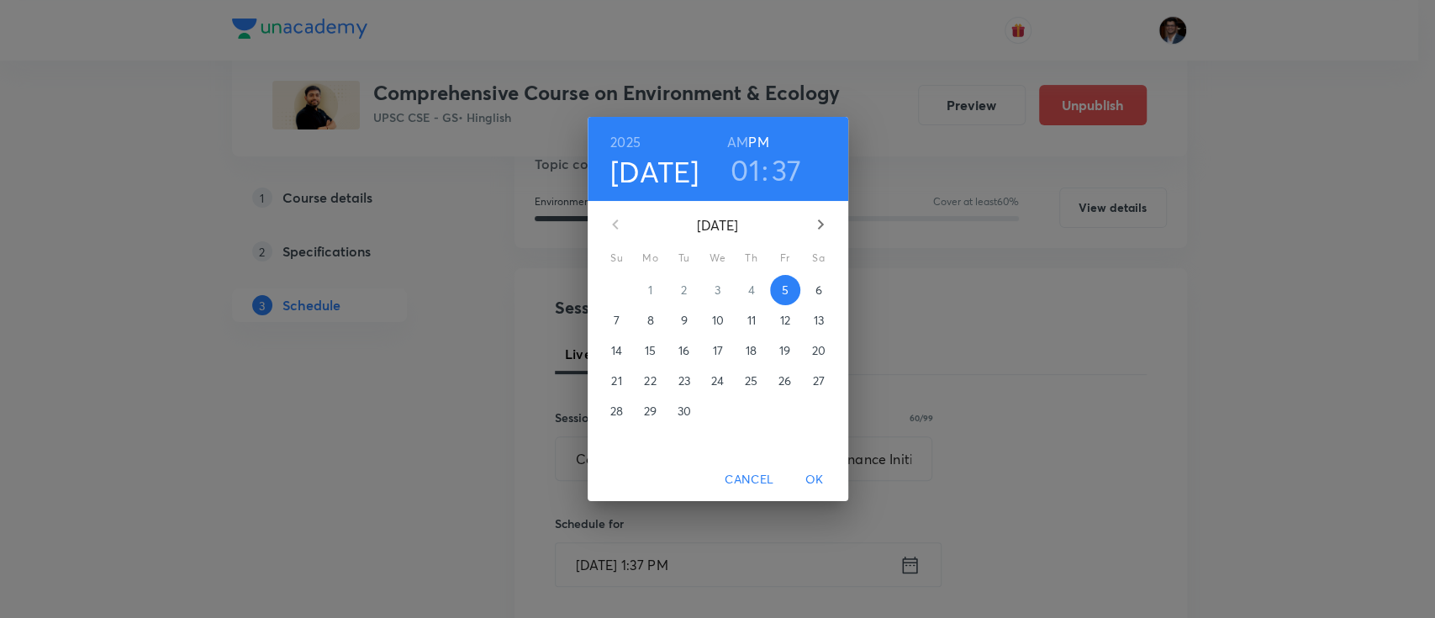
click at [816, 231] on icon "button" at bounding box center [820, 224] width 20 height 20
click at [746, 357] on p "16" at bounding box center [751, 350] width 11 height 17
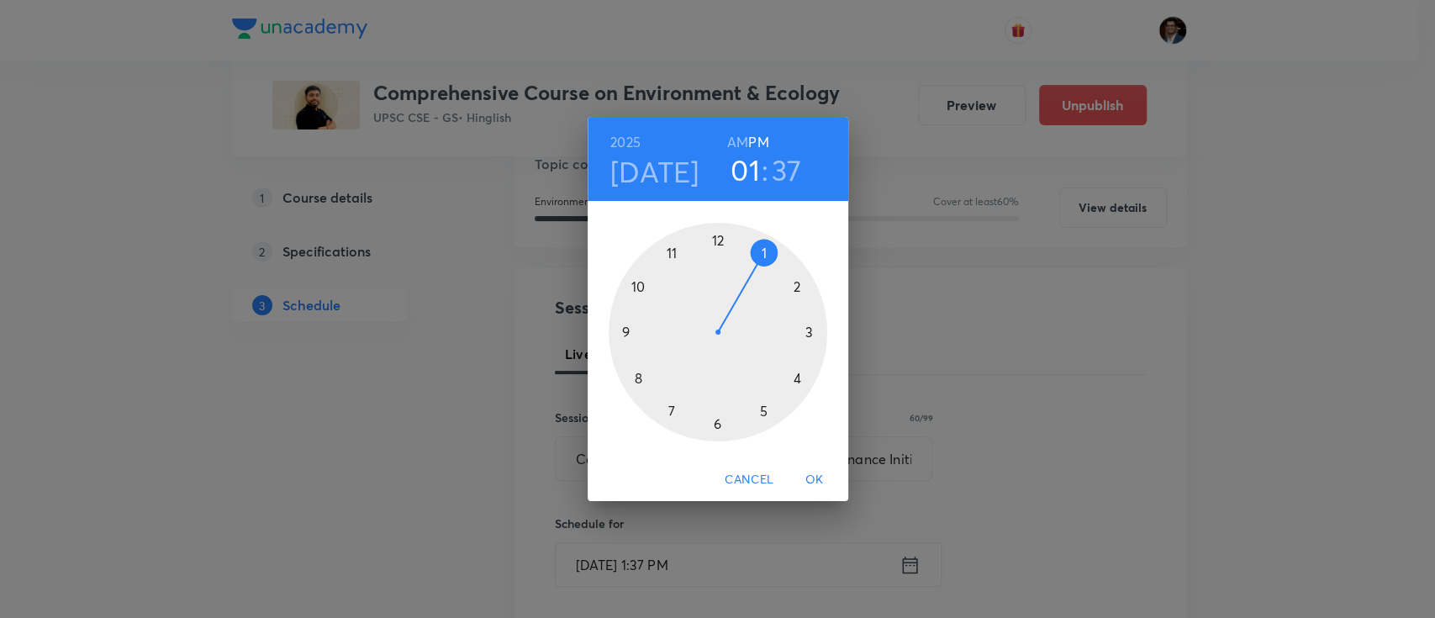
click at [736, 135] on h6 "AM" at bounding box center [737, 142] width 21 height 24
click at [639, 286] on div at bounding box center [718, 332] width 219 height 219
click at [723, 239] on div at bounding box center [718, 332] width 219 height 219
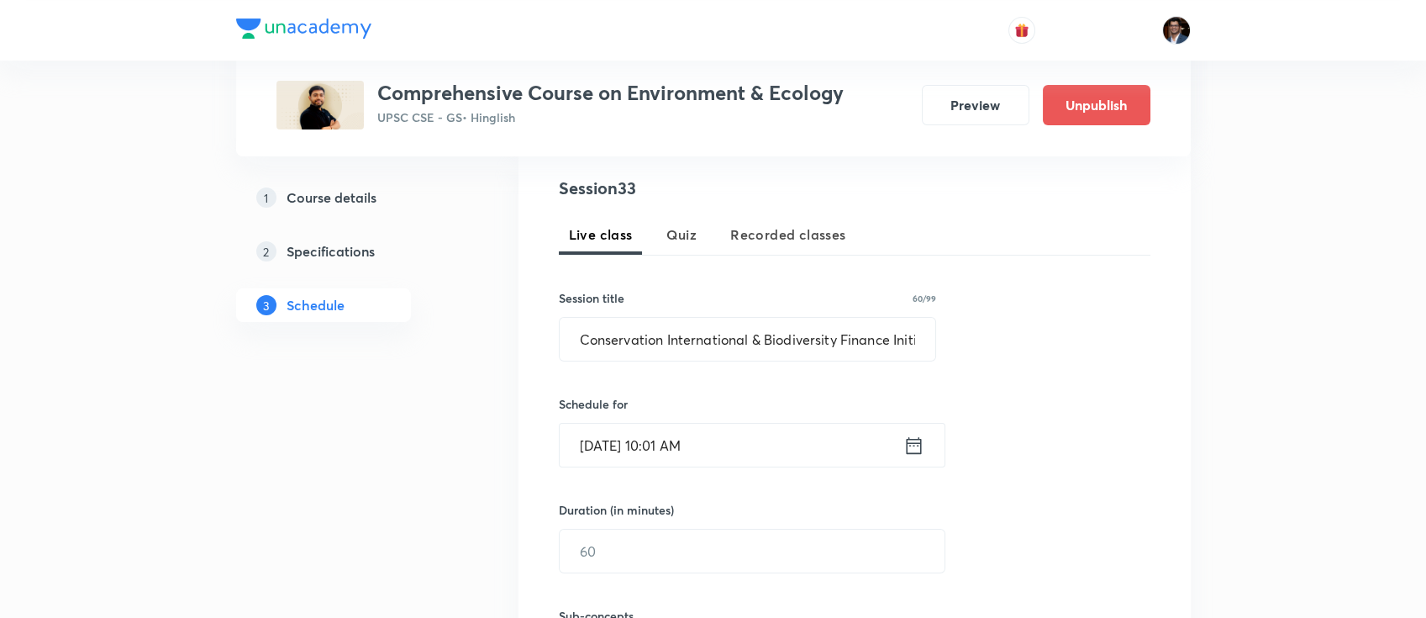
scroll to position [334, 0]
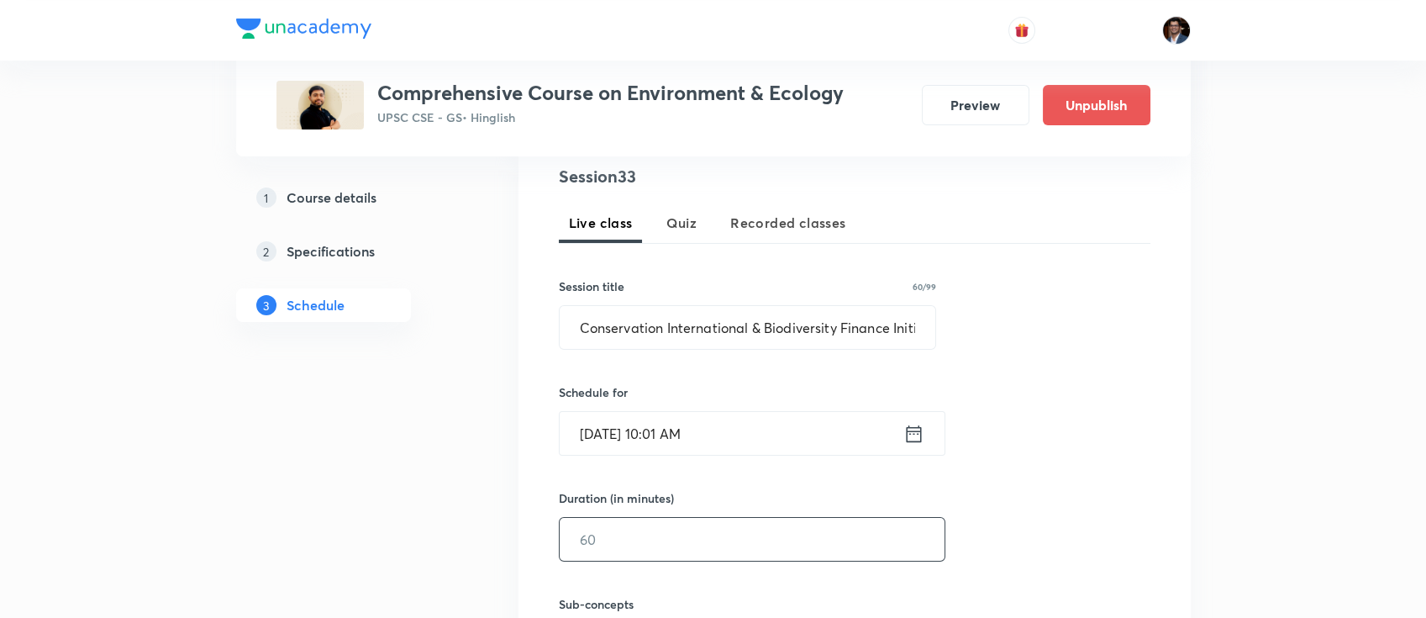
click at [678, 532] on input "text" at bounding box center [752, 539] width 385 height 43
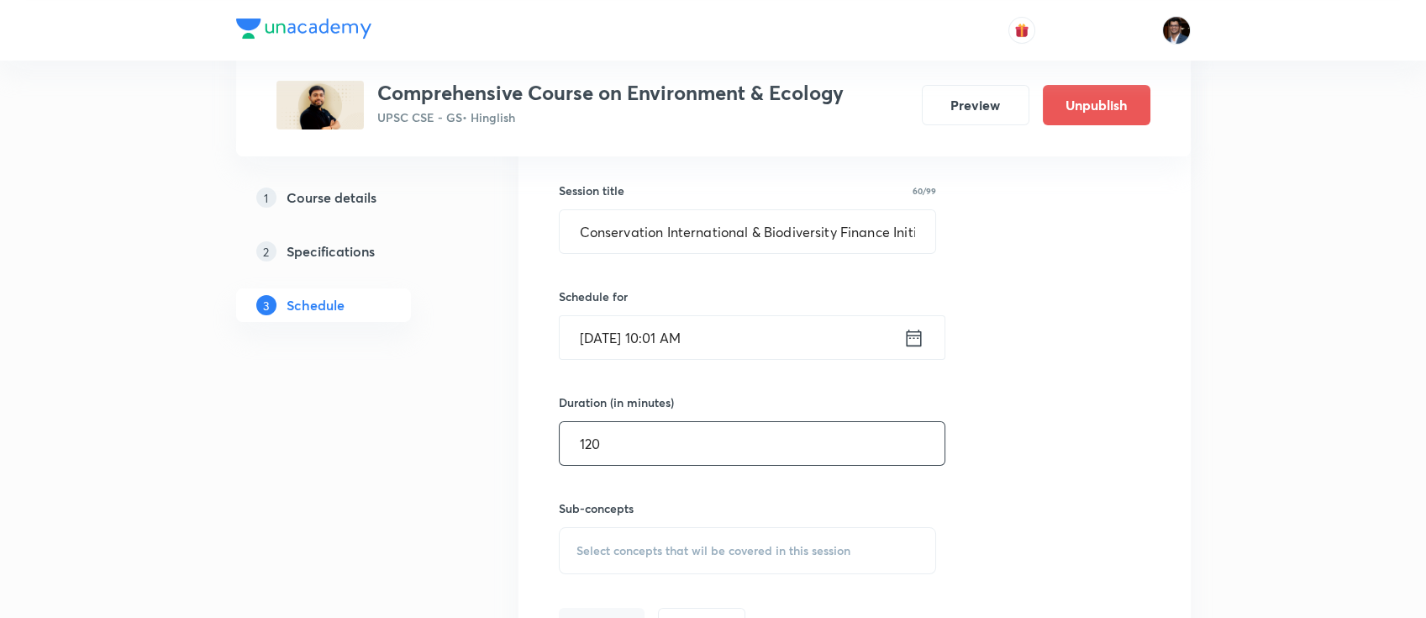
type input "120"
click at [677, 537] on div "Select concepts that wil be covered in this session" at bounding box center [748, 550] width 378 height 47
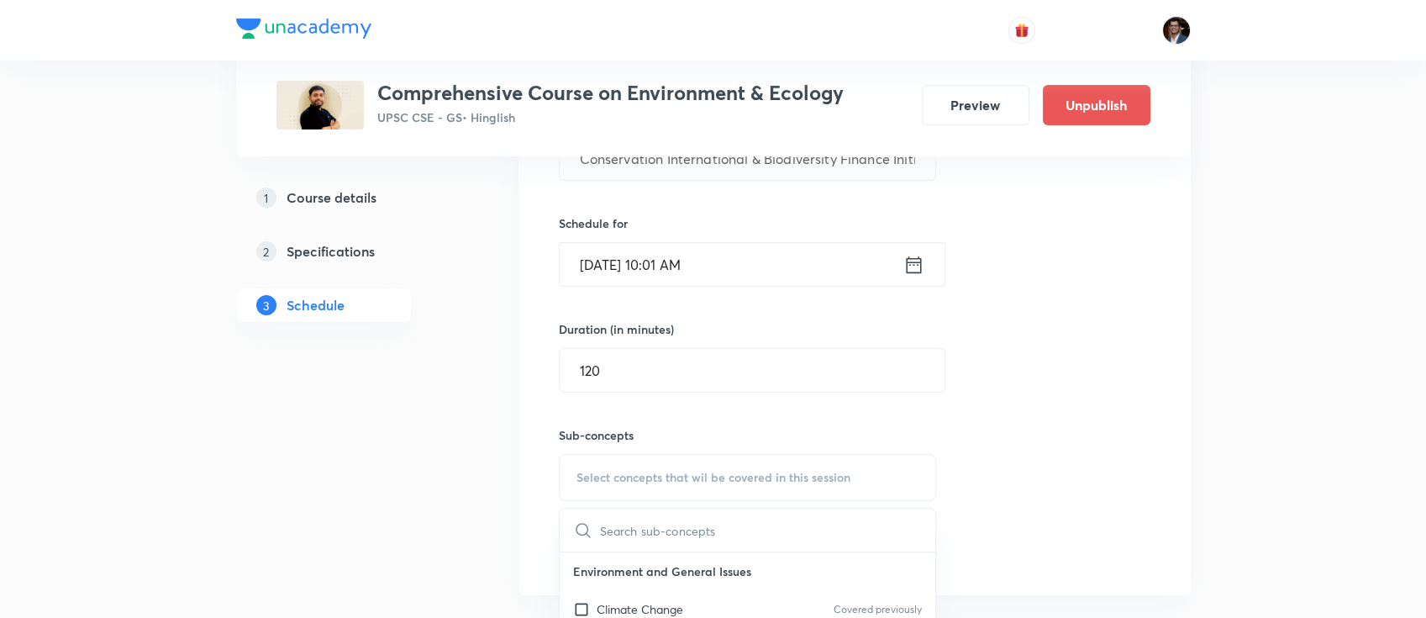
scroll to position [509, 0]
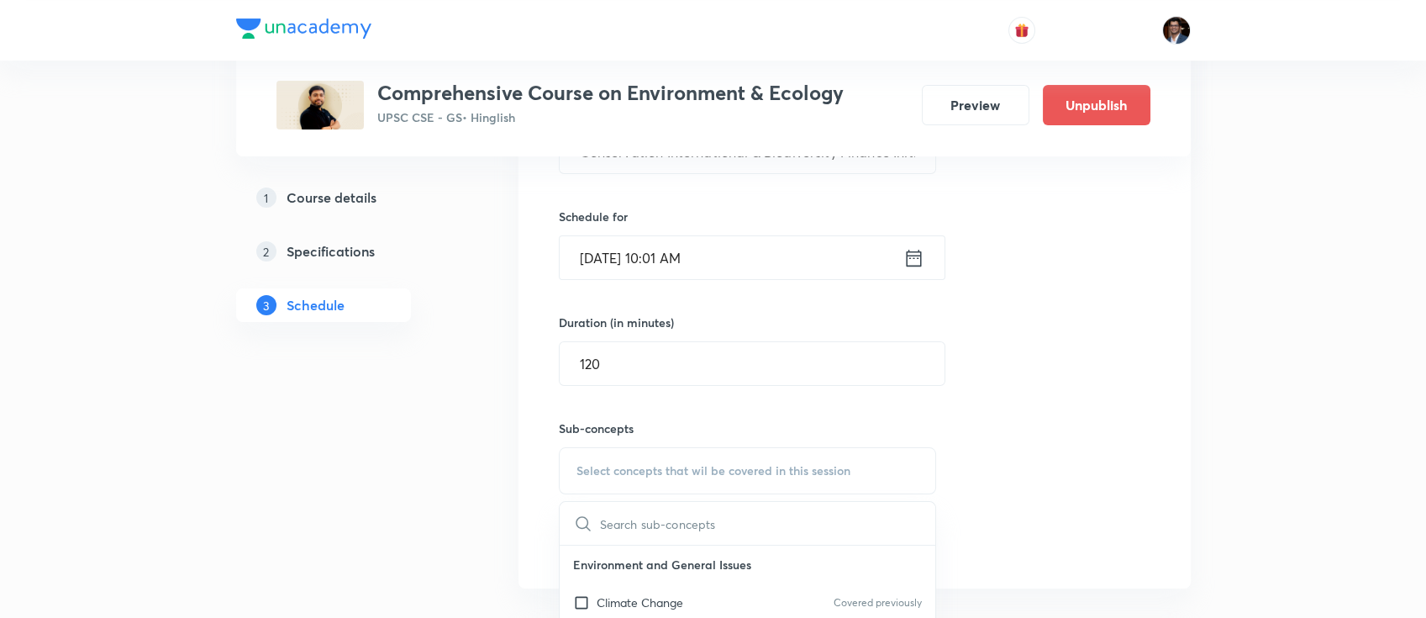
paste input "Conservation of Biodiversity"
type input "Conservation of Biodiversity"
click at [590, 604] on input "checkbox" at bounding box center [585, 606] width 24 height 17
checkbox input "true"
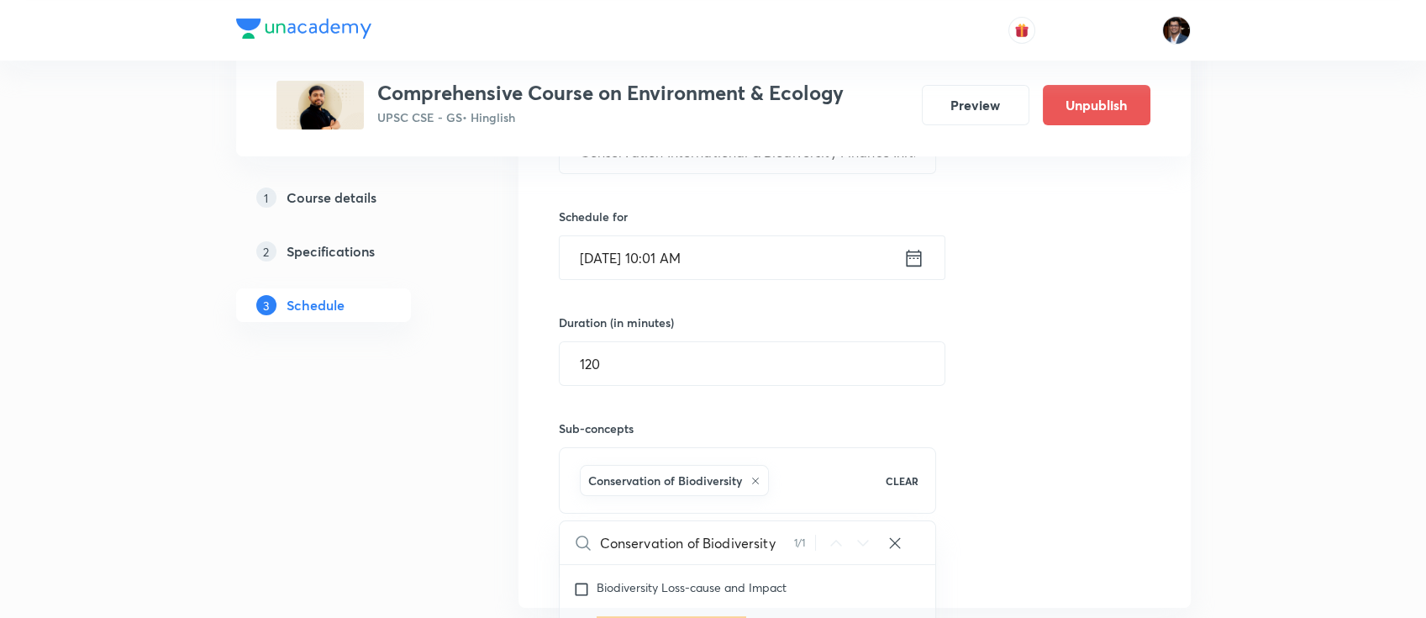
click at [1041, 449] on div "Session 33 Live class Quiz Recorded classes Session title 60/99 Conservation In…" at bounding box center [855, 284] width 592 height 593
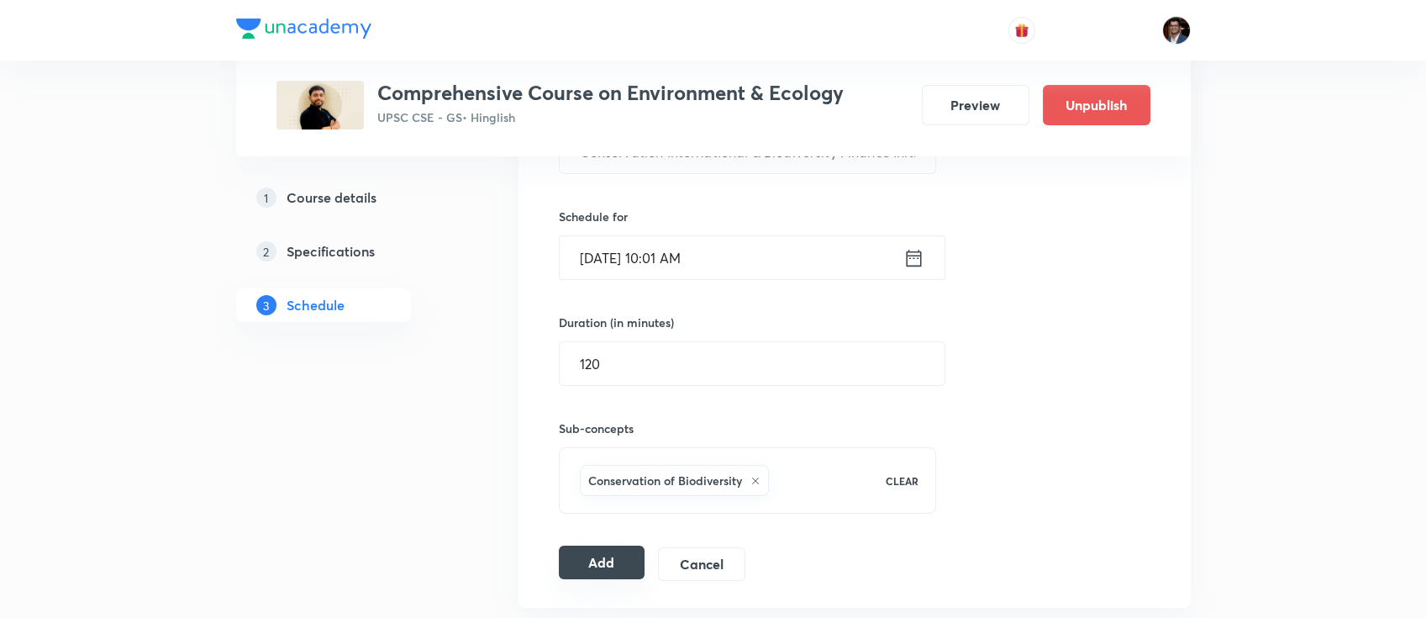
click at [597, 557] on button "Add" at bounding box center [602, 563] width 87 height 34
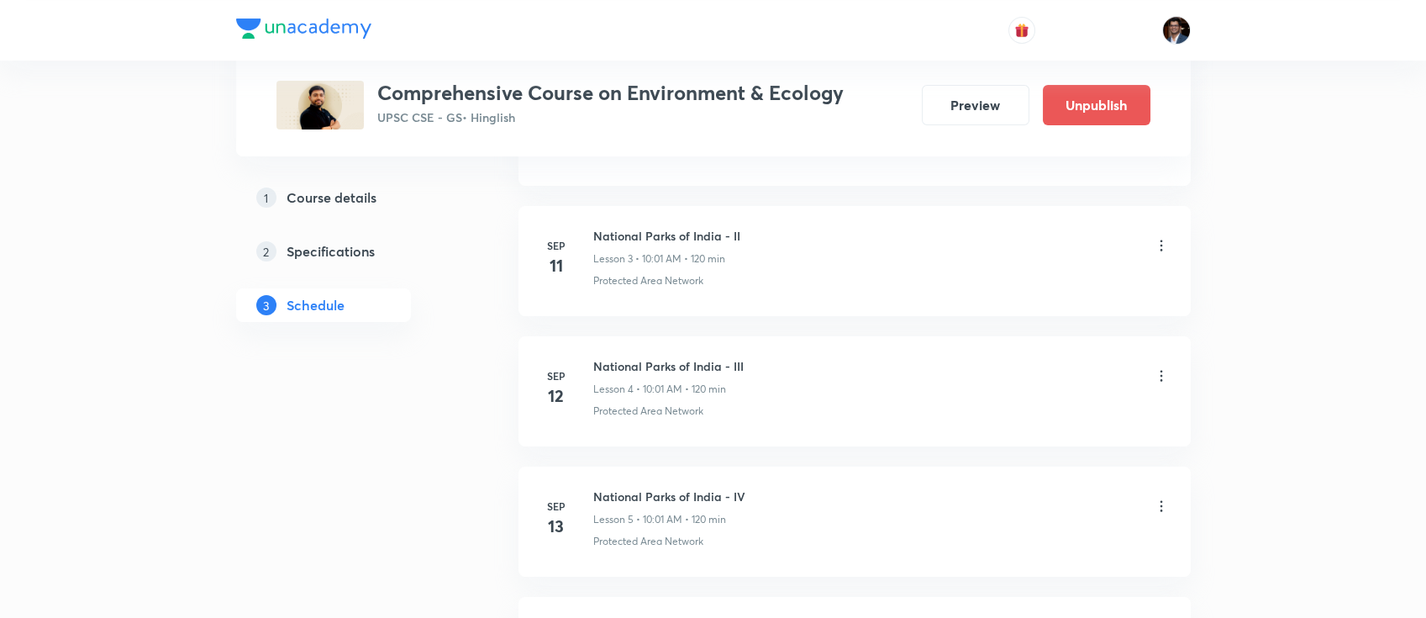
scroll to position [0, 0]
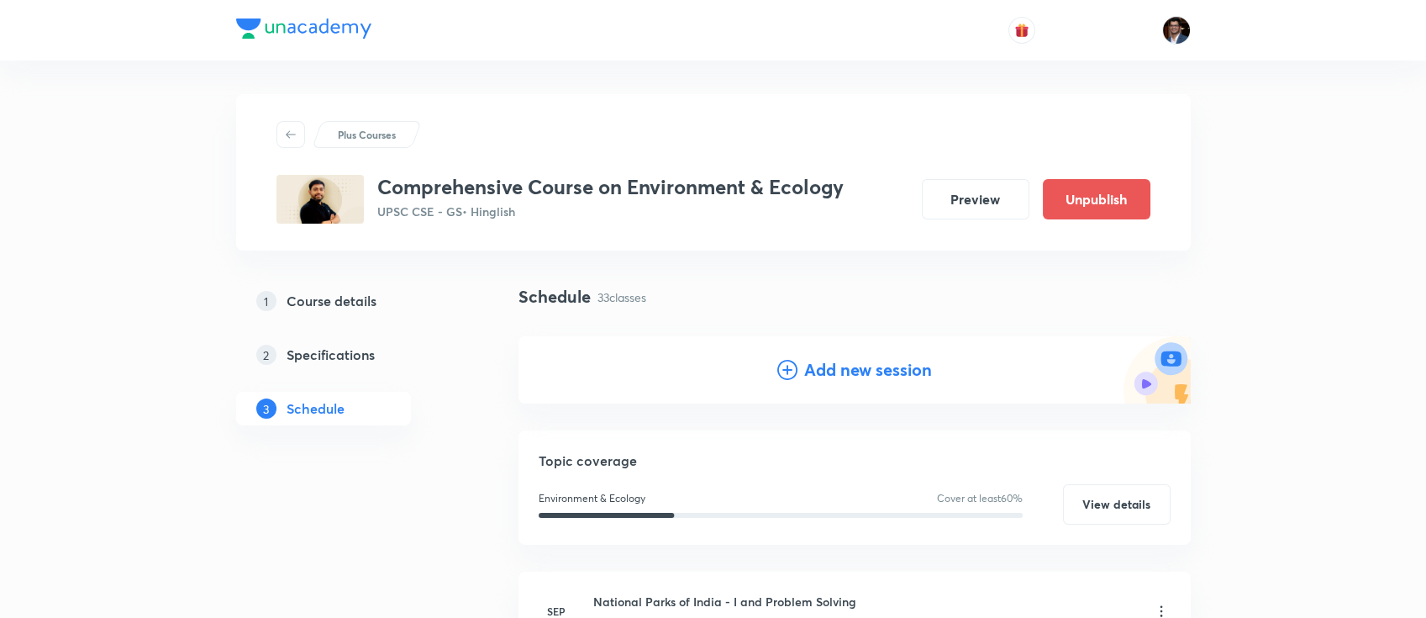
click at [890, 369] on h4 "Add new session" at bounding box center [868, 369] width 128 height 25
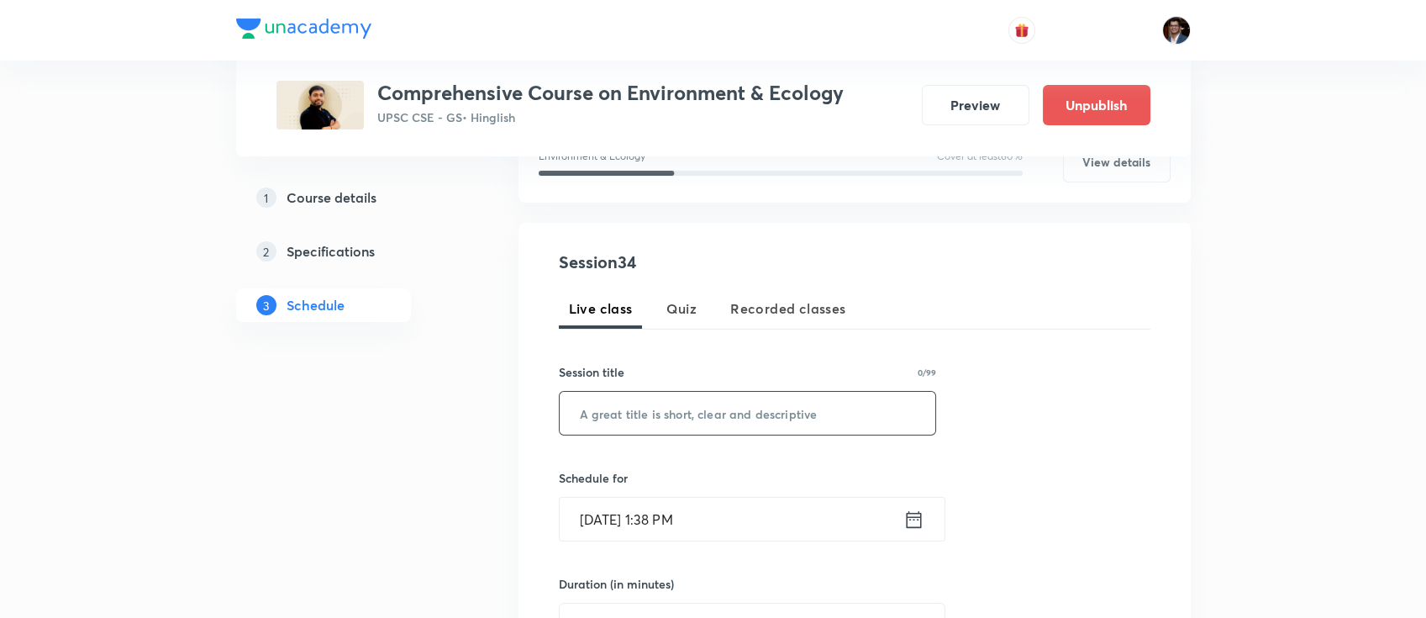
scroll to position [260, 0]
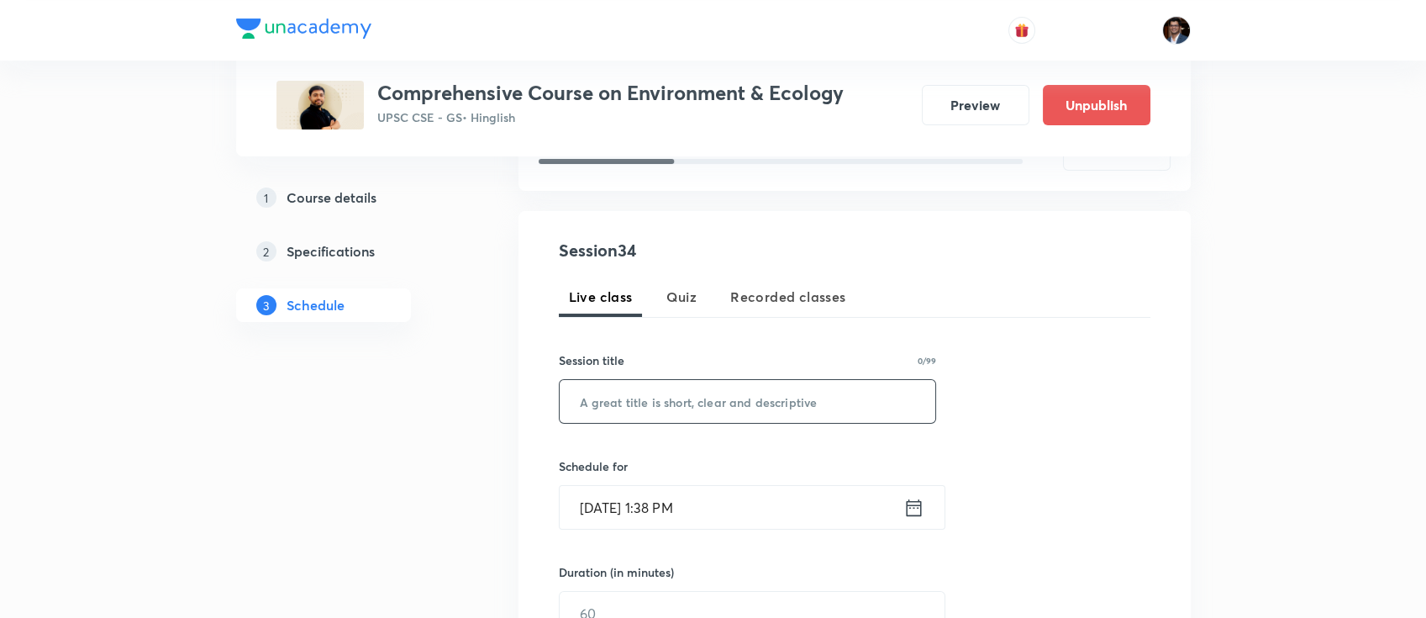
click at [662, 402] on input "text" at bounding box center [748, 401] width 377 height 43
paste input "Sustainable Development, Desertification & Agenda 21"
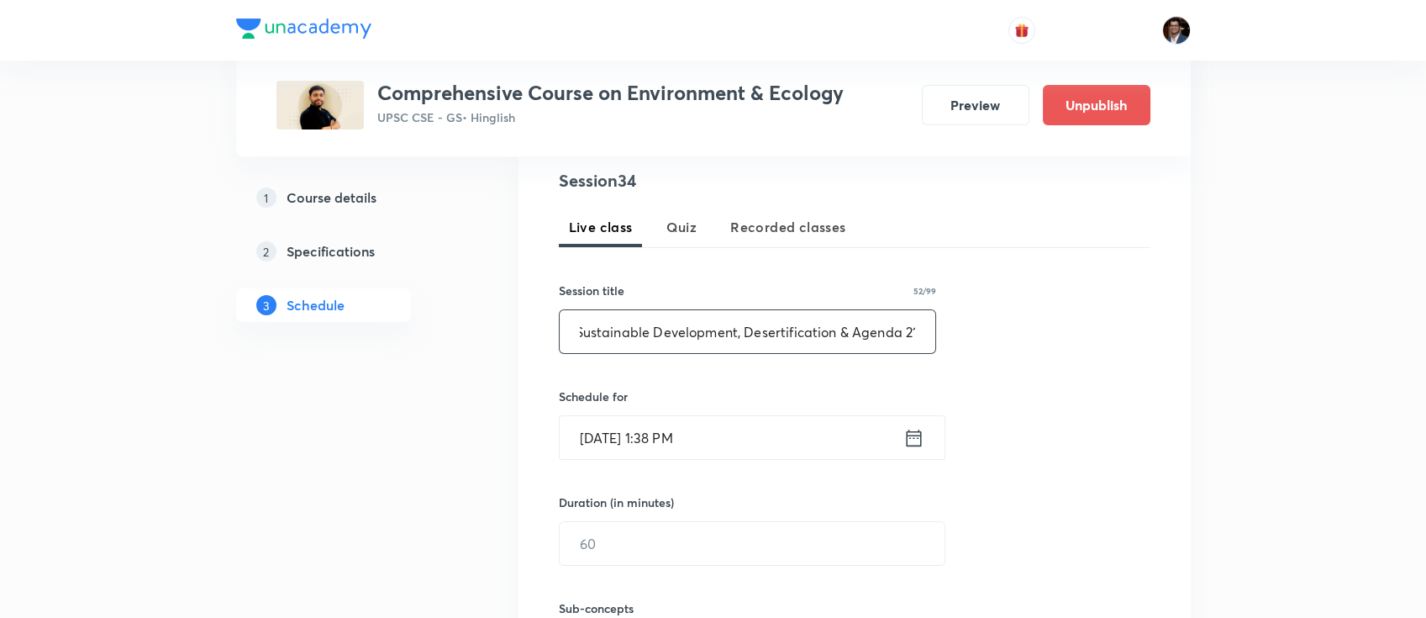
scroll to position [330, 0]
type input "Sustainable Development, Desertification & Agenda 21"
click at [696, 446] on input "[DATE] 1:38 PM" at bounding box center [732, 436] width 344 height 43
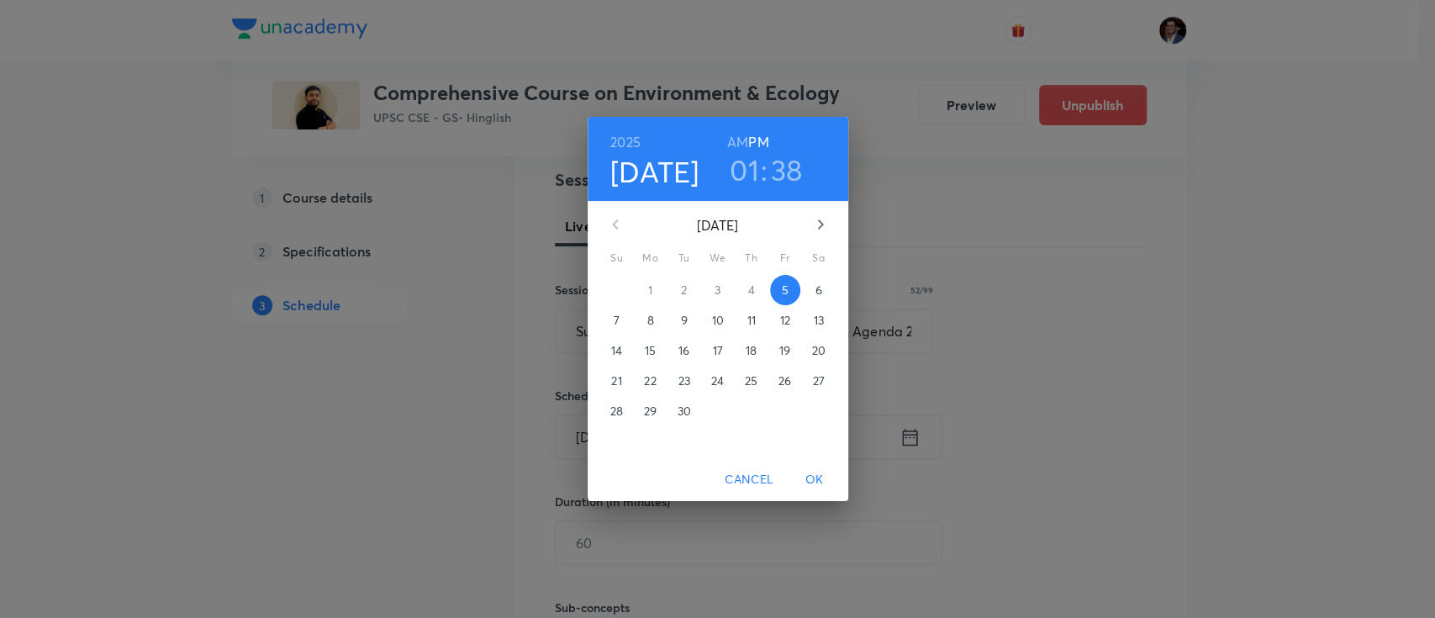
click at [820, 223] on icon "button" at bounding box center [820, 224] width 6 height 10
click at [783, 346] on p "17" at bounding box center [784, 350] width 10 height 17
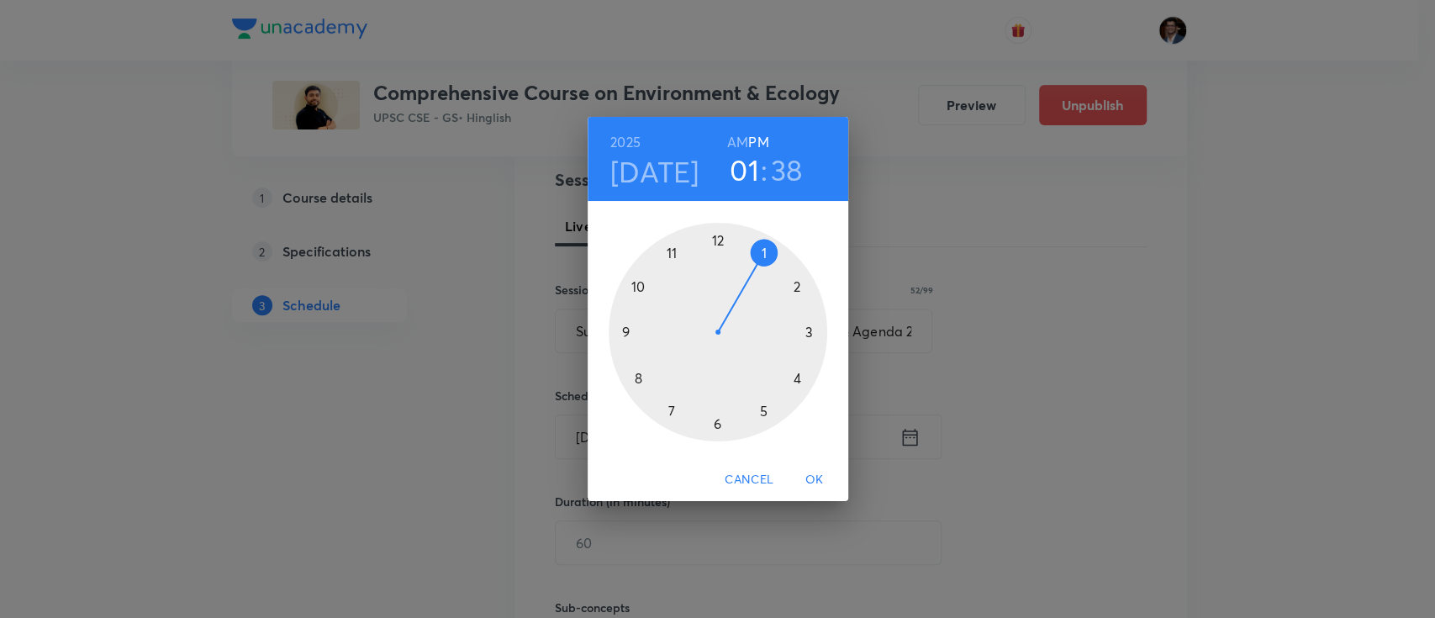
click at [740, 143] on h6 "AM" at bounding box center [737, 142] width 21 height 24
click at [638, 285] on div at bounding box center [718, 332] width 219 height 219
click at [722, 235] on div at bounding box center [718, 332] width 219 height 219
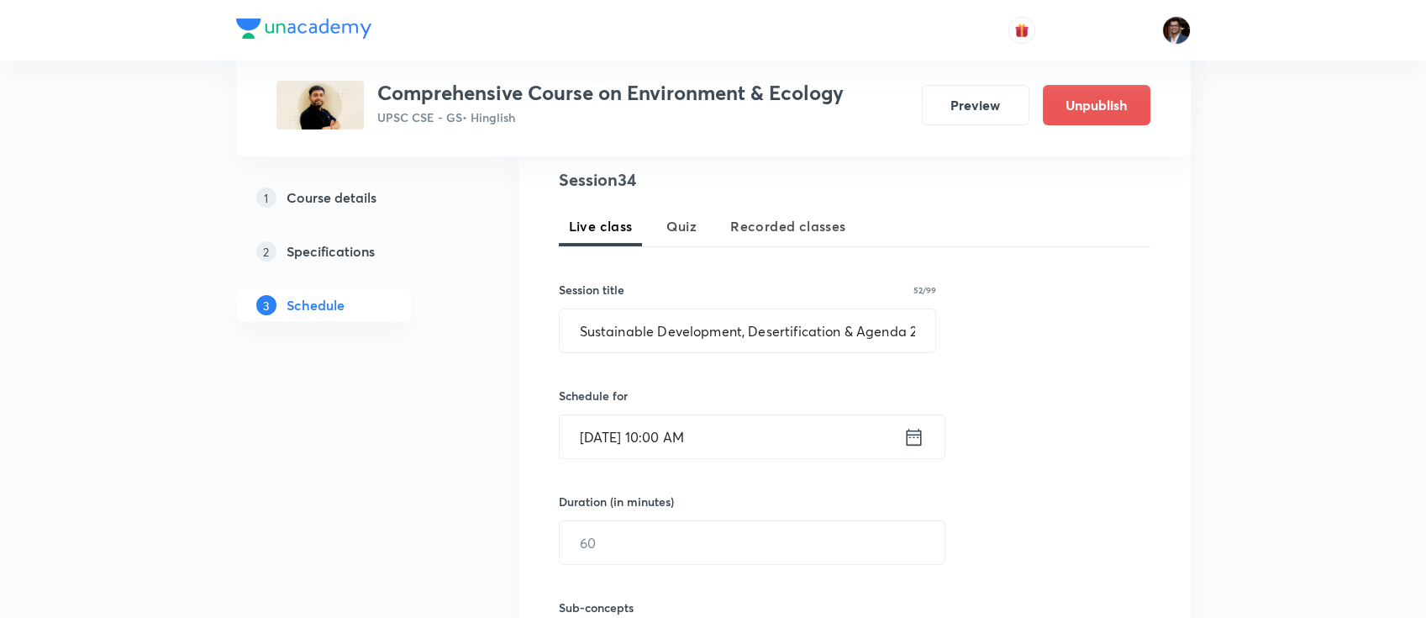
click at [736, 431] on input "[DATE] 10:00 AM" at bounding box center [732, 436] width 344 height 43
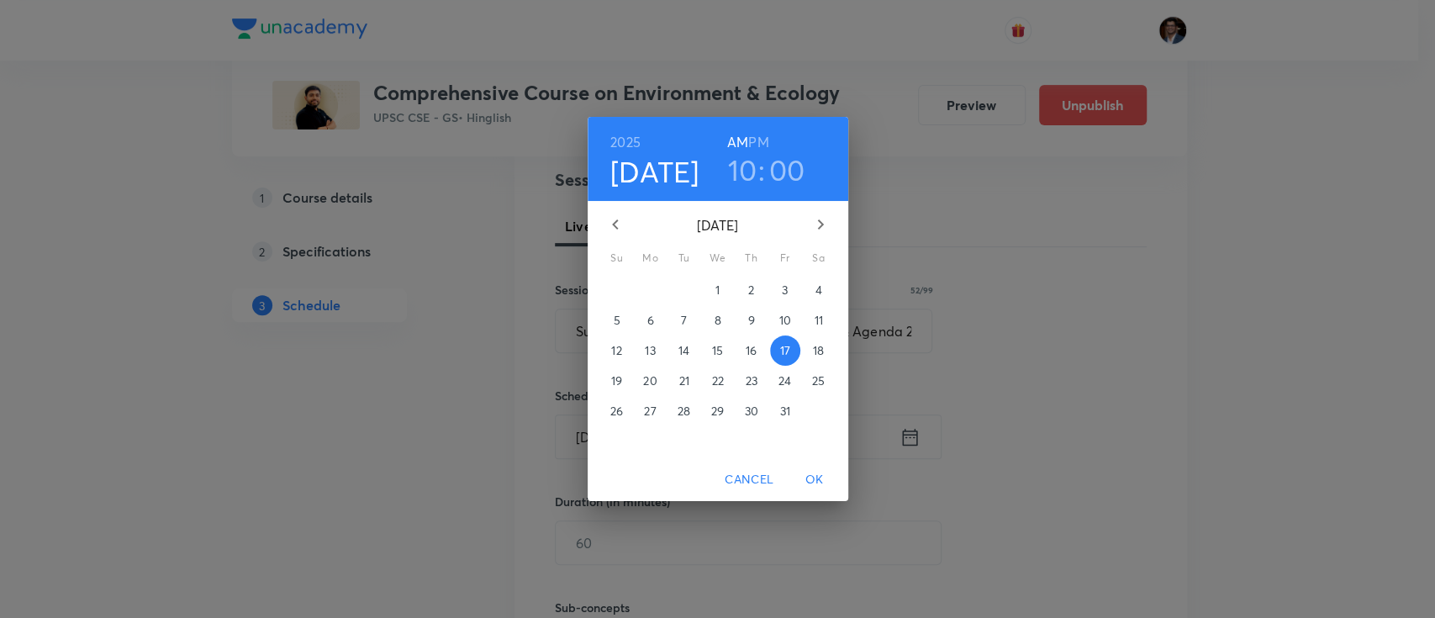
click at [783, 175] on h3 "00" at bounding box center [787, 169] width 36 height 35
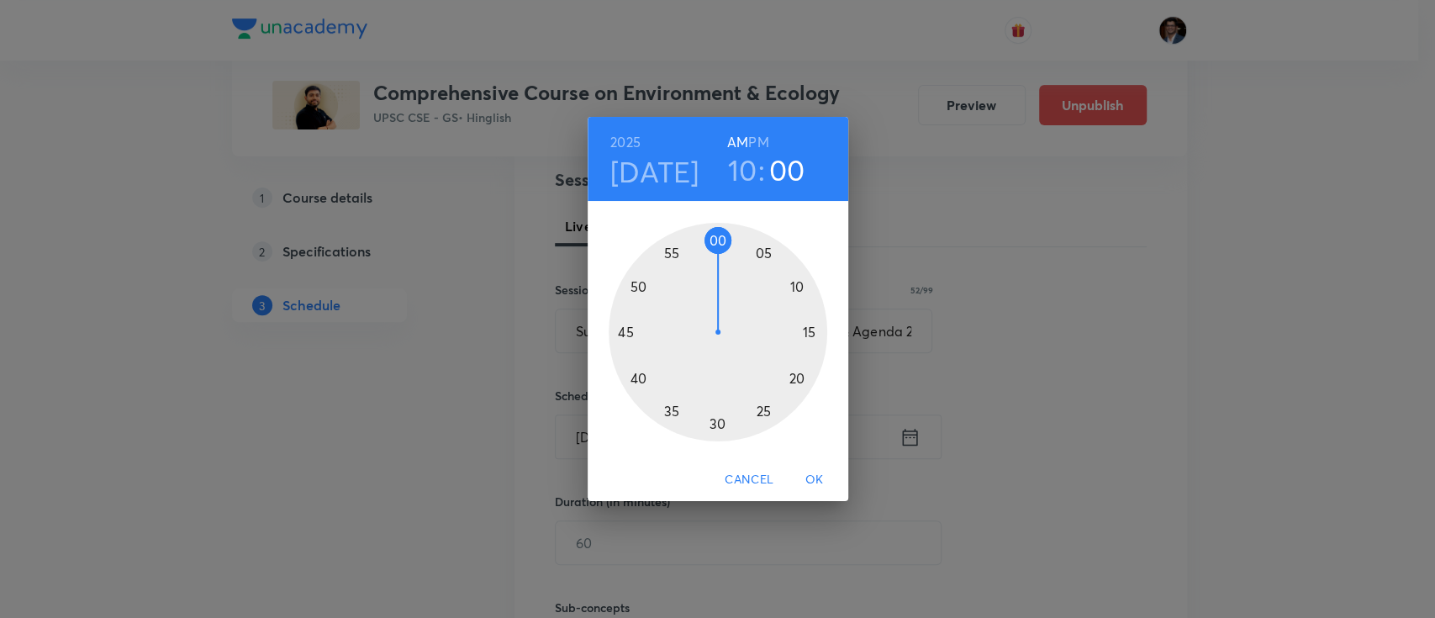
click at [725, 240] on div at bounding box center [718, 332] width 219 height 219
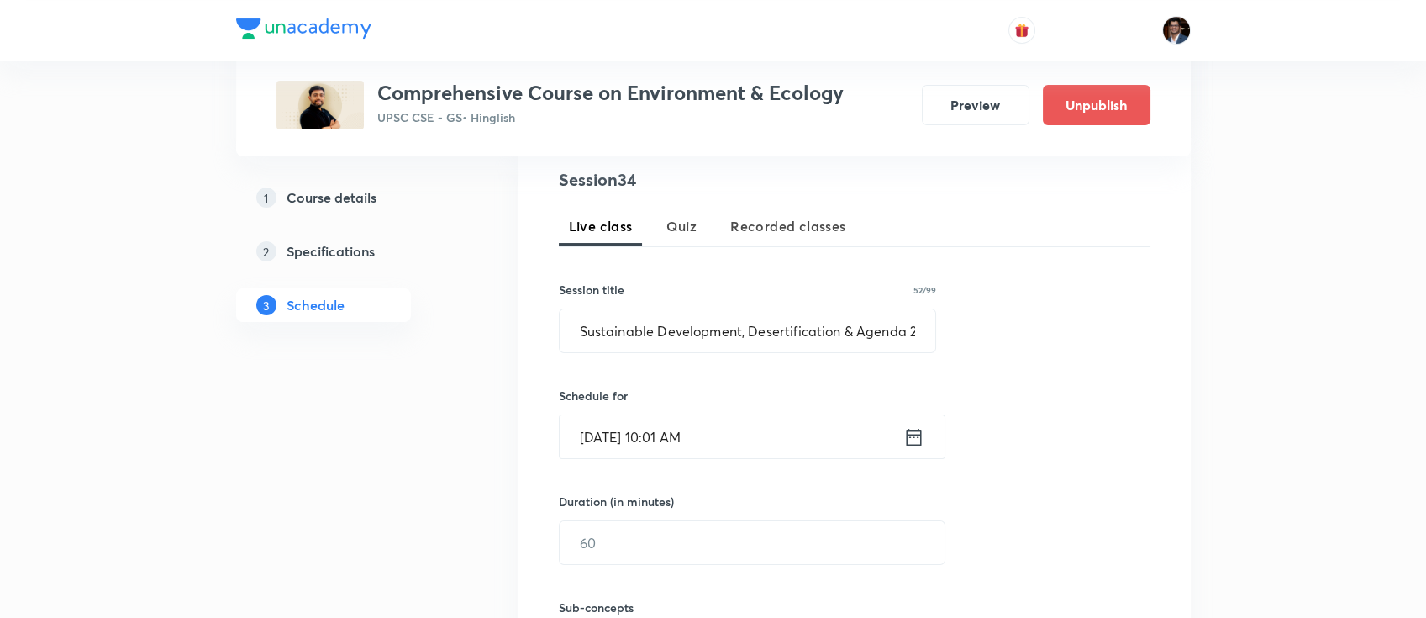
scroll to position [376, 0]
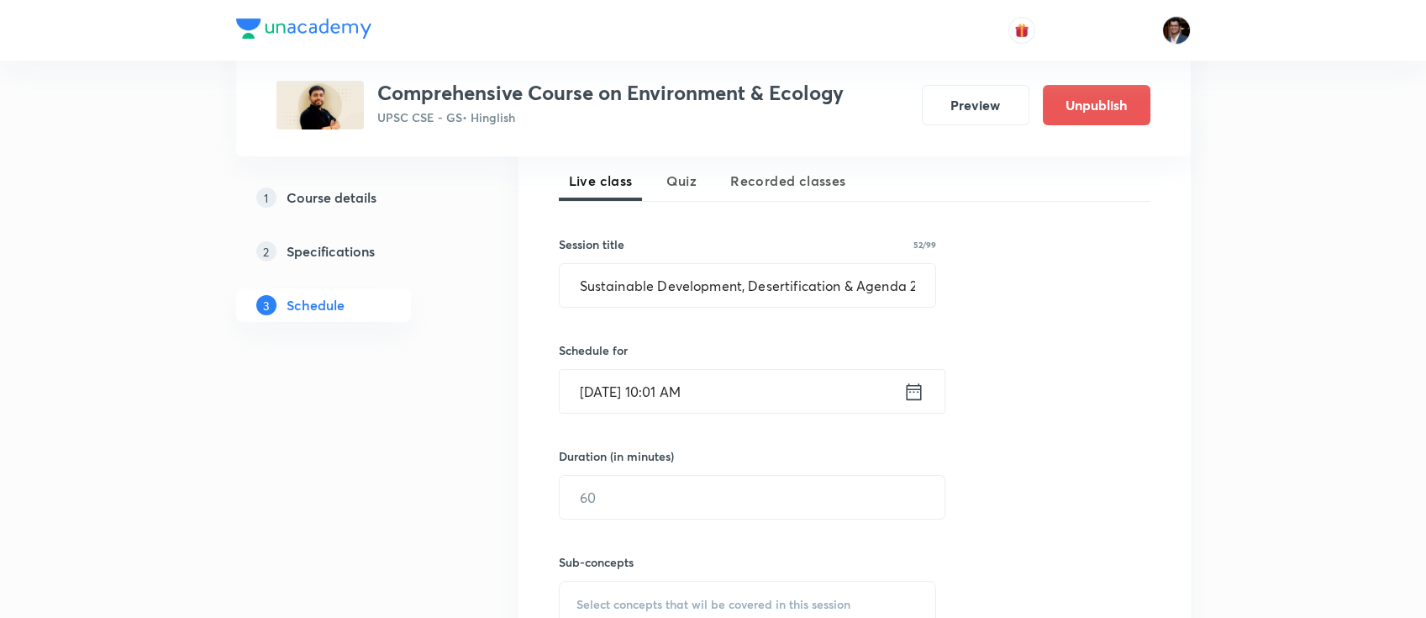
click at [651, 530] on div "Sub-concepts Select concepts that wil be covered in this session" at bounding box center [748, 573] width 378 height 108
click at [650, 488] on input "text" at bounding box center [752, 497] width 385 height 43
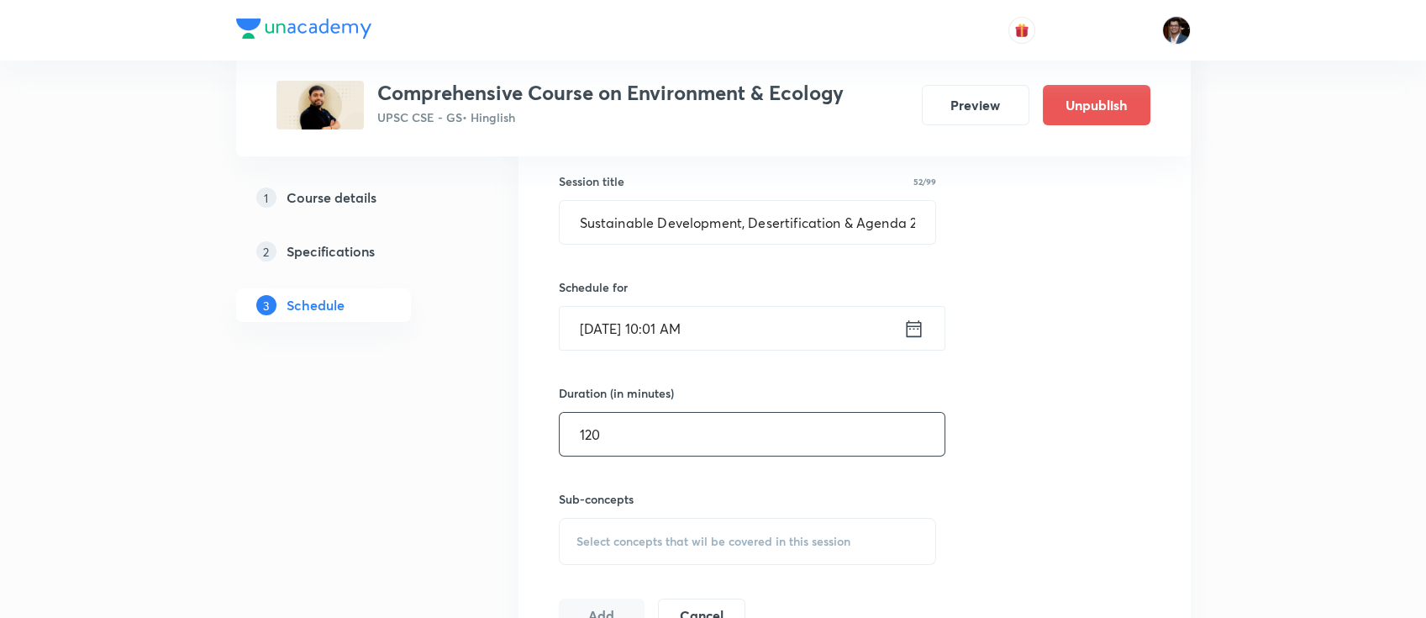
type input "120"
click at [647, 544] on span "Select concepts that wil be covered in this session" at bounding box center [714, 541] width 274 height 13
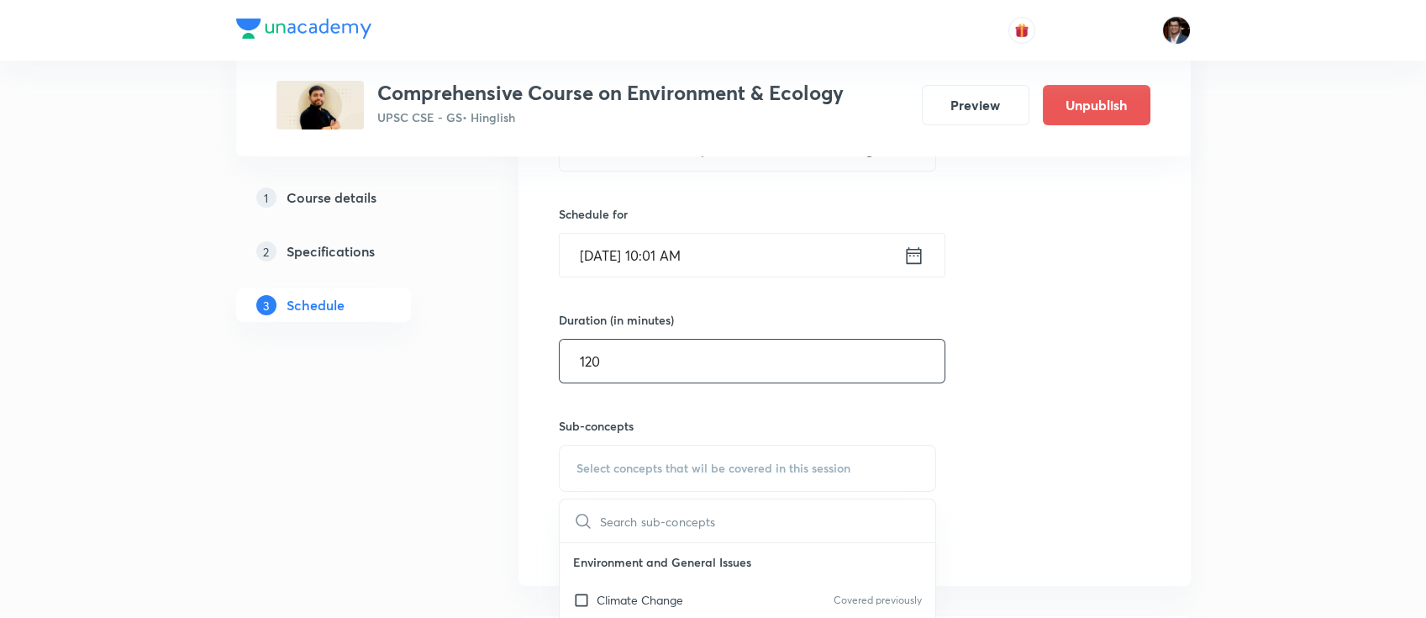
scroll to position [515, 0]
click at [649, 511] on input "text" at bounding box center [768, 517] width 336 height 43
paste input "Measurement of Biodiversity"
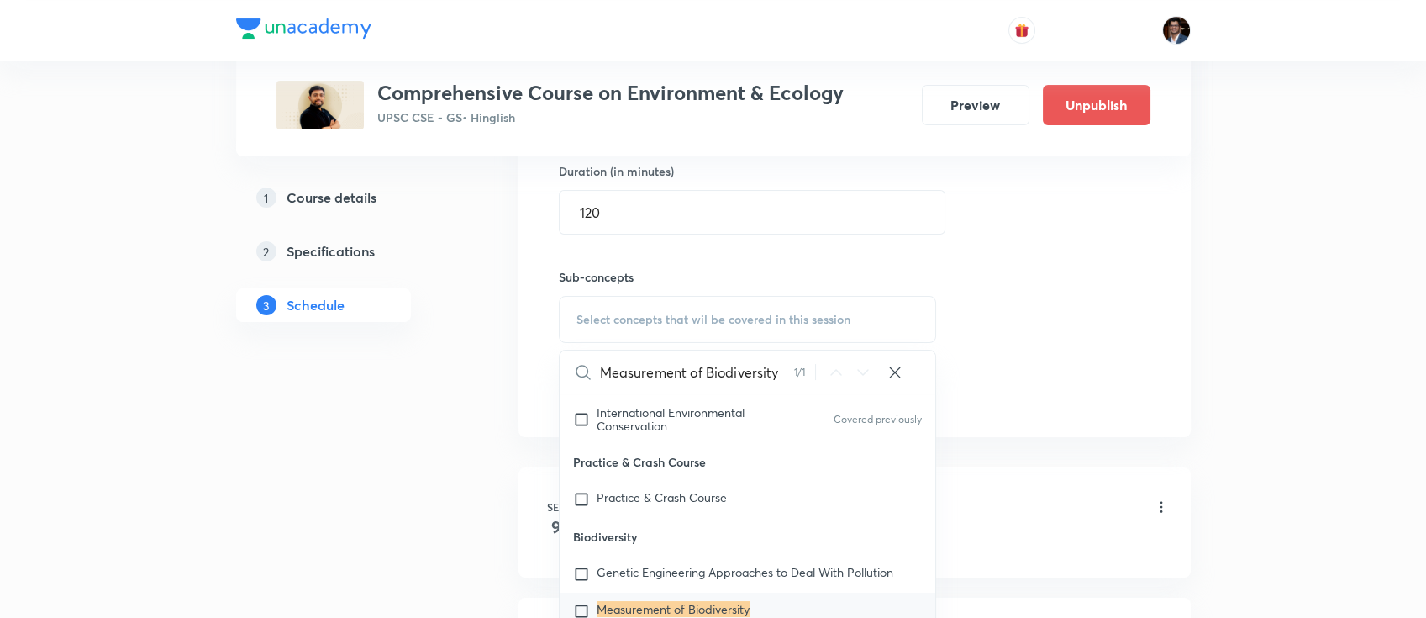
scroll to position [506, 0]
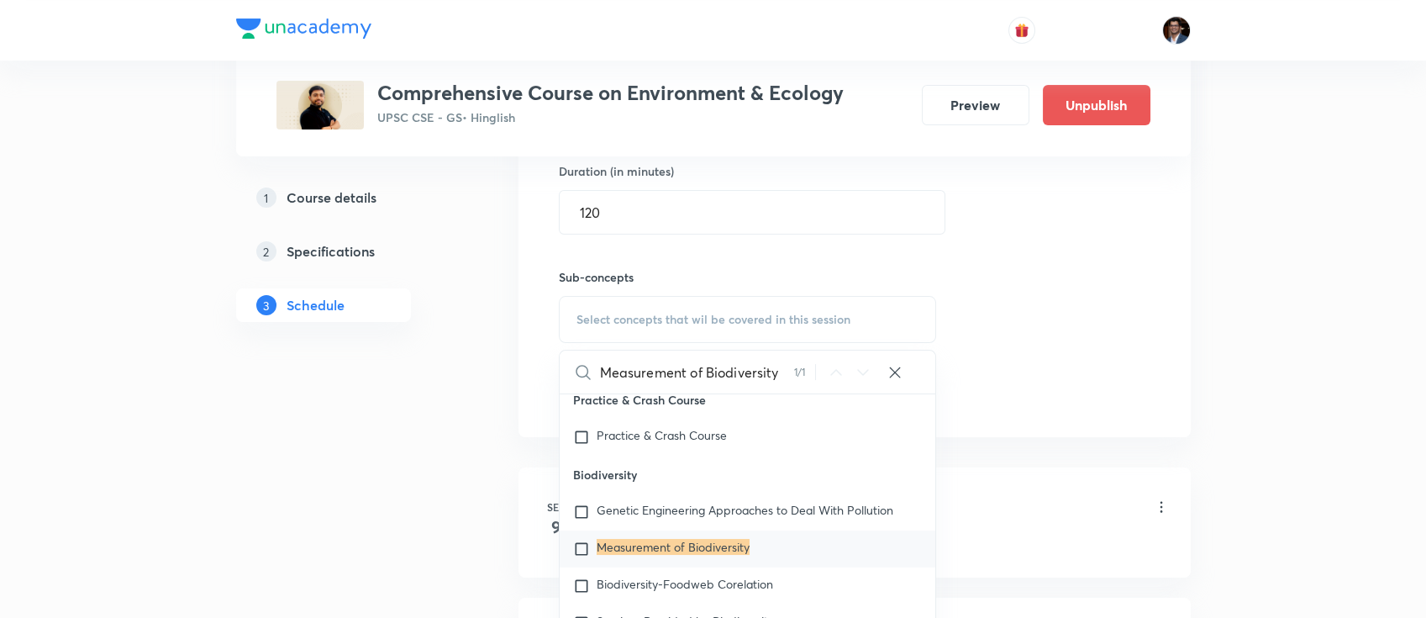
type input "Measurement of Biodiversity"
click at [583, 540] on input "checkbox" at bounding box center [585, 548] width 24 height 17
checkbox input "true"
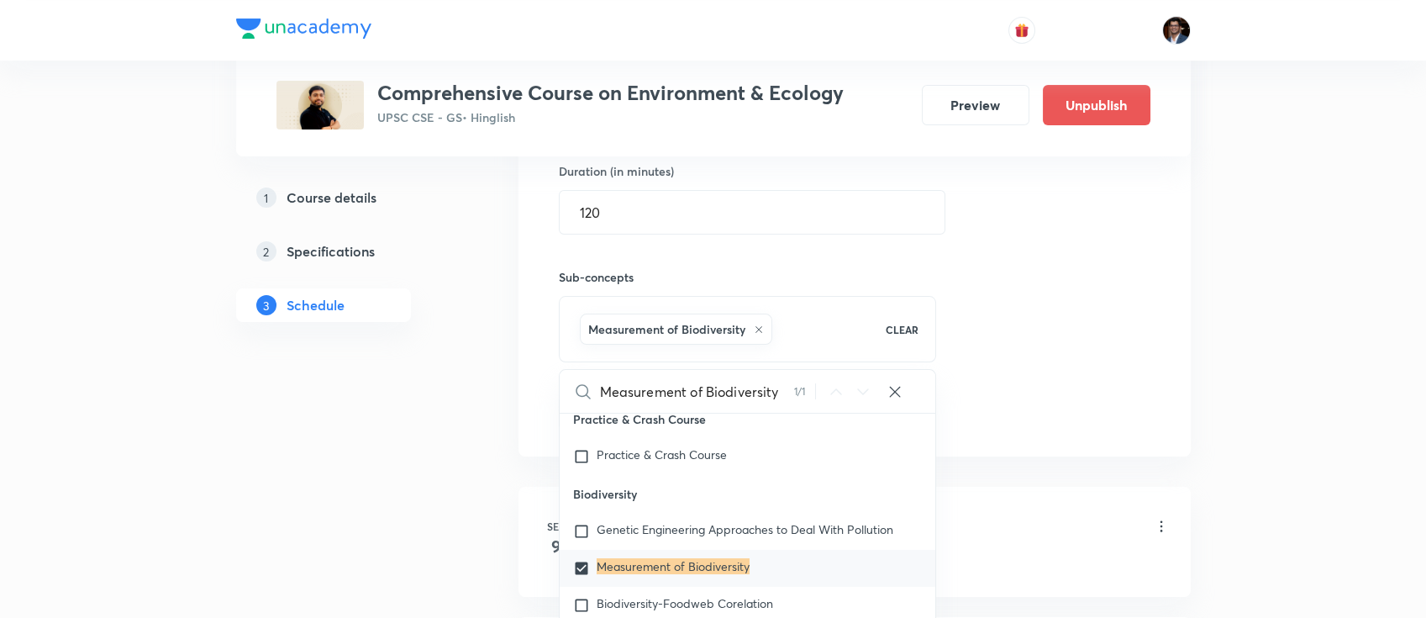
click at [1042, 323] on div "Session 34 Live class Quiz Recorded classes Session title 52/99 Sustainable Dev…" at bounding box center [855, 133] width 592 height 593
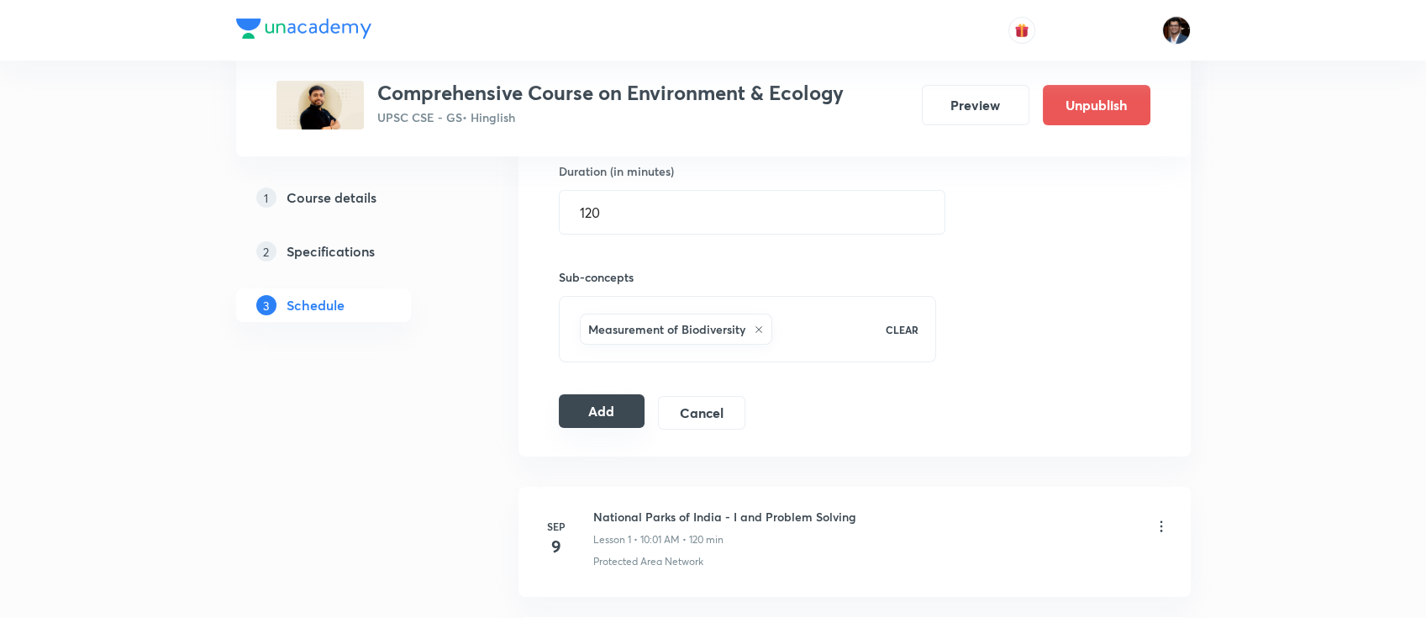
click at [612, 401] on button "Add" at bounding box center [602, 411] width 87 height 34
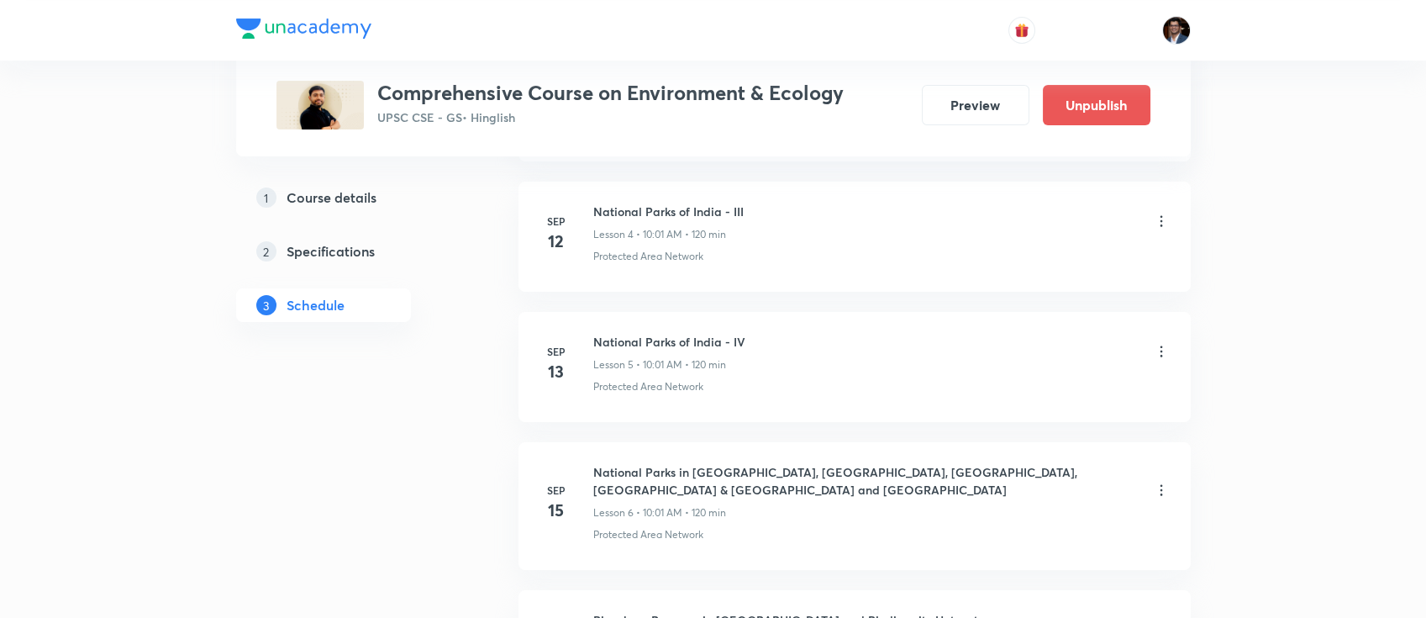
scroll to position [0, 0]
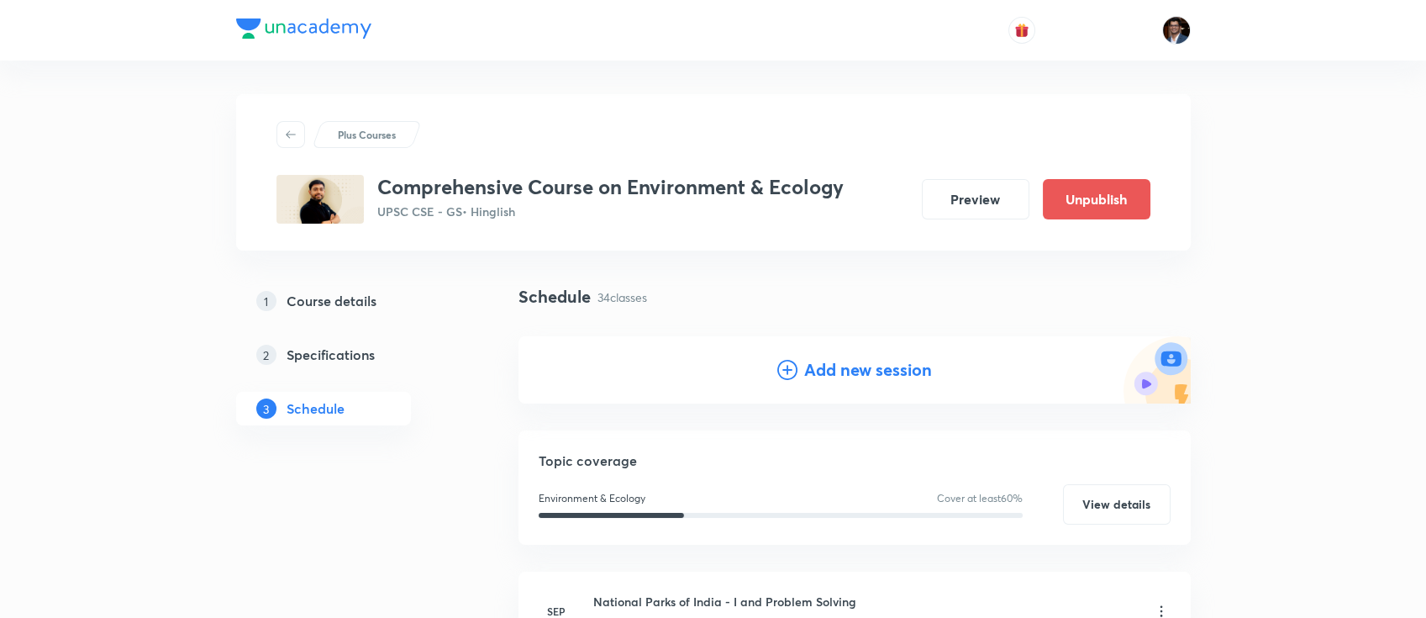
click at [858, 371] on h4 "Add new session" at bounding box center [868, 369] width 128 height 25
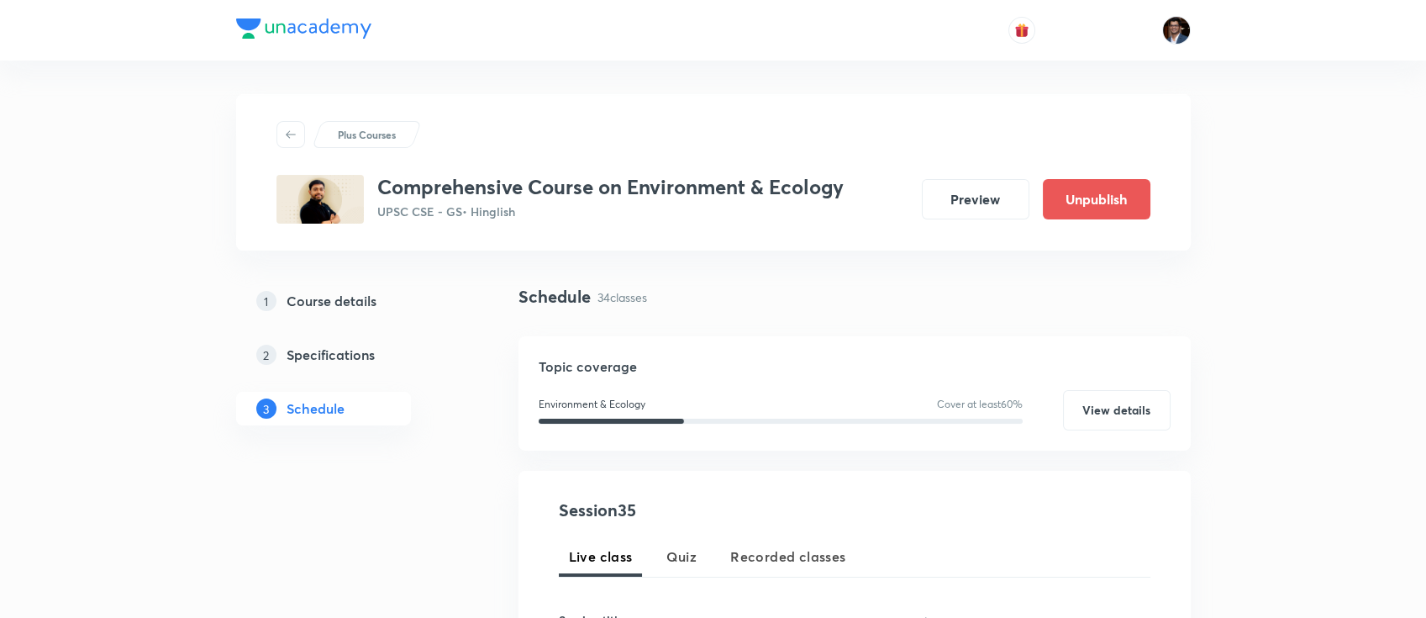
scroll to position [202, 0]
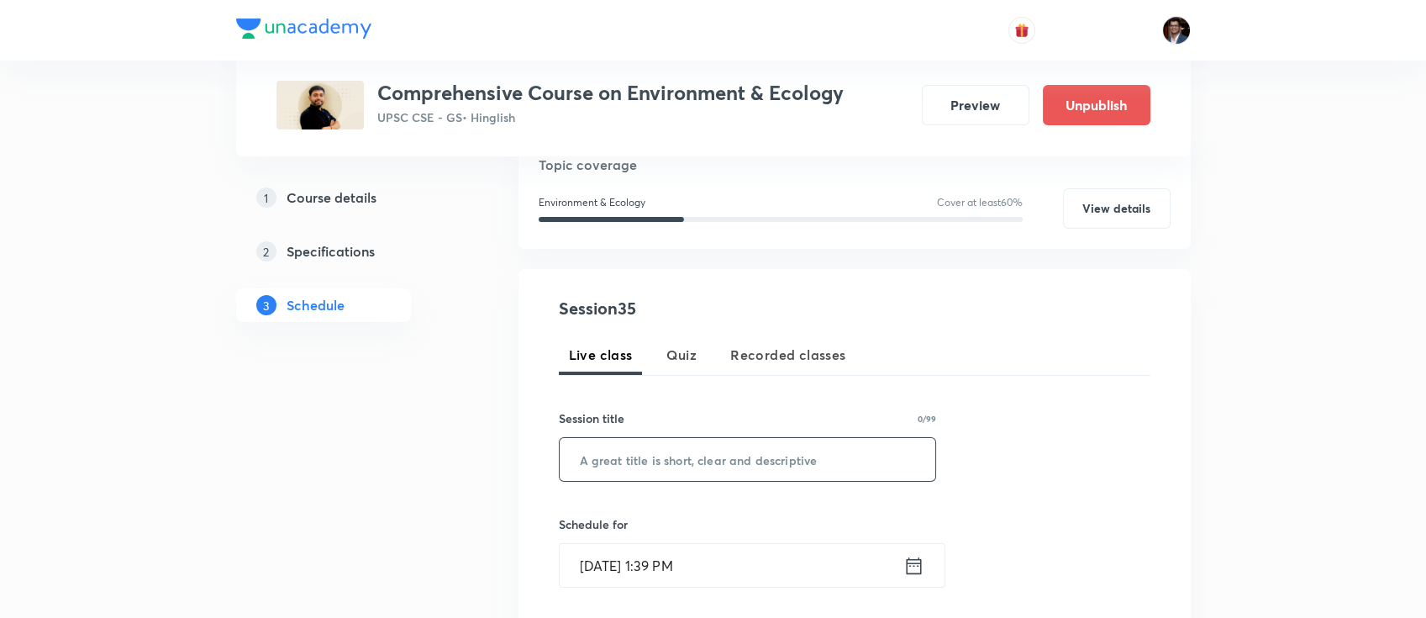
click at [678, 457] on input "text" at bounding box center [748, 459] width 377 height 43
paste input "Zoological Survey, Forest & Botanical Survey, and Environmental Impact Assessme…"
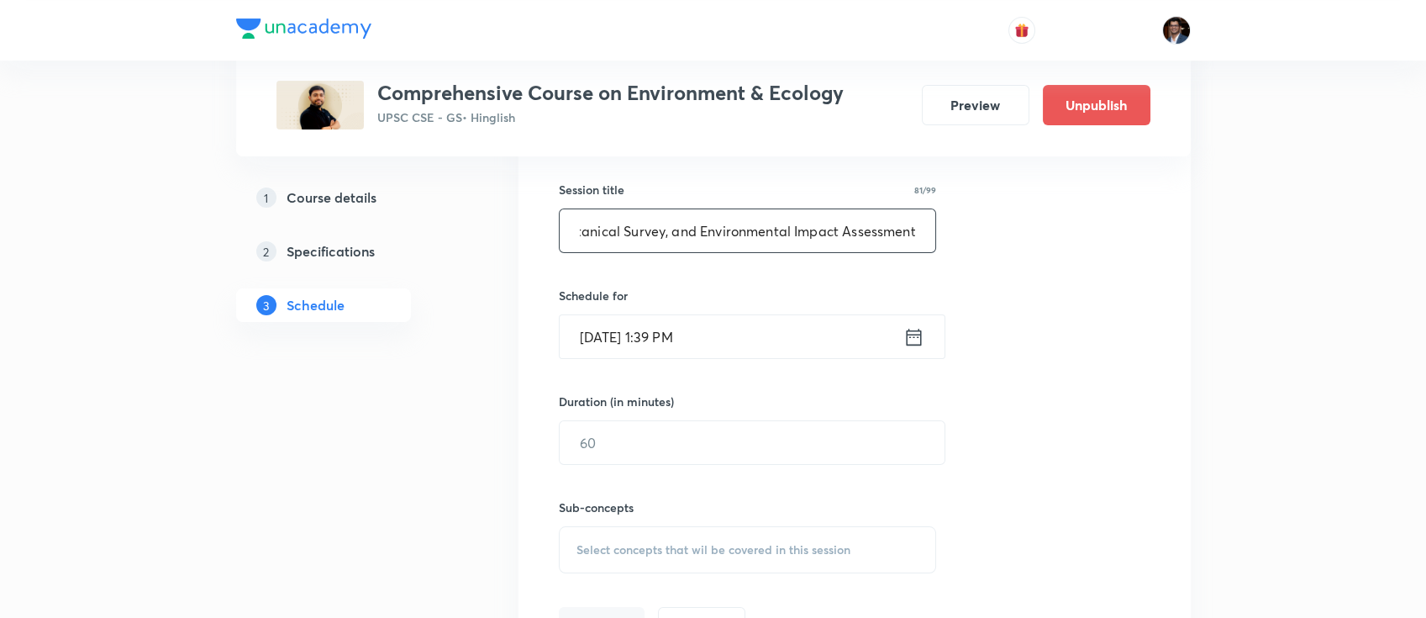
scroll to position [431, 0]
type input "Zoological Survey, Forest & Botanical Survey, and Environmental Impact Assessme…"
click at [683, 351] on input "[DATE] 1:39 PM" at bounding box center [732, 335] width 344 height 43
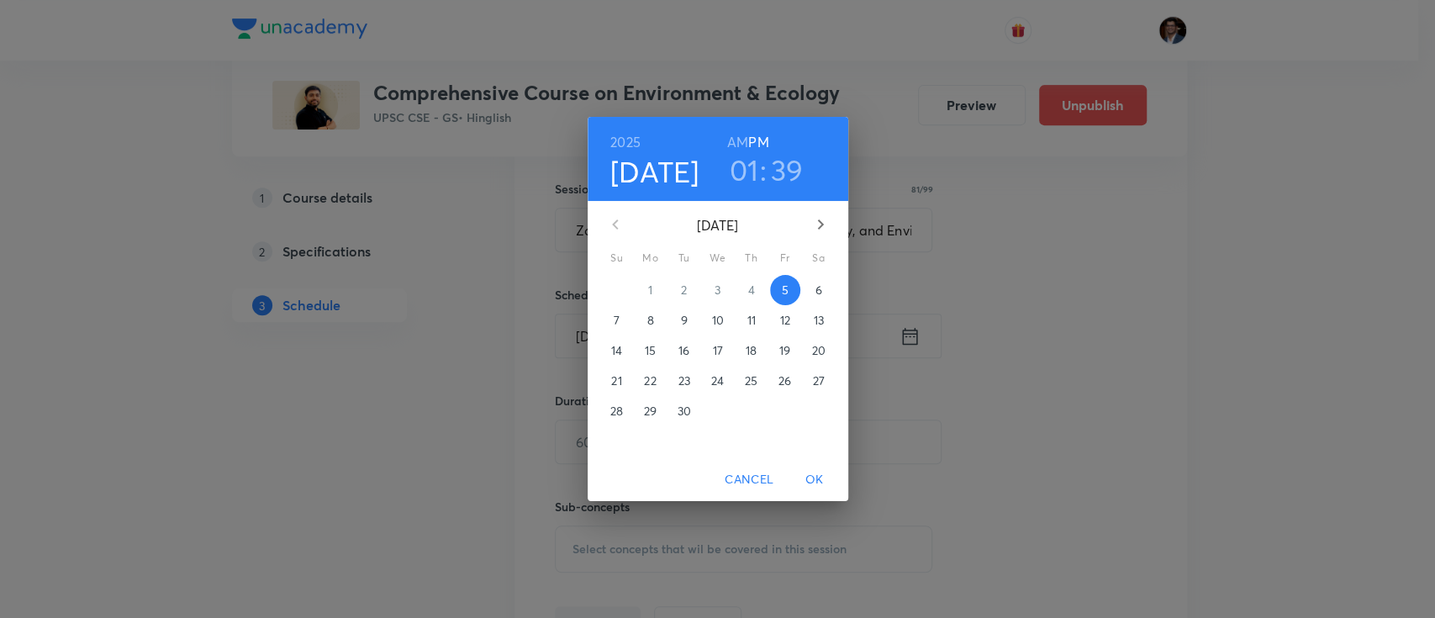
click at [820, 229] on icon "button" at bounding box center [820, 224] width 20 height 20
click at [821, 343] on p "18" at bounding box center [818, 350] width 11 height 17
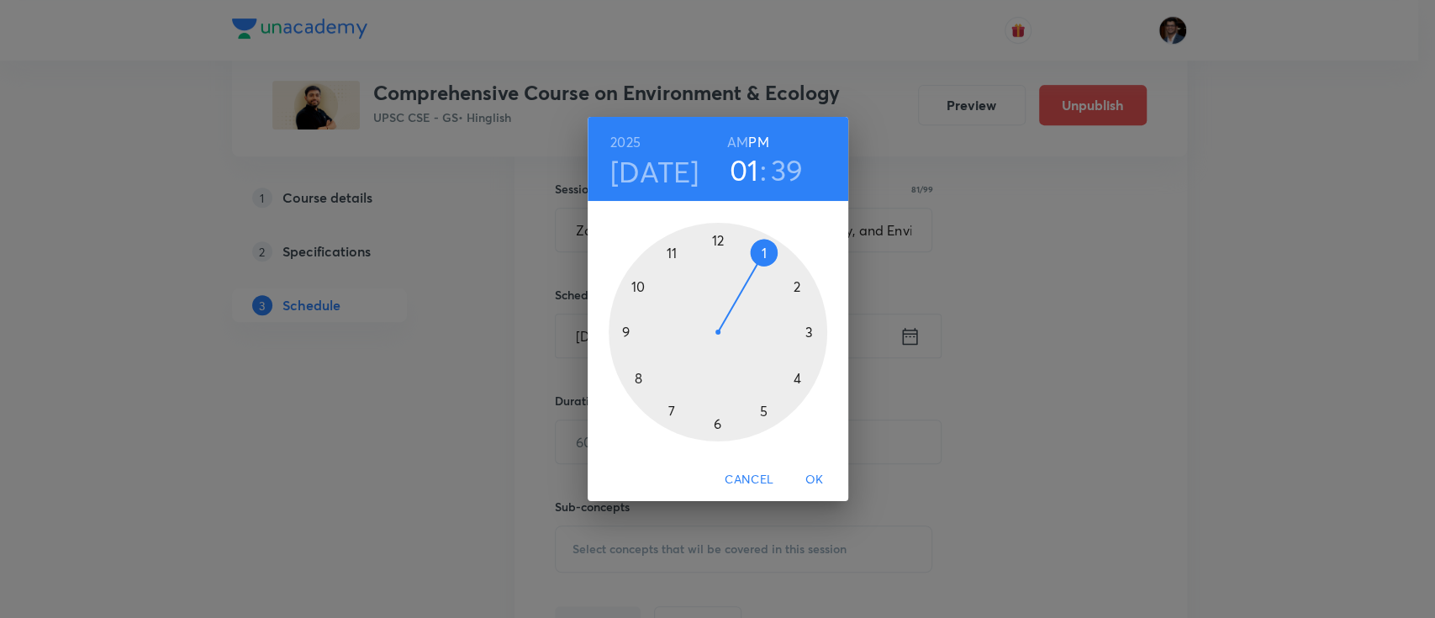
click at [741, 139] on h6 "AM" at bounding box center [737, 142] width 21 height 24
click at [633, 289] on div at bounding box center [718, 332] width 219 height 219
click at [725, 237] on div at bounding box center [718, 332] width 219 height 219
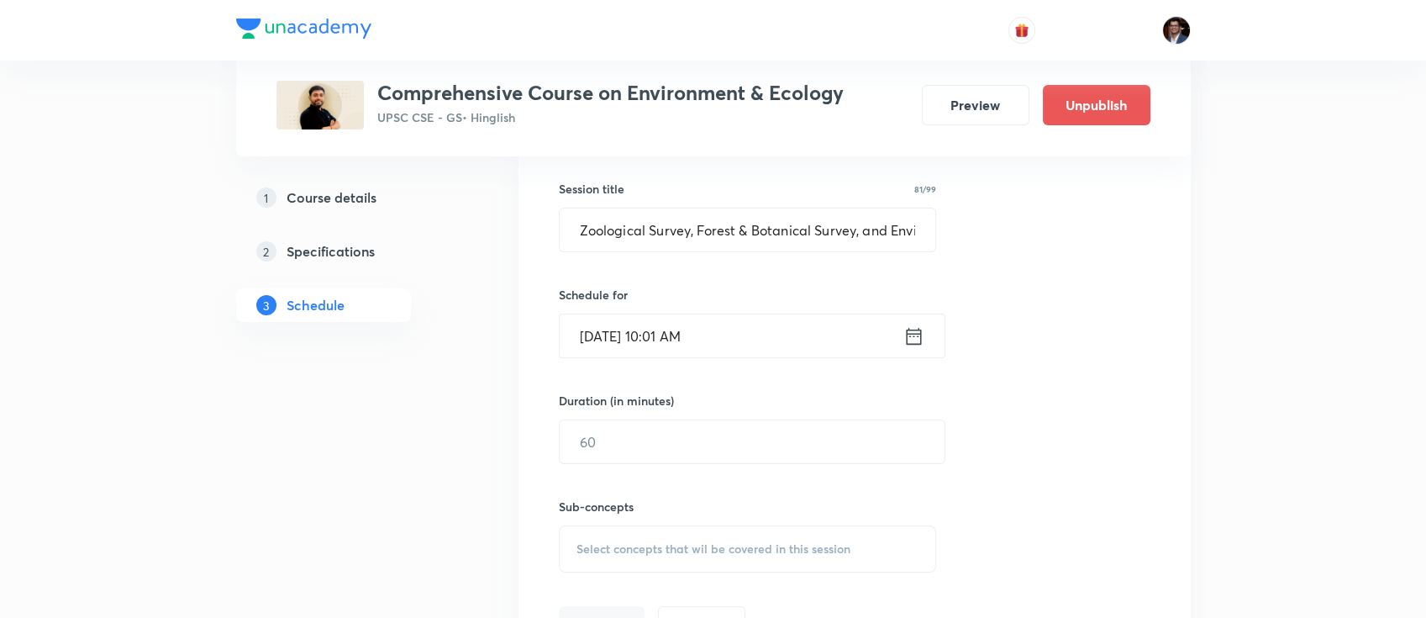
scroll to position [509, 0]
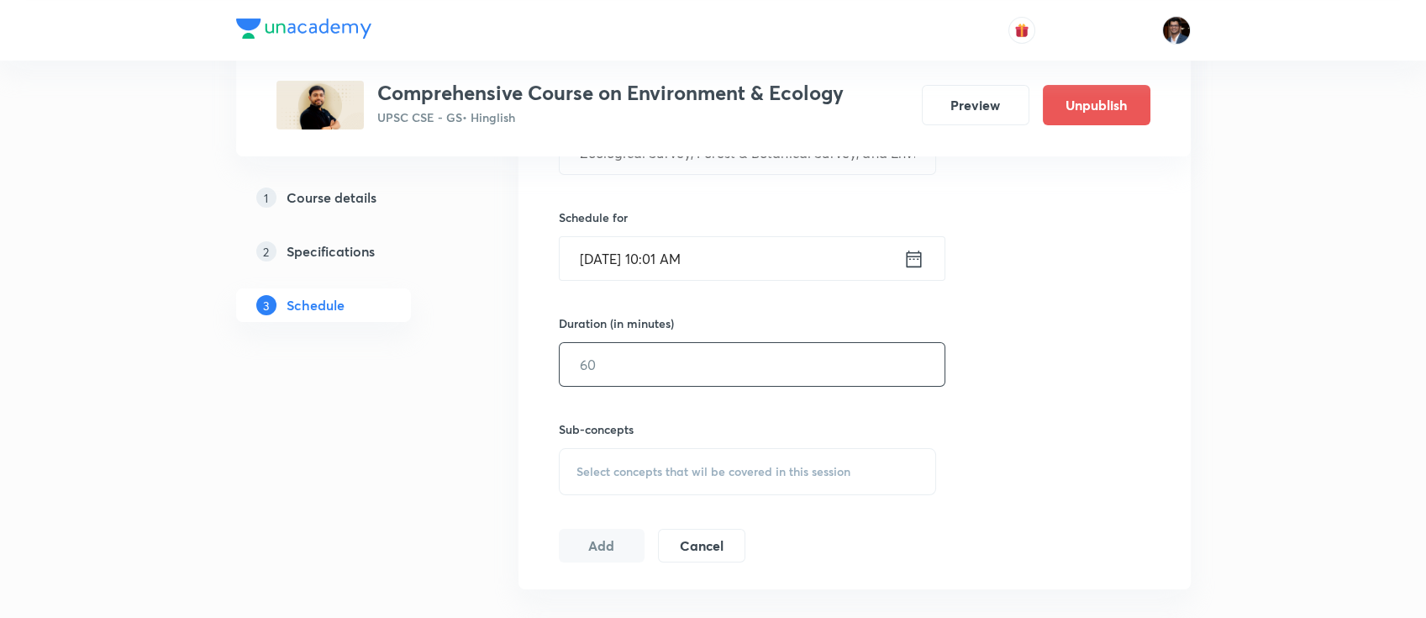
click at [688, 343] on input "text" at bounding box center [752, 364] width 385 height 43
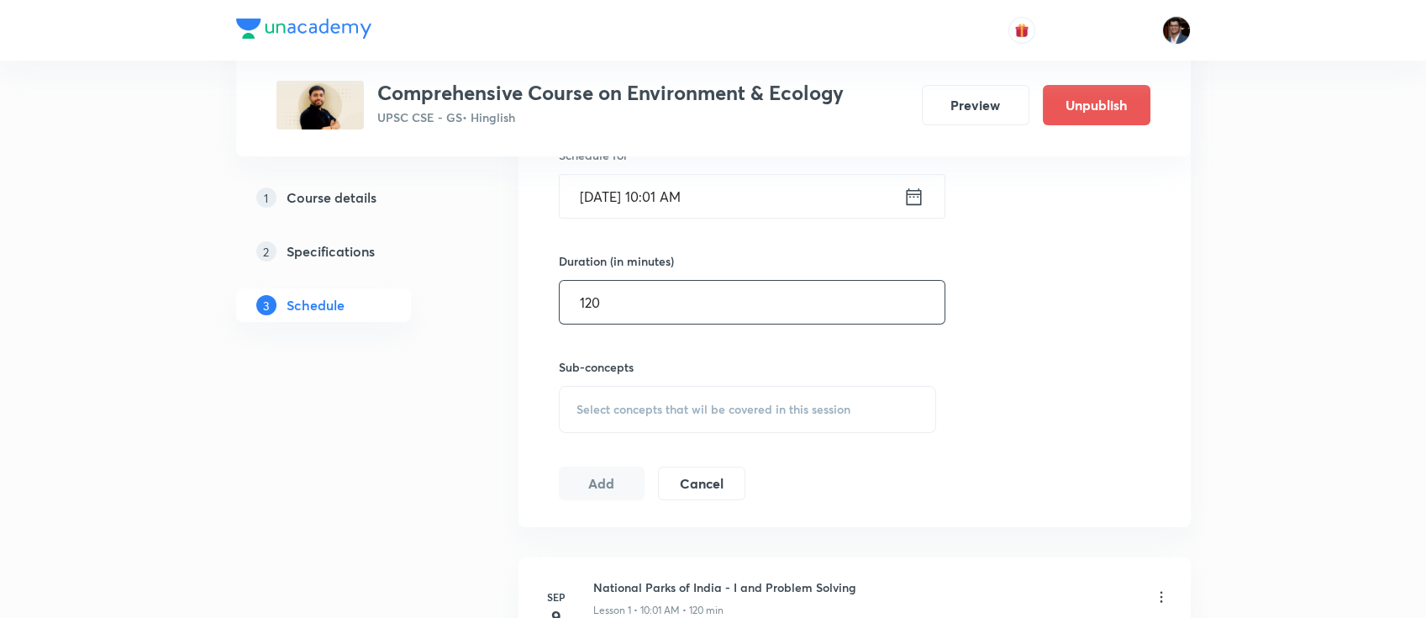
scroll to position [572, 0]
type input "120"
click at [672, 402] on span "Select concepts that wil be covered in this session" at bounding box center [714, 408] width 274 height 13
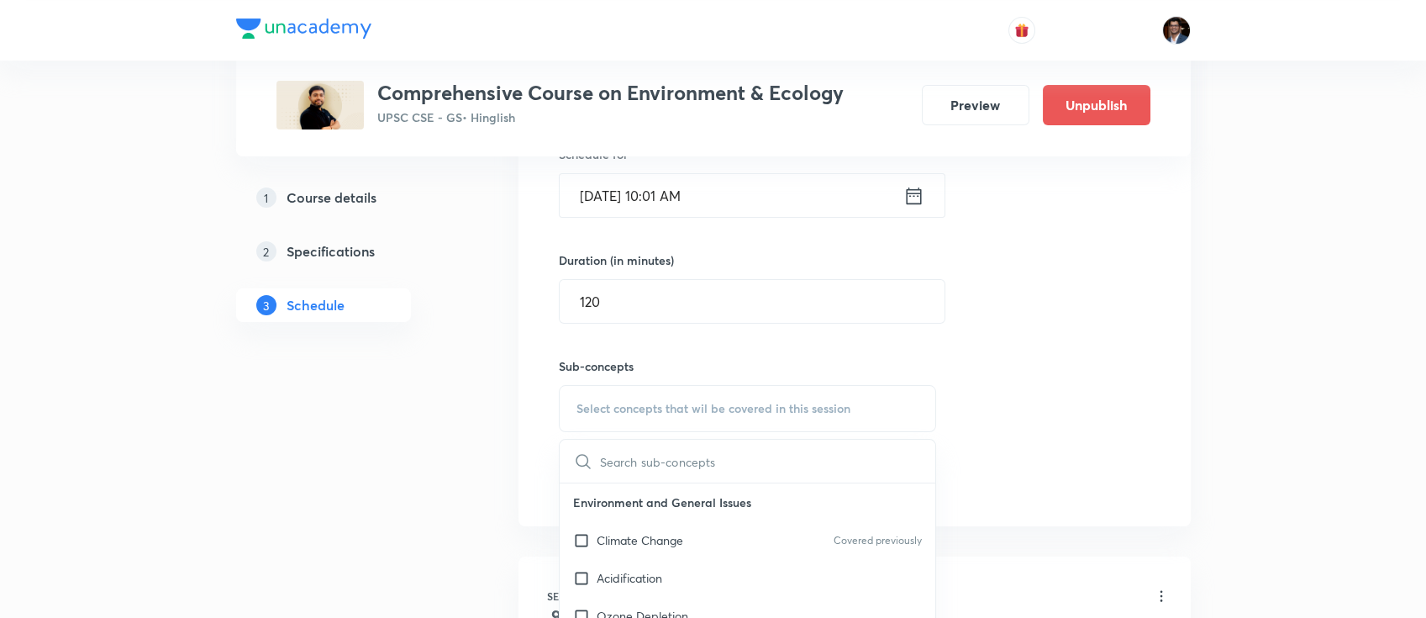
click at [702, 471] on input "text" at bounding box center [768, 461] width 336 height 43
paste input "Measurement of Biodiversity"
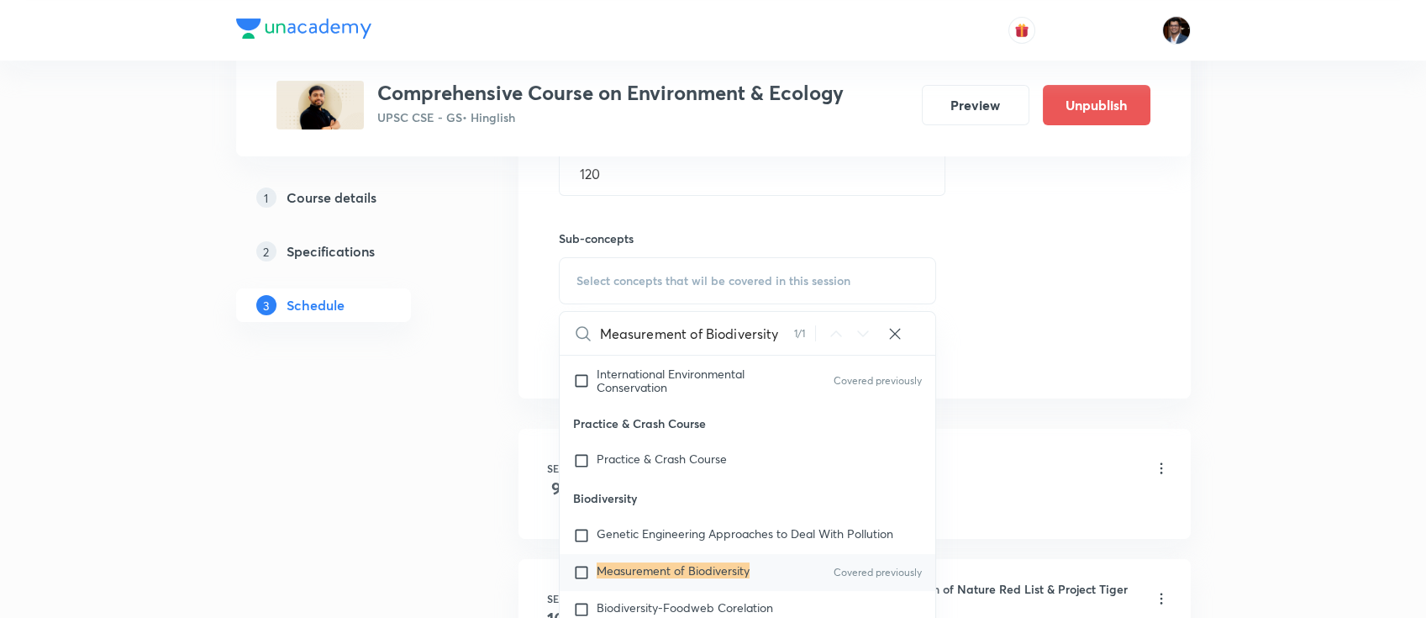
scroll to position [700, 0]
type input "Measurement of Biodiversity"
click at [617, 567] on mark "Measurement of Biodiversity" at bounding box center [673, 570] width 153 height 16
checkbox input "true"
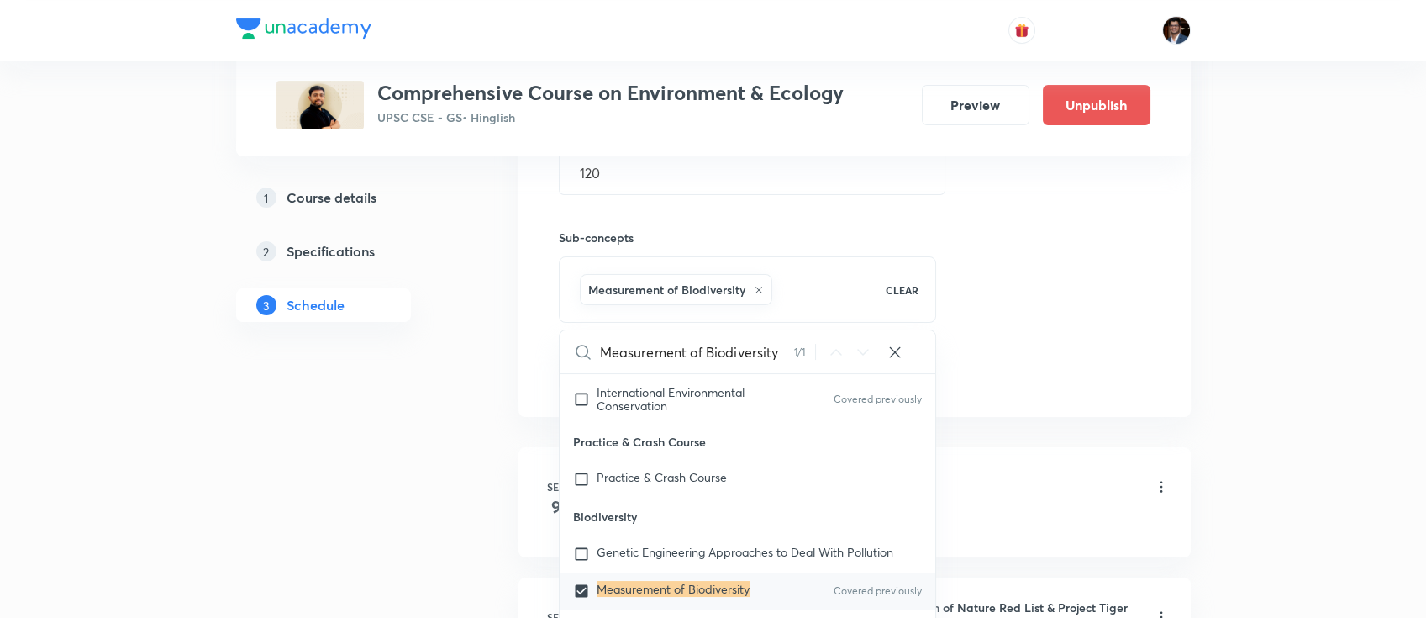
click at [1015, 380] on div "Session 35 Live class Quiz Recorded classes Session title 81/99 Zoological Surv…" at bounding box center [855, 93] width 592 height 593
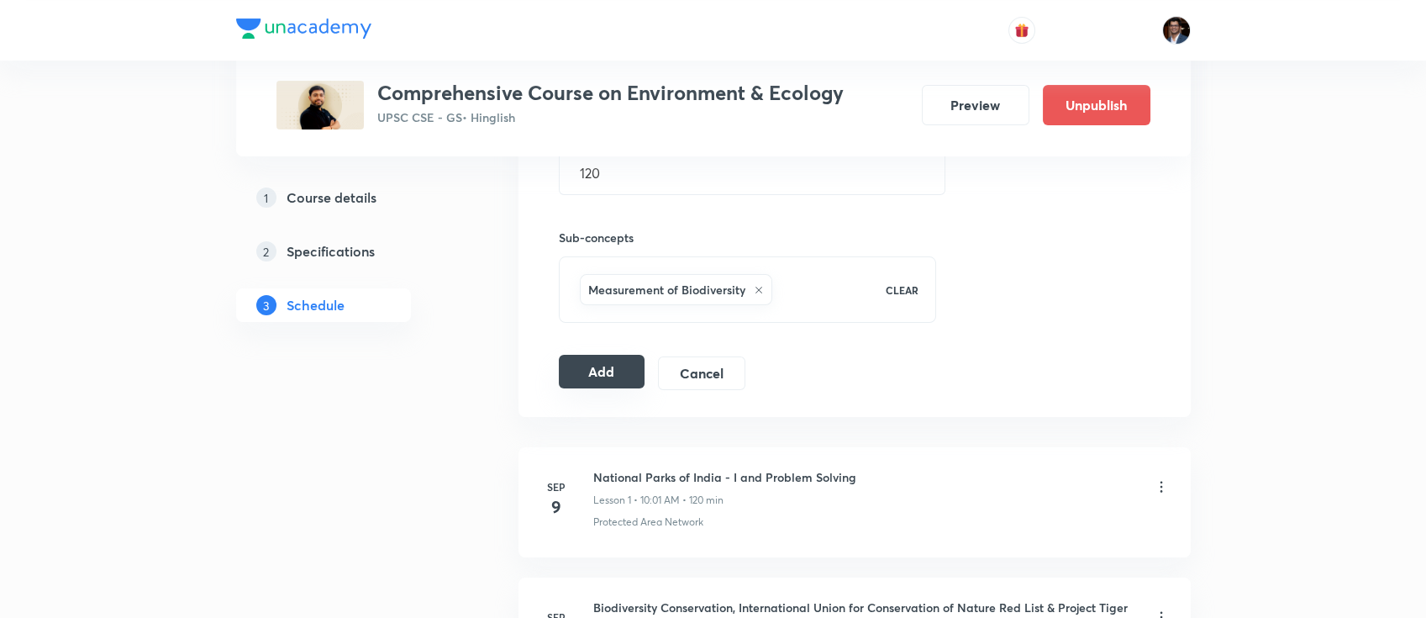
click at [608, 376] on button "Add" at bounding box center [602, 372] width 87 height 34
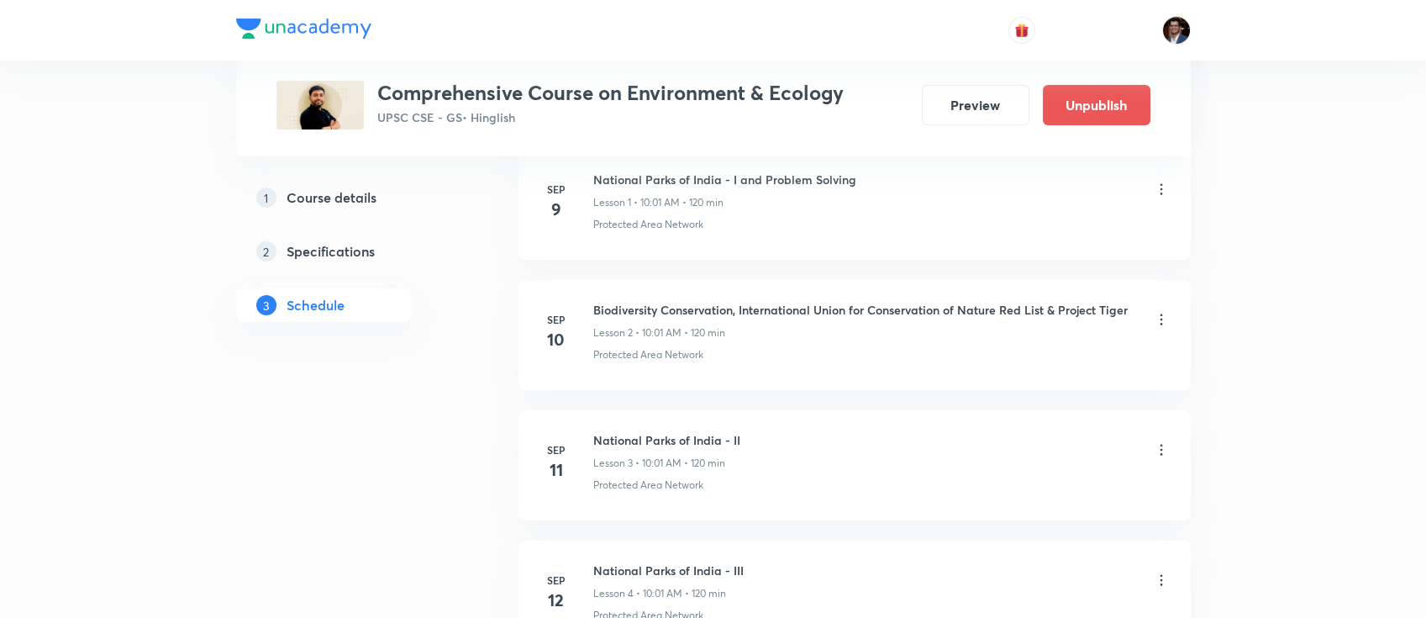
scroll to position [0, 0]
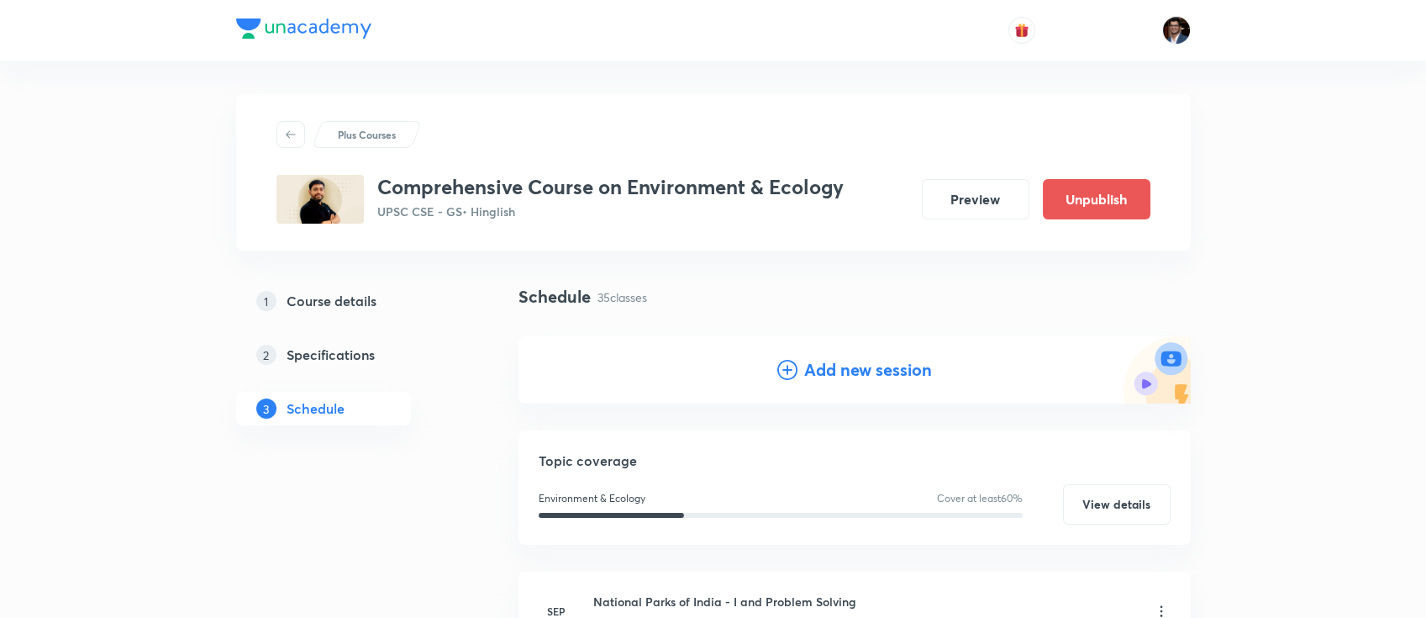
click at [870, 369] on h4 "Add new session" at bounding box center [868, 369] width 128 height 25
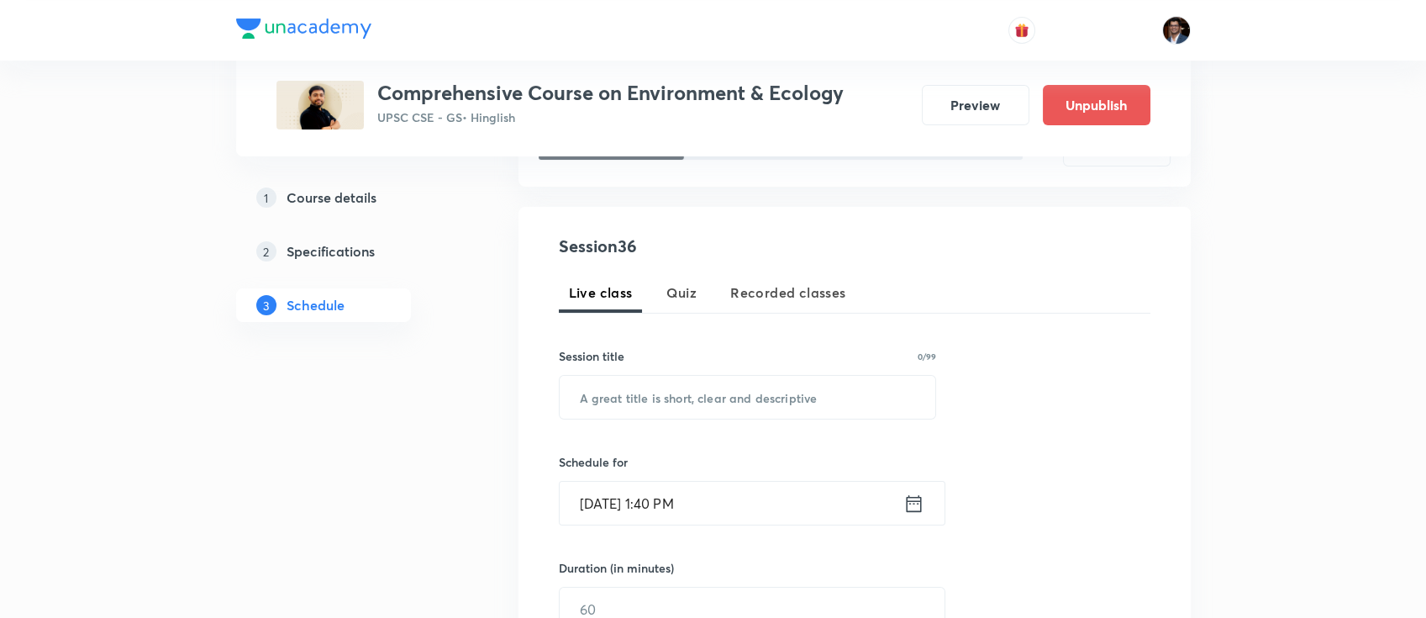
scroll to position [318, 0]
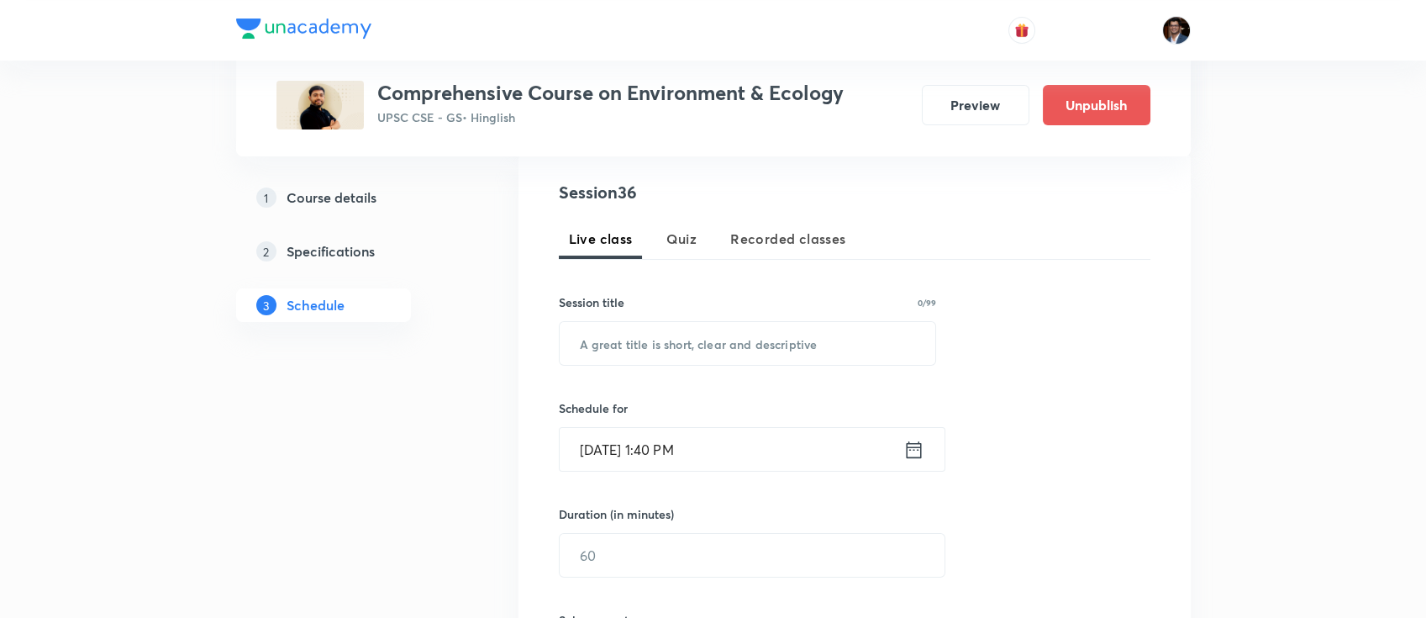
click at [733, 372] on div "Session 36 Live class Quiz Recorded classes Session title 0/99 ​ Schedule for […" at bounding box center [855, 466] width 592 height 573
click at [712, 345] on input "text" at bounding box center [748, 343] width 377 height 43
paste input "Biofertilizer & Coastal Regulation Zone"
type input "Biofertilizer & Coastal Regulation Zone"
click at [703, 447] on input "[DATE] 1:40 PM" at bounding box center [732, 449] width 344 height 43
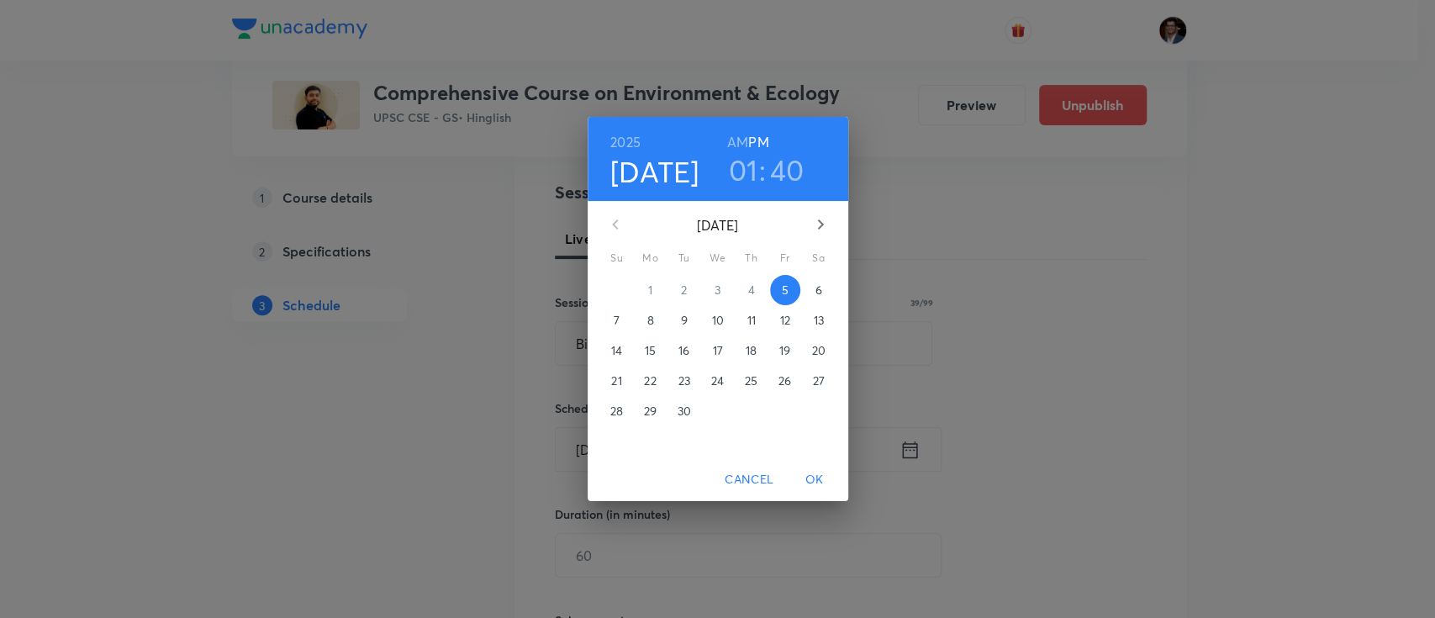
click at [887, 253] on div "[DATE] 01 : 40 AM PM [DATE] Su Mo Tu We Th Fr Sa 31 1 2 3 4 5 6 7 8 9 10 11 12 …" at bounding box center [717, 309] width 1435 height 618
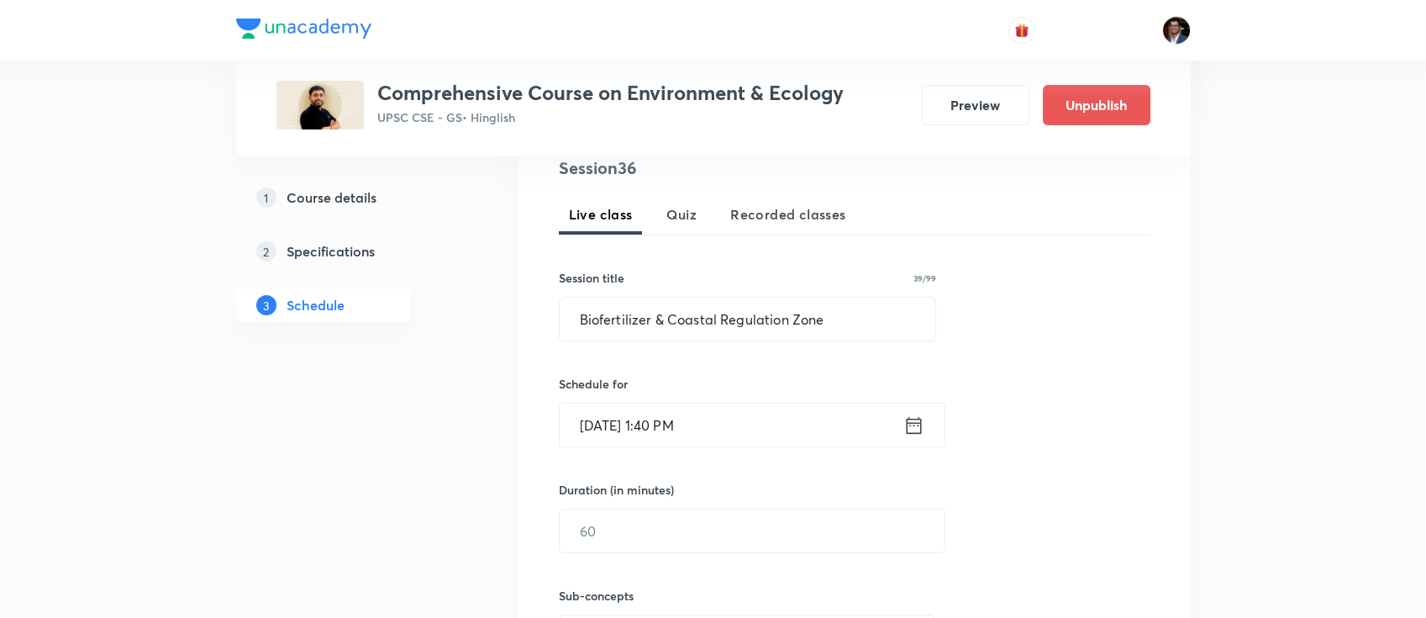
scroll to position [343, 0]
click at [796, 417] on input "[DATE] 1:40 PM" at bounding box center [732, 424] width 344 height 43
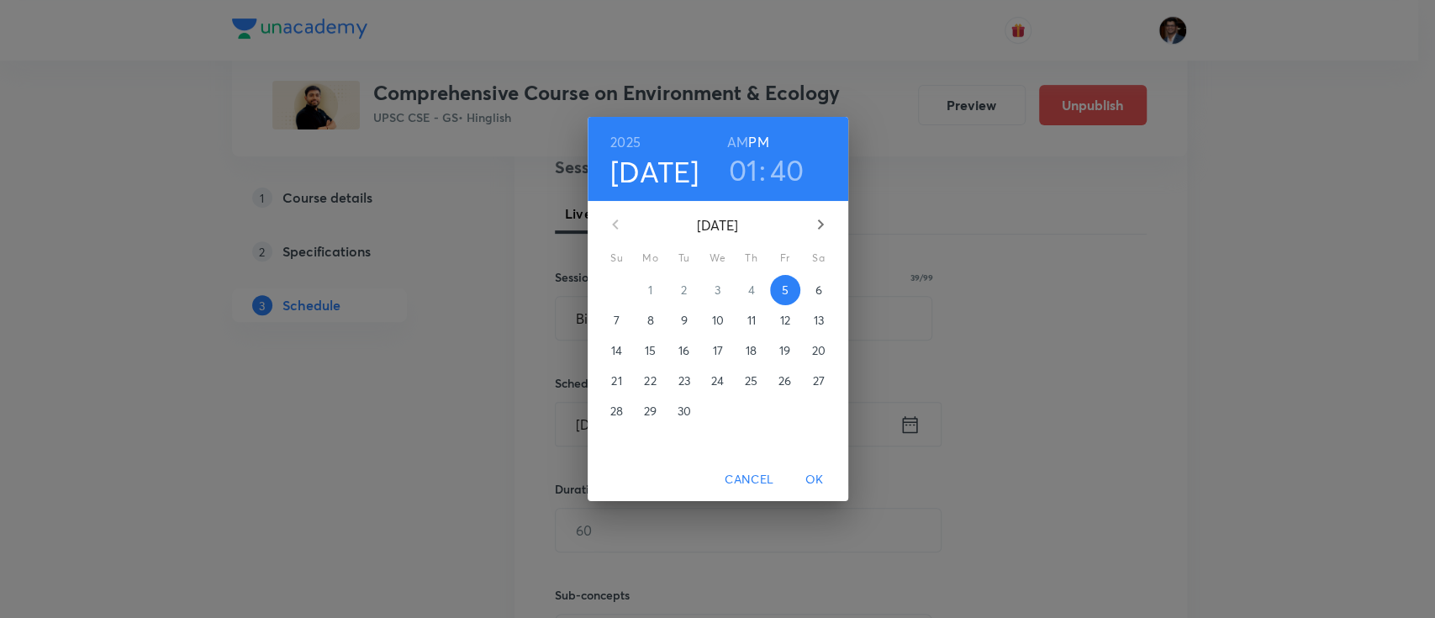
click at [829, 235] on button "button" at bounding box center [820, 224] width 40 height 40
click at [647, 379] on p "20" at bounding box center [649, 380] width 13 height 17
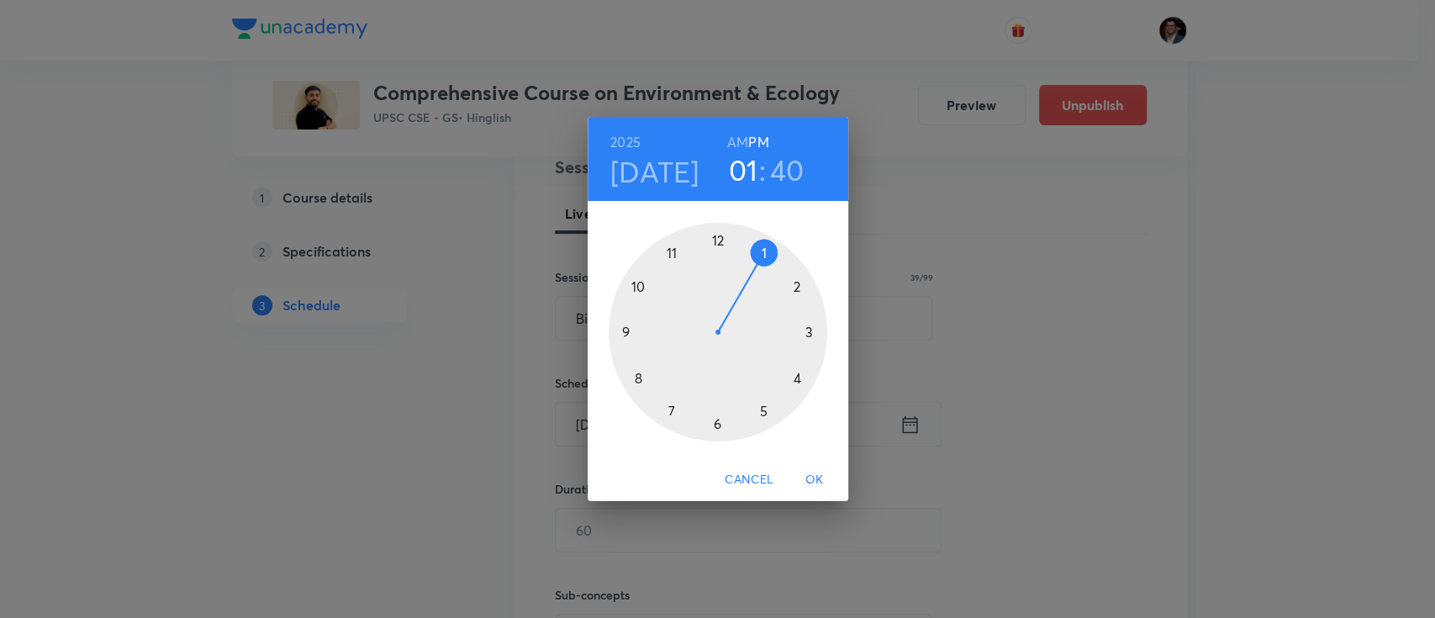
click at [736, 139] on h6 "AM" at bounding box center [737, 142] width 21 height 24
click at [636, 291] on div at bounding box center [718, 332] width 219 height 219
click at [723, 239] on div at bounding box center [718, 332] width 219 height 219
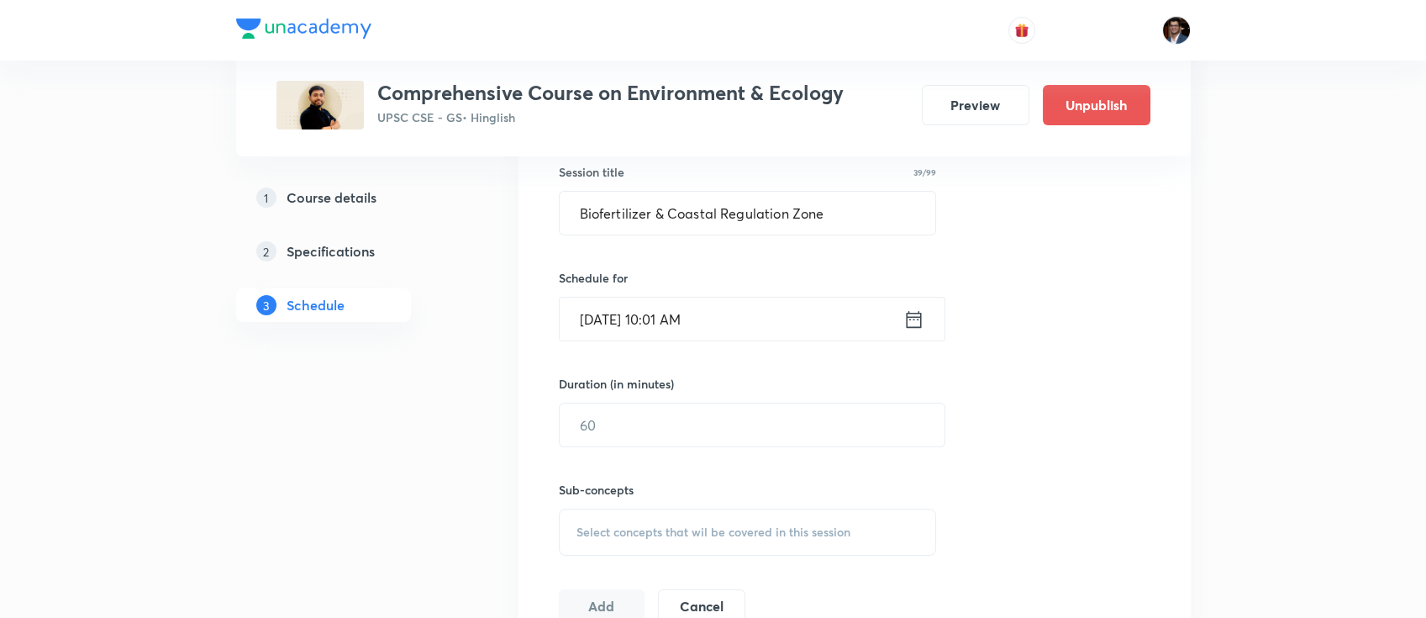
scroll to position [450, 0]
click at [637, 435] on input "text" at bounding box center [752, 423] width 385 height 43
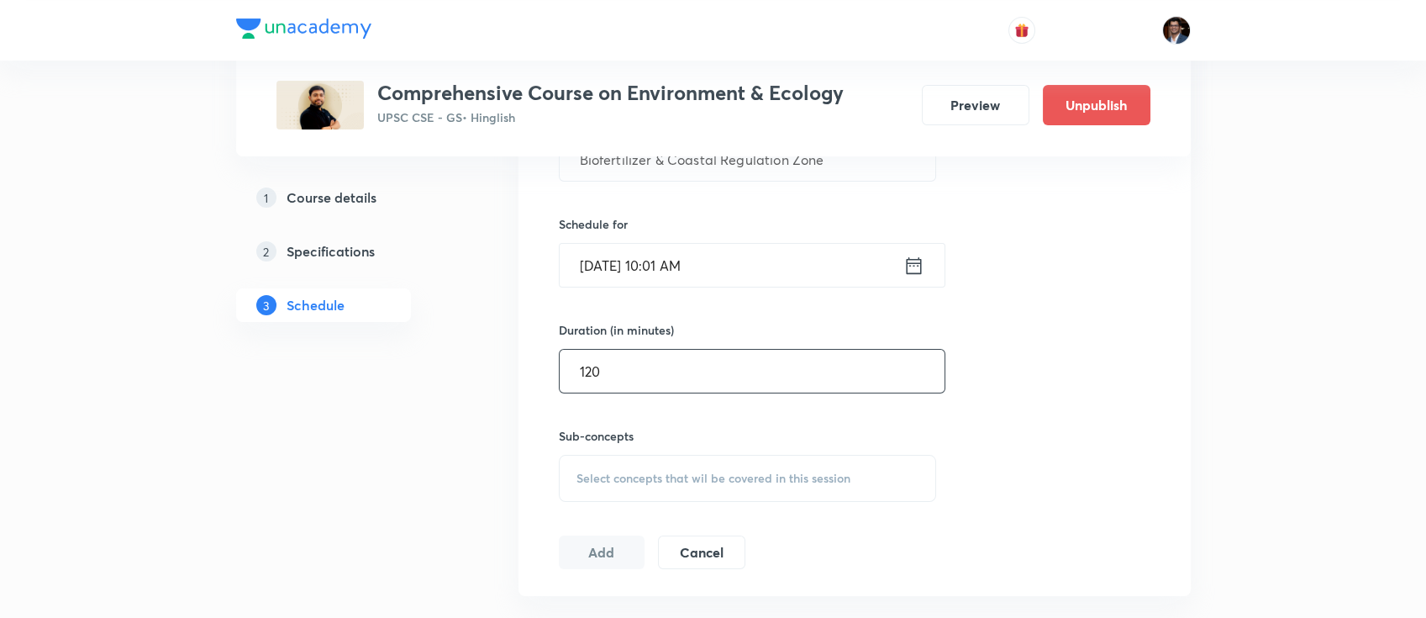
type input "120"
click at [627, 472] on span "Select concepts that wil be covered in this session" at bounding box center [714, 478] width 274 height 13
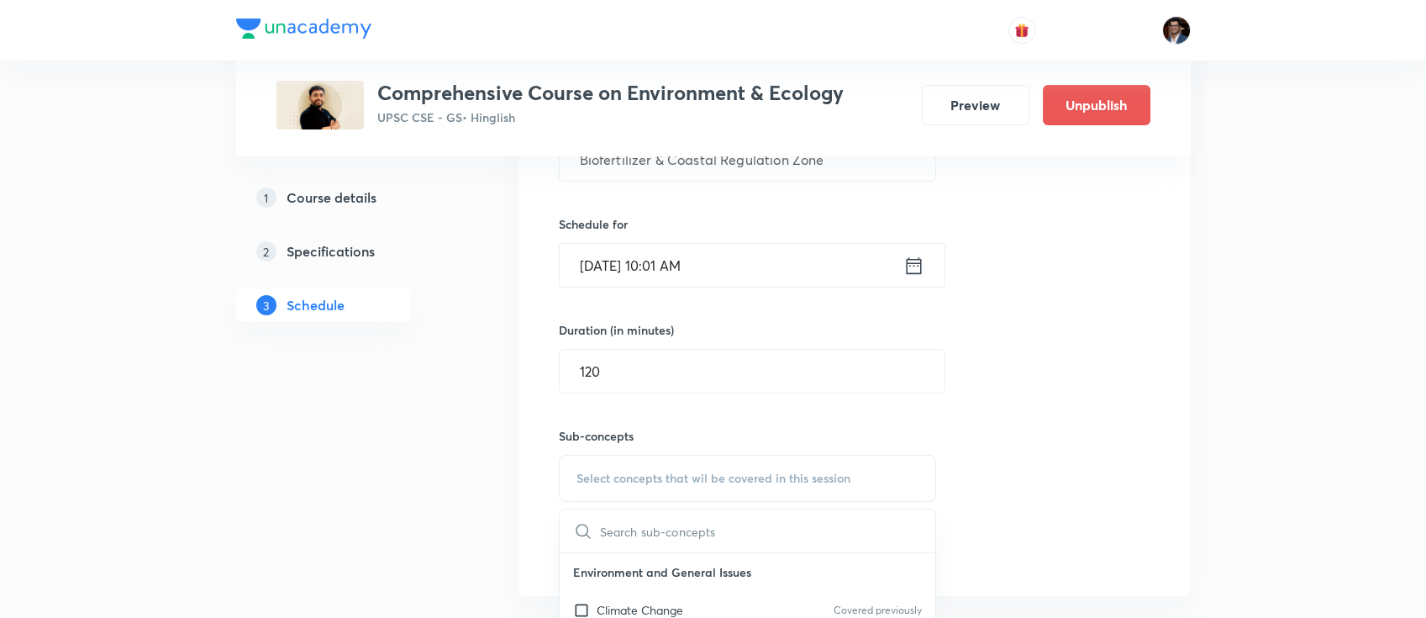
paste input "Marine Biodiversity"
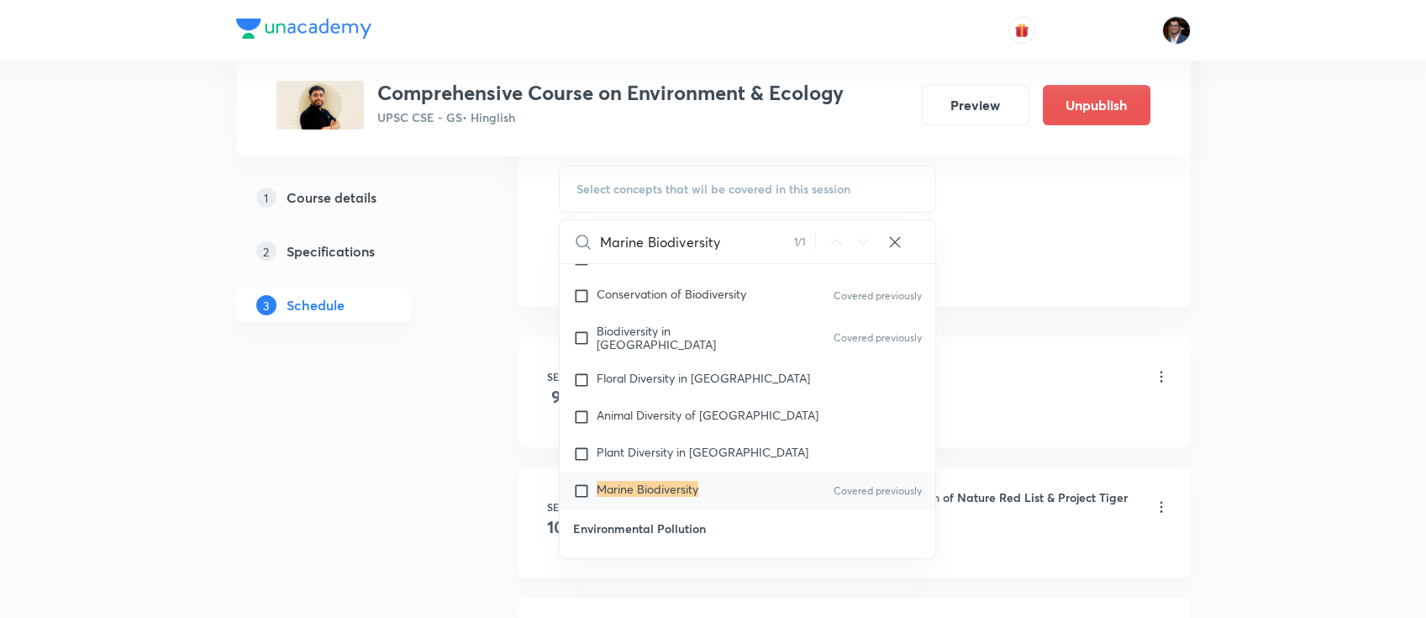
scroll to position [793, 0]
type input "Marine Biodiversity"
click at [620, 479] on mark "Marine Biodiversity" at bounding box center [648, 487] width 102 height 16
checkbox input "true"
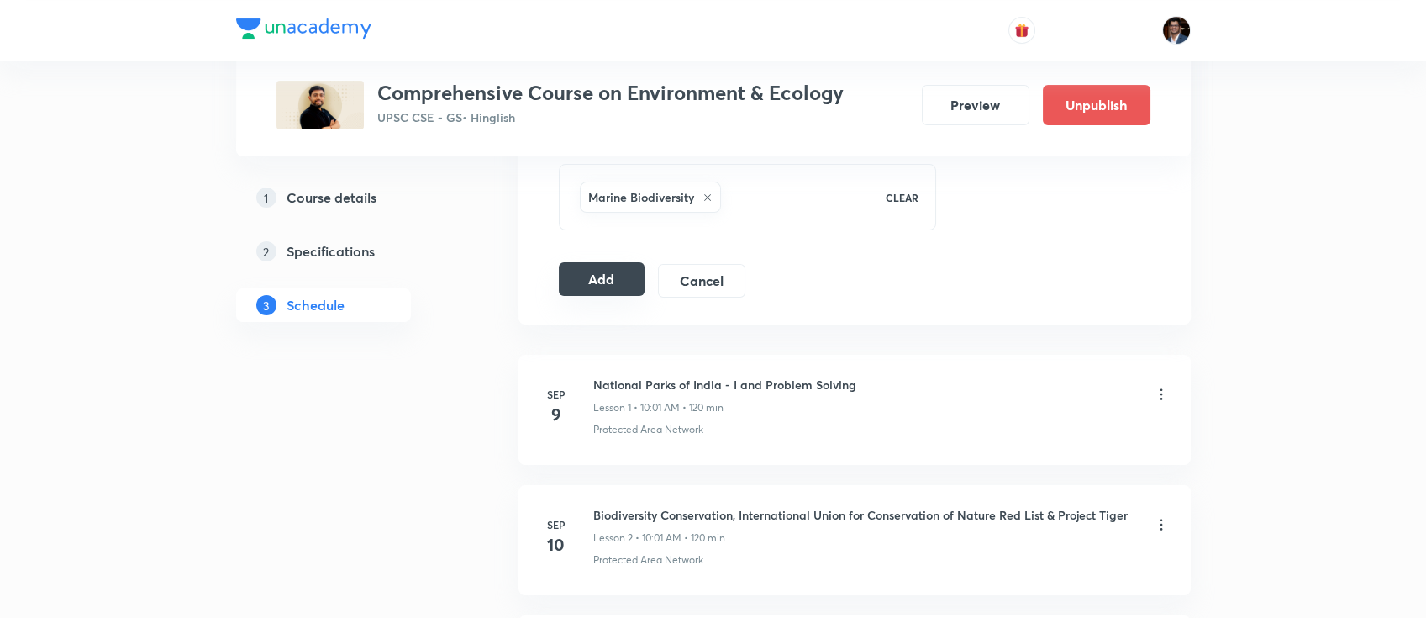
click at [610, 283] on button "Add" at bounding box center [602, 279] width 87 height 34
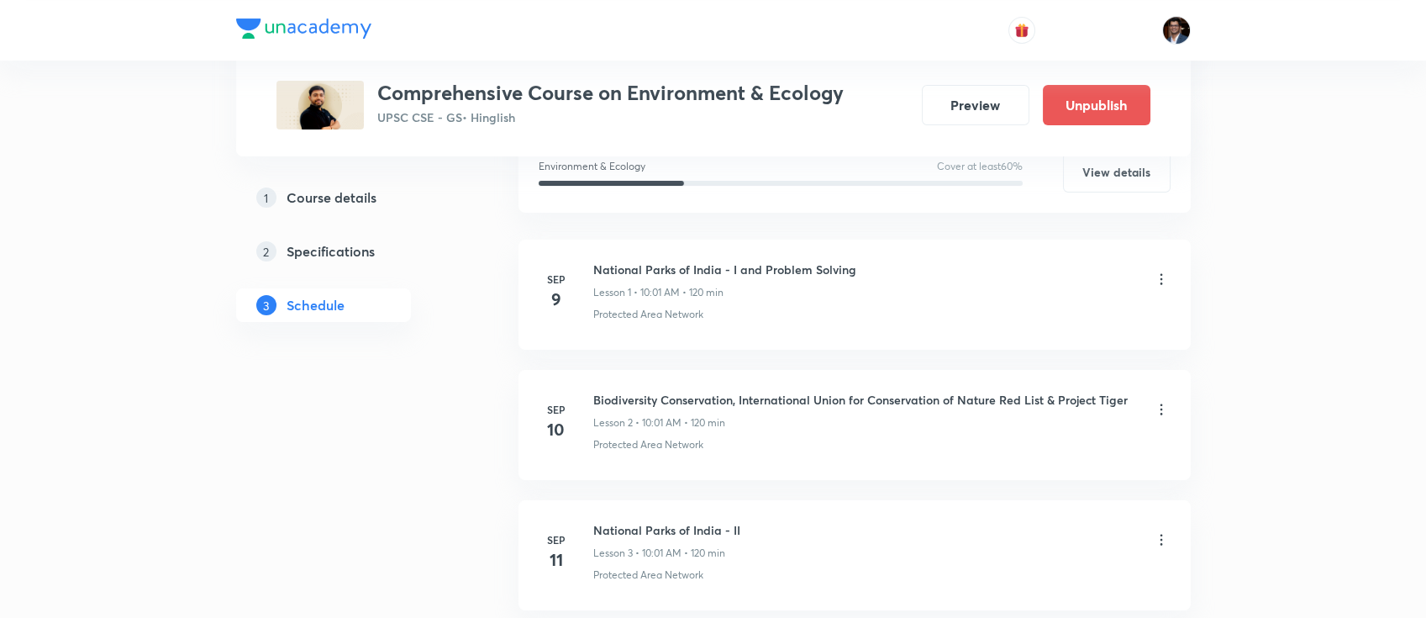
scroll to position [0, 0]
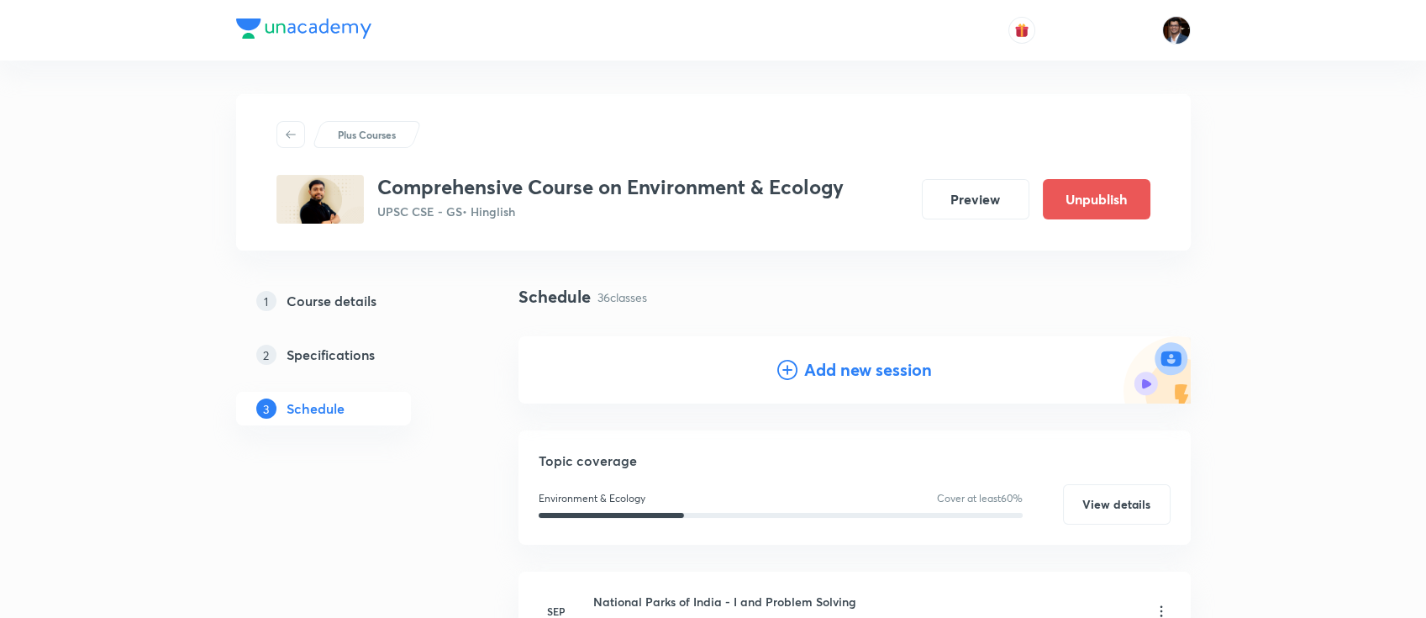
click at [852, 392] on div "Add new session" at bounding box center [855, 369] width 672 height 67
click at [852, 364] on h4 "Add new session" at bounding box center [868, 369] width 128 height 25
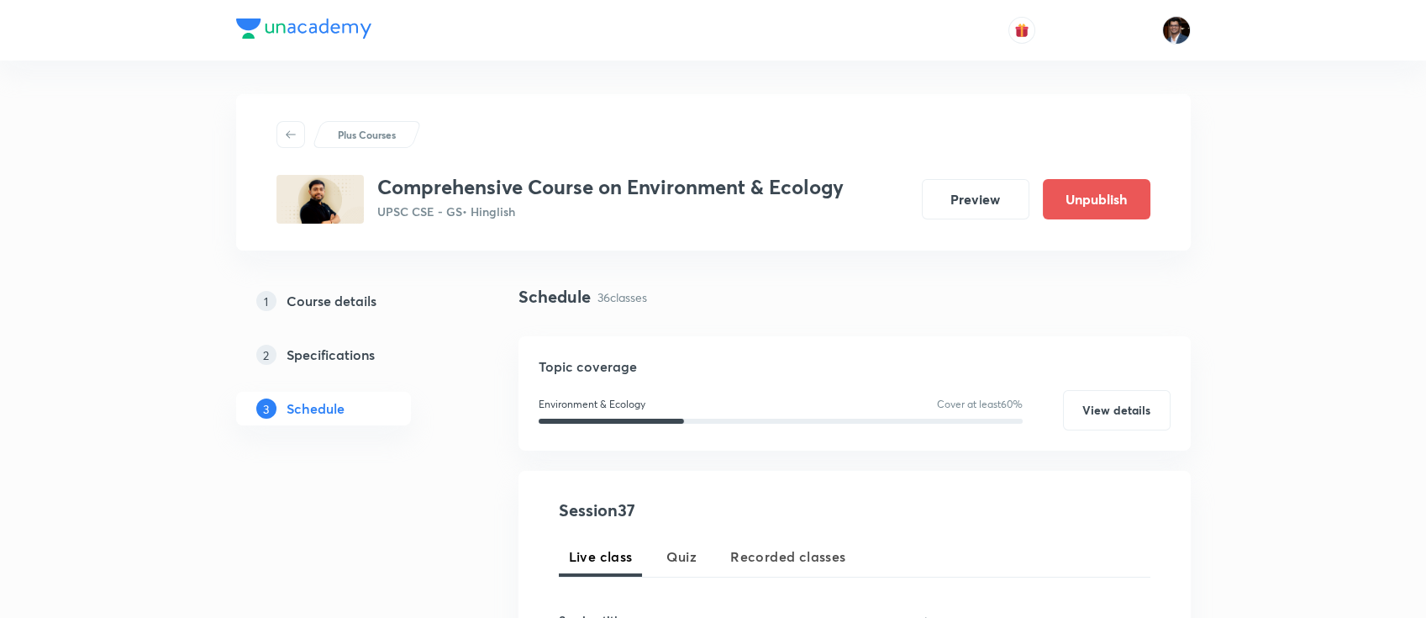
scroll to position [162, 0]
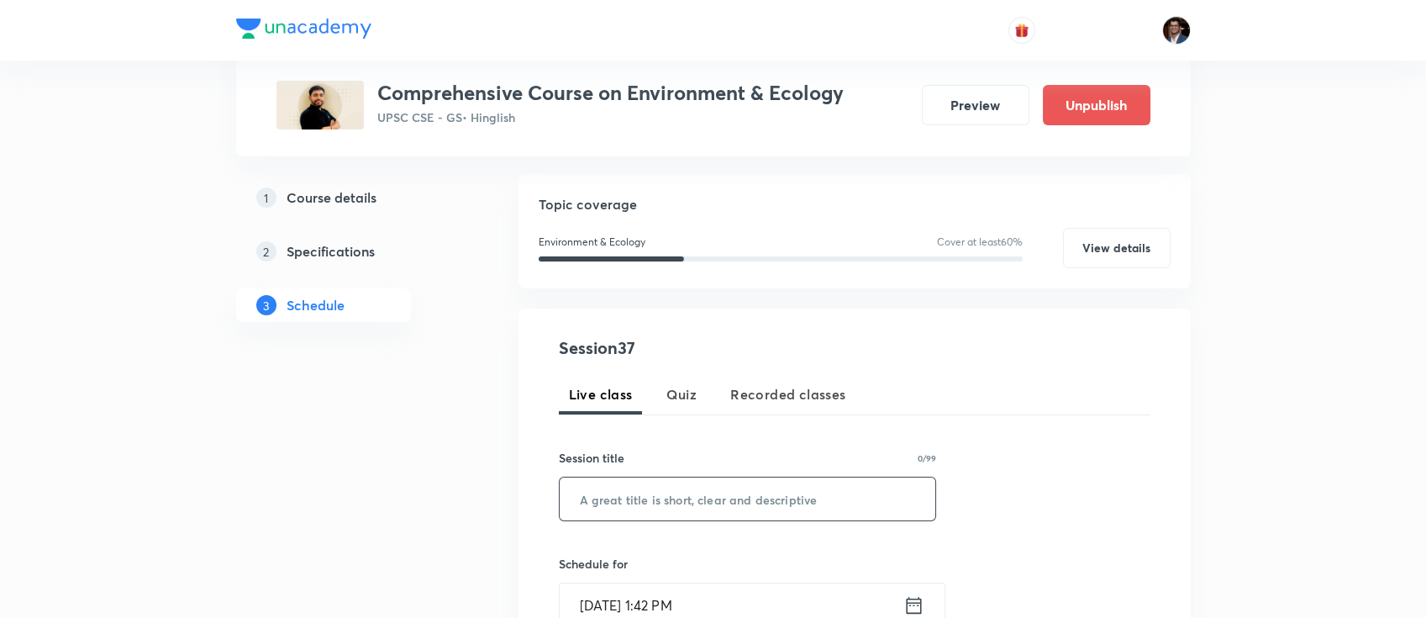
click at [693, 489] on input "text" at bounding box center [748, 498] width 377 height 43
paste input "The Wildlife Act, The Environmental Act, The Forest Act & Critical Wildlife Hab…"
type input "The Wildlife Act, The Environmental Act, The Forest Act & Critical Wildlife Hab…"
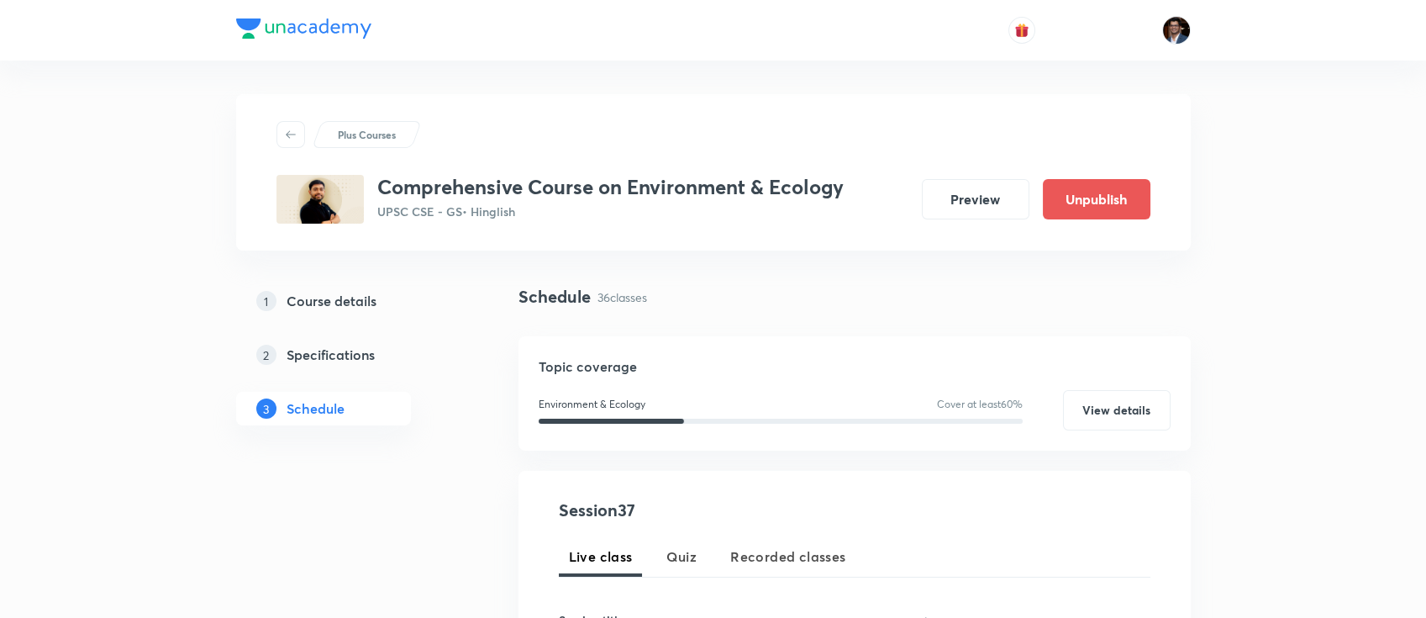
scroll to position [259, 0]
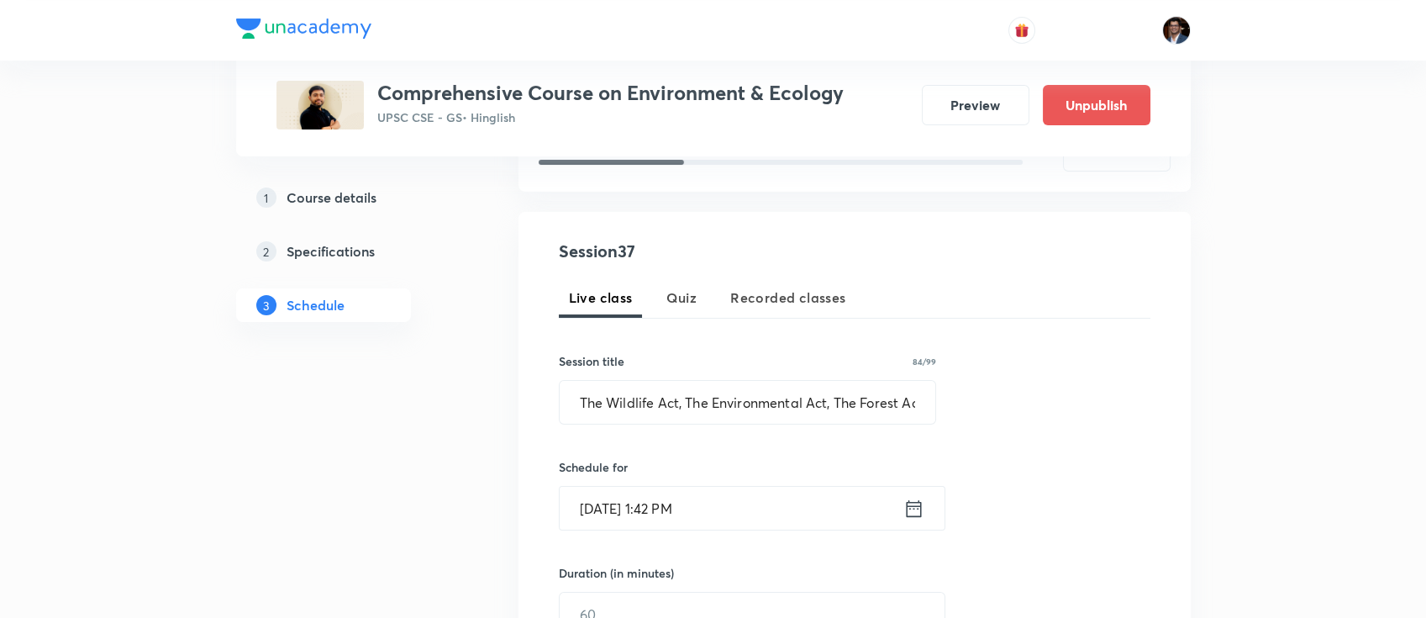
click at [688, 500] on input "[DATE] 1:42 PM" at bounding box center [732, 508] width 344 height 43
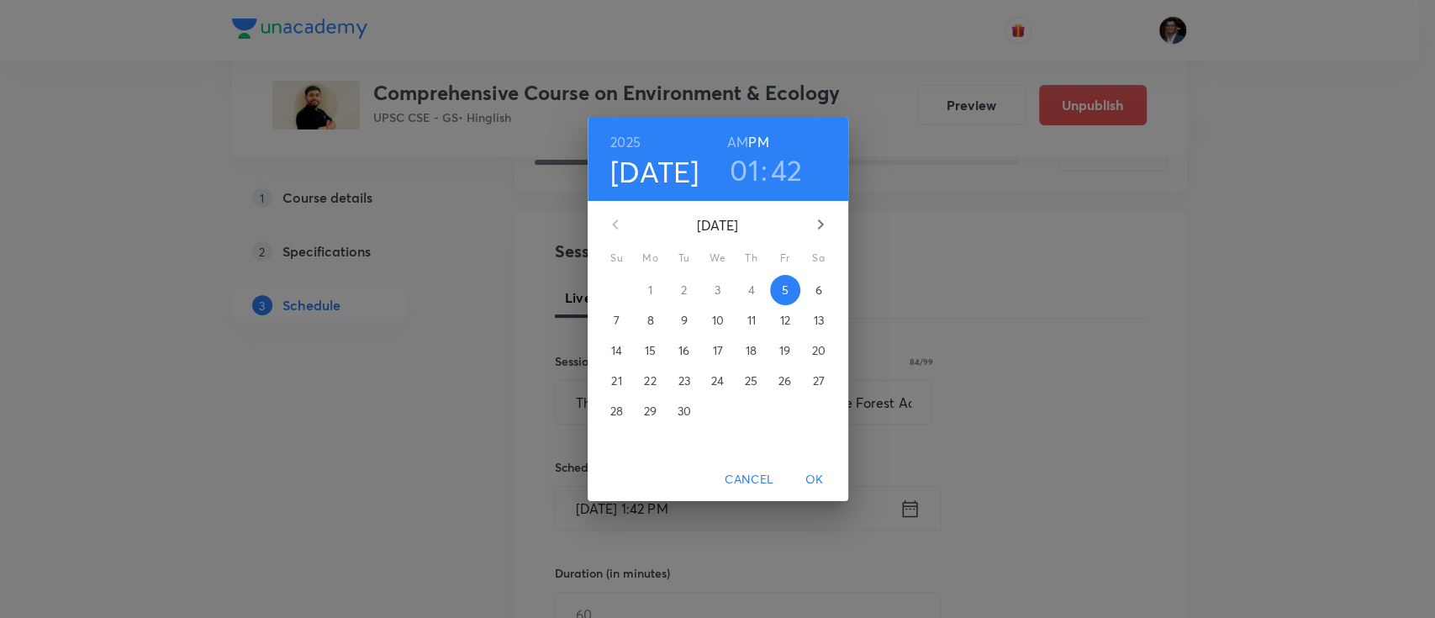
click at [828, 227] on icon "button" at bounding box center [820, 224] width 20 height 20
click at [685, 379] on p "21" at bounding box center [683, 380] width 10 height 17
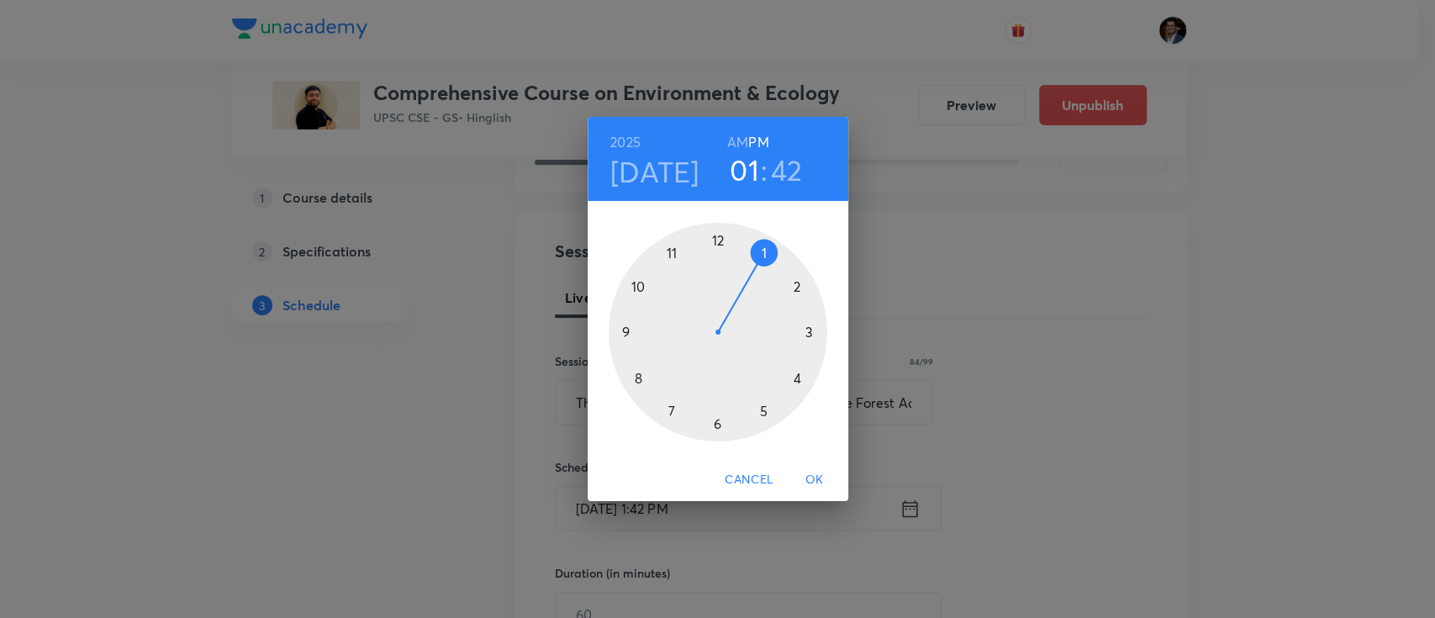
click at [737, 146] on h6 "AM" at bounding box center [737, 142] width 21 height 24
click at [637, 289] on div at bounding box center [718, 332] width 219 height 219
click at [726, 239] on div at bounding box center [718, 332] width 219 height 219
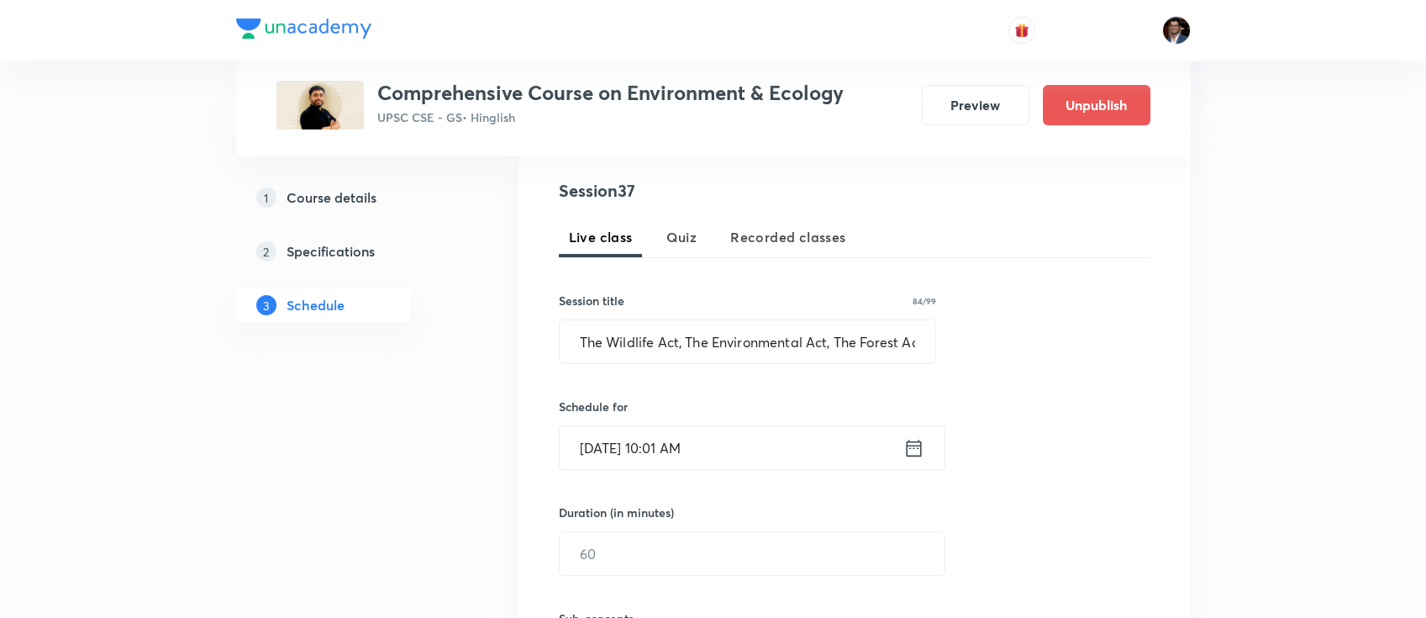
scroll to position [320, 0]
click at [651, 559] on input "text" at bounding box center [752, 552] width 385 height 43
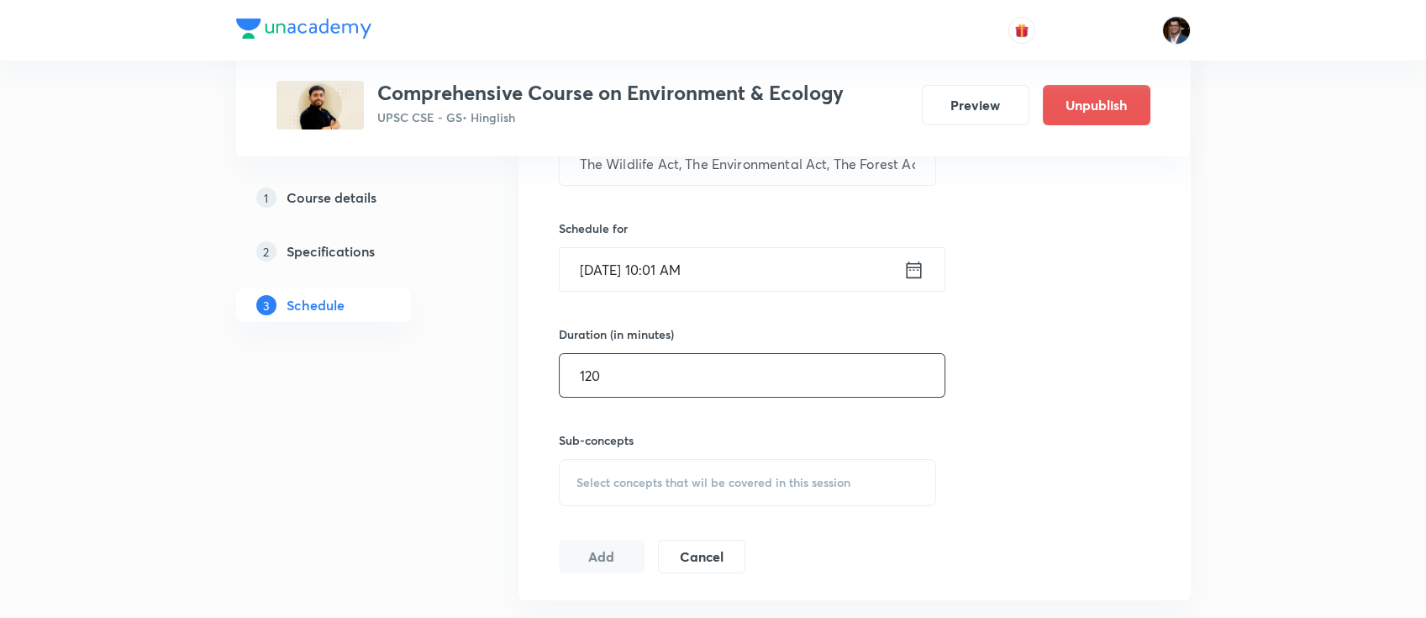
scroll to position [504, 0]
type input "120"
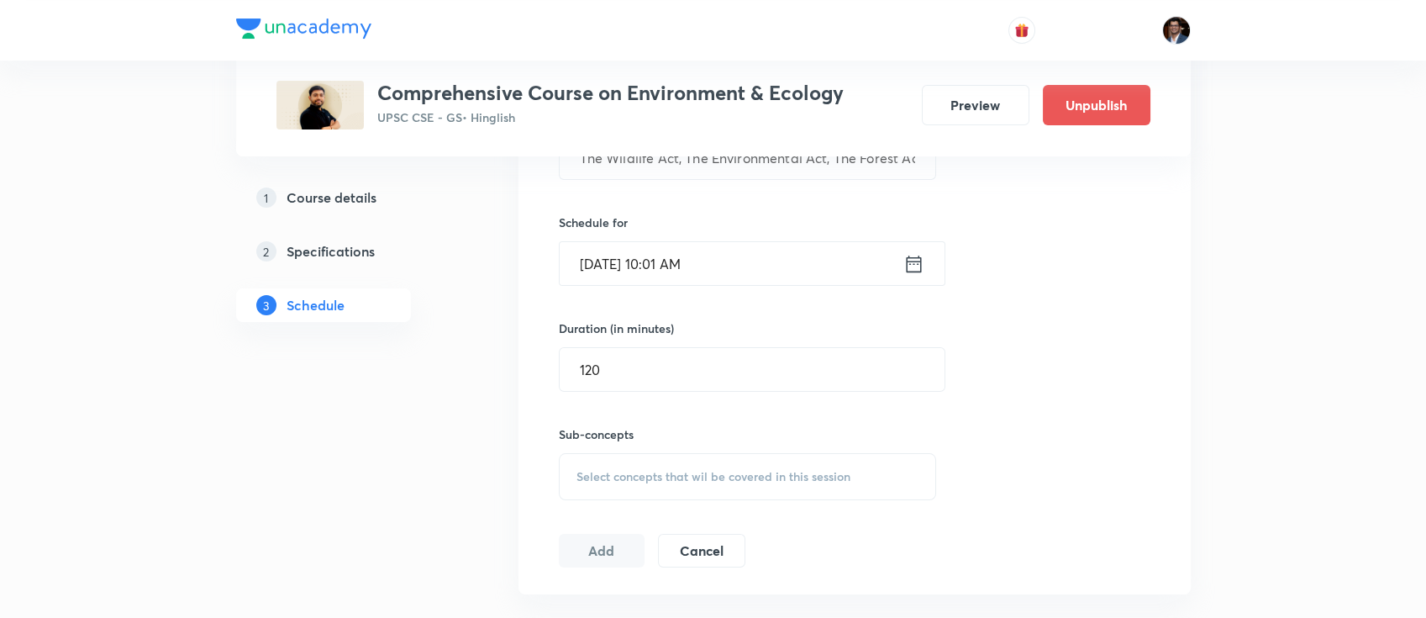
click at [679, 464] on div "Select concepts that wil be covered in this session" at bounding box center [748, 476] width 378 height 47
paste input "Acts and Policies"
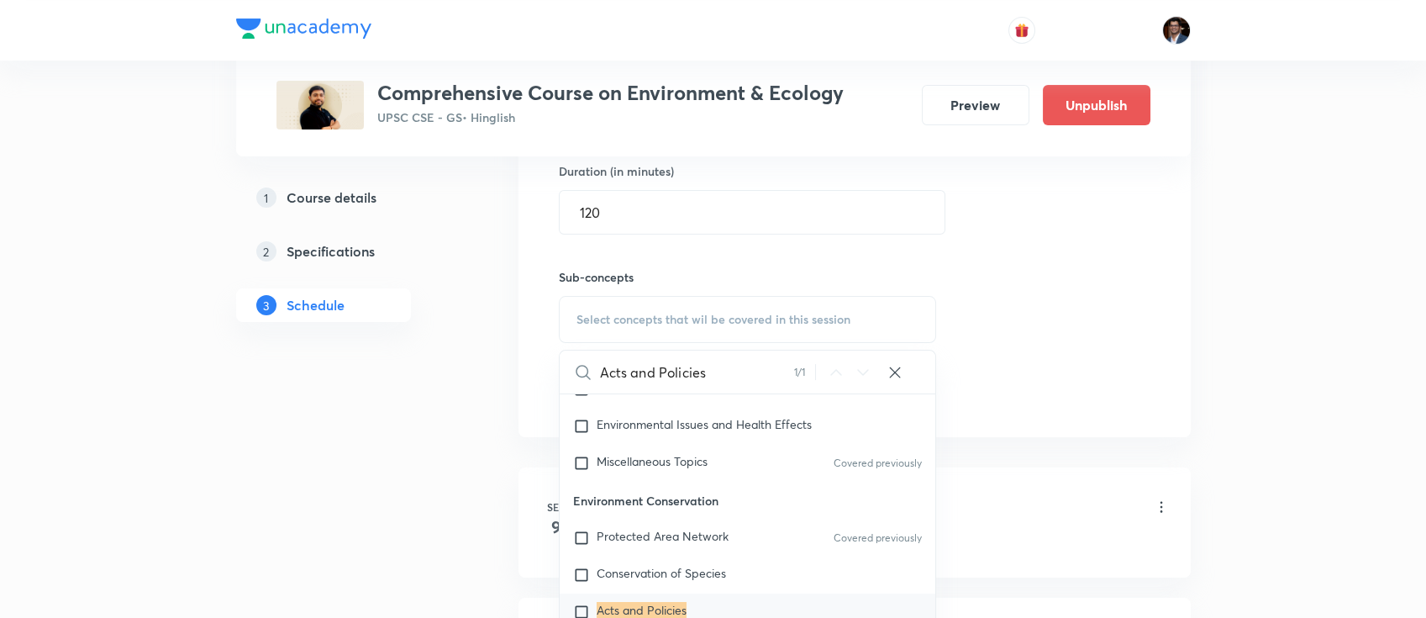
scroll to position [662, 0]
type input "Acts and Policies"
click at [612, 607] on mark "Acts and Policies" at bounding box center [642, 608] width 90 height 16
checkbox input "true"
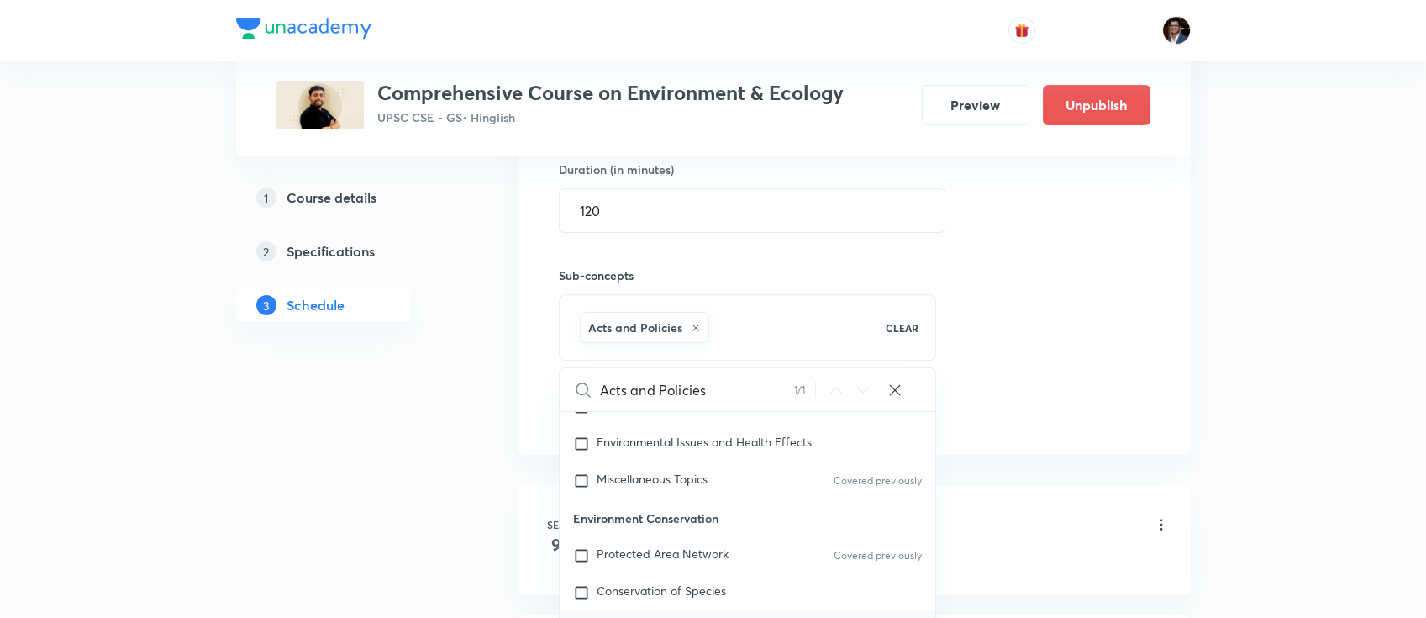
click at [1041, 384] on div "Session 37 Live class Quiz Recorded classes Session title 84/99 The Wildlife Ac…" at bounding box center [855, 131] width 592 height 593
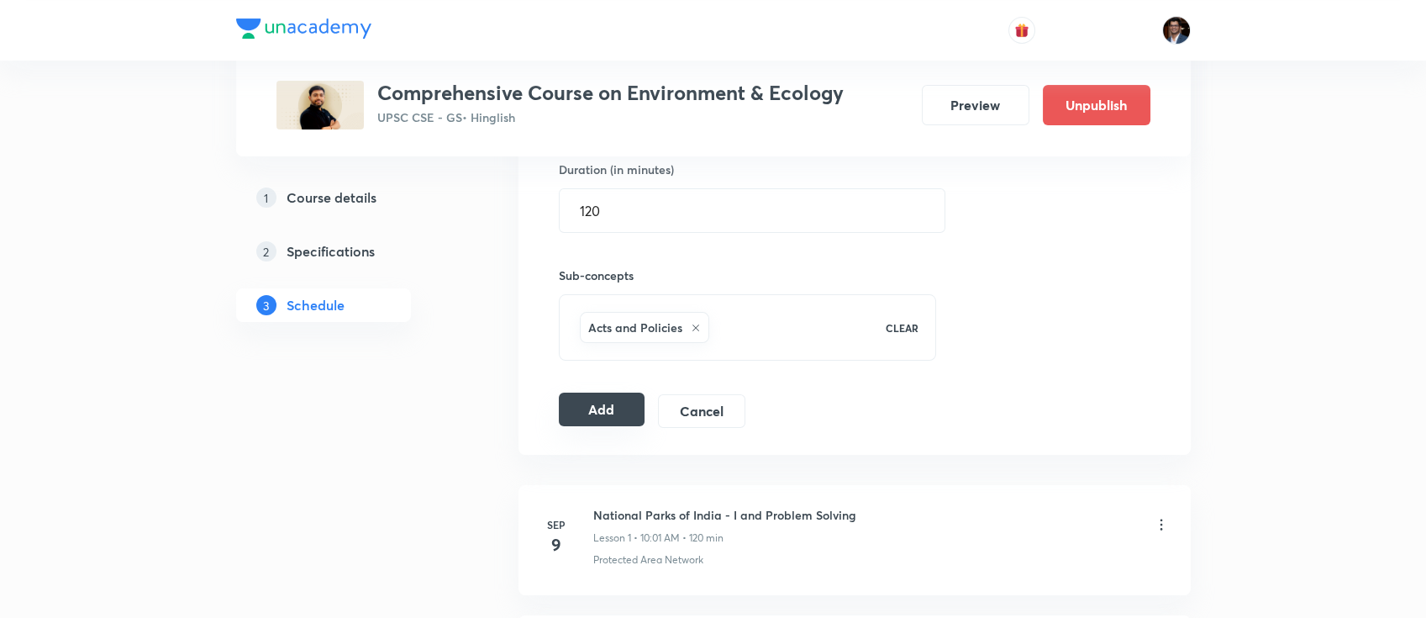
click at [620, 397] on button "Add" at bounding box center [602, 410] width 87 height 34
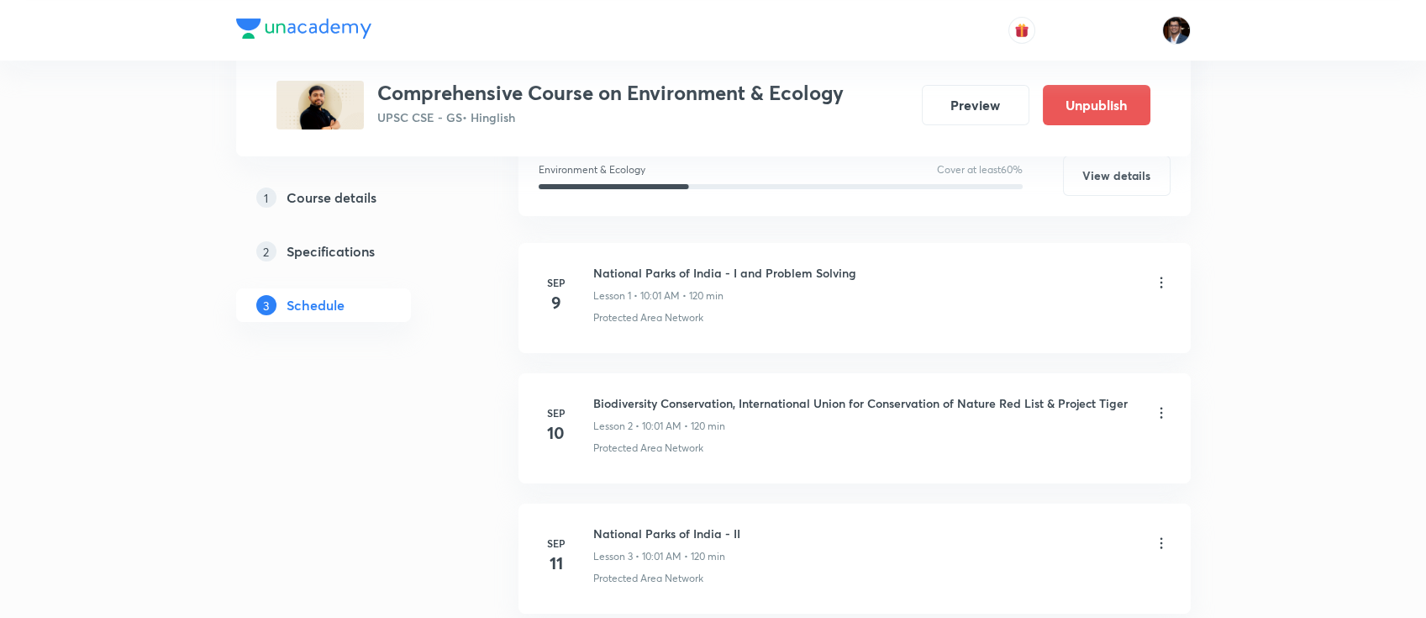
scroll to position [0, 0]
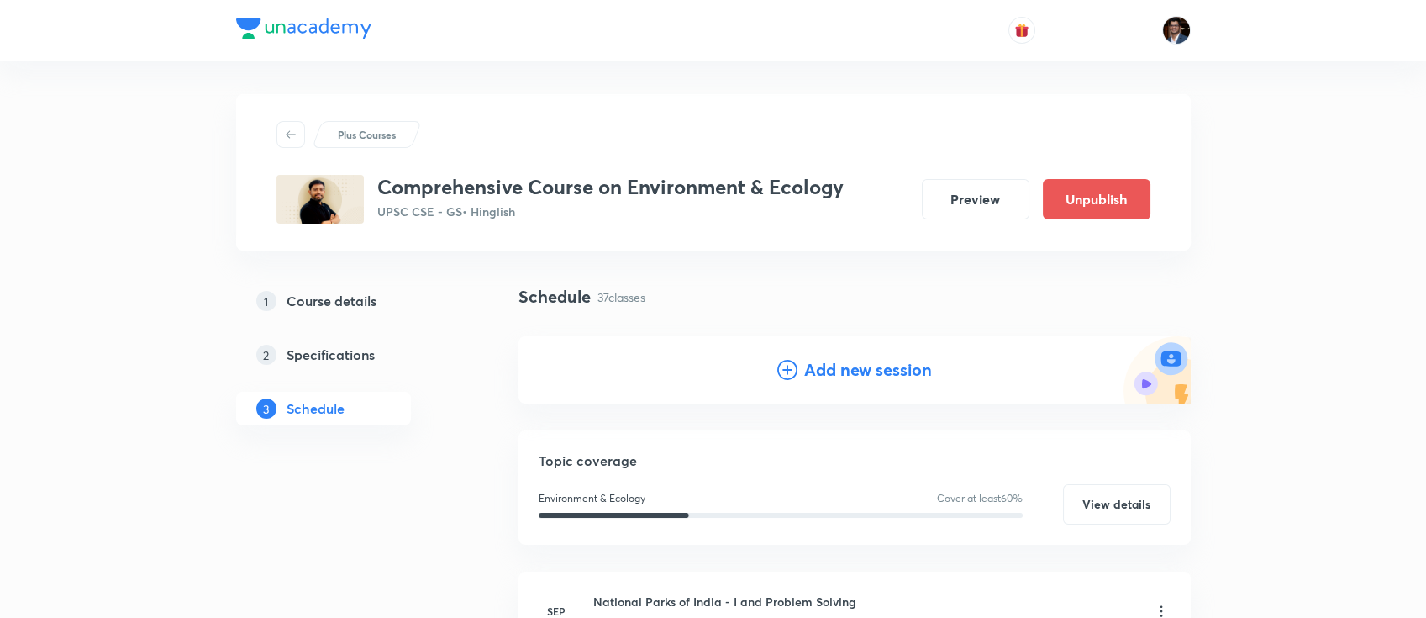
click at [846, 372] on h4 "Add new session" at bounding box center [868, 369] width 128 height 25
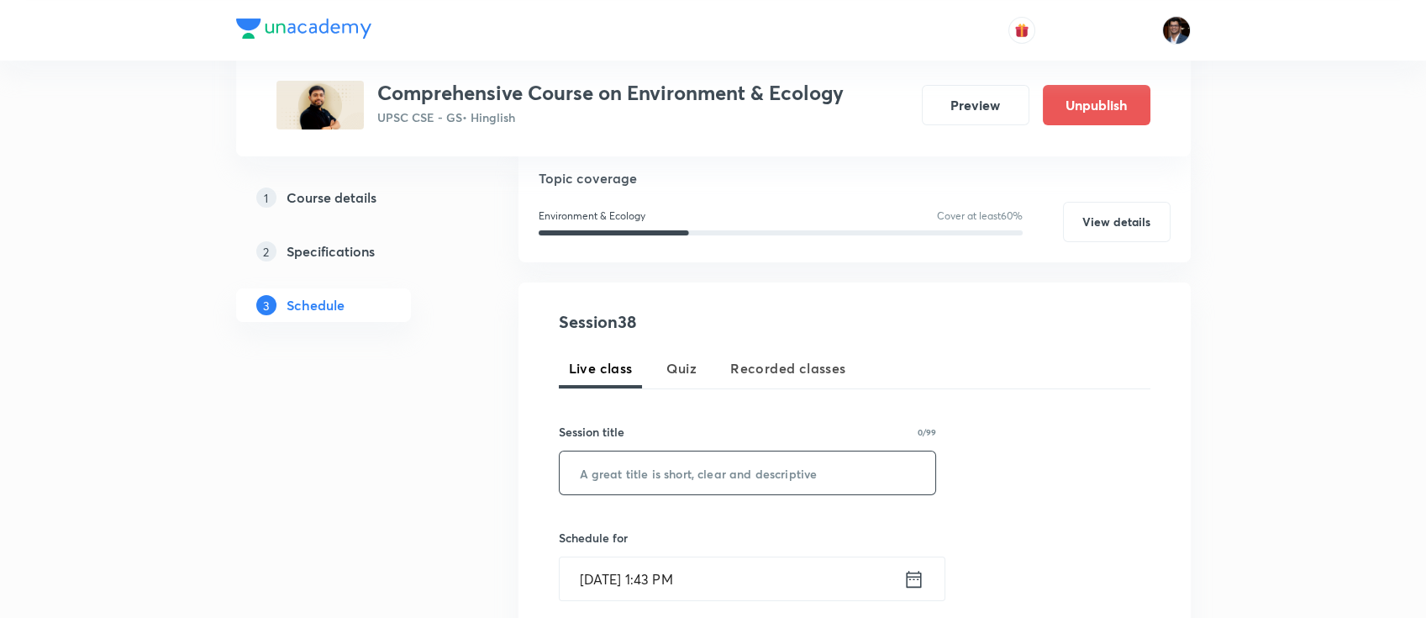
scroll to position [189, 0]
click at [637, 483] on input "text" at bounding box center [748, 472] width 377 height 43
paste input "Revision"
type input "Revision"
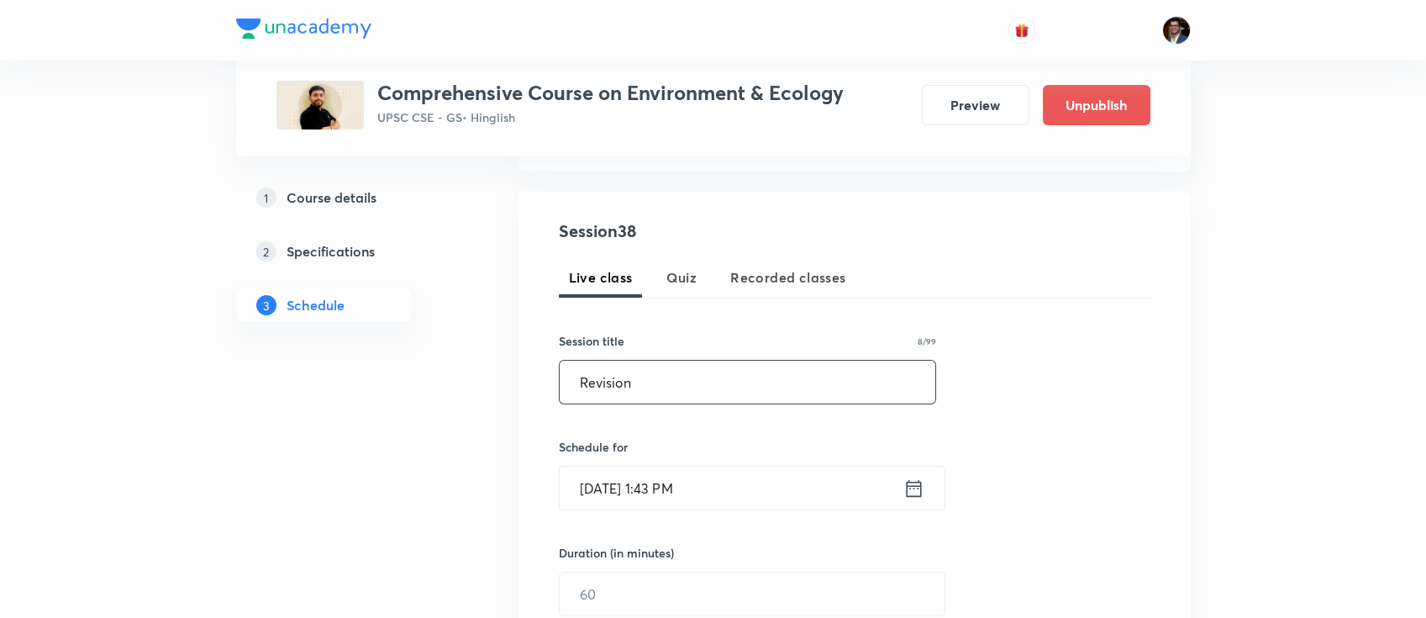
scroll to position [282, 0]
click at [695, 481] on input "[DATE] 1:43 PM" at bounding box center [732, 485] width 344 height 43
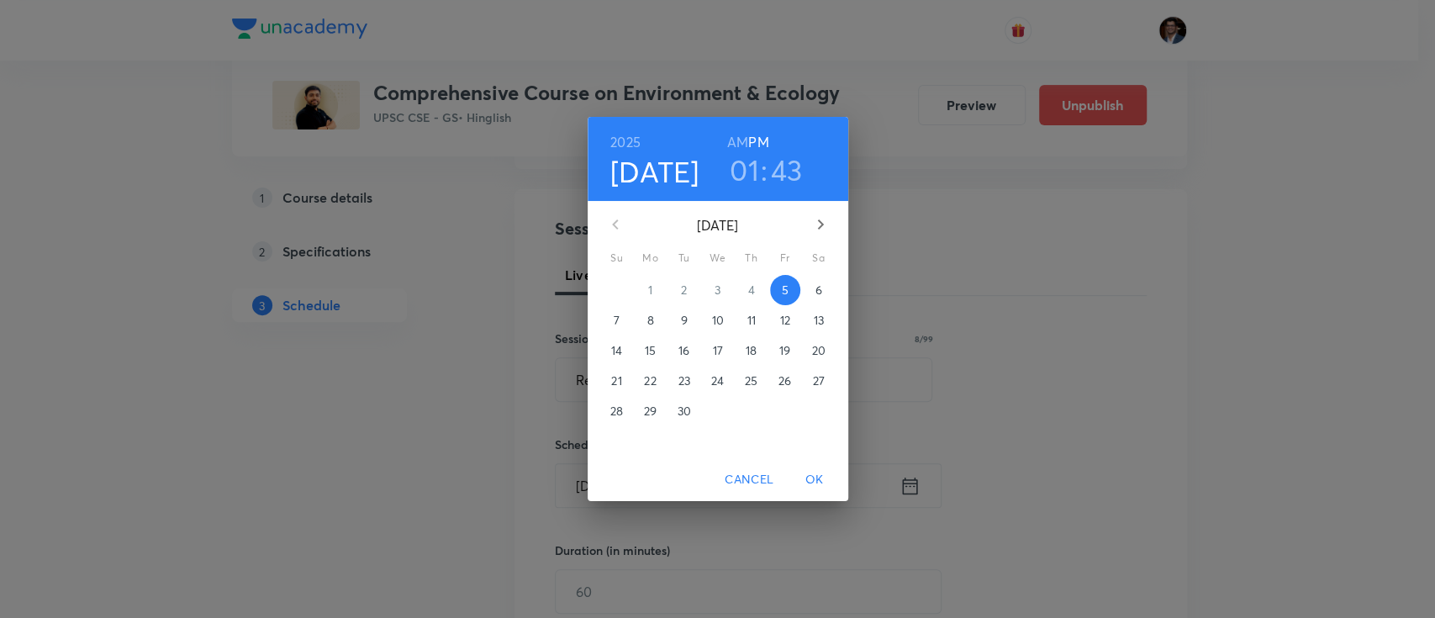
click at [823, 216] on icon "button" at bounding box center [820, 224] width 20 height 20
click at [711, 388] on p "22" at bounding box center [717, 380] width 12 height 17
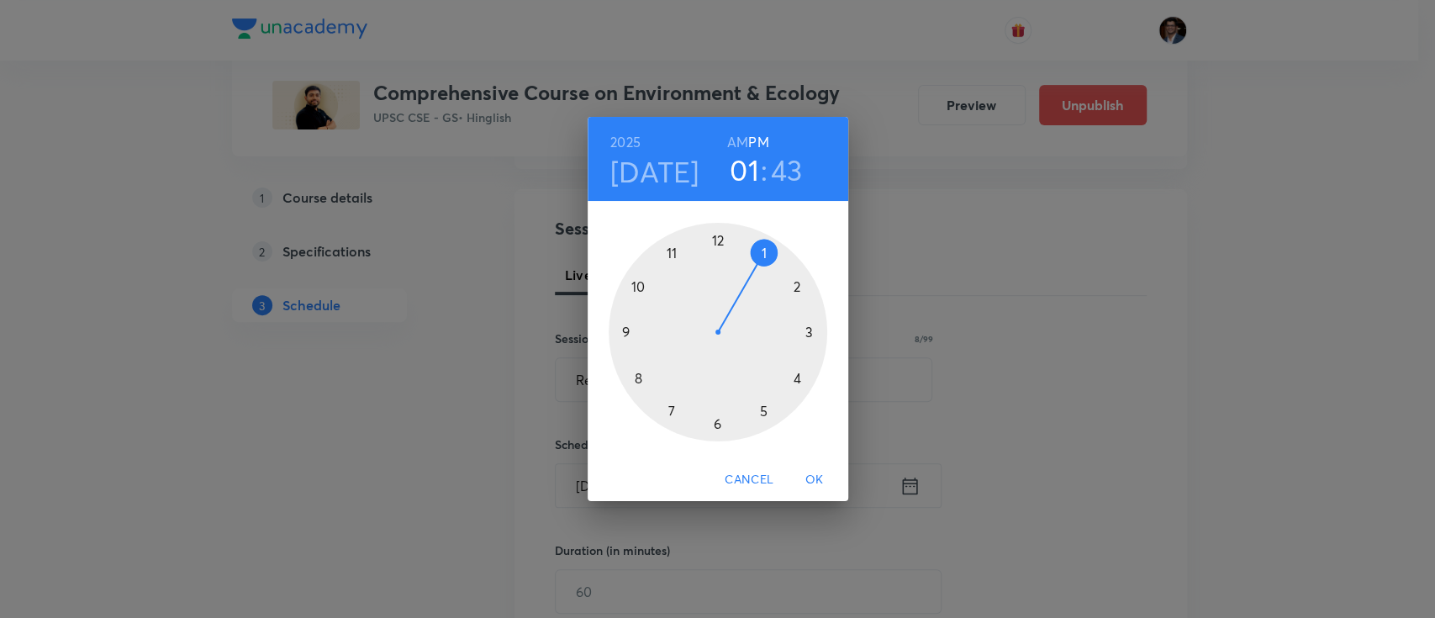
click at [740, 134] on h6 "AM" at bounding box center [737, 142] width 21 height 24
click at [635, 286] on div at bounding box center [718, 332] width 219 height 219
click at [724, 239] on div at bounding box center [718, 332] width 219 height 219
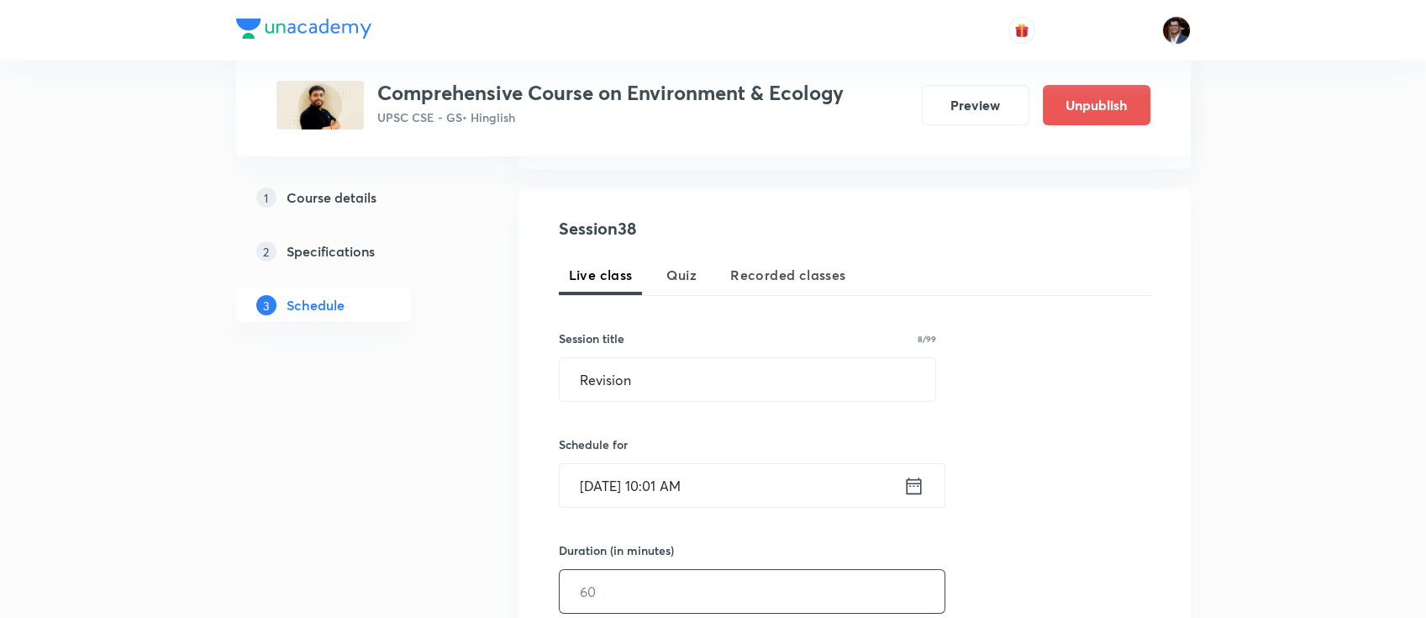
click at [633, 599] on input "text" at bounding box center [752, 591] width 385 height 43
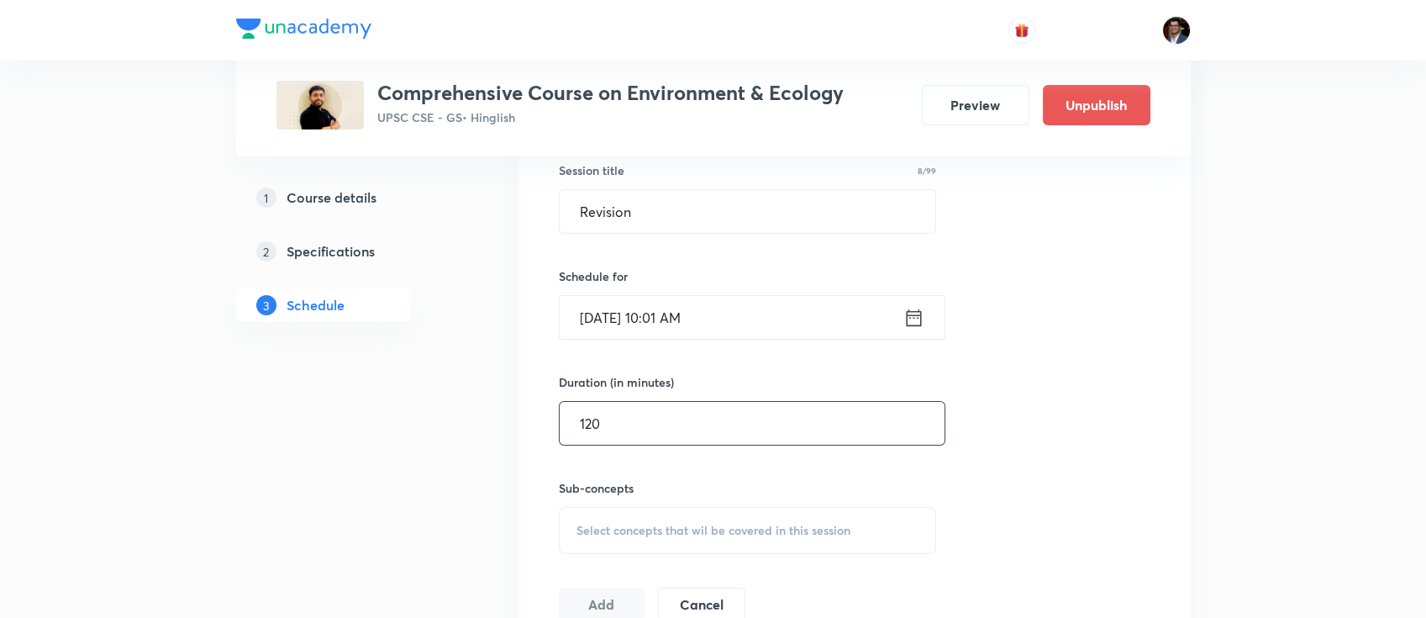
type input "120"
click at [633, 519] on div "Select concepts that wil be covered in this session" at bounding box center [748, 530] width 378 height 47
paste input "Acidification"
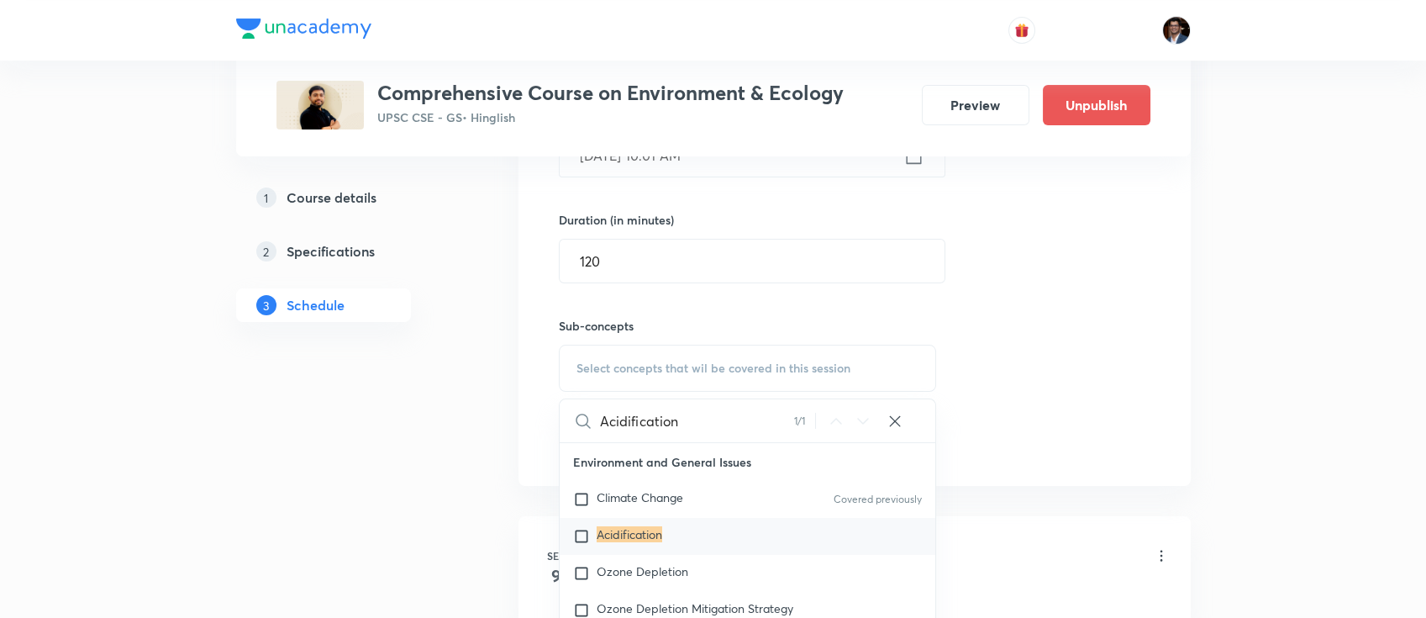
scroll to position [613, 0]
type input "Acidification"
click at [648, 528] on mark "Acidification" at bounding box center [630, 533] width 66 height 16
checkbox input "true"
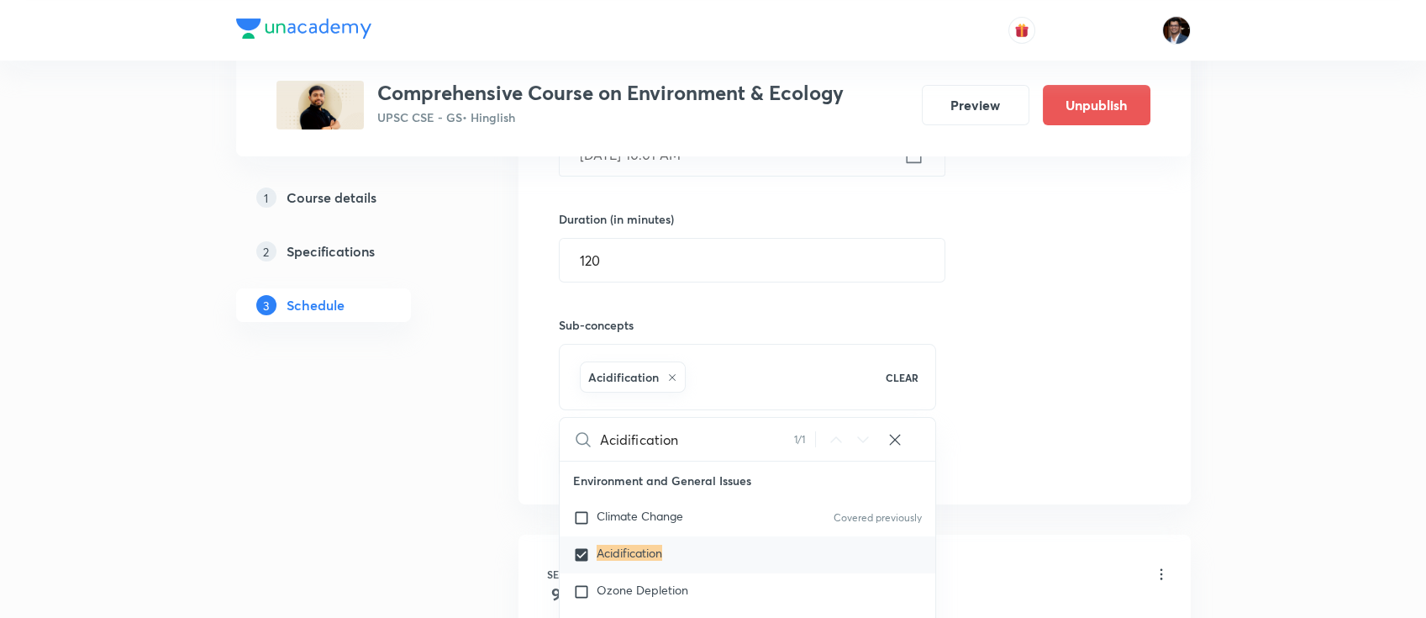
click at [1078, 350] on div "Session 38 Live class Quiz Recorded classes Session title 8/99 Revision ​ Sched…" at bounding box center [855, 181] width 592 height 593
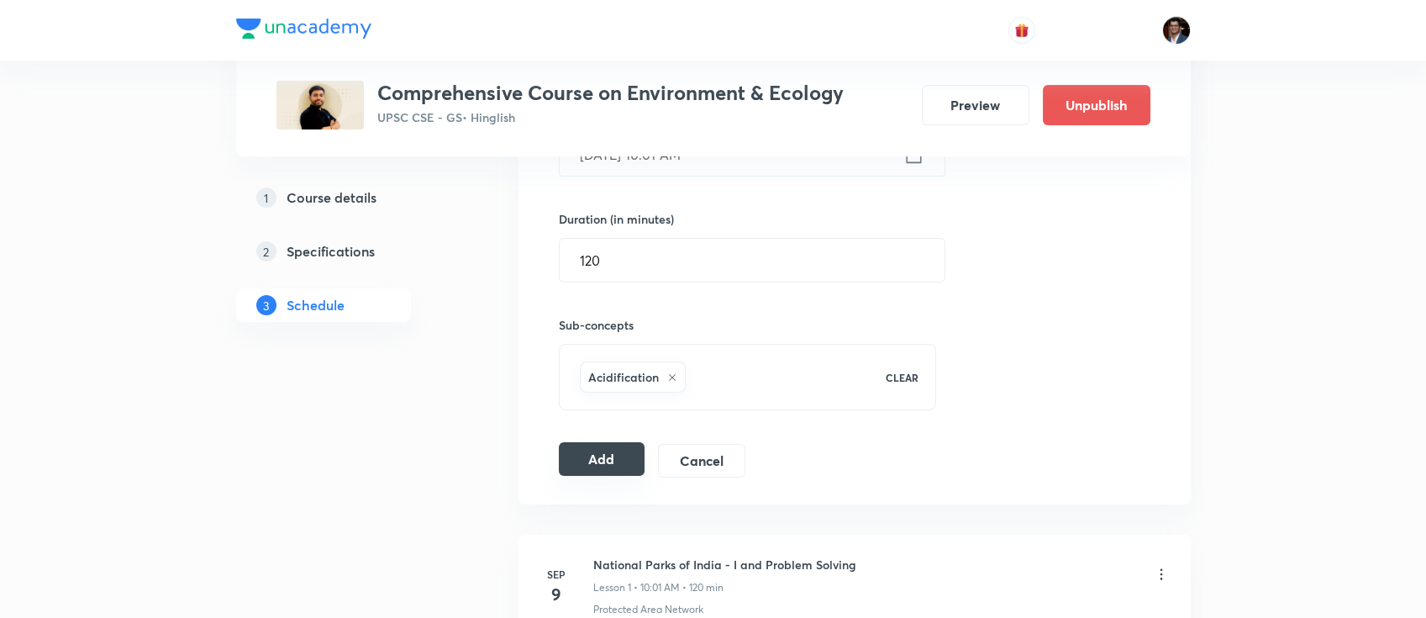
click at [611, 458] on button "Add" at bounding box center [602, 459] width 87 height 34
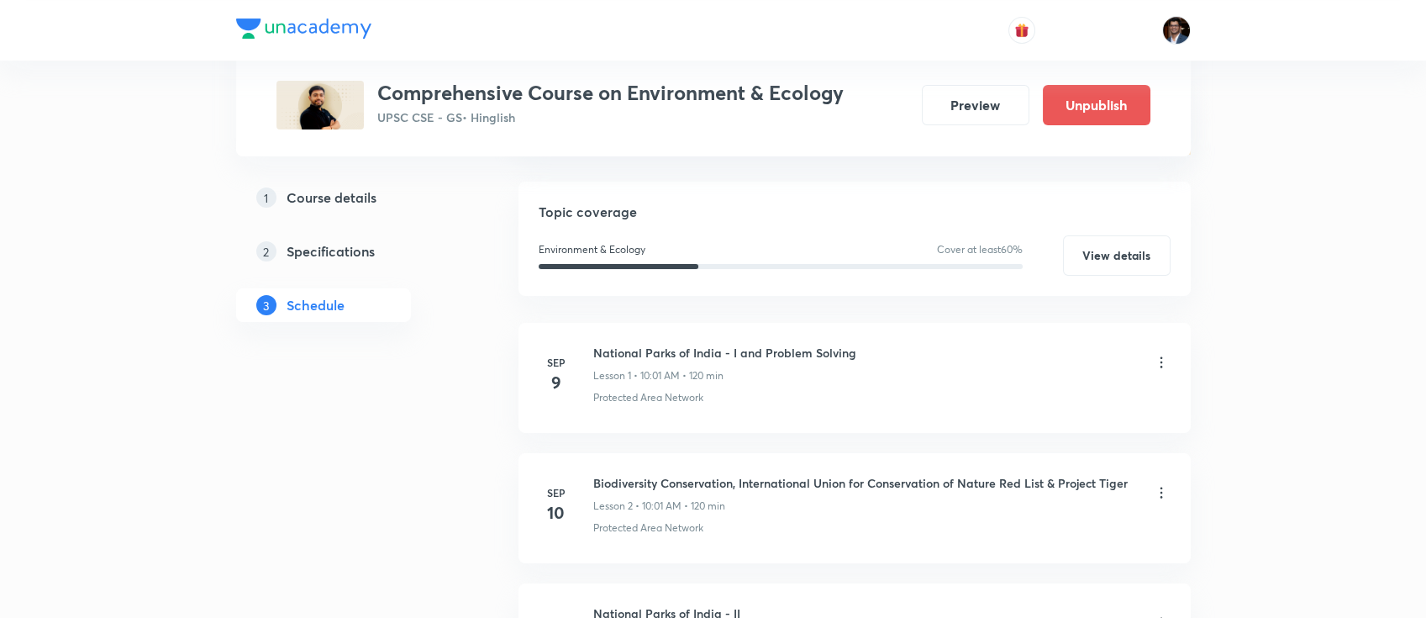
scroll to position [0, 0]
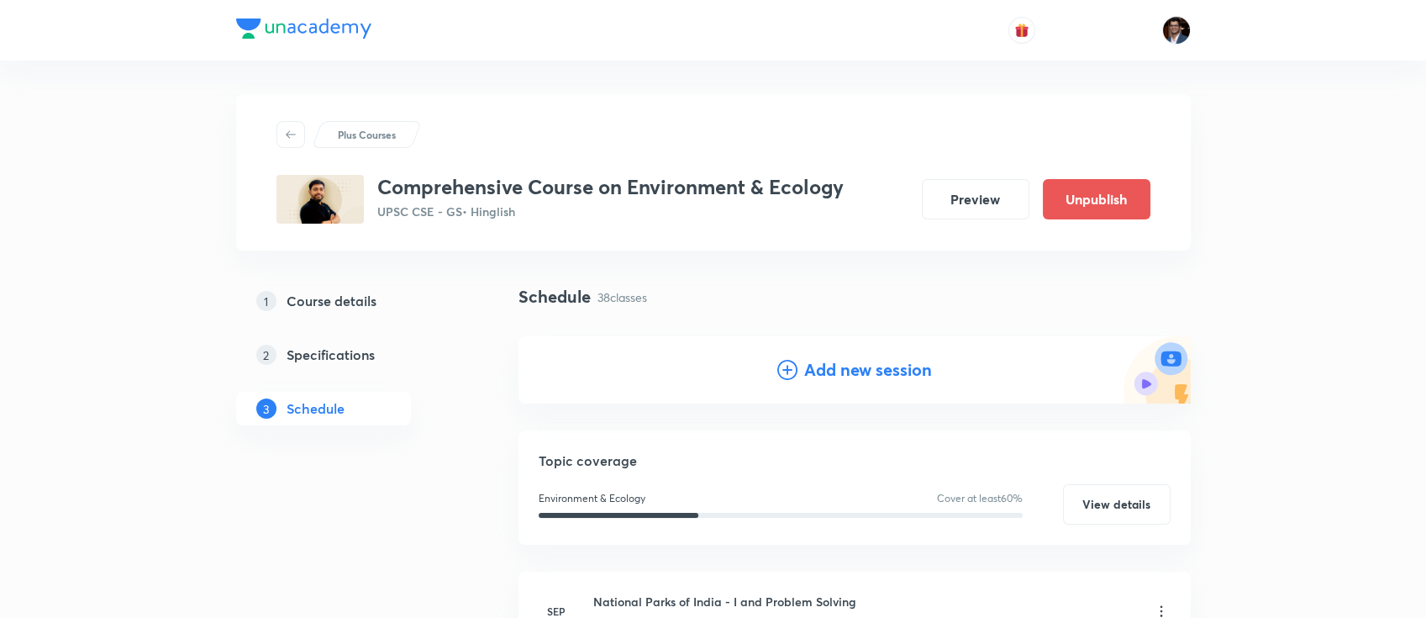
click at [818, 370] on h4 "Add new session" at bounding box center [868, 369] width 128 height 25
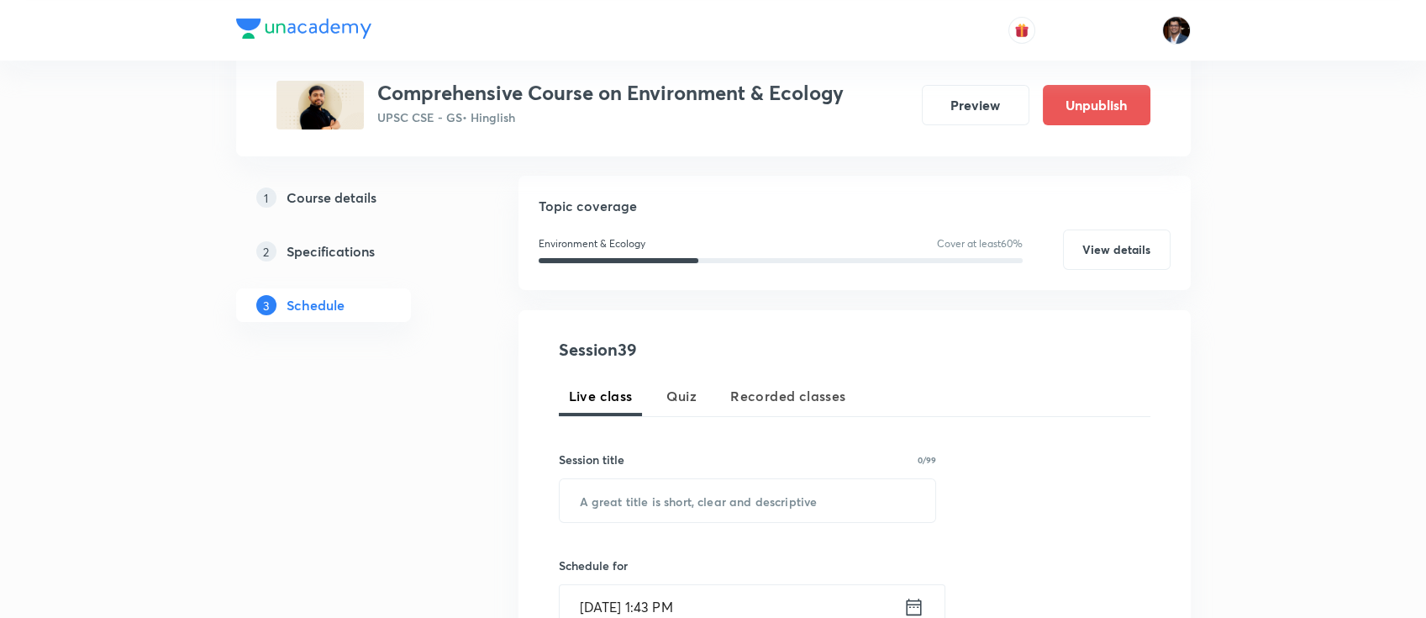
scroll to position [165, 0]
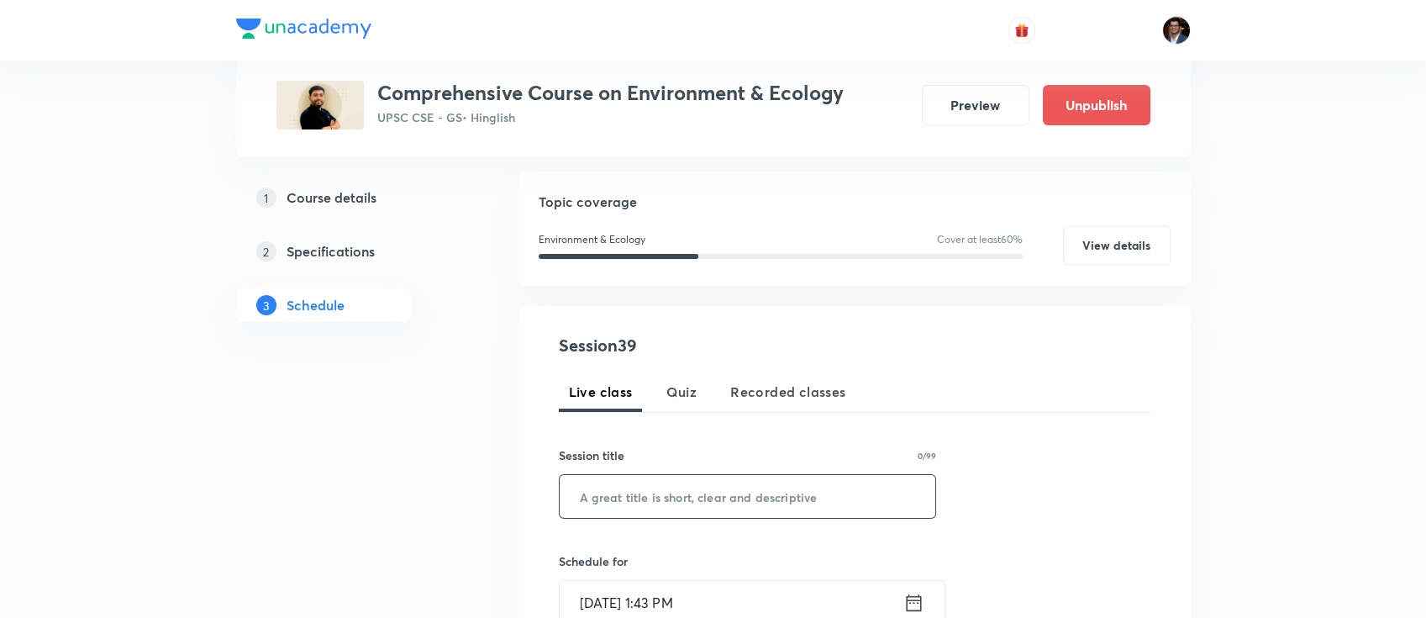
click at [692, 485] on input "text" at bounding box center [748, 496] width 377 height 43
paste input "Mains Answer Writngs"
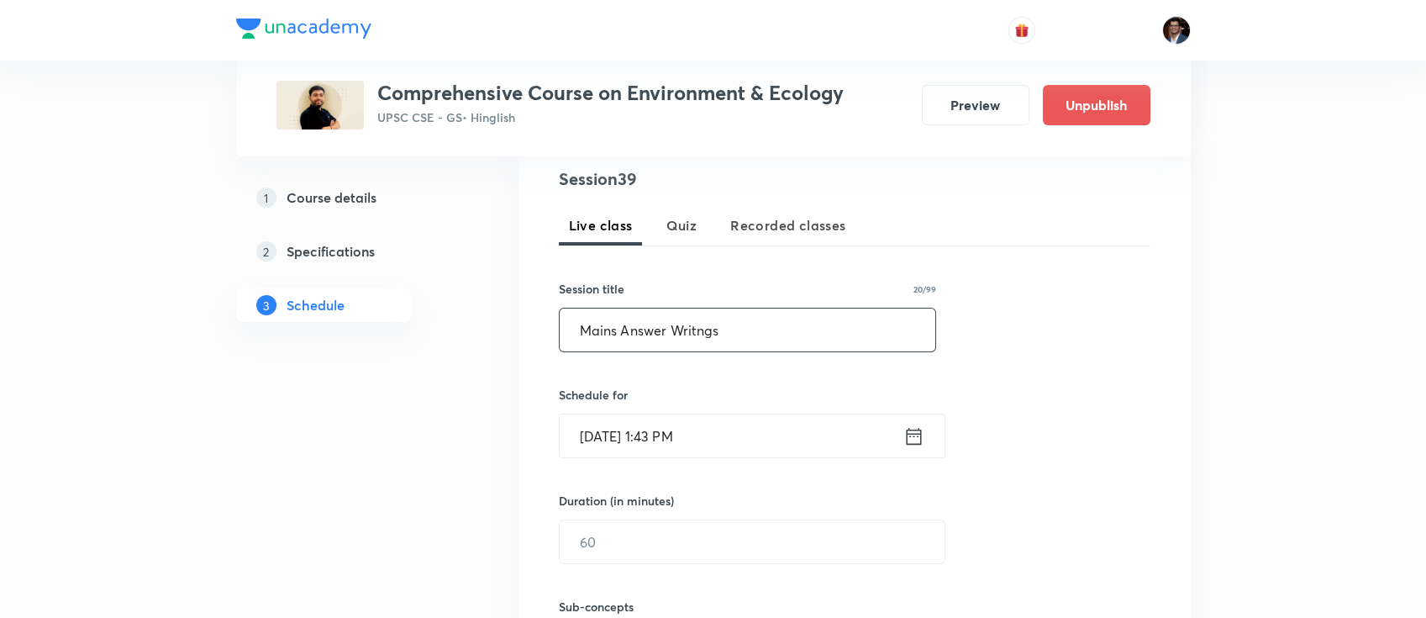
scroll to position [334, 0]
drag, startPoint x: 704, startPoint y: 324, endPoint x: 779, endPoint y: 67, distance: 267.9
click at [779, 67] on div "Plus Courses Comprehensive Course on Environment & Ecology UPSC CSE - GS • Hing…" at bounding box center [714, 78] width 874 height 103
drag, startPoint x: 706, startPoint y: 332, endPoint x: 691, endPoint y: 321, distance: 18.7
click at [691, 321] on input "Mains Answer Writngs" at bounding box center [748, 327] width 377 height 43
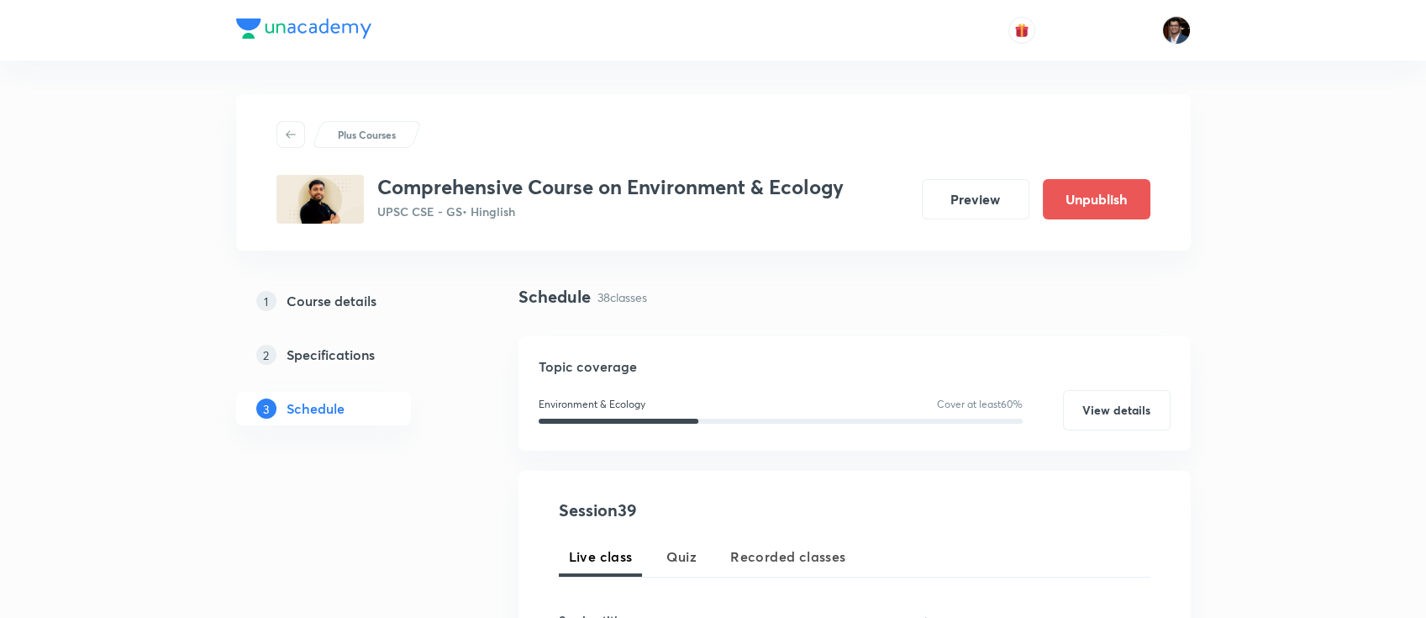
scroll to position [343, 0]
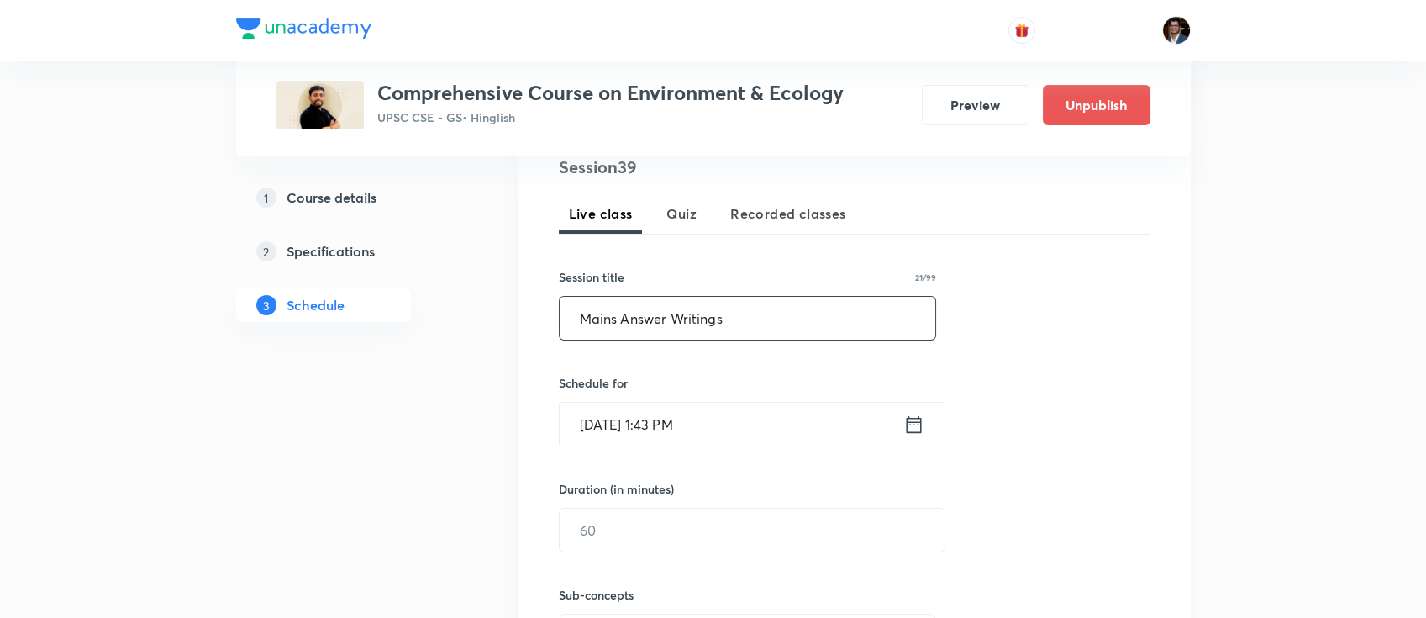
type input "Mains Answer Writings"
click at [691, 432] on input "[DATE] 1:43 PM" at bounding box center [732, 424] width 344 height 43
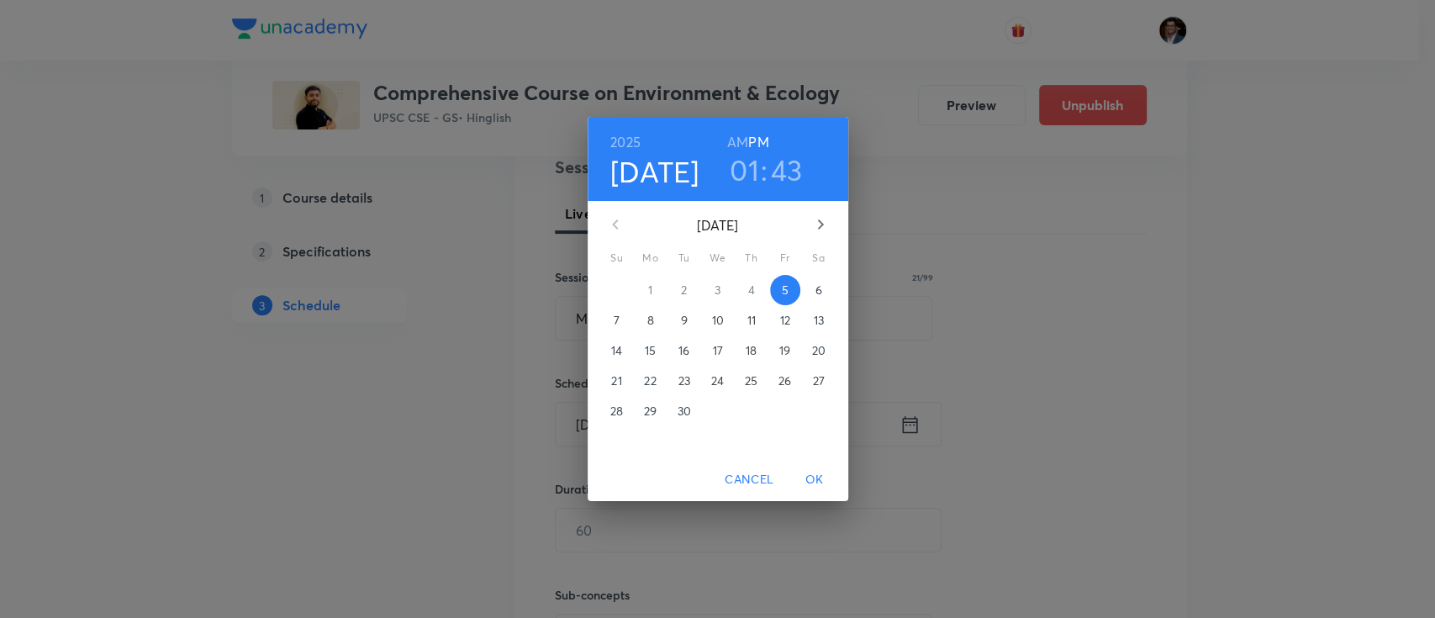
click at [821, 200] on div "[DATE] 01 : 43 AM PM" at bounding box center [718, 159] width 261 height 84
click at [821, 205] on button "button" at bounding box center [820, 224] width 40 height 40
click at [743, 379] on span "23" at bounding box center [751, 380] width 30 height 17
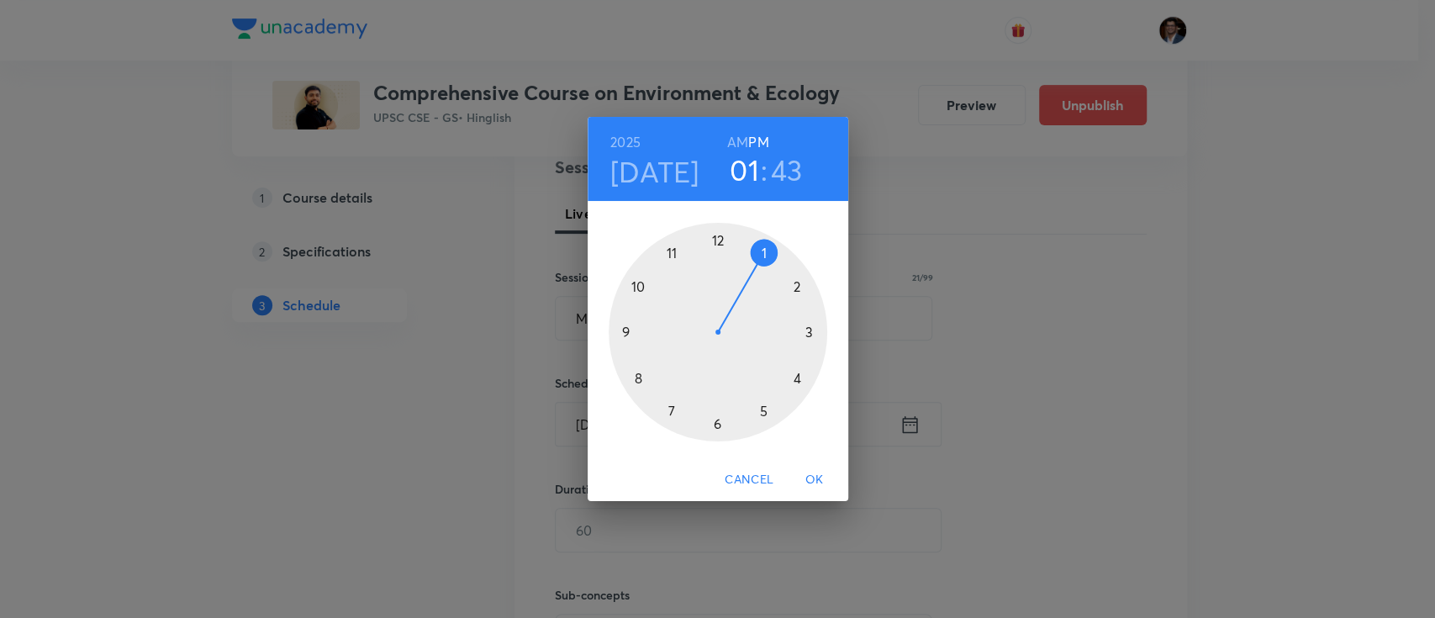
click at [738, 138] on h6 "AM" at bounding box center [737, 142] width 21 height 24
click at [639, 286] on div at bounding box center [718, 332] width 219 height 219
click at [723, 240] on div at bounding box center [718, 332] width 219 height 219
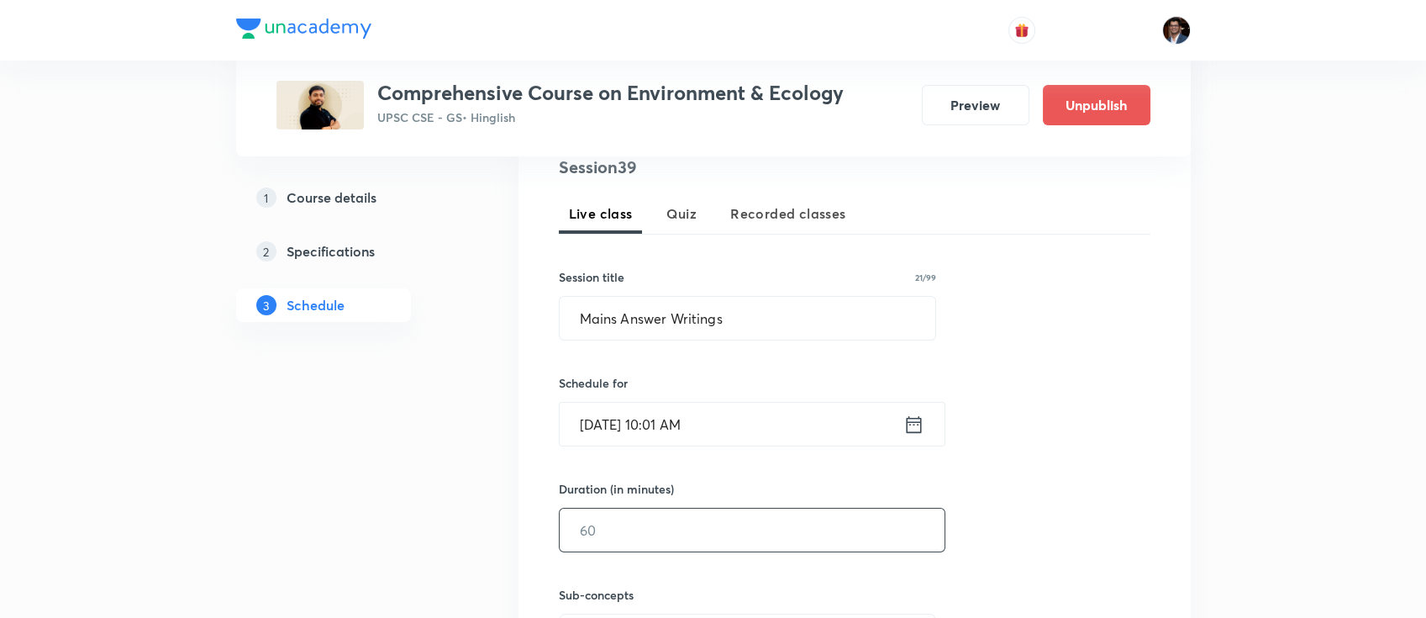
click at [672, 534] on input "text" at bounding box center [752, 530] width 385 height 43
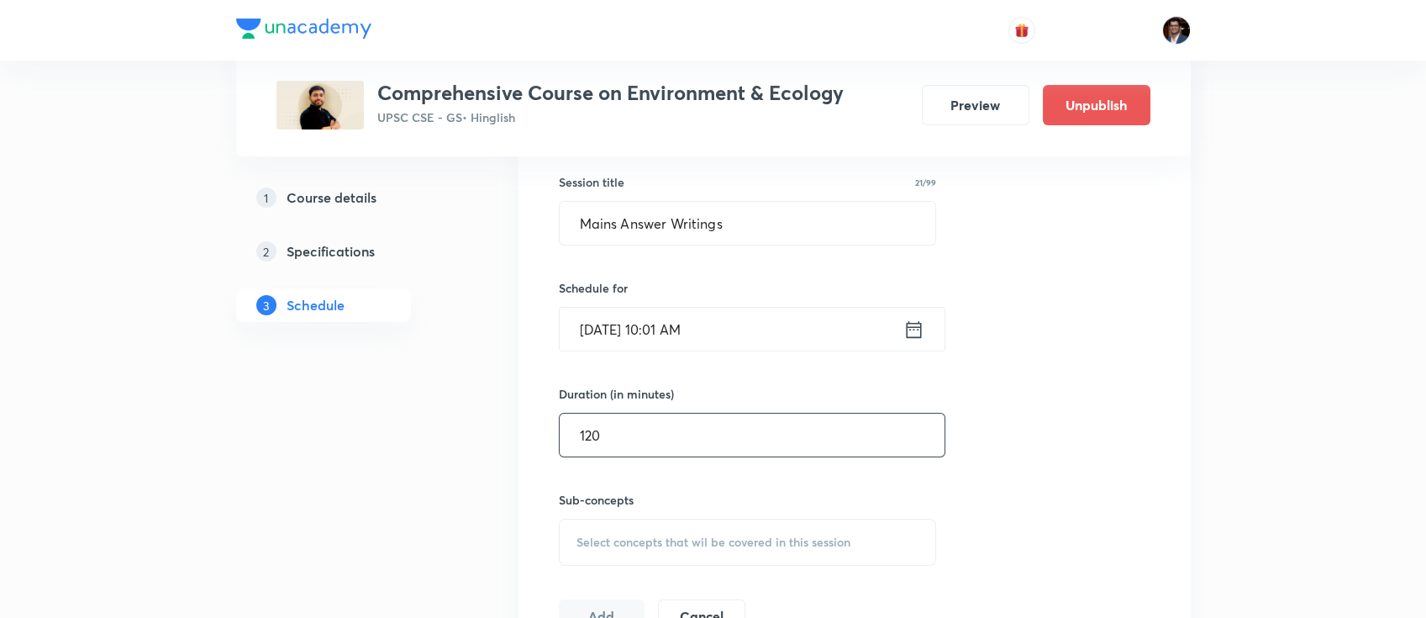
scroll to position [440, 0]
type input "120"
click at [704, 549] on div "Select concepts that wil be covered in this session" at bounding box center [748, 539] width 378 height 47
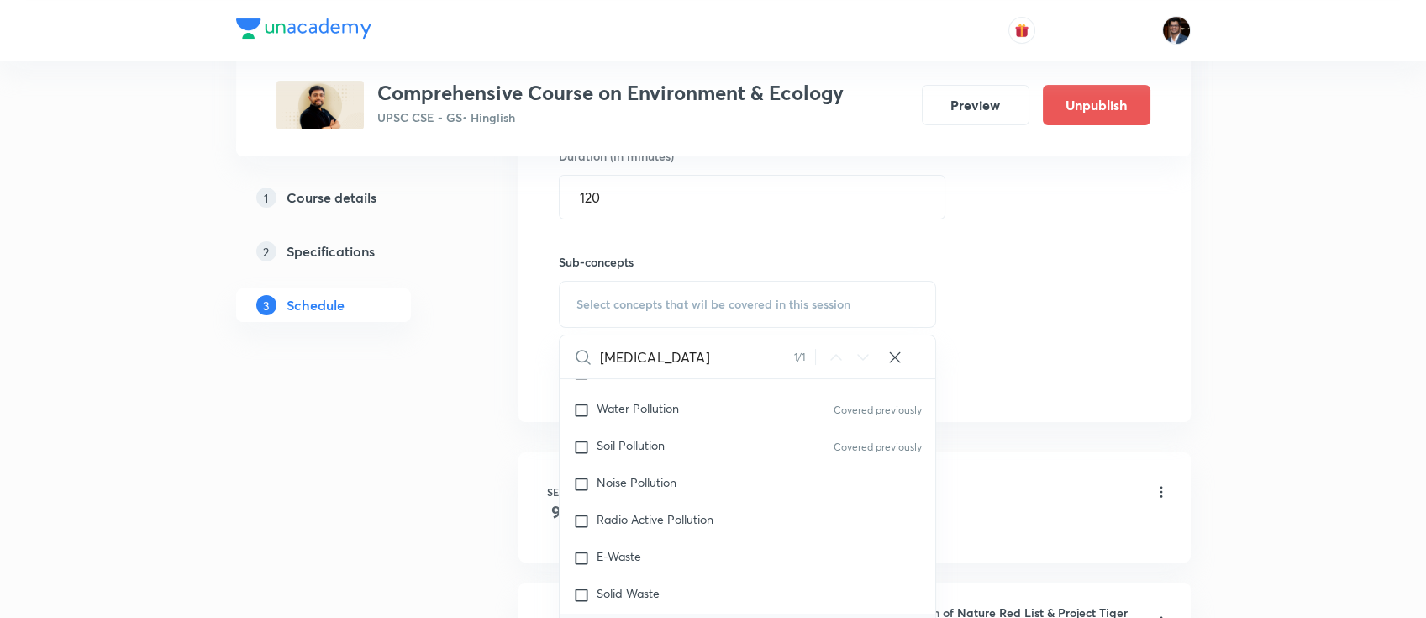
scroll to position [1147, 0]
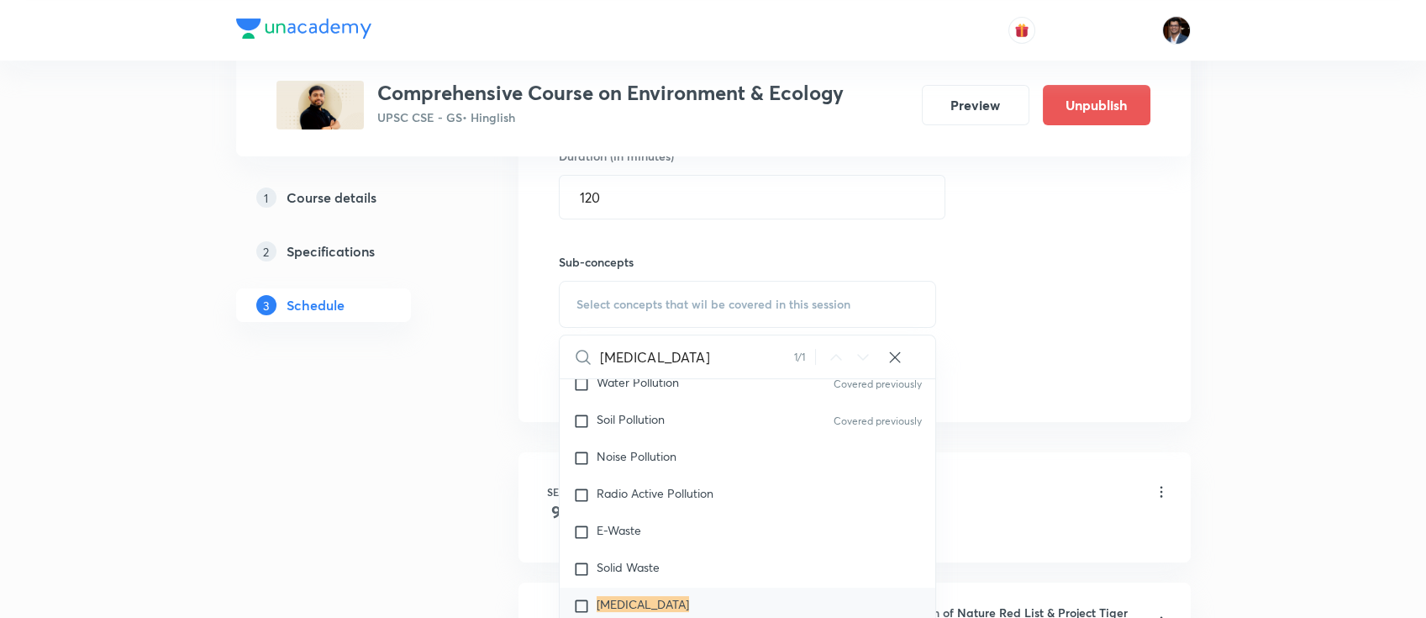
type input "[MEDICAL_DATA]"
click at [638, 596] on mark "[MEDICAL_DATA]" at bounding box center [643, 604] width 92 height 16
checkbox input "true"
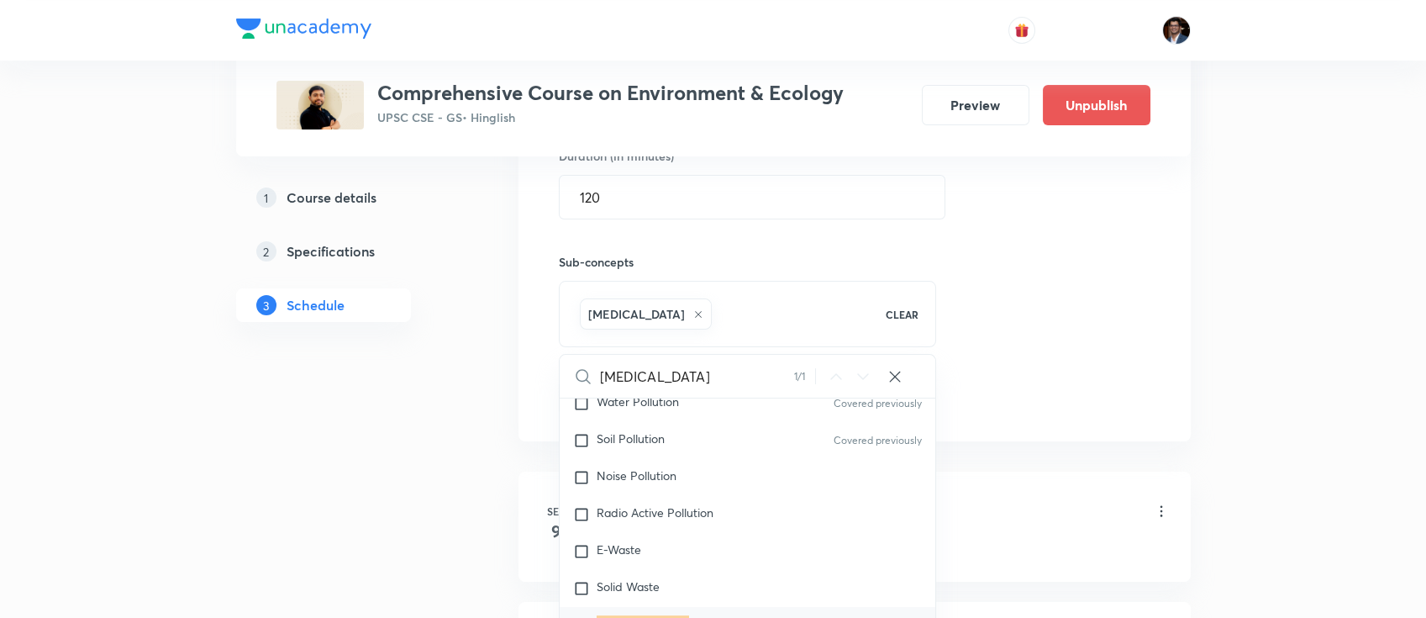
click at [995, 351] on div "Session 39 Live class Quiz Recorded classes Session title 21/99 Mains Answer Wr…" at bounding box center [855, 118] width 592 height 593
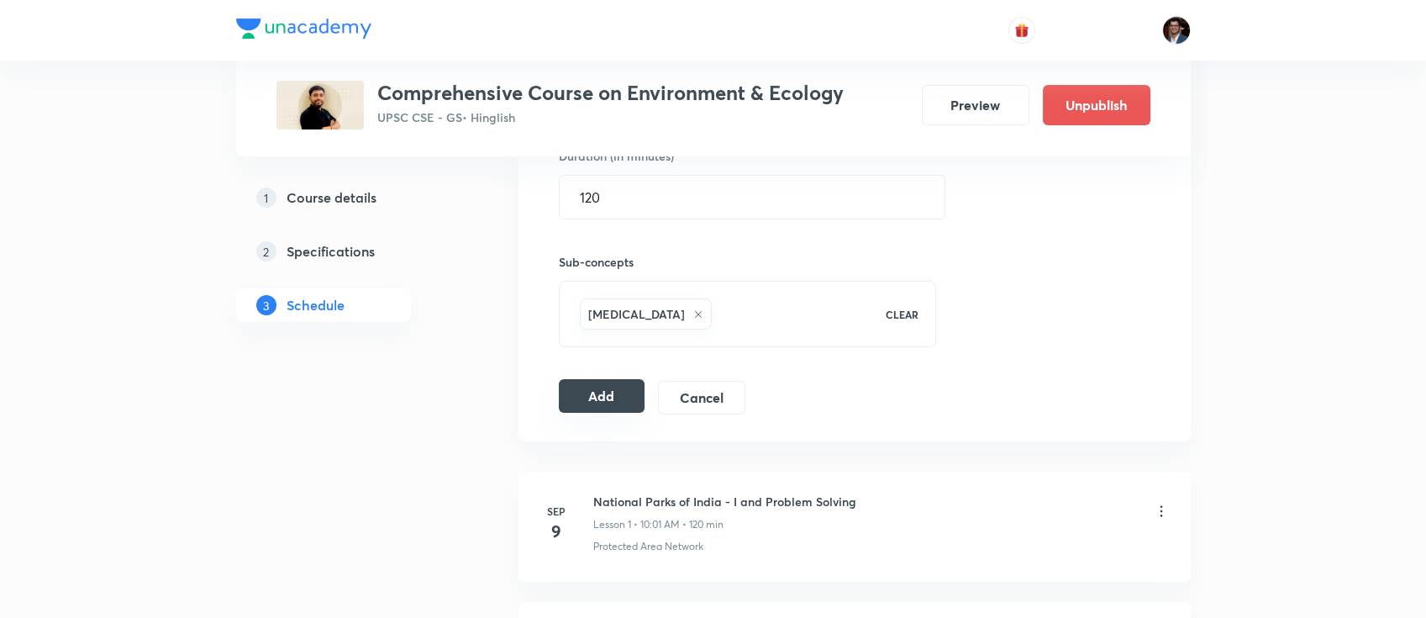
click at [609, 399] on button "Add" at bounding box center [602, 396] width 87 height 34
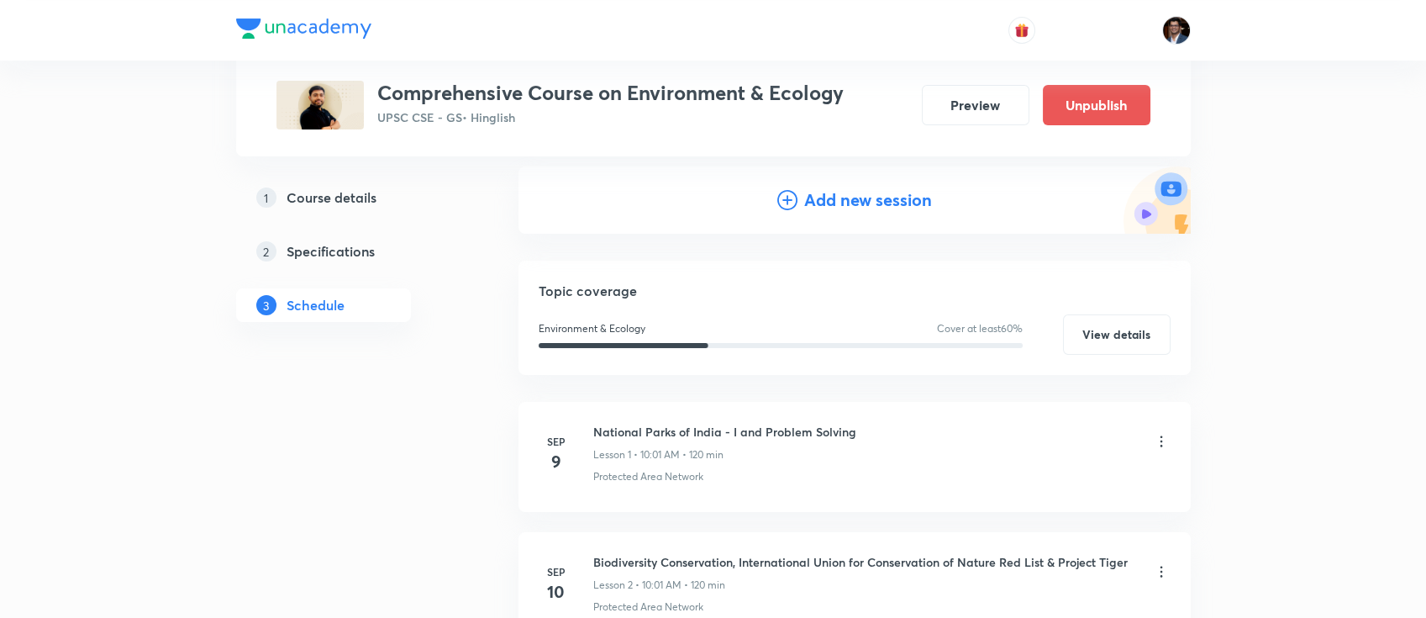
scroll to position [0, 0]
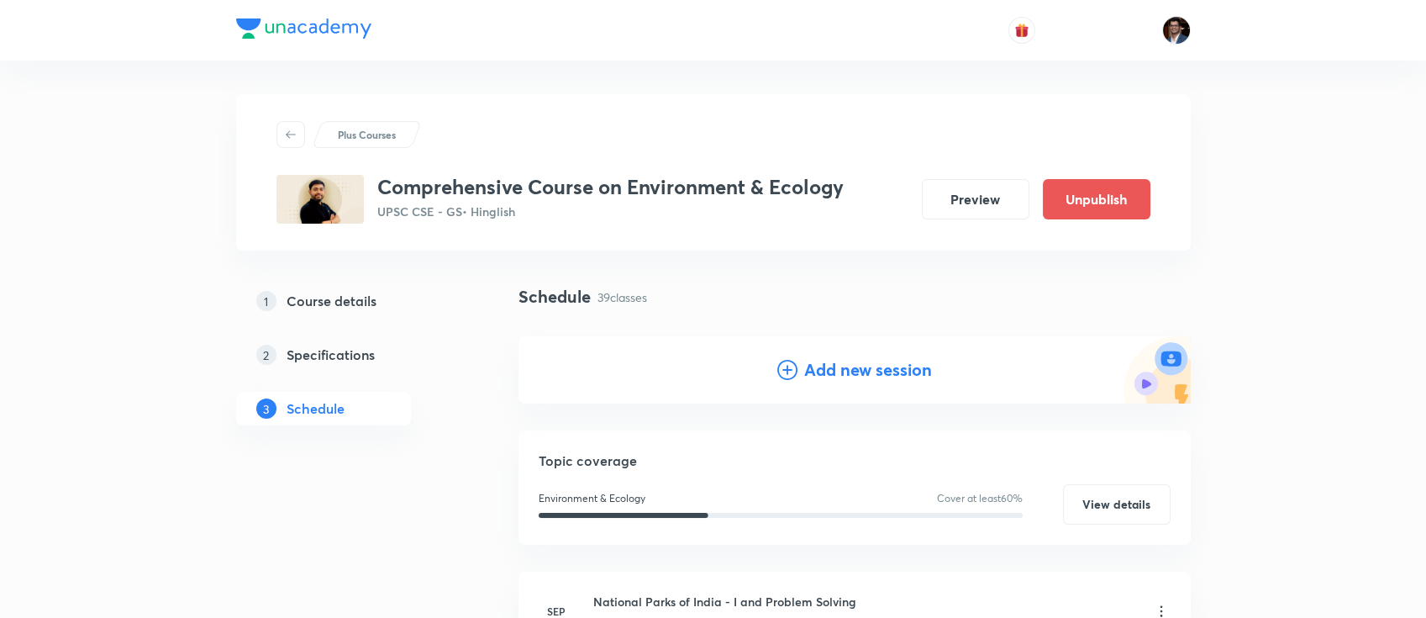
click at [838, 373] on h4 "Add new session" at bounding box center [868, 369] width 128 height 25
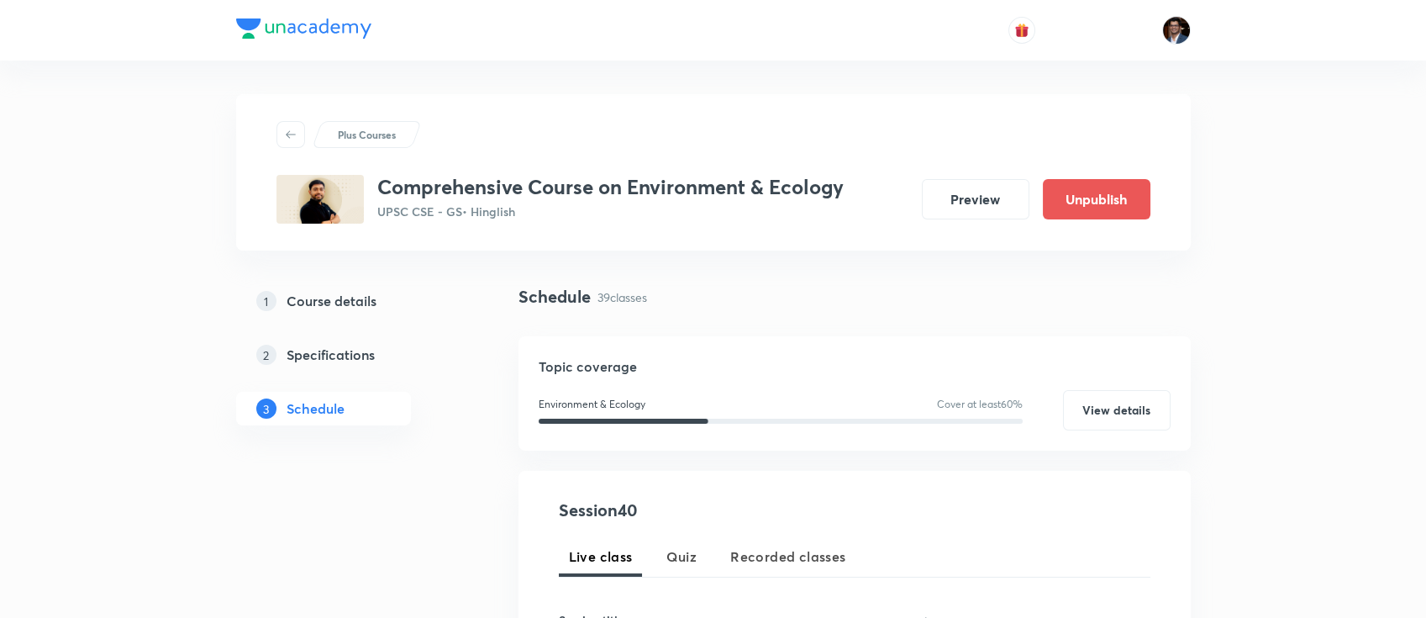
scroll to position [188, 0]
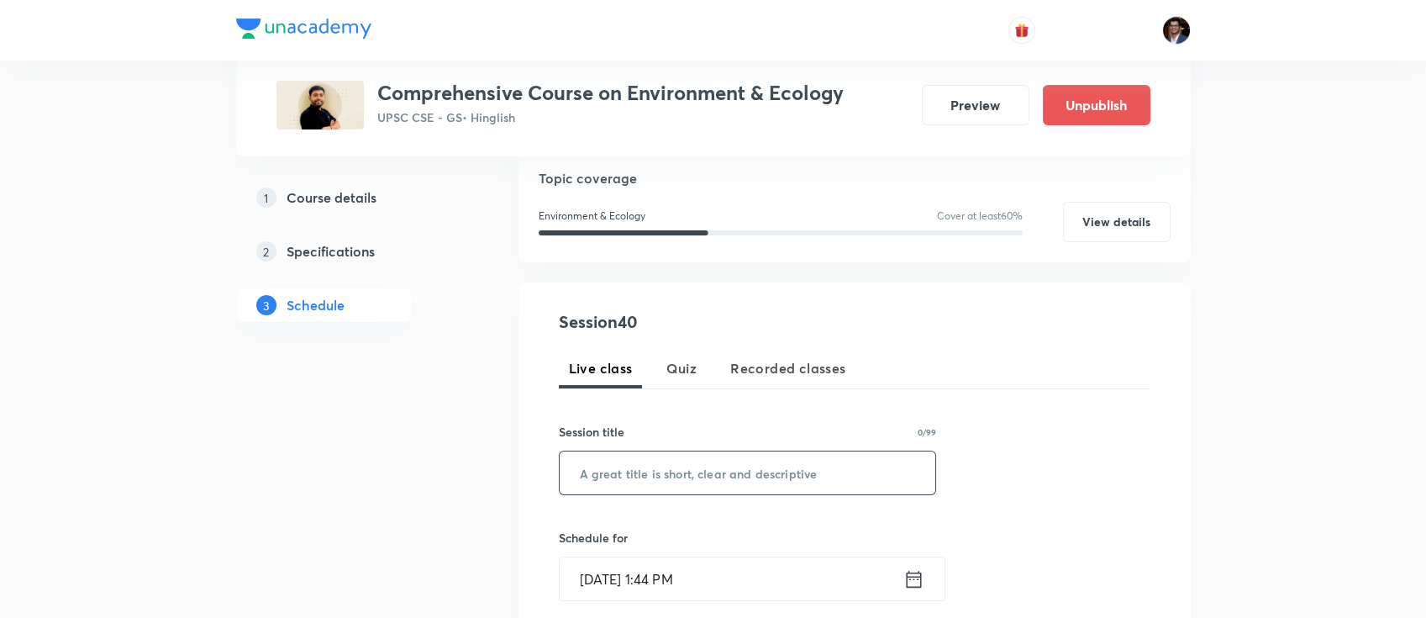
click at [629, 477] on input "text" at bounding box center [748, 472] width 377 height 43
paste input "Revision & Answer Writing"
type input "Revision & Answer Writing"
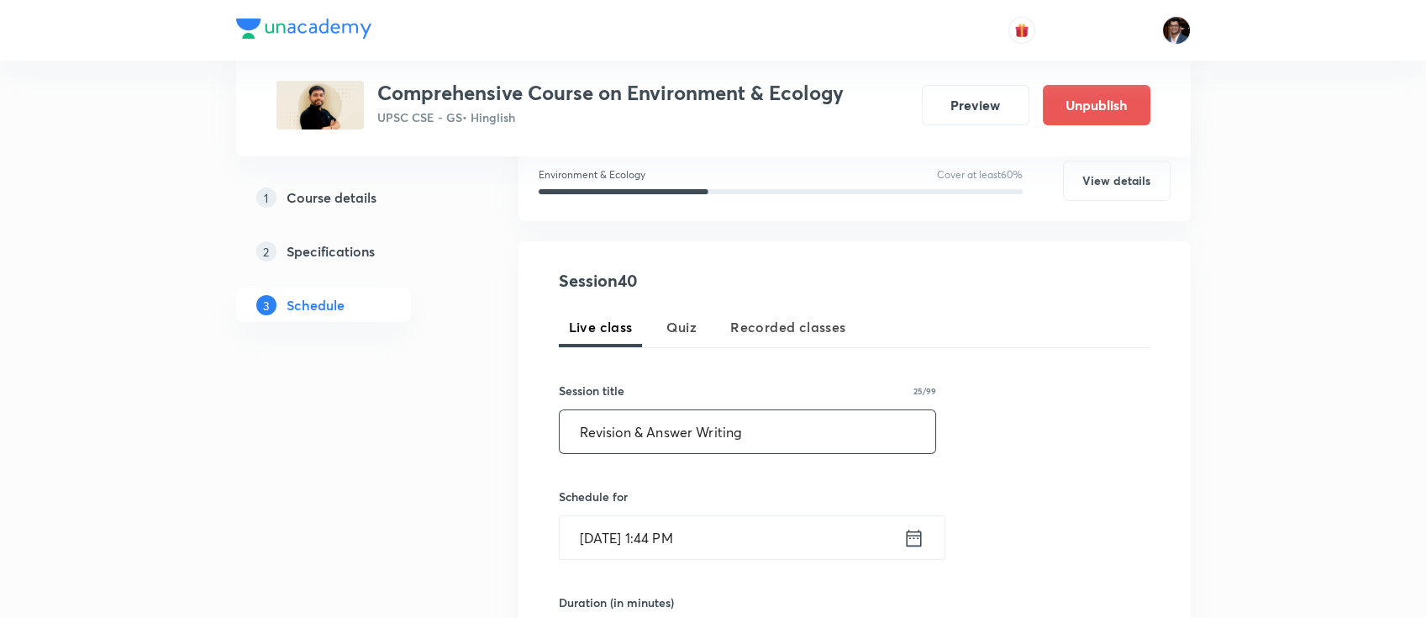
scroll to position [233, 0]
click at [717, 535] on input "[DATE] 1:44 PM" at bounding box center [732, 534] width 344 height 43
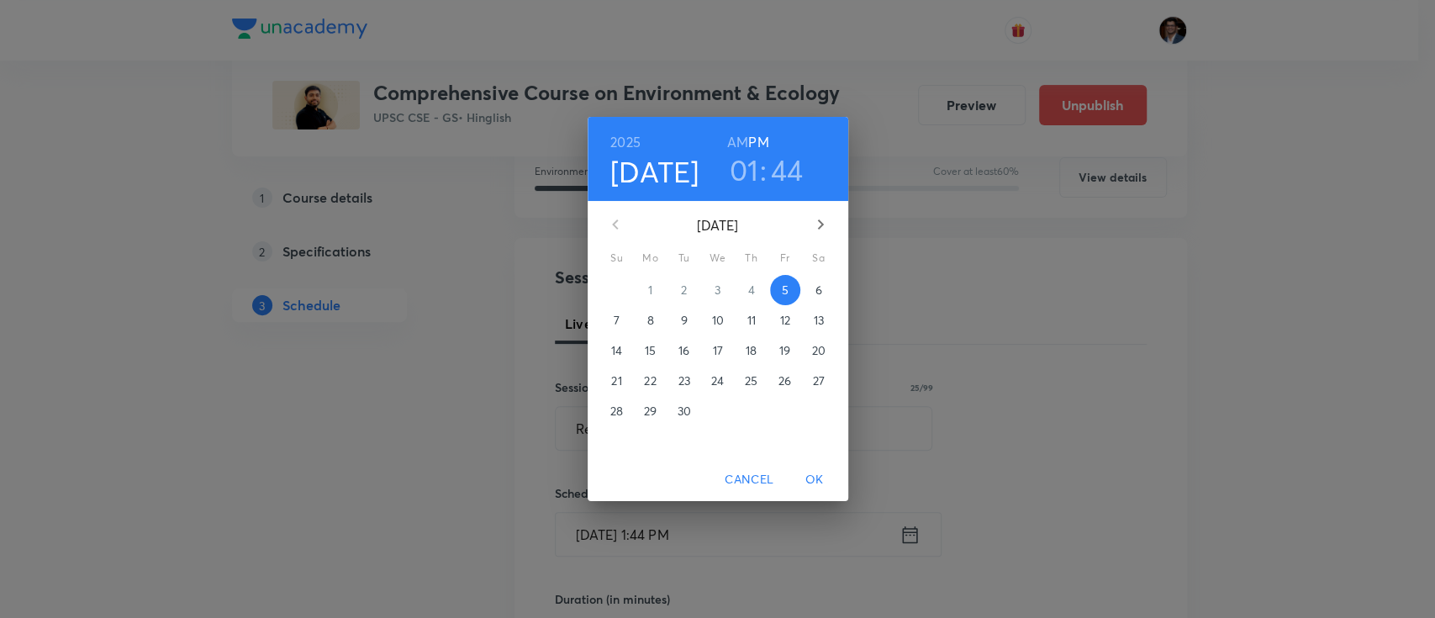
click at [817, 229] on icon "button" at bounding box center [820, 224] width 20 height 20
click at [788, 385] on p "24" at bounding box center [784, 380] width 13 height 17
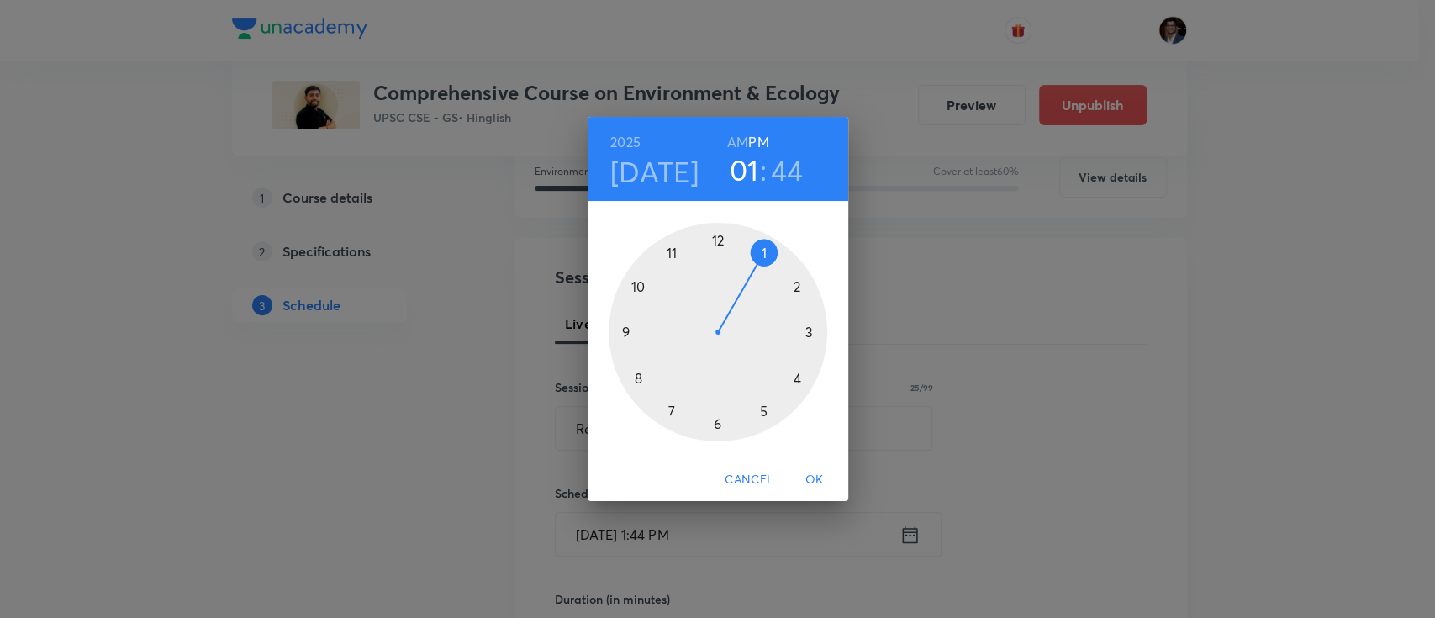
click at [740, 143] on h6 "AM" at bounding box center [737, 142] width 21 height 24
click at [639, 289] on div at bounding box center [718, 332] width 219 height 219
click at [722, 239] on div at bounding box center [718, 332] width 219 height 219
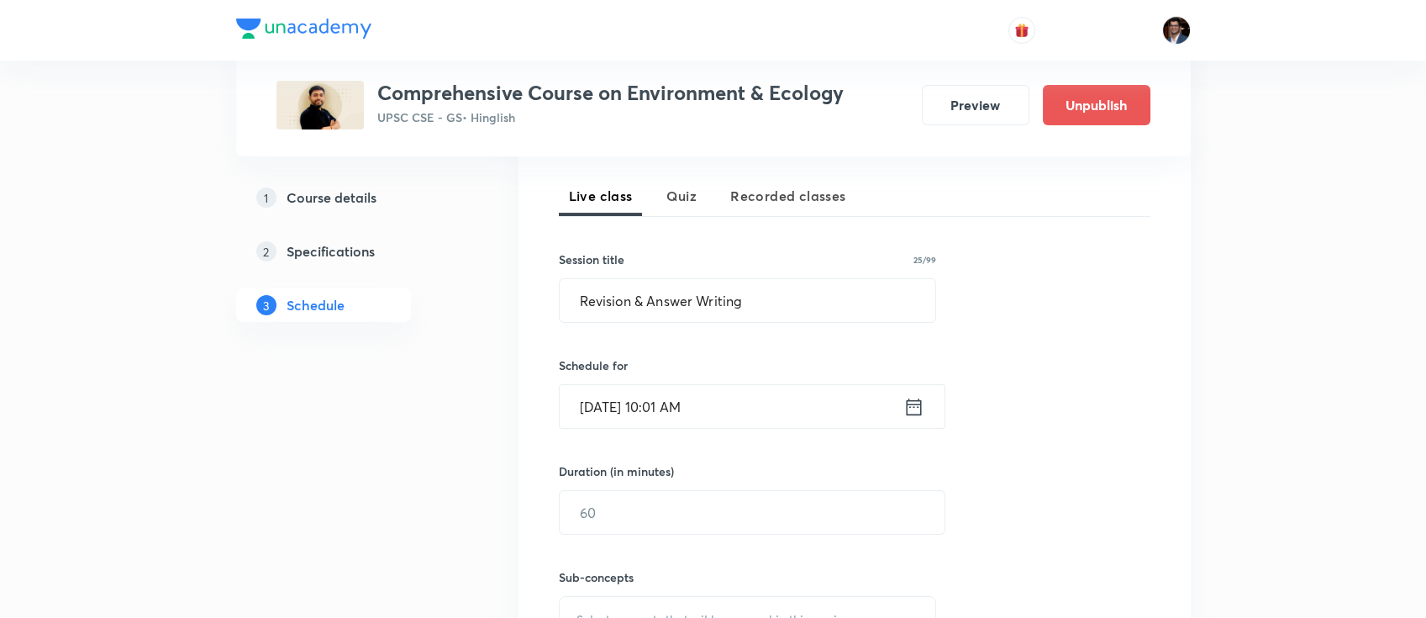
scroll to position [376, 0]
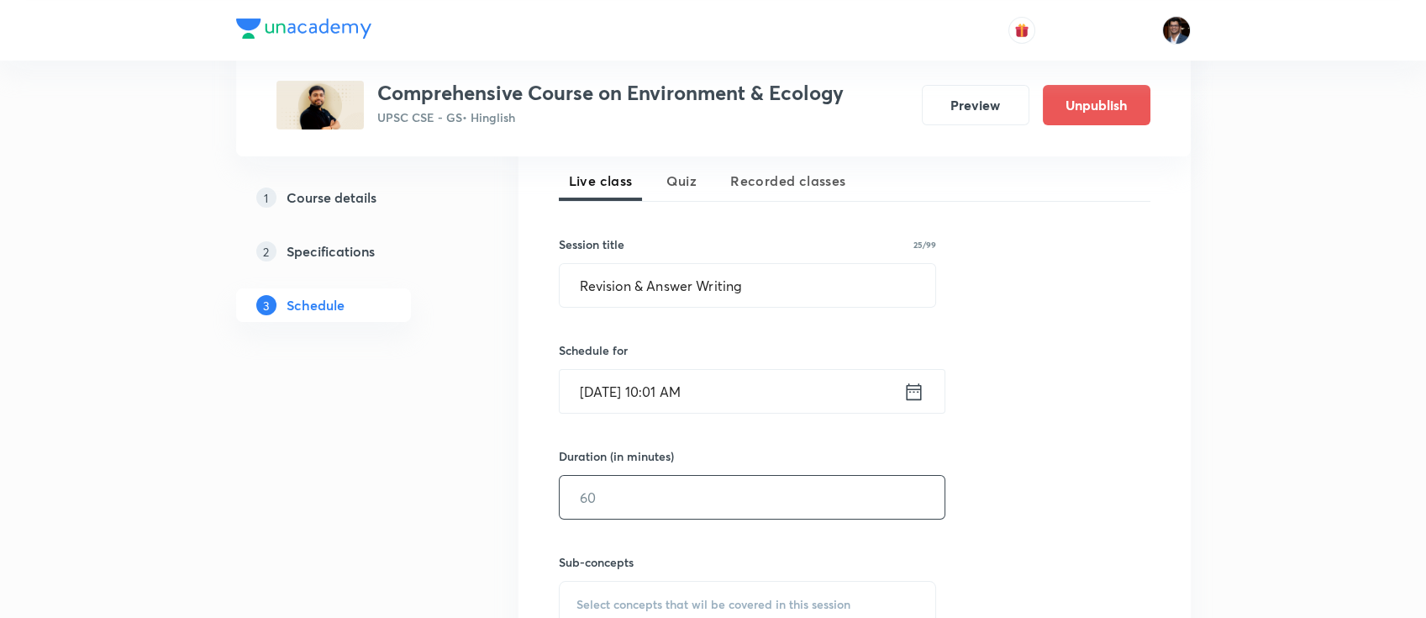
click at [675, 517] on input "text" at bounding box center [752, 497] width 385 height 43
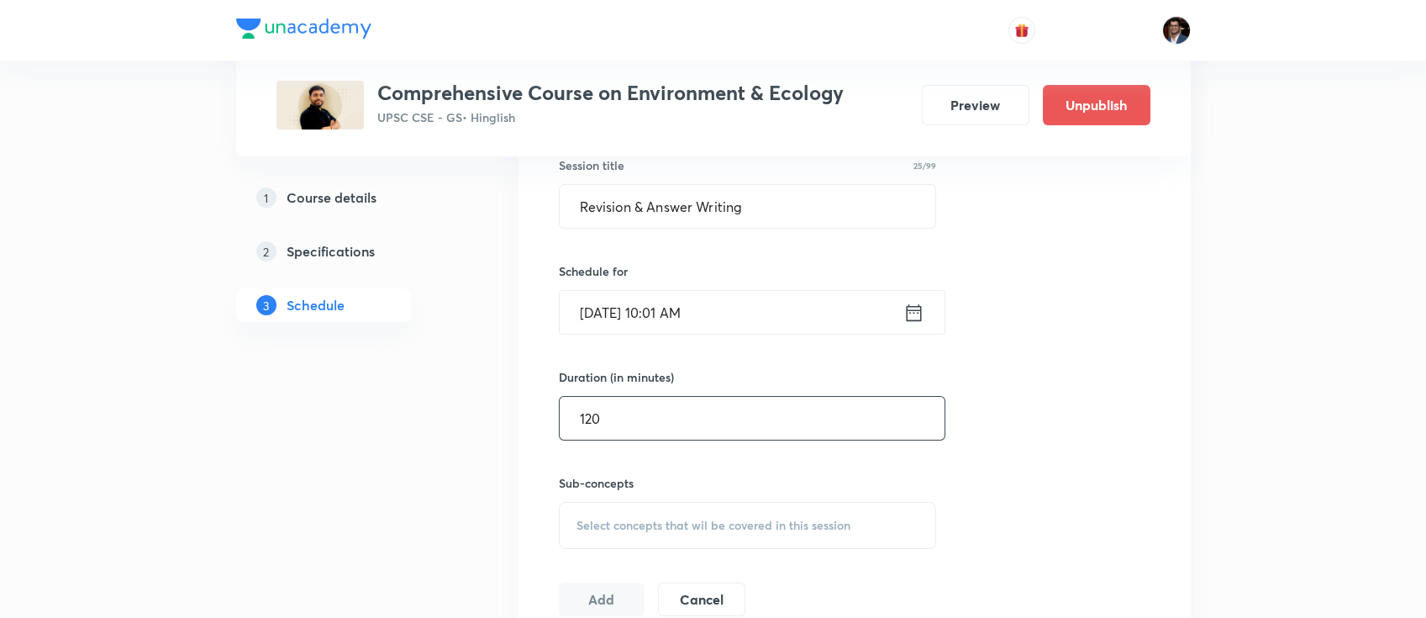
scroll to position [456, 0]
type input "120"
click at [675, 517] on span "Select concepts that wil be covered in this session" at bounding box center [714, 523] width 274 height 13
paste input "Basic Concept and Definition"
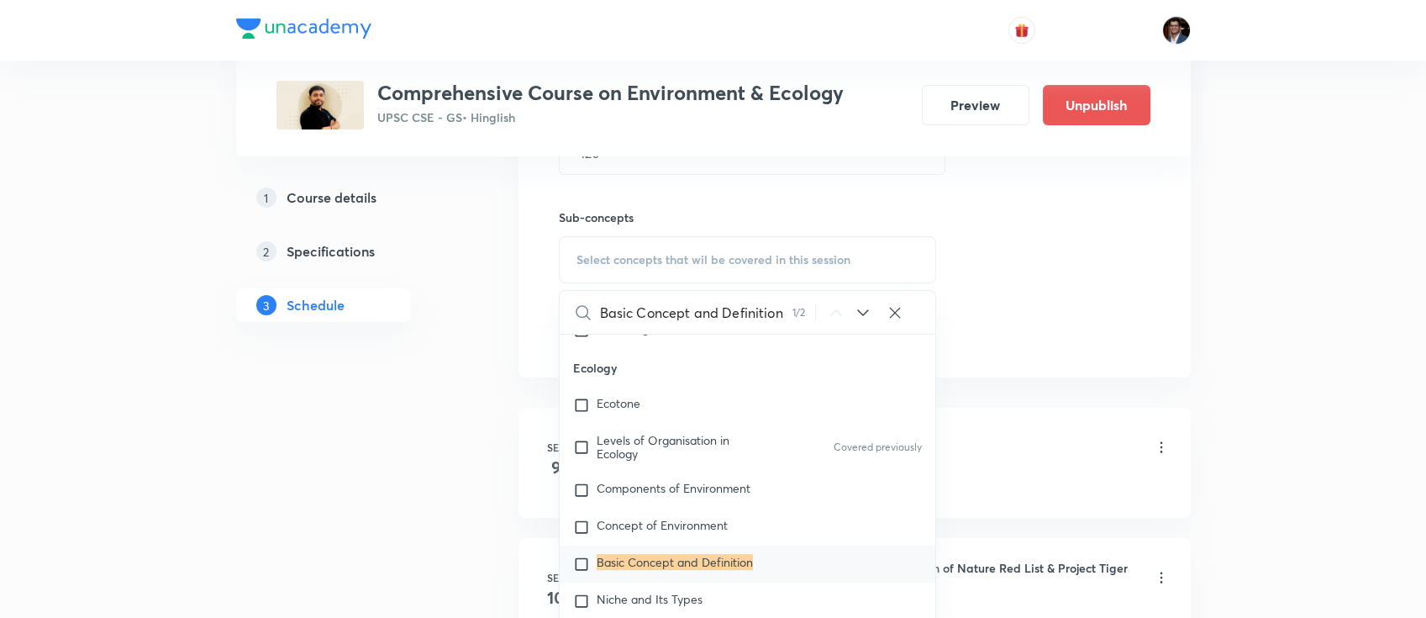
scroll to position [1491, 0]
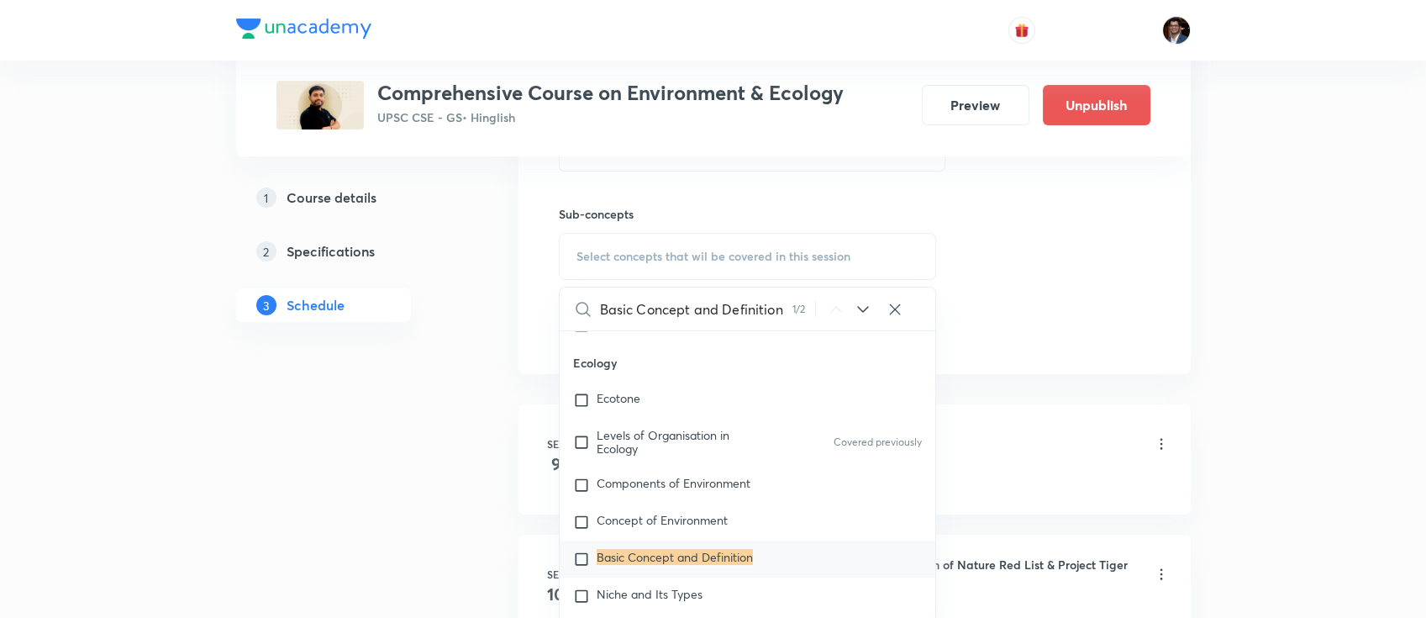
type input "Basic Concept and Definition"
click at [657, 549] on mark "Basic Concept and Definition" at bounding box center [675, 557] width 156 height 16
checkbox input "true"
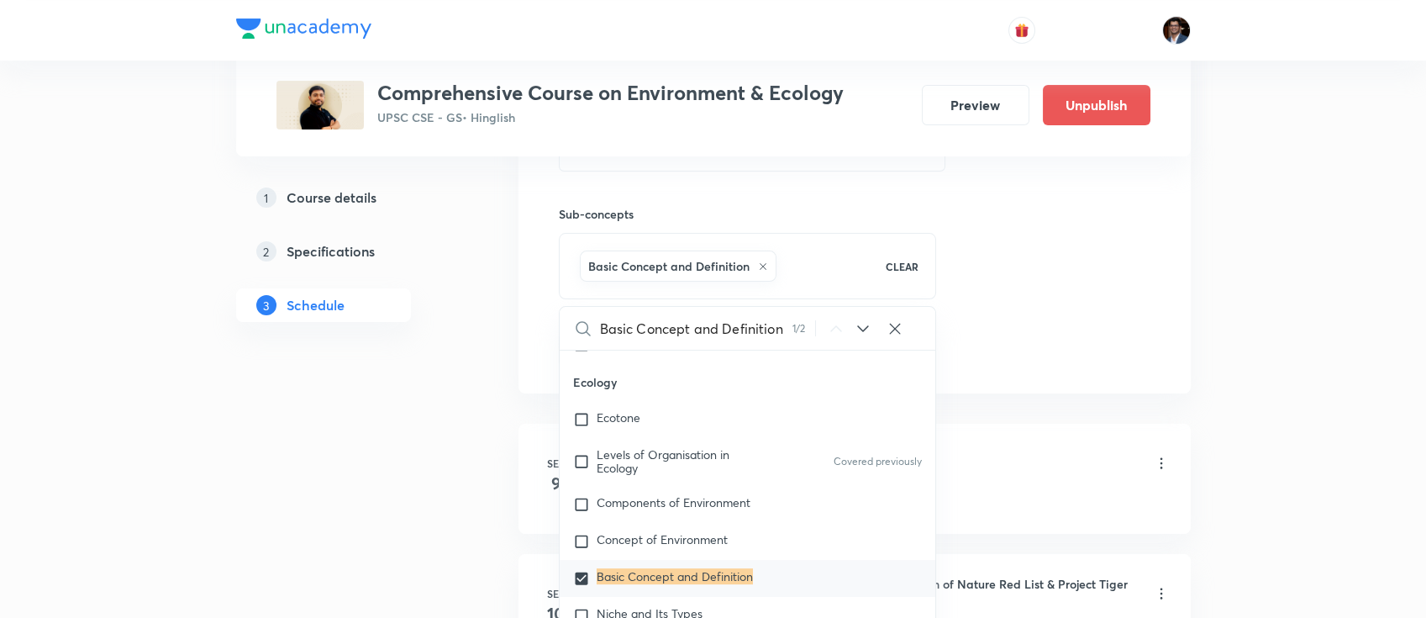
click at [1139, 375] on div "Session 40 Live class Quiz Recorded classes Session title 25/99 Revision & Answ…" at bounding box center [855, 70] width 672 height 646
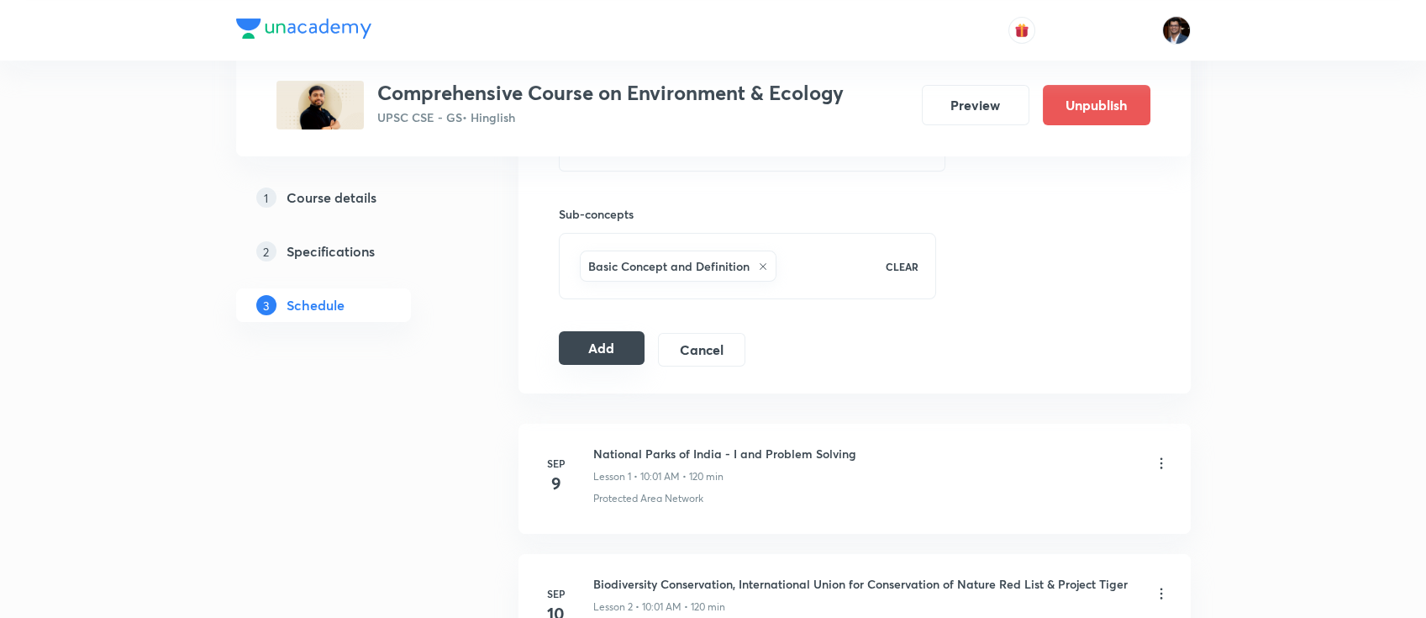
click at [615, 351] on button "Add" at bounding box center [602, 348] width 87 height 34
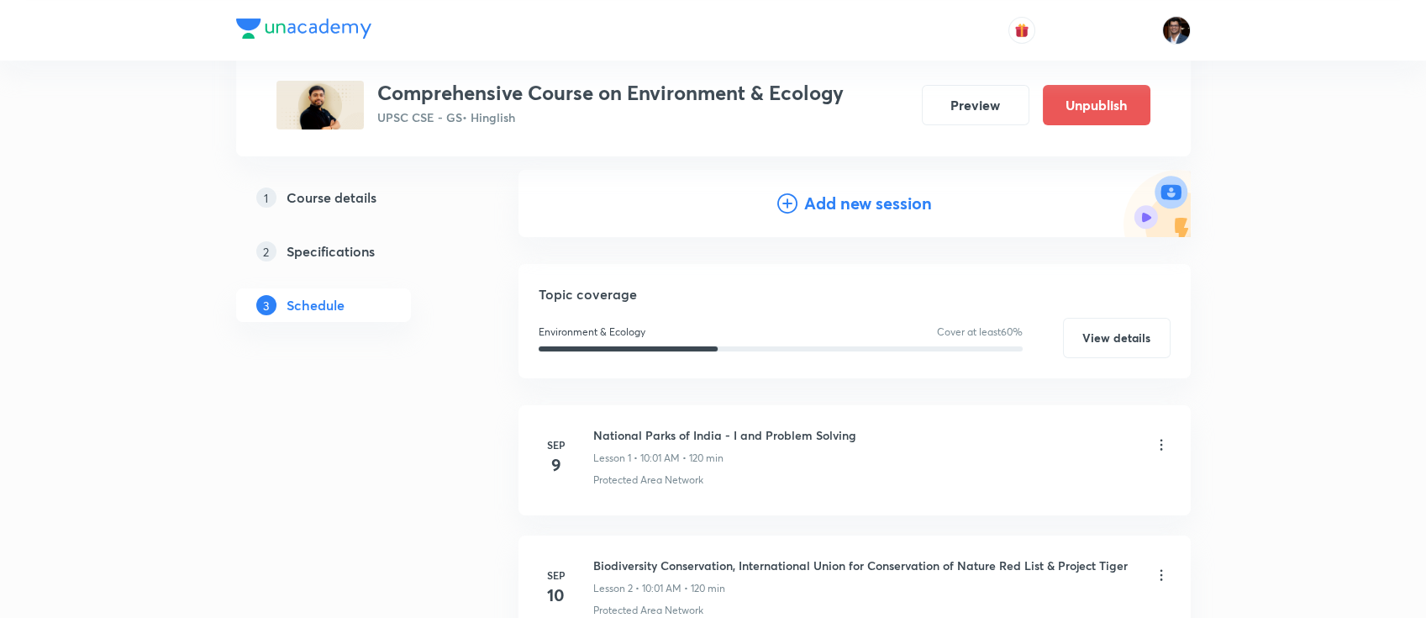
scroll to position [0, 0]
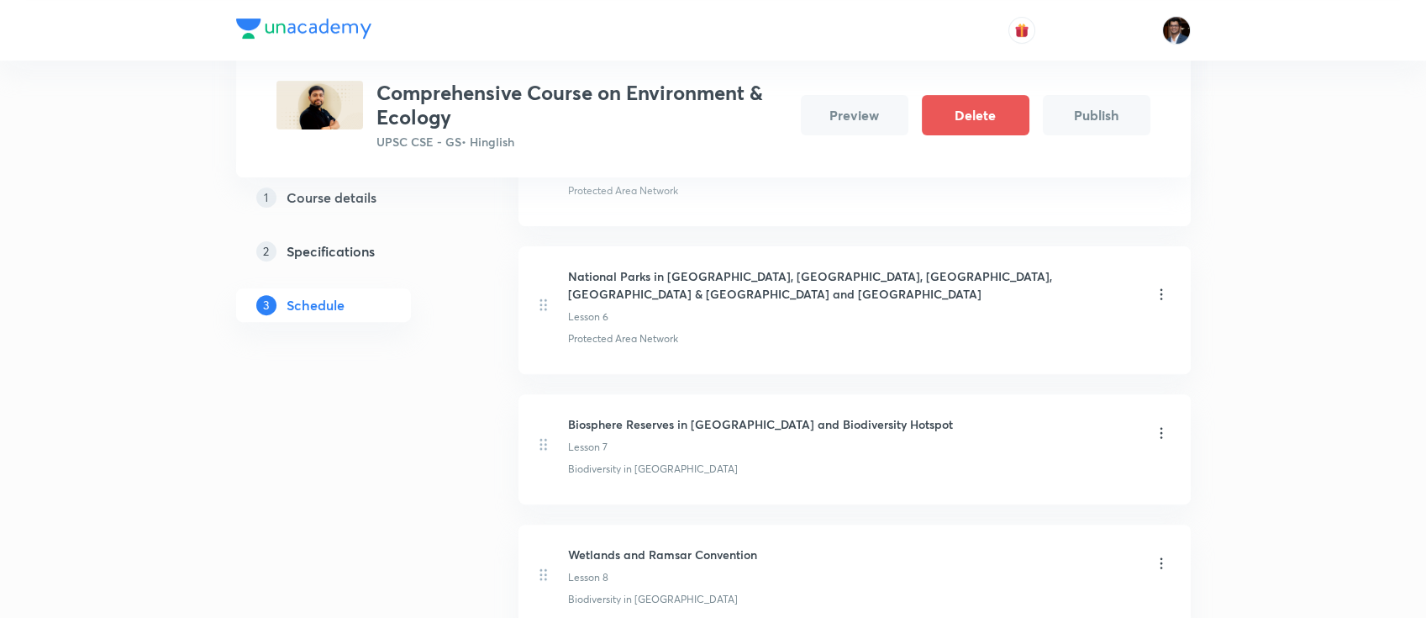
scroll to position [1360, 0]
click at [703, 413] on h6 "Biosphere Reserves in [GEOGRAPHIC_DATA] and Biodiversity Hotspot" at bounding box center [760, 422] width 385 height 18
copy h6 "Biosphere Reserves in [GEOGRAPHIC_DATA] and Biodiversity Hotspot"
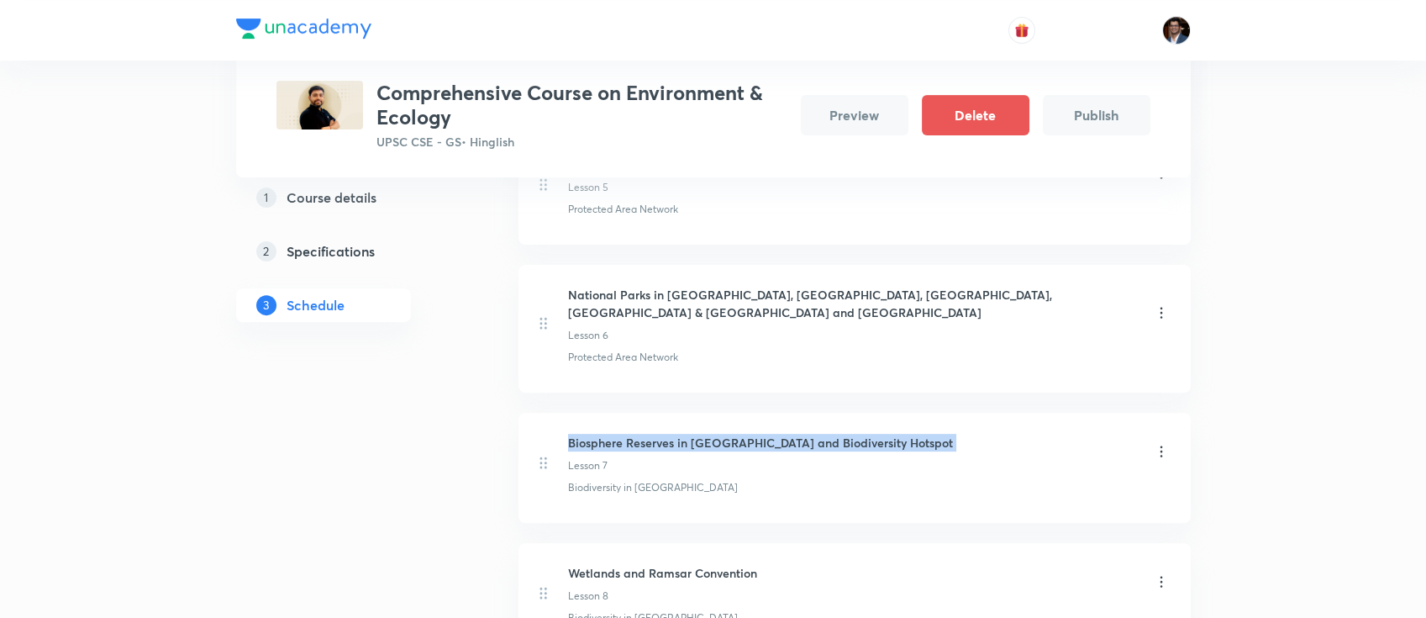
scroll to position [1389, 0]
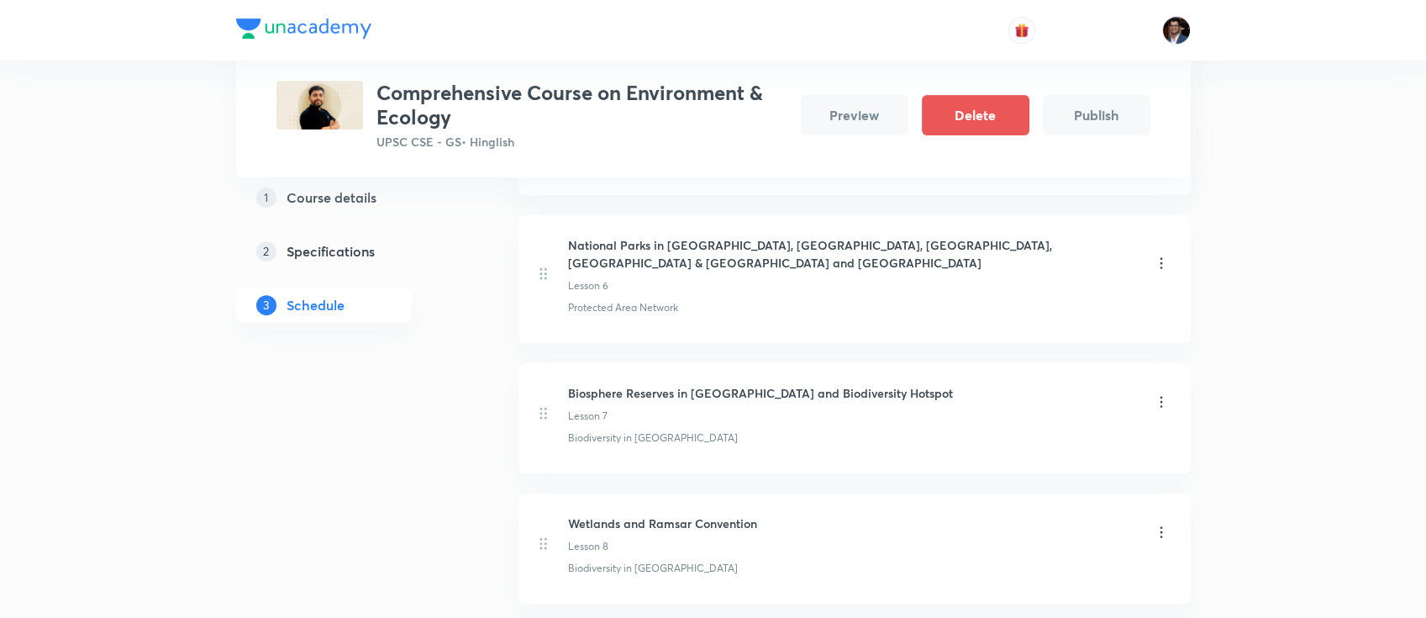
click at [1163, 393] on icon at bounding box center [1161, 401] width 17 height 17
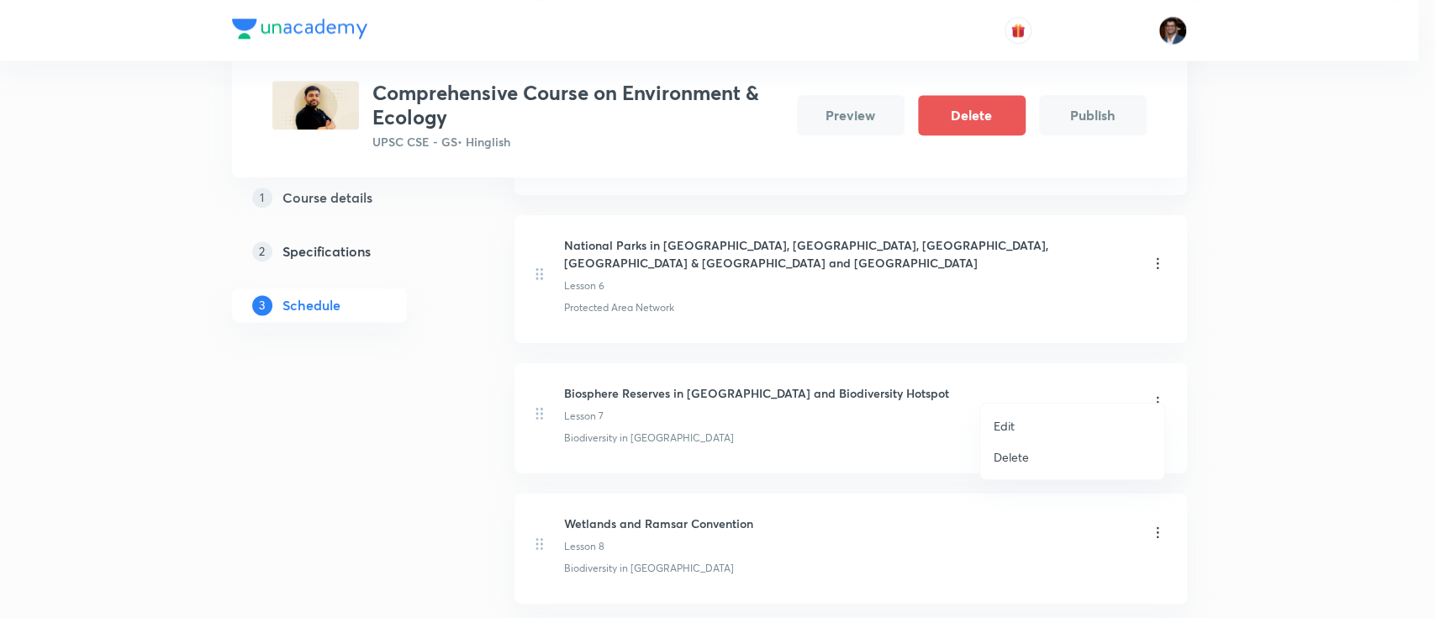
click at [1042, 422] on li "Edit" at bounding box center [1072, 425] width 184 height 31
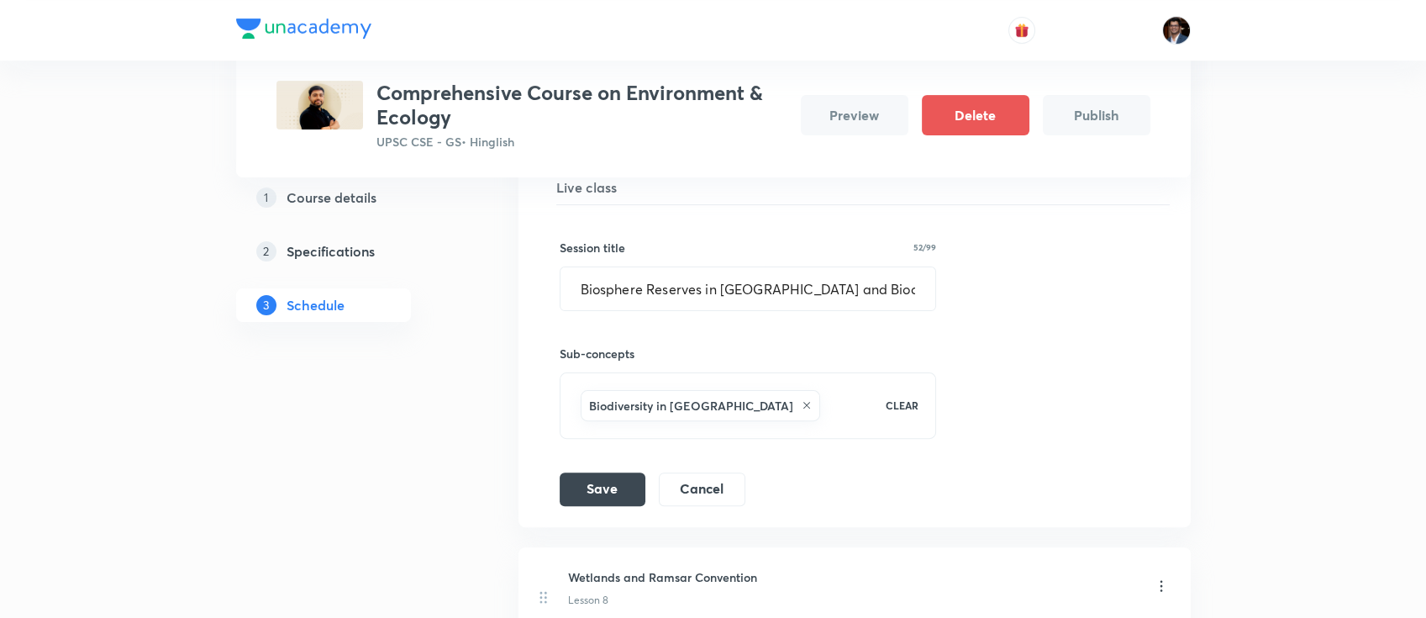
scroll to position [1089, 0]
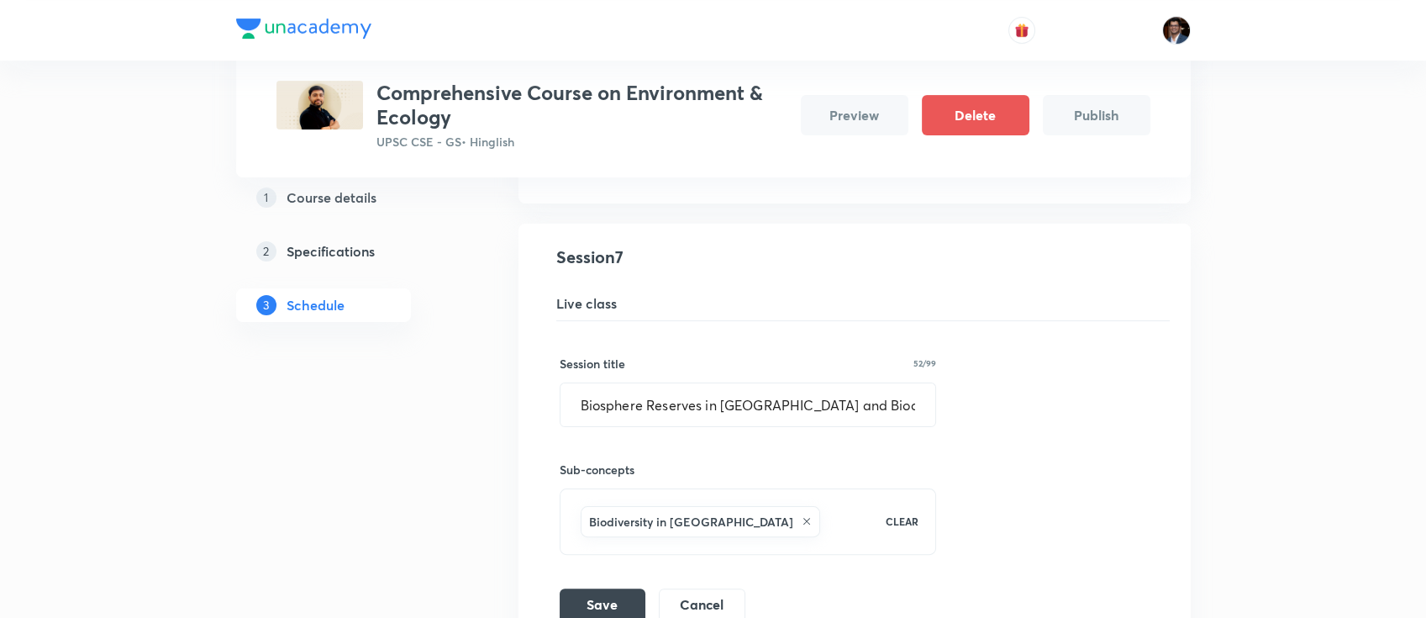
click at [706, 588] on button "Cancel" at bounding box center [702, 604] width 87 height 34
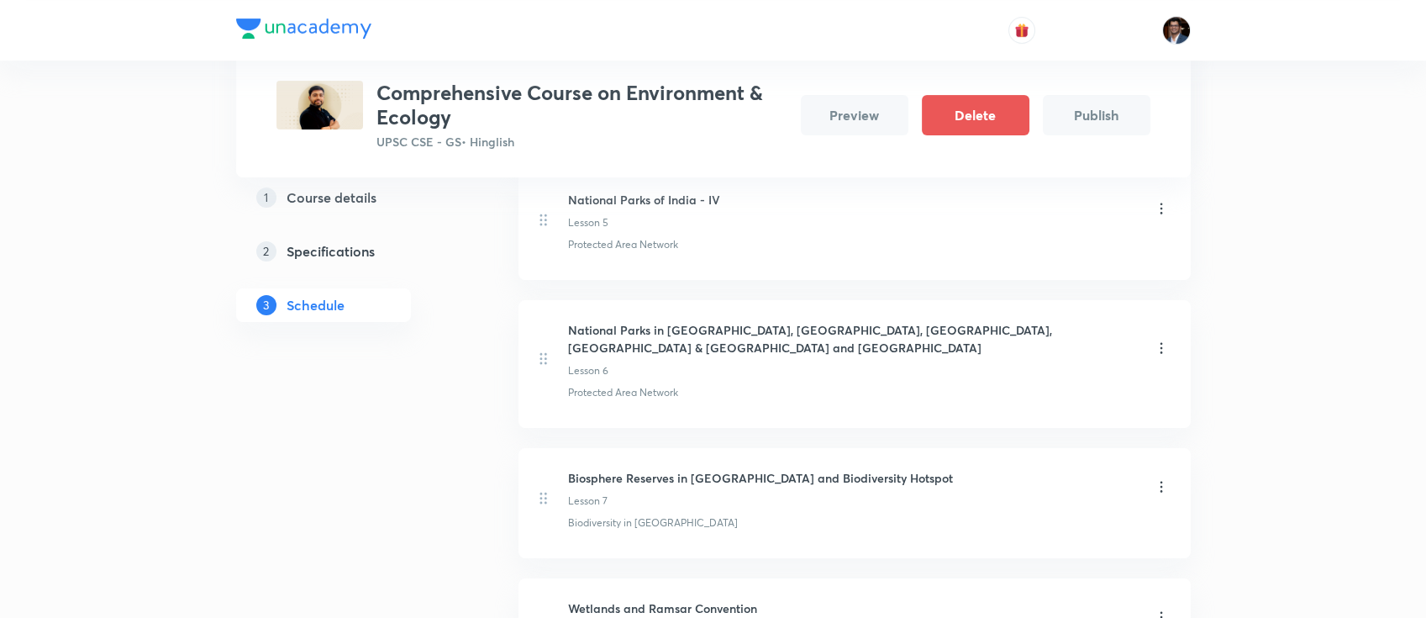
scroll to position [1010, 0]
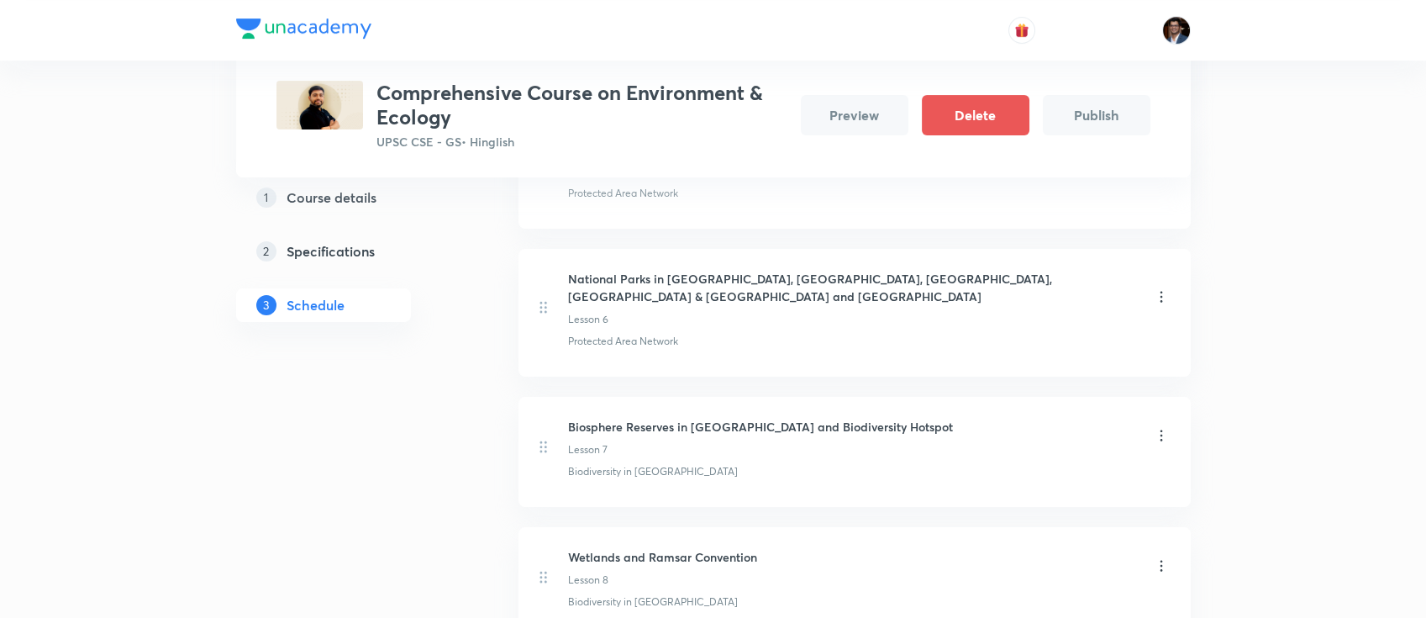
click at [703, 418] on h6 "Biosphere Reserves in [GEOGRAPHIC_DATA] and Biodiversity Hotspot" at bounding box center [760, 427] width 385 height 18
copy h6 "Biosphere Reserves in [GEOGRAPHIC_DATA] and Biodiversity Hotspot"
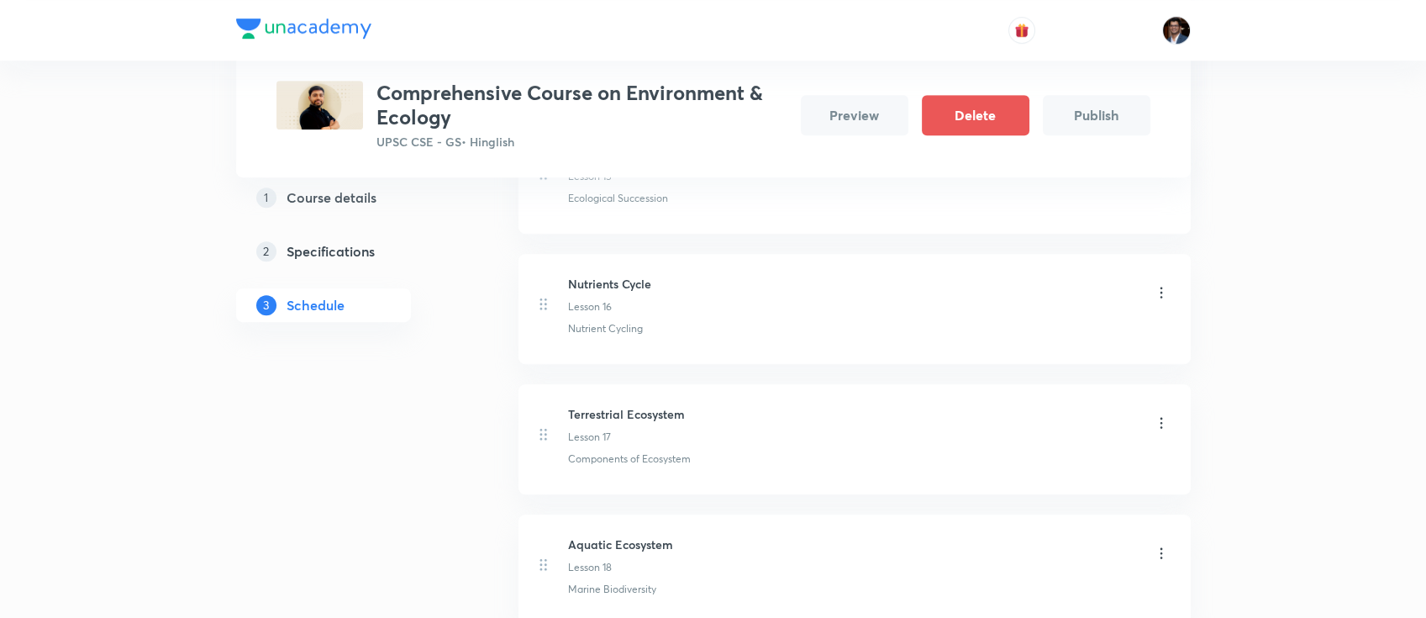
scroll to position [2458, 0]
click at [641, 273] on h6 "Terrestrial Ecosystem" at bounding box center [626, 282] width 117 height 18
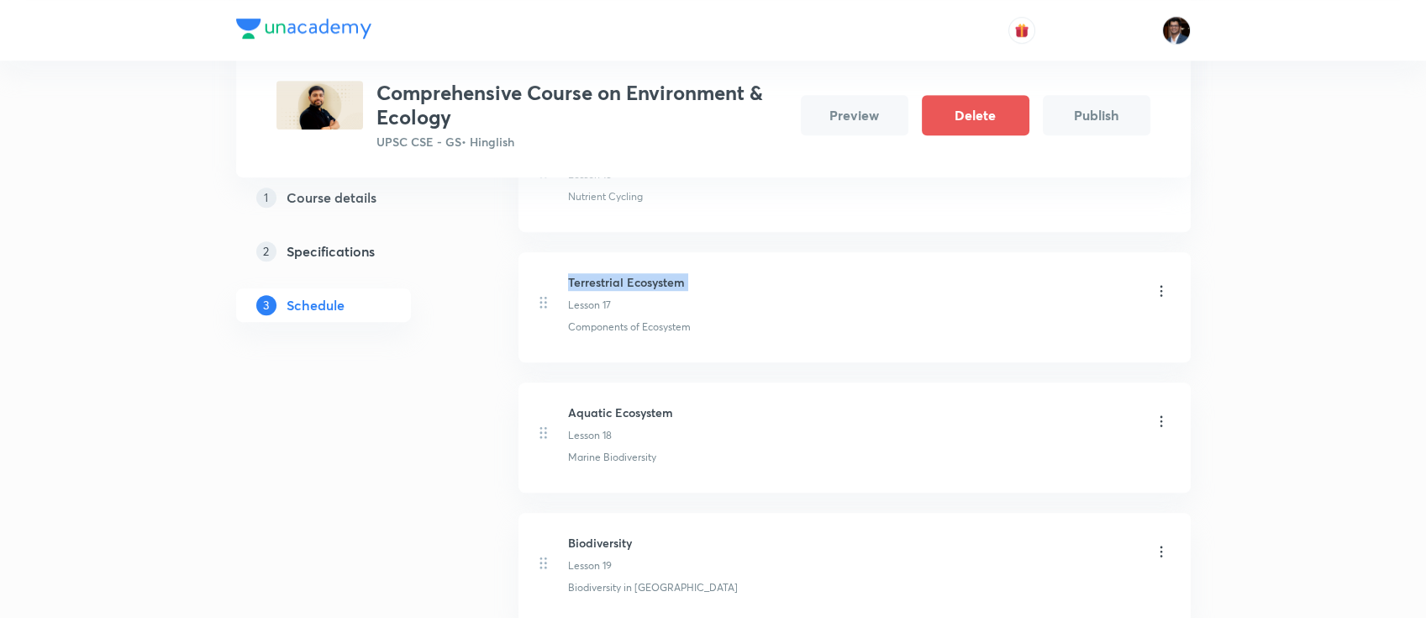
copy h6 "Terrestrial Ecosystem"
click at [630, 319] on p "Components of Ecosystem" at bounding box center [629, 326] width 123 height 15
copy li "Components of Ecosystem"
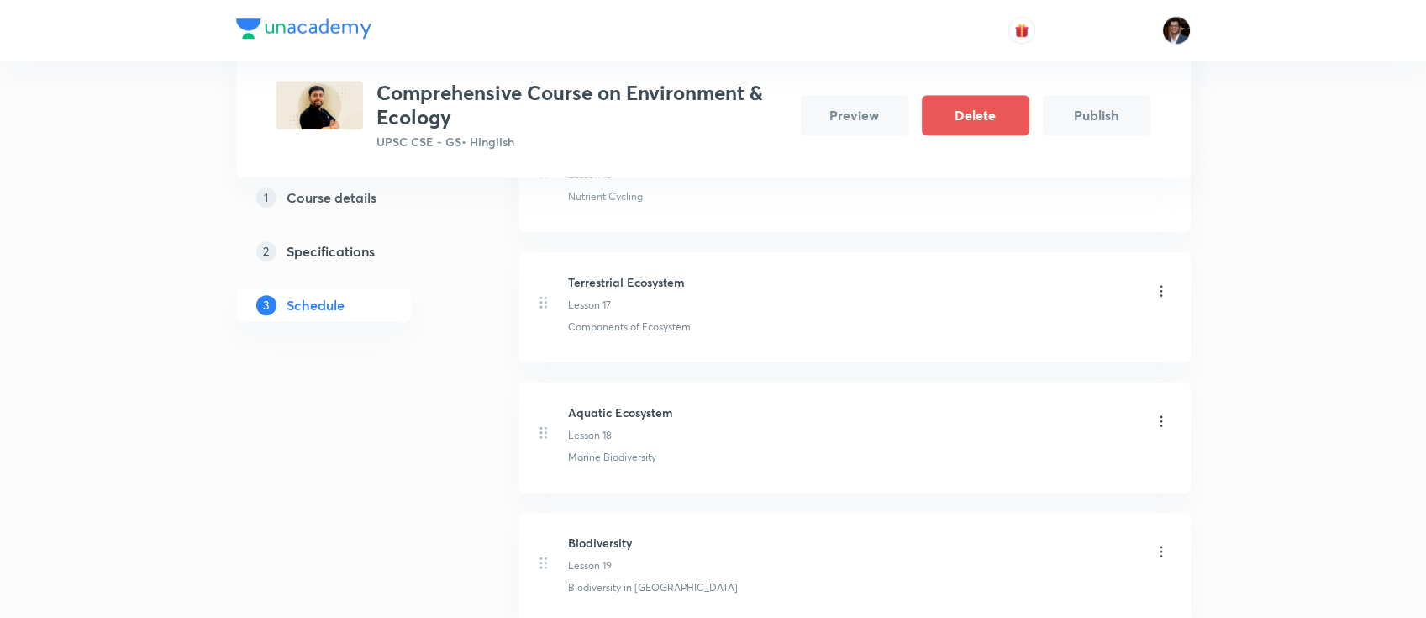
click at [632, 403] on h6 "Aquatic Ecosystem" at bounding box center [620, 412] width 105 height 18
copy h6 "Aquatic Ecosystem"
click at [625, 450] on p "Marine Biodiversity" at bounding box center [612, 457] width 88 height 15
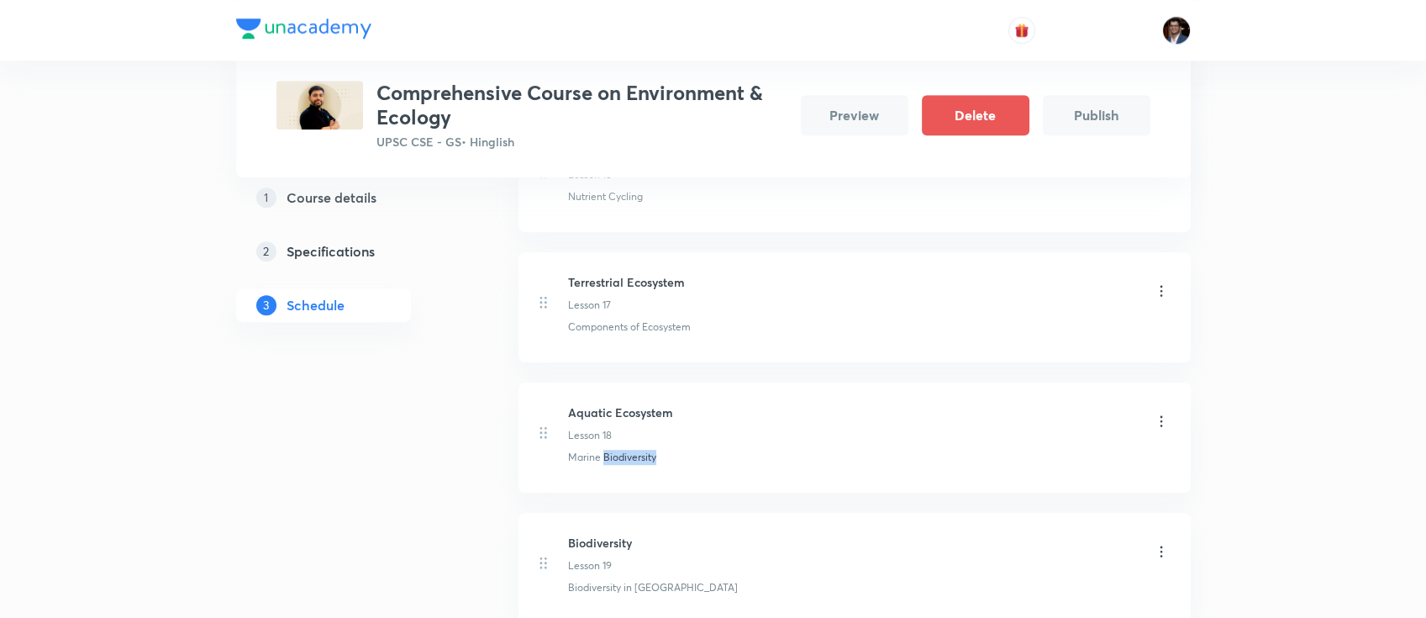
click at [625, 450] on p "Marine Biodiversity" at bounding box center [612, 457] width 88 height 15
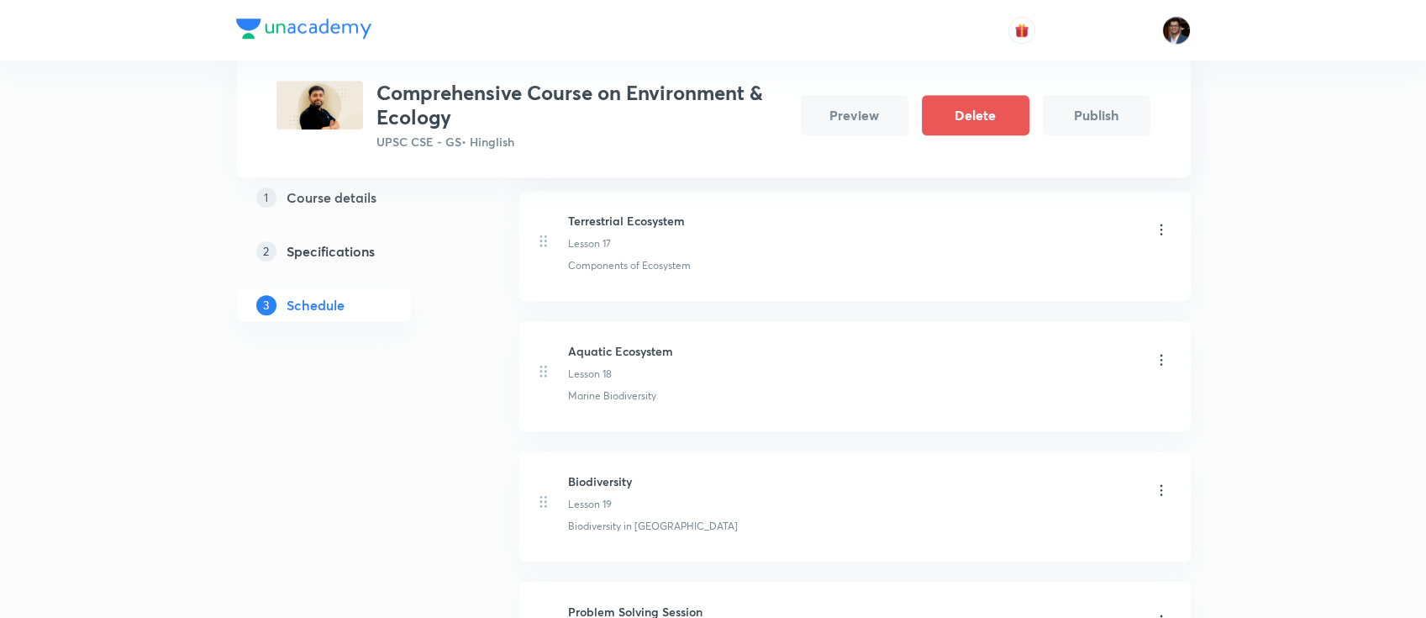
click at [588, 472] on h6 "Biodiversity" at bounding box center [600, 481] width 64 height 18
copy h6 "Biodiversity"
click at [620, 519] on p "Biodiversity in [GEOGRAPHIC_DATA]" at bounding box center [653, 526] width 170 height 15
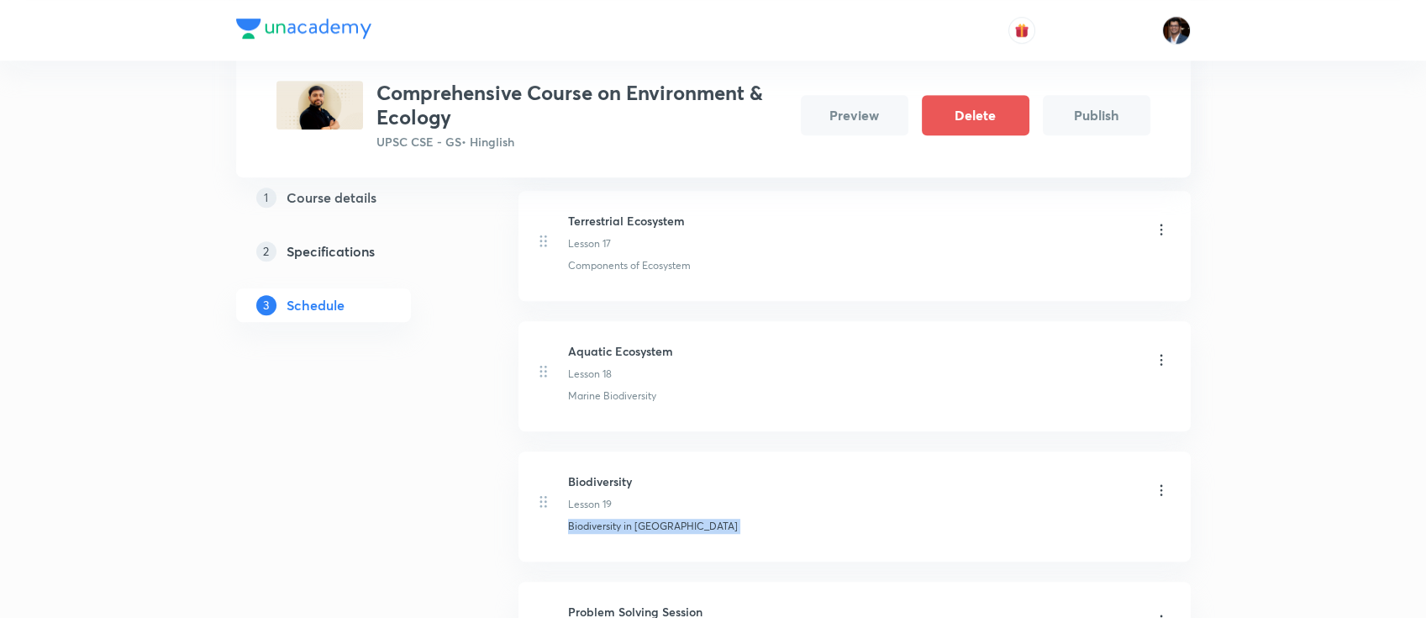
click at [620, 519] on p "Biodiversity in [GEOGRAPHIC_DATA]" at bounding box center [653, 526] width 170 height 15
copy li "Biodiversity in [GEOGRAPHIC_DATA]"
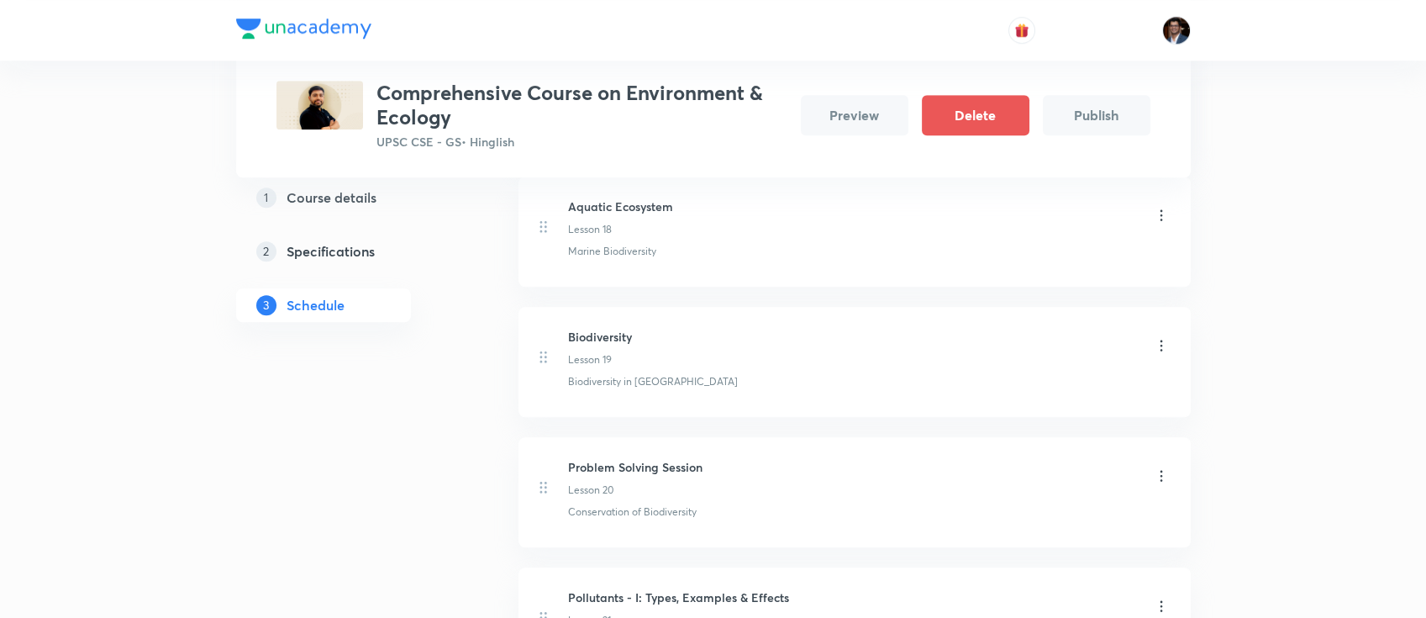
click at [638, 458] on h6 "Problem Solving Session" at bounding box center [635, 467] width 134 height 18
copy h6 "Problem Solving Session"
click at [691, 504] on p "Conservation of Biodiversity" at bounding box center [632, 511] width 129 height 15
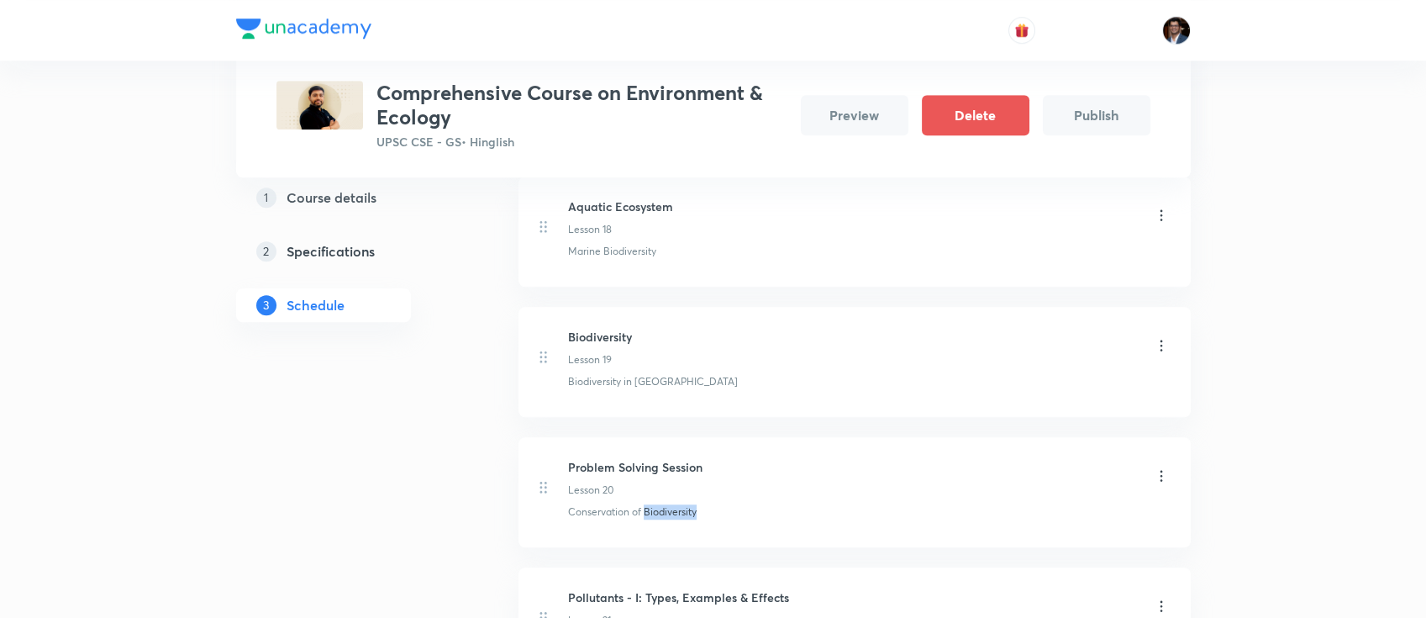
click at [691, 504] on p "Conservation of Biodiversity" at bounding box center [632, 511] width 129 height 15
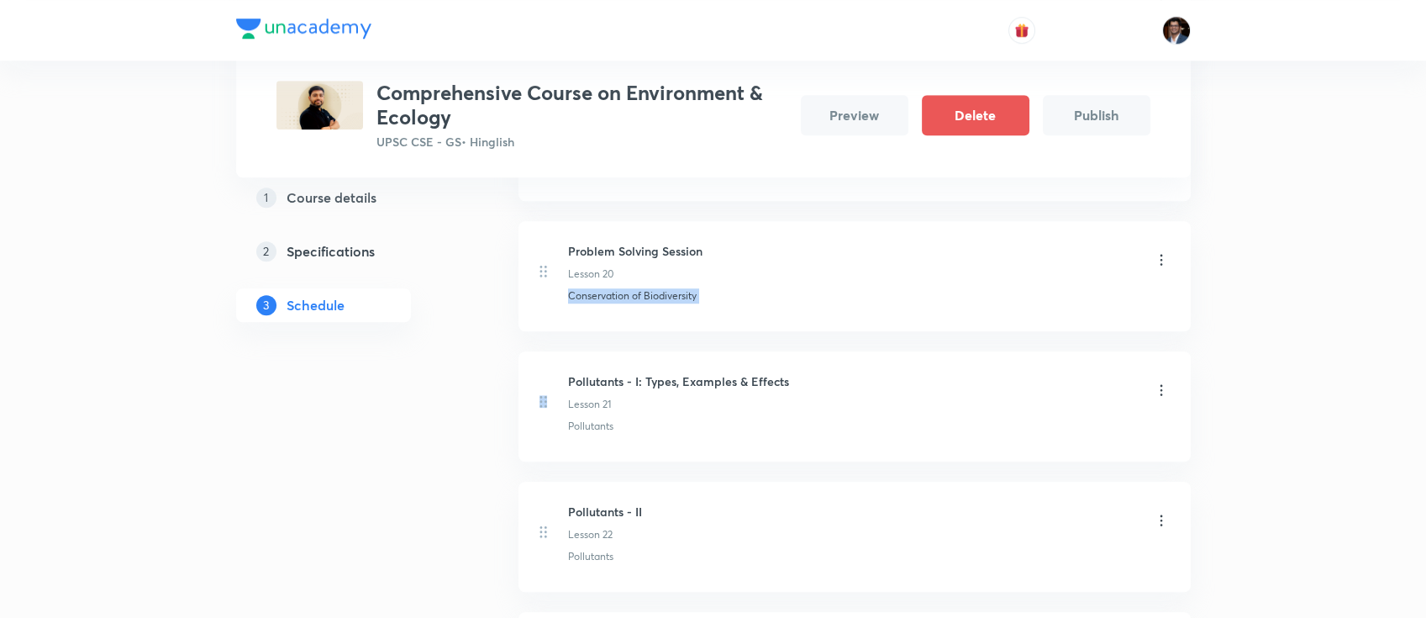
scroll to position [2879, 0]
click at [701, 373] on h6 "Pollutants - I: Types, Examples & Effects" at bounding box center [678, 382] width 221 height 18
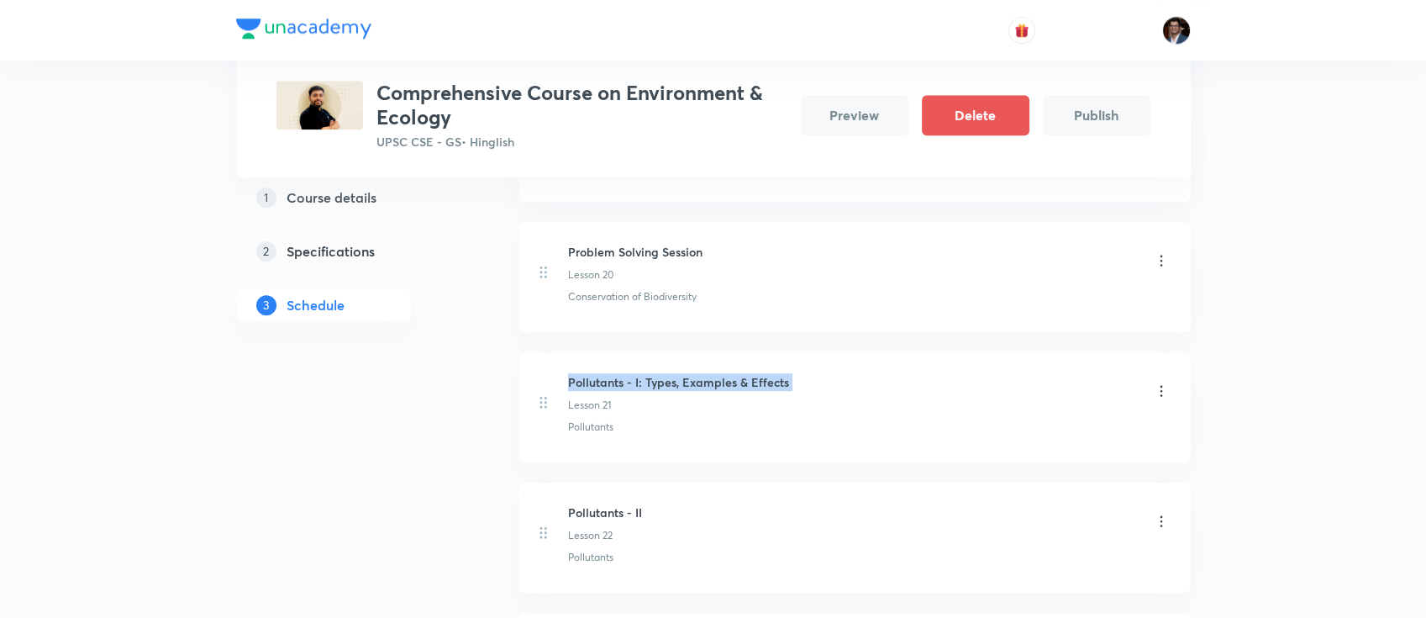
copy h6 "Pollutants - I: Types, Examples & Effects"
click at [592, 419] on p "Pollutants" at bounding box center [590, 426] width 45 height 15
copy li "Pollutants"
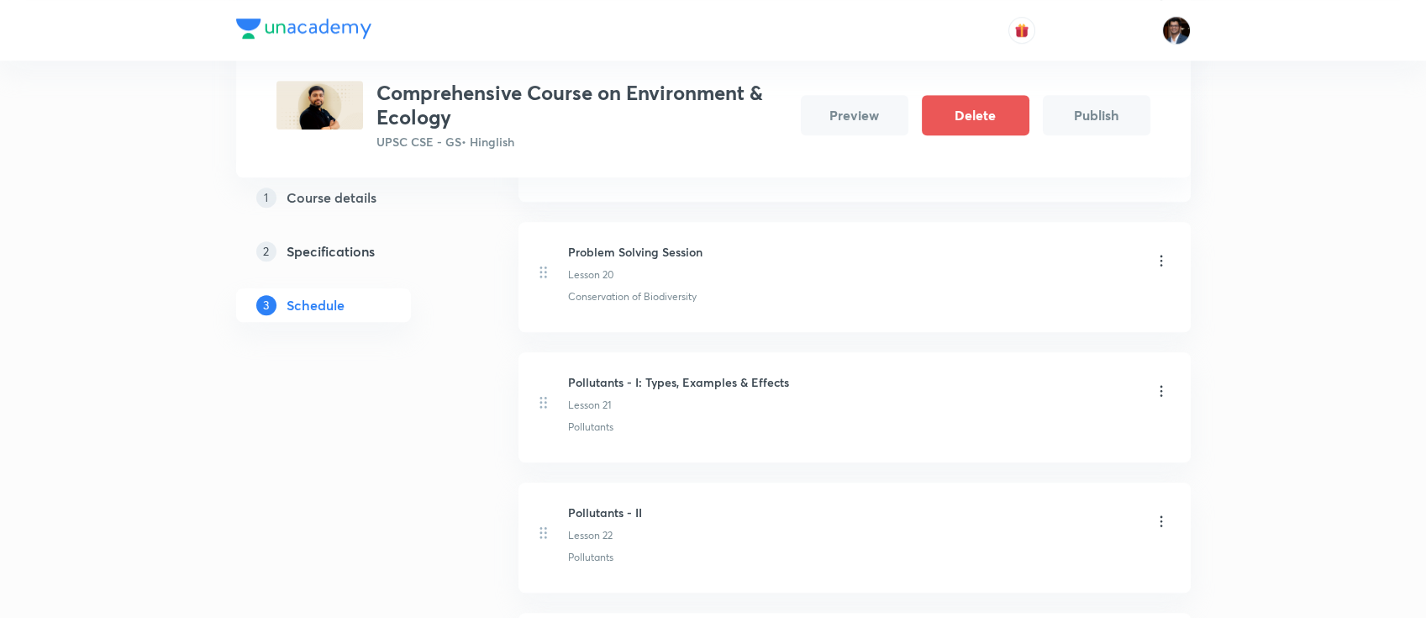
click at [594, 504] on h6 "Pollutants - II" at bounding box center [605, 513] width 74 height 18
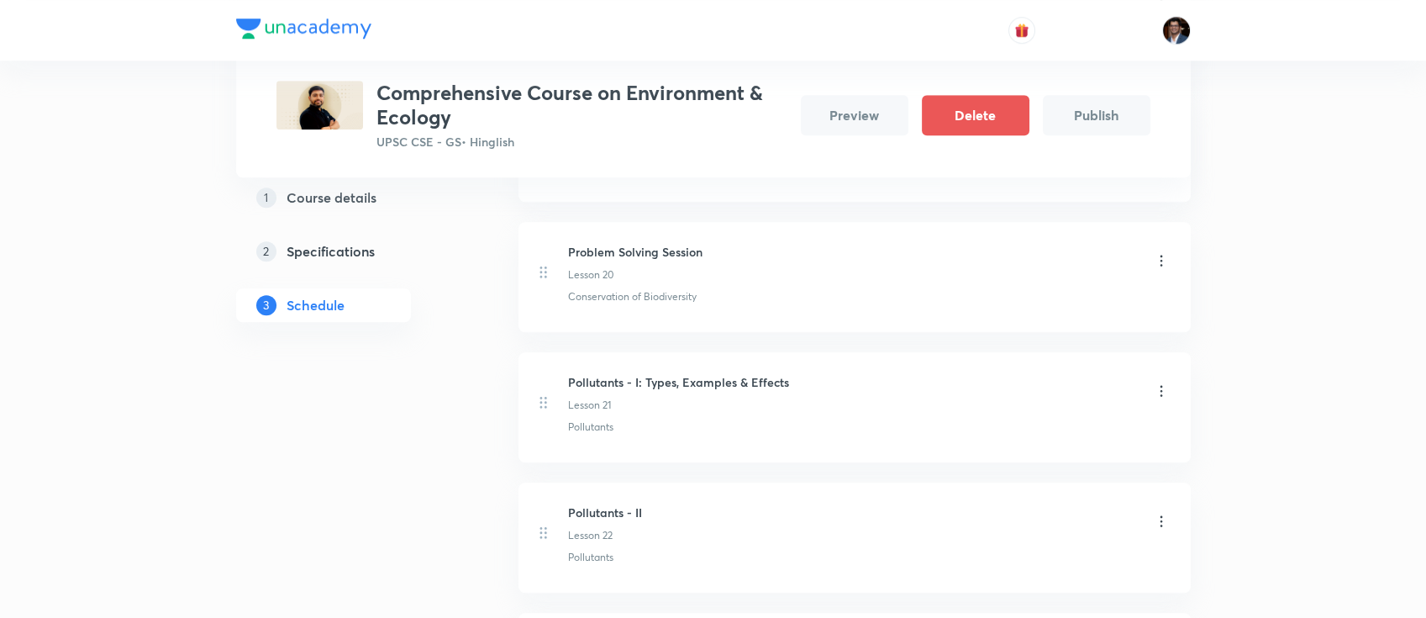
click at [601, 550] on p "Pollutants" at bounding box center [590, 557] width 45 height 15
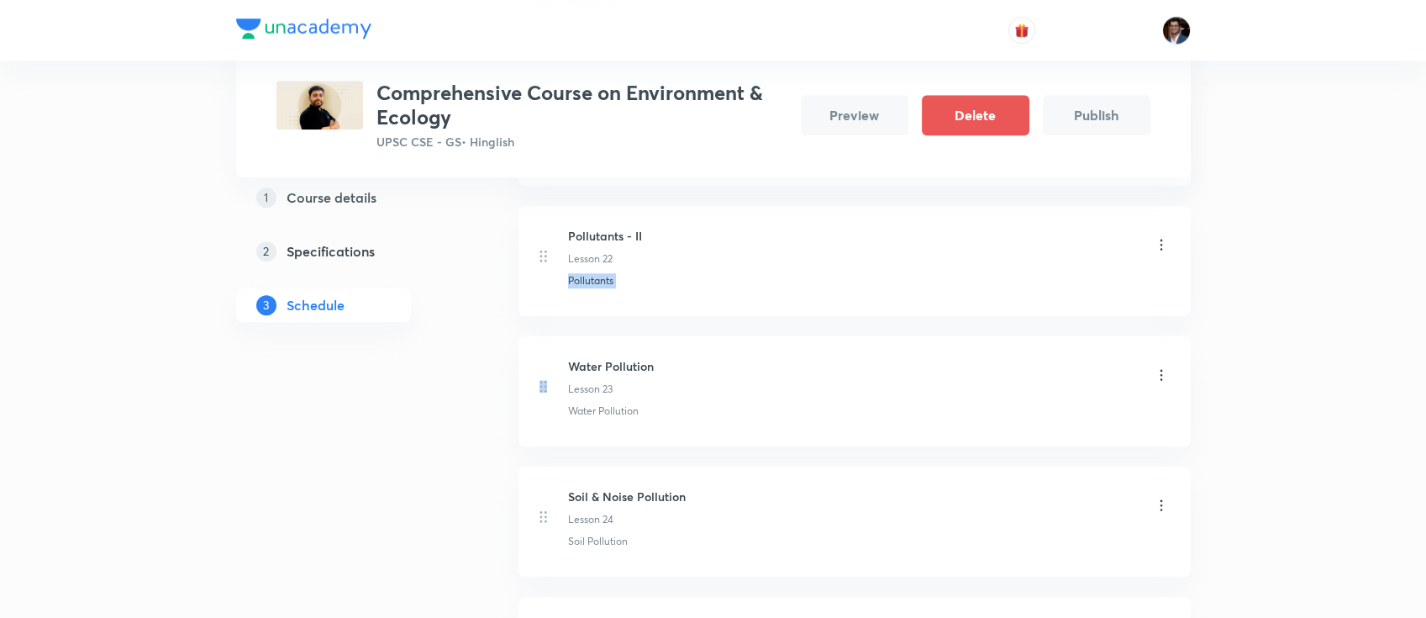
scroll to position [3164, 0]
click at [609, 349] on h6 "Water Pollution" at bounding box center [611, 358] width 86 height 18
click at [608, 395] on p "Water Pollution" at bounding box center [603, 402] width 71 height 15
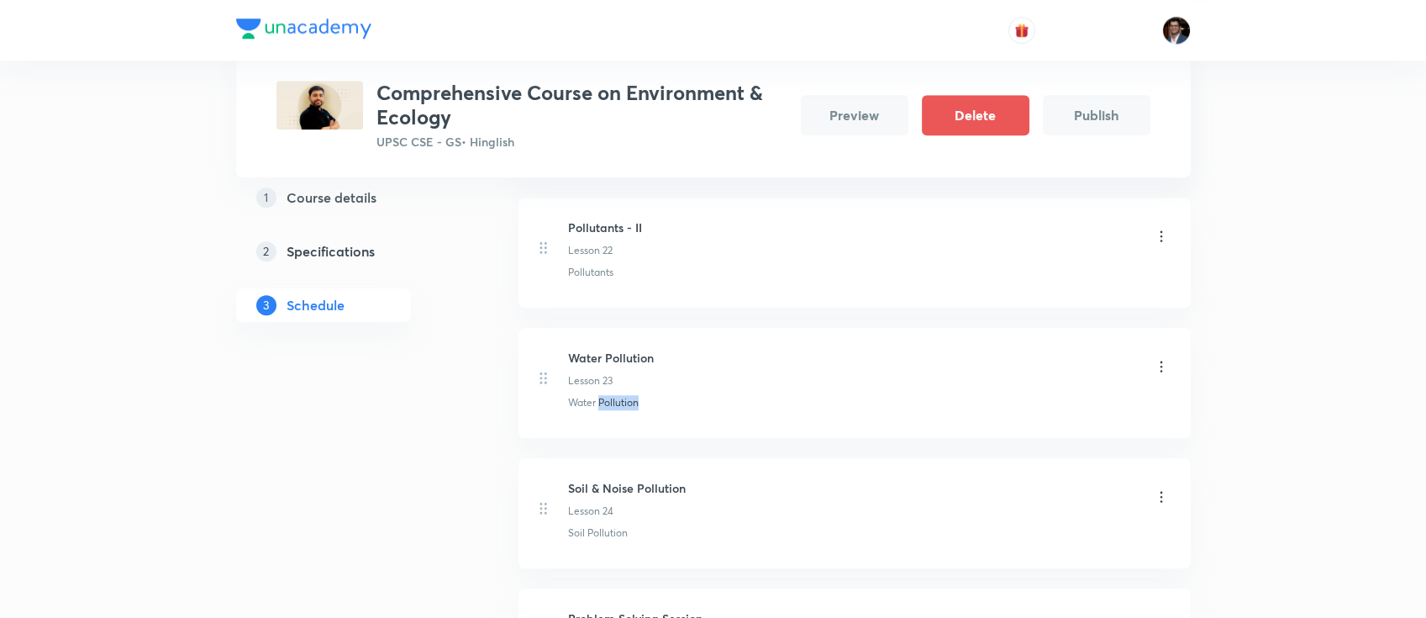
click at [608, 395] on p "Water Pollution" at bounding box center [603, 402] width 71 height 15
click at [649, 479] on h6 "Soil & Noise Pollution" at bounding box center [627, 488] width 118 height 18
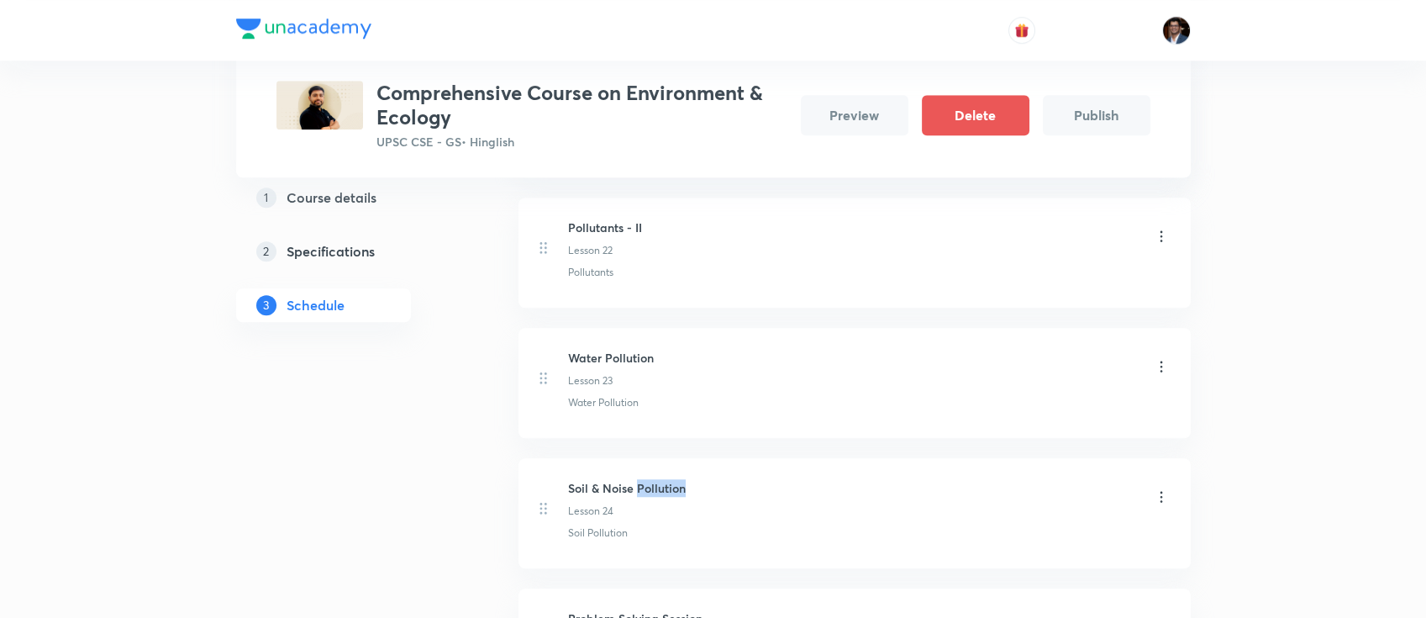
click at [649, 479] on h6 "Soil & Noise Pollution" at bounding box center [627, 488] width 118 height 18
click at [604, 525] on p "Soil Pollution" at bounding box center [598, 532] width 60 height 15
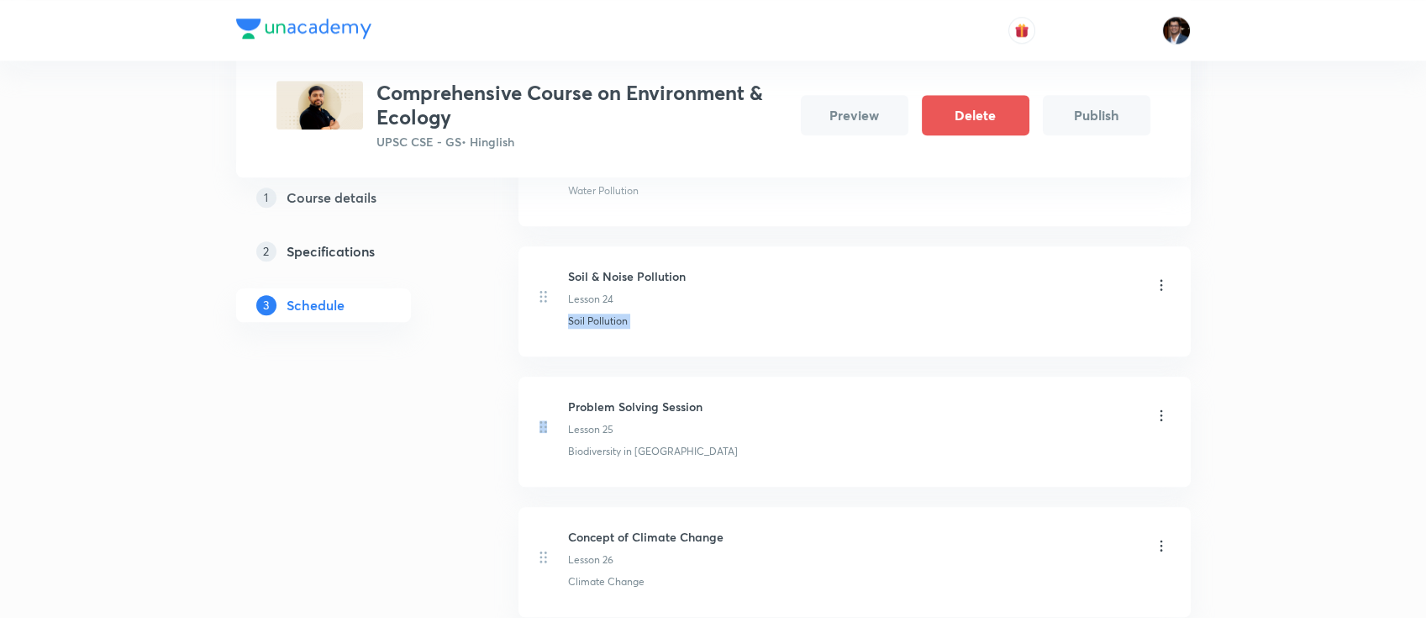
scroll to position [3377, 0]
click at [652, 397] on h6 "Problem Solving Session" at bounding box center [635, 406] width 134 height 18
click at [619, 443] on p "Biodiversity in [GEOGRAPHIC_DATA]" at bounding box center [653, 450] width 170 height 15
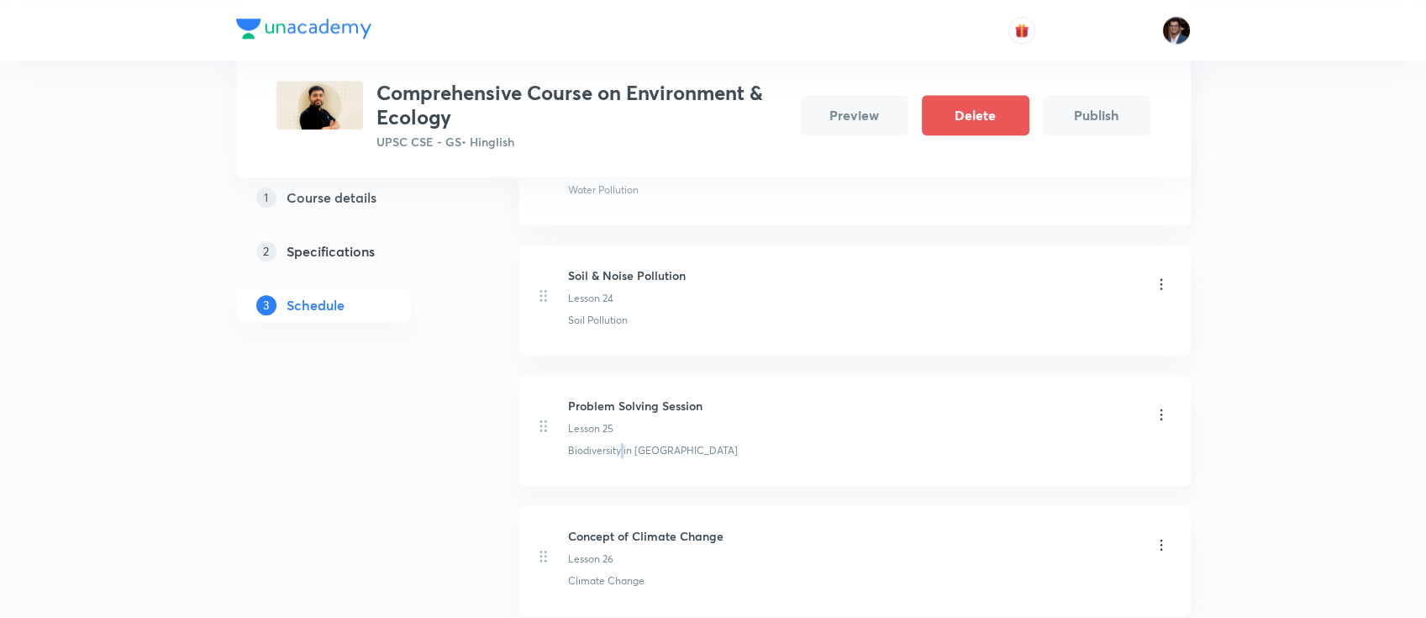
click at [619, 443] on p "Biodiversity in [GEOGRAPHIC_DATA]" at bounding box center [653, 450] width 170 height 15
click at [672, 527] on h6 "Concept of Climate Change" at bounding box center [646, 536] width 156 height 18
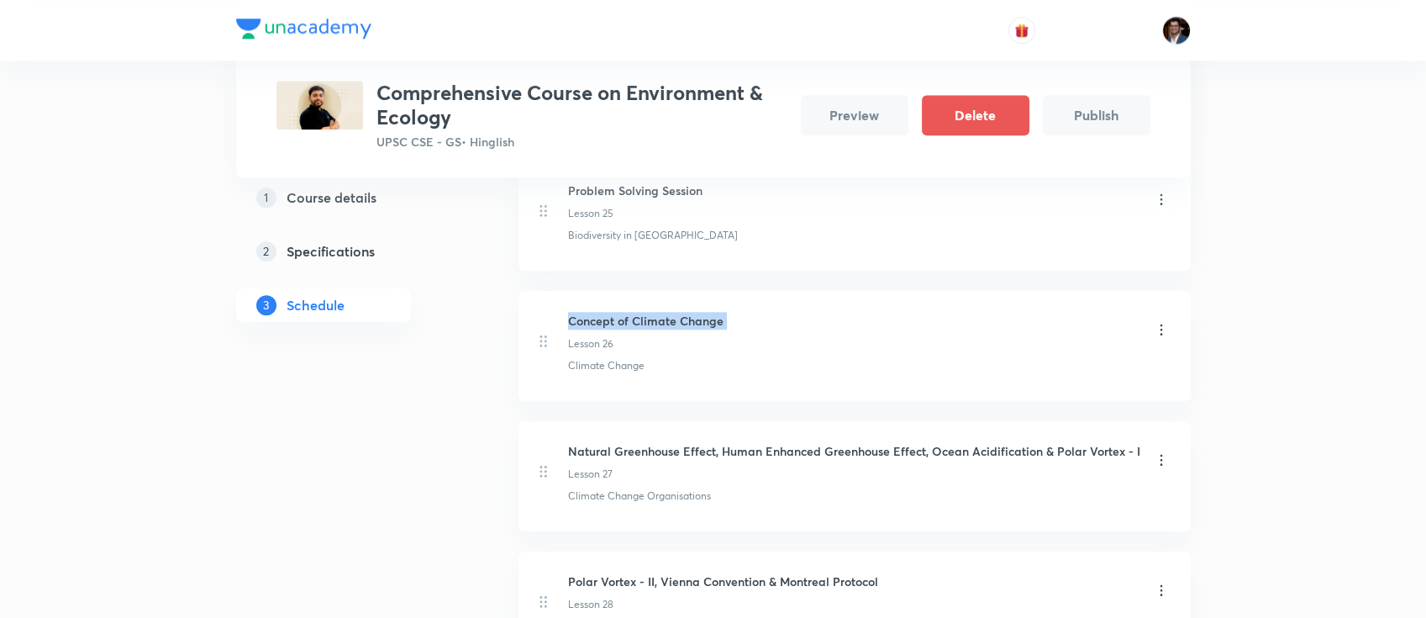
scroll to position [3599, 0]
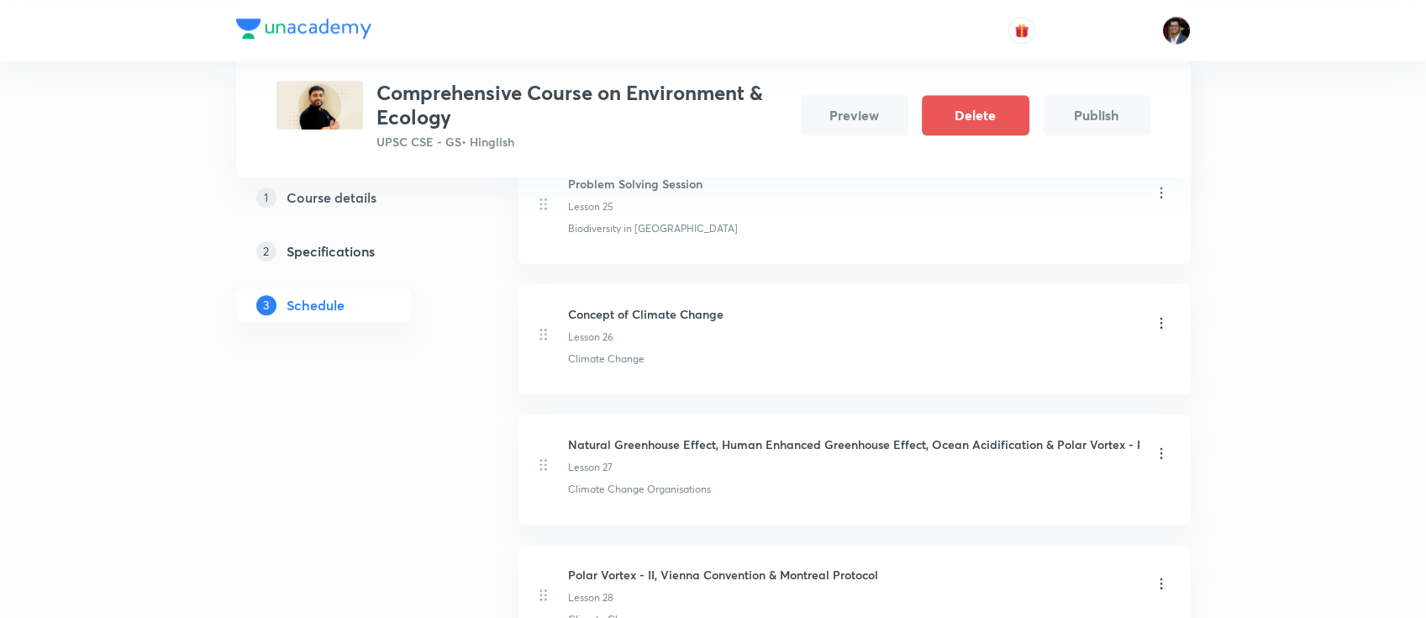
click at [621, 351] on p "Climate Change" at bounding box center [606, 358] width 76 height 15
click at [646, 414] on li "Natural Greenhouse Effect, Human Enhanced Greenhouse Effect, Ocean Acidificatio…" at bounding box center [855, 469] width 672 height 110
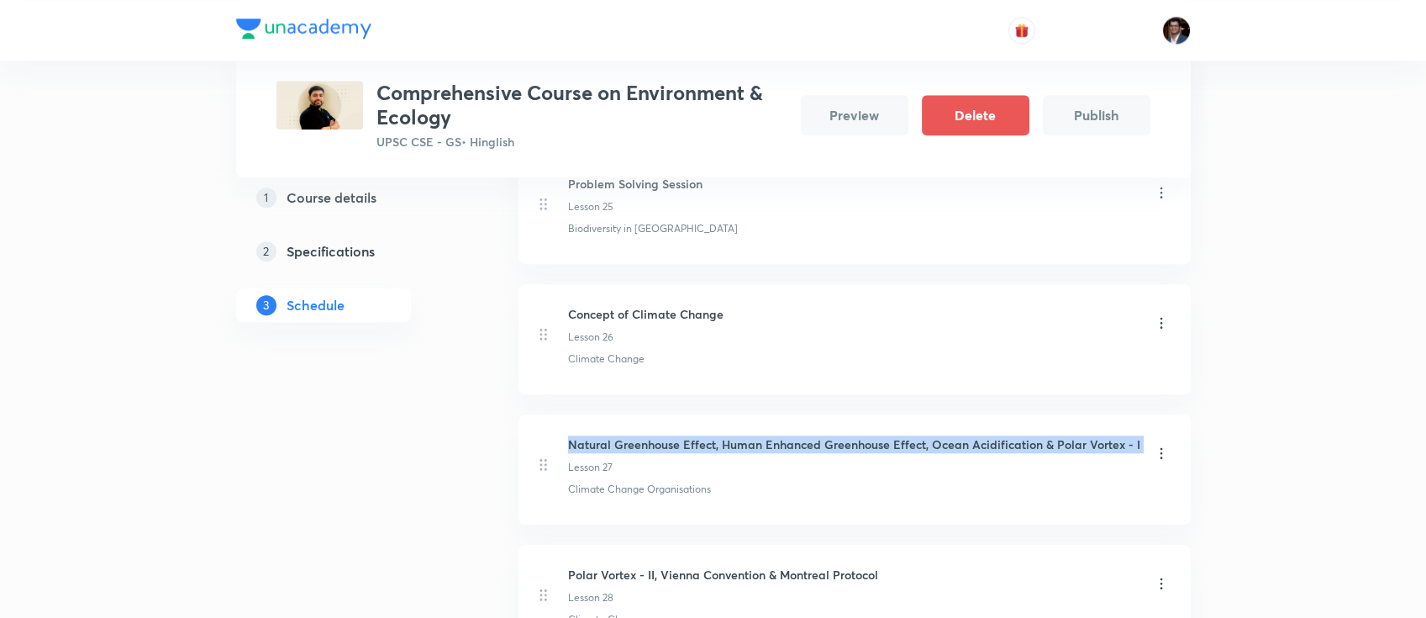
click at [646, 414] on li "Natural Greenhouse Effect, Human Enhanced Greenhouse Effect, Ocean Acidificatio…" at bounding box center [855, 469] width 672 height 110
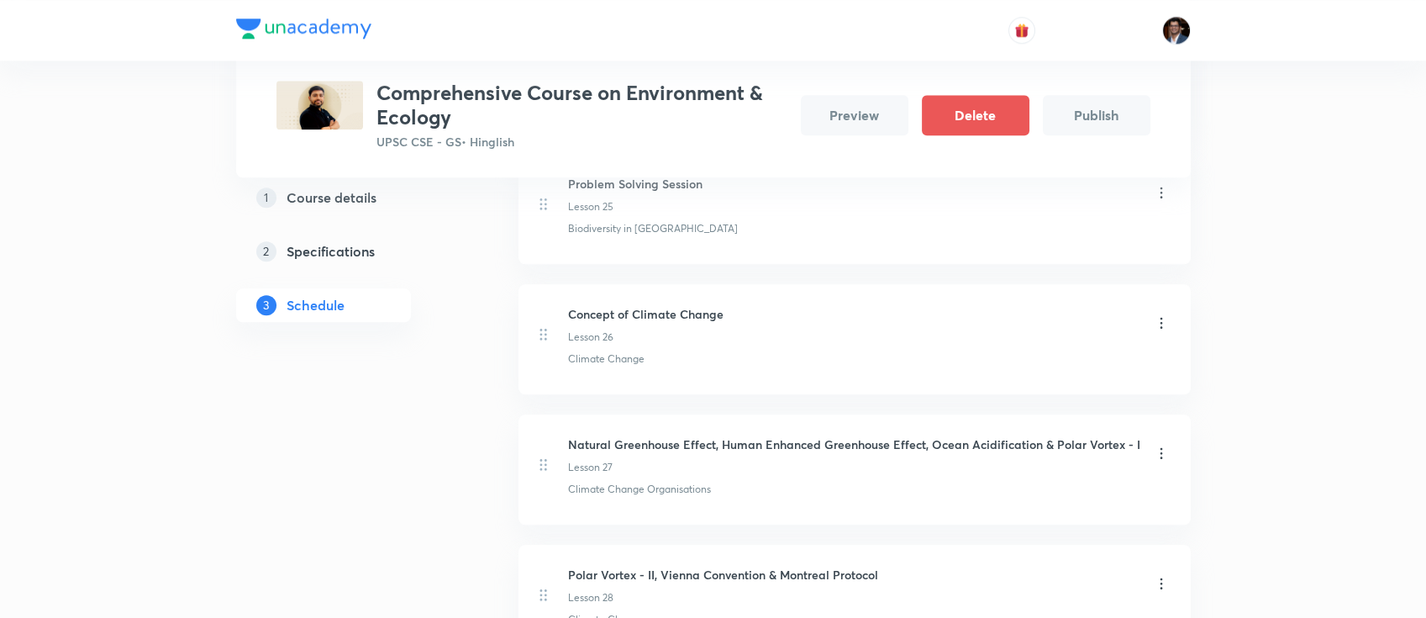
click at [651, 482] on p "Climate Change Organisations" at bounding box center [639, 489] width 143 height 15
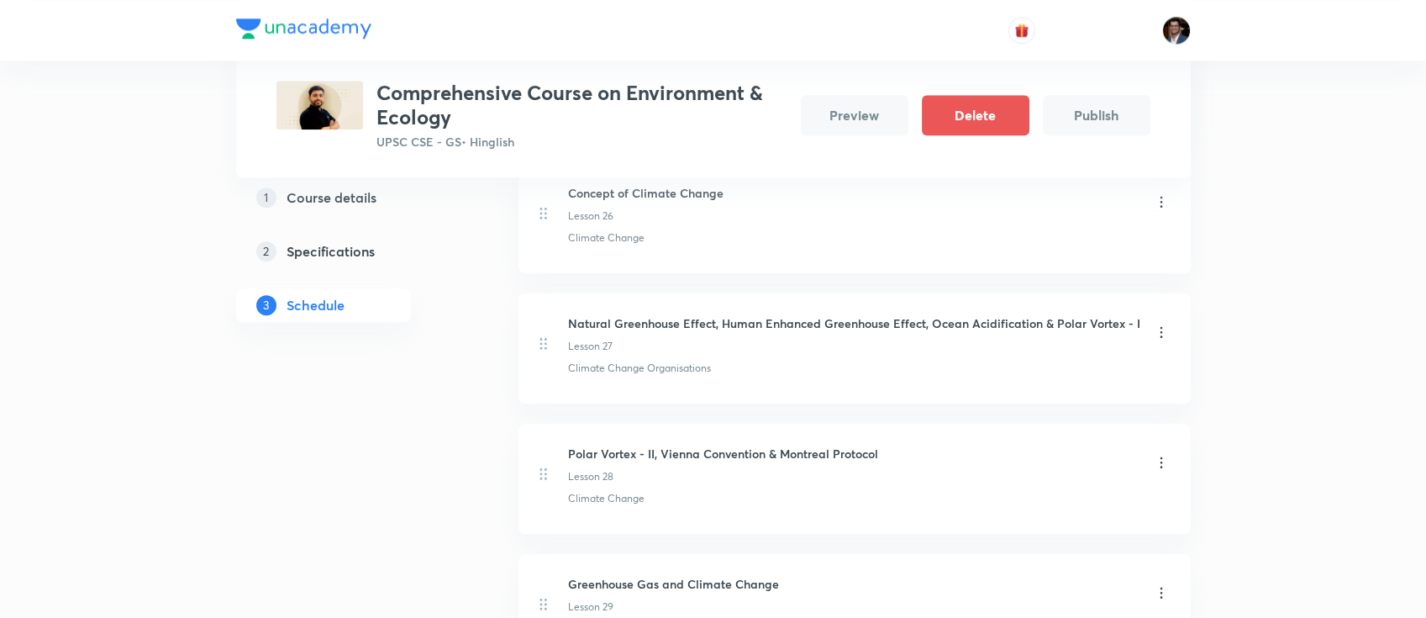
click at [726, 445] on h6 "Polar Vortex - II, Vienna Convention & Montreal Protocol" at bounding box center [723, 454] width 310 height 18
click at [594, 491] on p "Climate Change" at bounding box center [606, 498] width 76 height 15
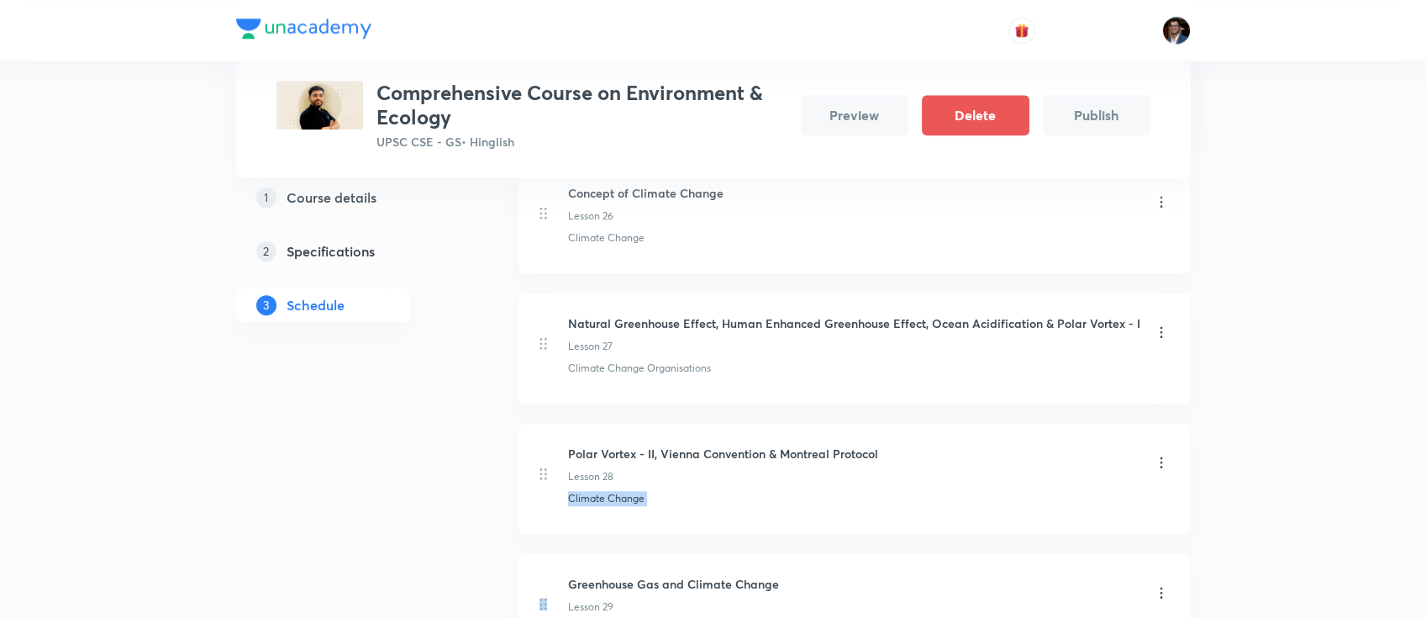
click at [594, 491] on p "Climate Change" at bounding box center [606, 498] width 76 height 15
click at [709, 469] on div "Lesson 28" at bounding box center [723, 476] width 310 height 15
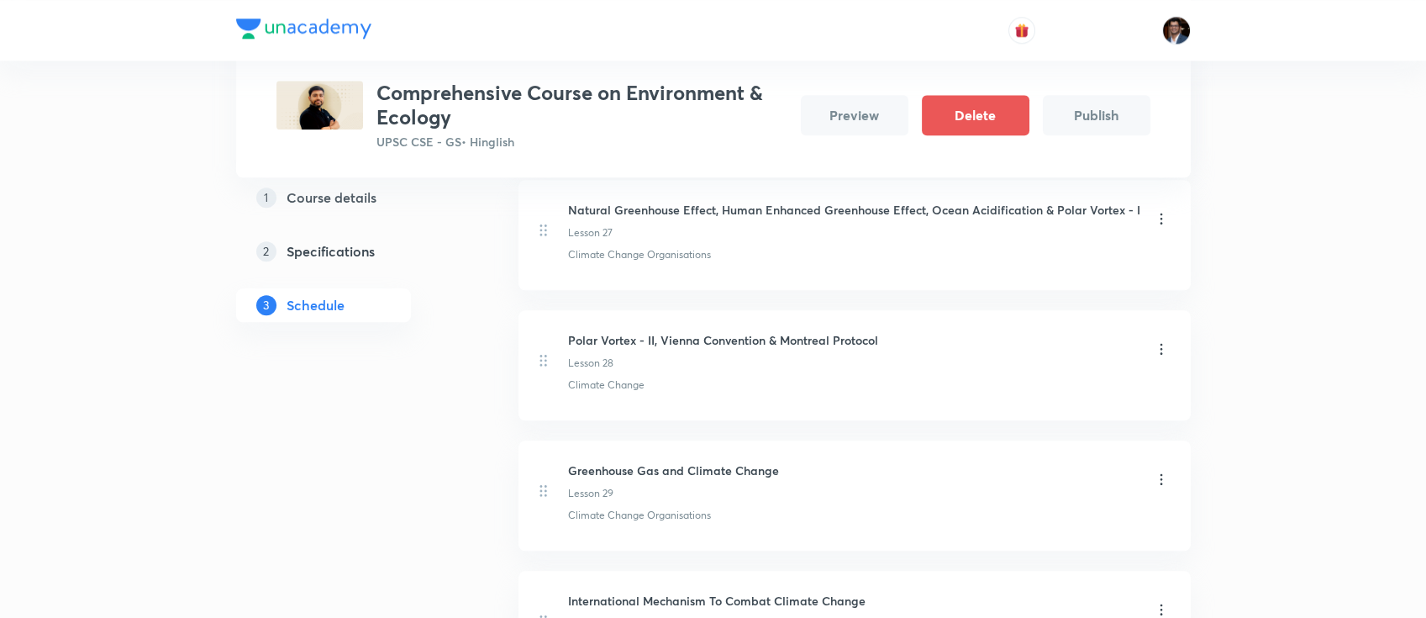
scroll to position [3835, 0]
click at [699, 460] on h6 "Greenhouse Gas and Climate Change" at bounding box center [673, 469] width 211 height 18
click at [649, 506] on p "Climate Change Organisations" at bounding box center [639, 513] width 143 height 15
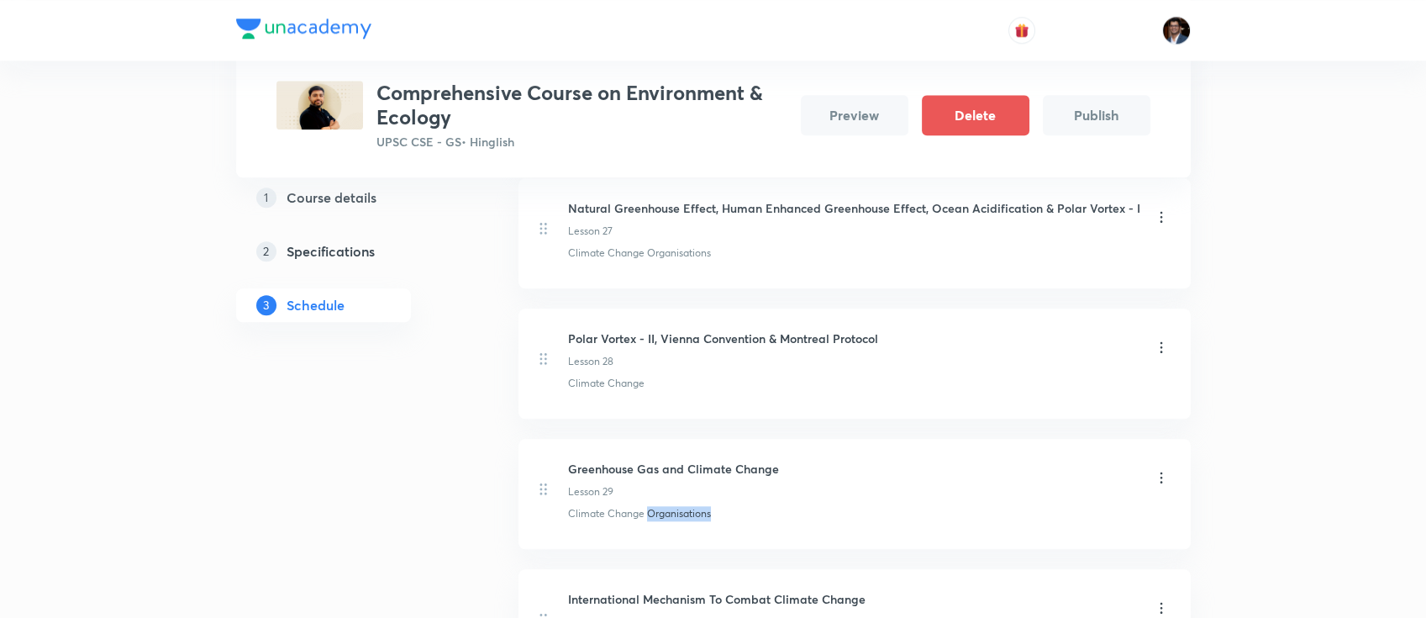
click at [649, 506] on p "Climate Change Organisations" at bounding box center [639, 513] width 143 height 15
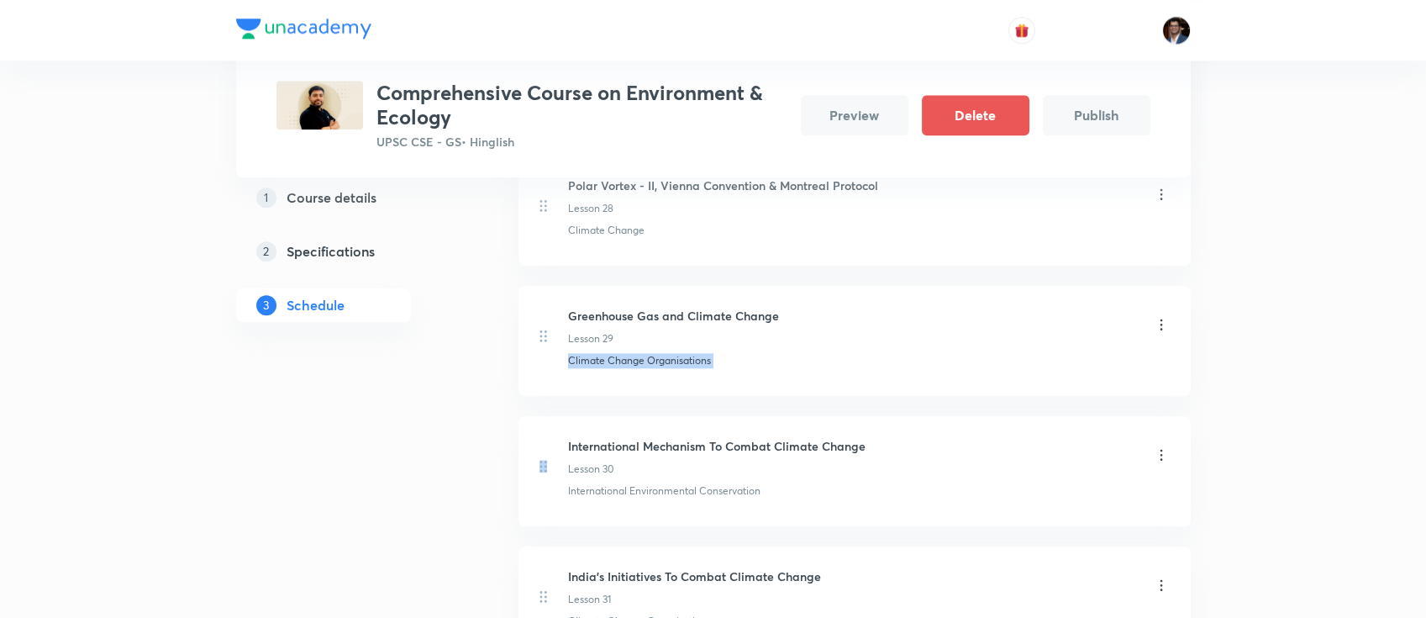
scroll to position [3989, 0]
click at [707, 435] on h6 "International Mechanism To Combat Climate Change" at bounding box center [717, 444] width 298 height 18
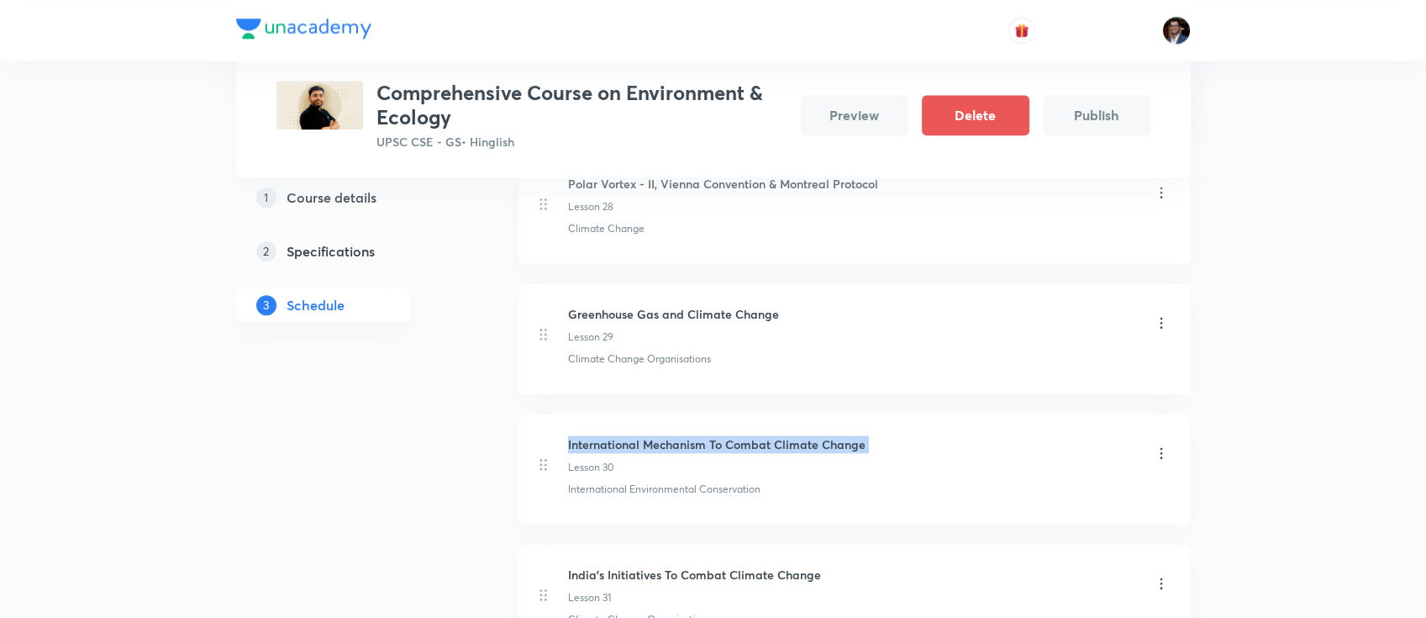
click at [707, 435] on h6 "International Mechanism To Combat Climate Change" at bounding box center [717, 444] width 298 height 18
click at [620, 482] on p "International Environmental Conservation" at bounding box center [664, 489] width 192 height 15
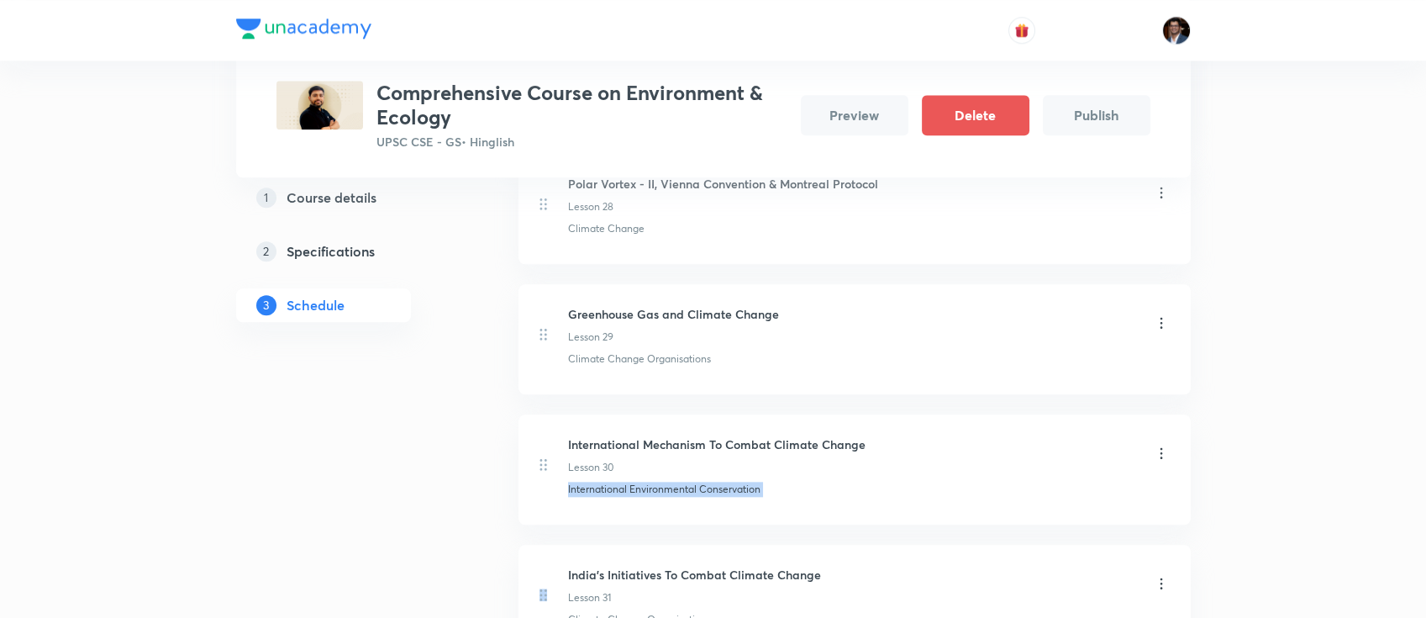
click at [620, 482] on p "International Environmental Conservation" at bounding box center [664, 489] width 192 height 15
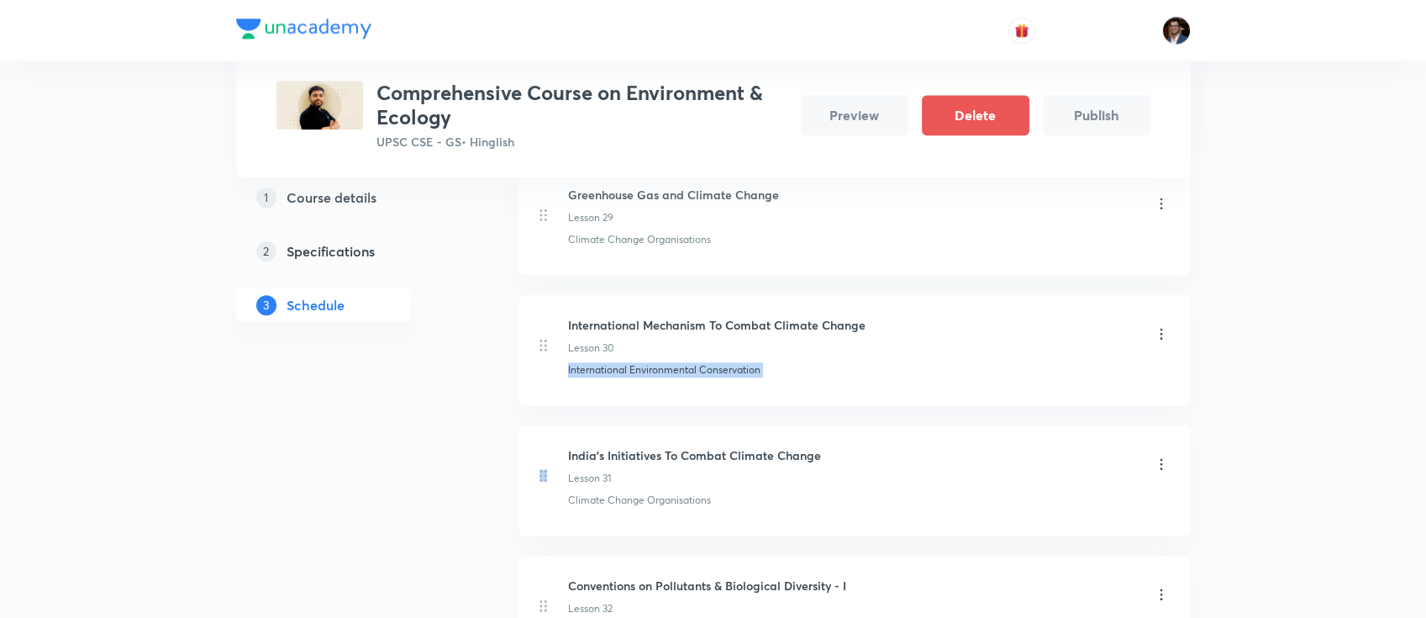
scroll to position [4110, 0]
click at [706, 445] on h6 "India’s Initiatives To Combat Climate Change" at bounding box center [694, 454] width 253 height 18
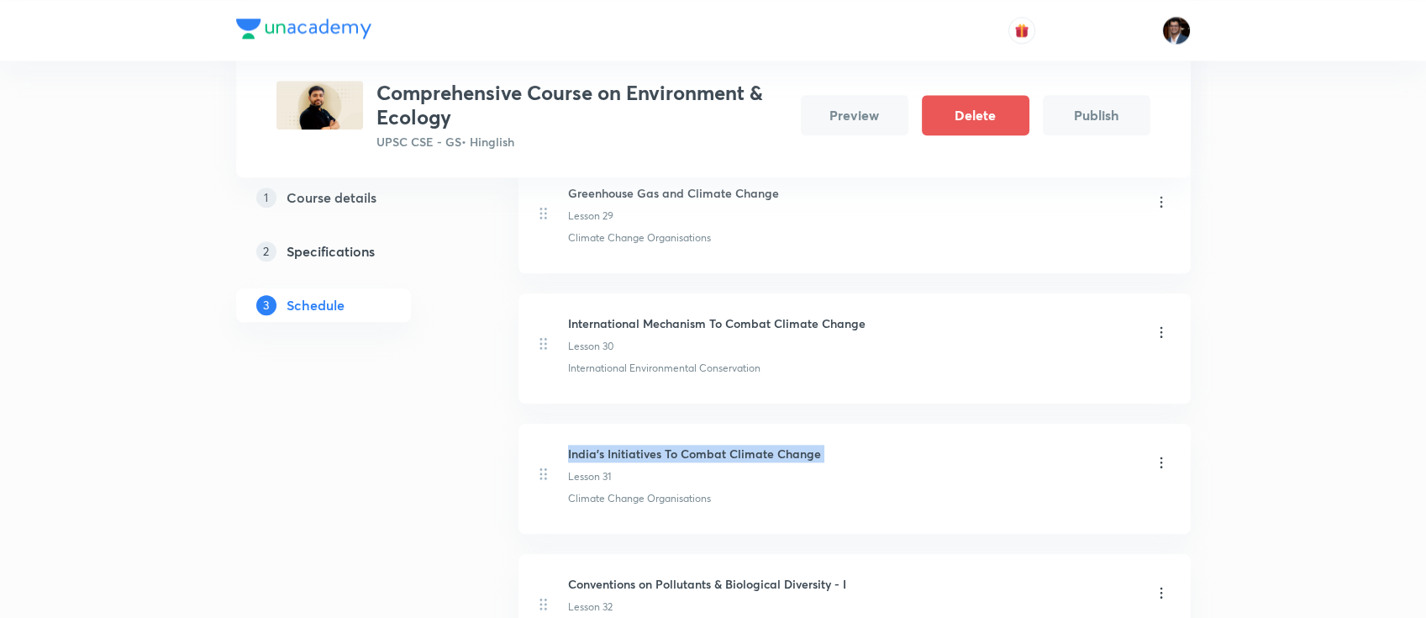
click at [706, 445] on h6 "India’s Initiatives To Combat Climate Change" at bounding box center [694, 454] width 253 height 18
click at [660, 491] on p "Climate Change Organisations" at bounding box center [639, 498] width 143 height 15
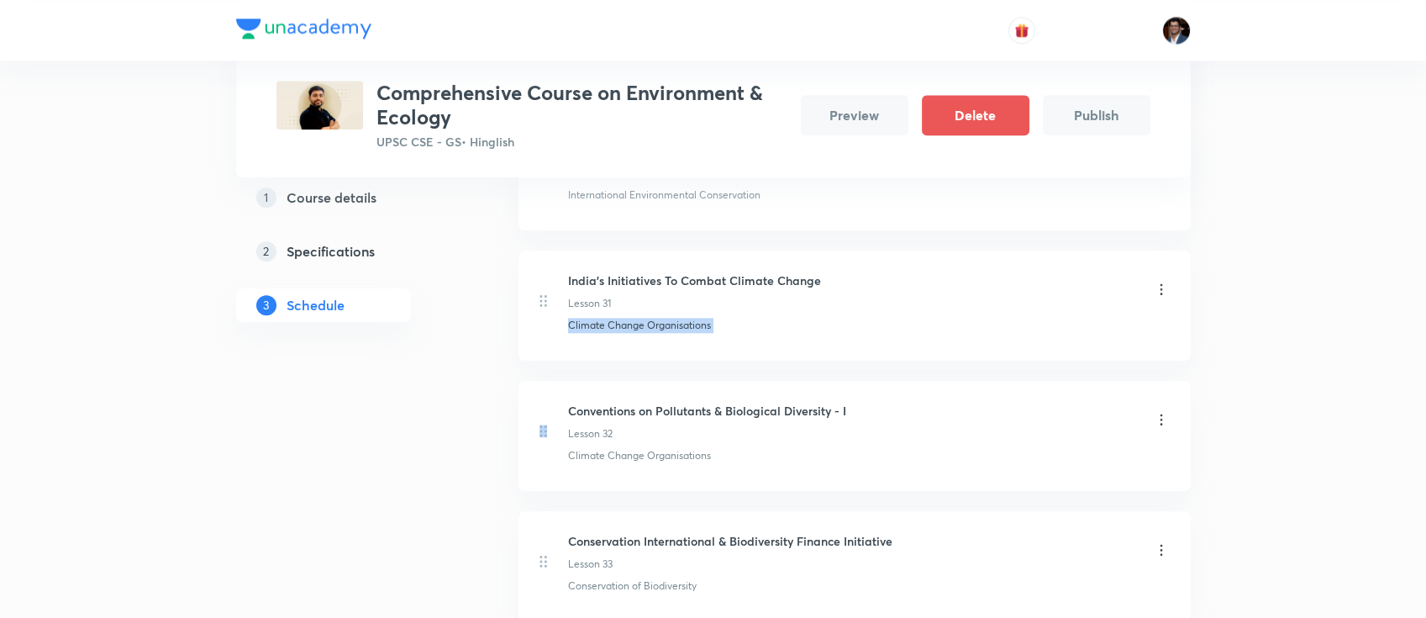
scroll to position [4285, 0]
click at [711, 400] on h6 "Conventions on Pollutants & Biological Diversity - I" at bounding box center [707, 409] width 278 height 18
click at [654, 446] on p "Climate Change Organisations" at bounding box center [639, 453] width 143 height 15
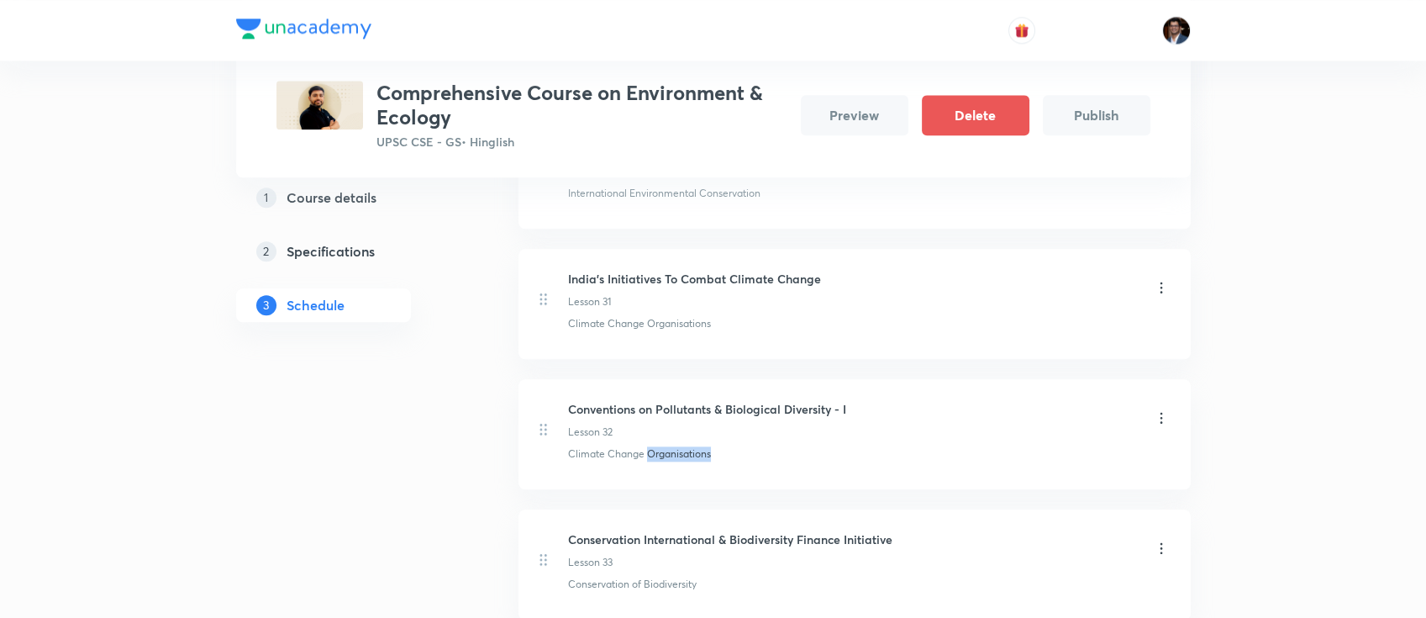
click at [654, 446] on p "Climate Change Organisations" at bounding box center [639, 453] width 143 height 15
click at [710, 530] on h6 "Conservation International & Biodiversity Finance Initiative" at bounding box center [730, 539] width 324 height 18
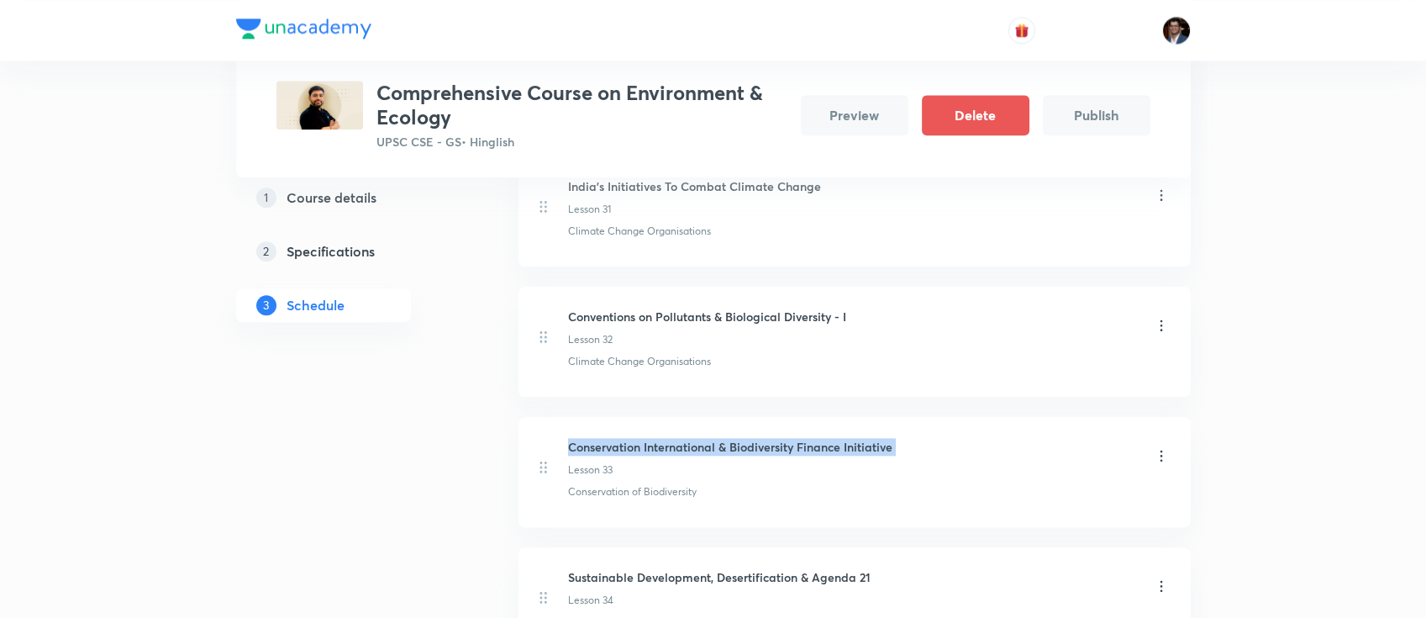
scroll to position [4379, 0]
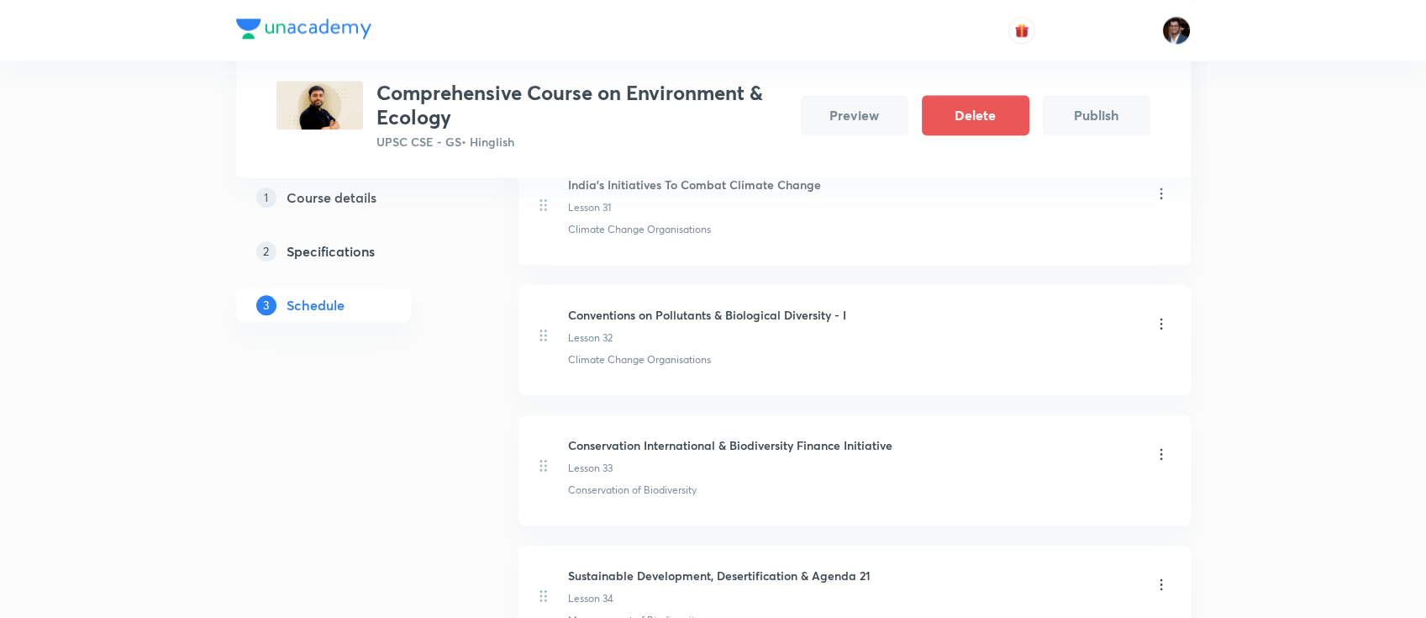
click at [648, 482] on p "Conservation of Biodiversity" at bounding box center [632, 489] width 129 height 15
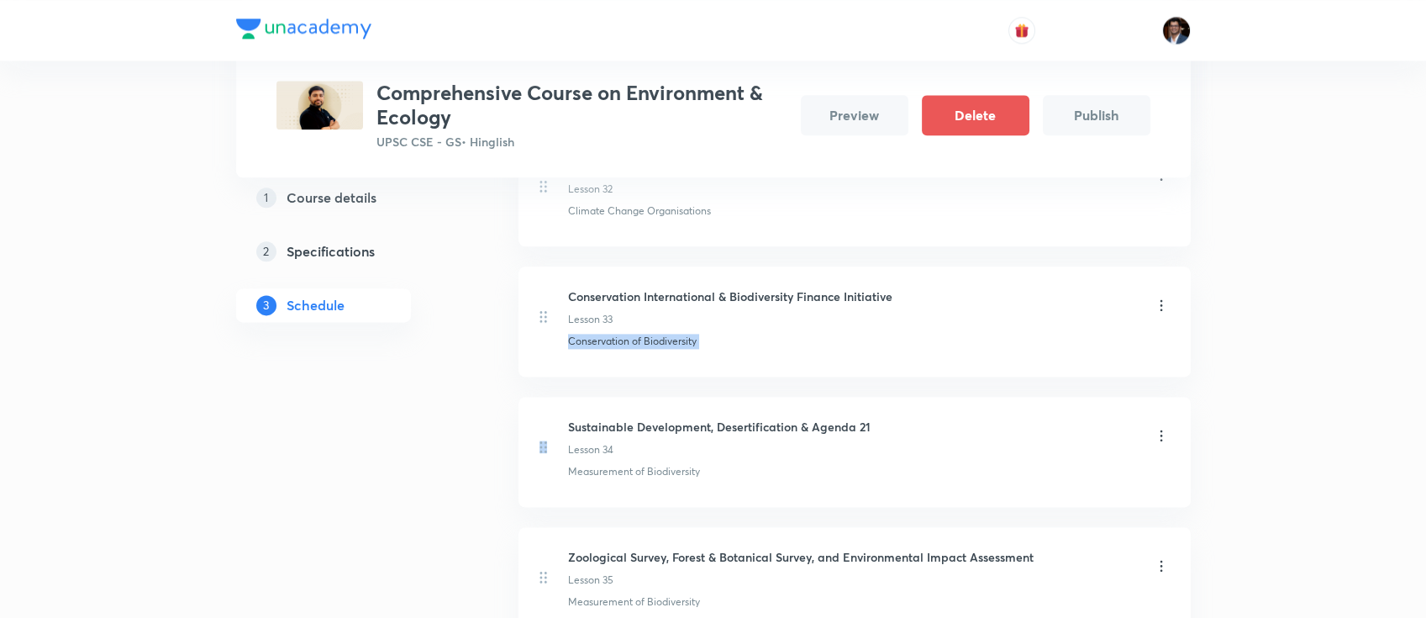
scroll to position [4530, 0]
click at [701, 416] on h6 "Sustainable Development, Desertification & Agenda 21" at bounding box center [719, 425] width 303 height 18
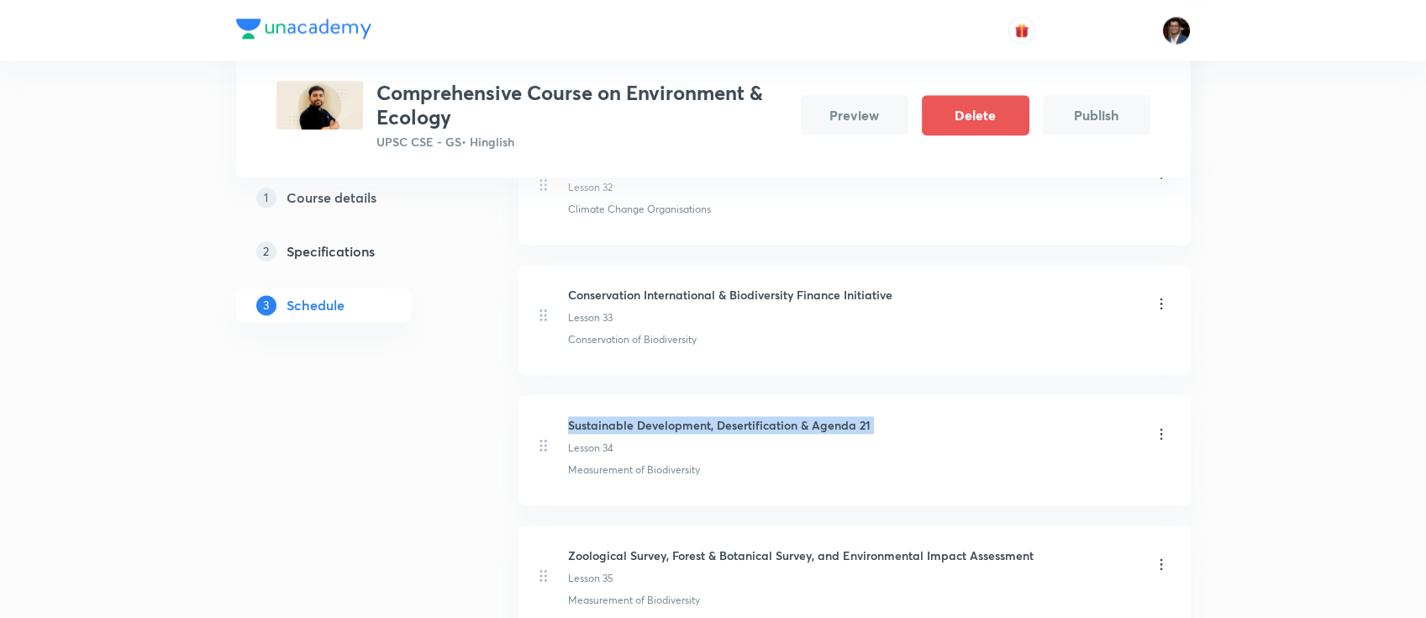
click at [701, 416] on h6 "Sustainable Development, Desertification & Agenda 21" at bounding box center [719, 425] width 303 height 18
click at [666, 462] on p "Measurement of Biodiversity" at bounding box center [634, 469] width 132 height 15
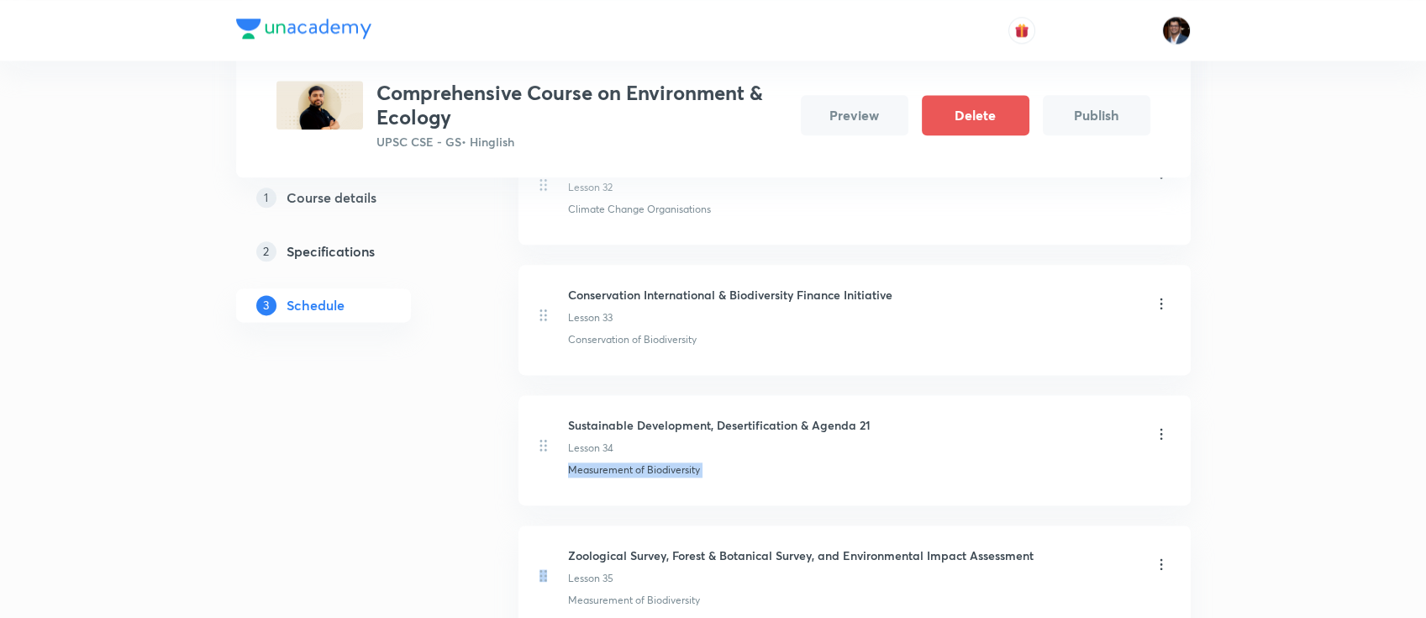
click at [666, 462] on p "Measurement of Biodiversity" at bounding box center [634, 469] width 132 height 15
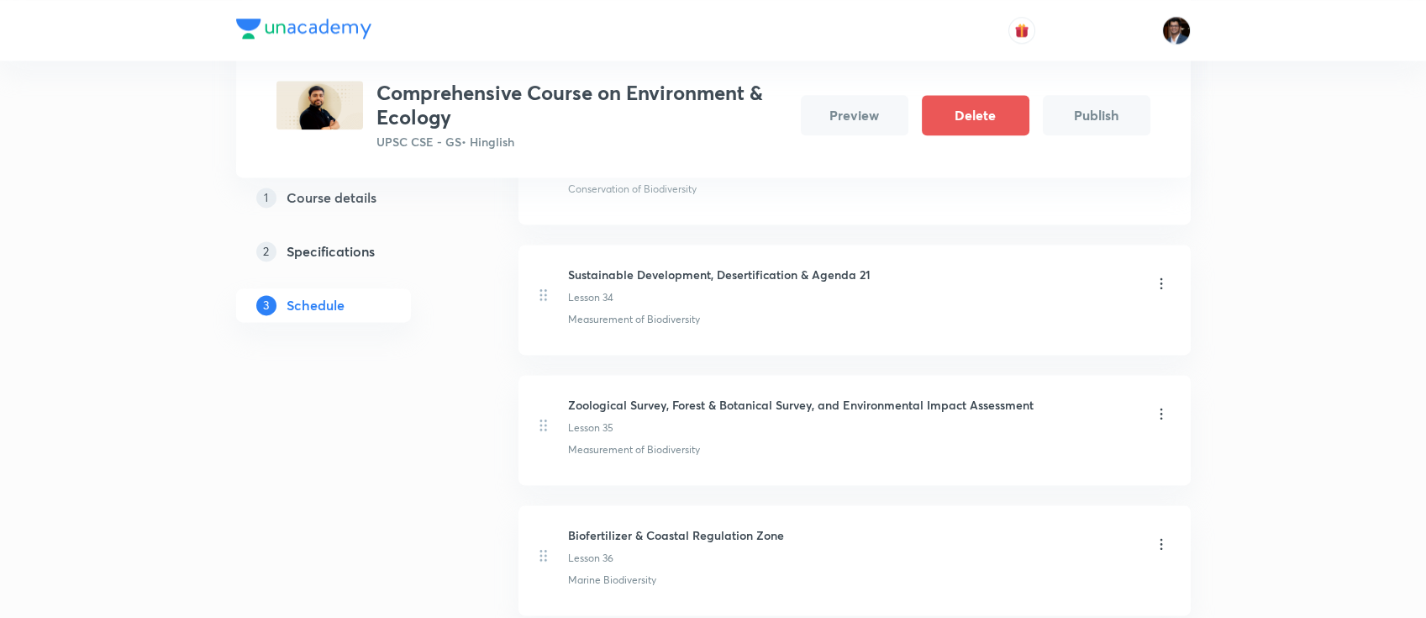
click at [695, 396] on h6 "Zoological Survey, Forest & Botanical Survey, and Environmental Impact Assessme…" at bounding box center [801, 405] width 466 height 18
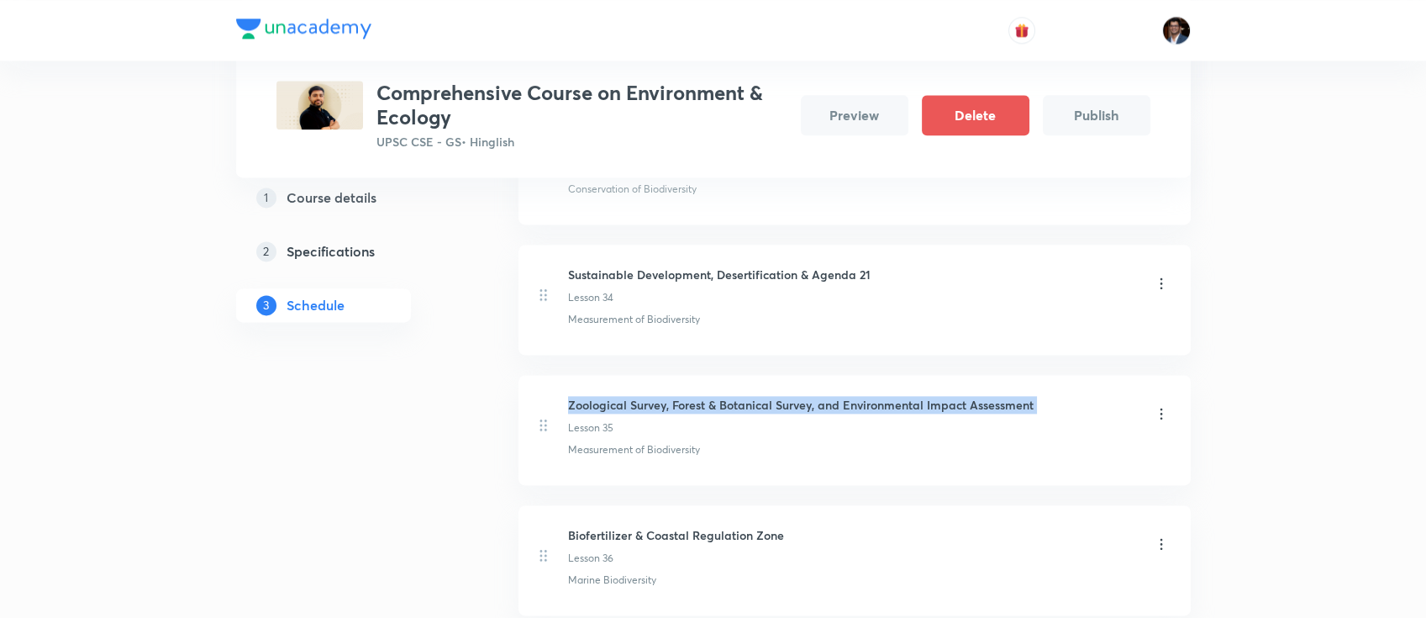
click at [695, 396] on h6 "Zoological Survey, Forest & Botanical Survey, and Environmental Impact Assessme…" at bounding box center [801, 405] width 466 height 18
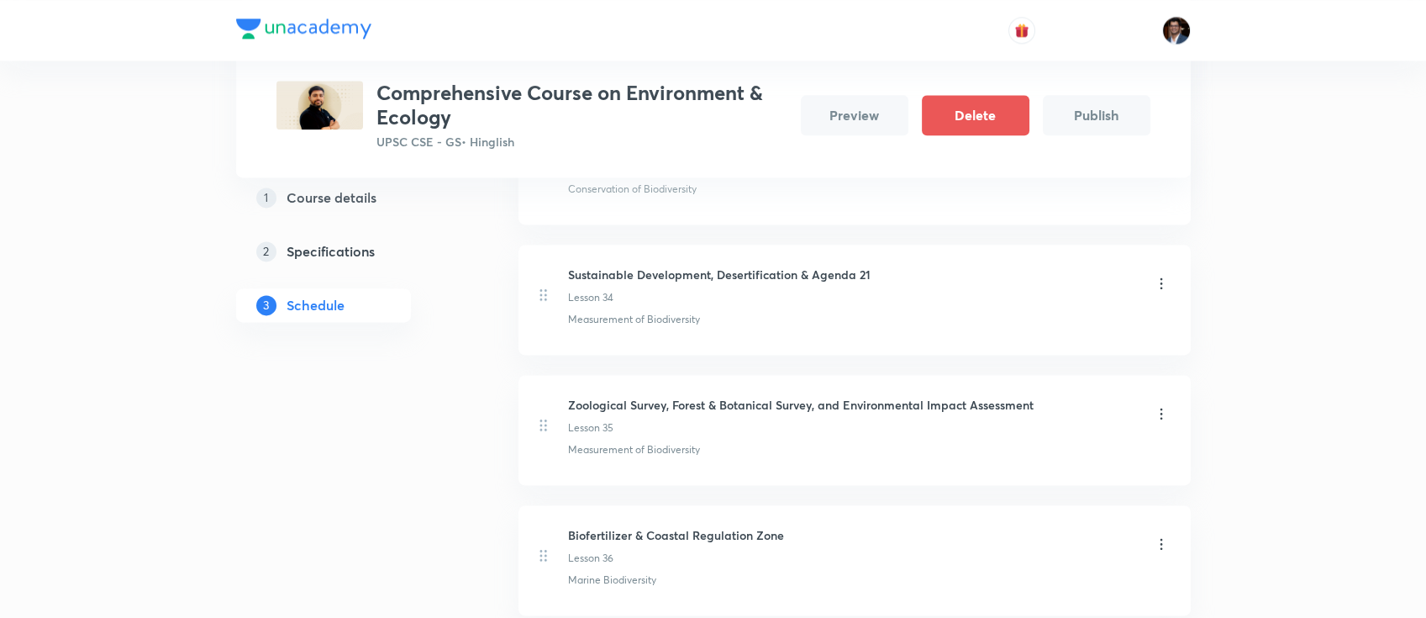
click at [654, 442] on p "Measurement of Biodiversity" at bounding box center [634, 449] width 132 height 15
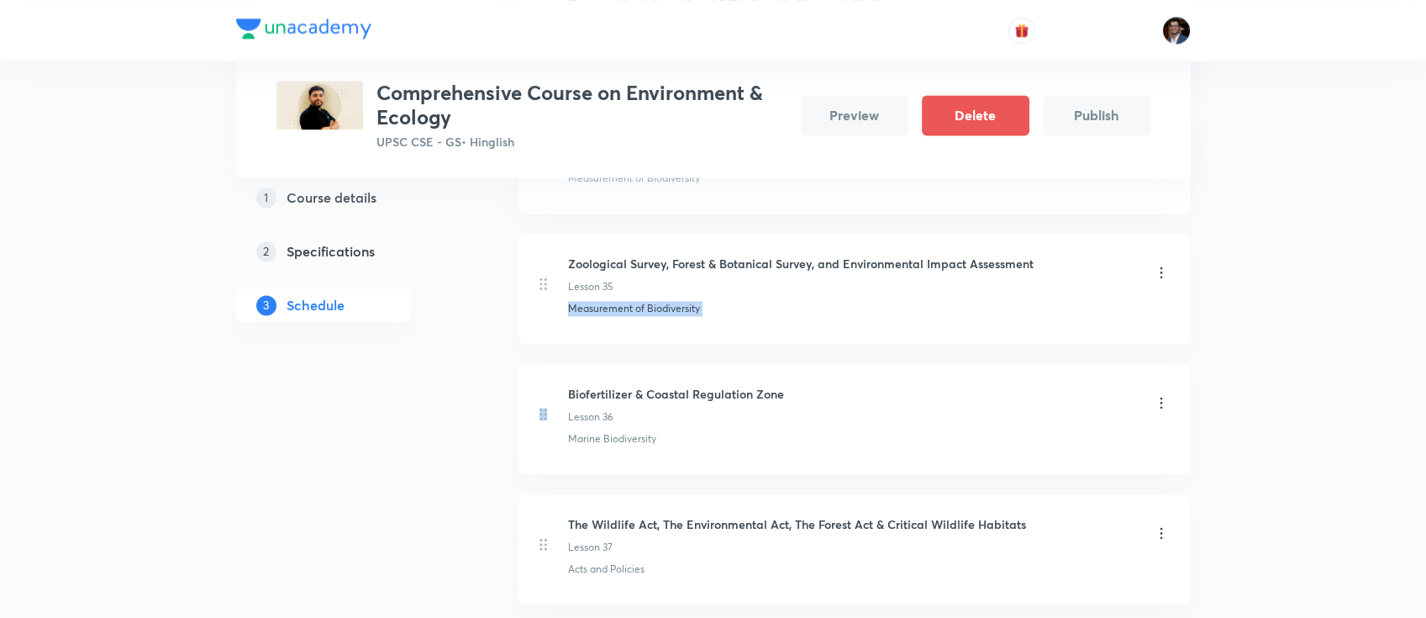
scroll to position [4828, 0]
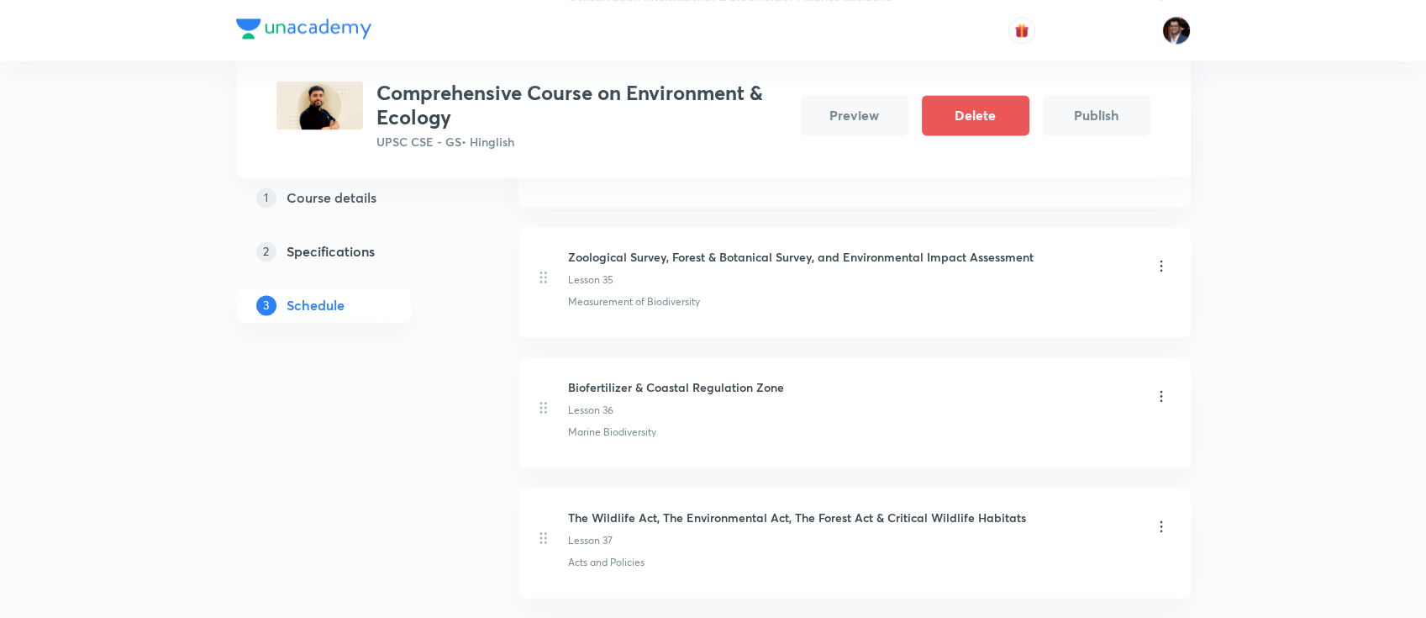
click at [706, 378] on h6 "Biofertilizer & Coastal Regulation Zone" at bounding box center [676, 387] width 216 height 18
click at [637, 414] on li "Biofertilizer & Coastal Regulation Zone Lesson 36 Marine Biodiversity" at bounding box center [855, 412] width 672 height 110
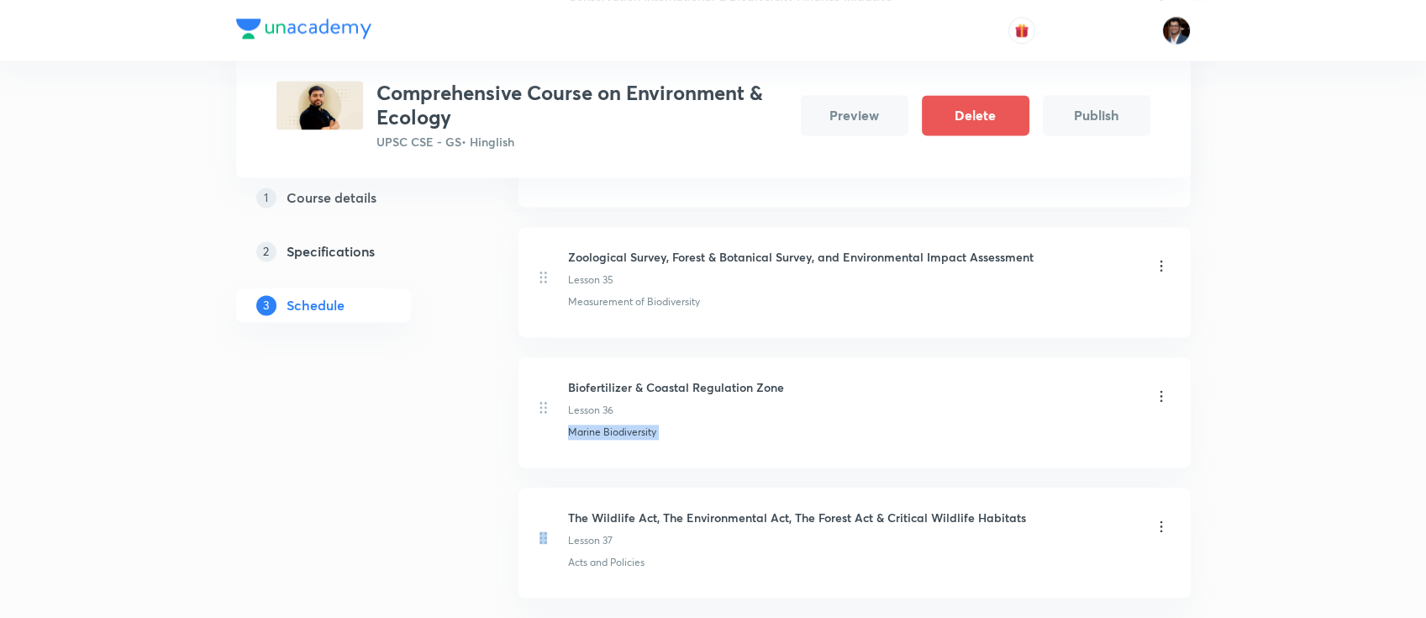
click at [637, 414] on li "Biofertilizer & Coastal Regulation Zone Lesson 36 Marine Biodiversity" at bounding box center [855, 412] width 672 height 110
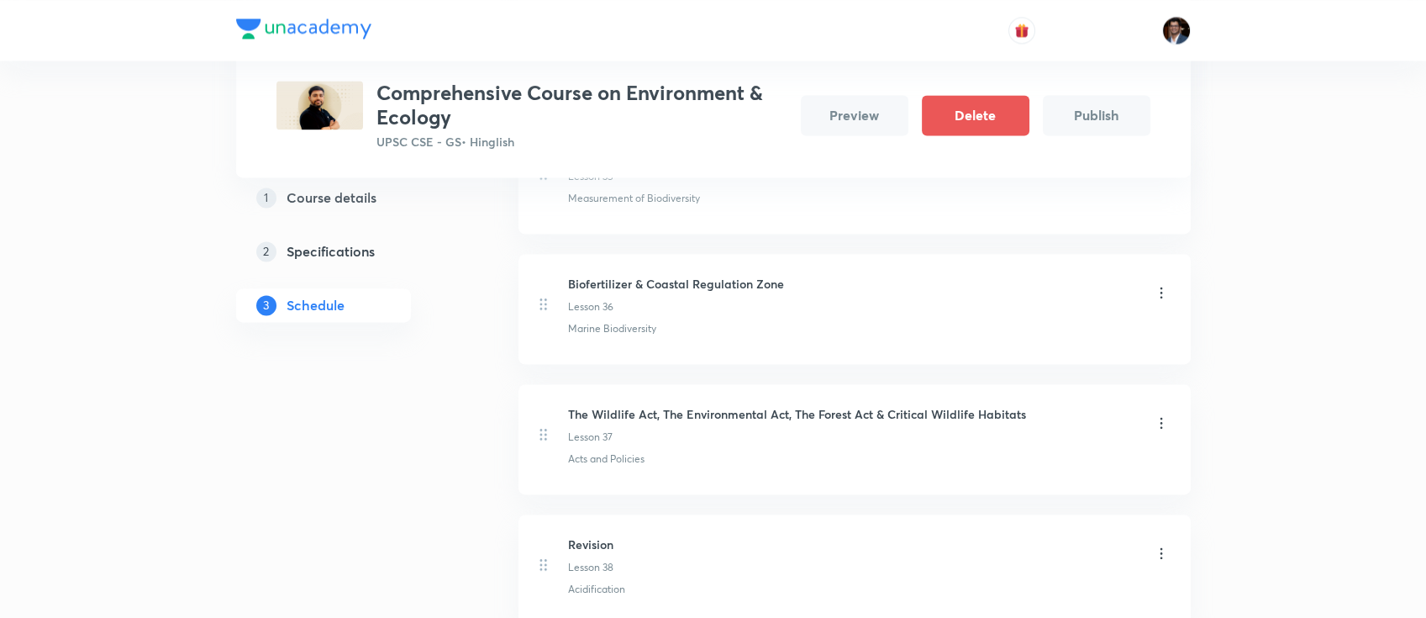
click at [748, 405] on h6 "The Wildlife Act, The Environmental Act, The Forest Act & Critical Wildlife Hab…" at bounding box center [797, 414] width 458 height 18
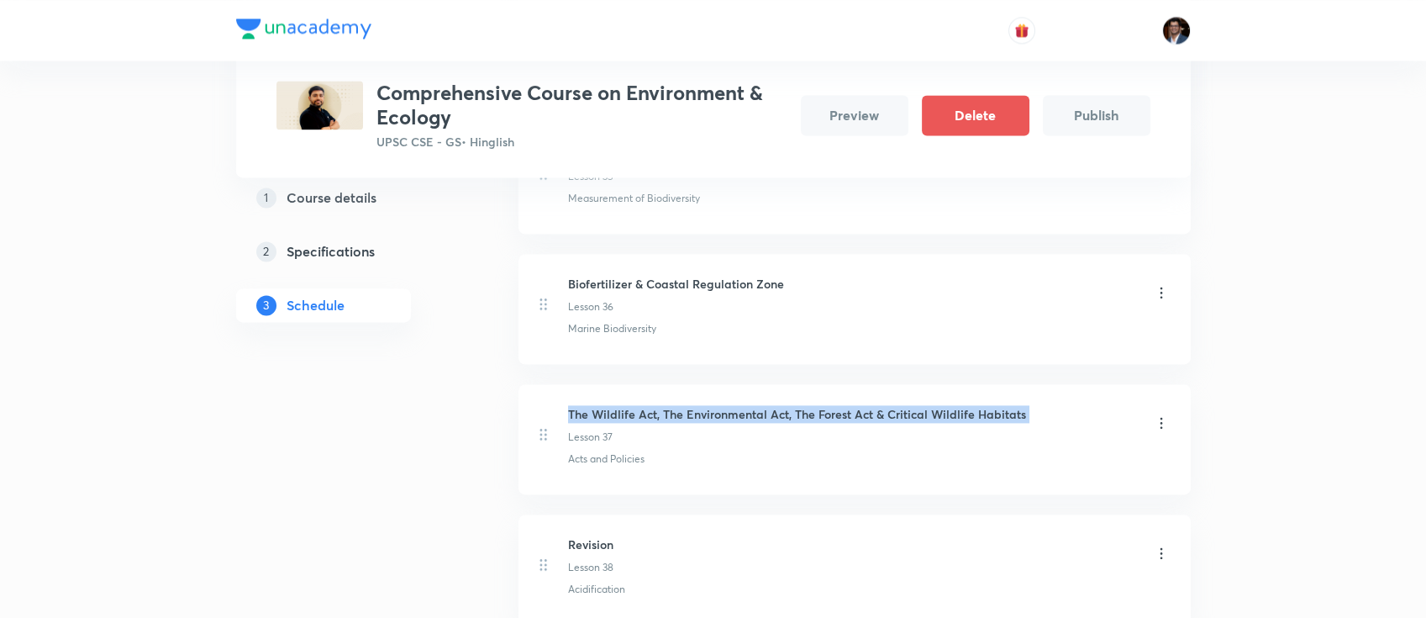
click at [748, 405] on h6 "The Wildlife Act, The Environmental Act, The Forest Act & Critical Wildlife Hab…" at bounding box center [797, 414] width 458 height 18
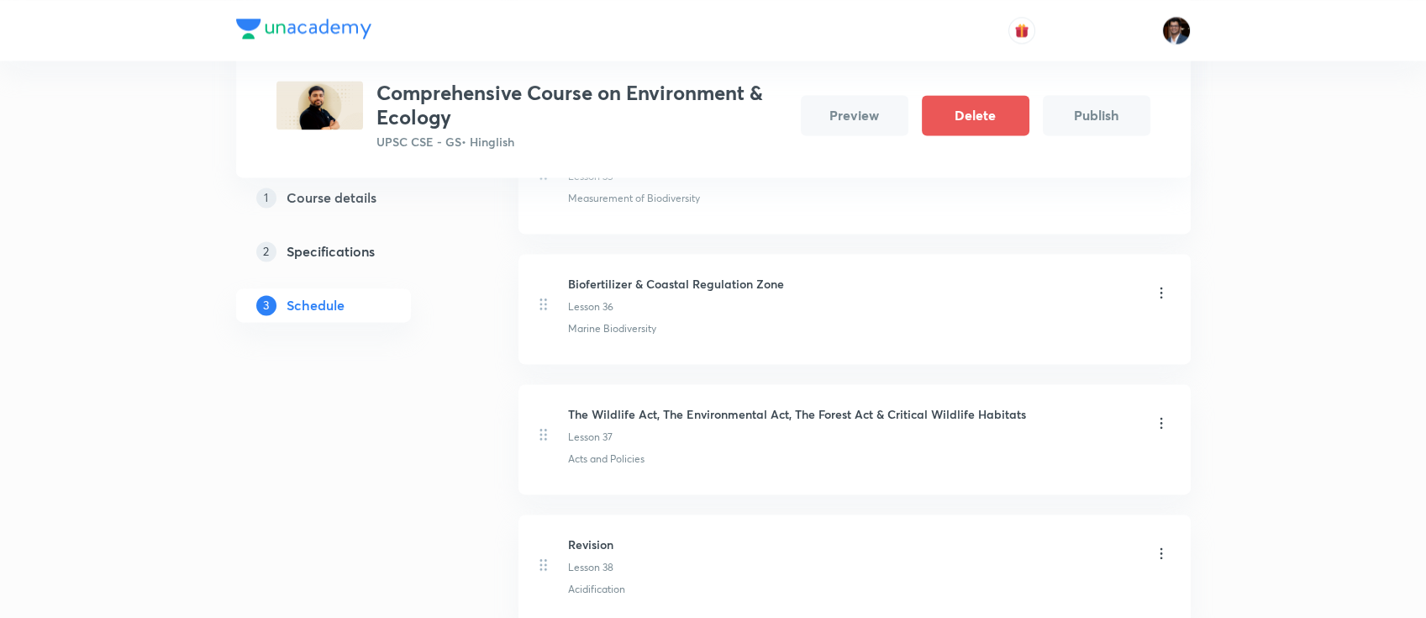
click at [612, 451] on p "Acts and Policies" at bounding box center [606, 458] width 76 height 15
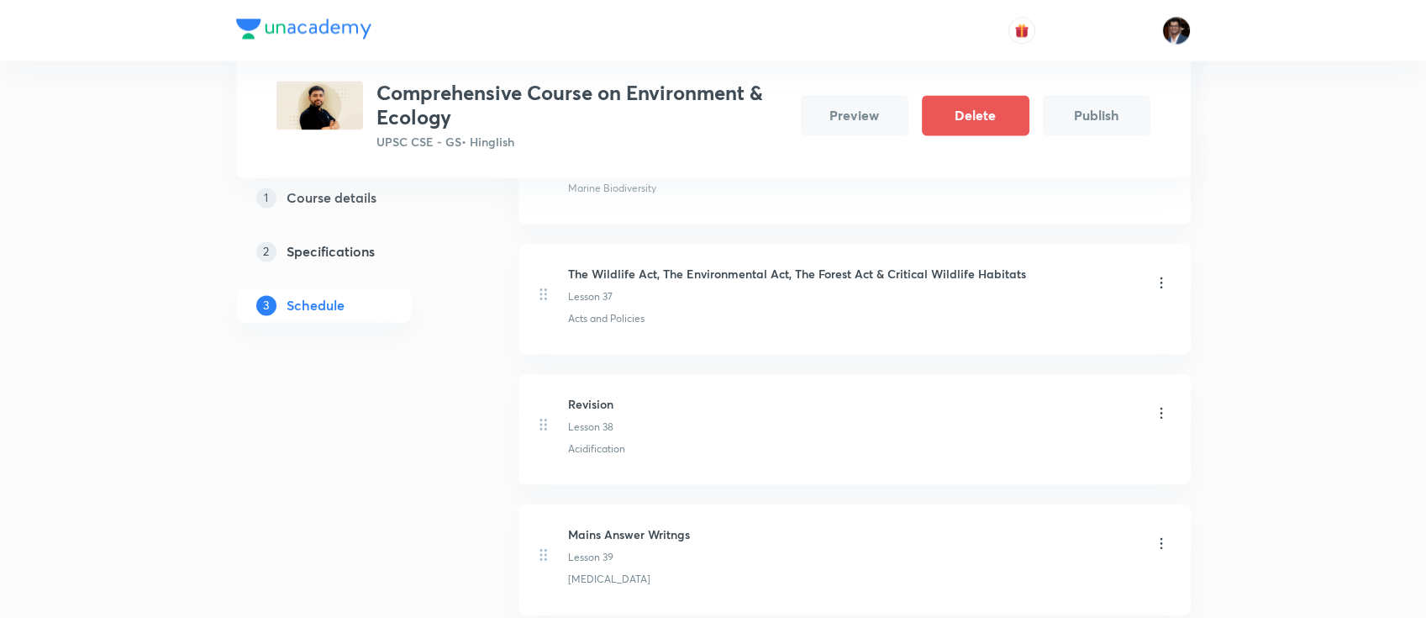
click at [605, 395] on h6 "Revision" at bounding box center [590, 404] width 45 height 18
click at [610, 441] on p "Acidification" at bounding box center [596, 448] width 57 height 15
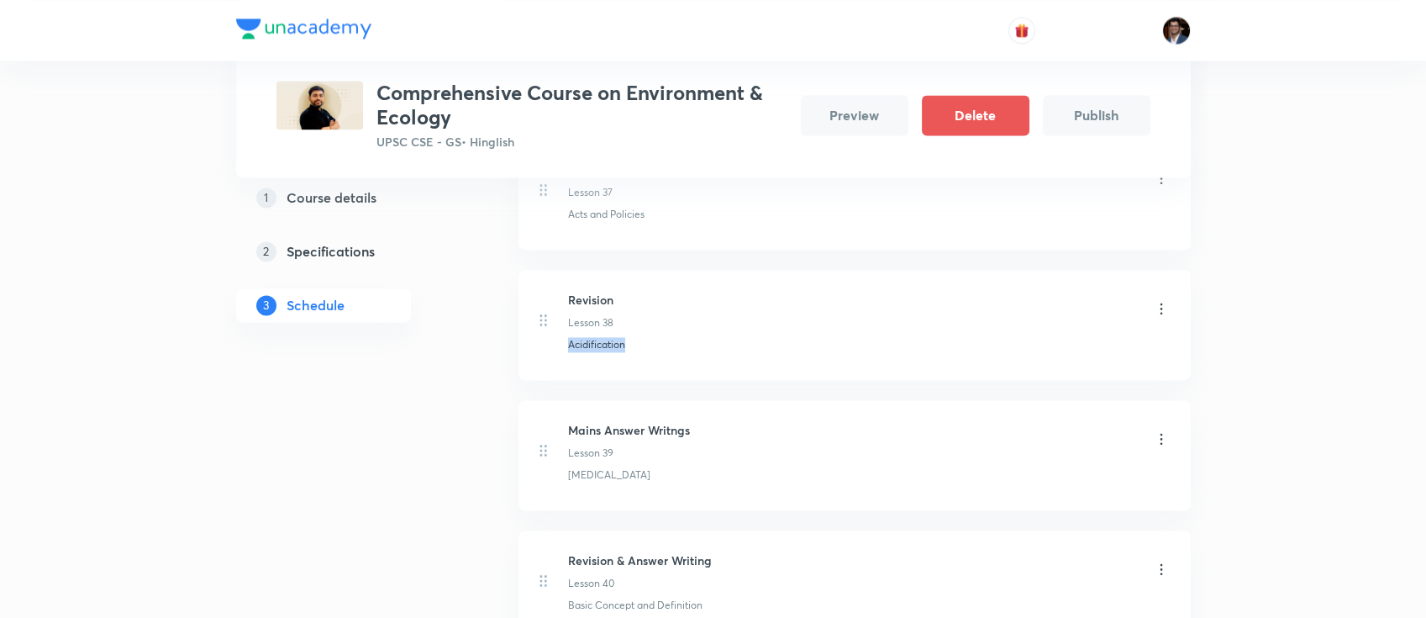
scroll to position [5178, 0]
click at [644, 419] on h6 "Mains Answer Writngs" at bounding box center [629, 428] width 122 height 18
click at [631, 466] on p "[MEDICAL_DATA]" at bounding box center [609, 473] width 82 height 15
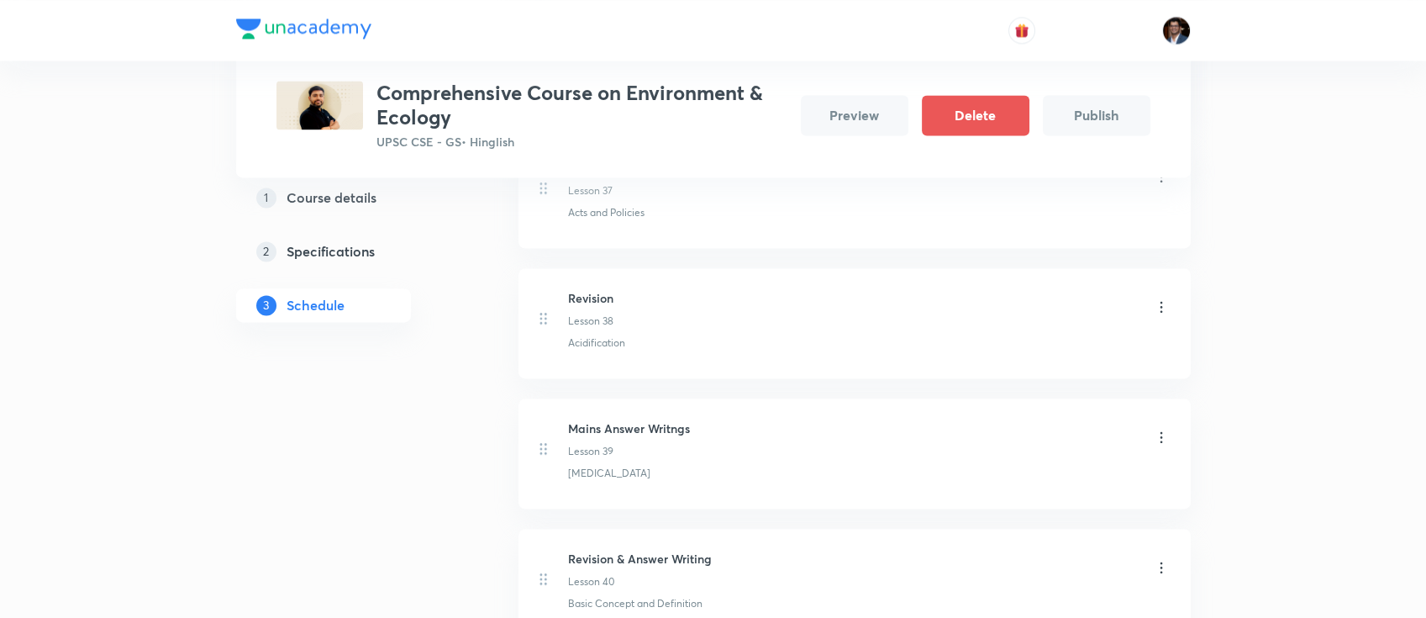
click at [631, 466] on p "[MEDICAL_DATA]" at bounding box center [609, 473] width 82 height 15
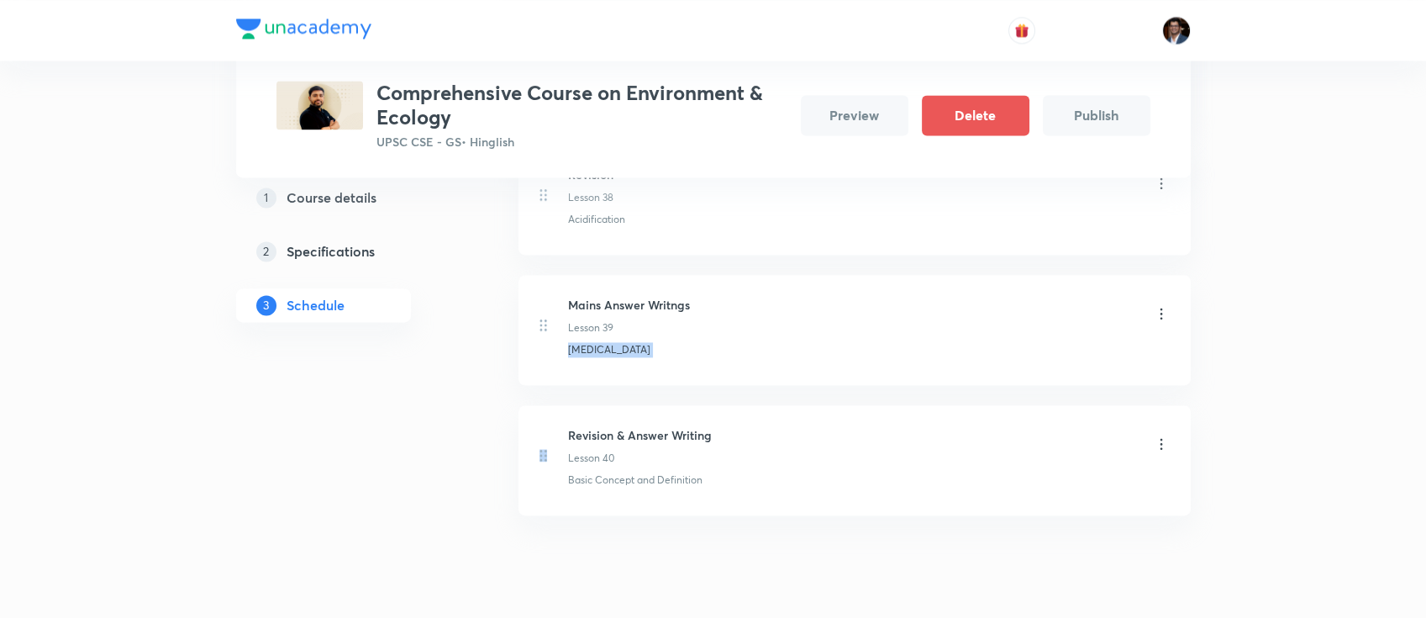
scroll to position [5307, 0]
click at [680, 420] on h6 "Revision & Answer Writing" at bounding box center [640, 429] width 144 height 18
click at [626, 456] on li "Revision & Answer Writing Lesson 40 Basic Concept and Definition" at bounding box center [855, 454] width 672 height 110
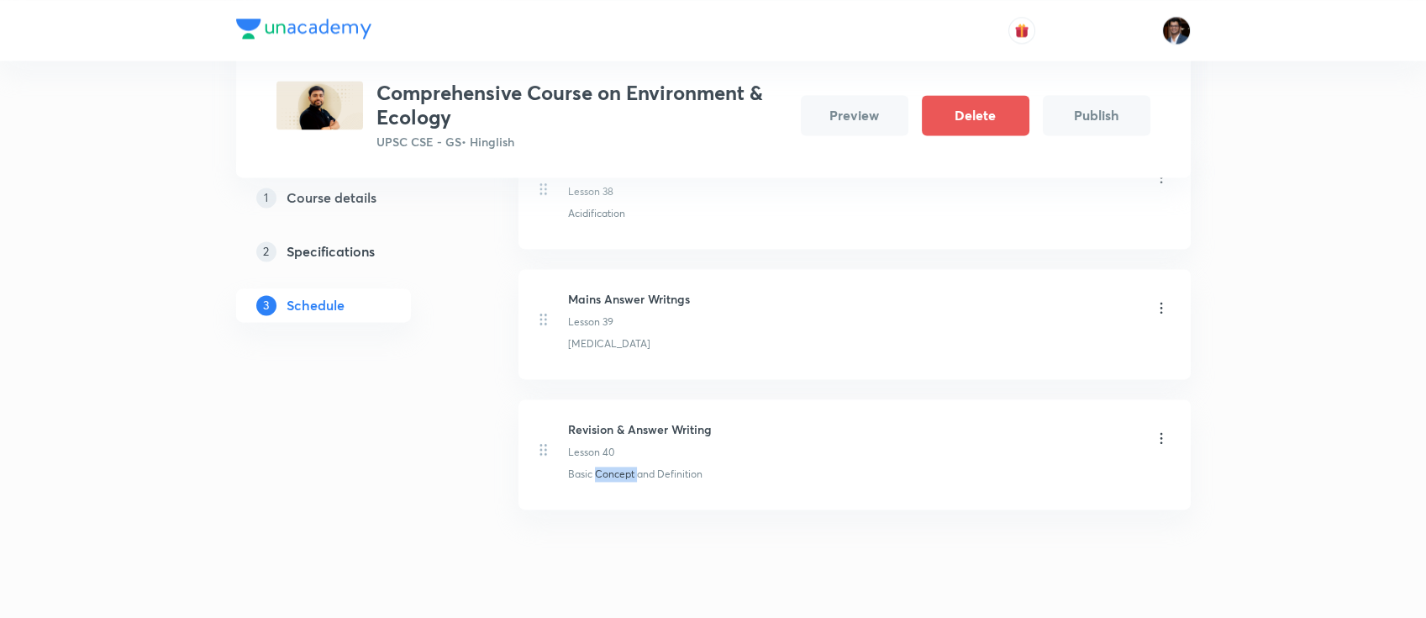
click at [626, 456] on li "Revision & Answer Writing Lesson 40 Basic Concept and Definition" at bounding box center [855, 454] width 672 height 110
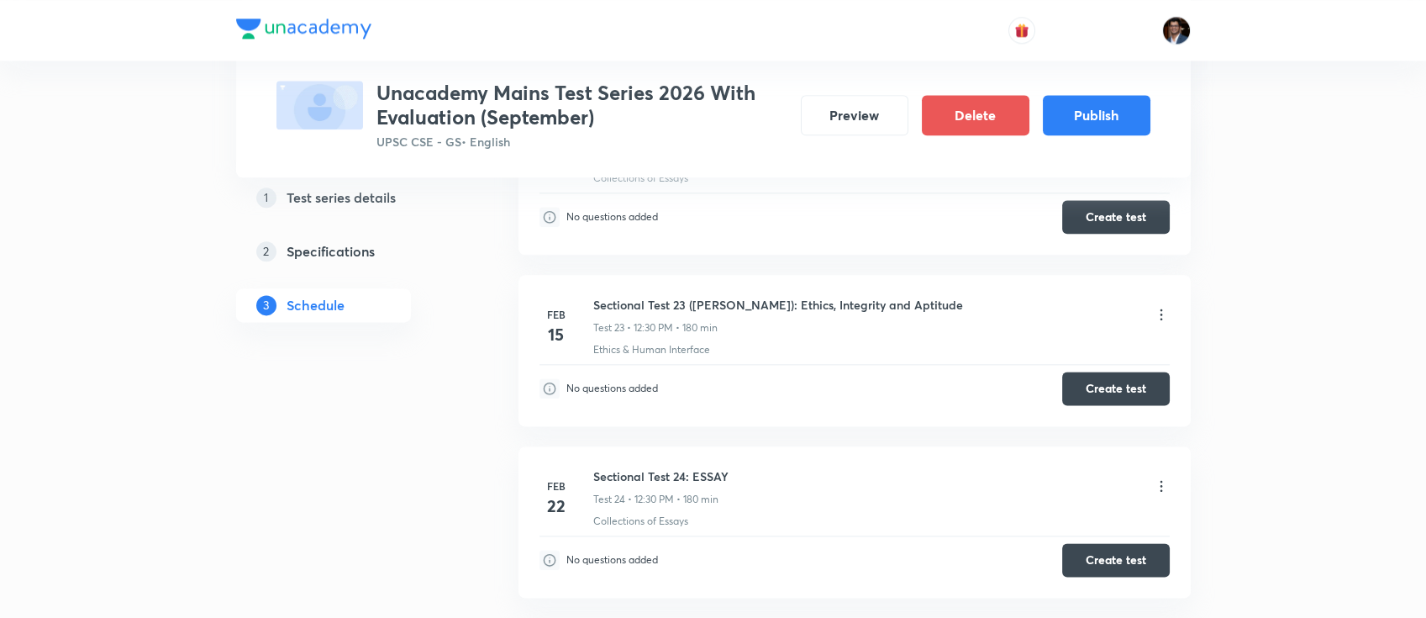
scroll to position [4515, 0]
